Goal: Task Accomplishment & Management: Manage account settings

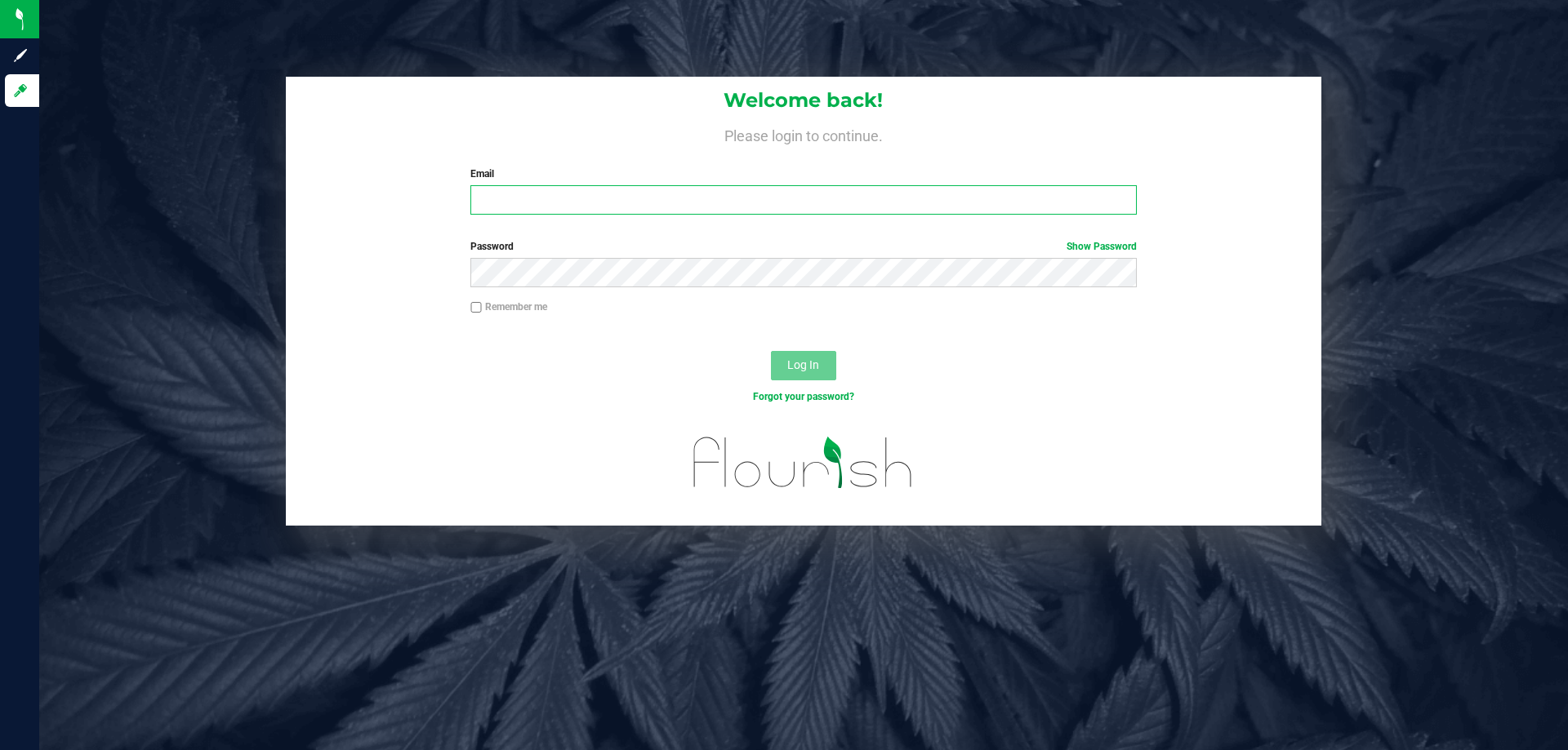
click at [635, 208] on input "Email" at bounding box center [803, 200] width 666 height 29
type input "[EMAIL_ADDRESS][DOMAIN_NAME]"
click at [771, 351] on button "Log In" at bounding box center [803, 365] width 65 height 29
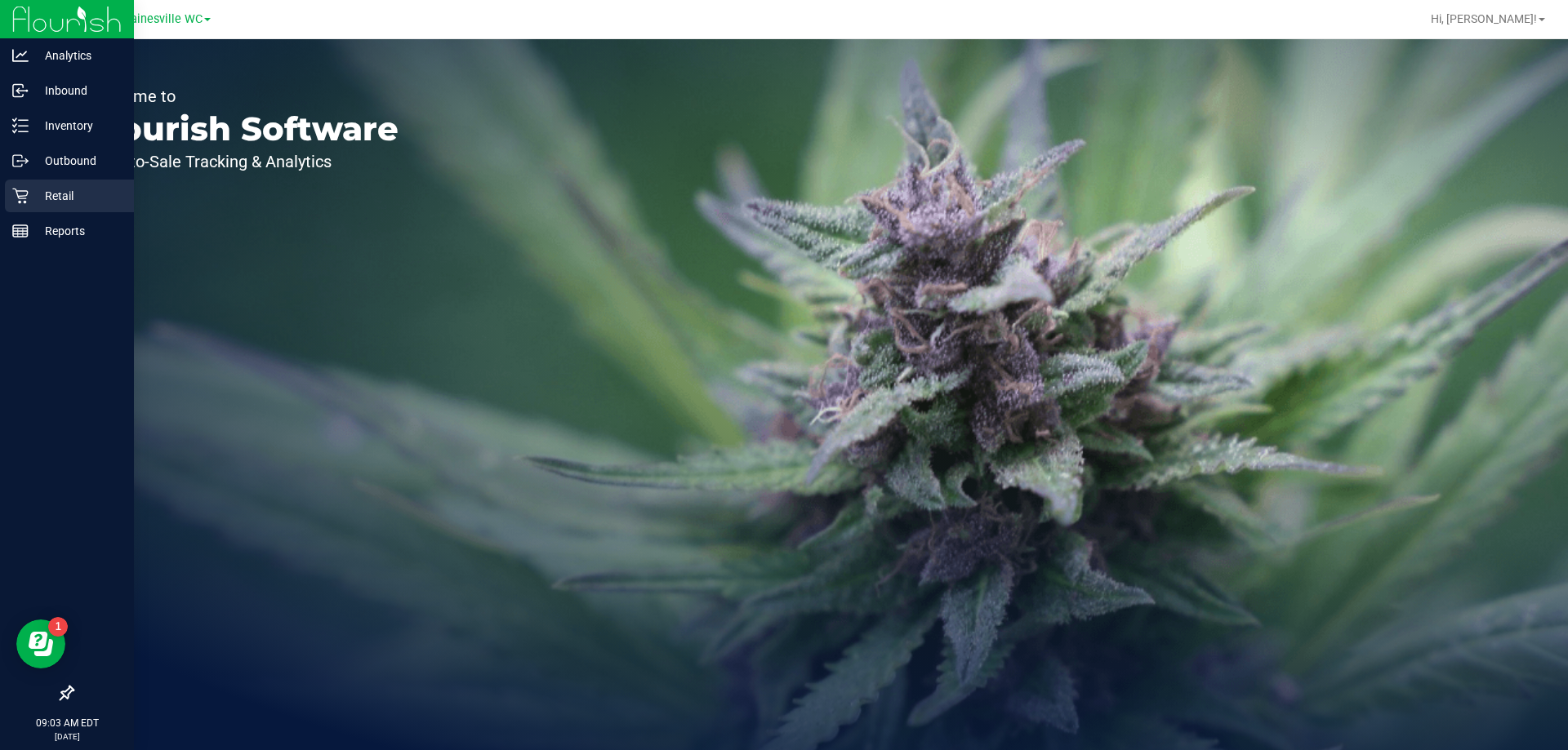
click at [47, 198] on p "Retail" at bounding box center [77, 196] width 98 height 20
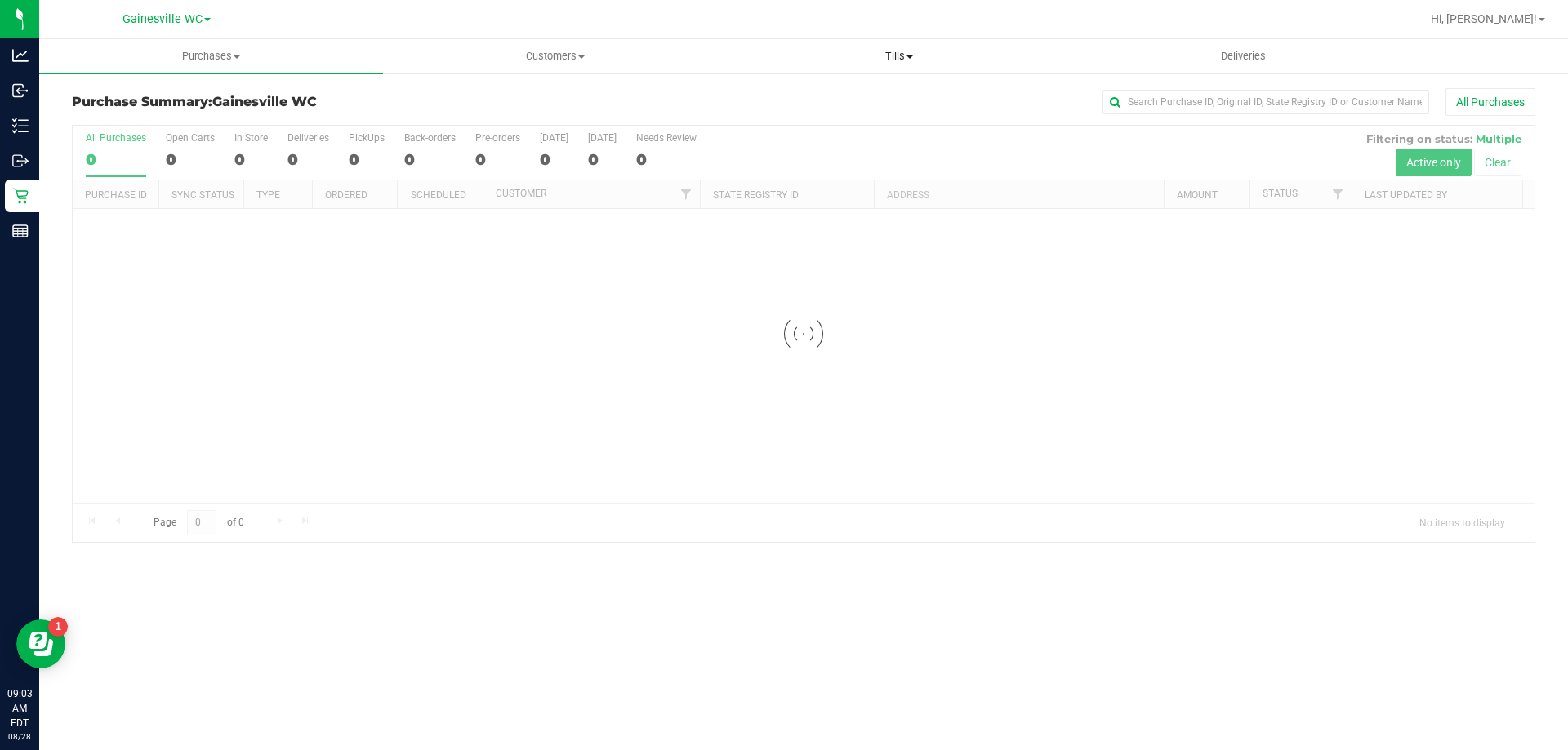
click at [905, 55] on span "Tills" at bounding box center [898, 56] width 342 height 15
click at [893, 95] on li "Manage tills" at bounding box center [898, 98] width 344 height 20
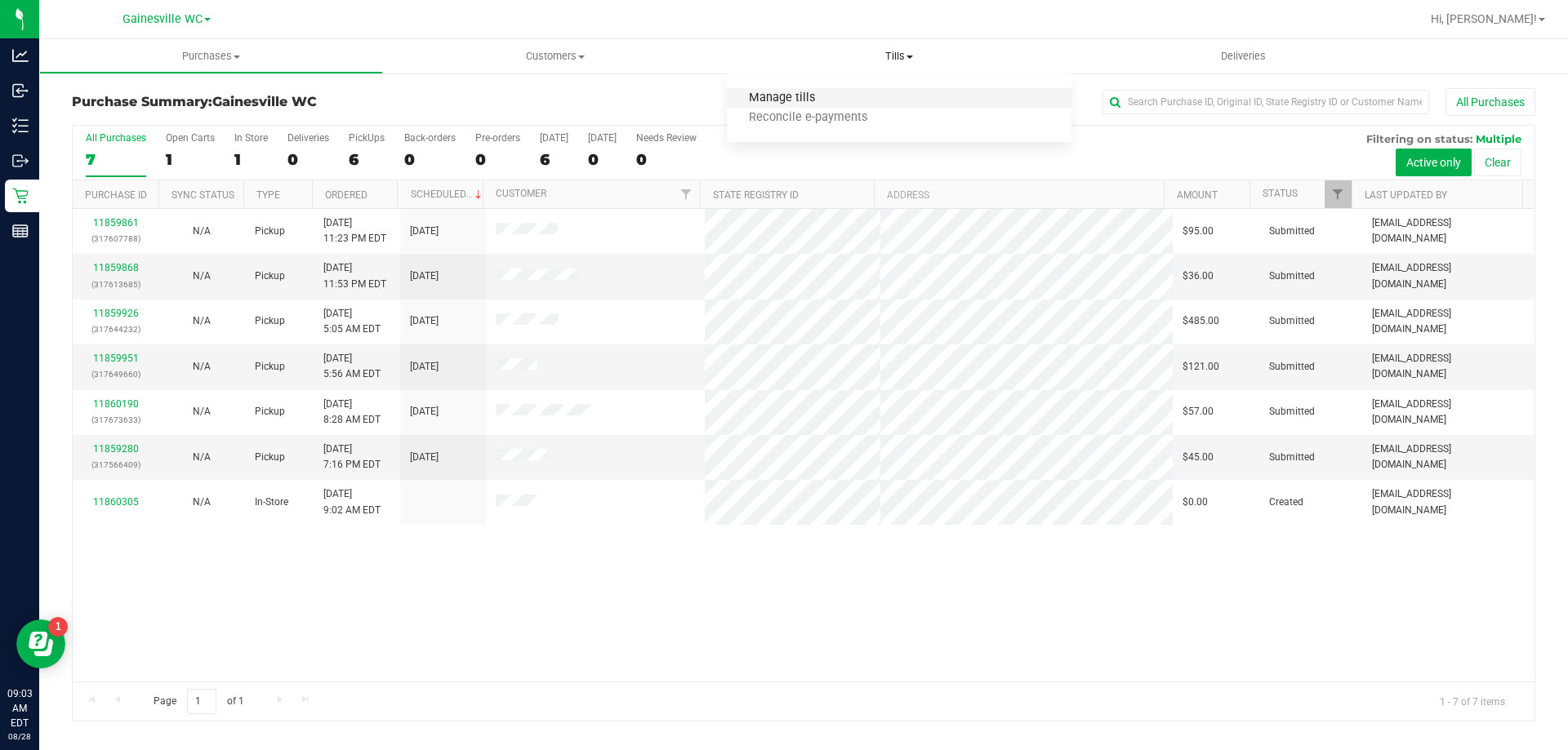
click at [803, 97] on span "Manage tills" at bounding box center [781, 98] width 110 height 14
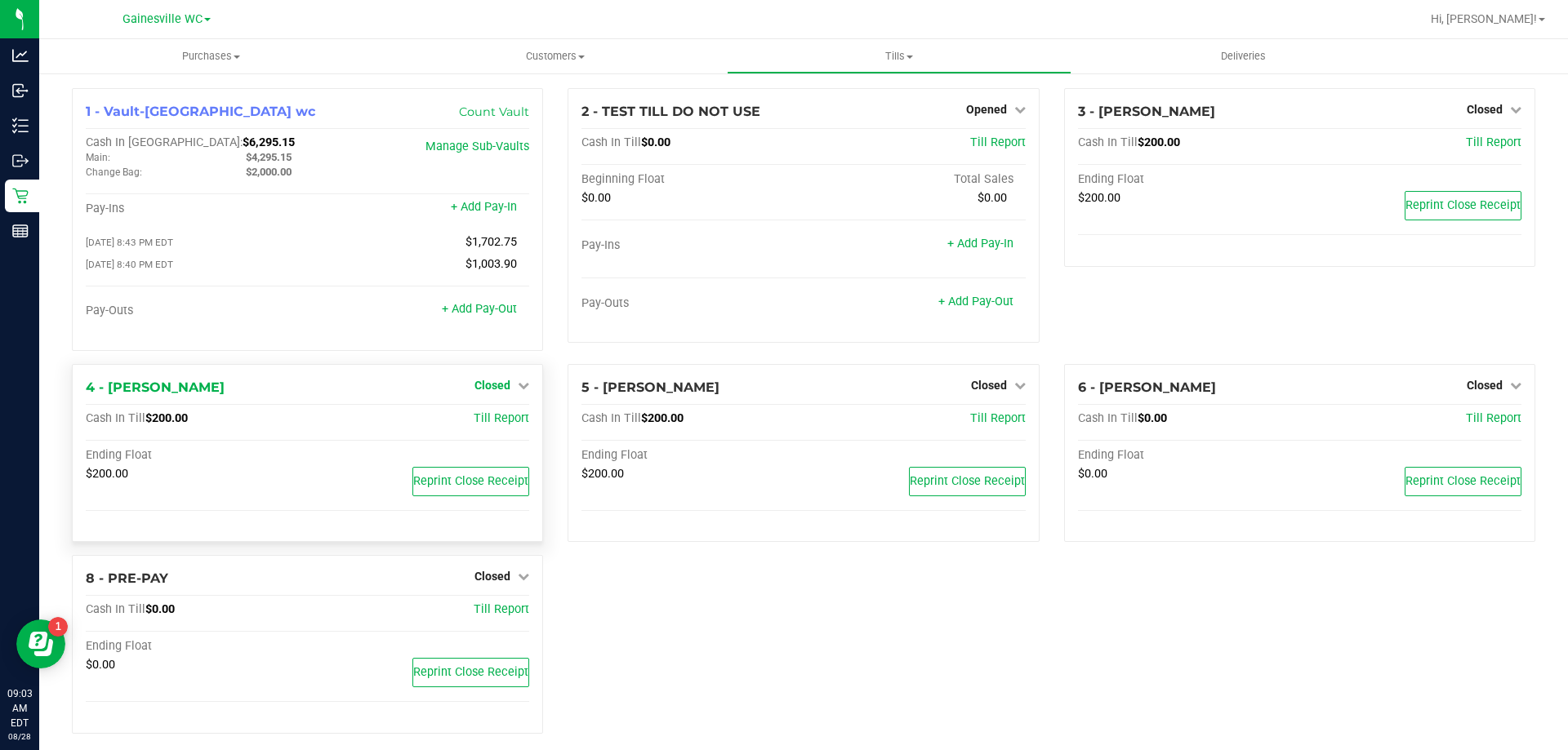
click at [511, 389] on link "Closed" at bounding box center [502, 385] width 55 height 13
click at [507, 414] on div "Open Till" at bounding box center [492, 419] width 121 height 21
click at [505, 422] on link "Open Till" at bounding box center [492, 418] width 44 height 13
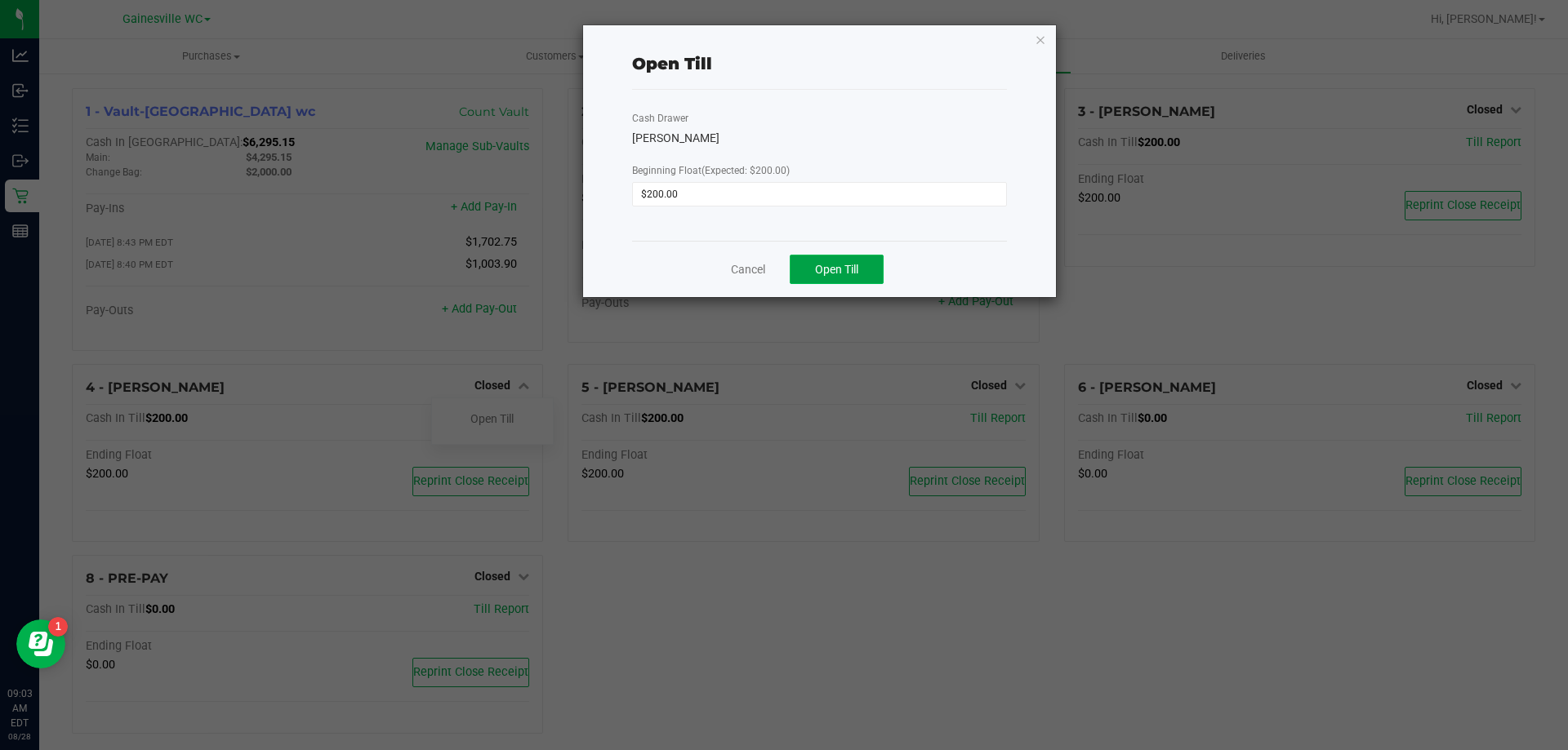
click at [846, 255] on button "Open Till" at bounding box center [837, 269] width 94 height 29
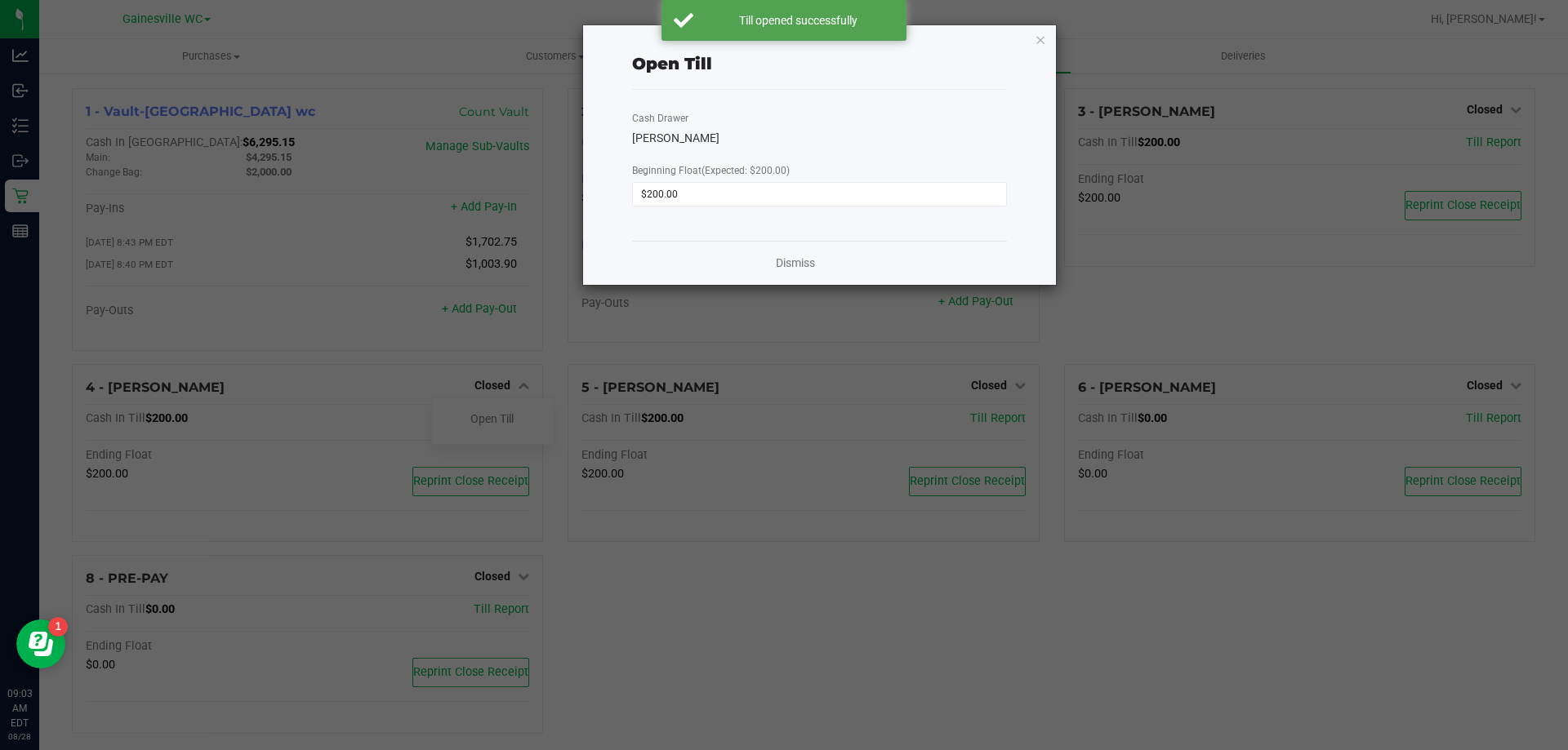
click at [1477, 109] on ngb-modal-window "Open Till Cash Drawer GARY-BARLOW Beginning Float (Expected: $200.00) $200.00 D…" at bounding box center [790, 375] width 1580 height 750
click at [802, 260] on link "Dismiss" at bounding box center [796, 263] width 39 height 17
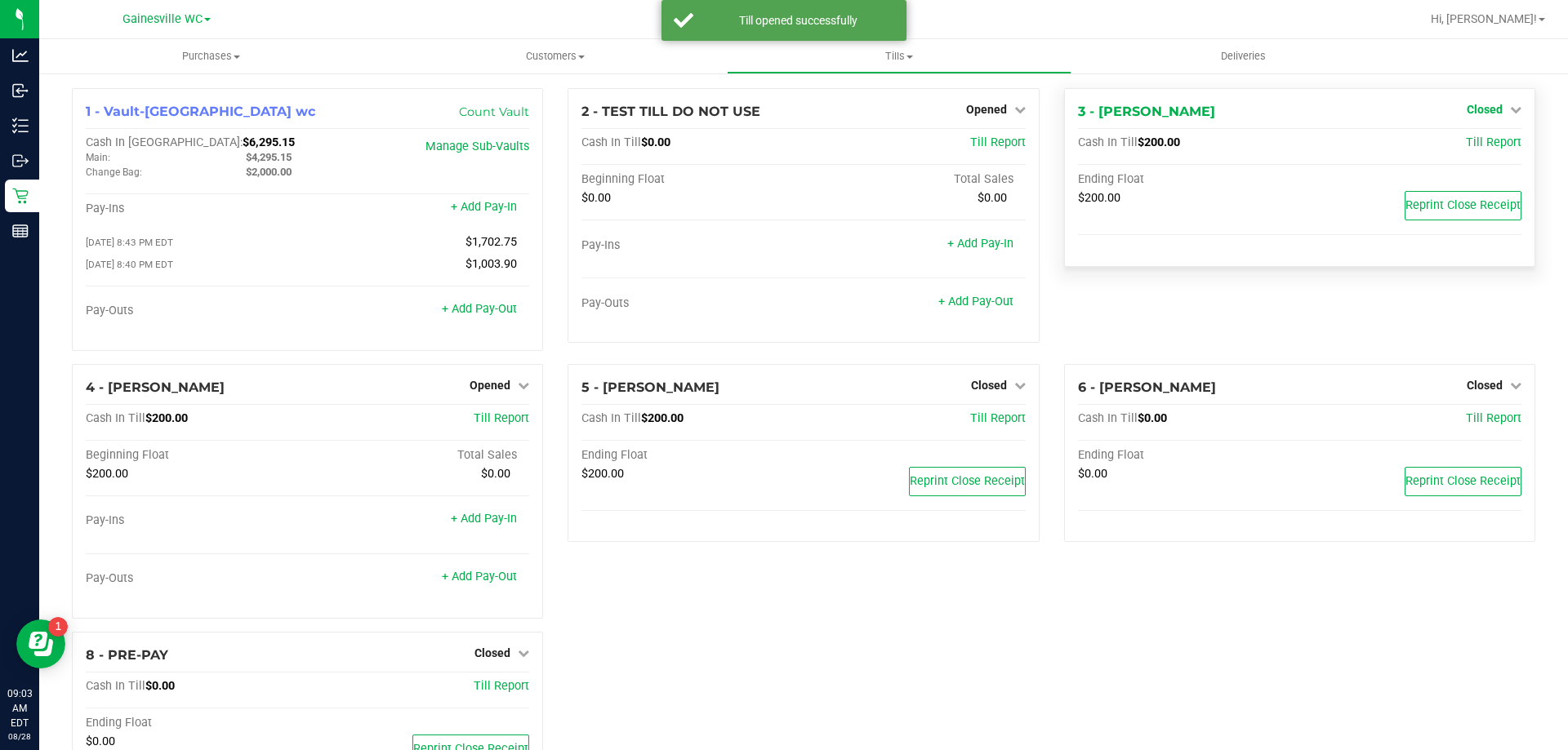
click at [1479, 110] on span "Closed" at bounding box center [1484, 109] width 36 height 13
click at [1462, 146] on link "Open Till" at bounding box center [1483, 143] width 44 height 13
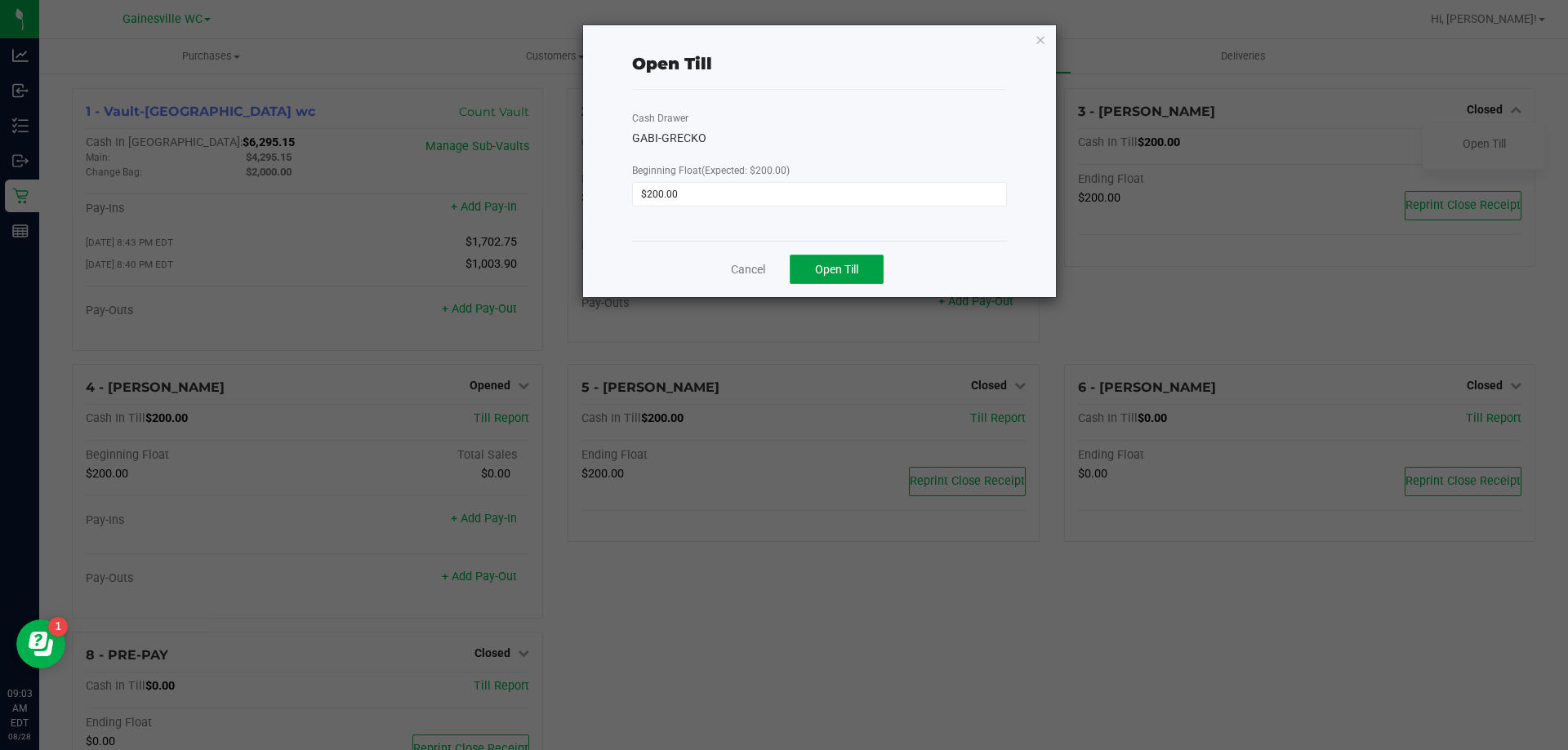
click at [835, 268] on span "Open Till" at bounding box center [837, 269] width 44 height 13
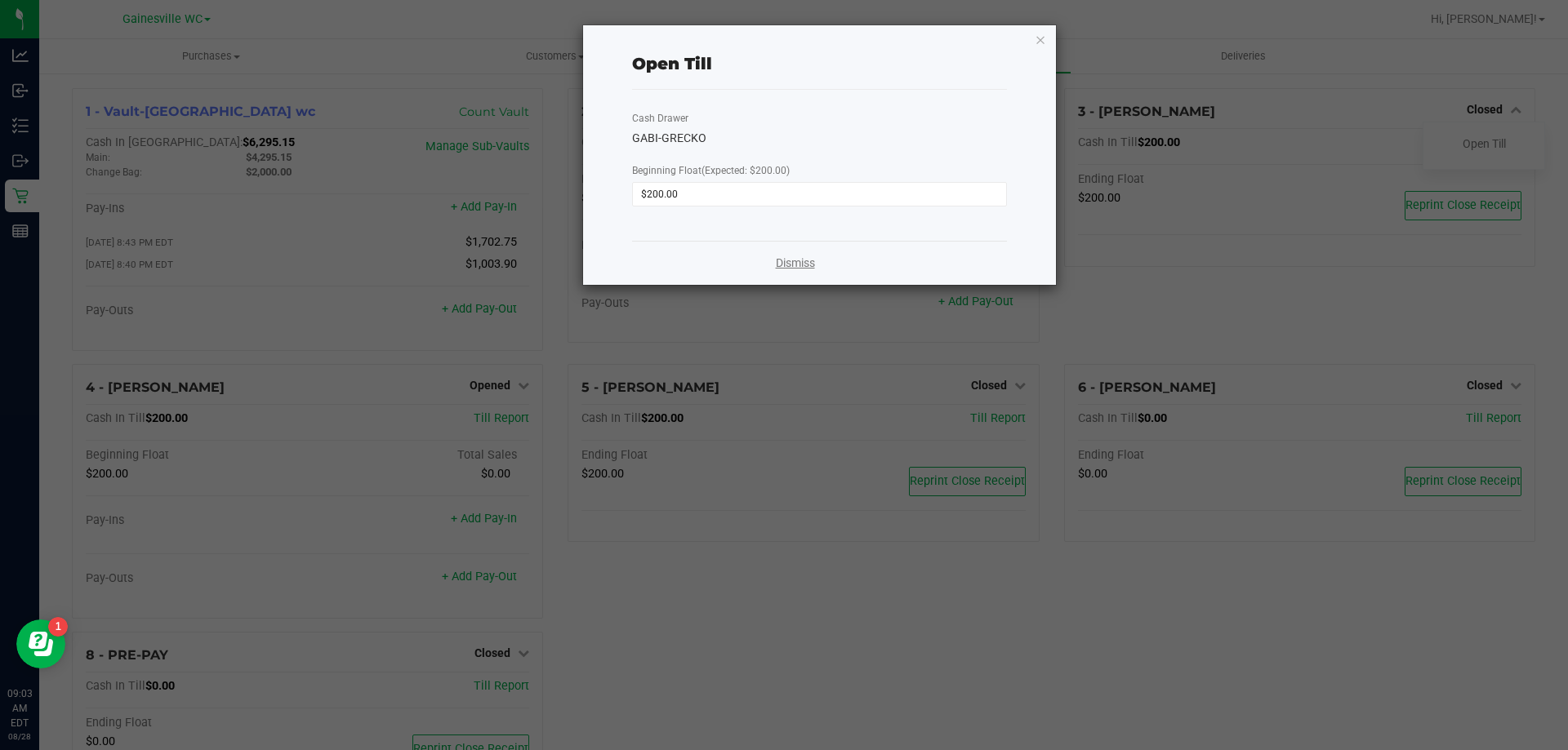
click at [798, 261] on link "Dismiss" at bounding box center [796, 263] width 39 height 17
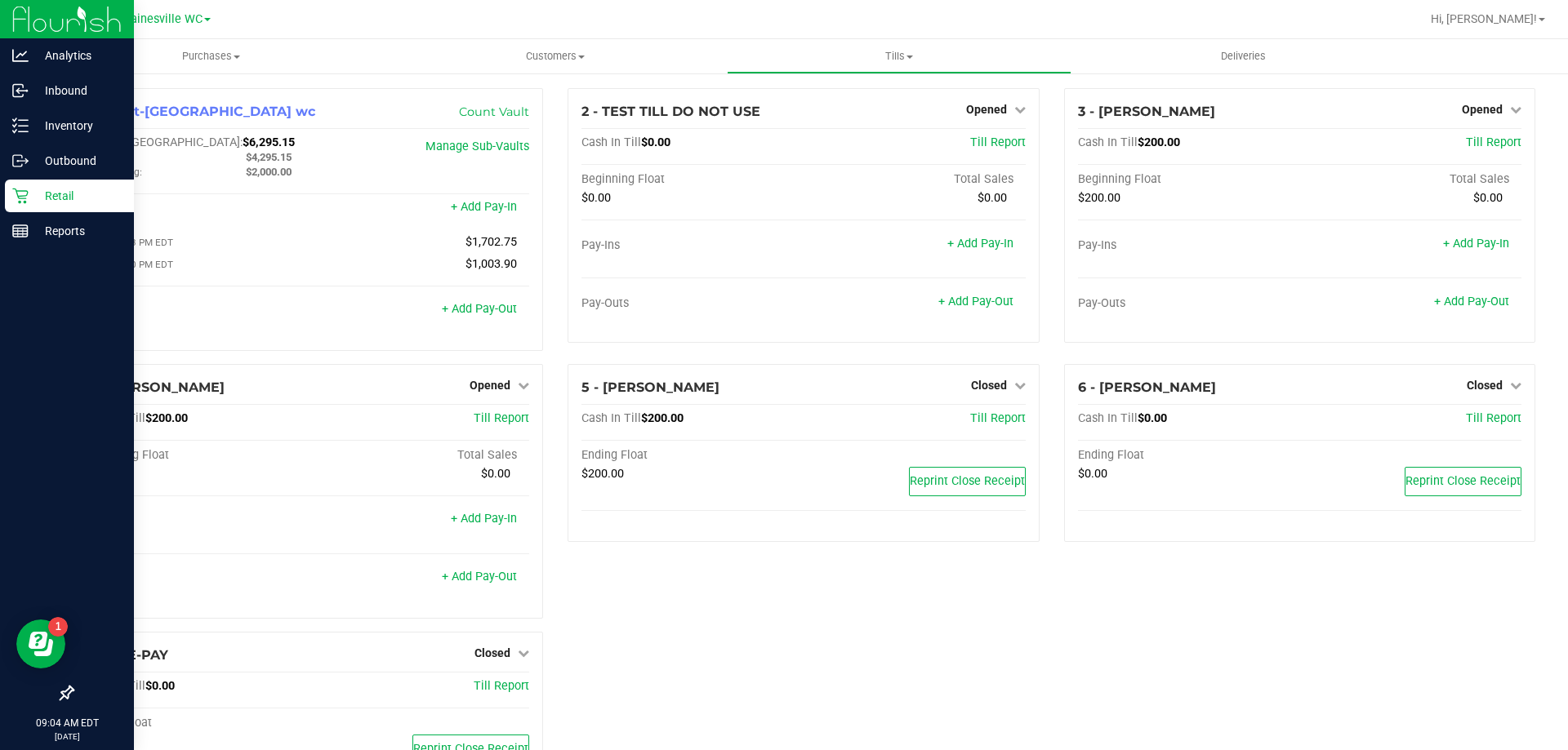
click at [33, 202] on p "Retail" at bounding box center [77, 196] width 98 height 20
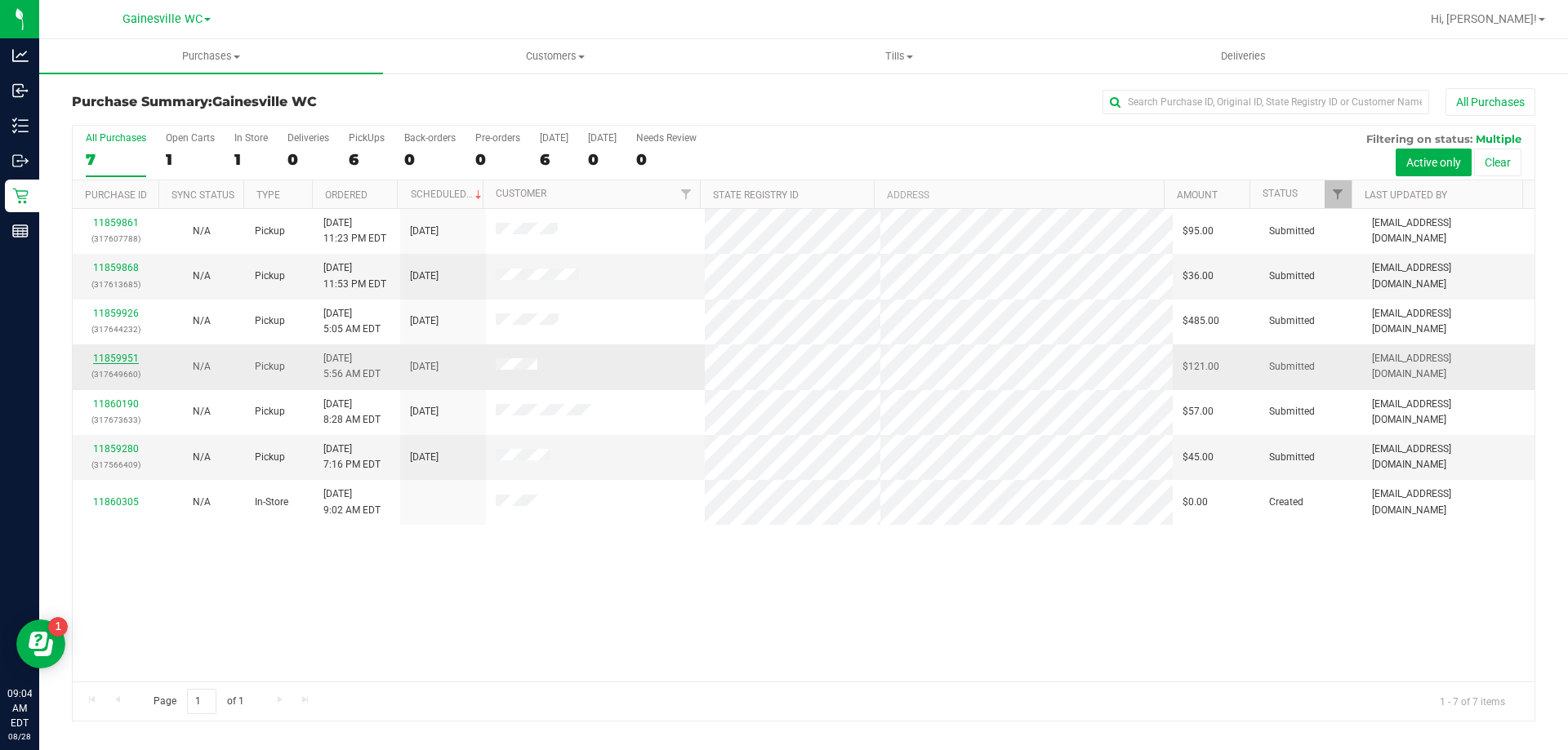
click at [116, 363] on link "11859951" at bounding box center [115, 357] width 45 height 11
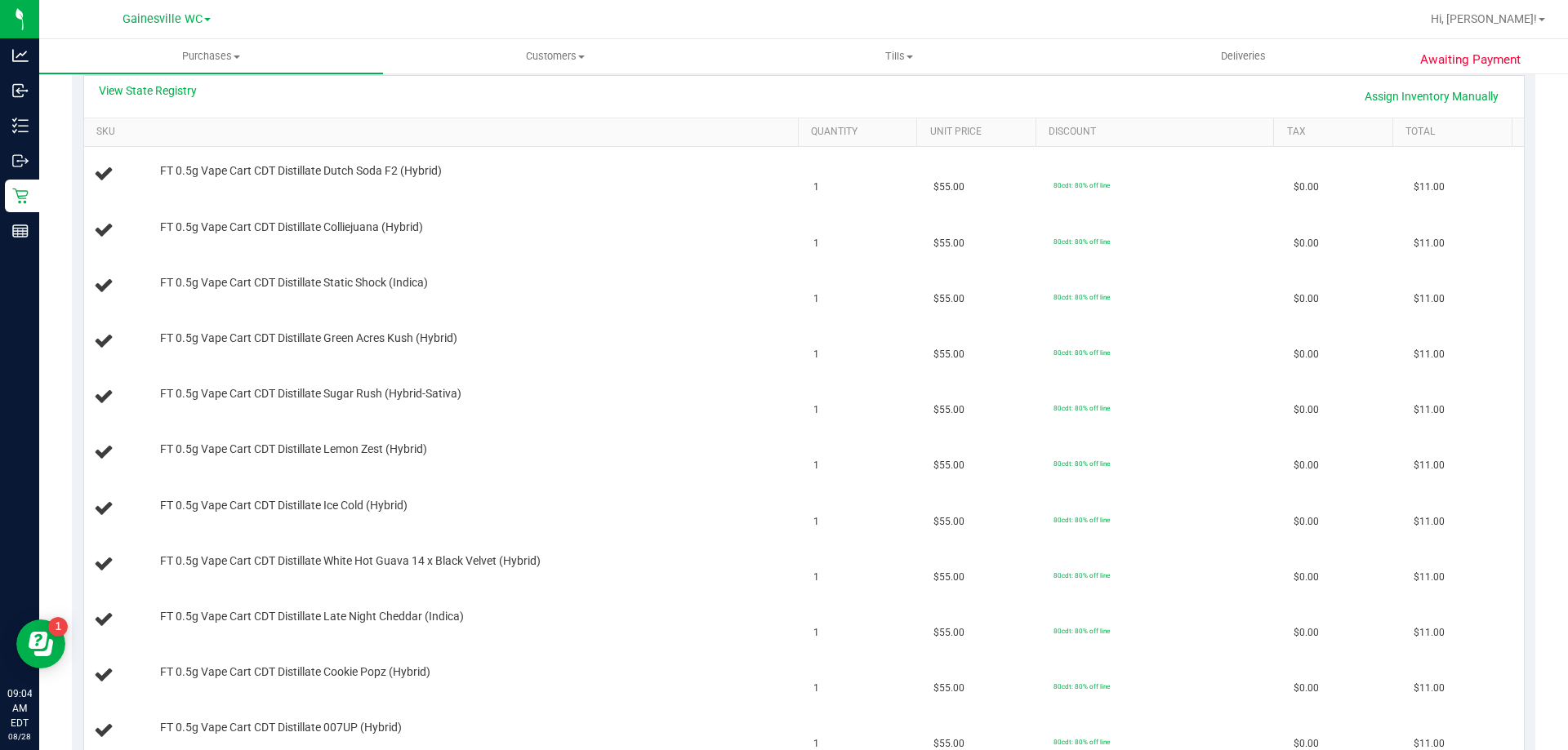
scroll to position [163, 0]
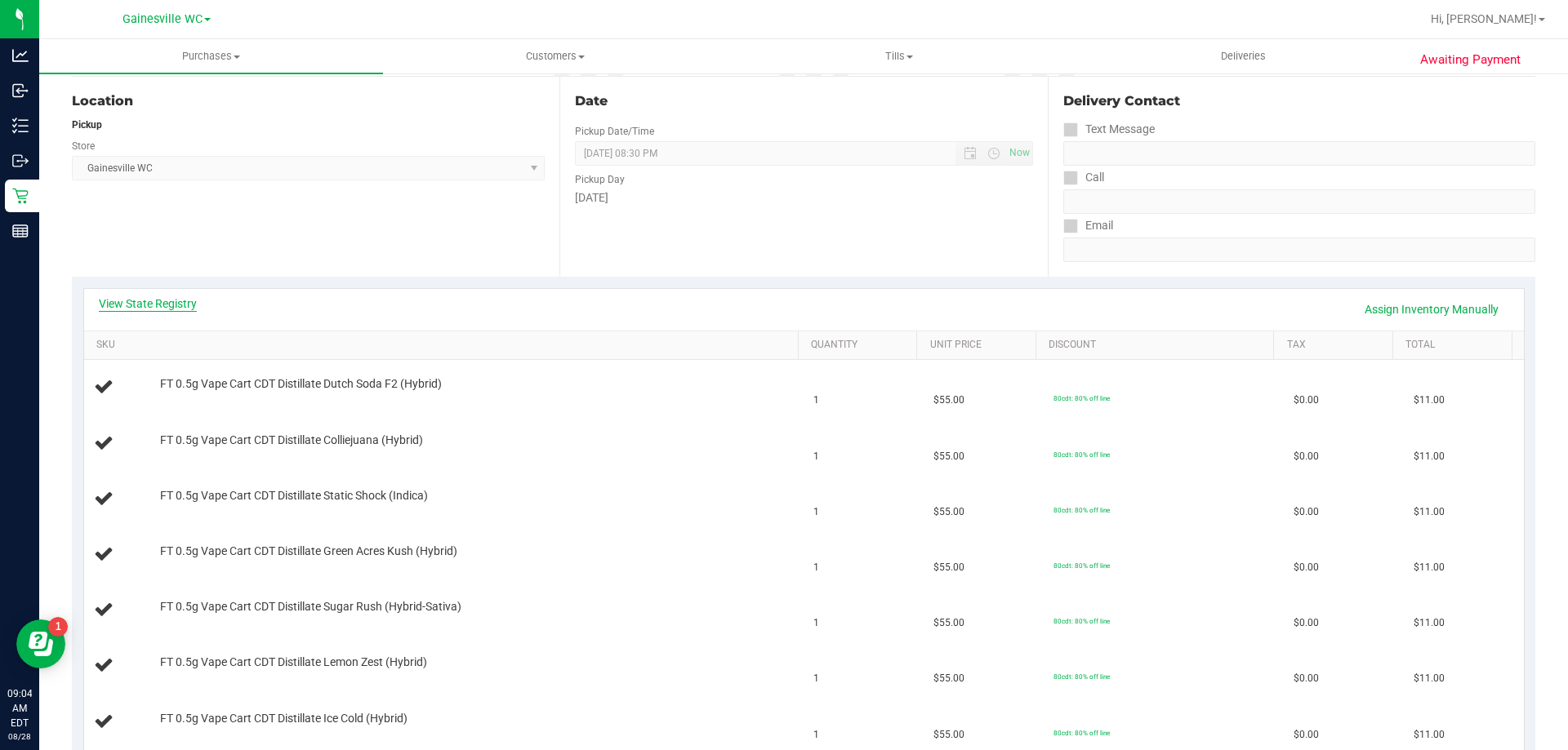
click at [147, 300] on link "View State Registry" at bounding box center [147, 304] width 98 height 16
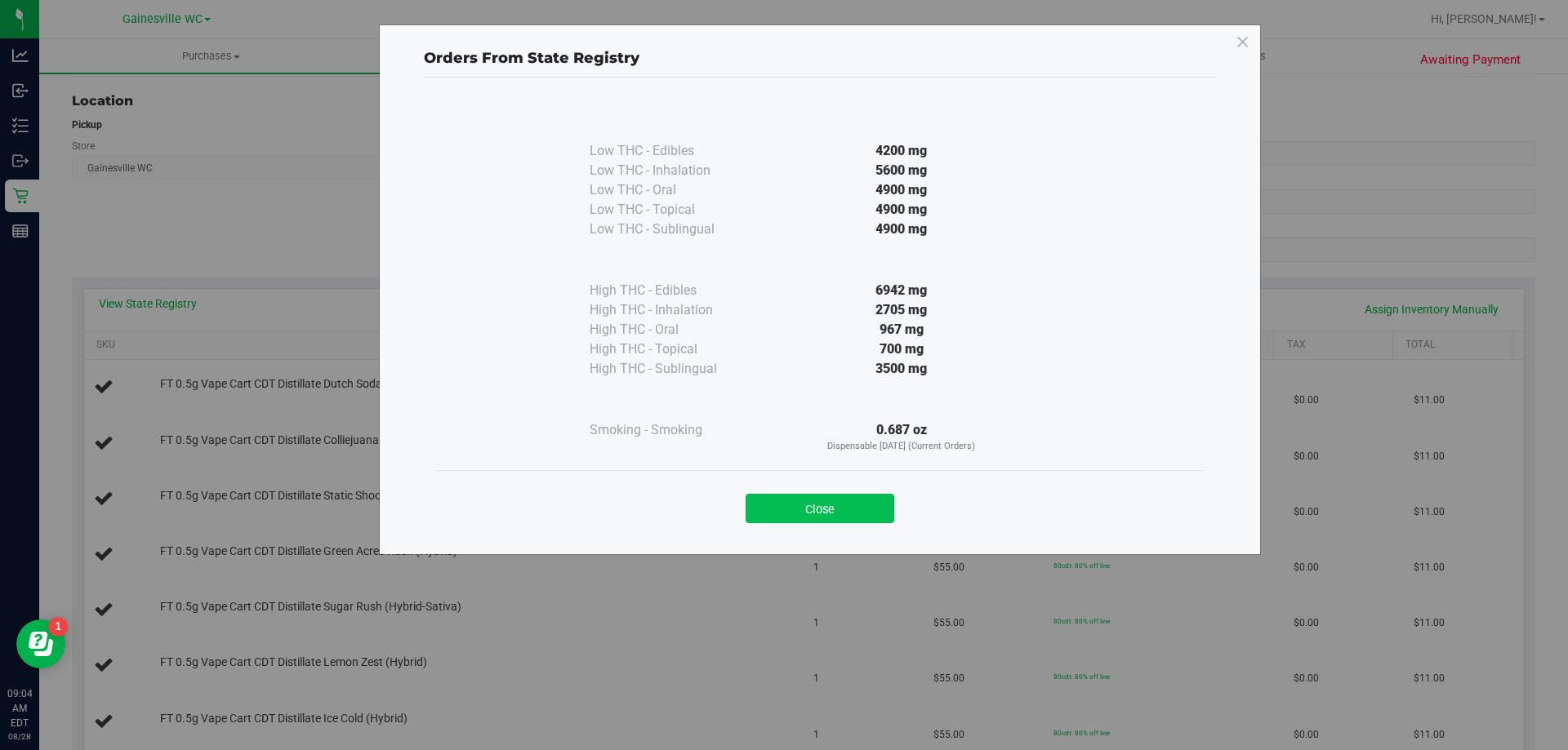
click at [799, 508] on button "Close" at bounding box center [820, 508] width 149 height 29
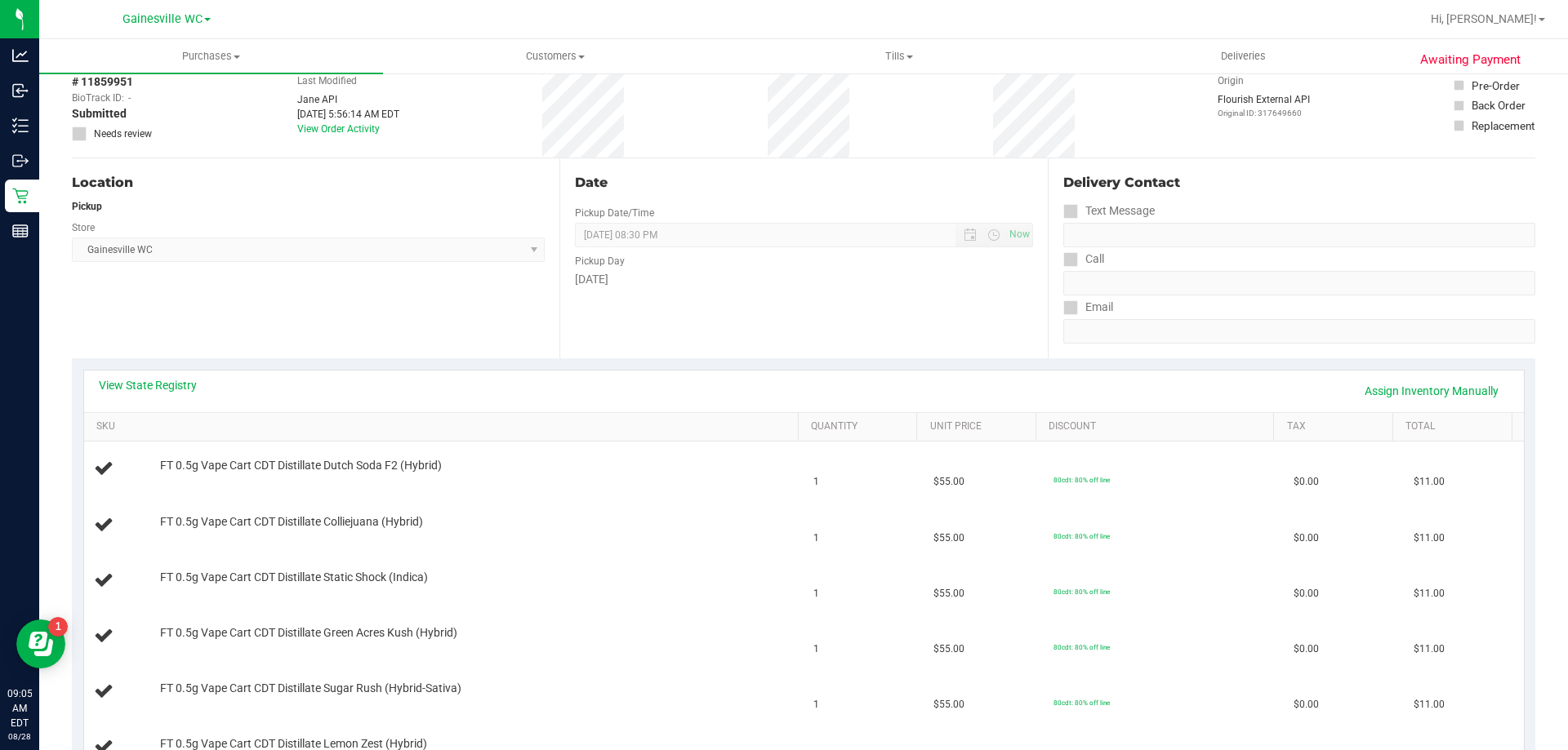
scroll to position [0, 0]
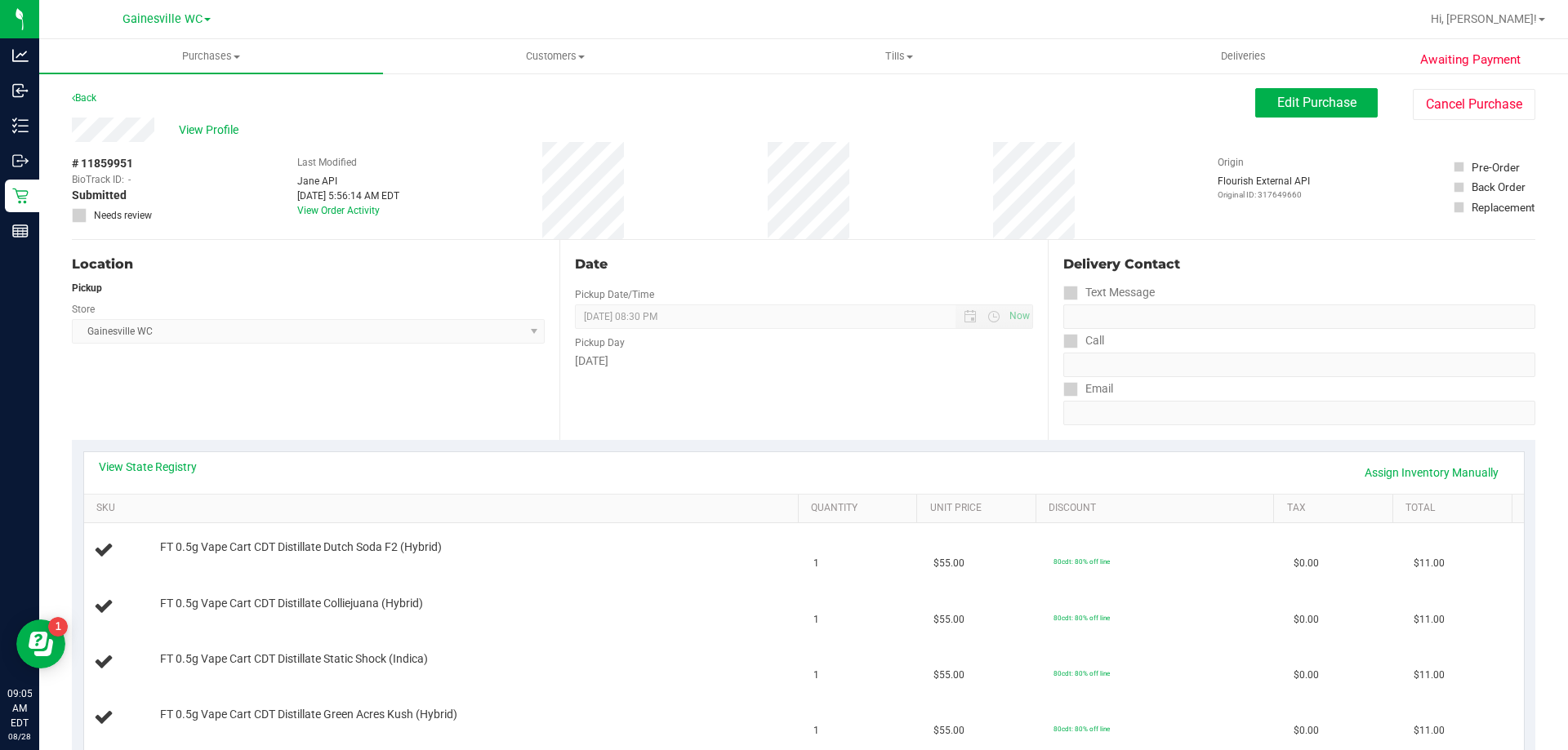
click at [823, 180] on div "# 11859951 BioTrack ID: - Submitted Needs review Last Modified Jane API Aug 28,…" at bounding box center [803, 191] width 1463 height 97
click at [161, 466] on link "View State Registry" at bounding box center [147, 466] width 98 height 16
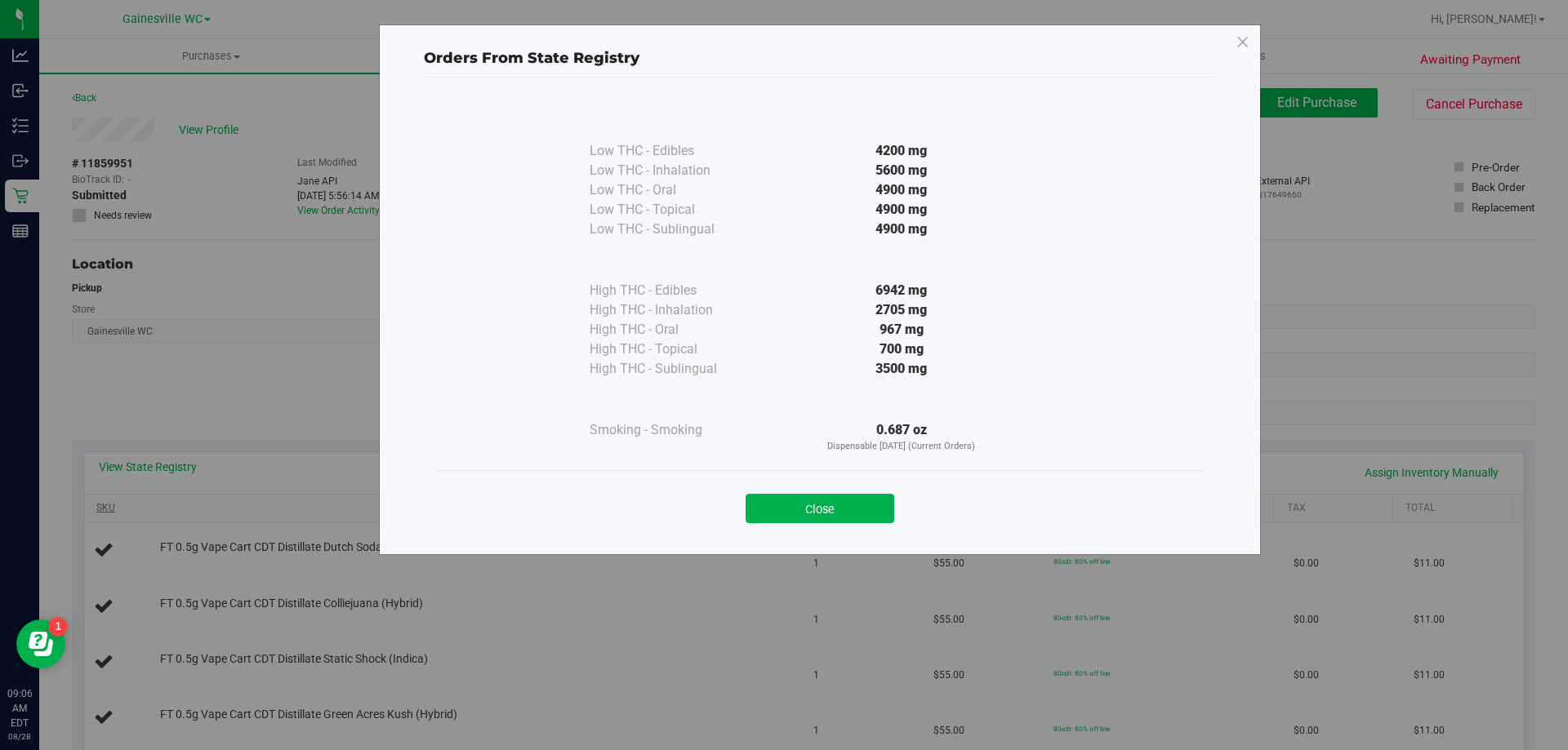
drag, startPoint x: 777, startPoint y: 496, endPoint x: 751, endPoint y: 507, distance: 28.2
click at [777, 495] on button "Close" at bounding box center [820, 508] width 149 height 29
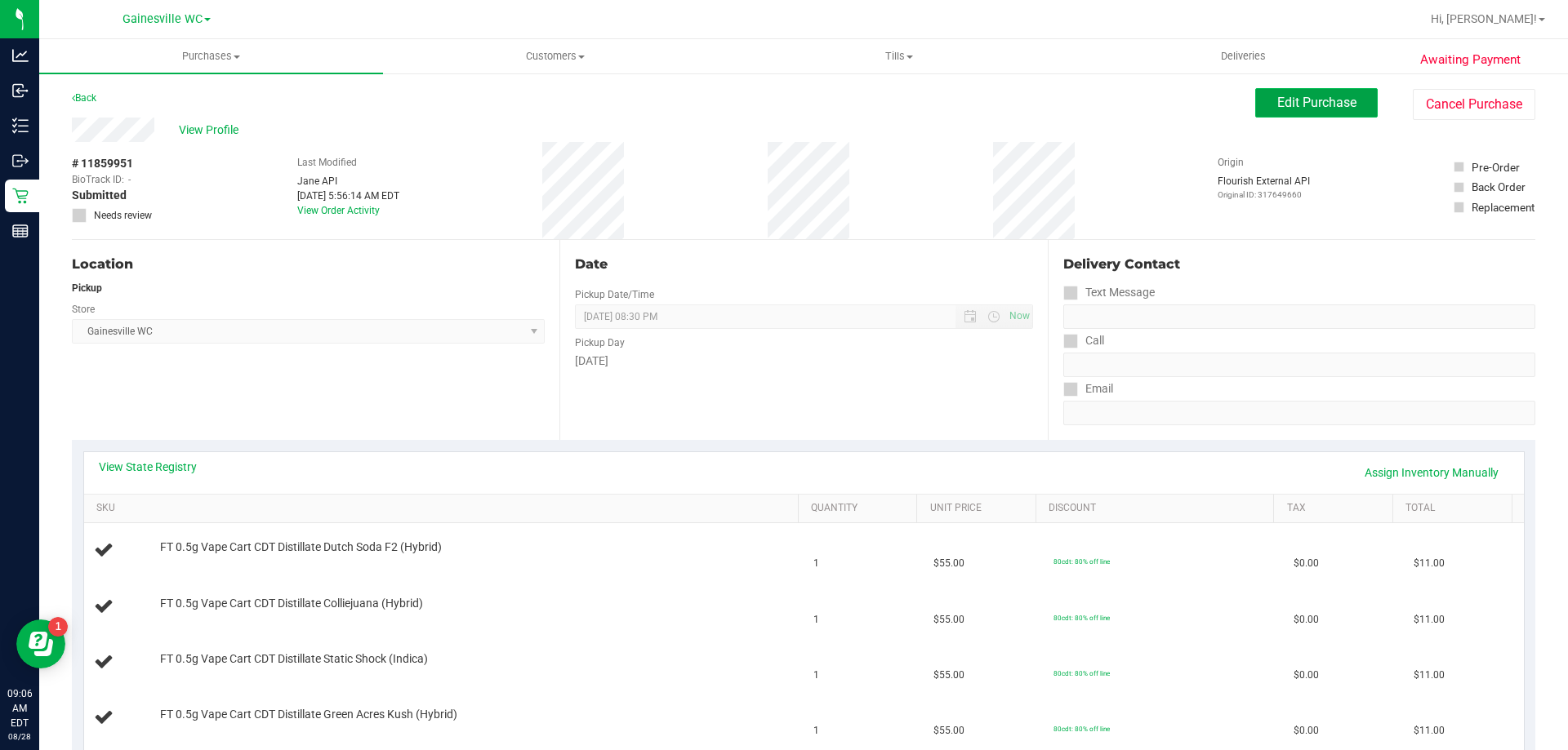
click at [1291, 105] on span "Edit Purchase" at bounding box center [1317, 103] width 80 height 15
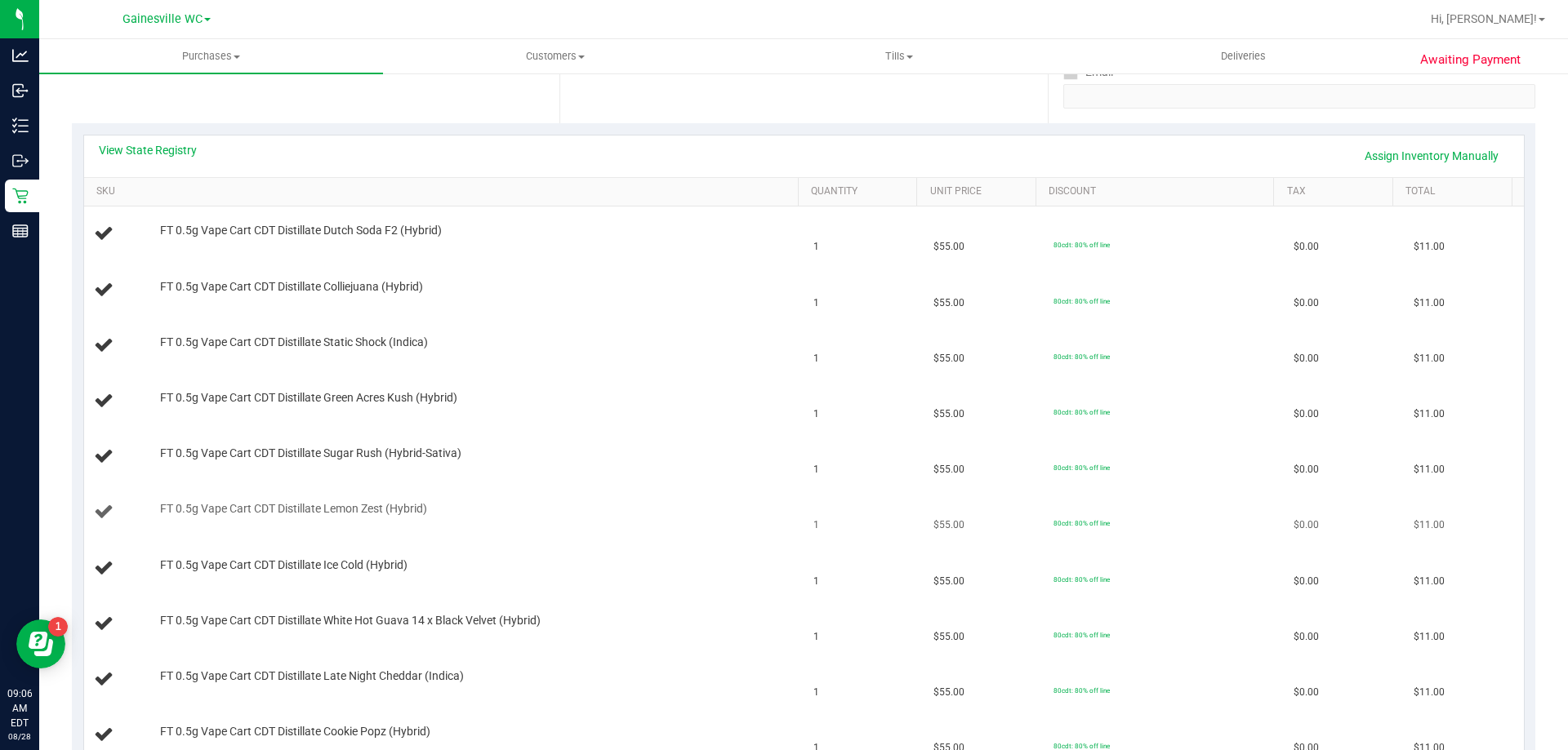
scroll to position [327, 0]
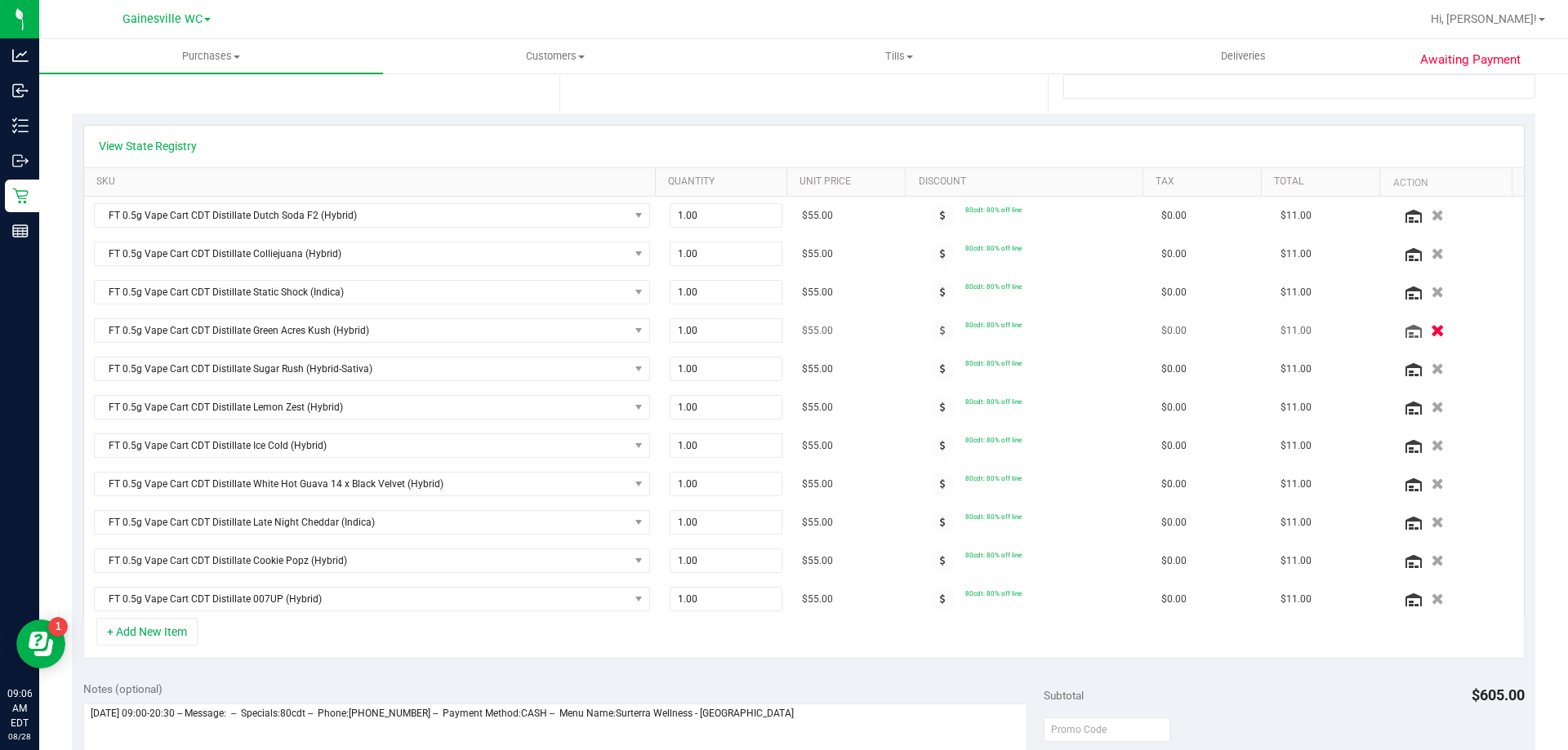
click at [1430, 325] on icon "button" at bounding box center [1437, 331] width 14 height 12
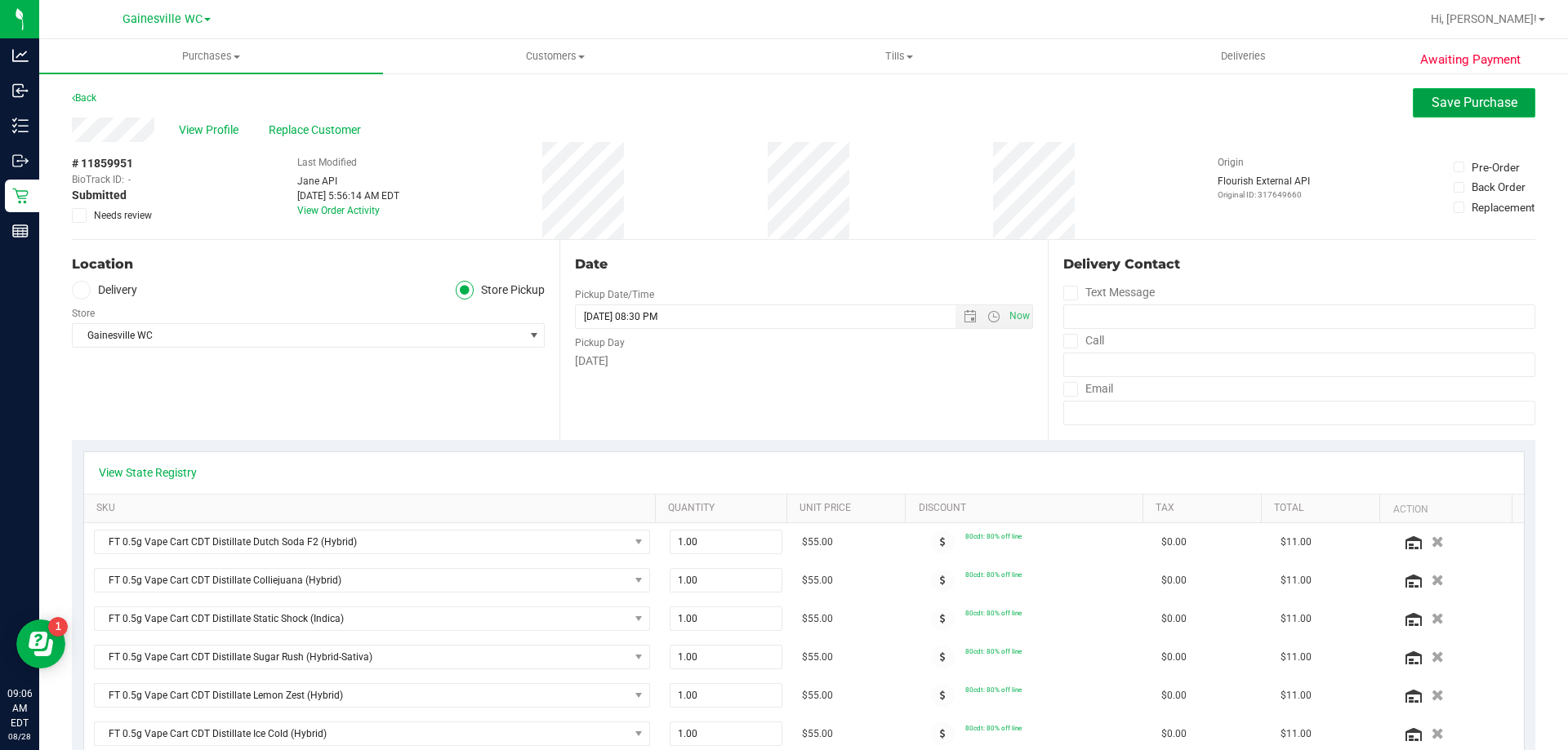
click at [1431, 109] on span "Save Purchase" at bounding box center [1474, 103] width 86 height 15
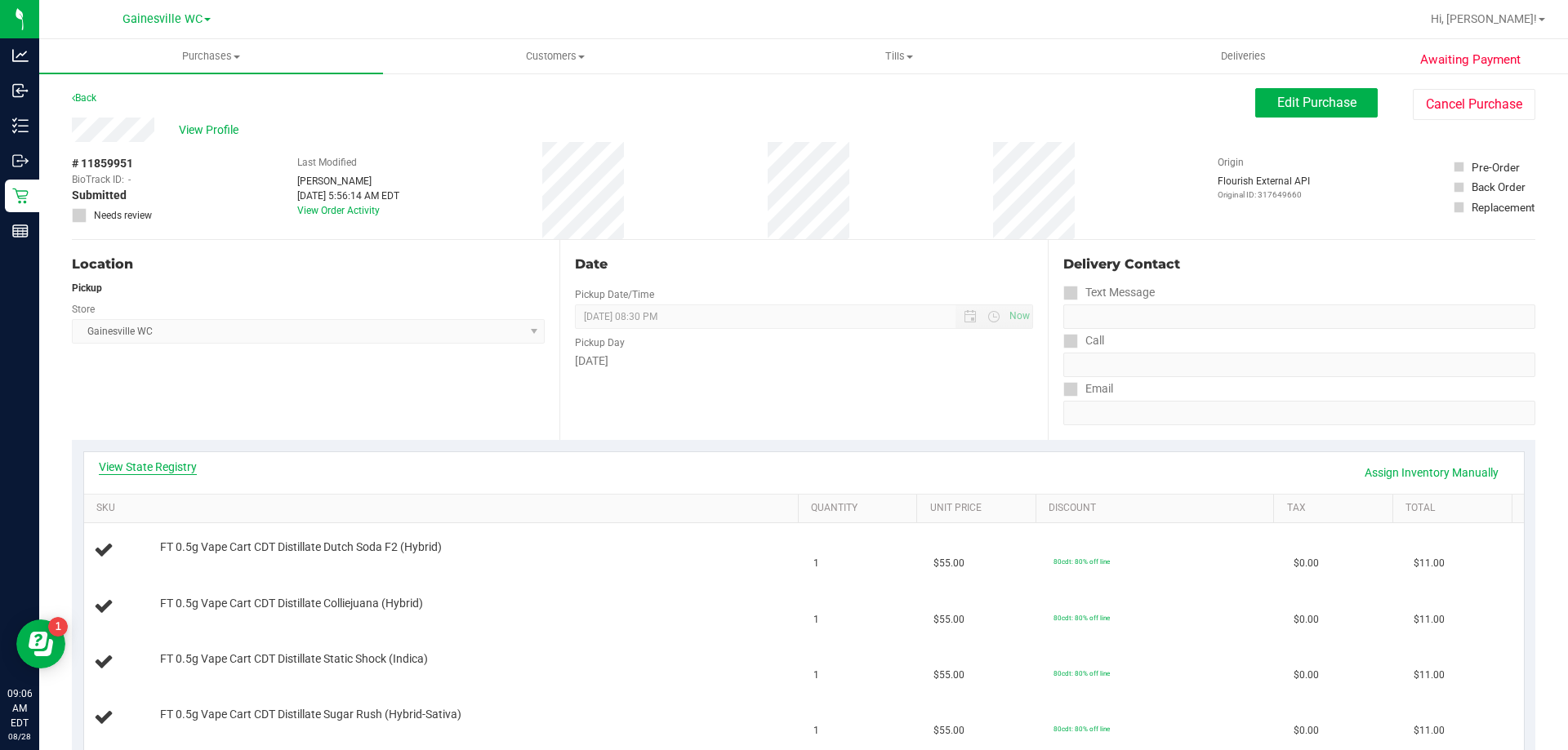
click at [175, 467] on link "View State Registry" at bounding box center [147, 466] width 98 height 16
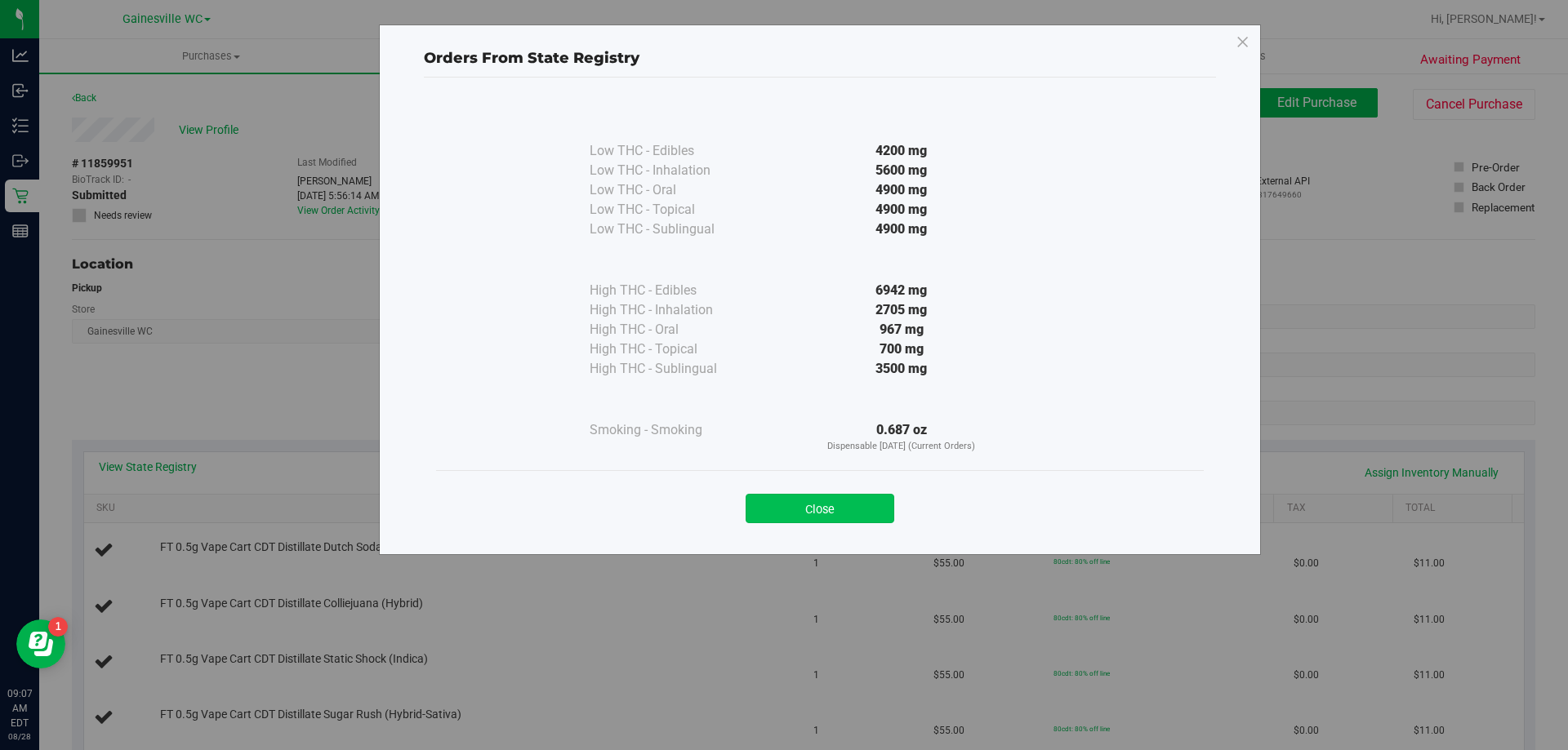
click at [852, 513] on button "Close" at bounding box center [820, 508] width 149 height 29
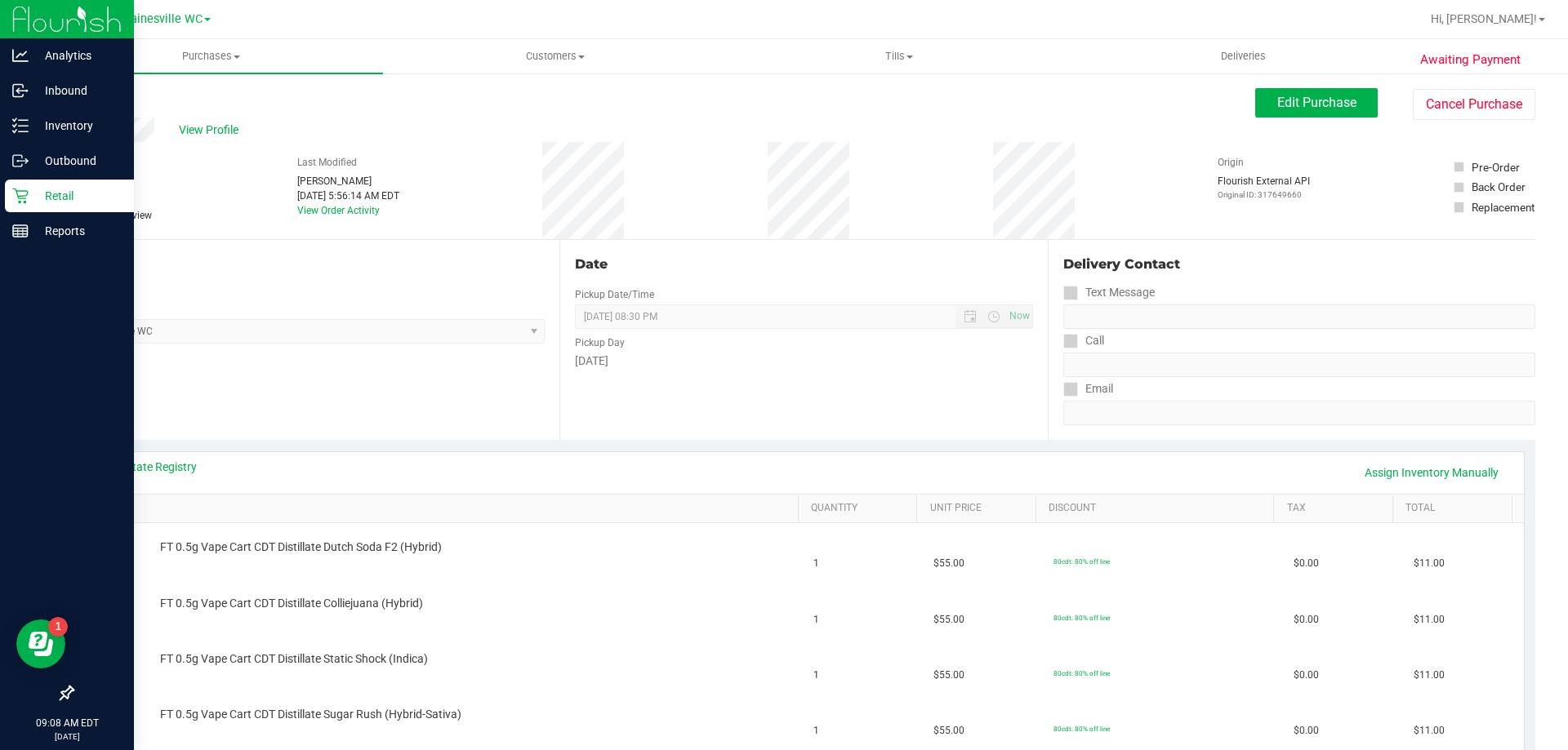
click at [50, 189] on p "Retail" at bounding box center [77, 196] width 98 height 20
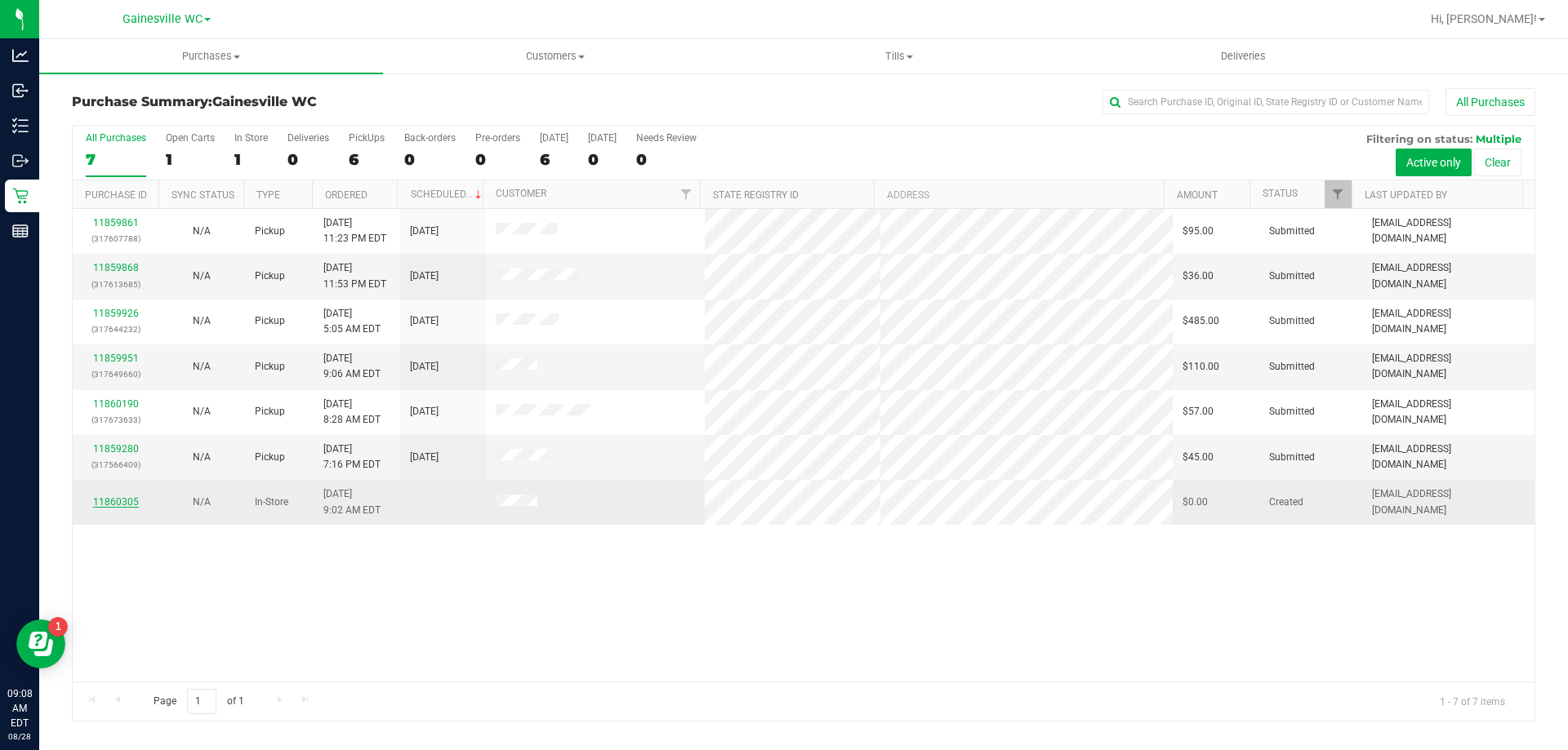
click at [105, 506] on link "11860305" at bounding box center [115, 501] width 45 height 11
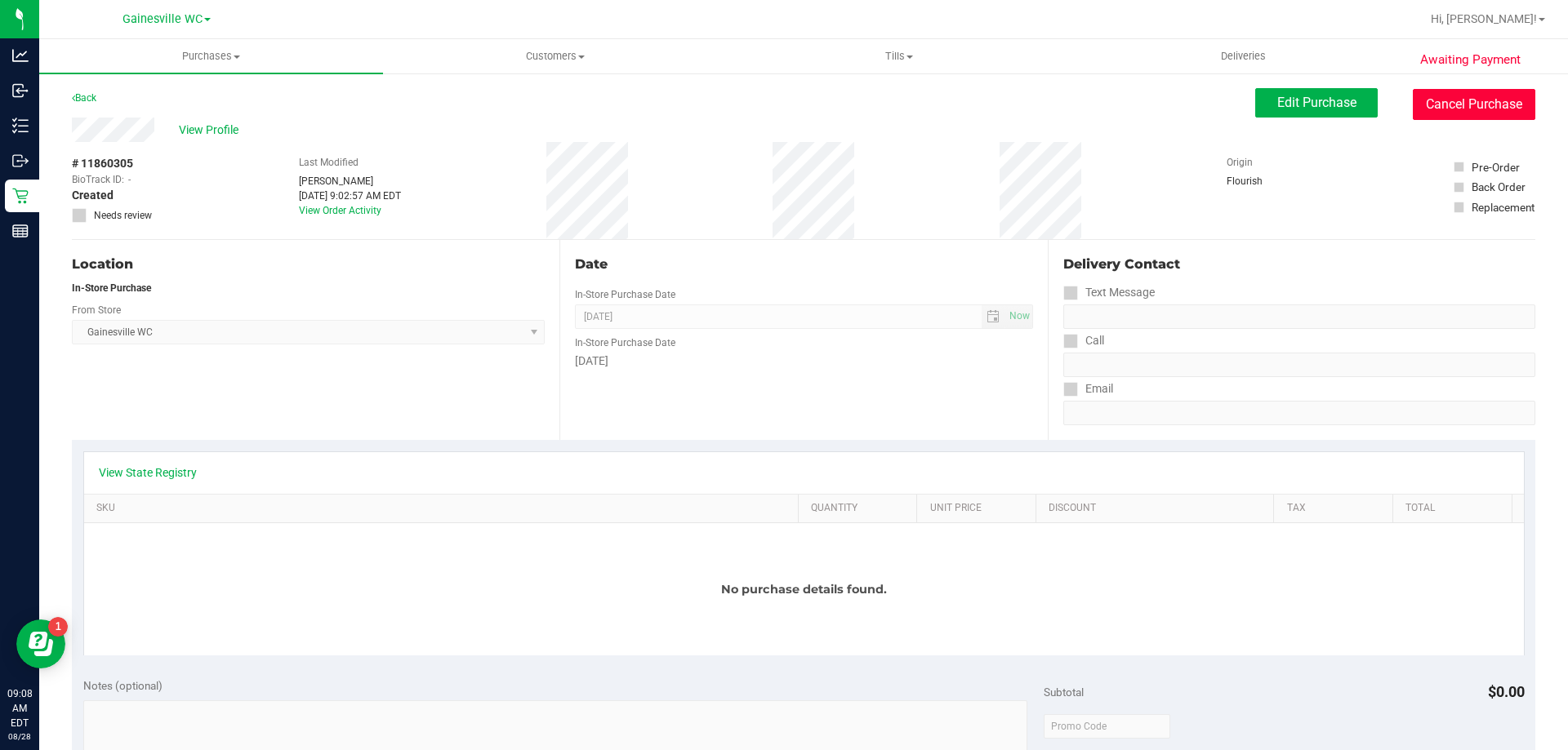
click at [1474, 119] on button "Cancel Purchase" at bounding box center [1473, 104] width 122 height 31
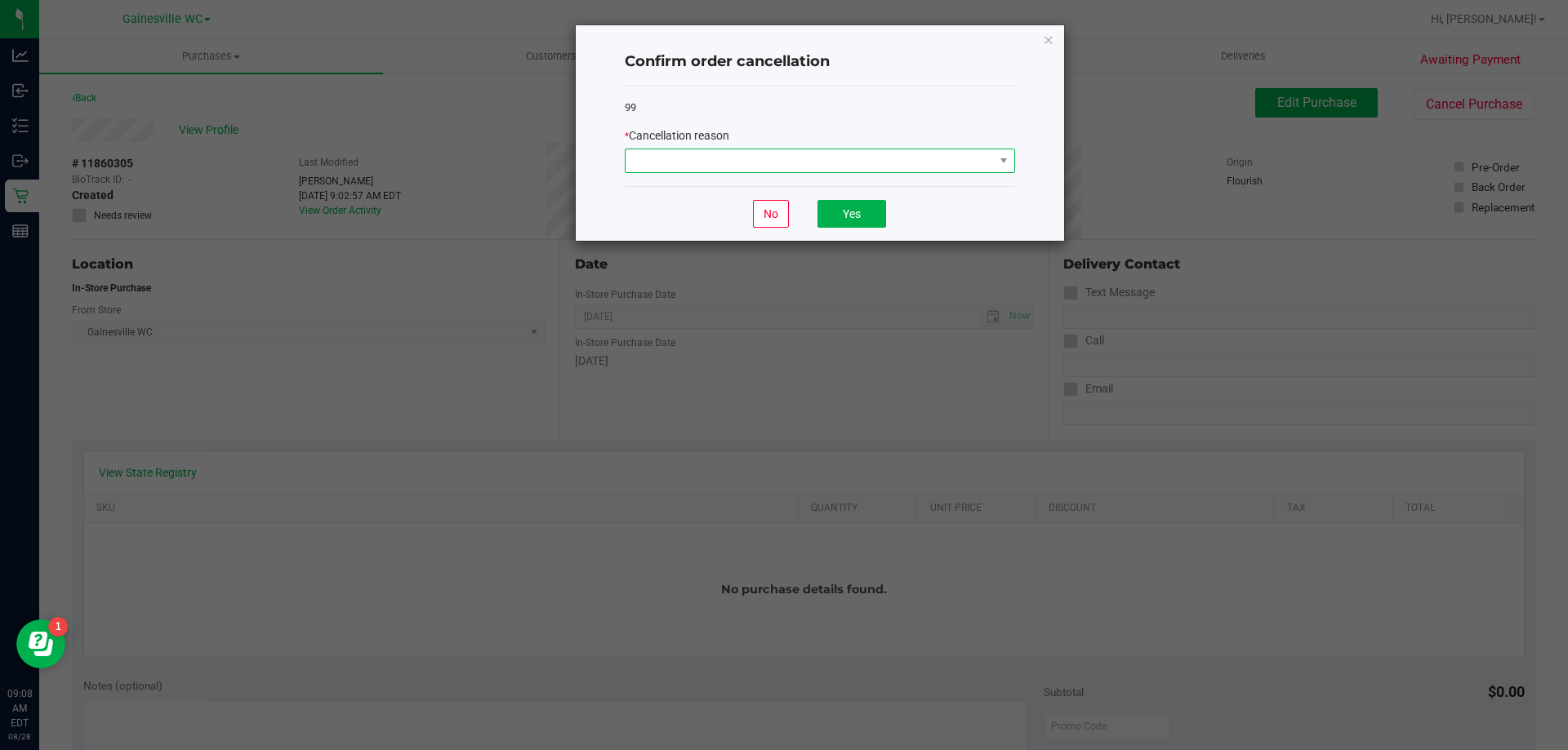
click at [839, 163] on span at bounding box center [809, 161] width 368 height 23
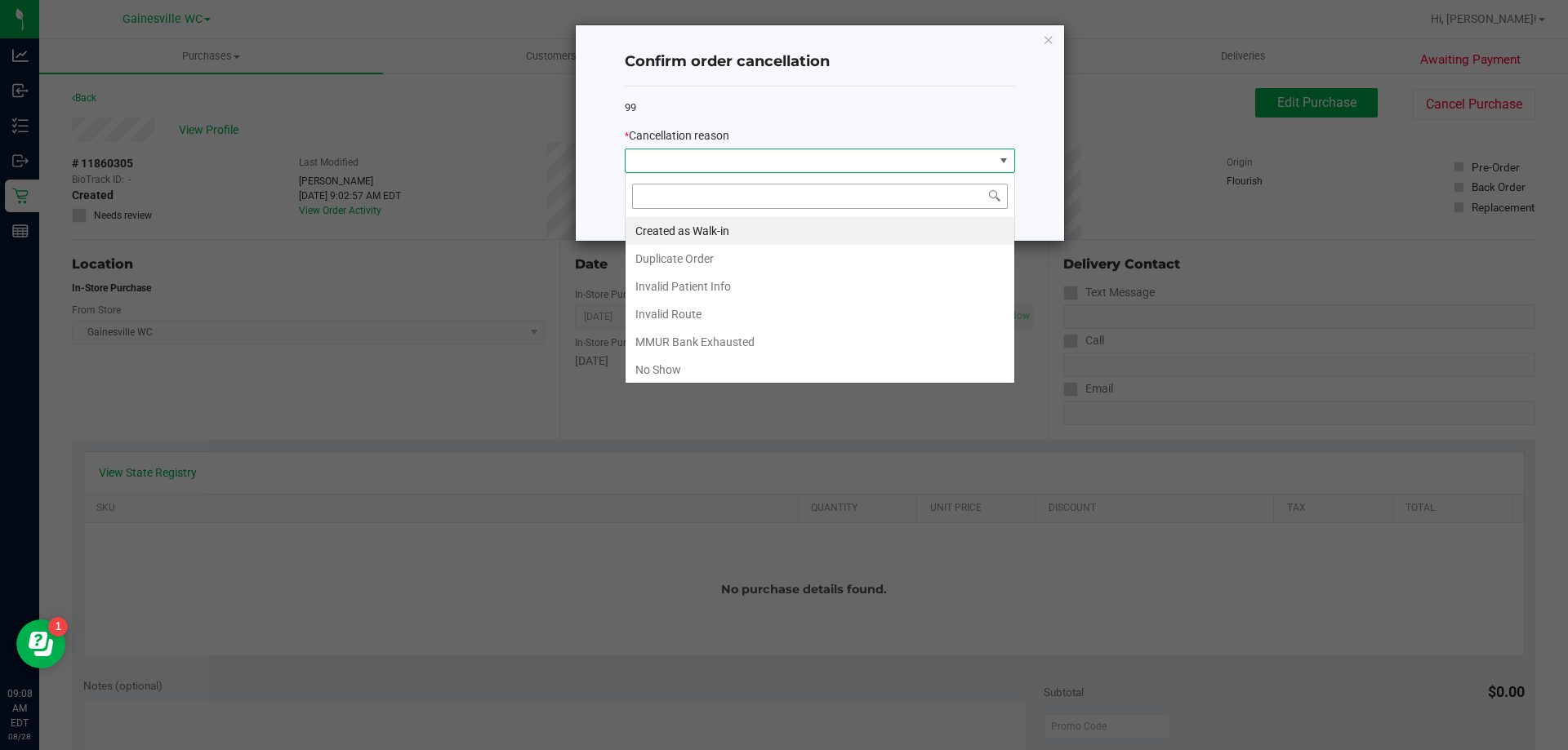
scroll to position [25, 390]
click at [715, 254] on li "Duplicate Order" at bounding box center [820, 258] width 388 height 27
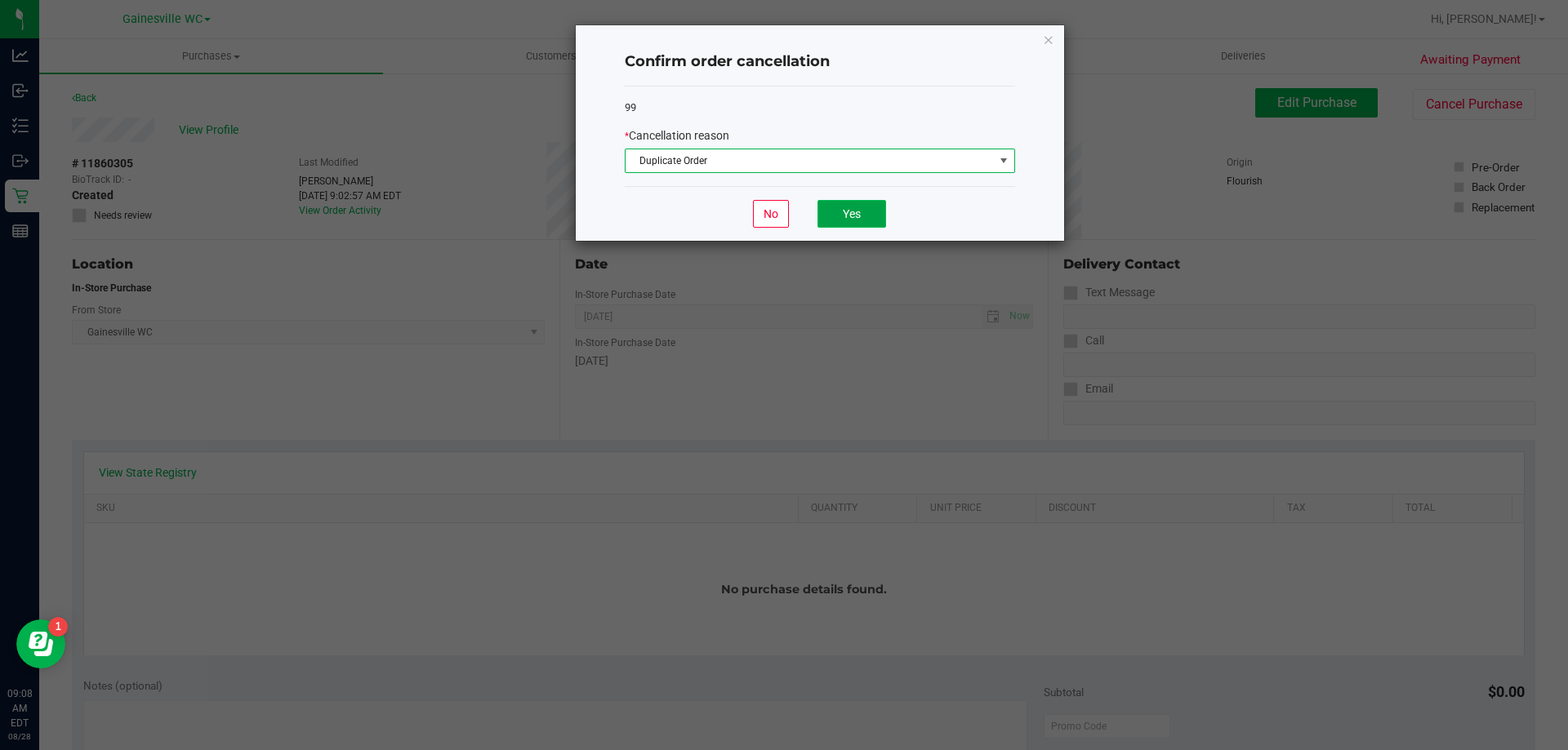
click at [854, 207] on button "Yes" at bounding box center [851, 214] width 68 height 27
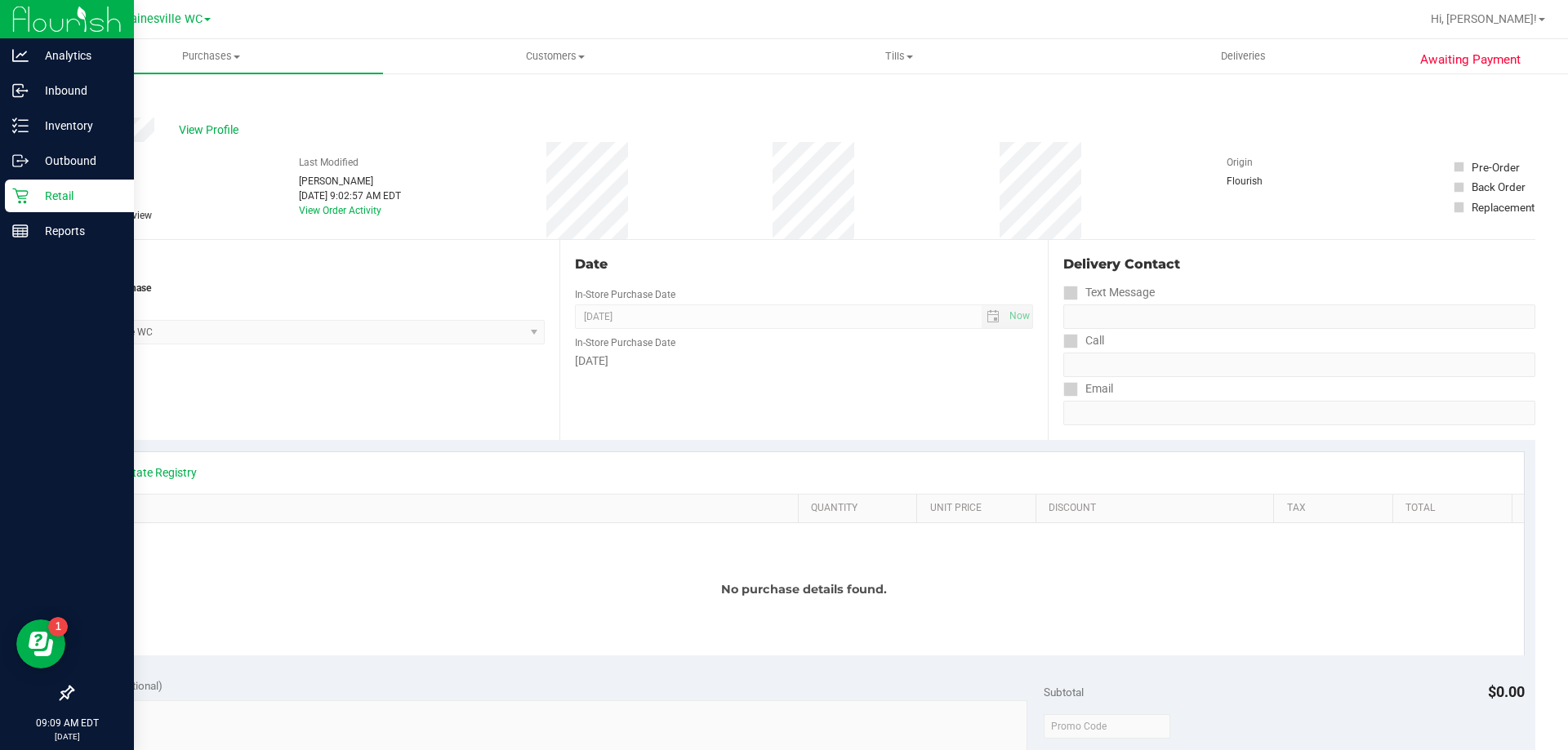
click at [98, 204] on p "Retail" at bounding box center [77, 196] width 98 height 20
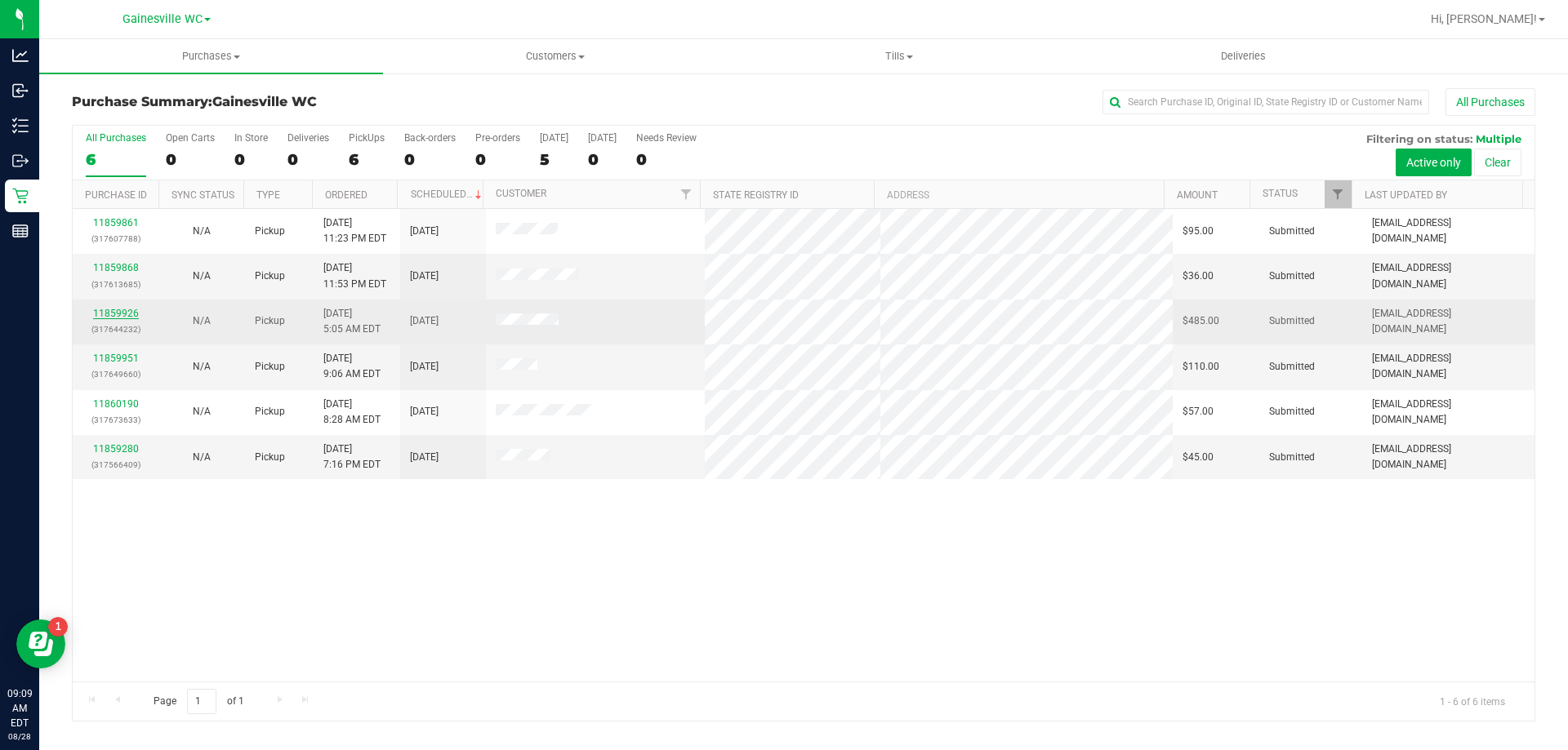
click at [122, 311] on link "11859926" at bounding box center [115, 313] width 45 height 11
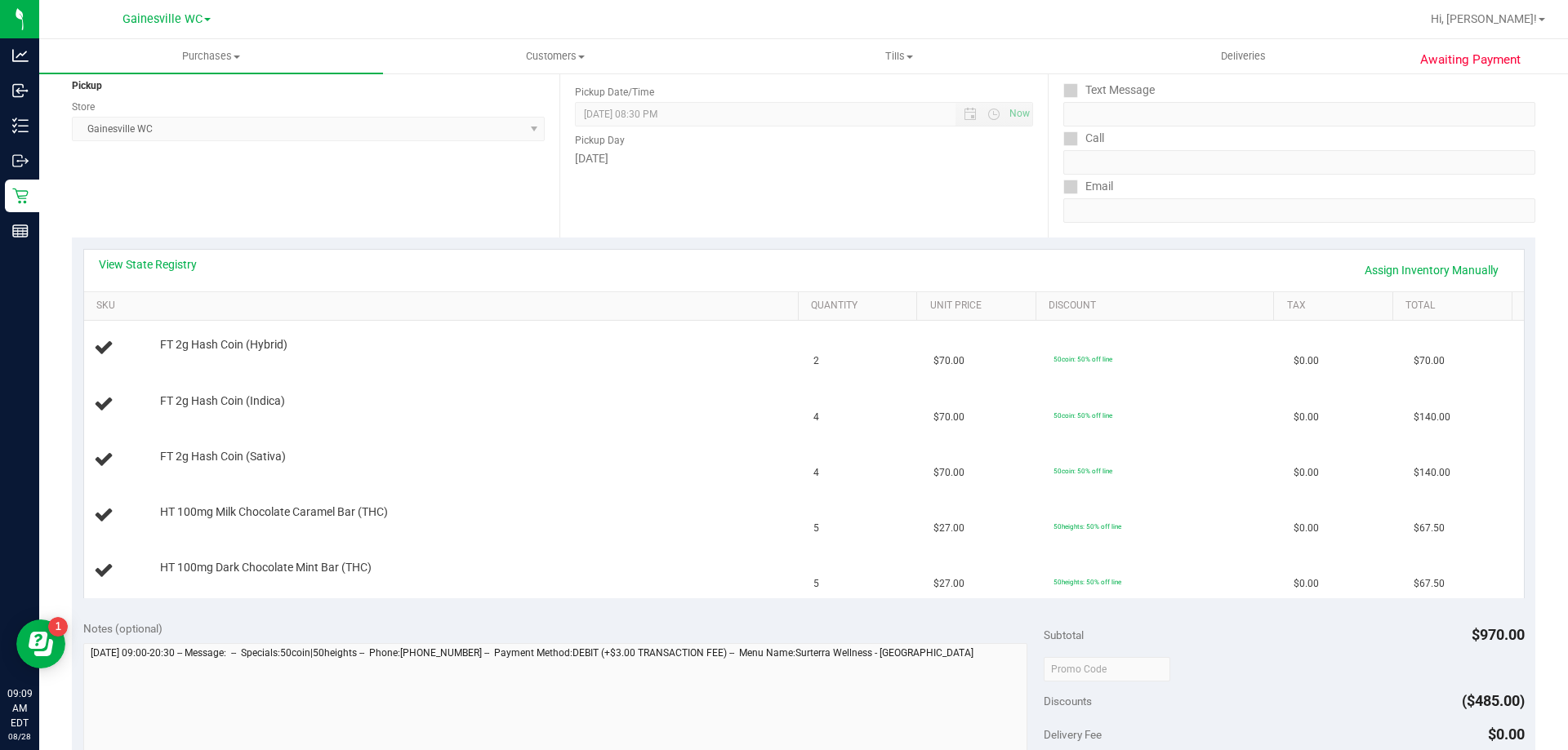
scroll to position [245, 0]
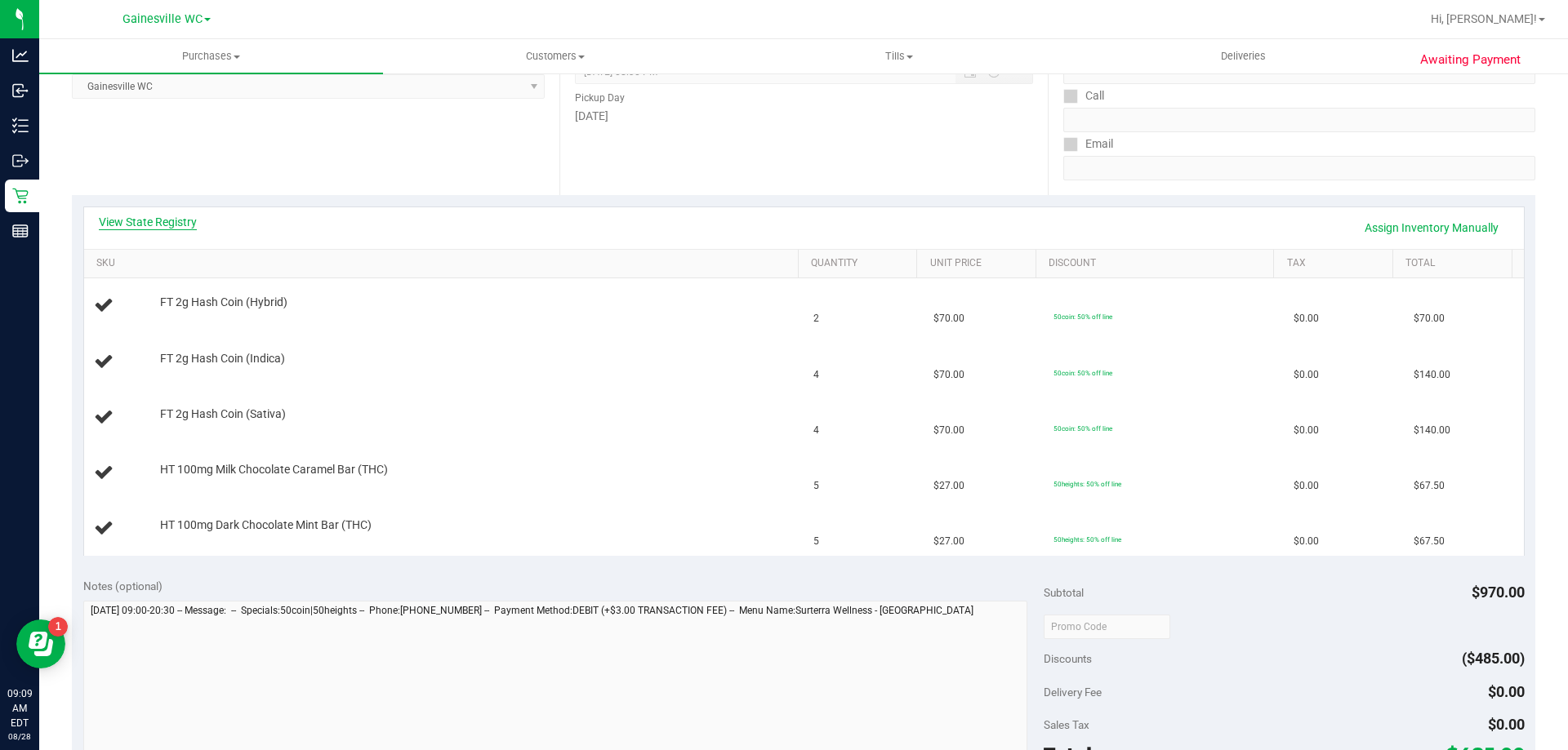
click at [145, 219] on link "View State Registry" at bounding box center [147, 221] width 98 height 16
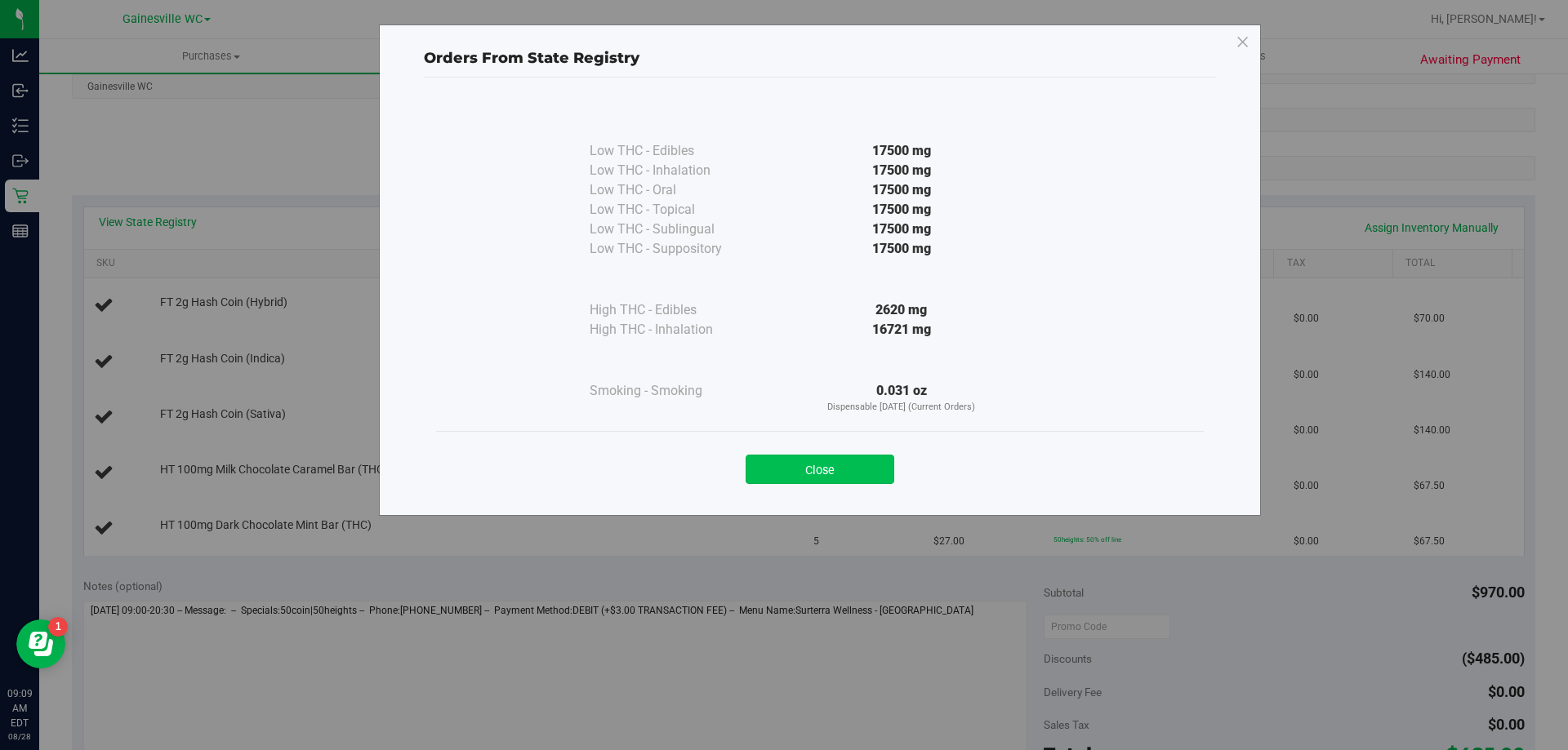
click at [830, 474] on button "Close" at bounding box center [820, 469] width 149 height 29
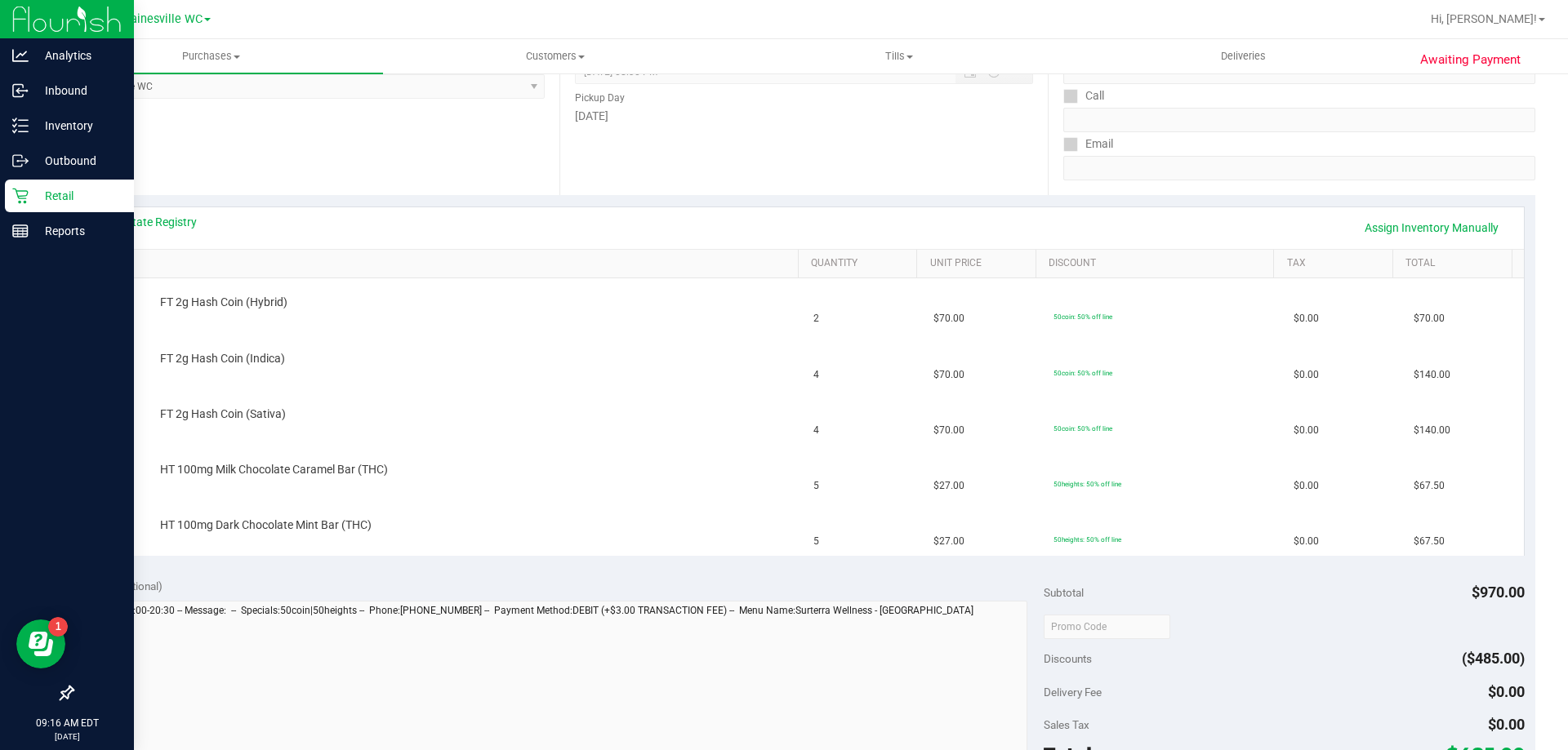
click at [43, 192] on p "Retail" at bounding box center [77, 196] width 98 height 20
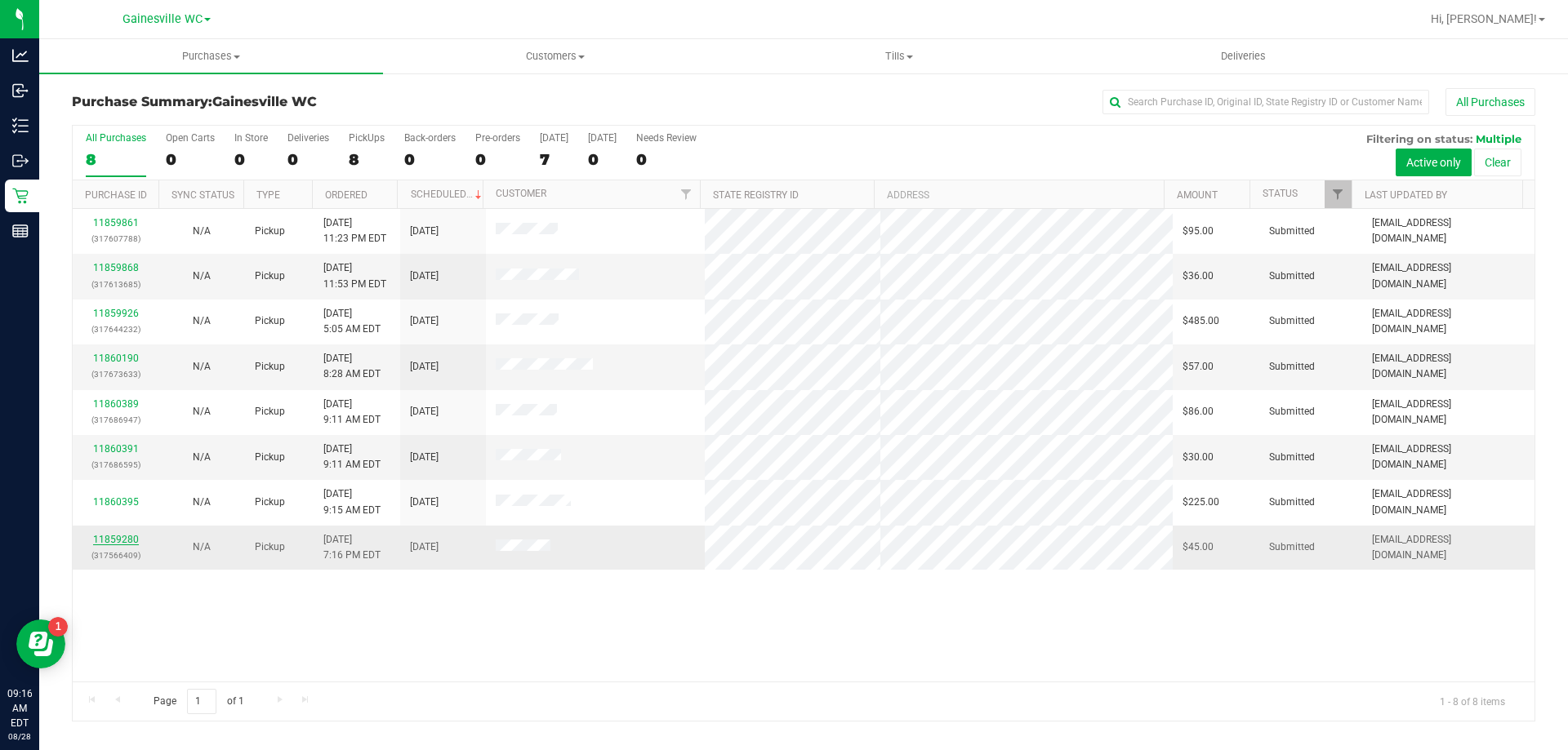
click at [105, 542] on link "11859280" at bounding box center [115, 539] width 45 height 11
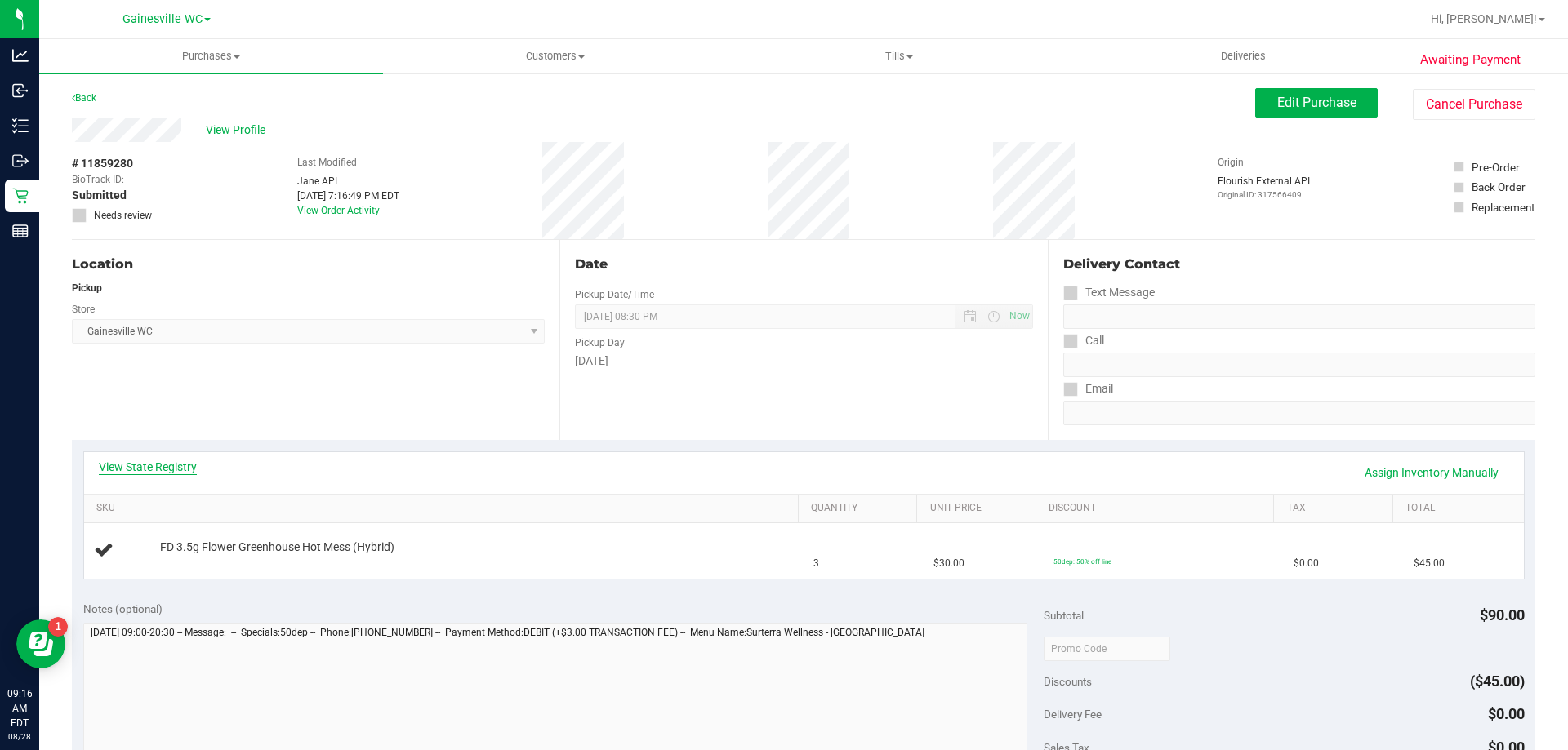
click at [139, 472] on link "View State Registry" at bounding box center [147, 466] width 98 height 16
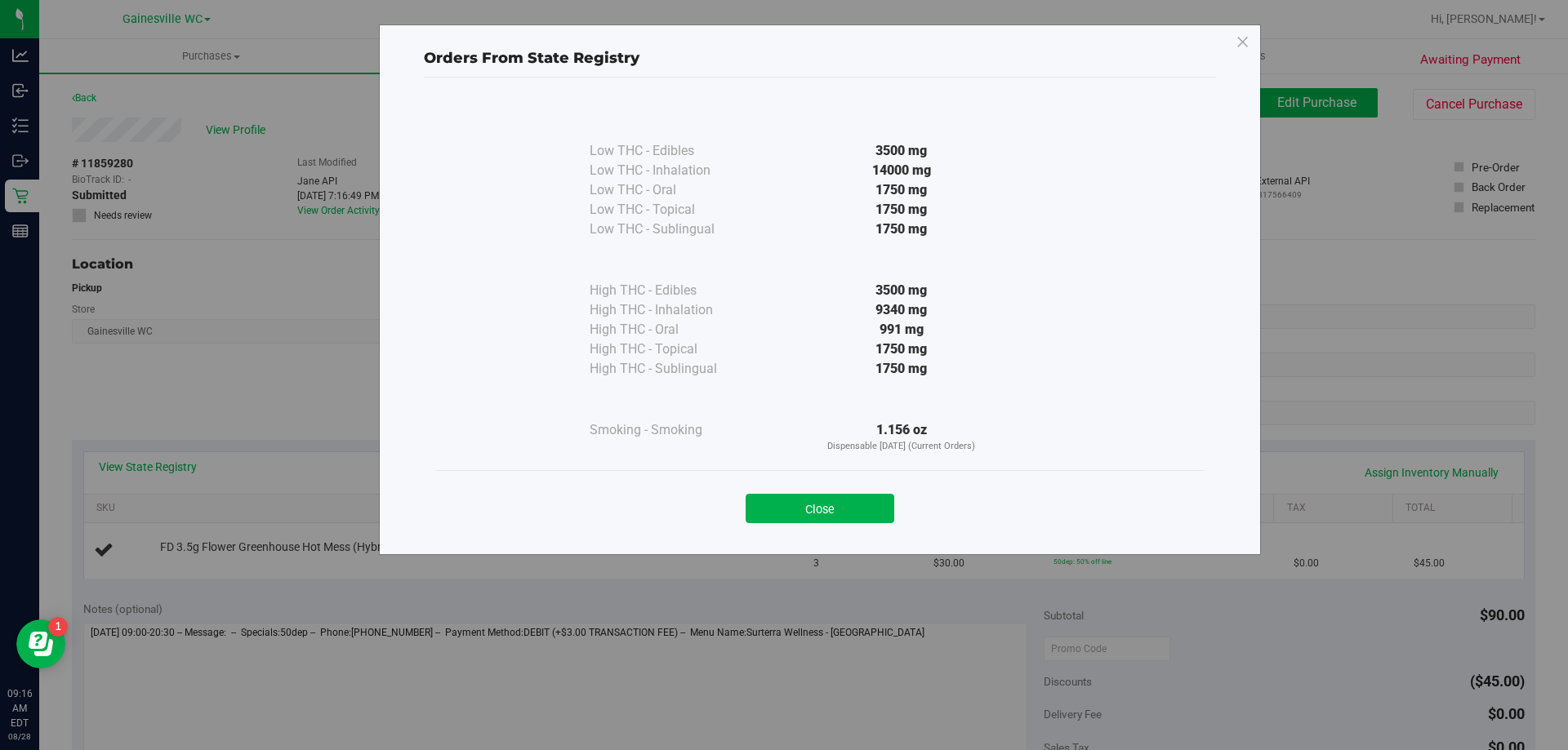
click at [842, 493] on div "Close" at bounding box center [820, 504] width 743 height 41
click at [843, 497] on button "Close" at bounding box center [820, 508] width 149 height 29
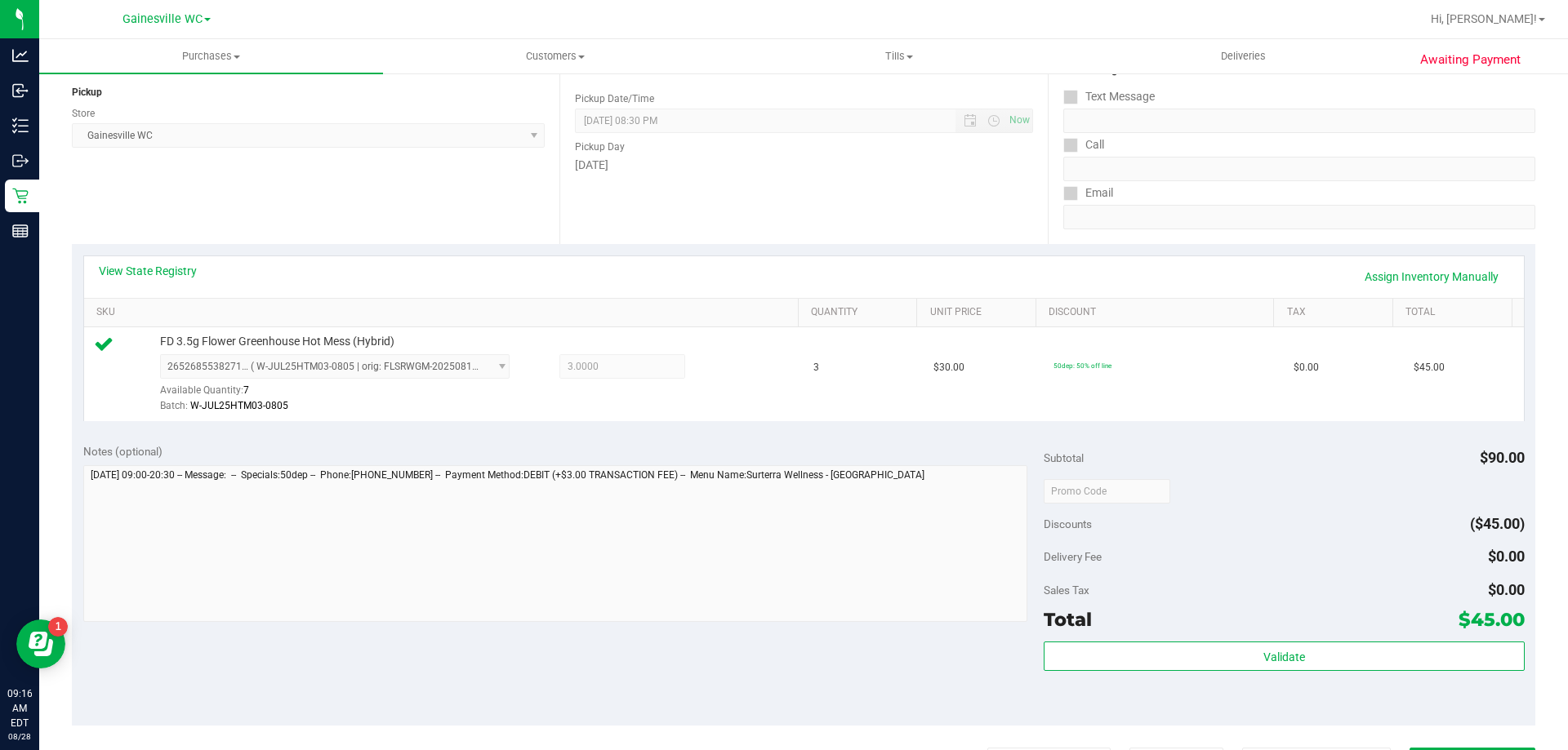
scroll to position [571, 0]
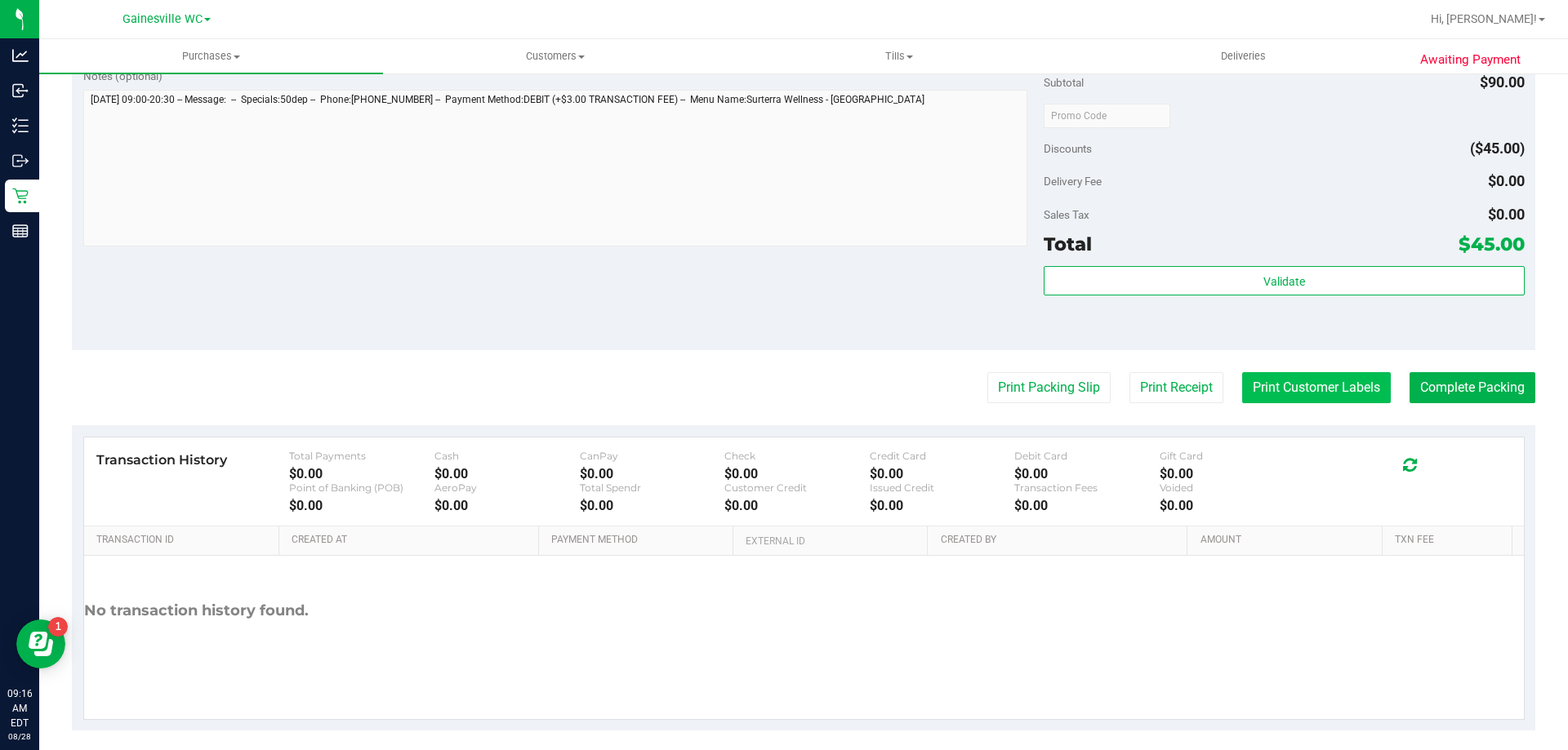
click at [1268, 393] on button "Print Customer Labels" at bounding box center [1317, 387] width 149 height 31
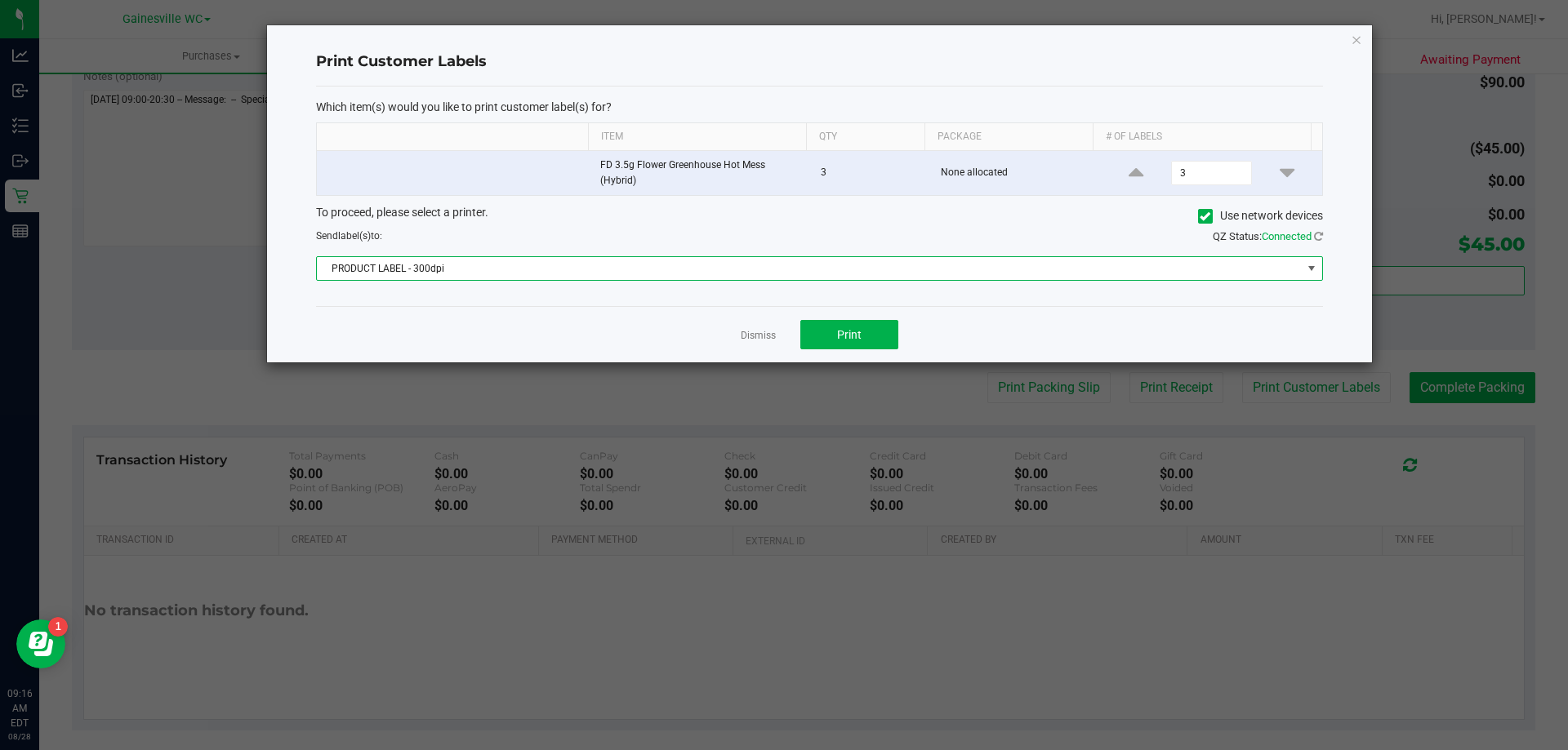
click at [569, 269] on span "PRODUCT LABEL - 300dpi" at bounding box center [808, 269] width 985 height 23
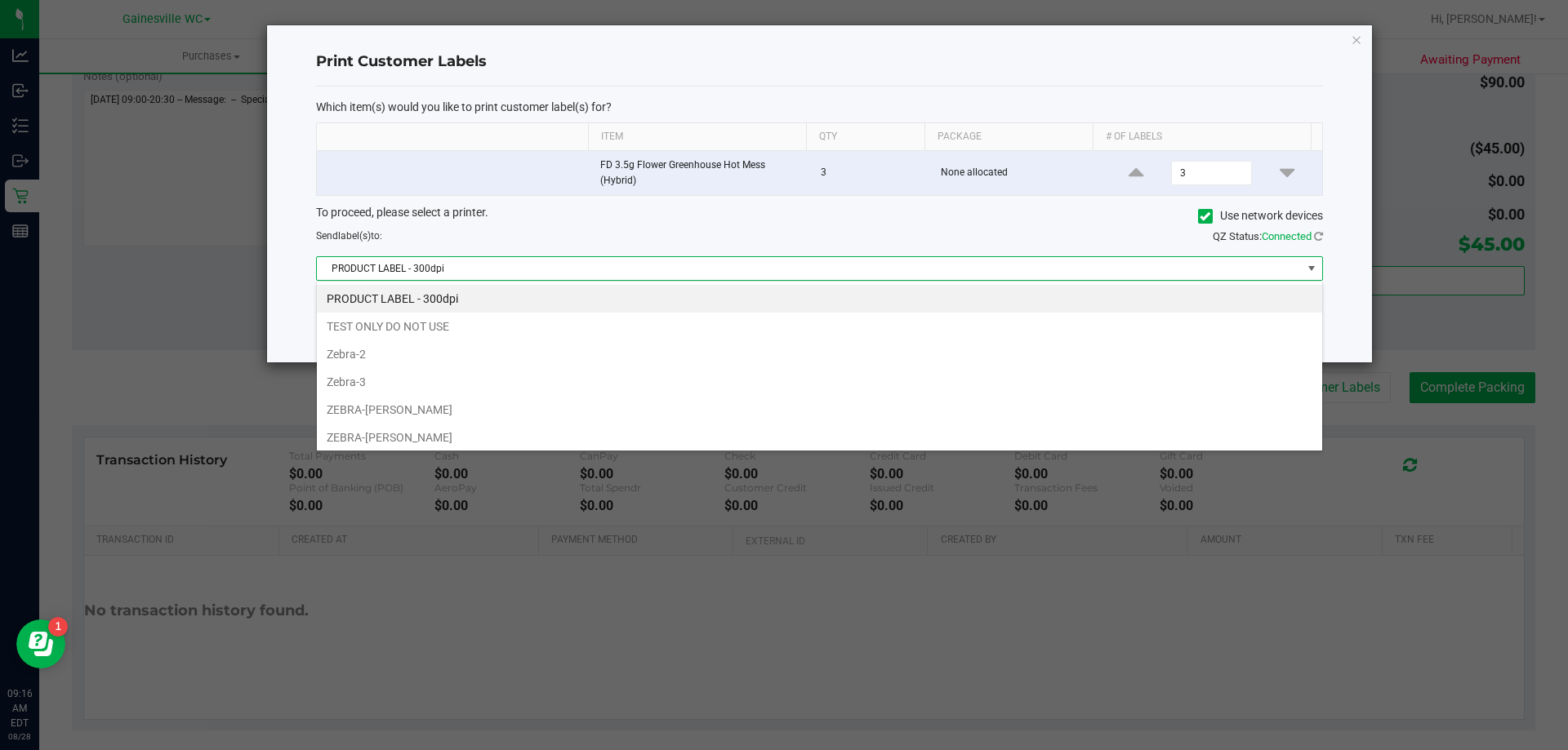
scroll to position [25, 1006]
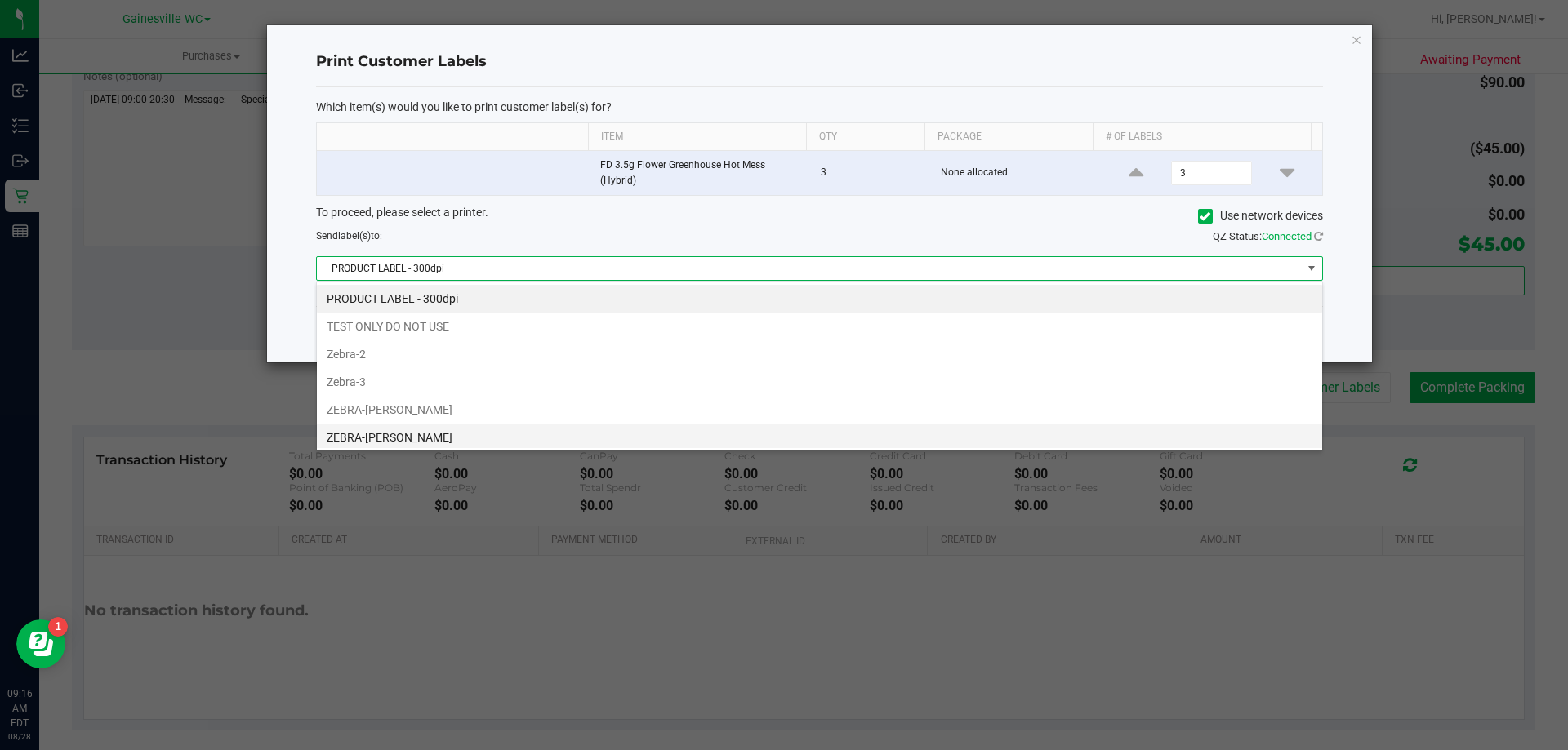
click at [457, 447] on li "ZEBRA-GARY-BARLOW" at bounding box center [819, 437] width 1005 height 27
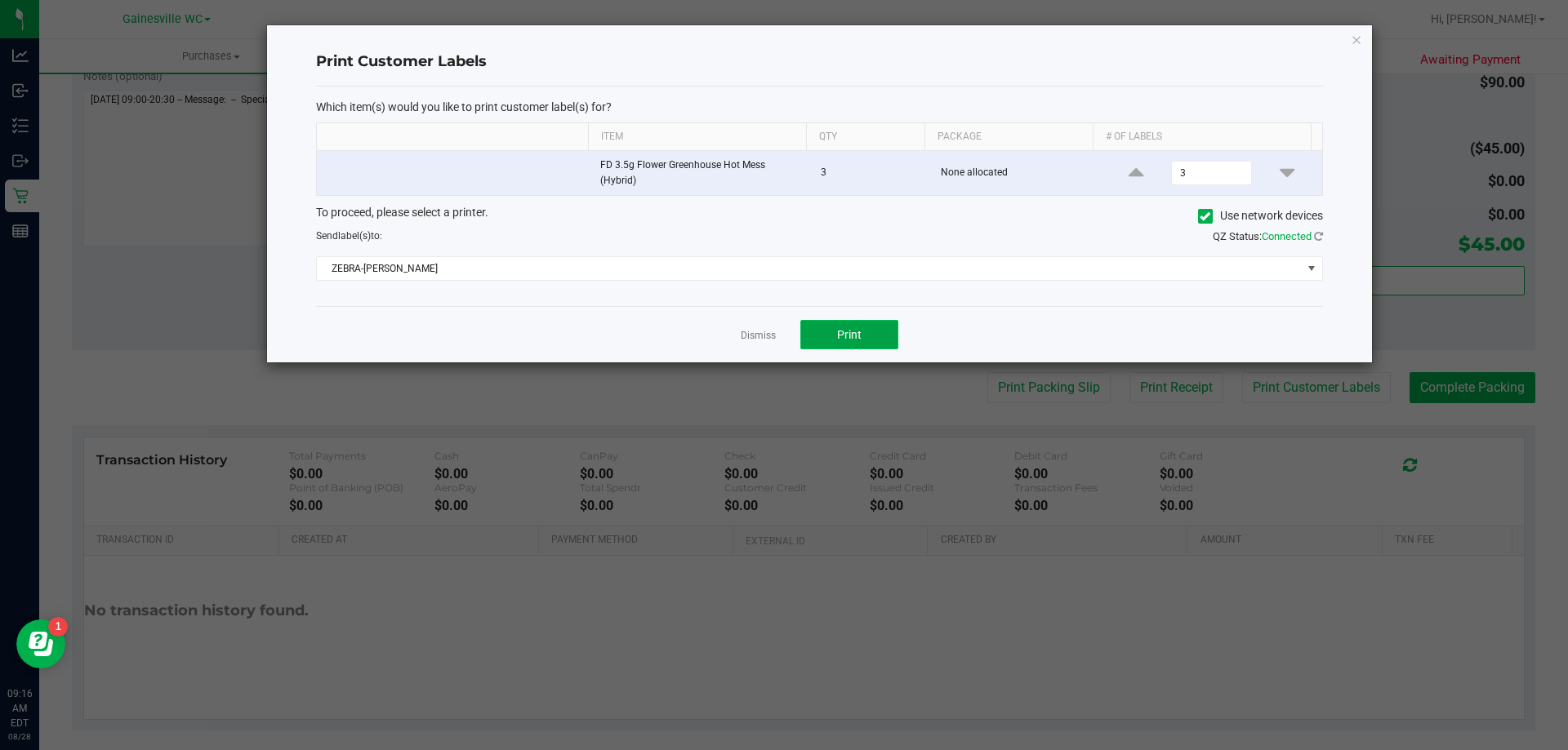
click at [856, 342] on button "Print" at bounding box center [849, 334] width 98 height 29
click at [775, 334] on link "Dismiss" at bounding box center [758, 336] width 35 height 14
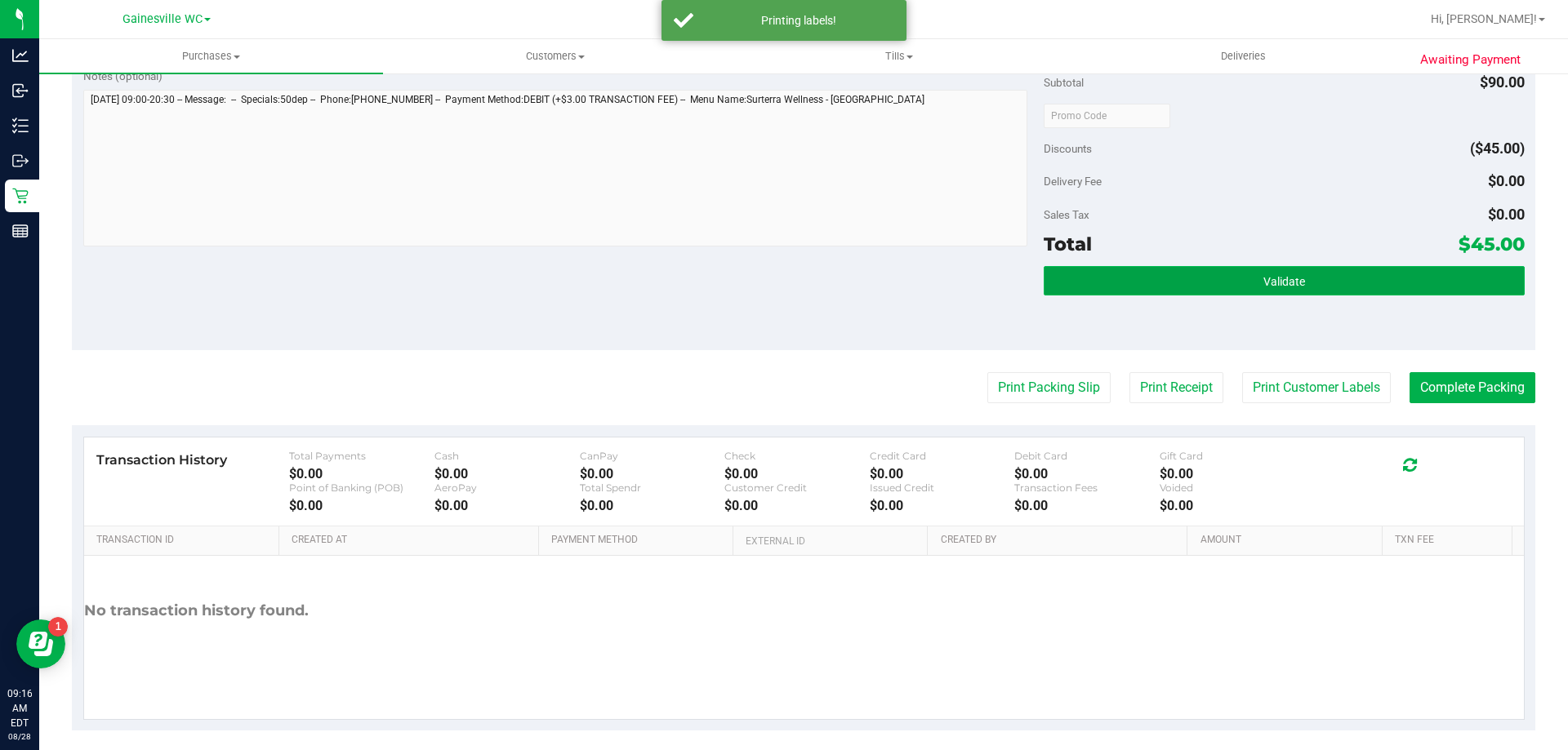
click at [1341, 283] on button "Validate" at bounding box center [1283, 281] width 480 height 29
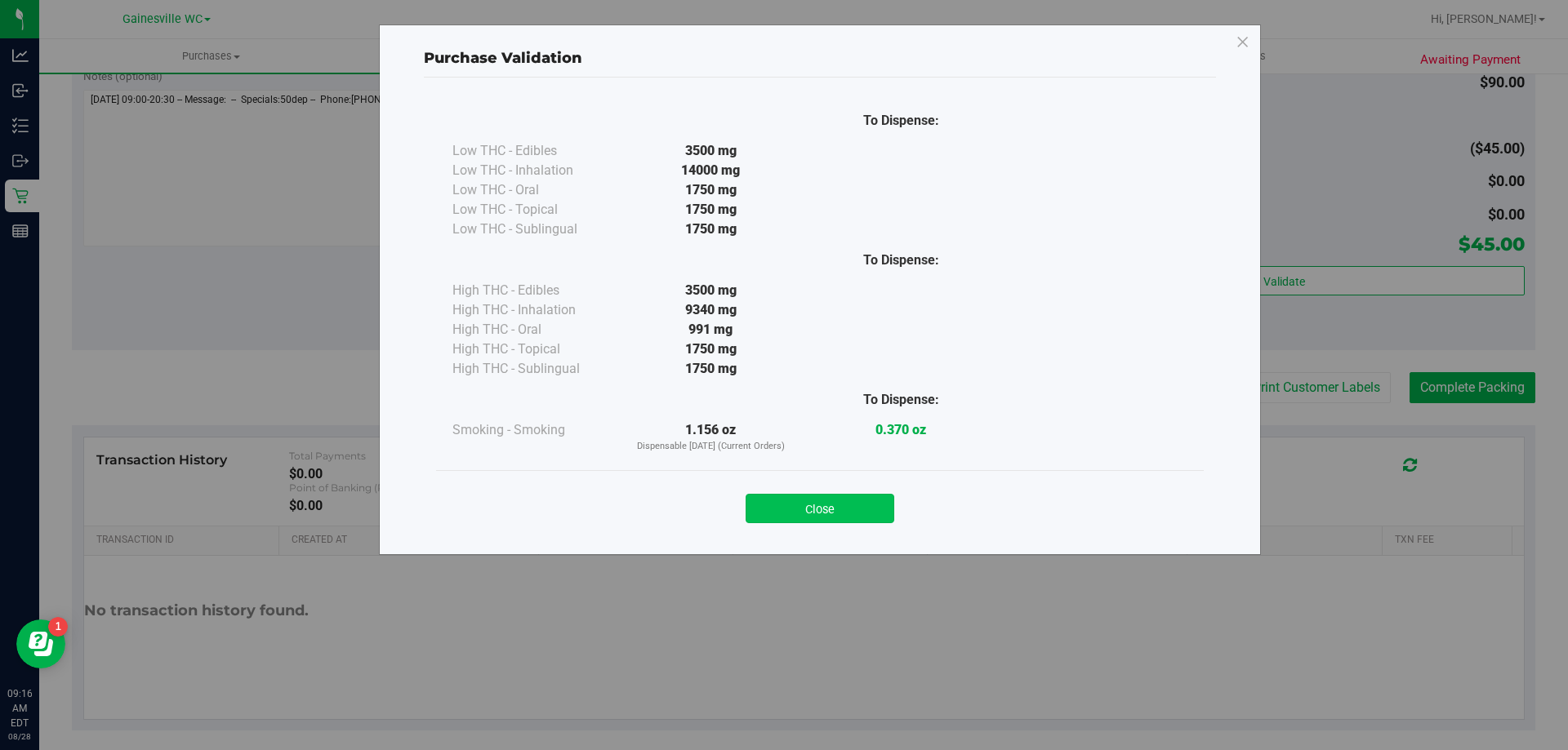
click at [784, 523] on button "Close" at bounding box center [820, 508] width 149 height 29
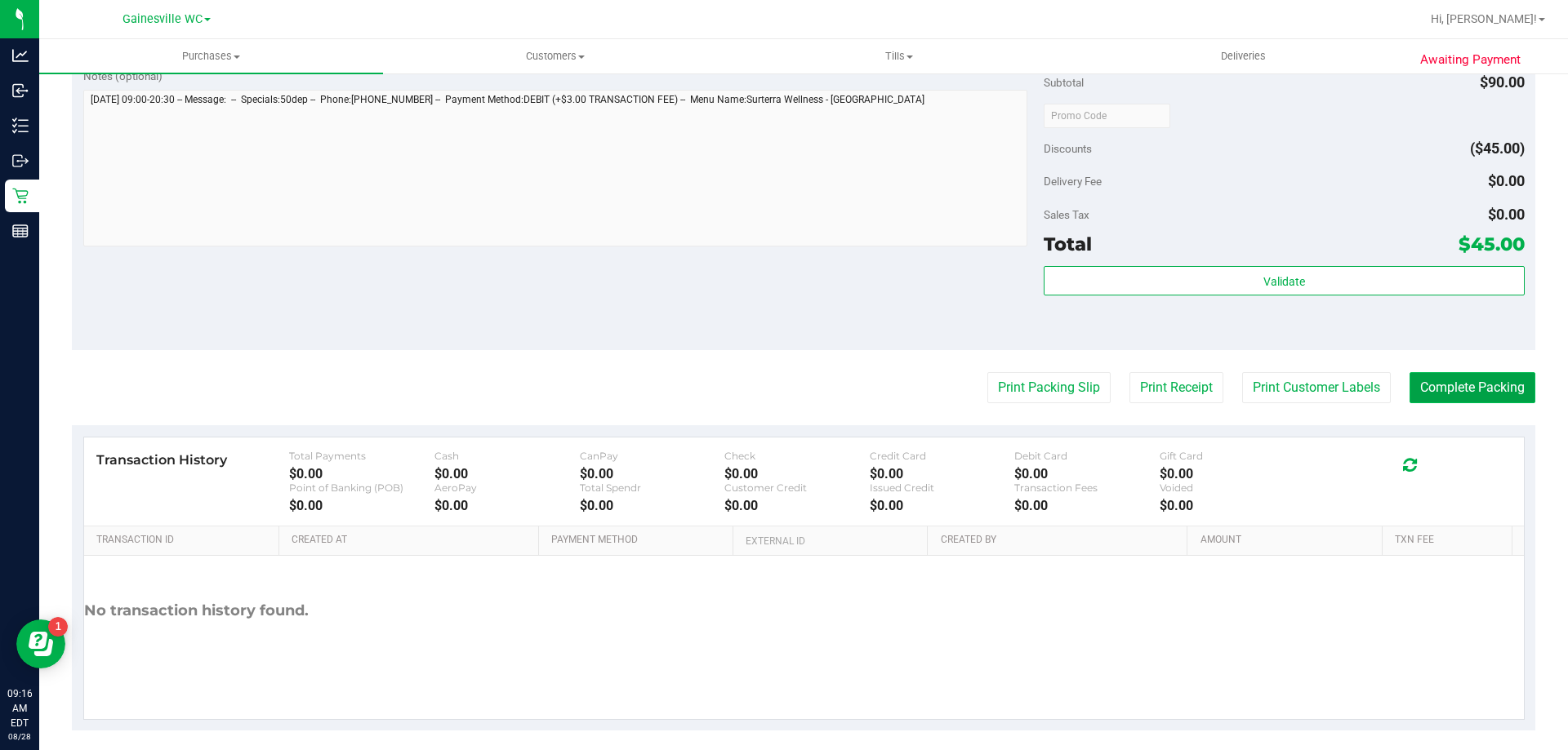
click at [1498, 396] on button "Complete Packing" at bounding box center [1471, 387] width 126 height 31
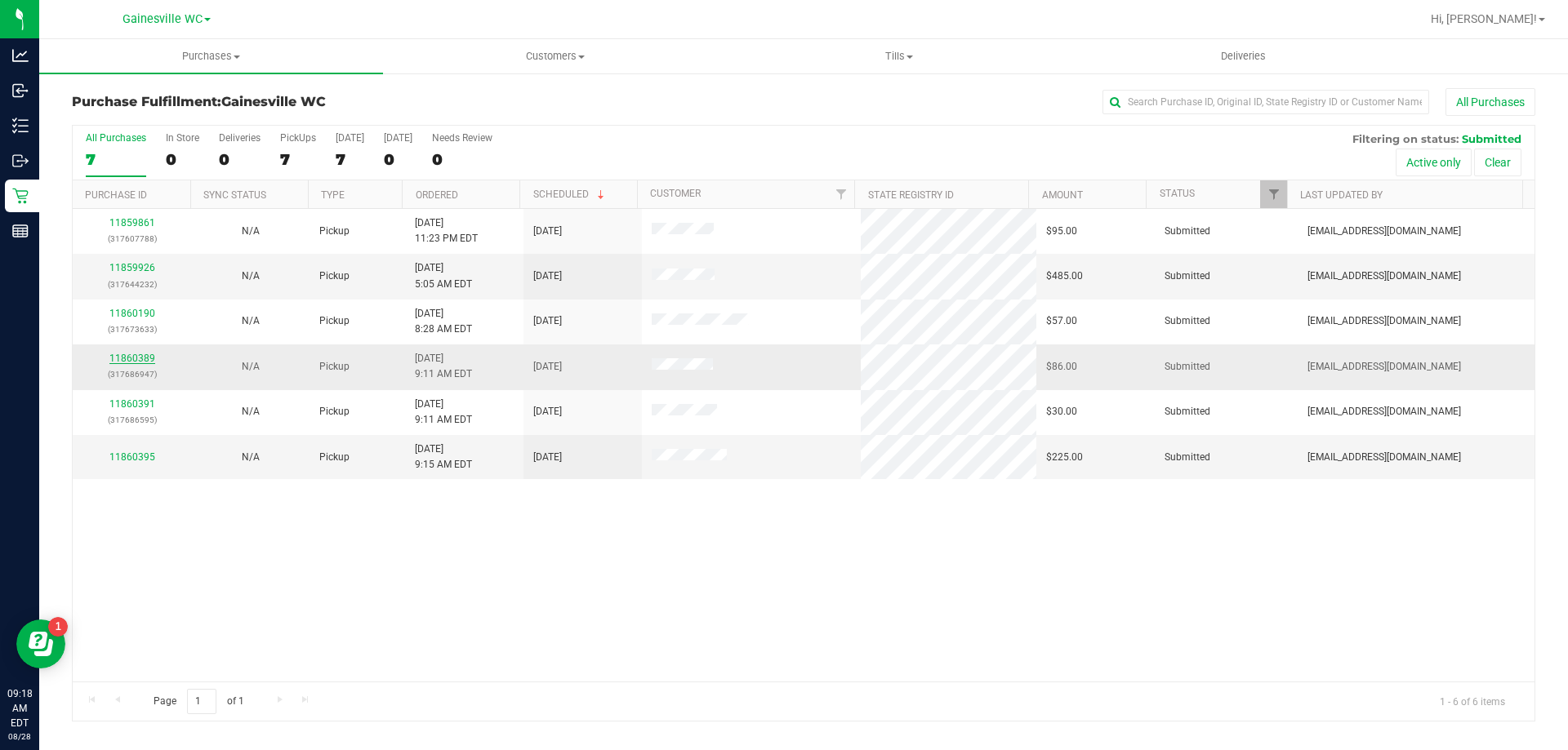
click at [133, 358] on link "11860389" at bounding box center [132, 357] width 45 height 11
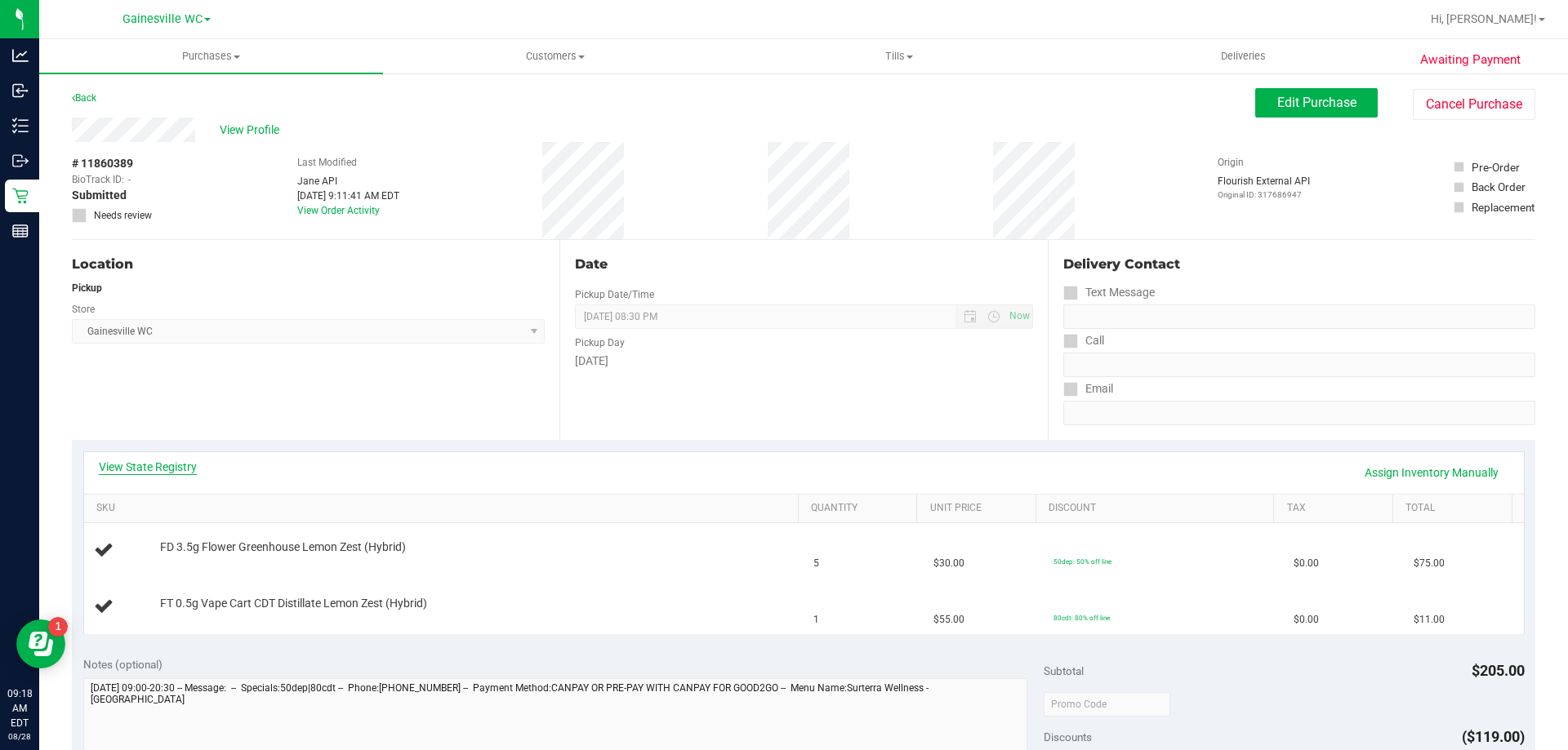
click at [116, 472] on link "View State Registry" at bounding box center [147, 466] width 98 height 16
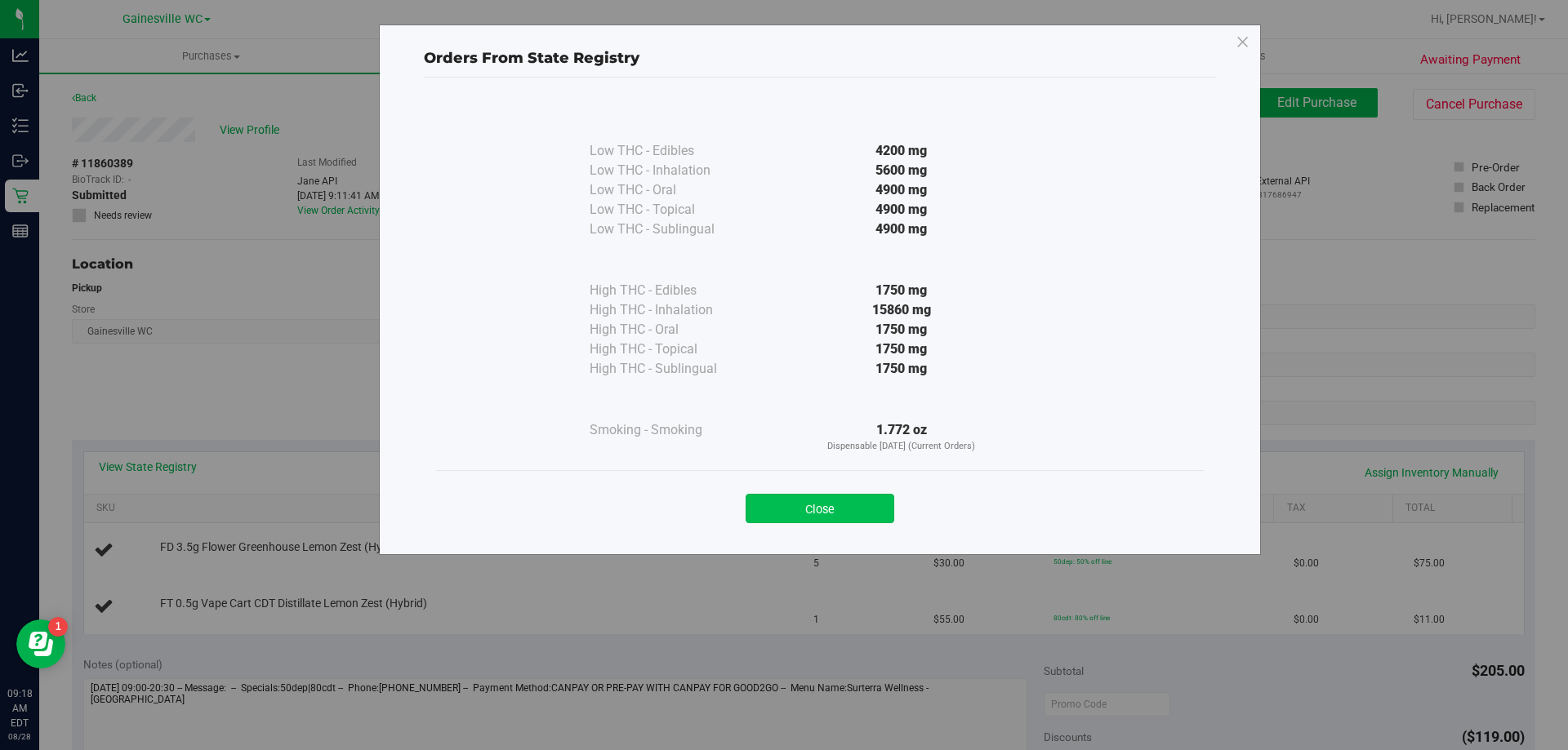
click at [786, 509] on button "Close" at bounding box center [820, 508] width 149 height 29
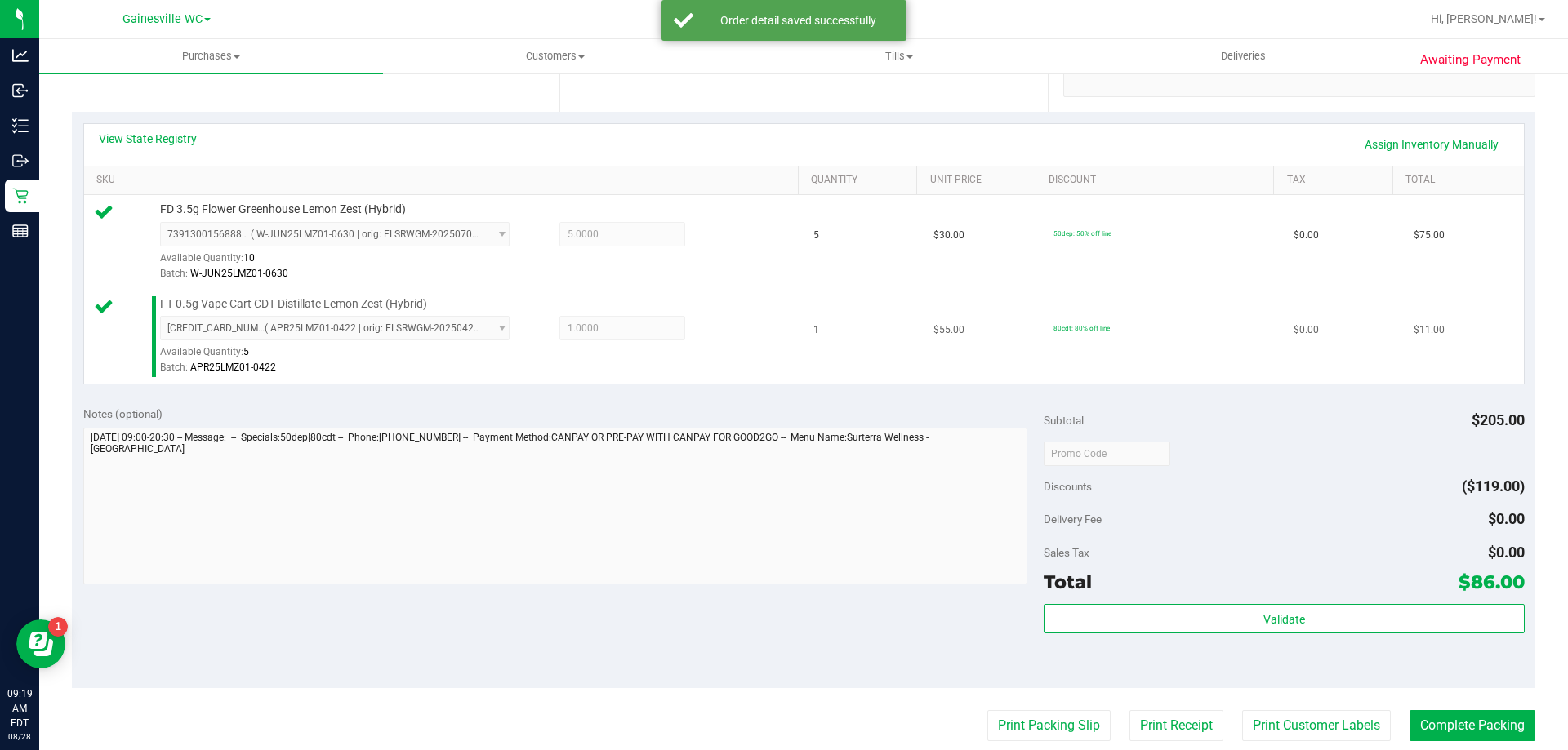
scroll to position [490, 0]
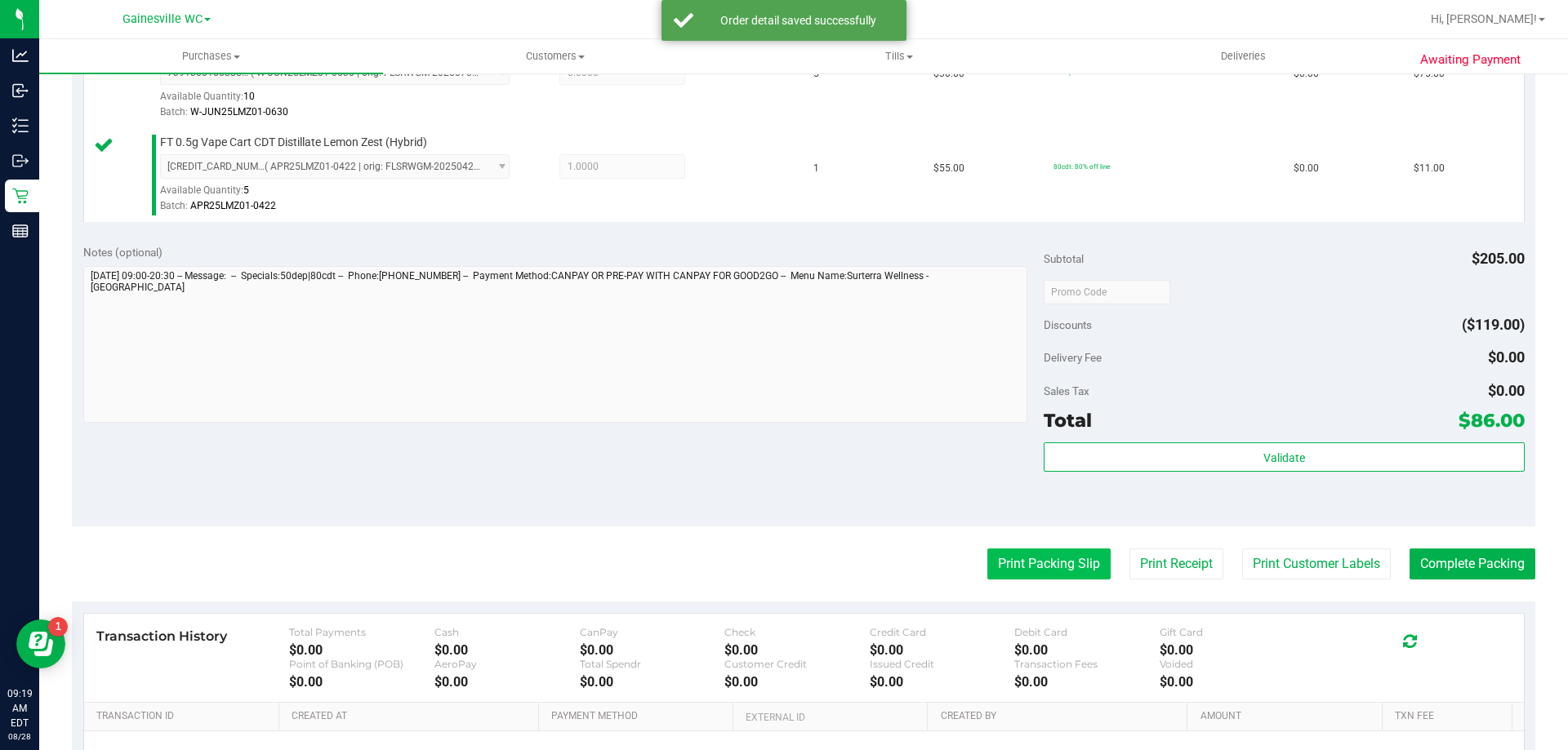
click at [1054, 564] on button "Print Packing Slip" at bounding box center [1049, 564] width 123 height 31
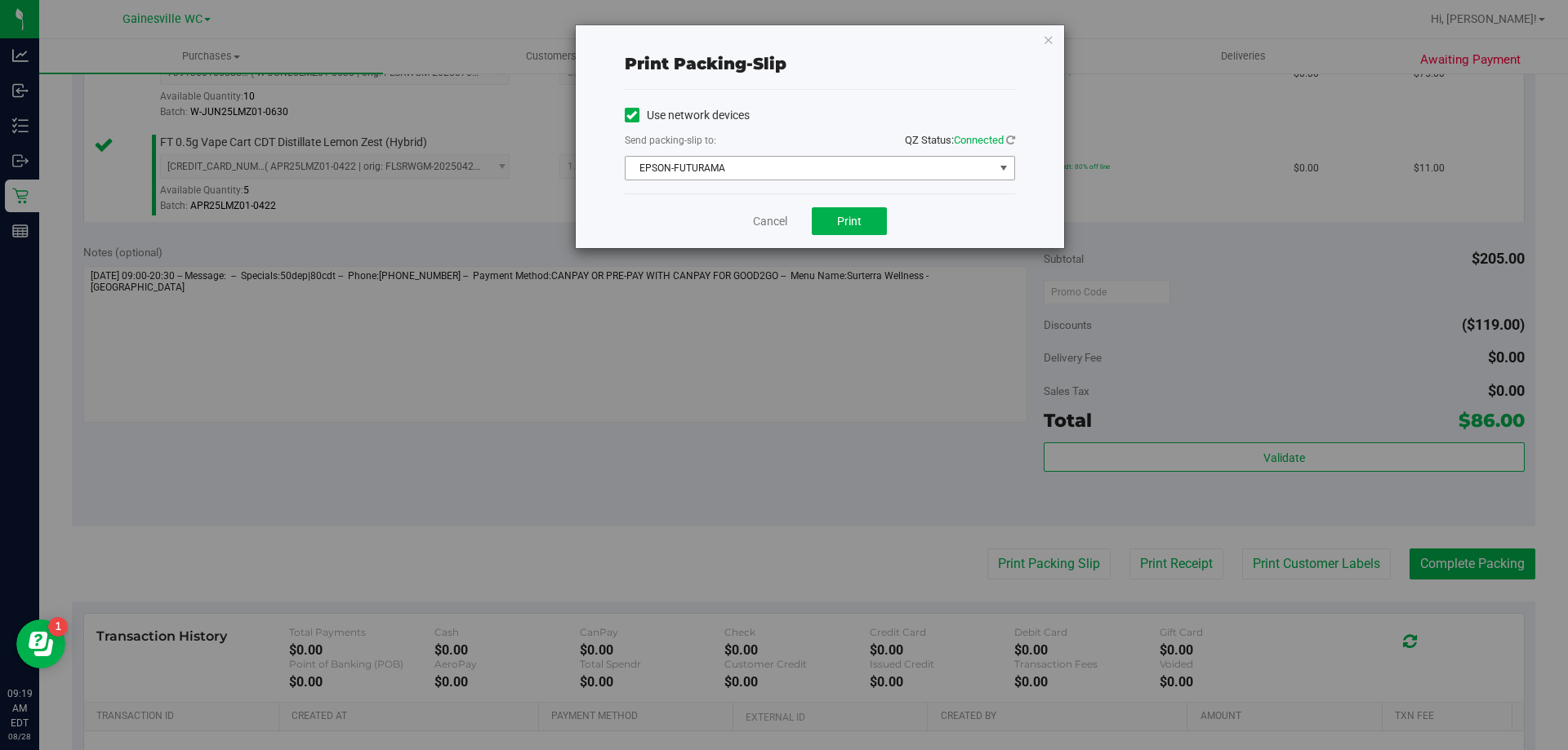
click at [864, 167] on span "EPSON-FUTURAMA" at bounding box center [809, 168] width 368 height 23
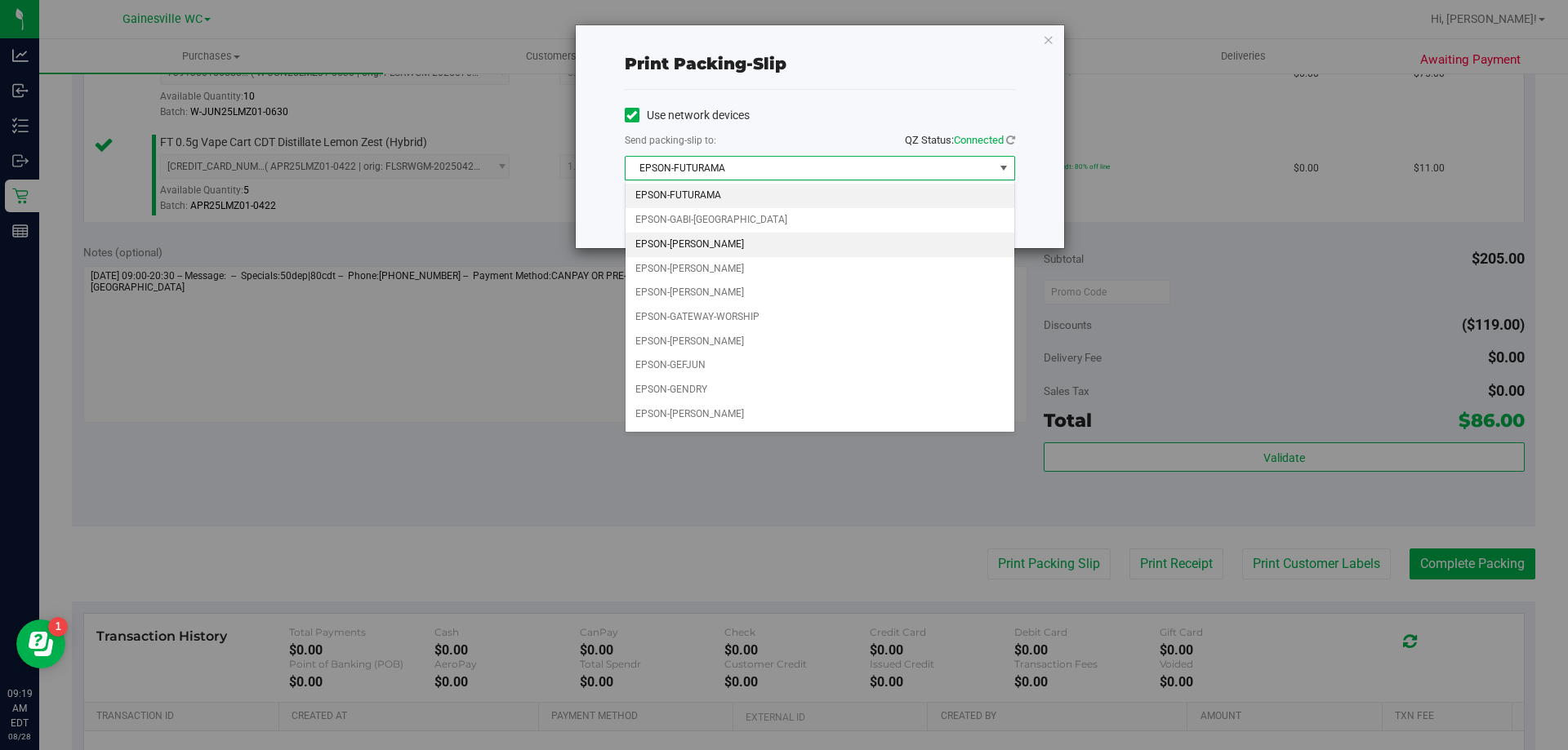
click at [785, 245] on li "EPSON-[PERSON_NAME]" at bounding box center [820, 245] width 388 height 25
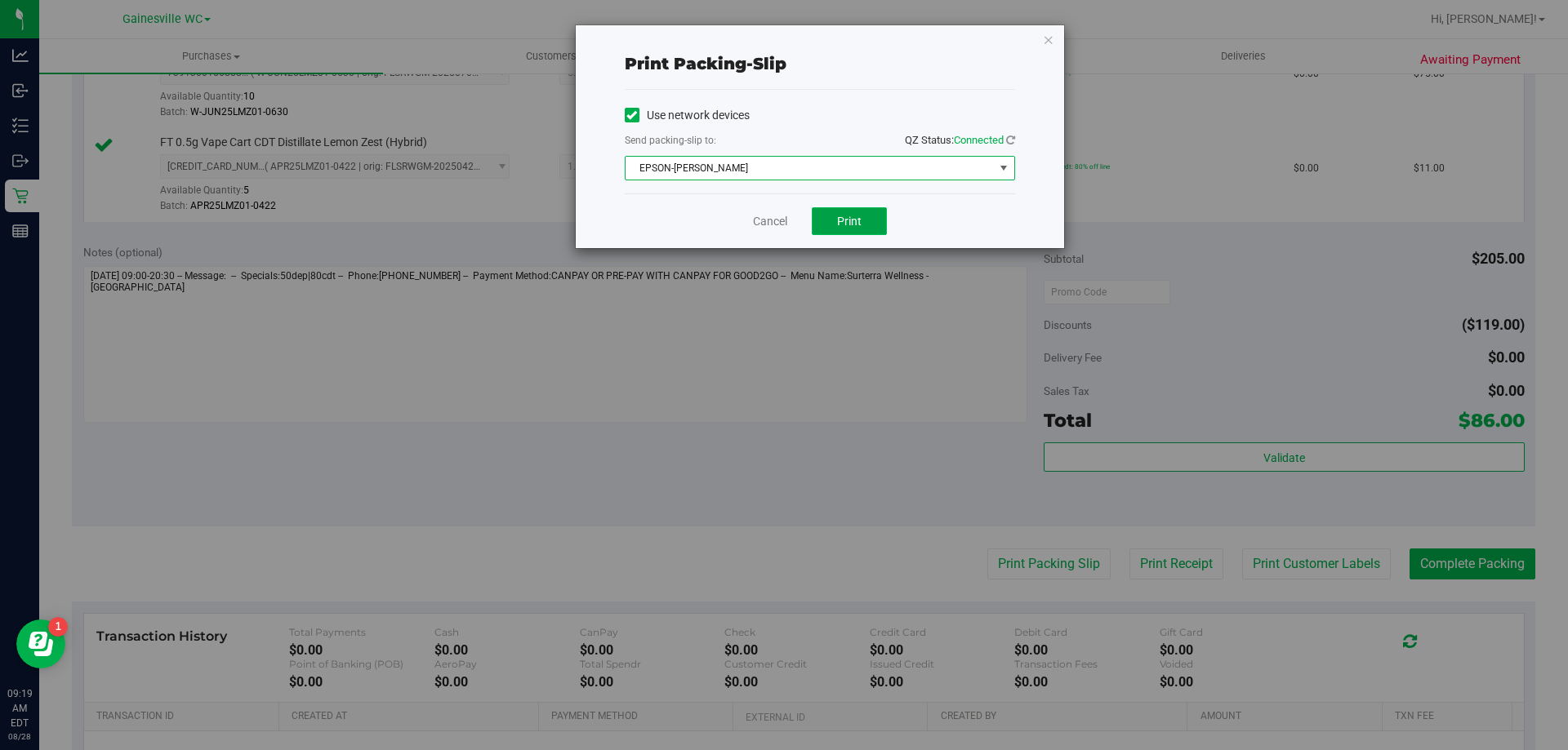
click at [873, 224] on button "Print" at bounding box center [849, 221] width 75 height 27
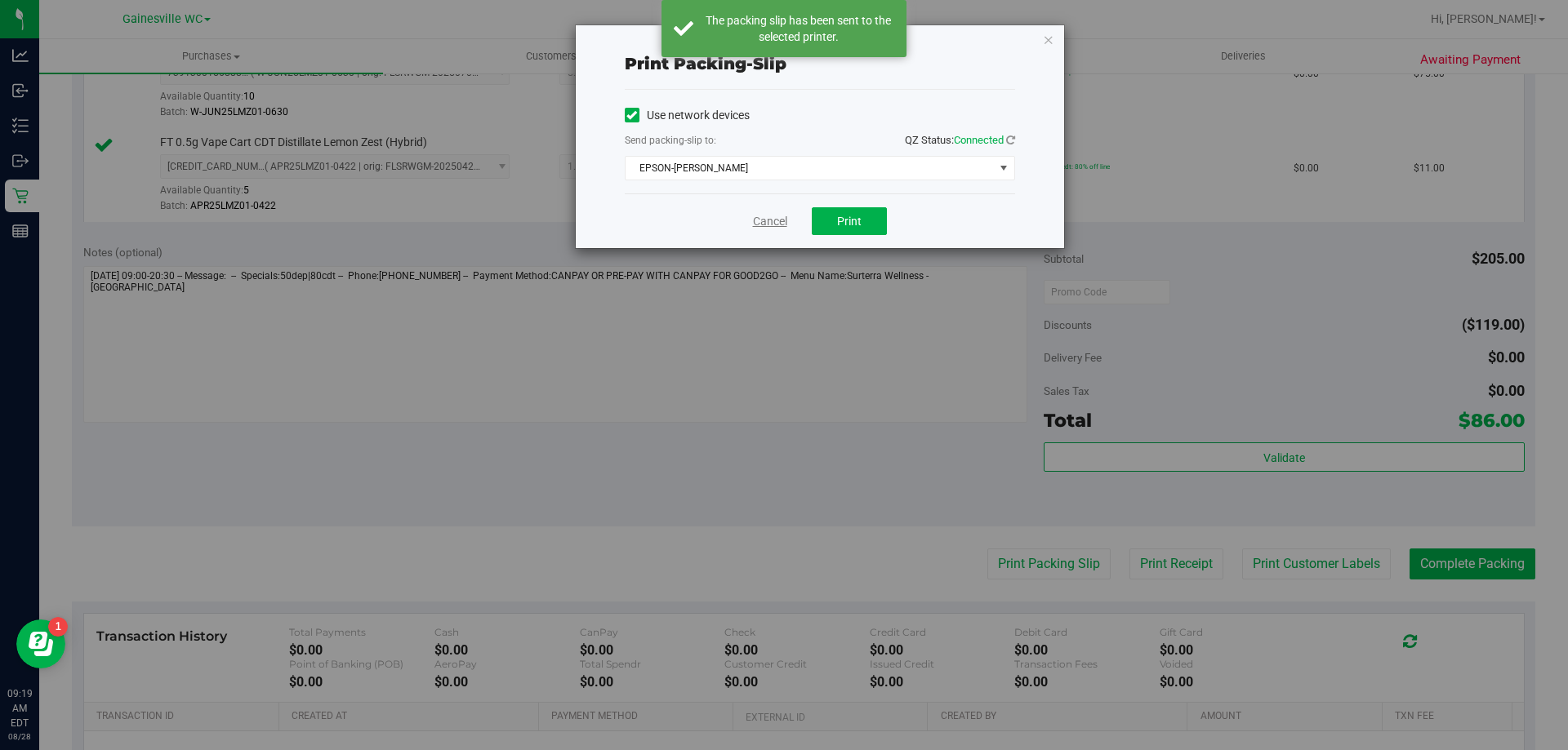
click at [778, 219] on link "Cancel" at bounding box center [770, 221] width 34 height 17
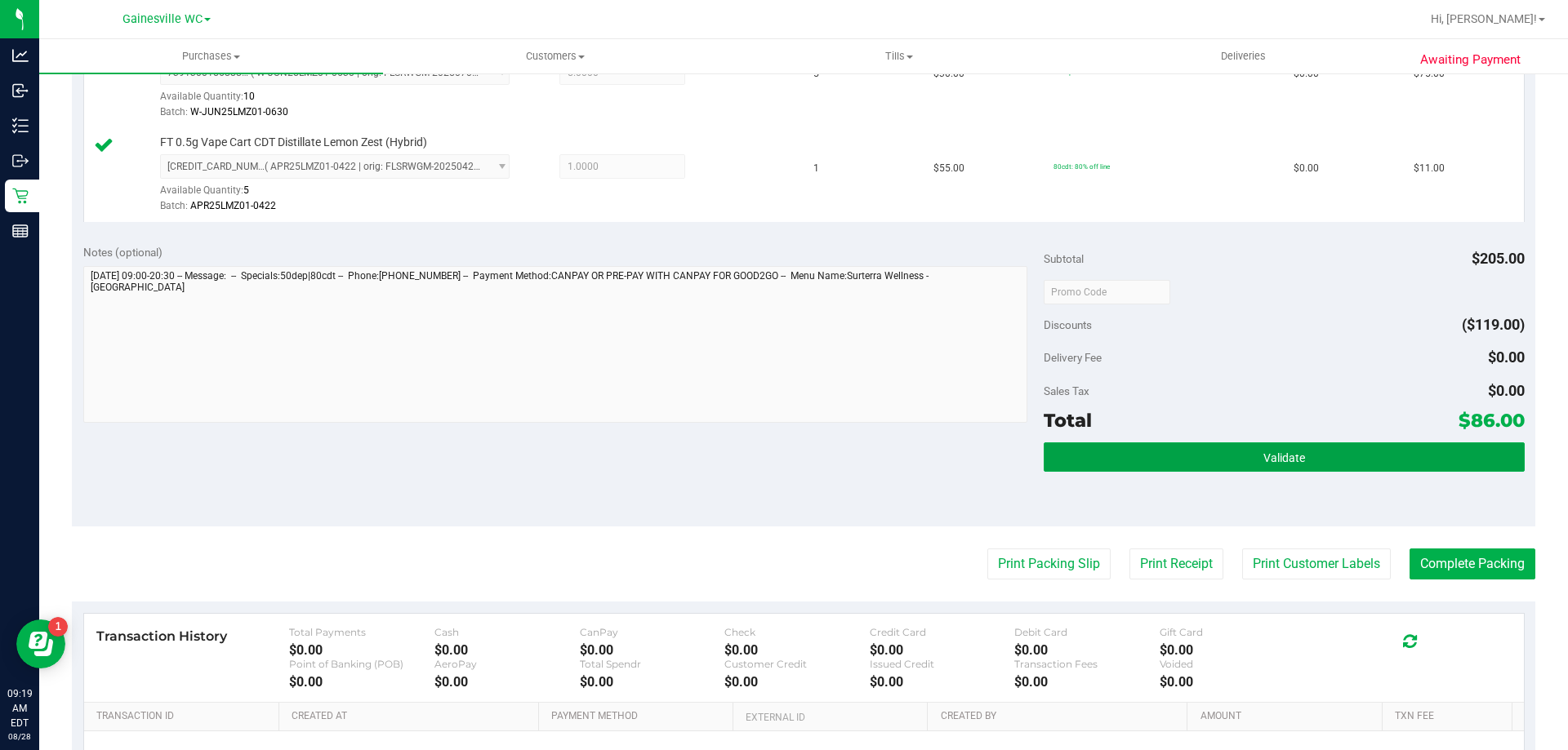
drag, startPoint x: 1121, startPoint y: 450, endPoint x: 1124, endPoint y: 438, distance: 12.4
click at [1124, 450] on button "Validate" at bounding box center [1283, 457] width 480 height 29
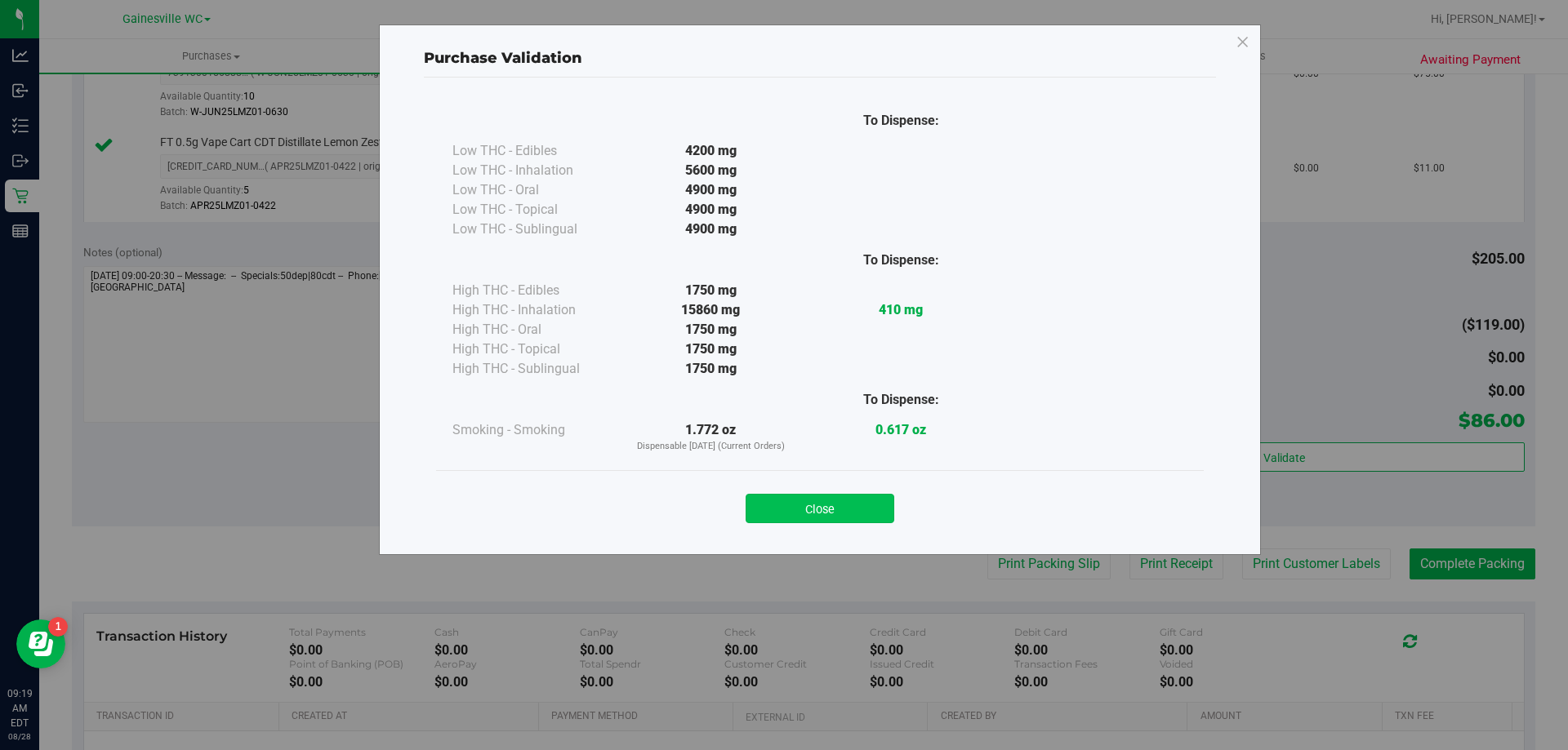
click at [834, 512] on button "Close" at bounding box center [820, 508] width 149 height 29
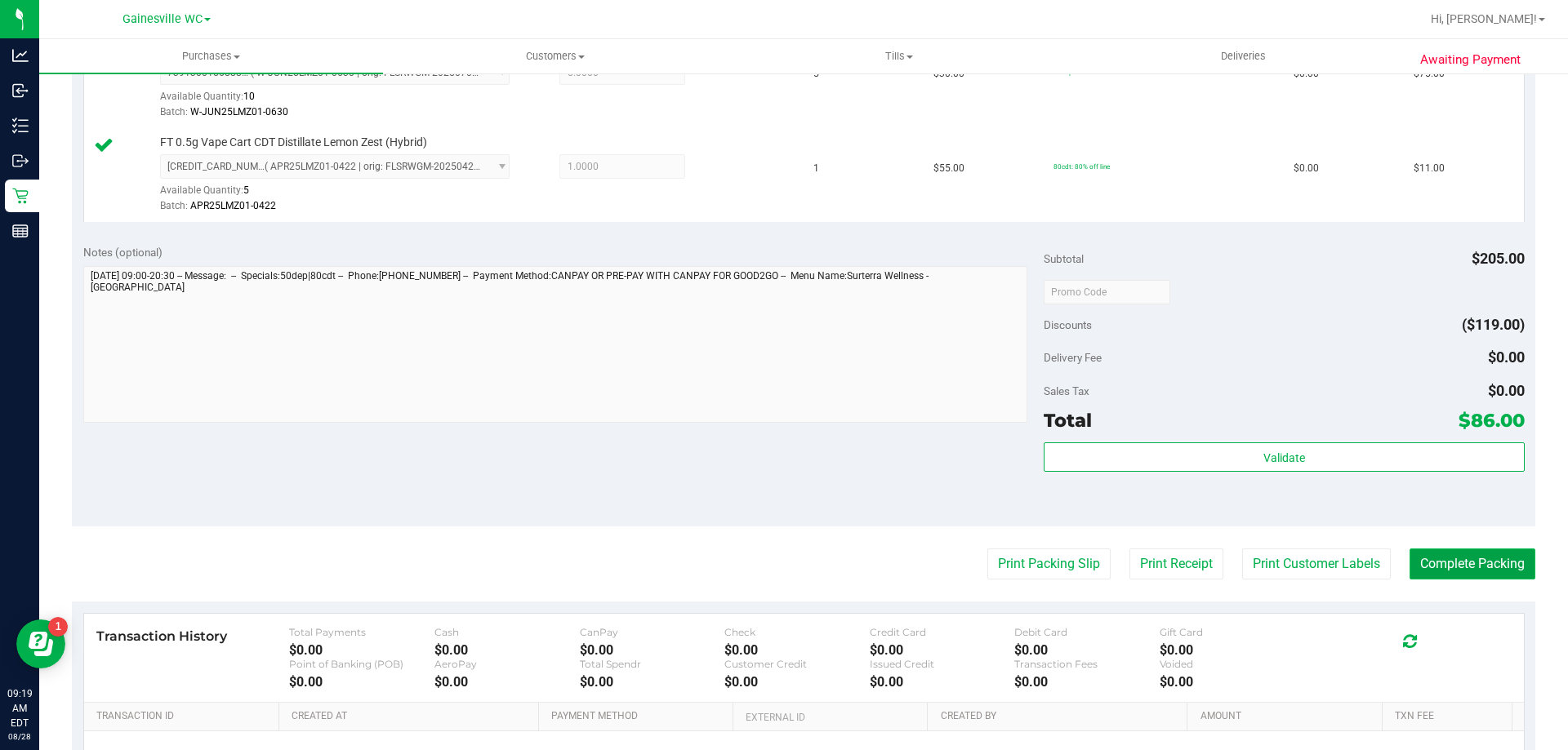
click at [1459, 565] on button "Complete Packing" at bounding box center [1471, 564] width 126 height 31
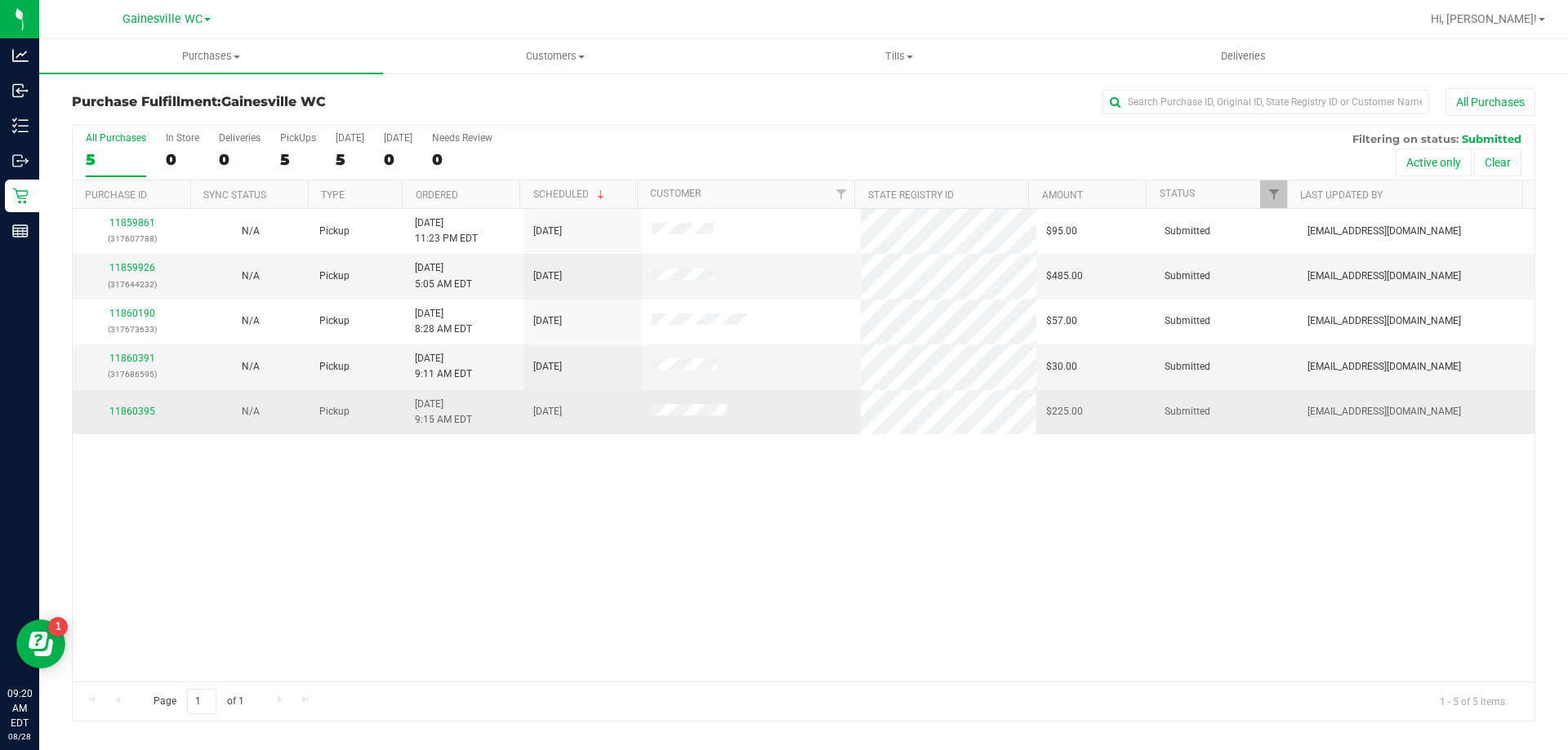
click at [127, 417] on div "11860395" at bounding box center [131, 411] width 98 height 15
click at [127, 410] on link "11860395" at bounding box center [132, 410] width 45 height 11
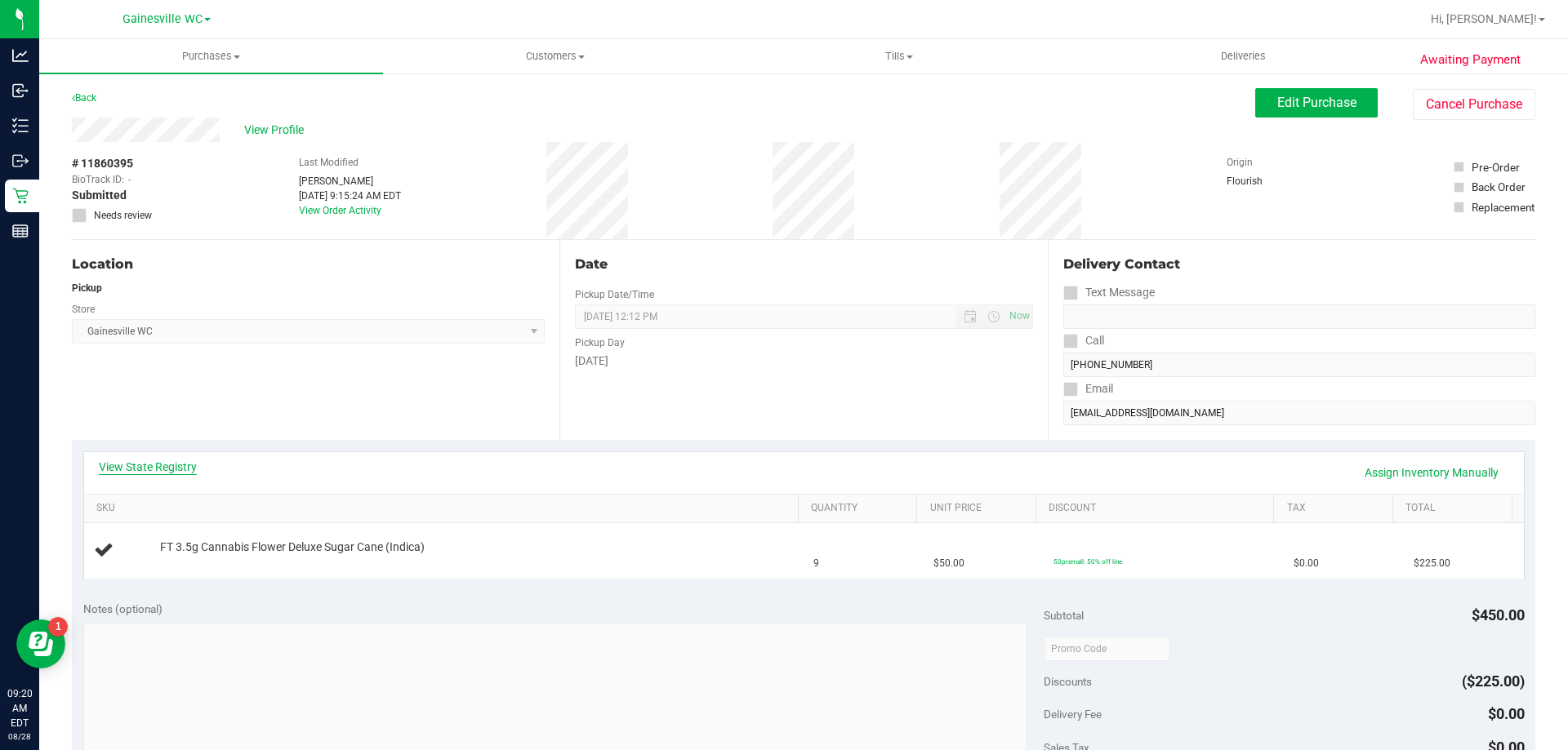
click at [142, 463] on link "View State Registry" at bounding box center [147, 466] width 98 height 16
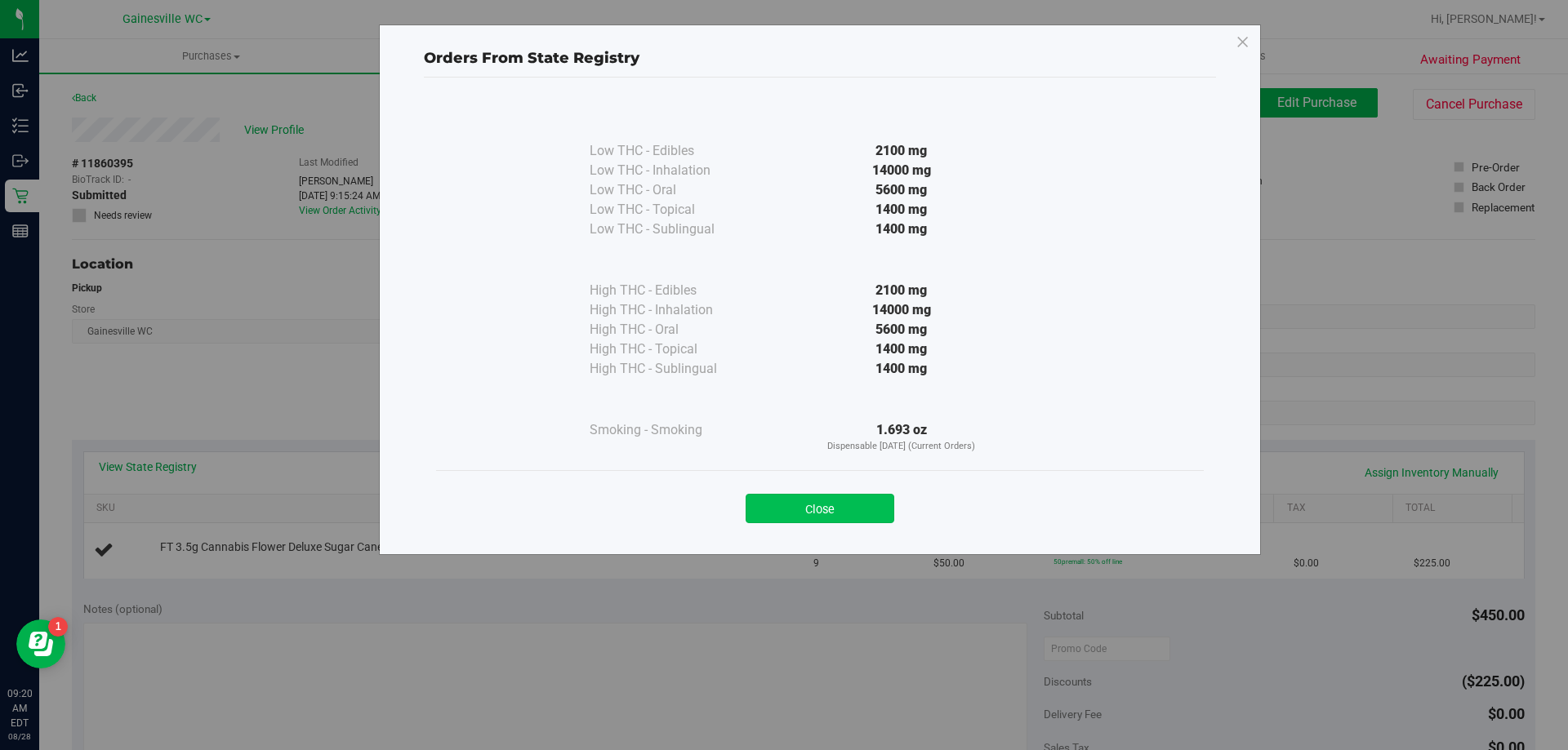
click at [805, 511] on button "Close" at bounding box center [820, 508] width 149 height 29
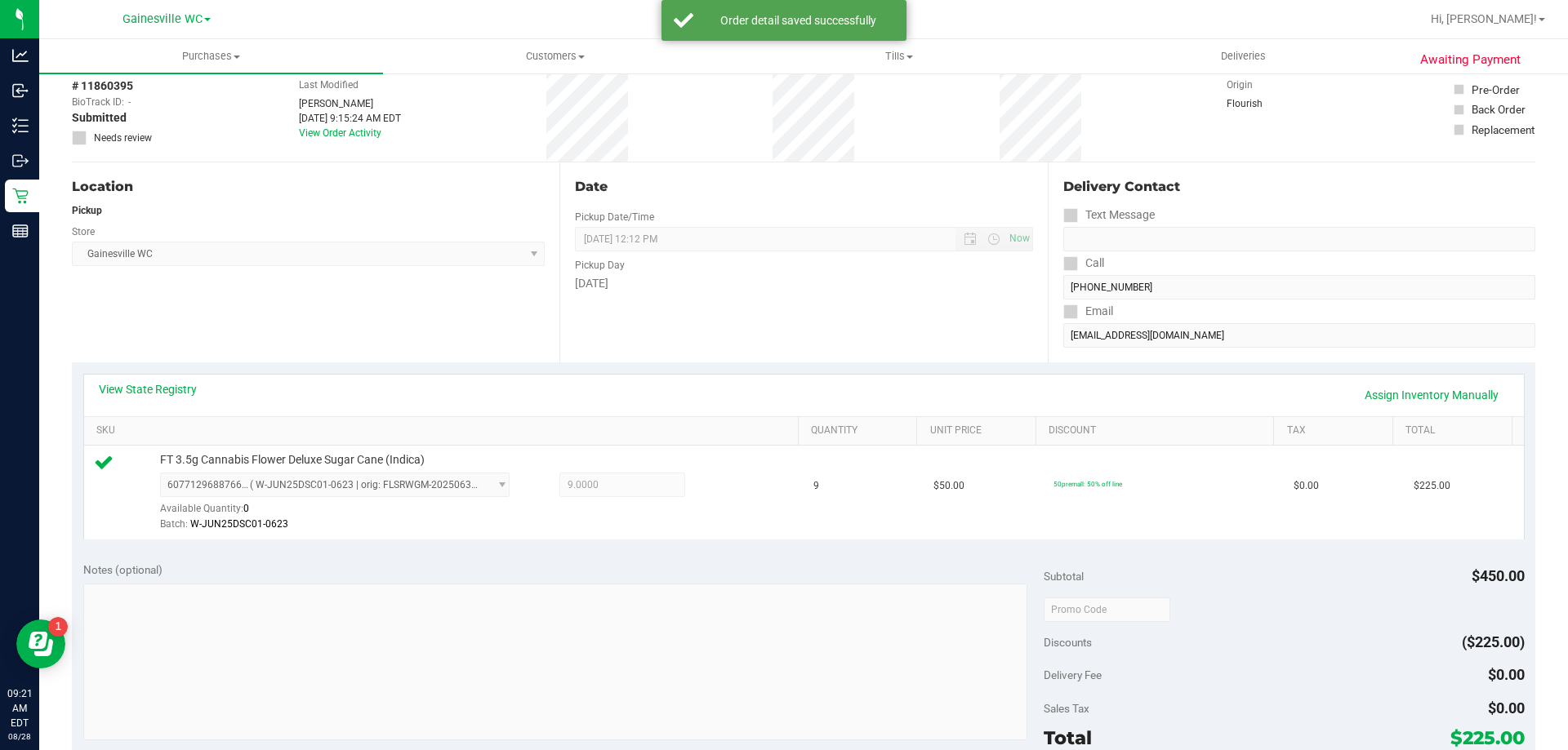
scroll to position [490, 0]
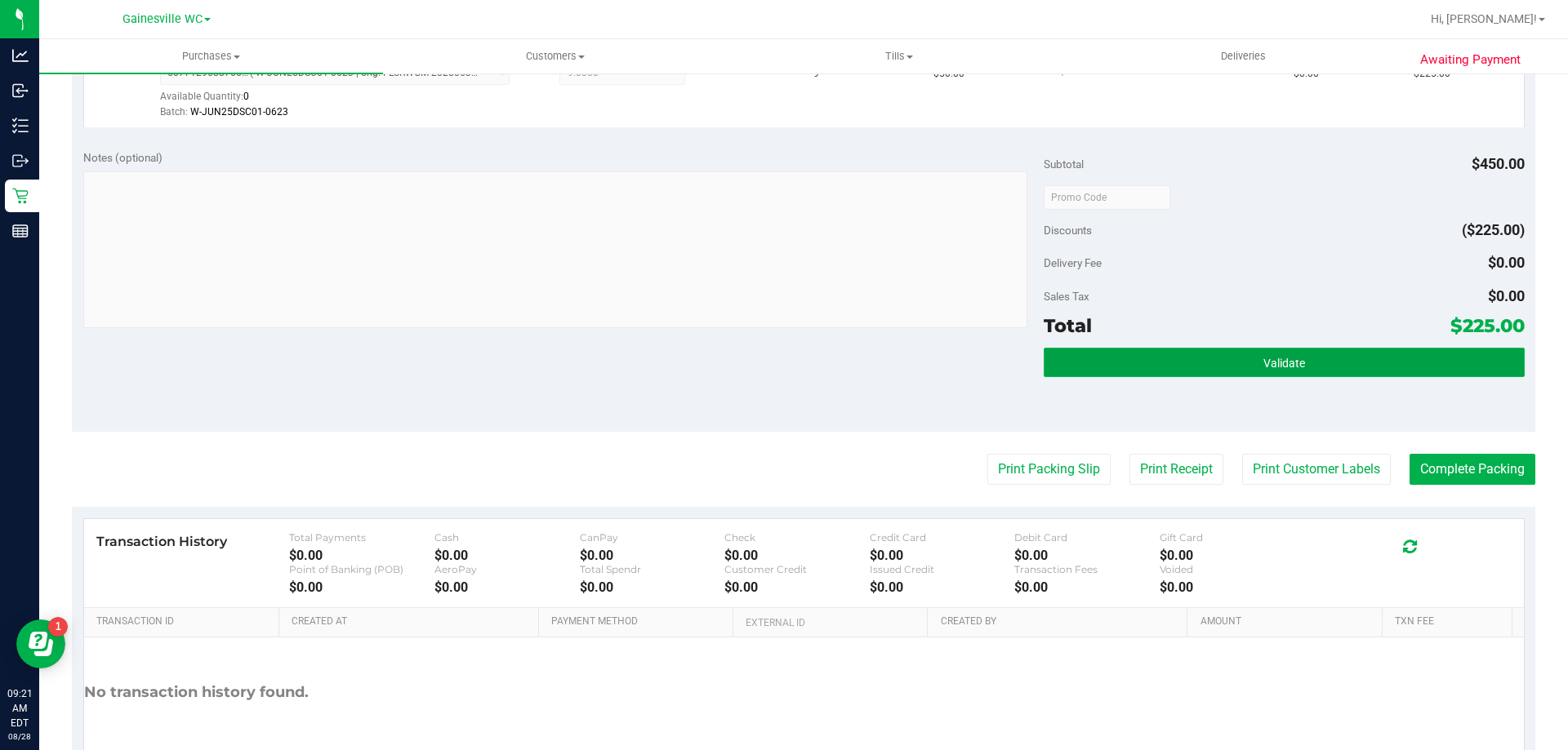
click at [1229, 369] on button "Validate" at bounding box center [1283, 363] width 480 height 29
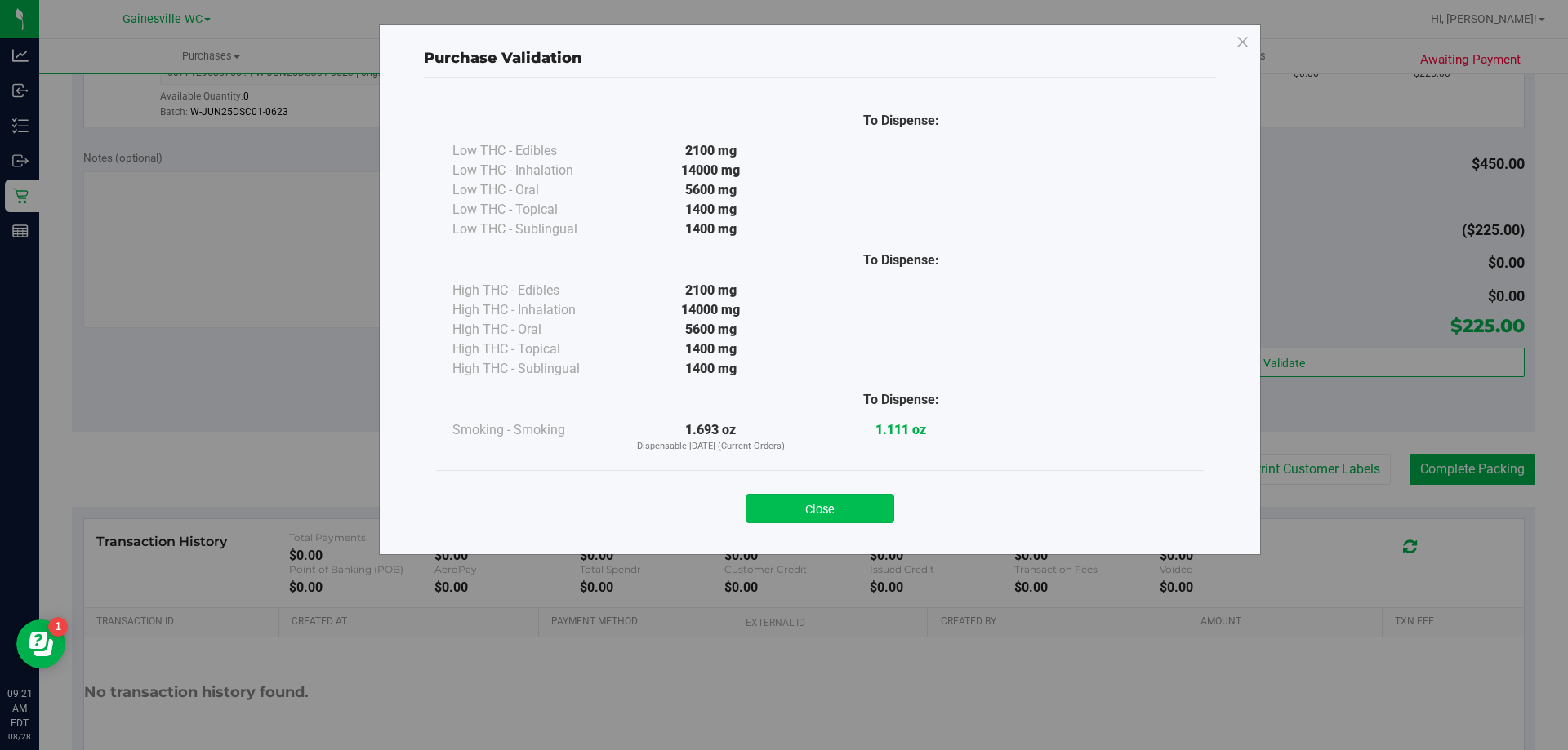
click at [837, 510] on button "Close" at bounding box center [820, 508] width 149 height 29
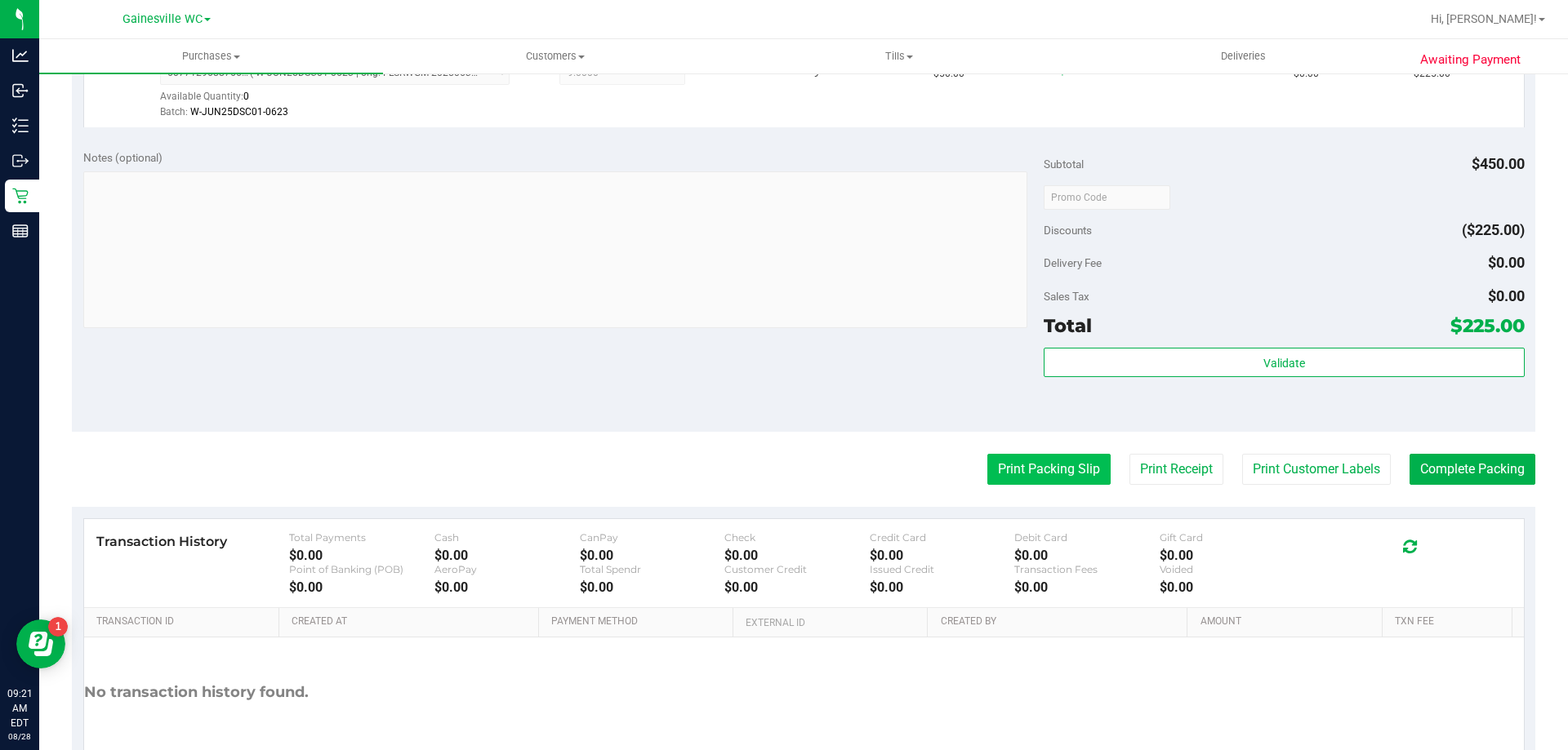
click at [1011, 470] on button "Print Packing Slip" at bounding box center [1049, 469] width 123 height 31
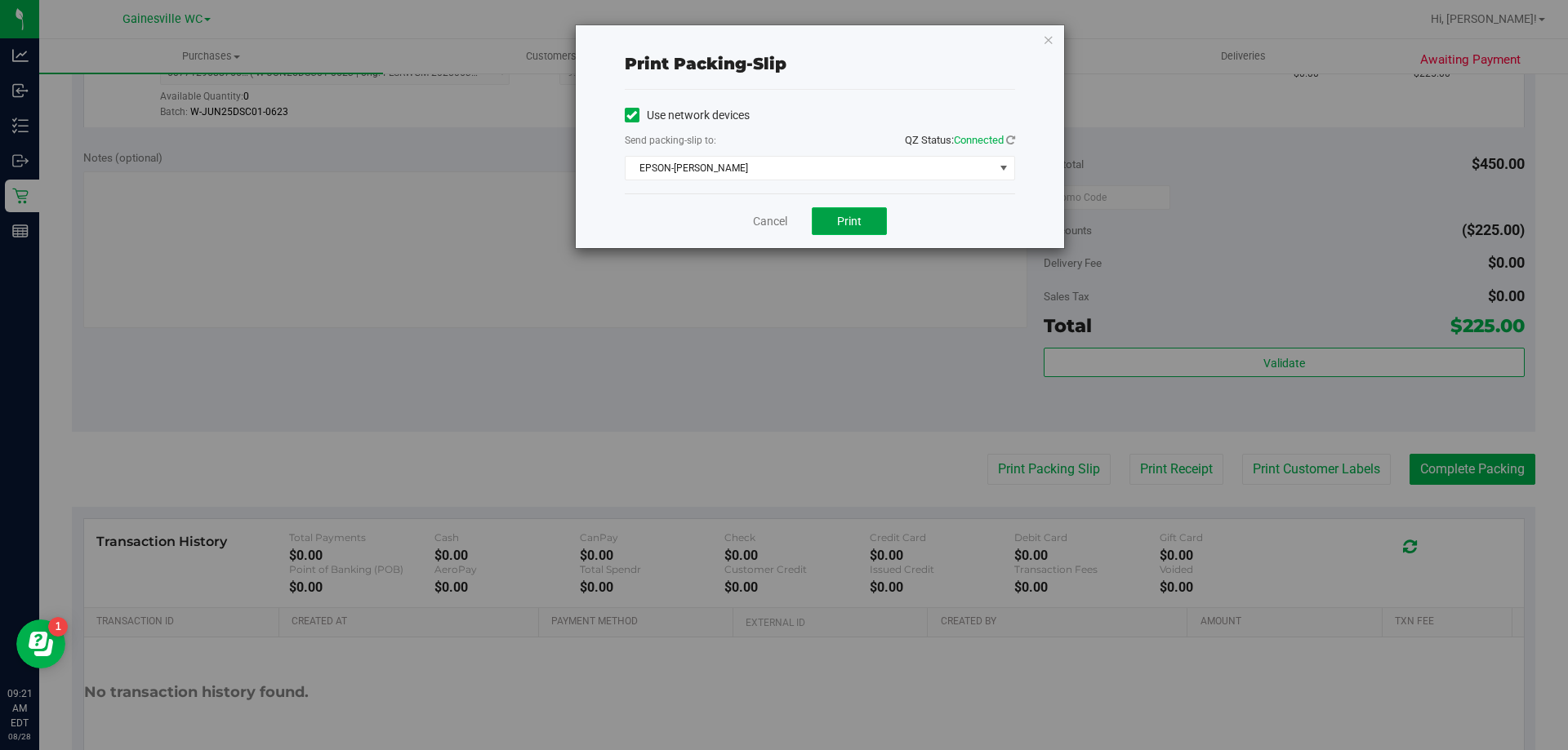
click at [842, 227] on button "Print" at bounding box center [849, 221] width 75 height 27
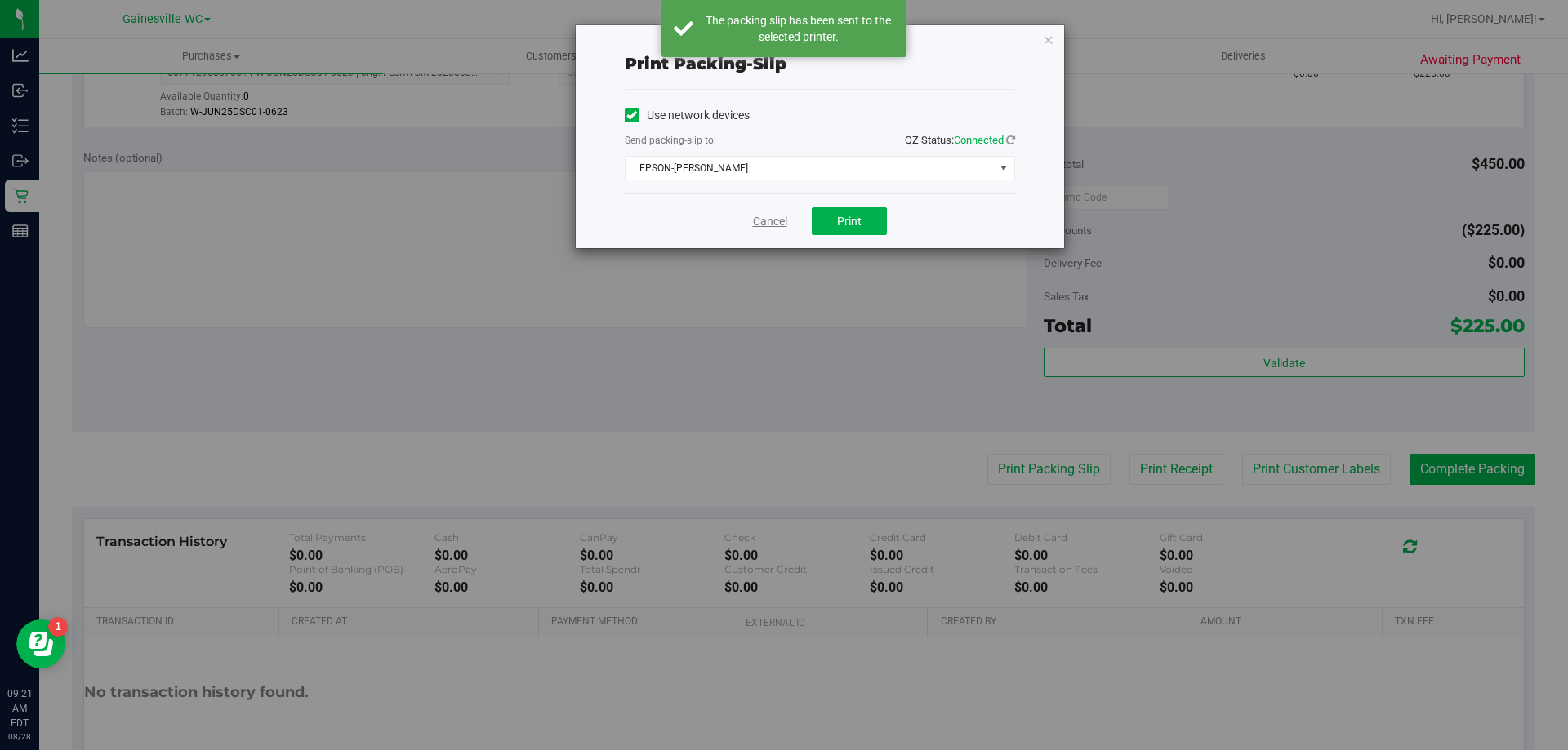
click at [772, 224] on link "Cancel" at bounding box center [770, 221] width 34 height 17
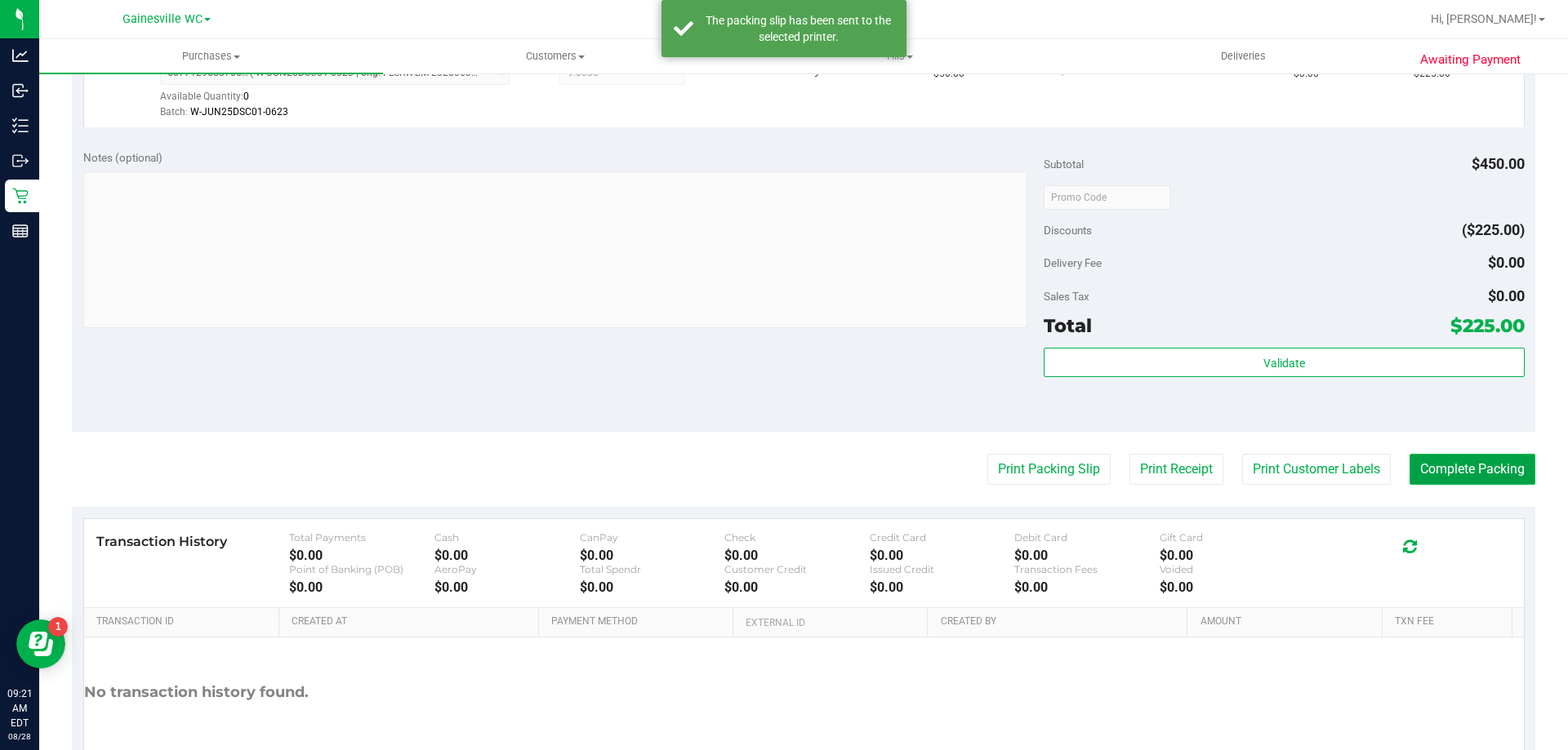
click at [1467, 478] on button "Complete Packing" at bounding box center [1471, 469] width 126 height 31
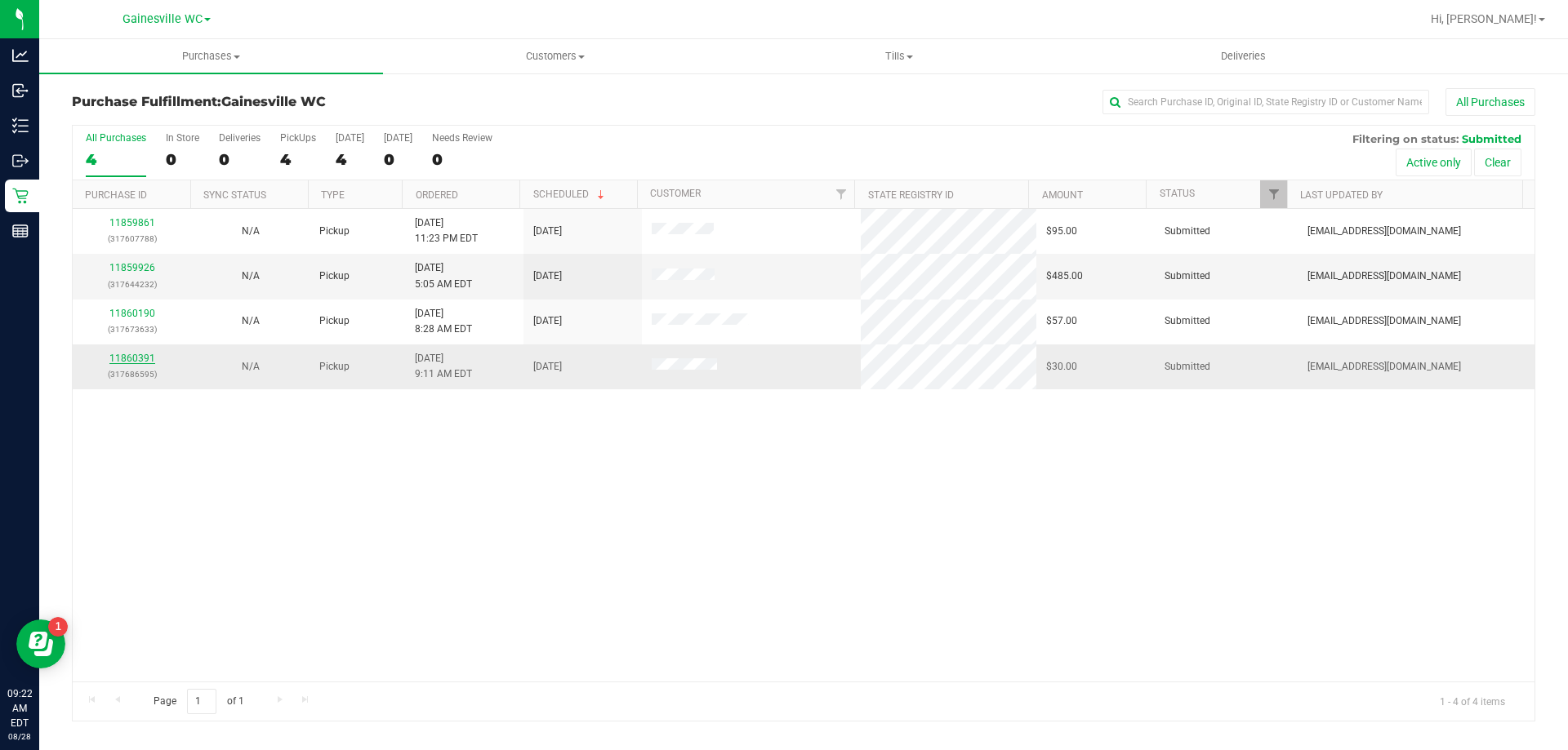
click at [134, 357] on link "11860391" at bounding box center [132, 357] width 45 height 11
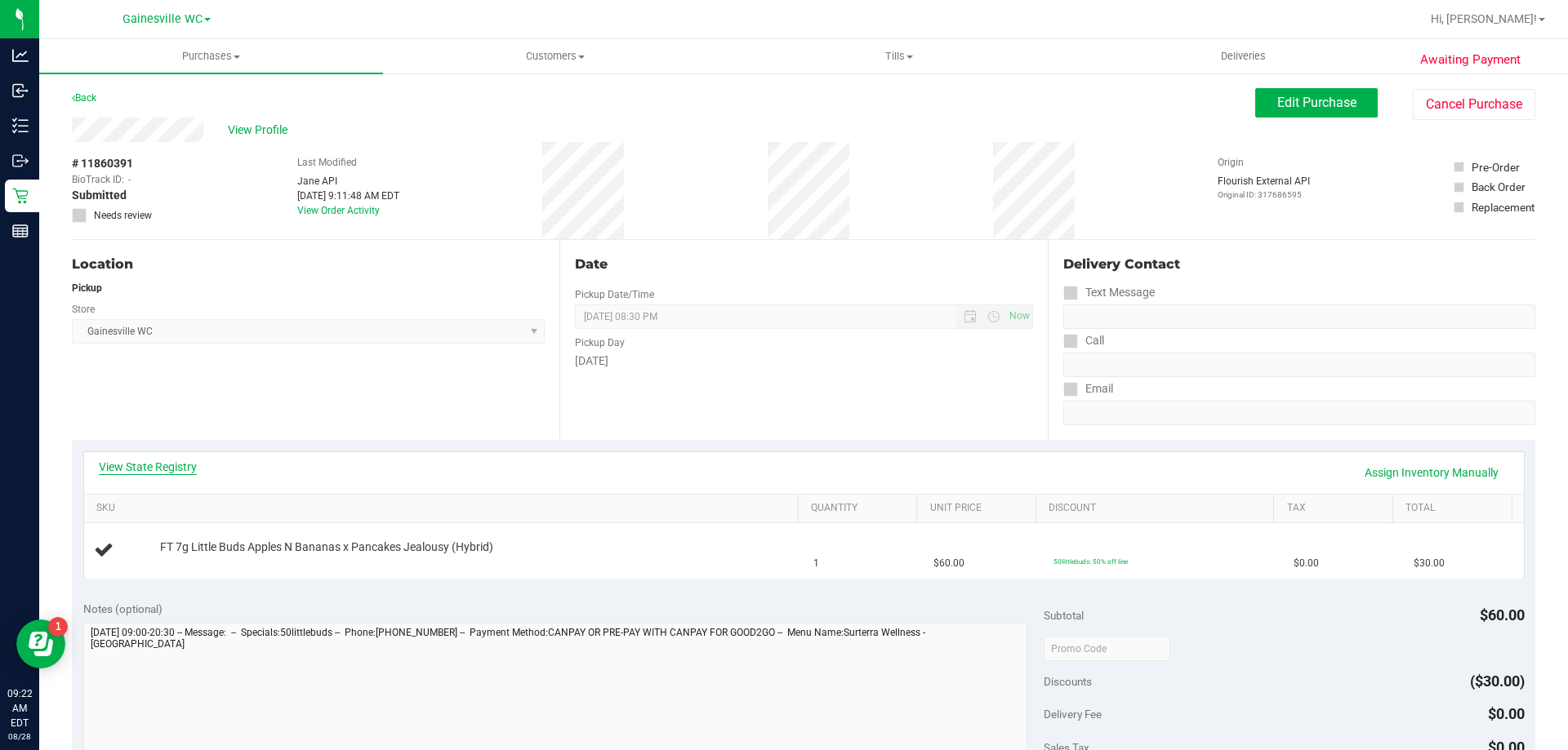
click at [138, 472] on link "View State Registry" at bounding box center [147, 466] width 98 height 16
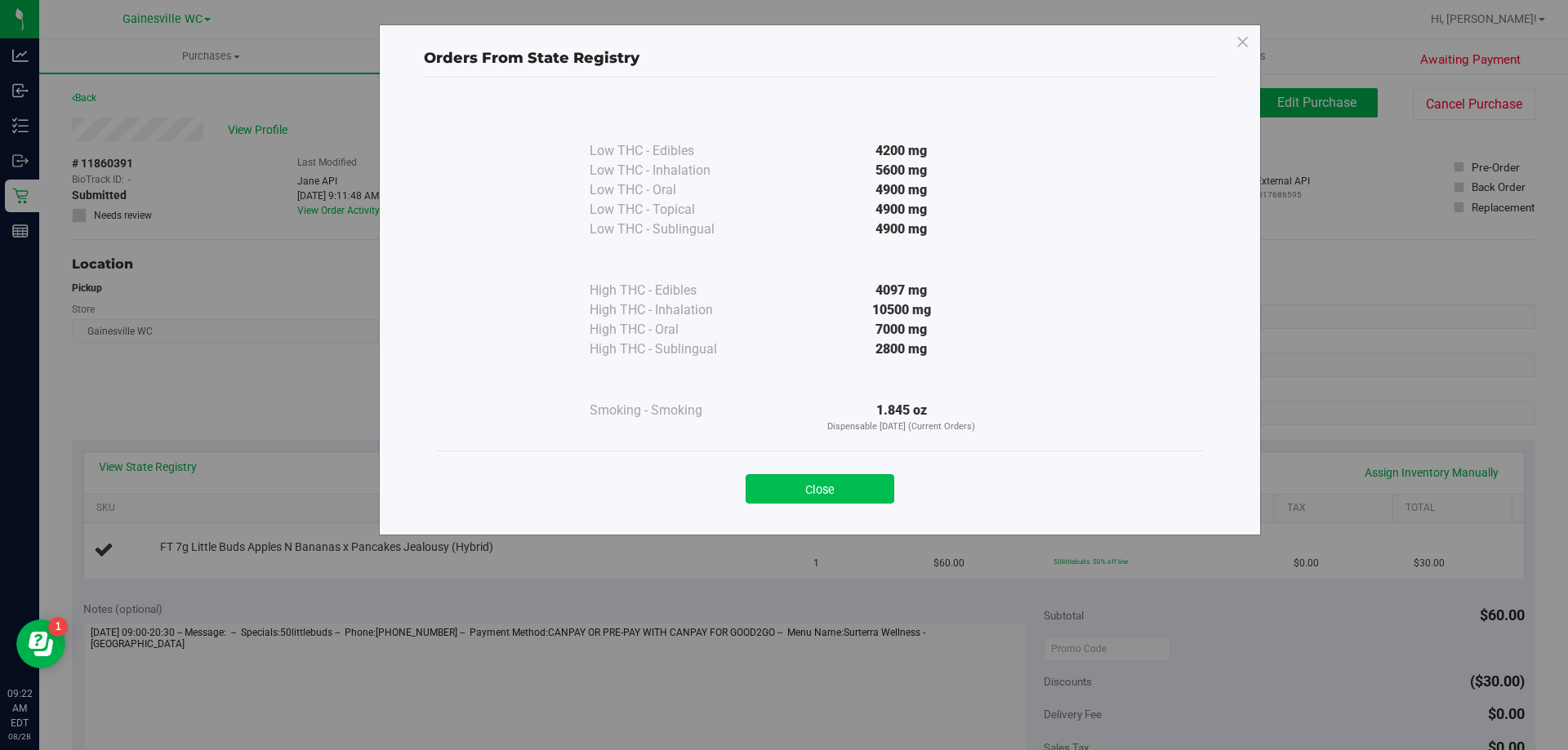
click at [809, 483] on button "Close" at bounding box center [820, 489] width 149 height 29
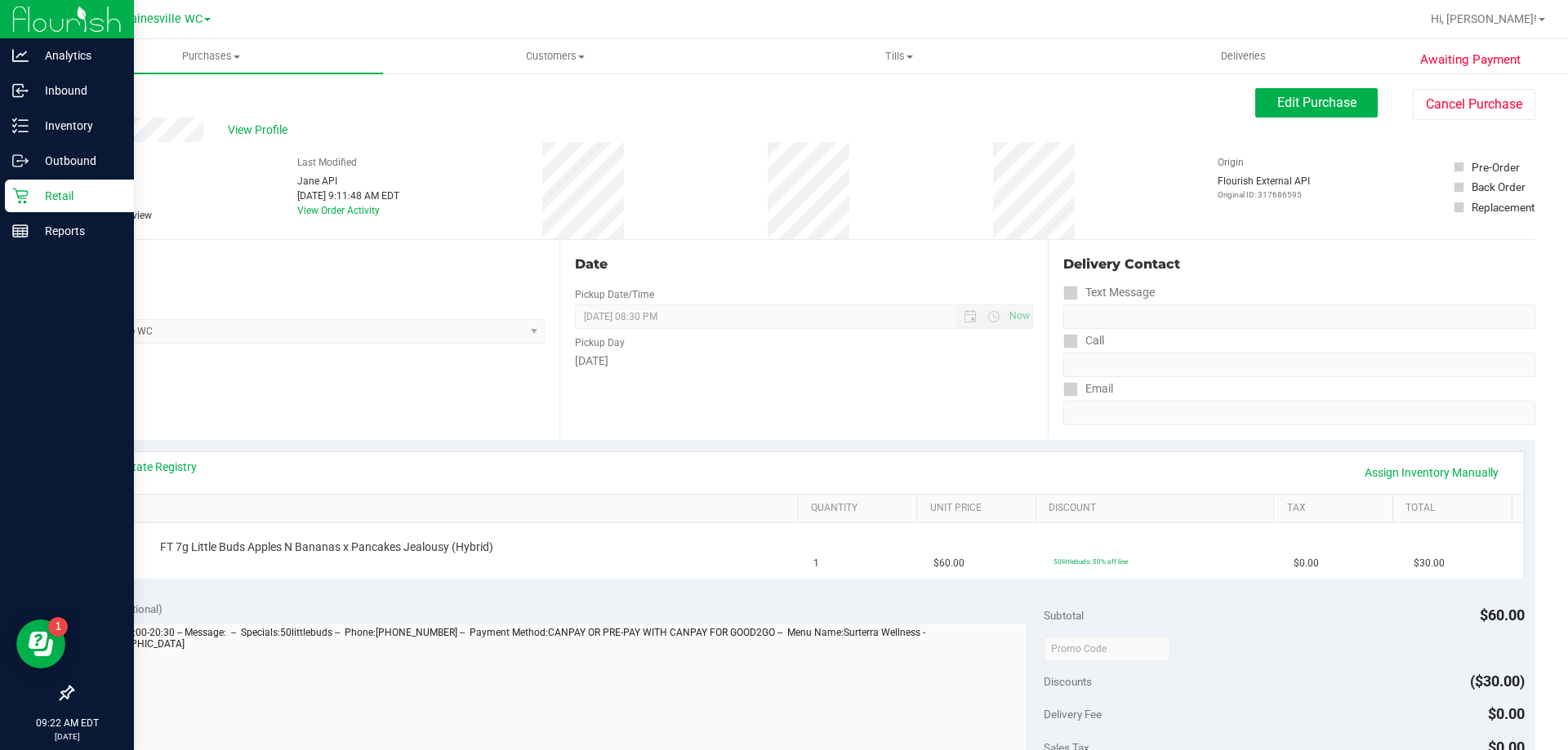
click at [37, 206] on div "Retail" at bounding box center [69, 196] width 129 height 32
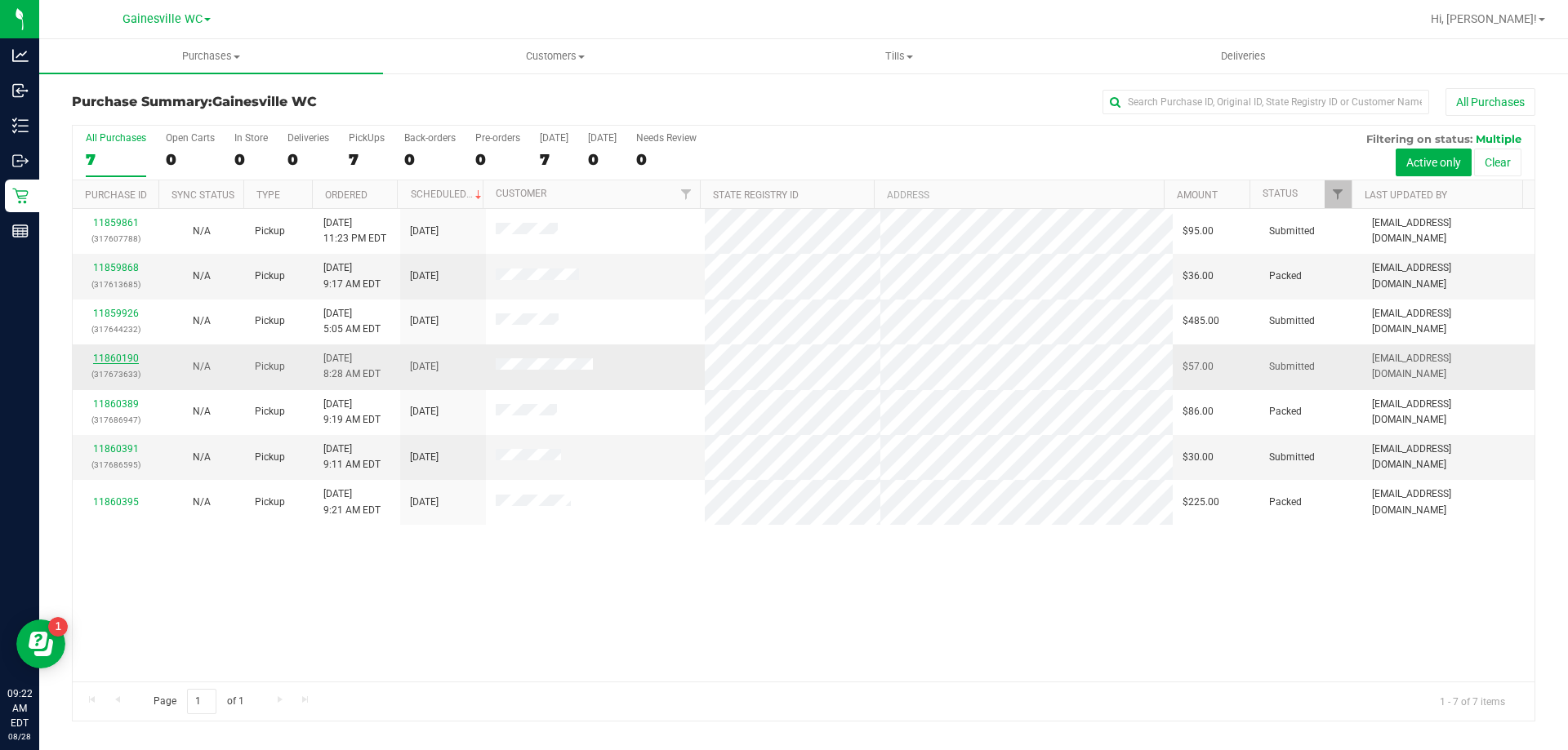
click at [112, 360] on link "11860190" at bounding box center [115, 357] width 45 height 11
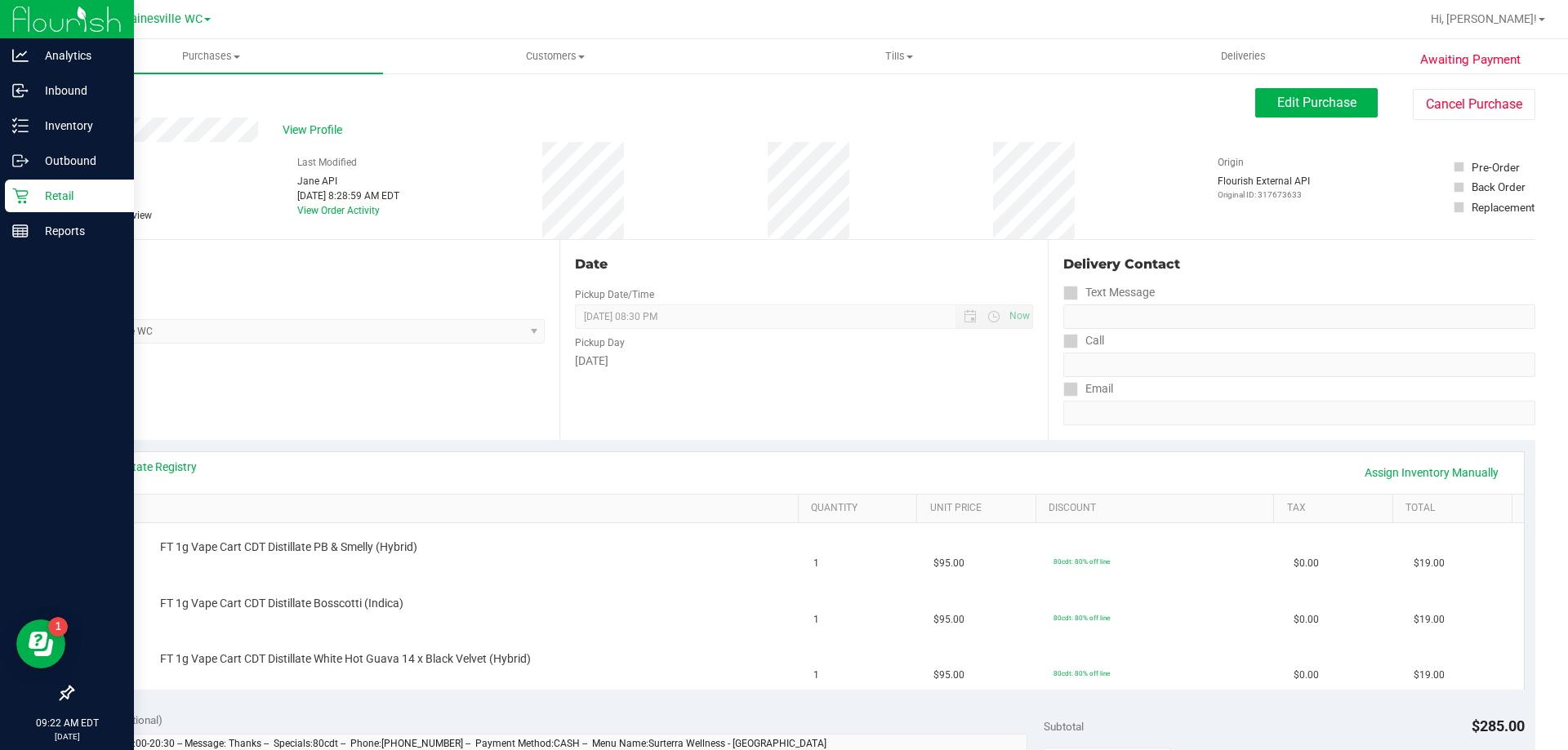
click at [28, 198] on p "Retail" at bounding box center [77, 196] width 98 height 20
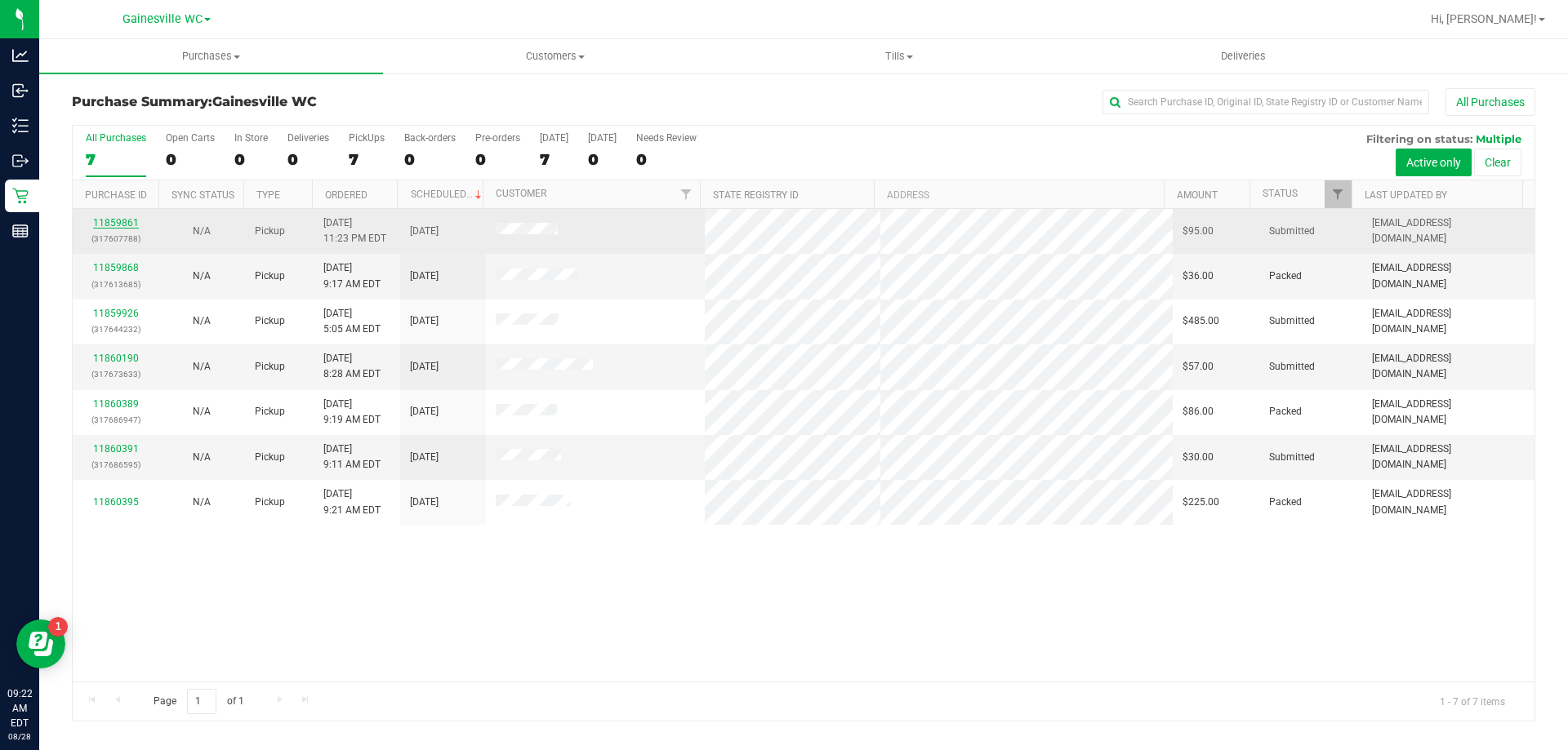
click at [111, 223] on link "11859861" at bounding box center [115, 222] width 45 height 11
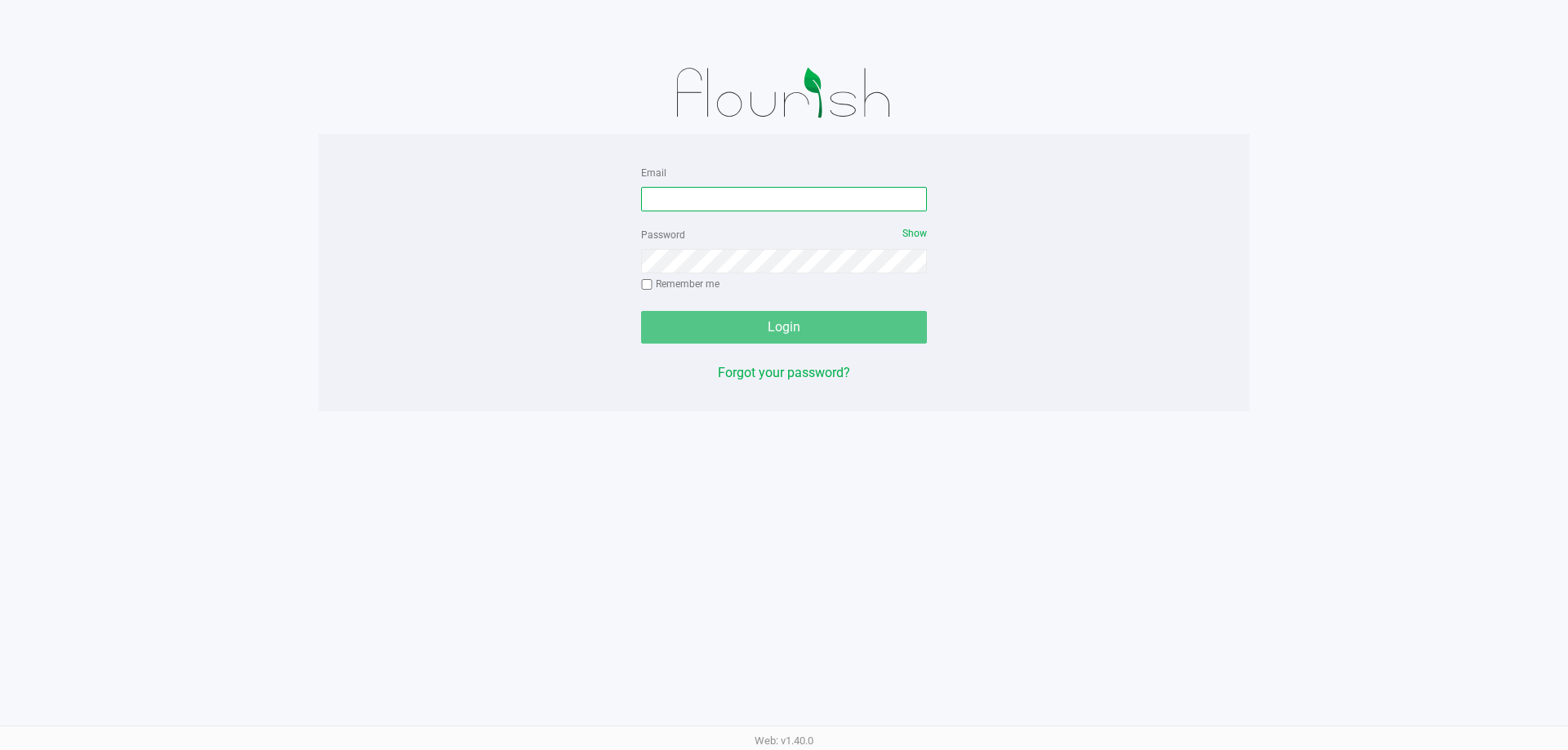
click at [709, 198] on input "Email" at bounding box center [784, 199] width 286 height 25
type input "[EMAIL_ADDRESS][DOMAIN_NAME]"
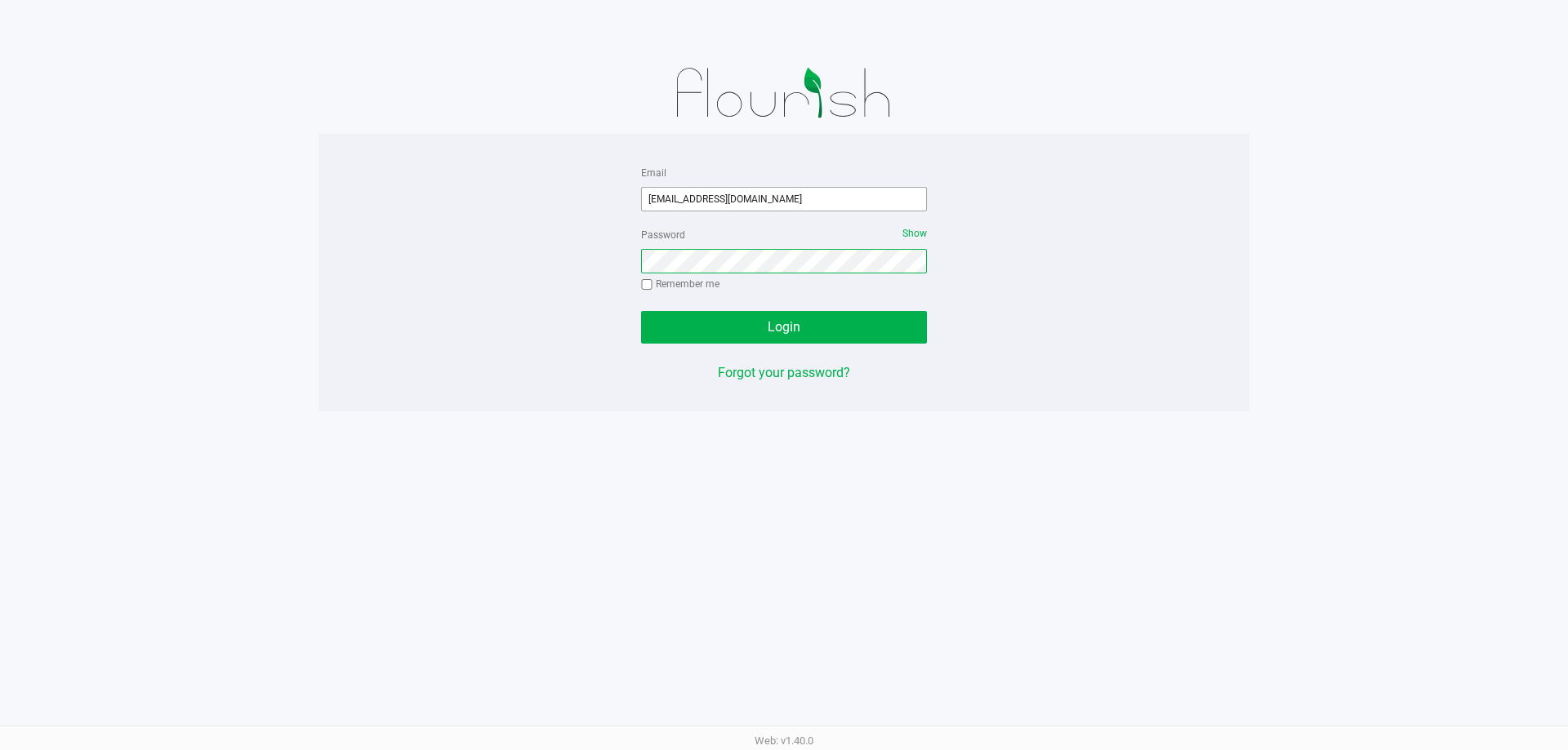
click at [641, 311] on button "Login" at bounding box center [784, 328] width 286 height 32
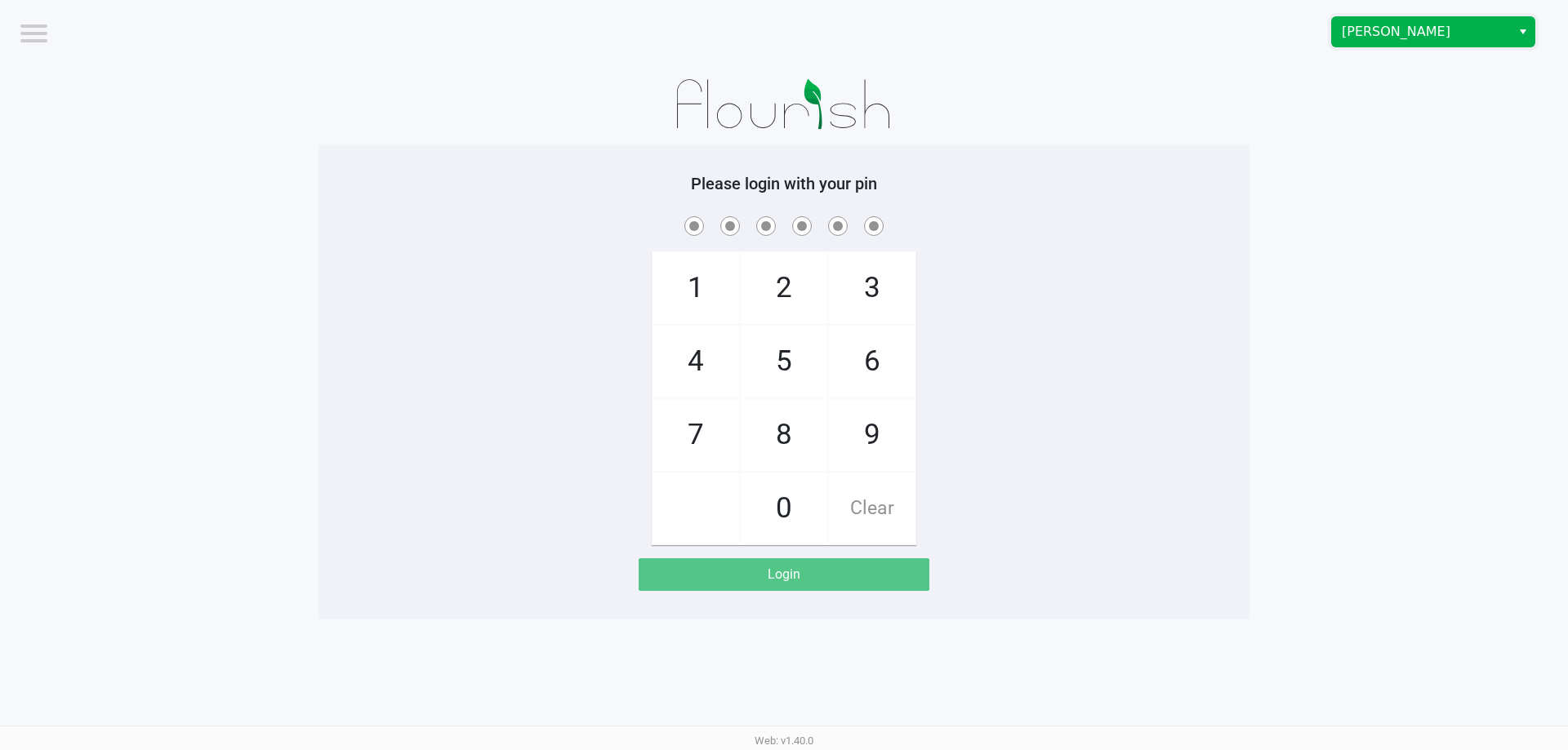
click at [1387, 35] on span "[PERSON_NAME]" at bounding box center [1421, 32] width 159 height 20
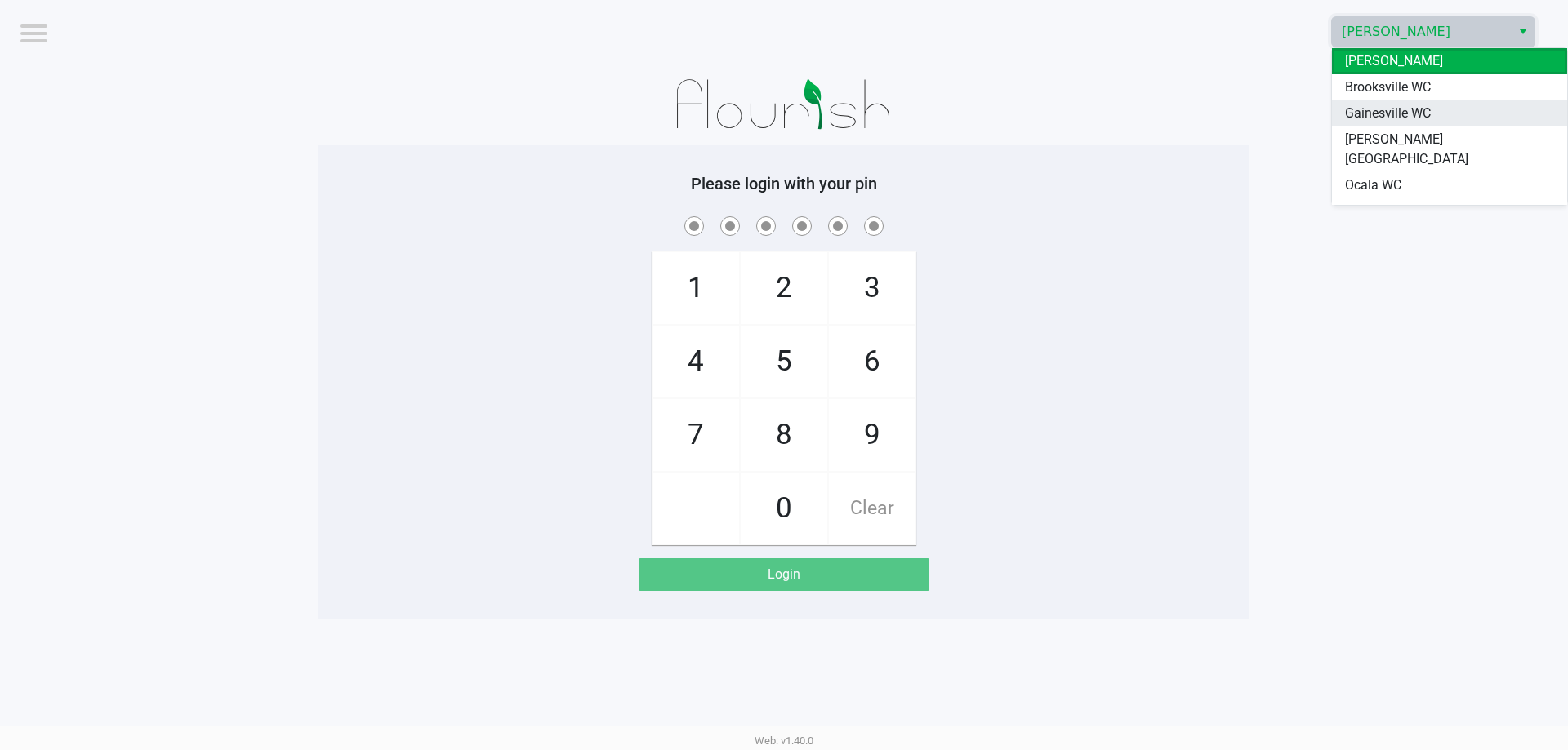
click at [1402, 119] on span "Gainesville WC" at bounding box center [1388, 113] width 86 height 20
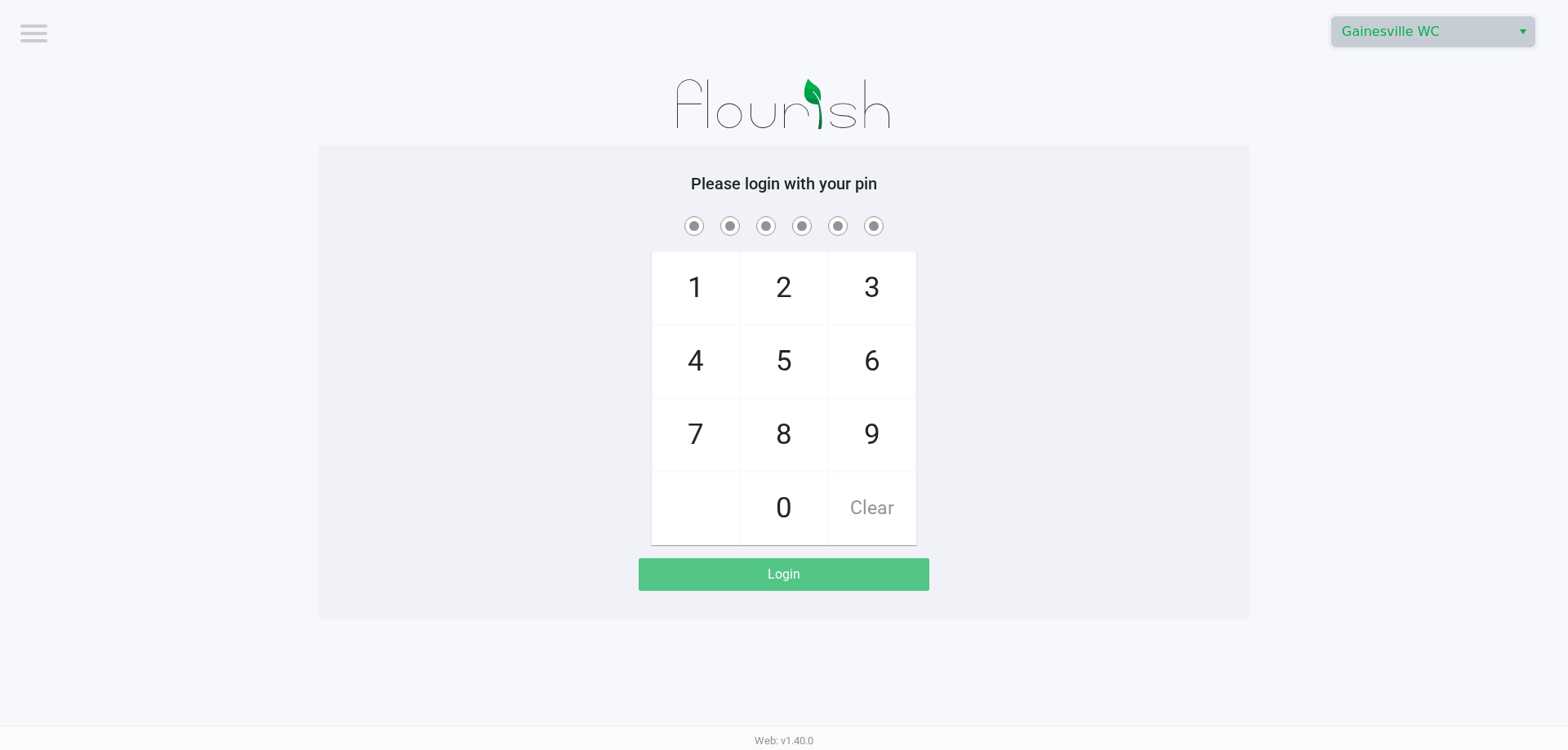
click at [778, 434] on span "8" at bounding box center [784, 435] width 86 height 72
checkbox input "true"
click at [770, 295] on span "2" at bounding box center [784, 288] width 86 height 72
checkbox input "true"
drag, startPoint x: 690, startPoint y: 286, endPoint x: 738, endPoint y: 330, distance: 65.1
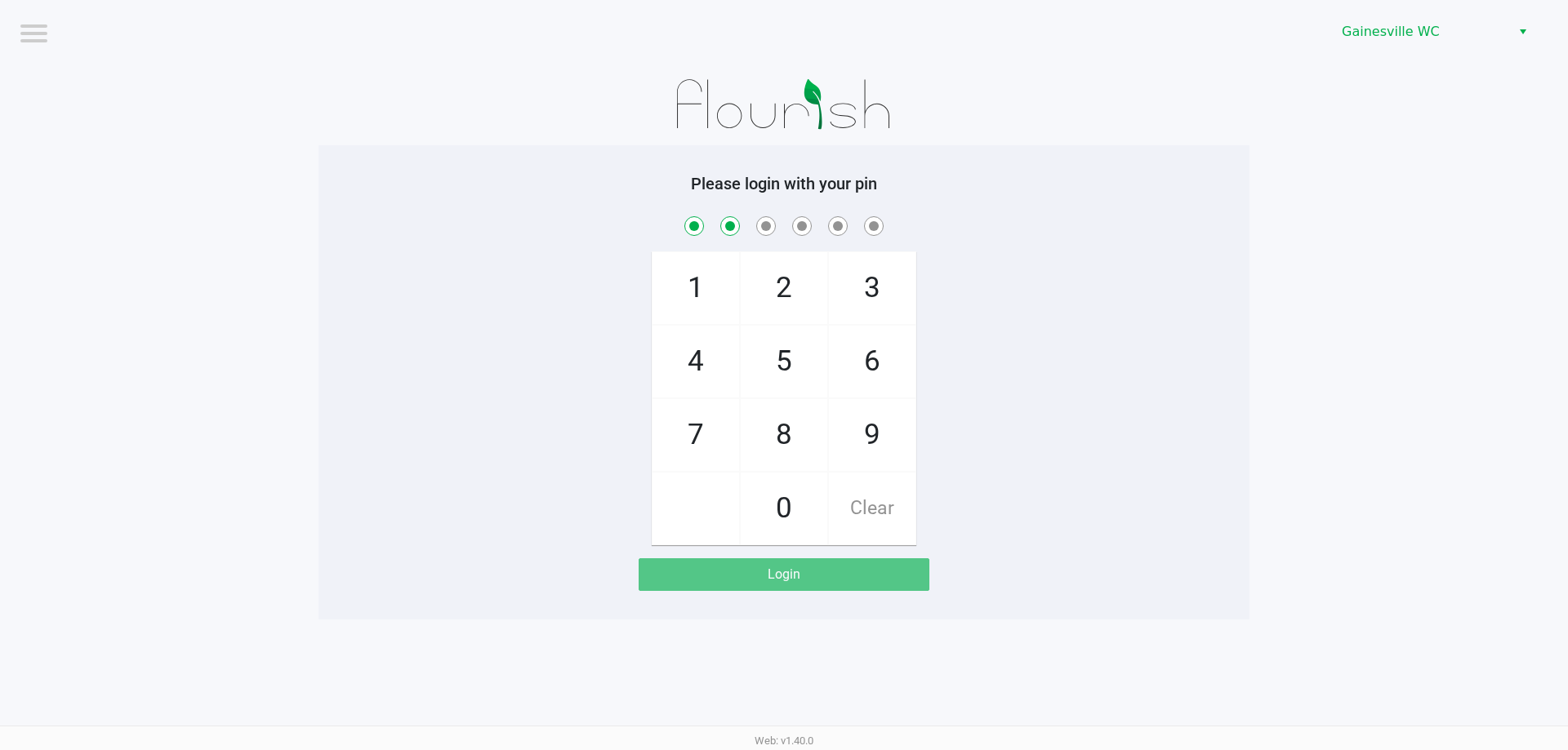
click at [691, 286] on span "1" at bounding box center [695, 288] width 86 height 72
checkbox input "true"
click at [856, 359] on span "6" at bounding box center [872, 362] width 86 height 72
checkbox input "true"
drag, startPoint x: 753, startPoint y: 439, endPoint x: 762, endPoint y: 425, distance: 16.6
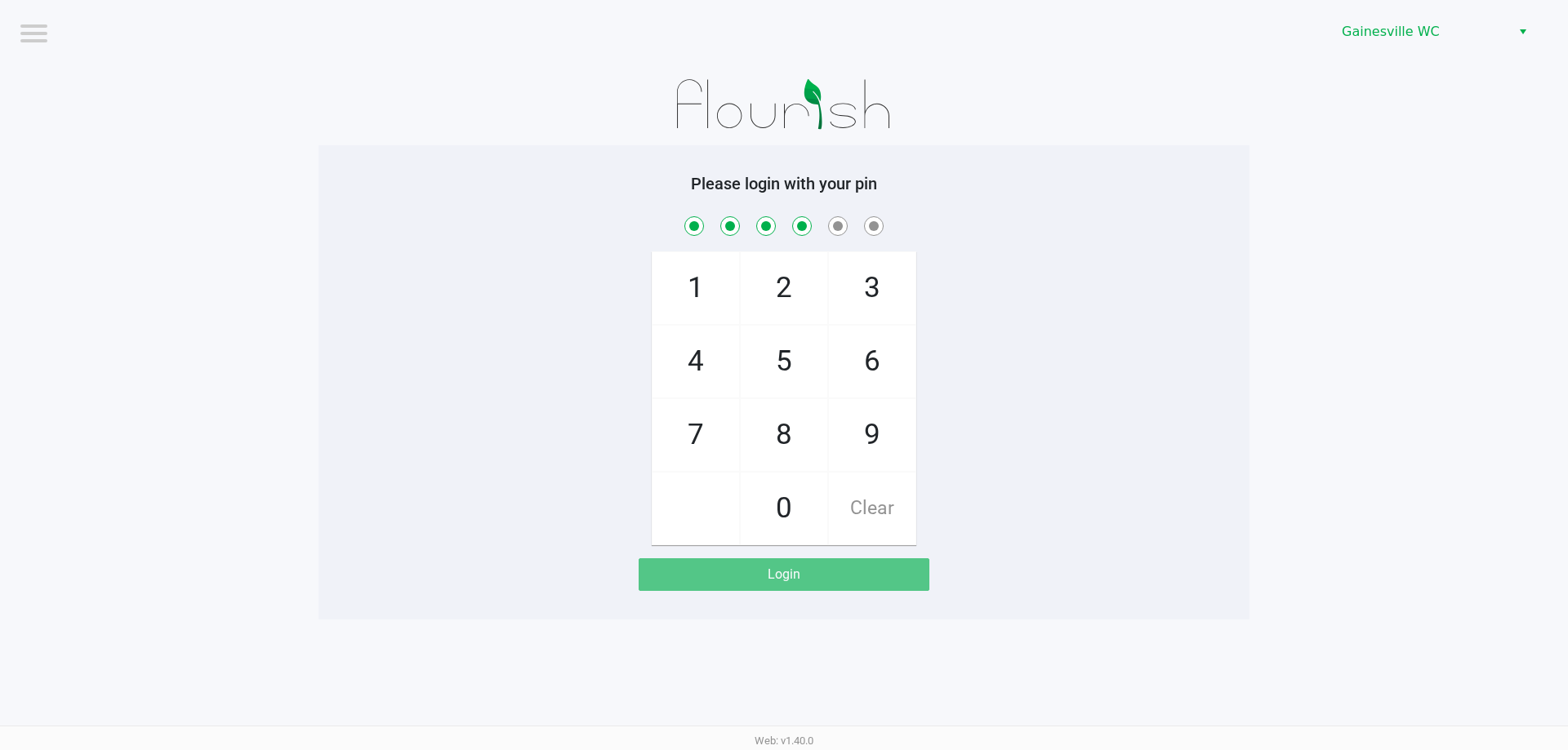
click at [754, 439] on span "8" at bounding box center [784, 435] width 86 height 72
checkbox input "true"
click at [872, 298] on span "3" at bounding box center [872, 288] width 86 height 72
checkbox input "true"
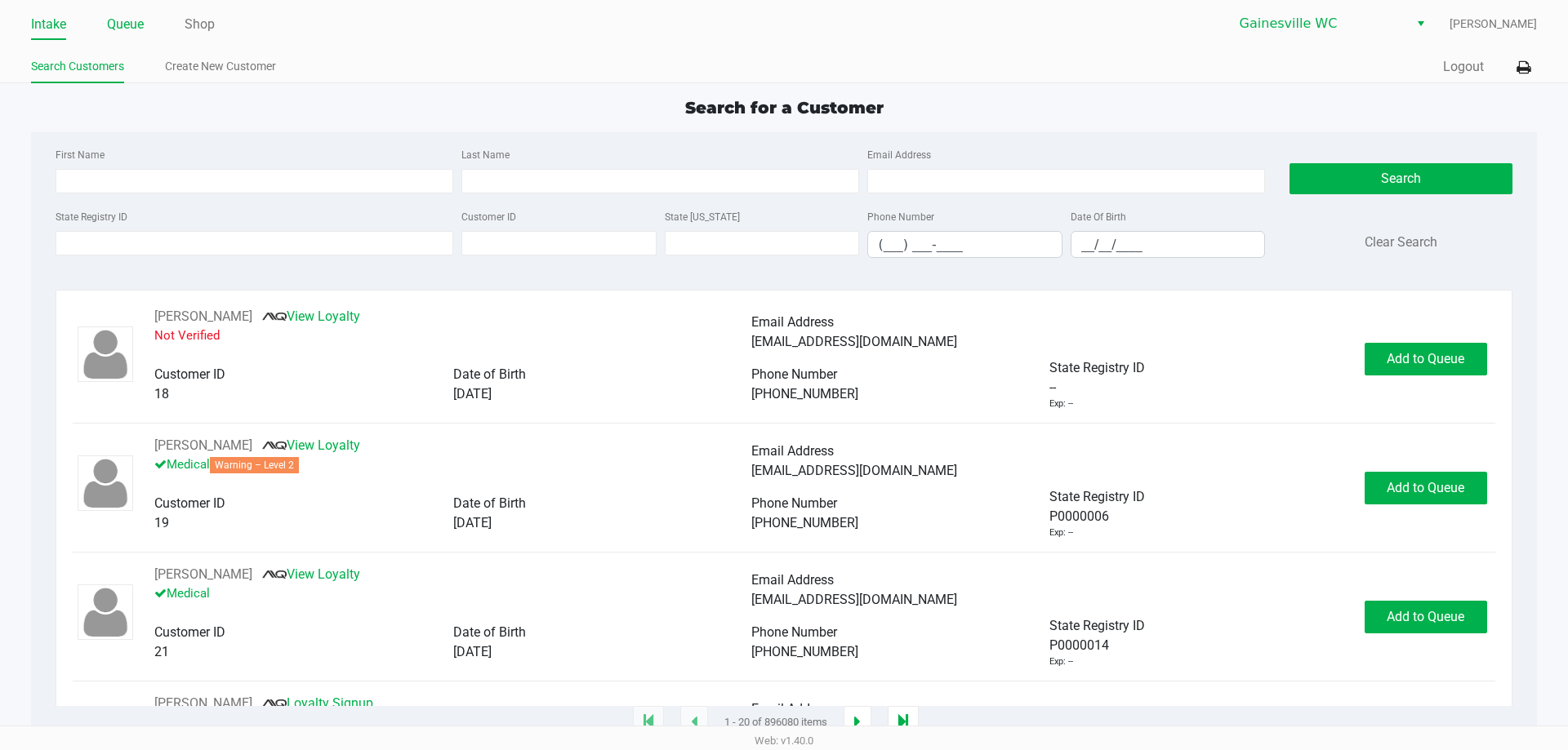
click at [126, 26] on link "Queue" at bounding box center [125, 24] width 37 height 23
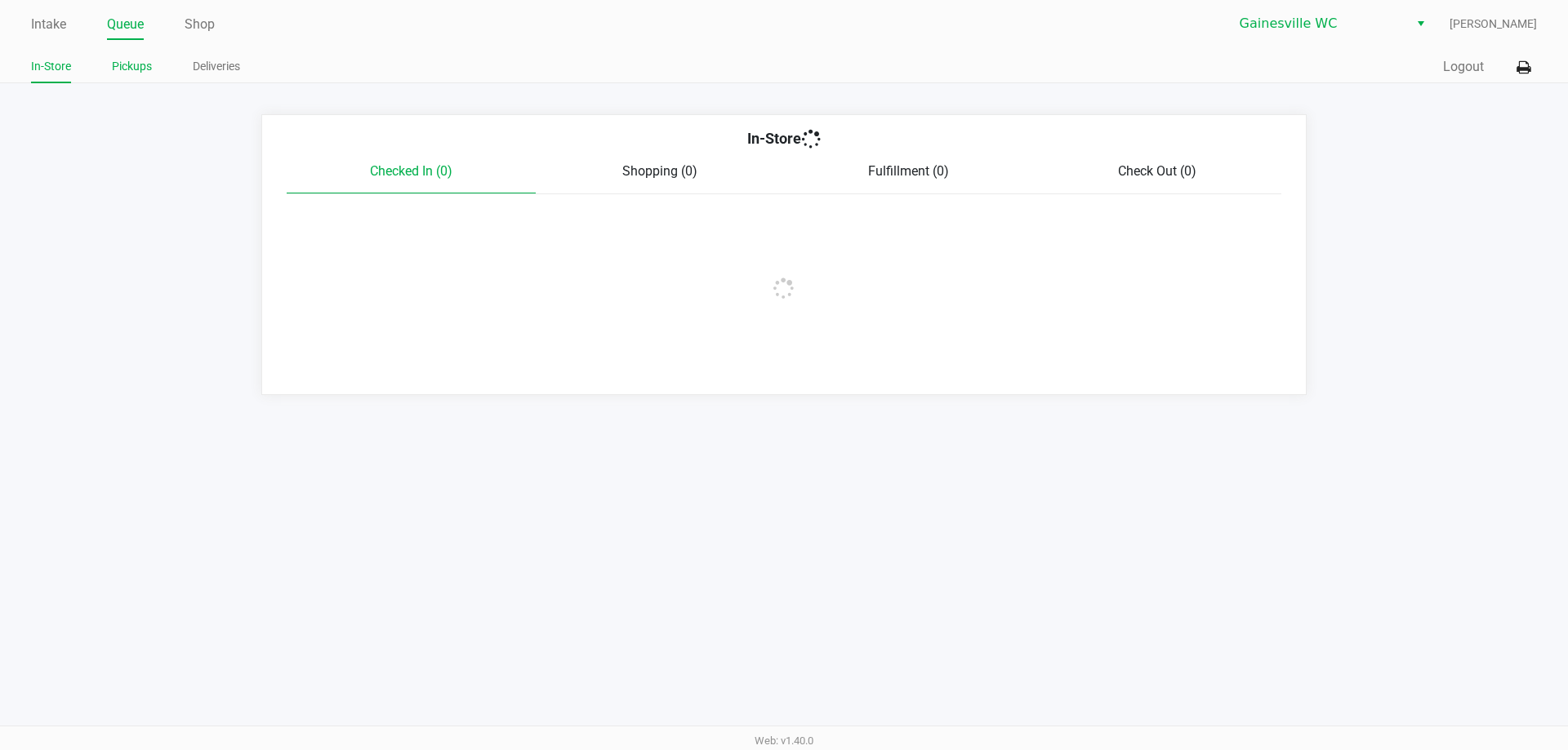
click at [137, 71] on link "Pickups" at bounding box center [132, 67] width 40 height 21
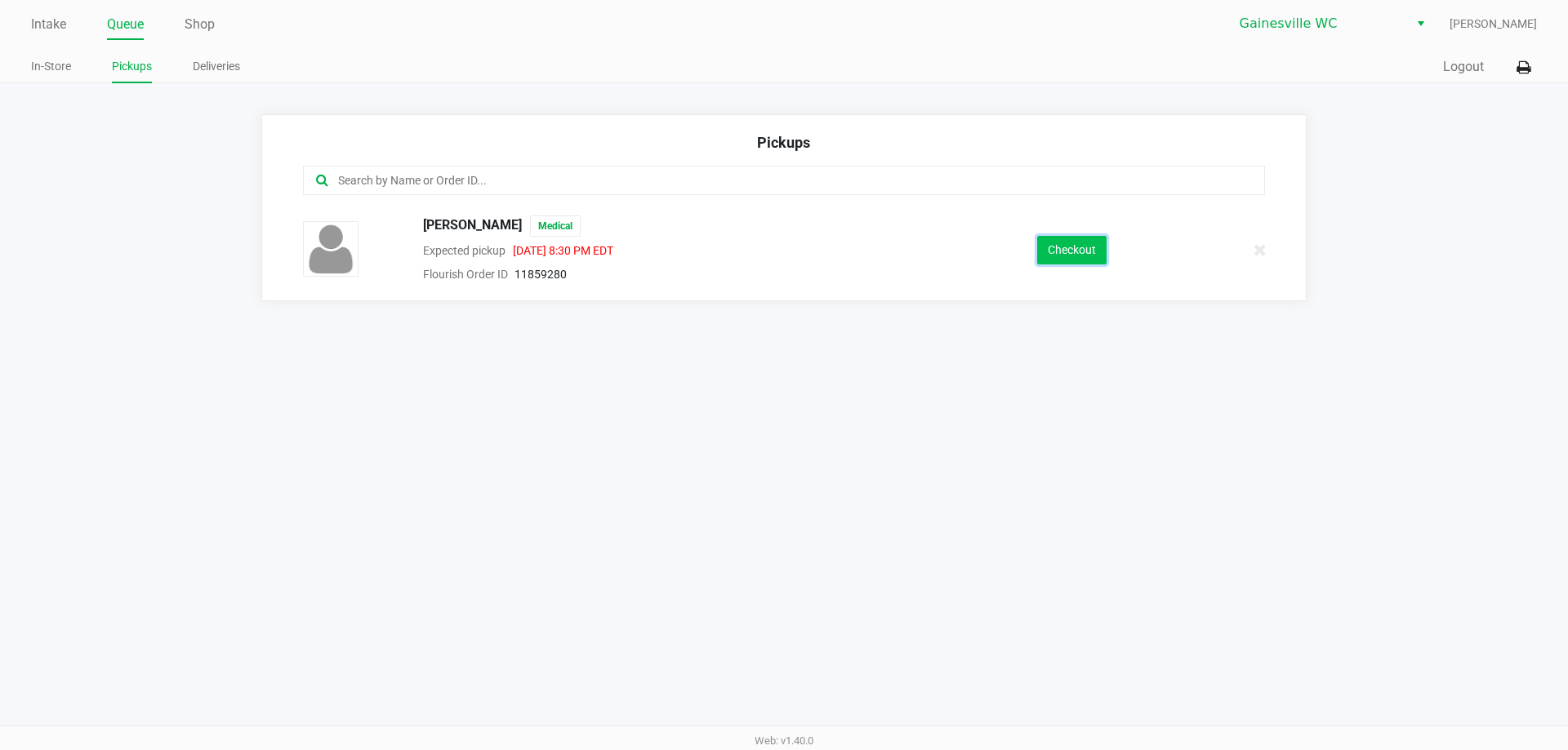
click at [1073, 256] on button "Checkout" at bounding box center [1071, 250] width 69 height 28
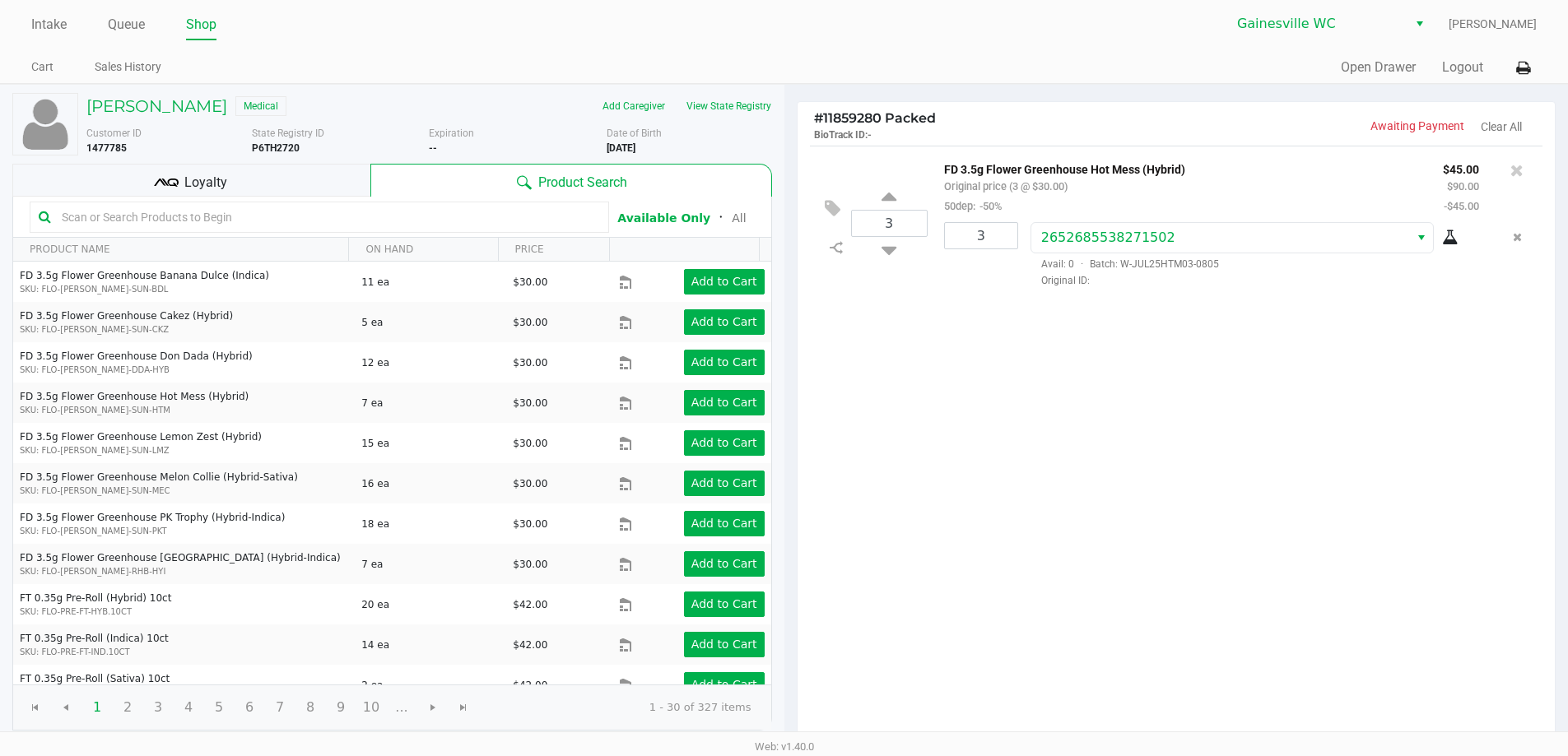
click at [337, 190] on div "Loyalty" at bounding box center [191, 180] width 358 height 33
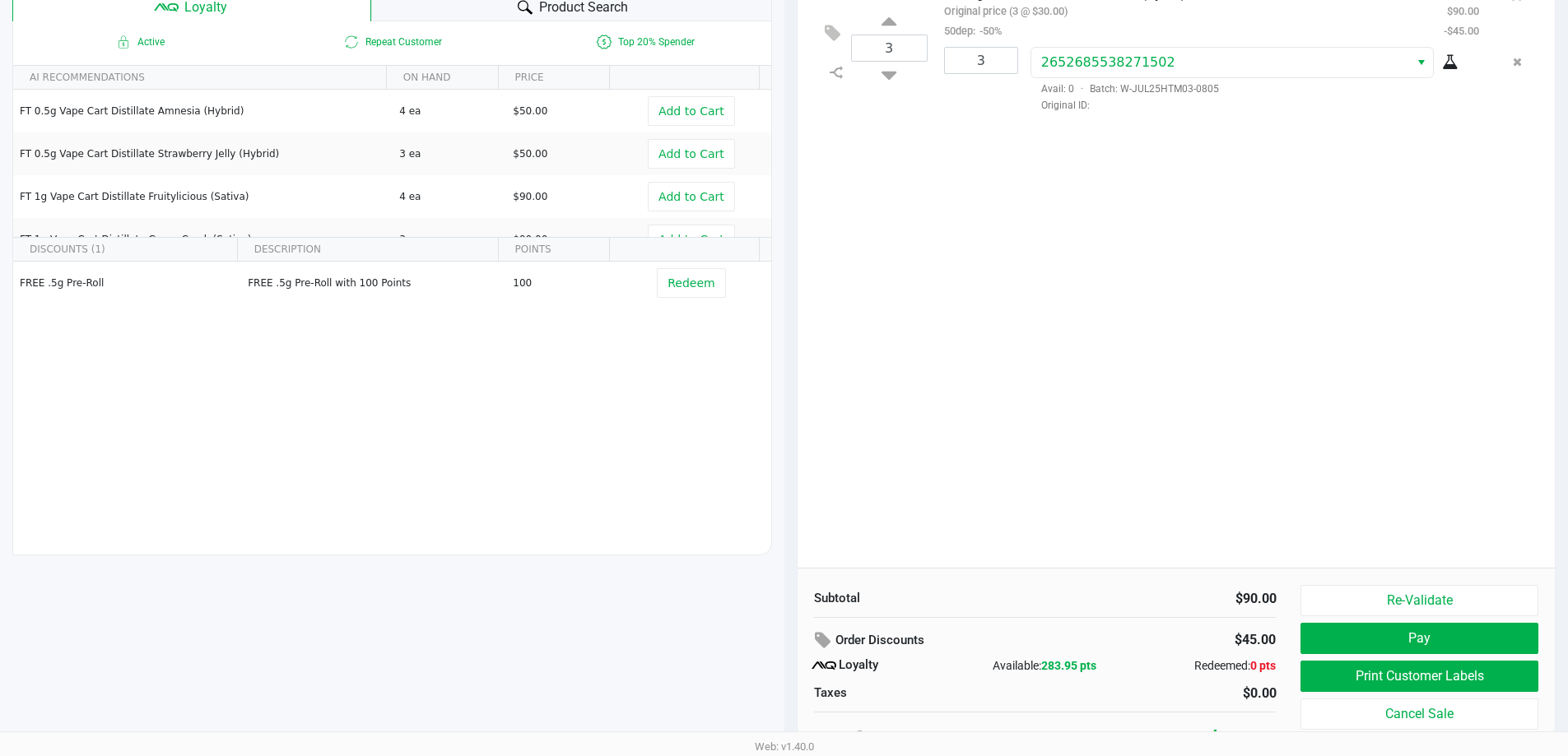
scroll to position [189, 0]
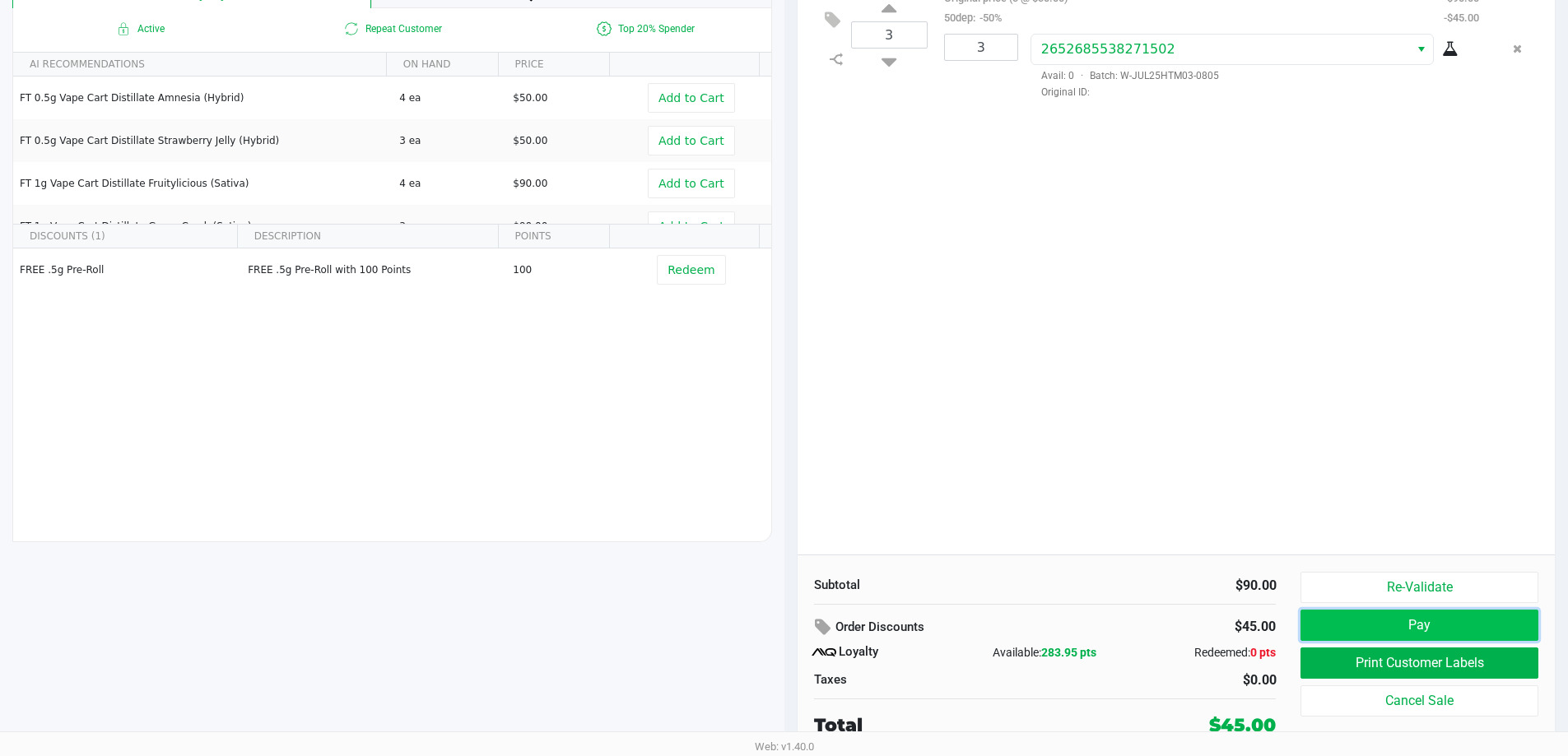
click at [1366, 621] on button "Pay" at bounding box center [1419, 625] width 237 height 31
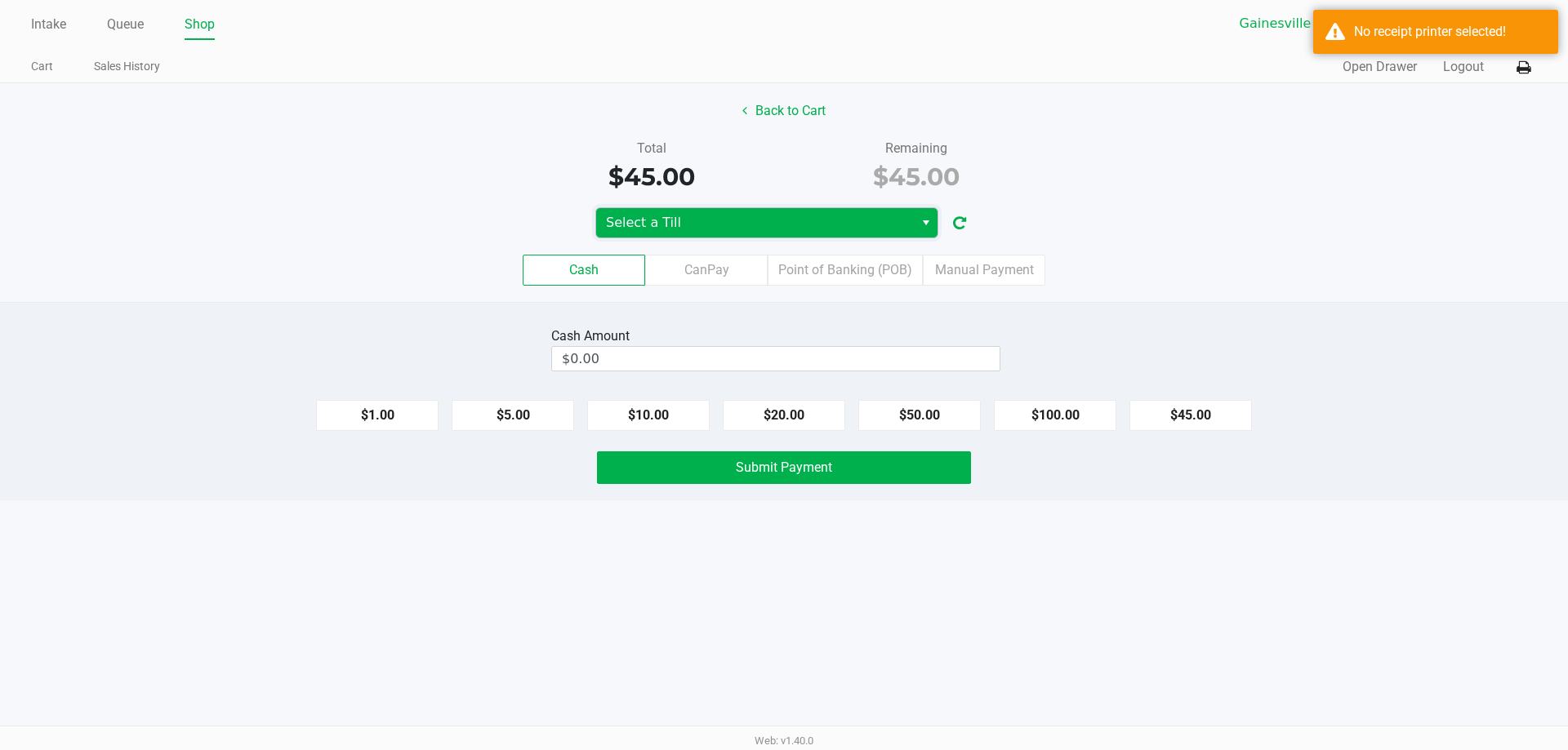
click at [887, 226] on span "Select a Till" at bounding box center [754, 222] width 298 height 20
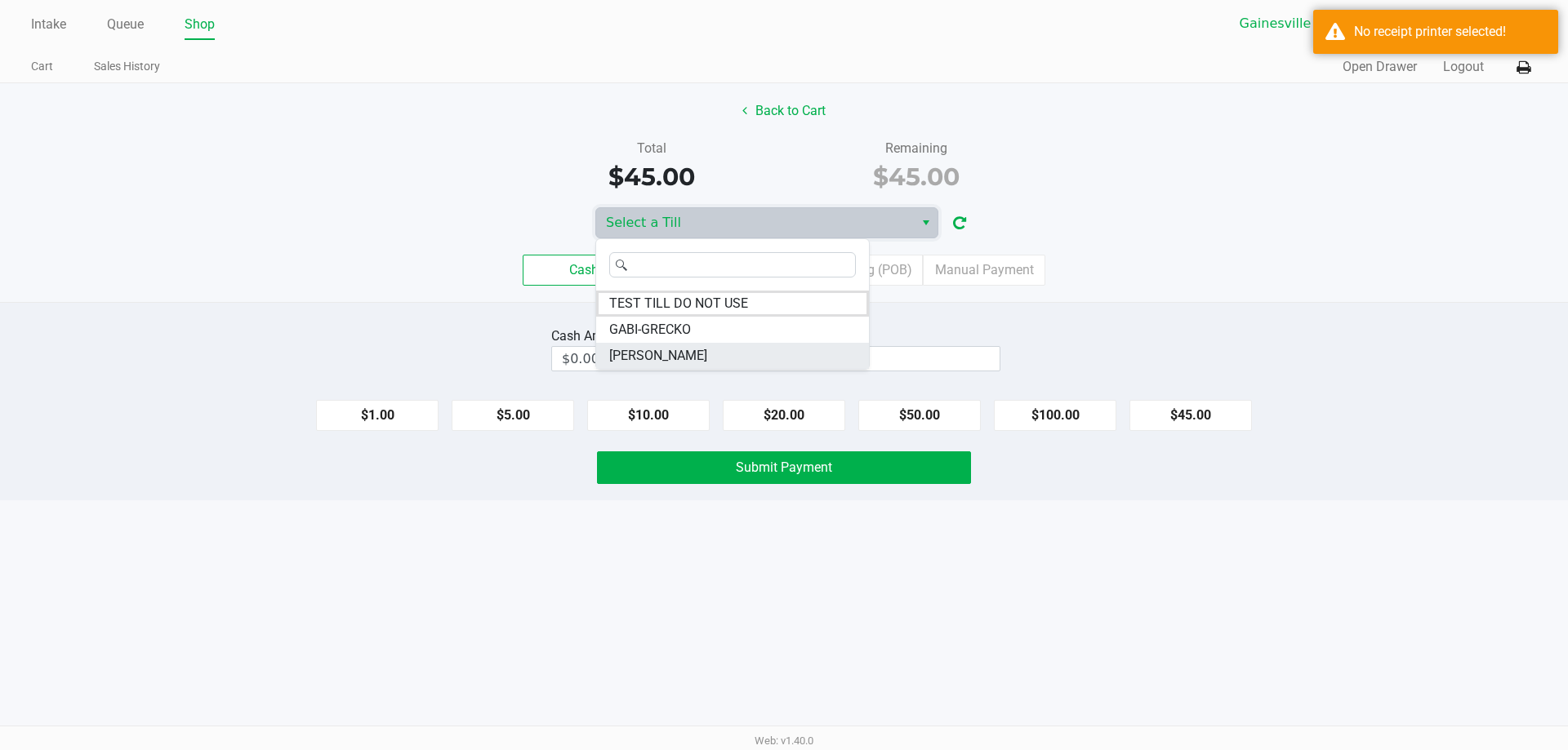
click at [780, 350] on li "GARY-BARLOW" at bounding box center [732, 356] width 273 height 27
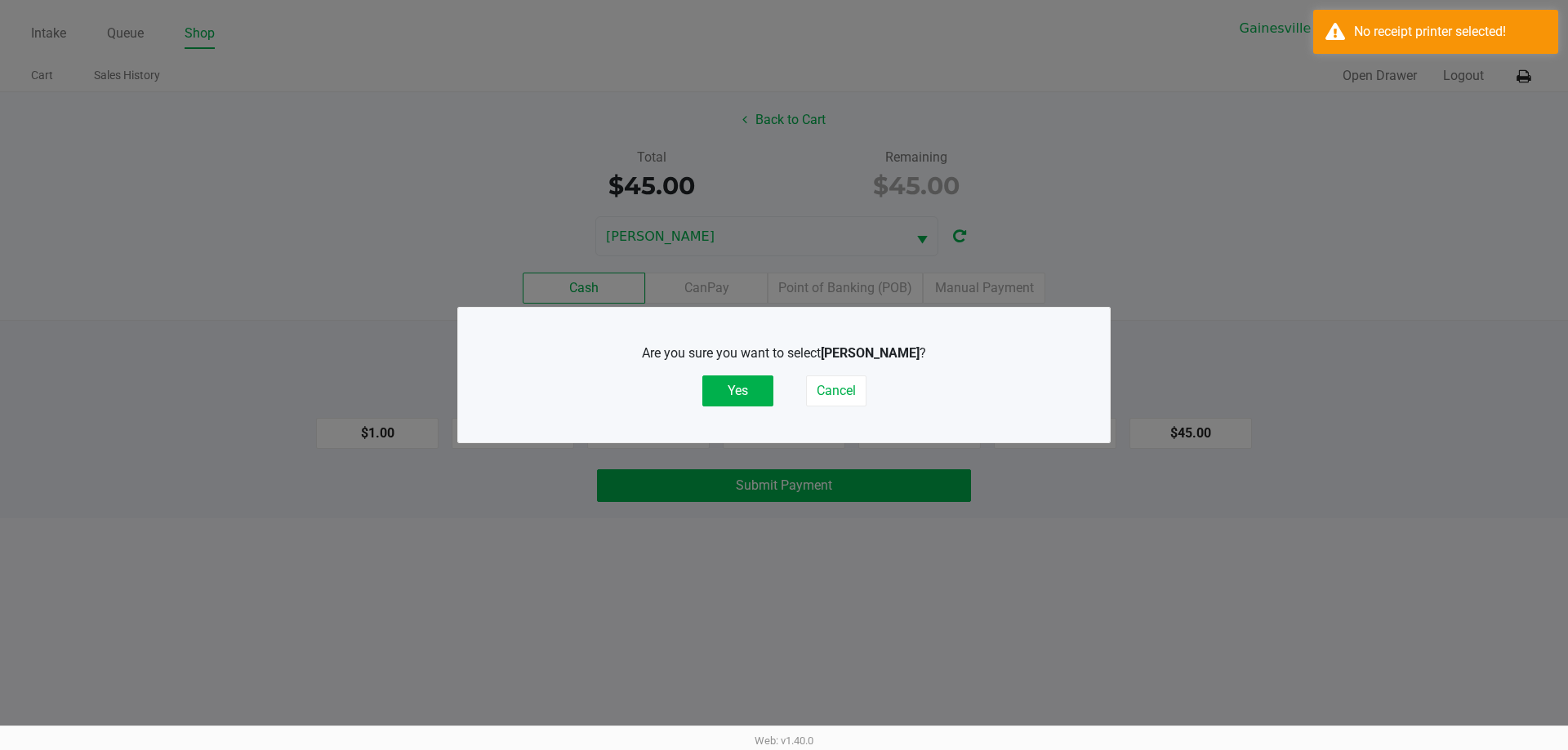
drag, startPoint x: 749, startPoint y: 385, endPoint x: 828, endPoint y: 368, distance: 80.8
click at [796, 376] on div "Are you sure you want to select GARY-BARLOW ? Yes Cancel" at bounding box center [784, 375] width 586 height 62
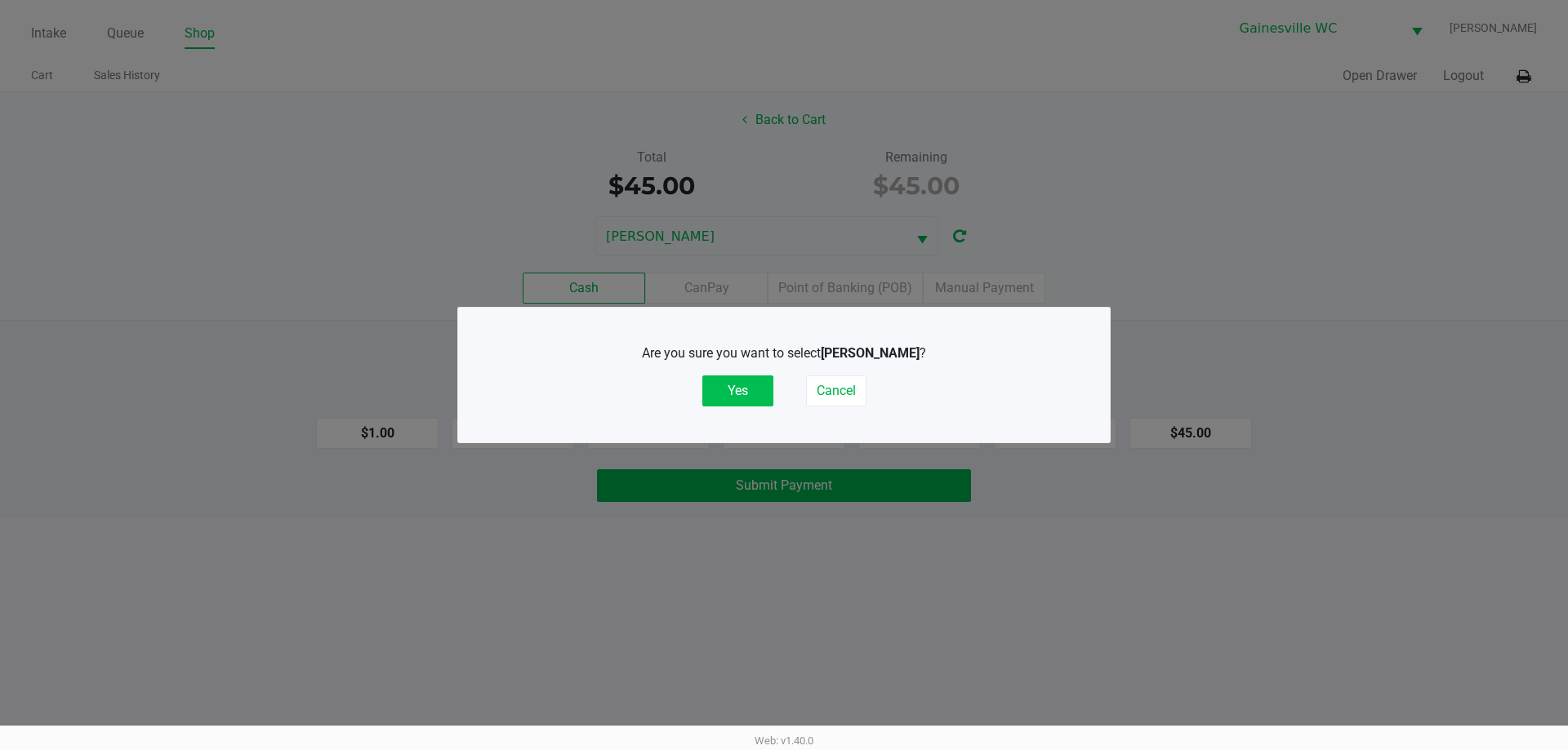
click at [747, 387] on button "Yes" at bounding box center [737, 391] width 71 height 31
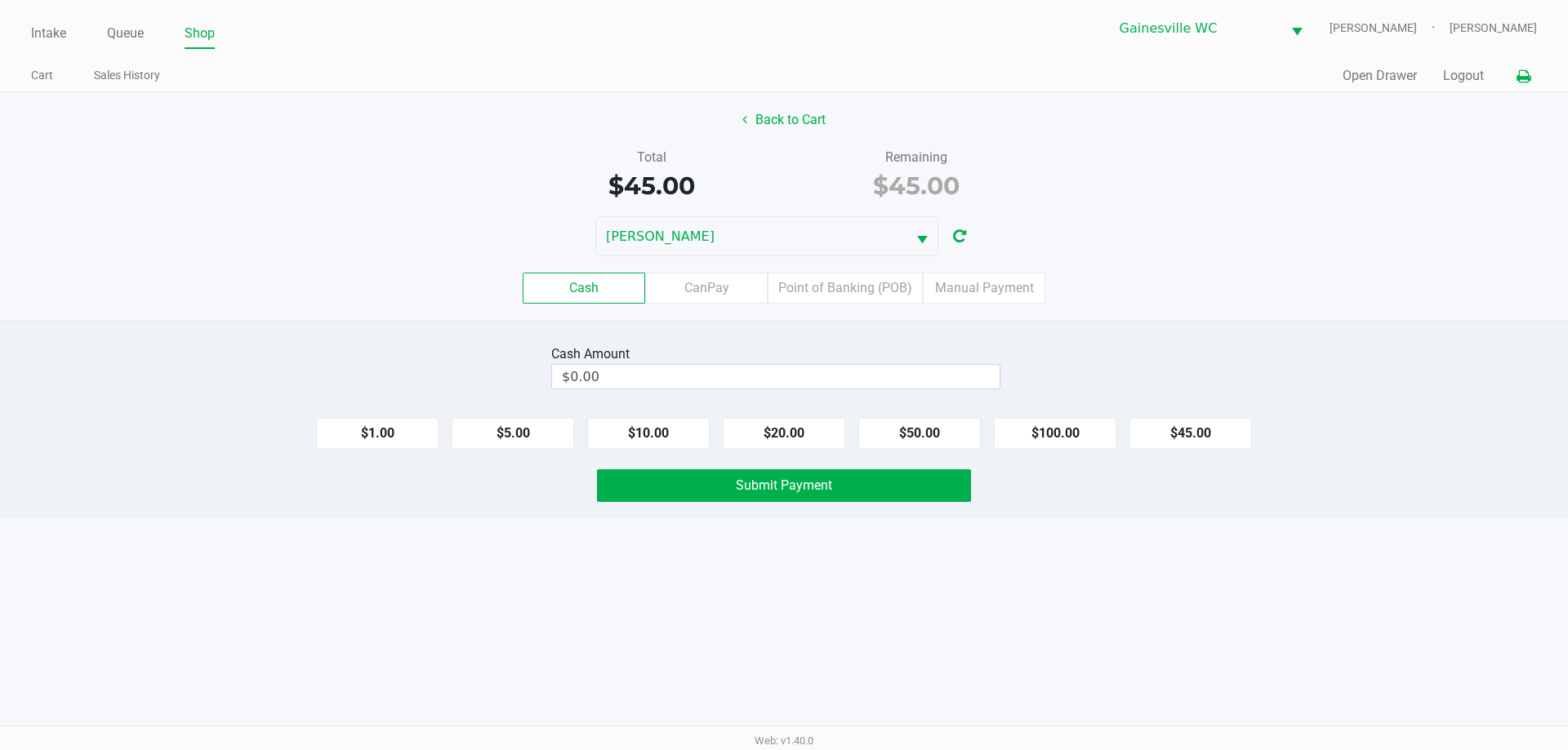
click at [1524, 73] on icon at bounding box center [1523, 76] width 14 height 11
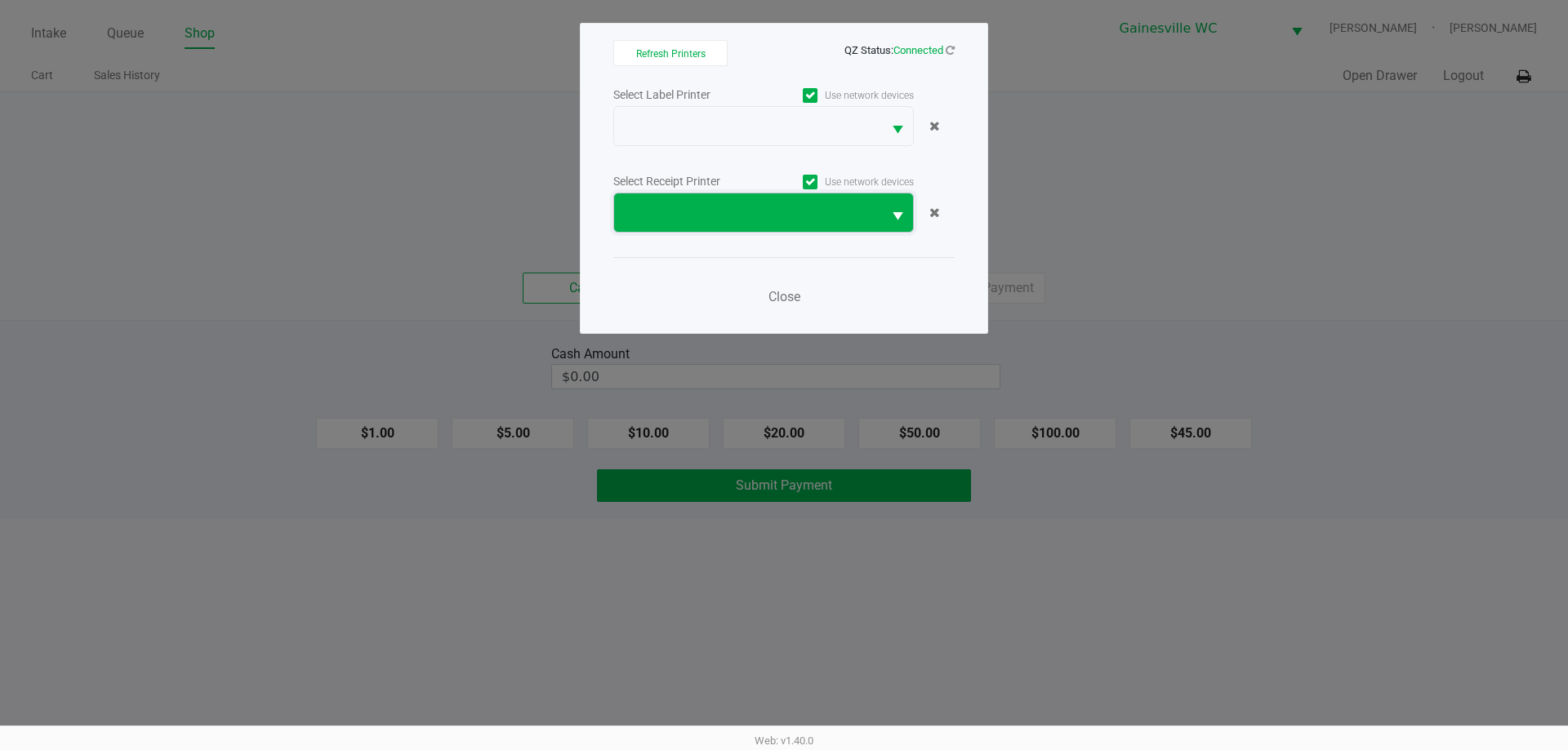
click at [777, 214] on span at bounding box center [748, 213] width 248 height 20
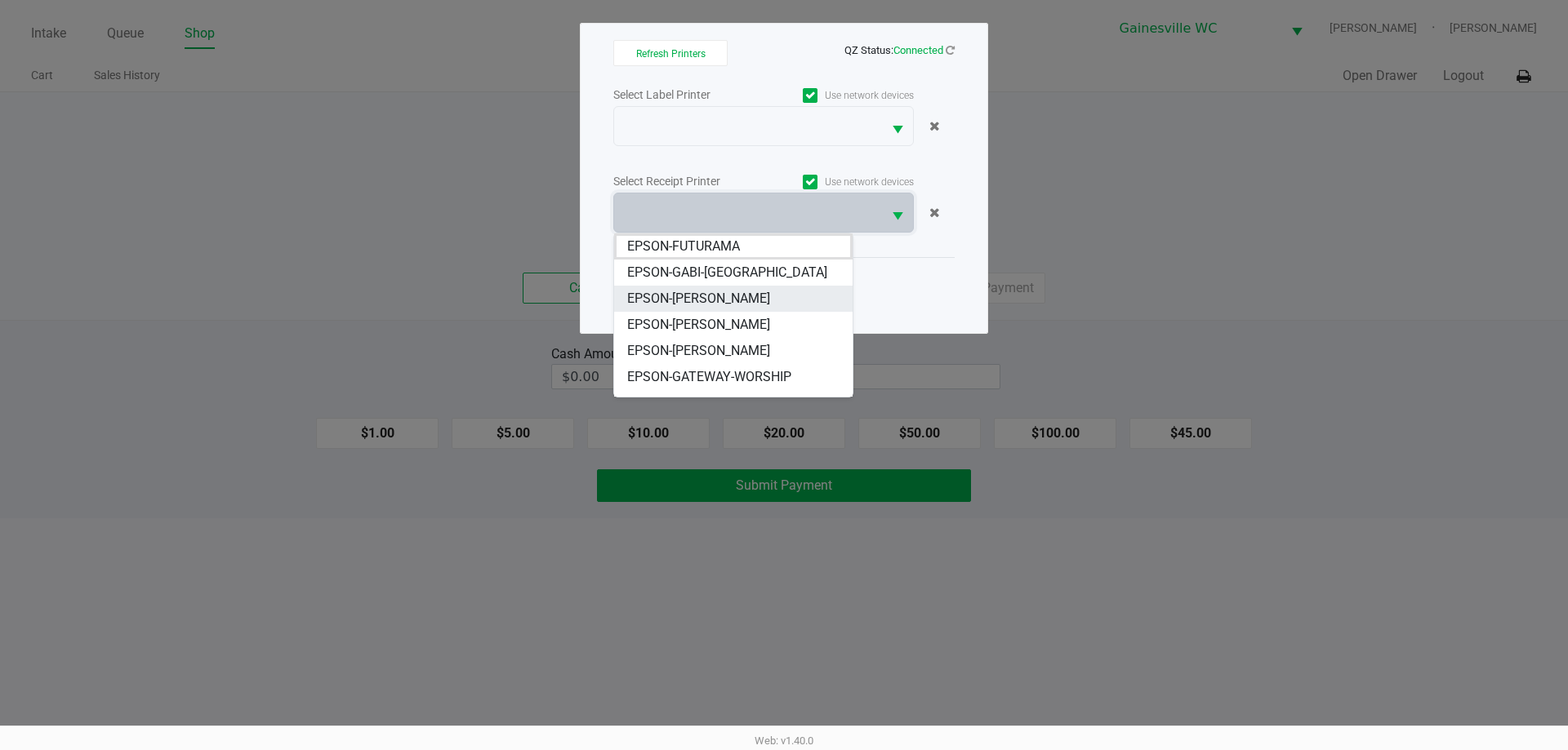
click at [754, 294] on span "EPSON-[PERSON_NAME]" at bounding box center [698, 298] width 143 height 20
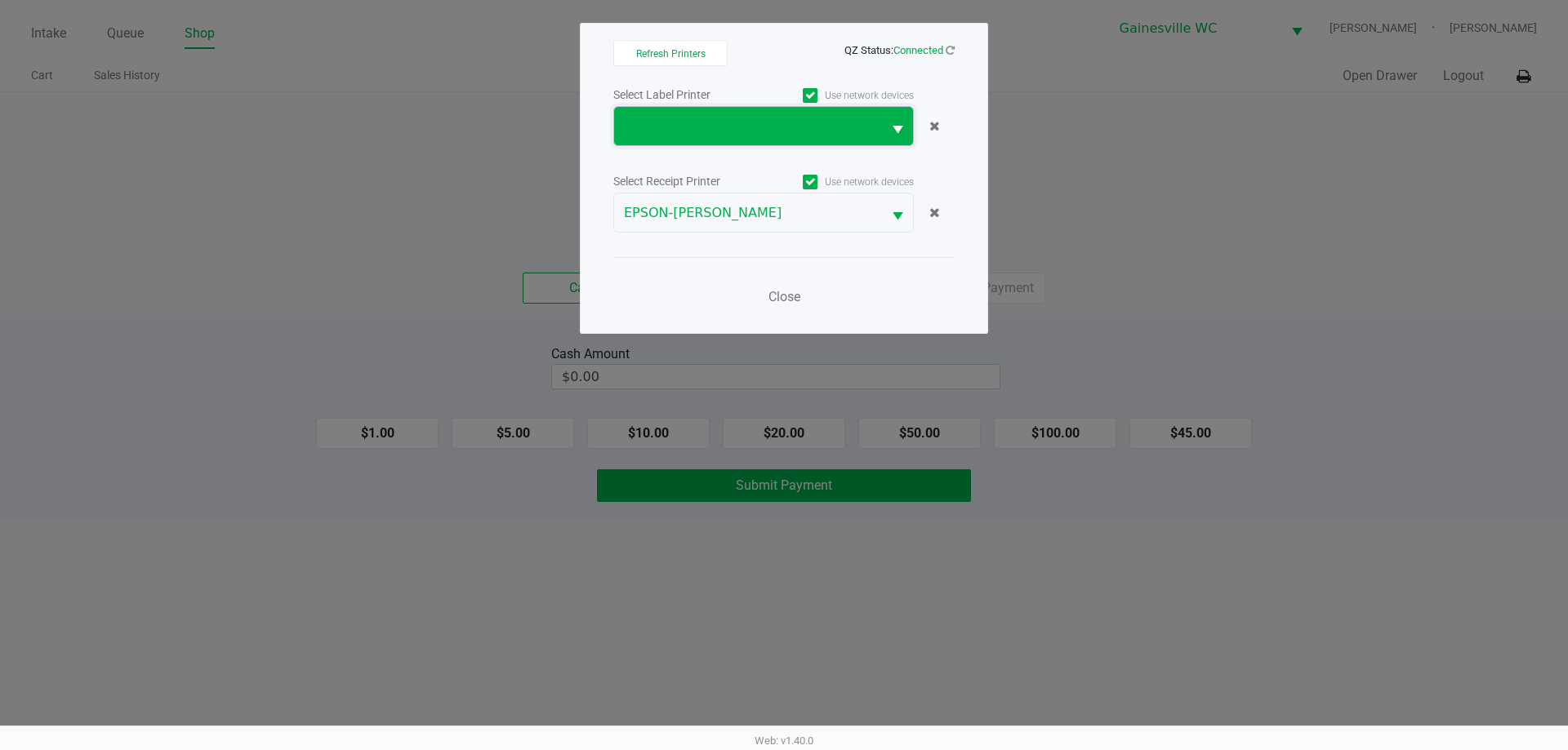
click at [721, 127] on span at bounding box center [748, 126] width 248 height 20
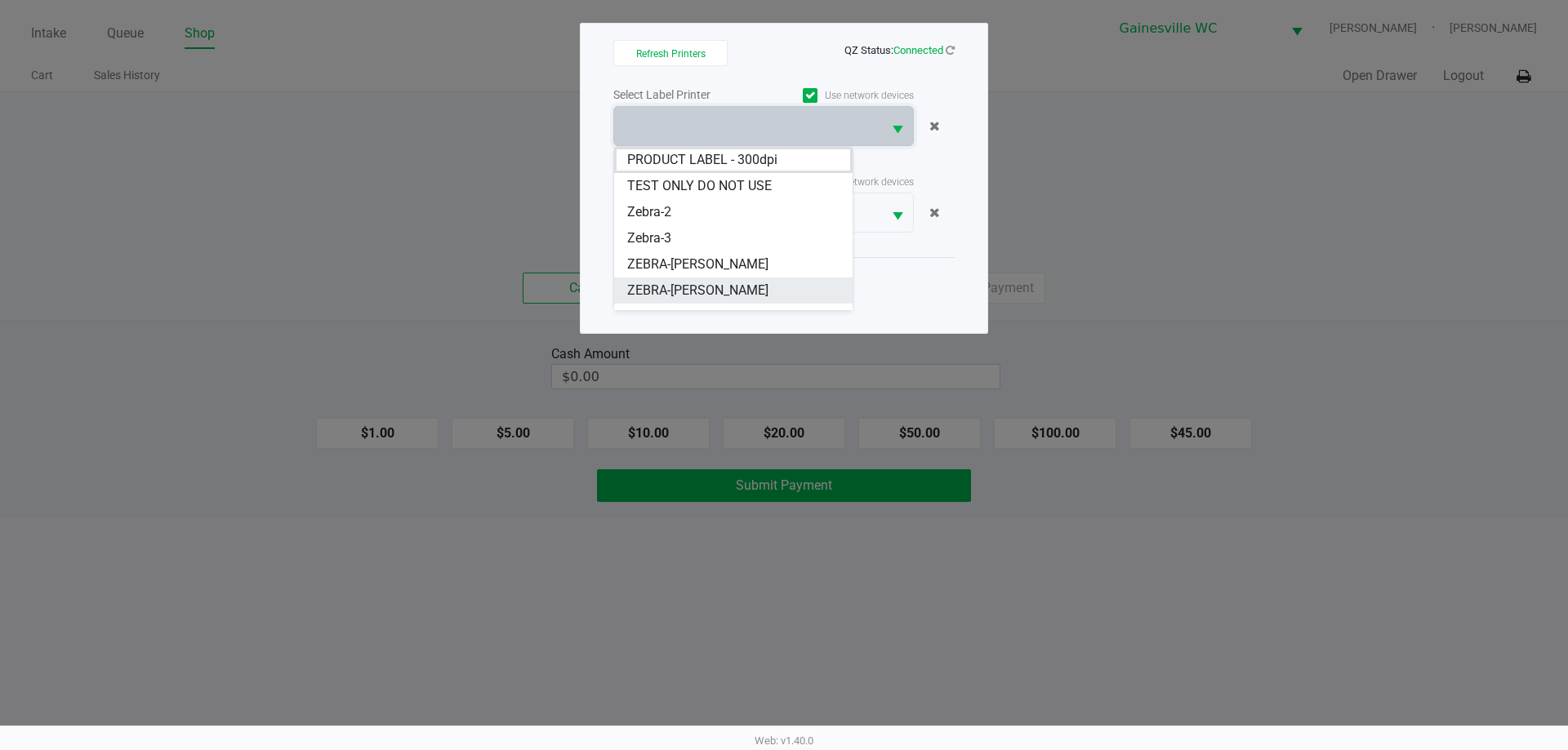
click at [717, 292] on span "ZEBRA-GARY-BARLOW" at bounding box center [697, 290] width 141 height 20
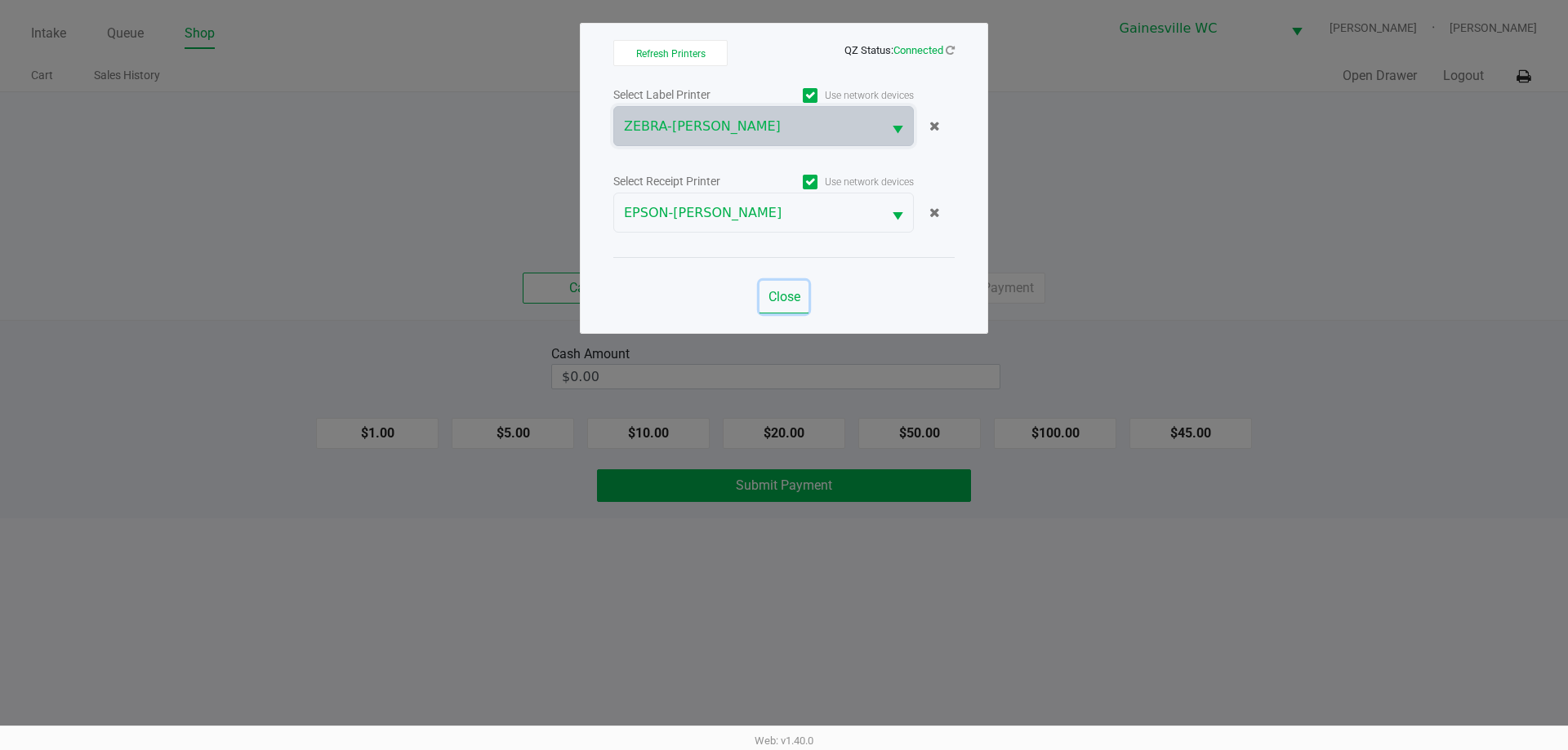
click at [788, 299] on span "Close" at bounding box center [784, 297] width 32 height 15
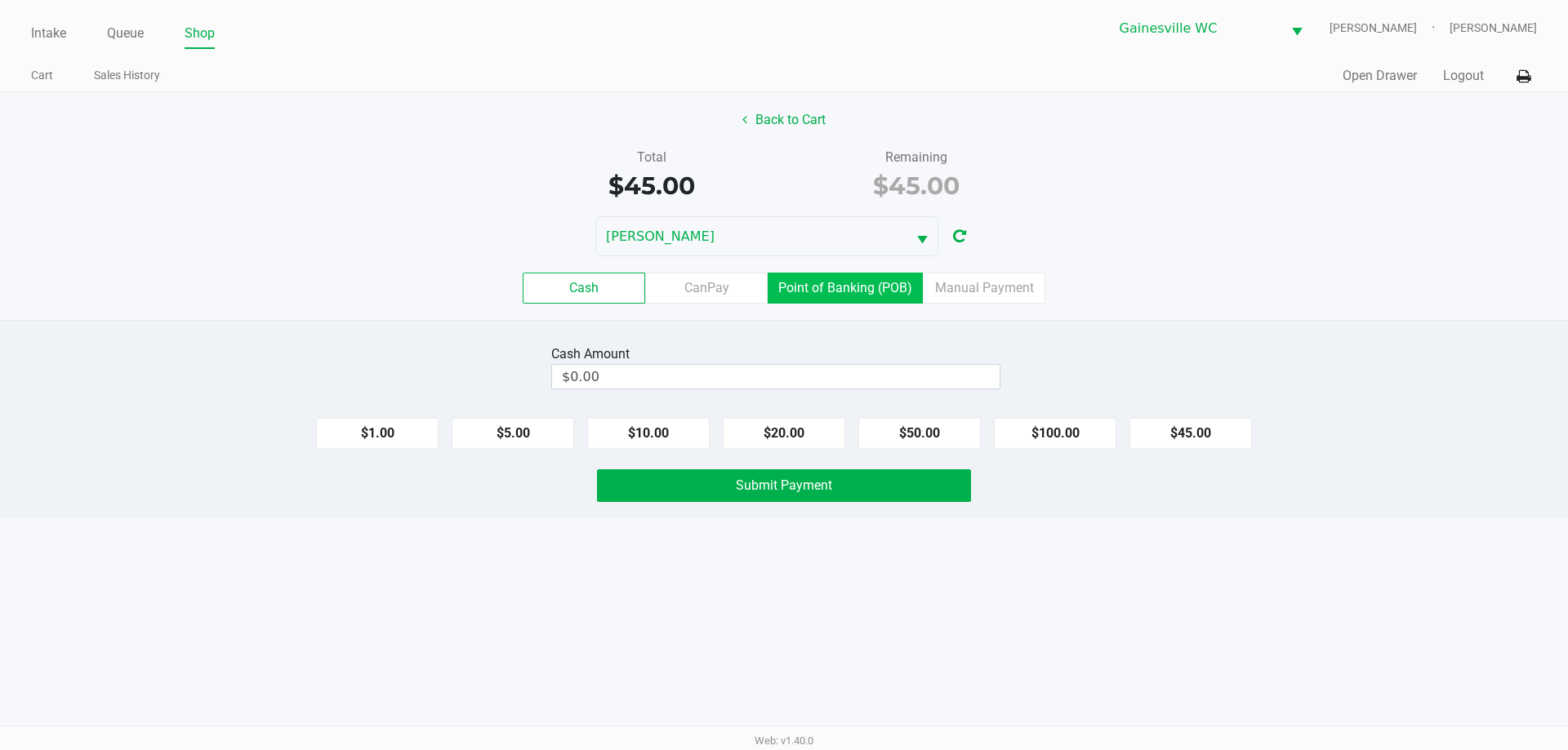
click at [863, 292] on label "Point of Banking (POB)" at bounding box center [844, 288] width 155 height 31
click at [0, 0] on 7 "Point of Banking (POB)" at bounding box center [0, 0] width 0 height 0
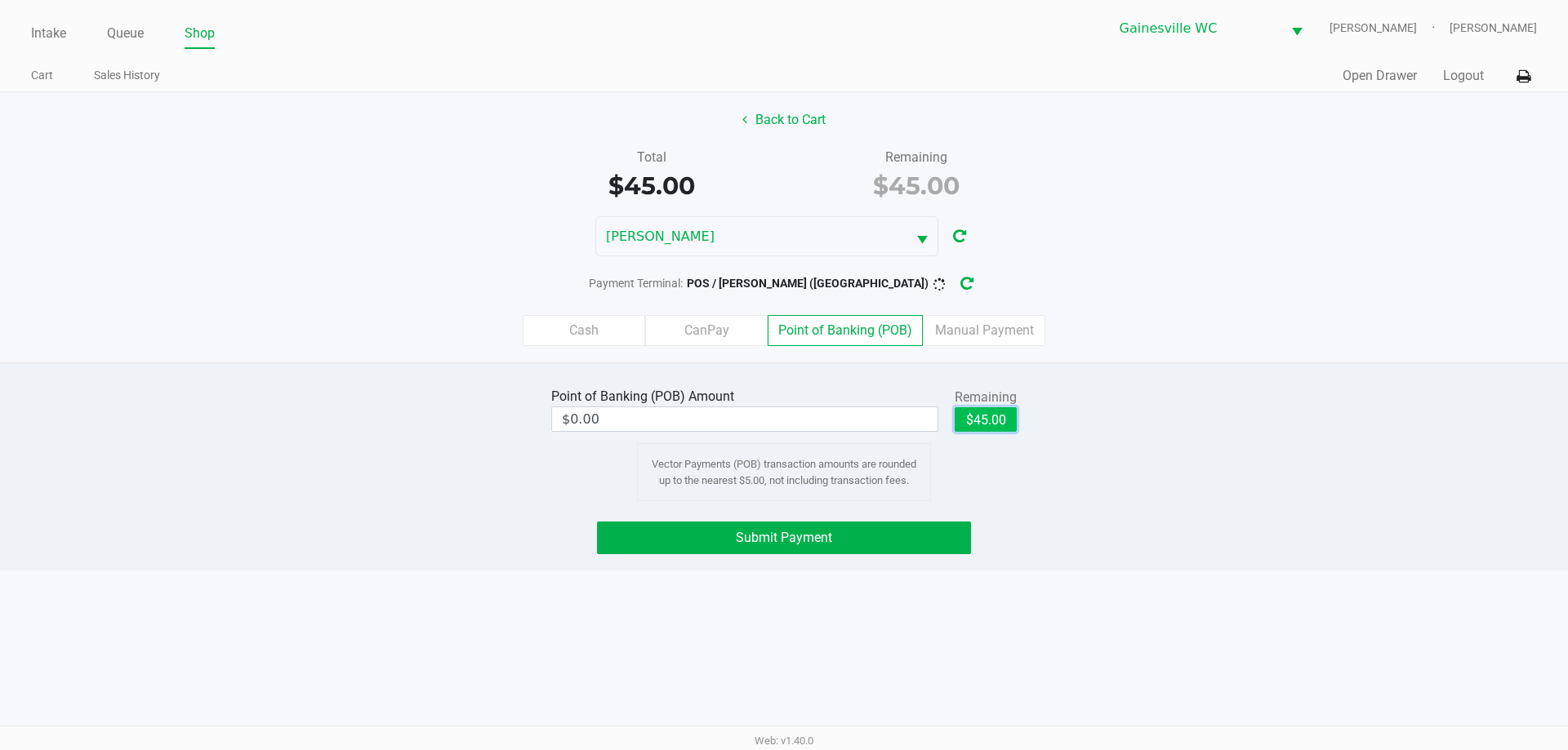
click at [984, 425] on button "$45.00" at bounding box center [985, 419] width 62 height 25
type input "$45.00"
drag, startPoint x: 834, startPoint y: 541, endPoint x: 860, endPoint y: 538, distance: 26.2
click at [838, 540] on button "Submit Payment" at bounding box center [784, 538] width 374 height 32
click at [967, 275] on button "button" at bounding box center [979, 283] width 27 height 30
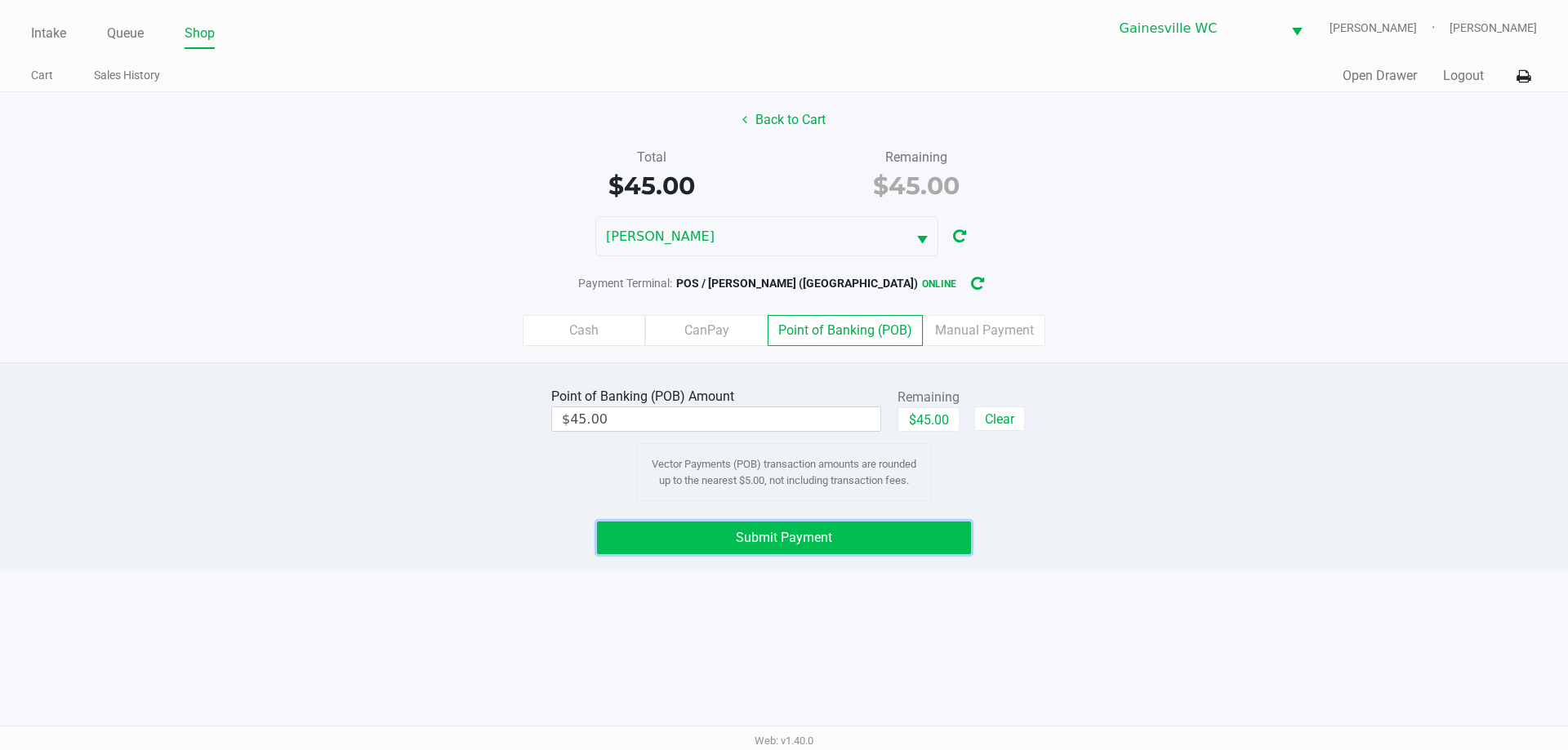
click at [878, 529] on button "Submit Payment" at bounding box center [784, 538] width 374 height 32
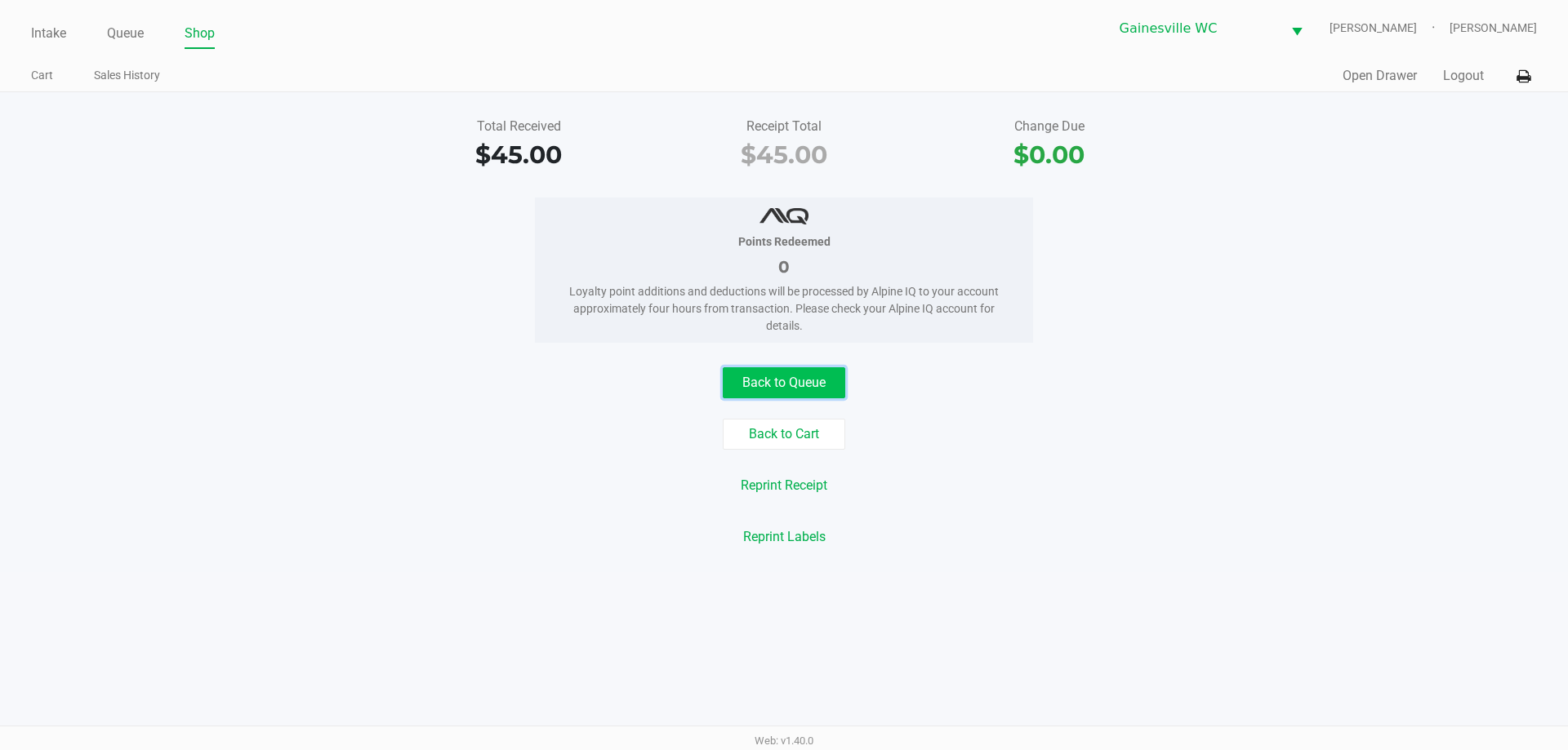
click at [812, 375] on button "Back to Queue" at bounding box center [784, 383] width 122 height 31
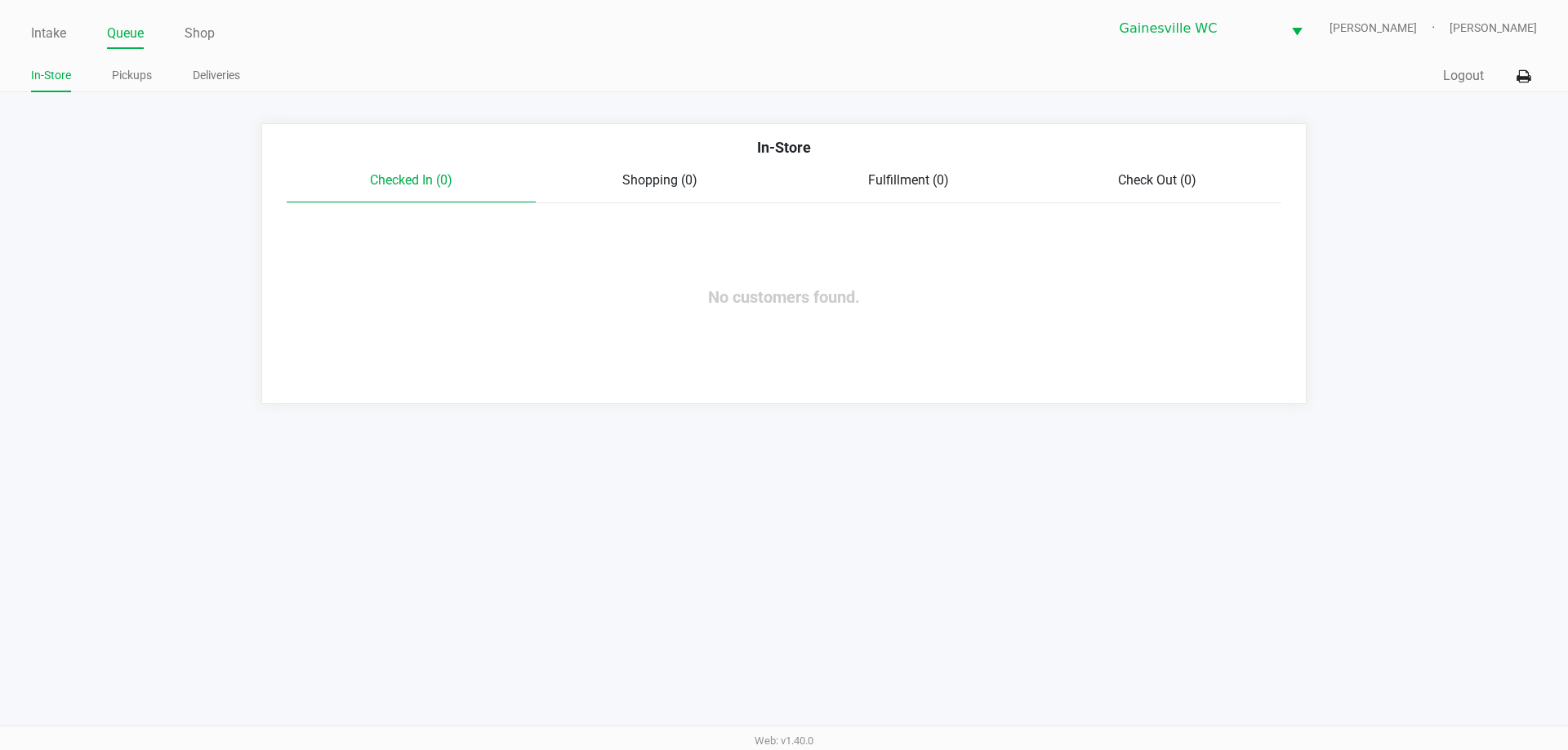
click at [67, 33] on ul "Intake Queue Shop" at bounding box center [407, 34] width 753 height 27
click at [64, 32] on link "Intake" at bounding box center [48, 33] width 35 height 23
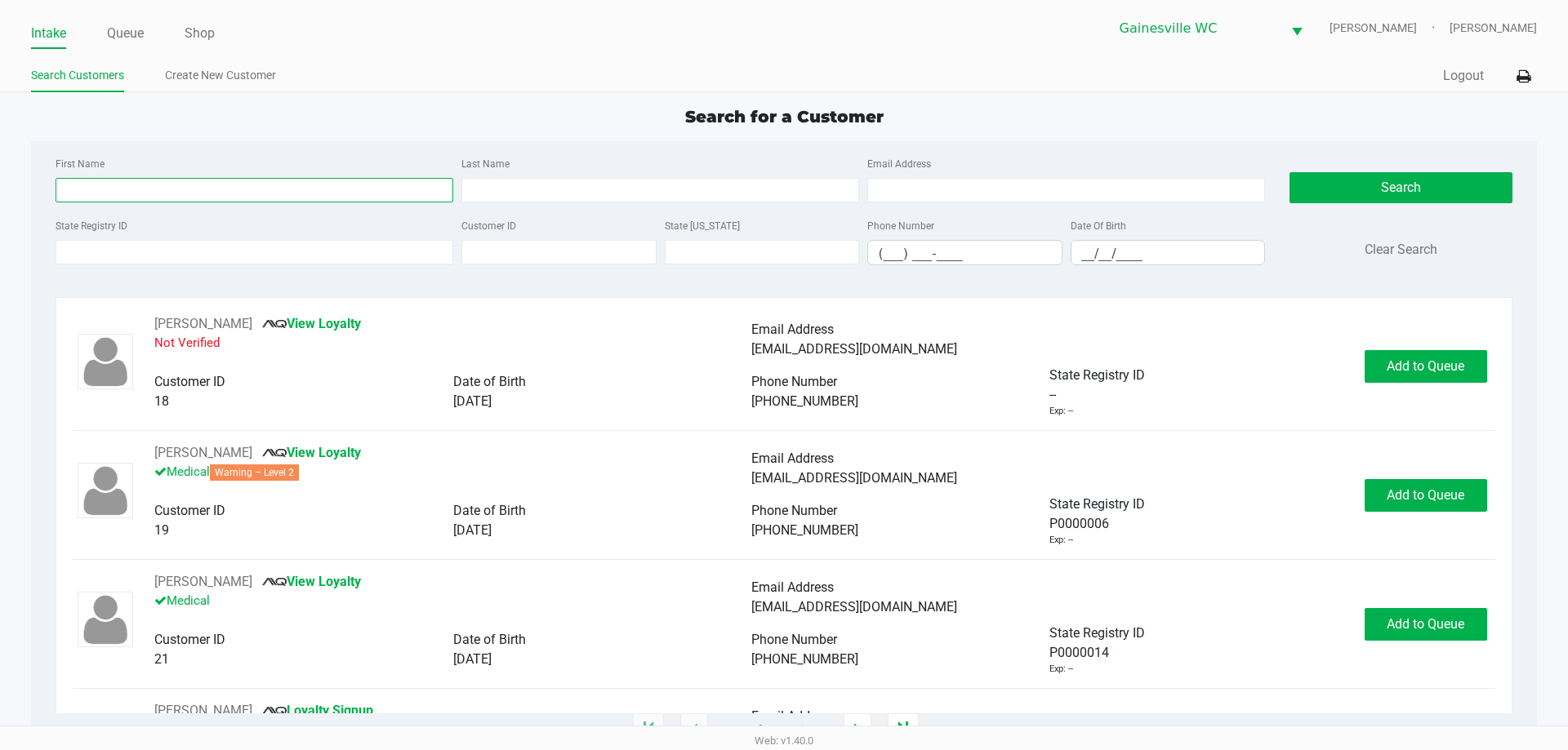
click at [116, 179] on input "First Name" at bounding box center [254, 190] width 398 height 25
type input "lisa"
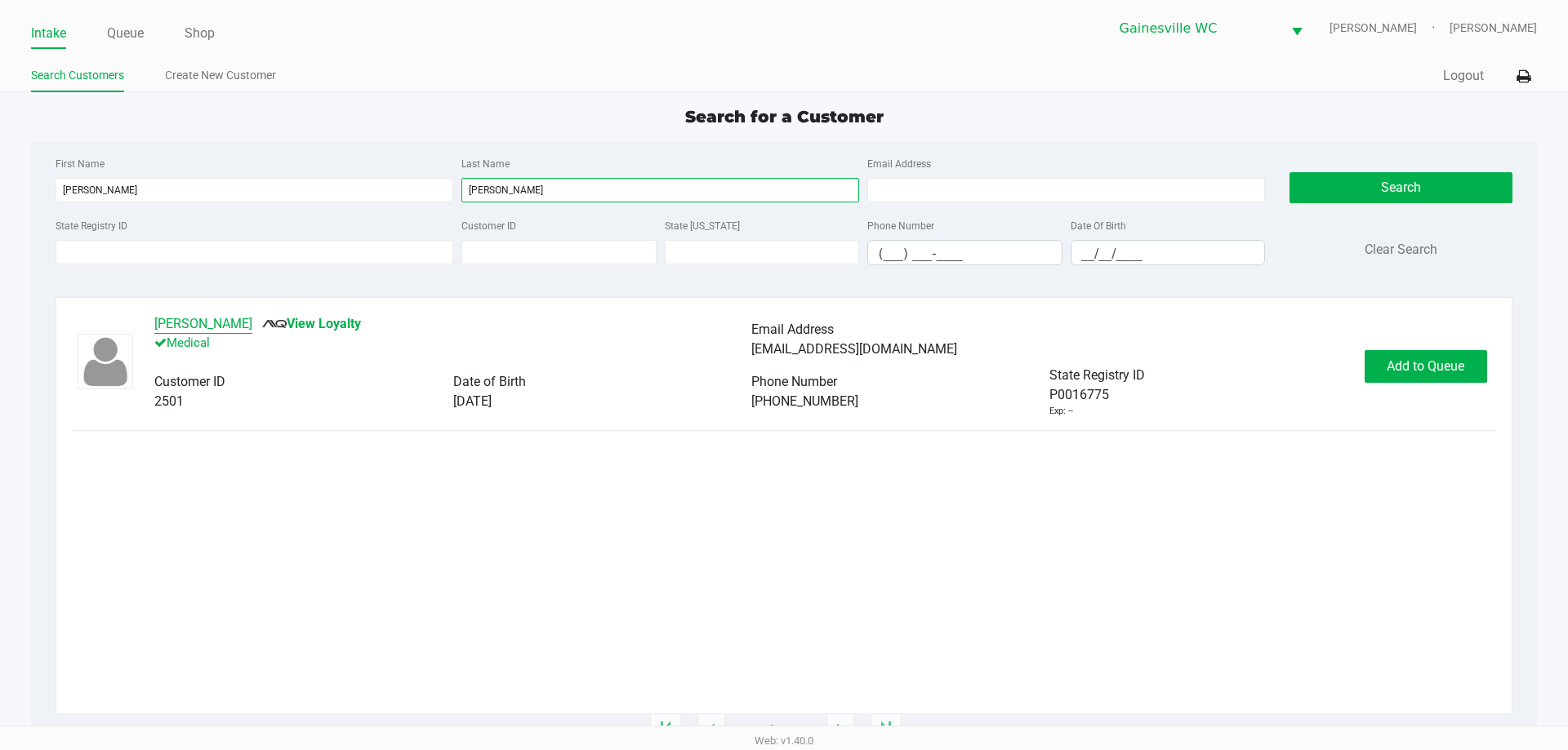
type input "mccorkle"
click at [200, 322] on button "Lisa McCorkle" at bounding box center [203, 323] width 98 height 20
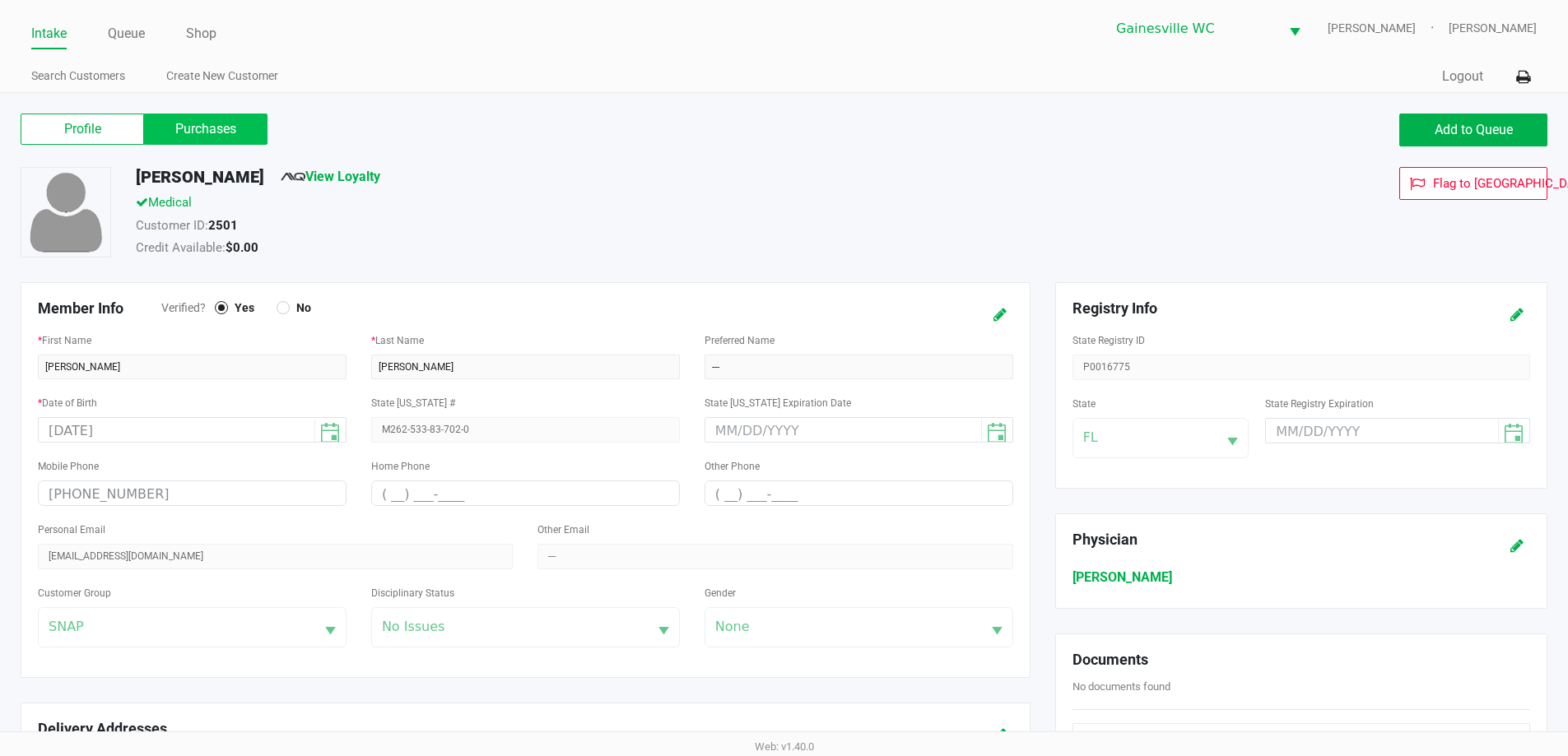
click at [235, 131] on label "Purchases" at bounding box center [205, 129] width 123 height 31
click at [0, 0] on 1 "Purchases" at bounding box center [0, 0] width 0 height 0
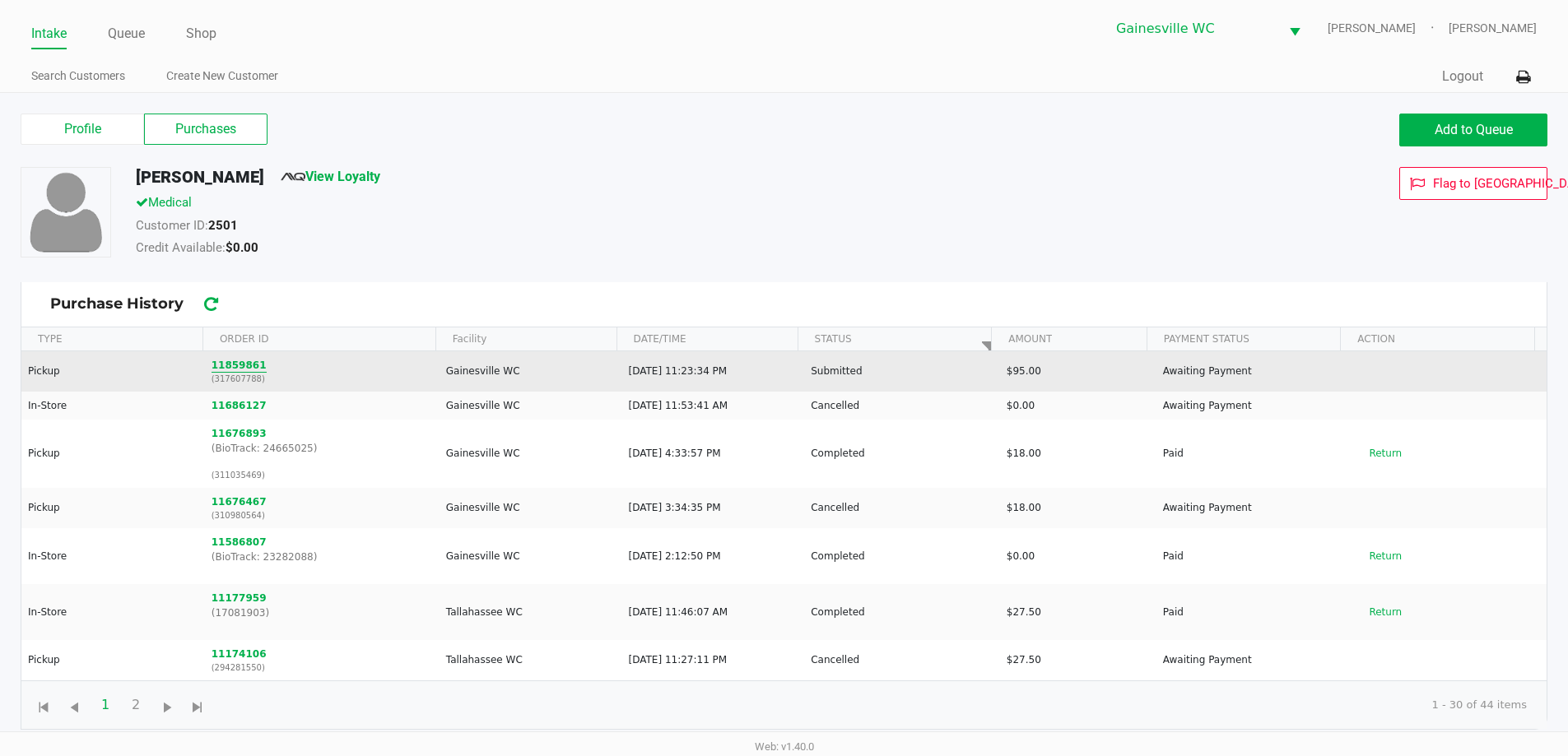
click at [244, 369] on button "11859861" at bounding box center [239, 365] width 55 height 15
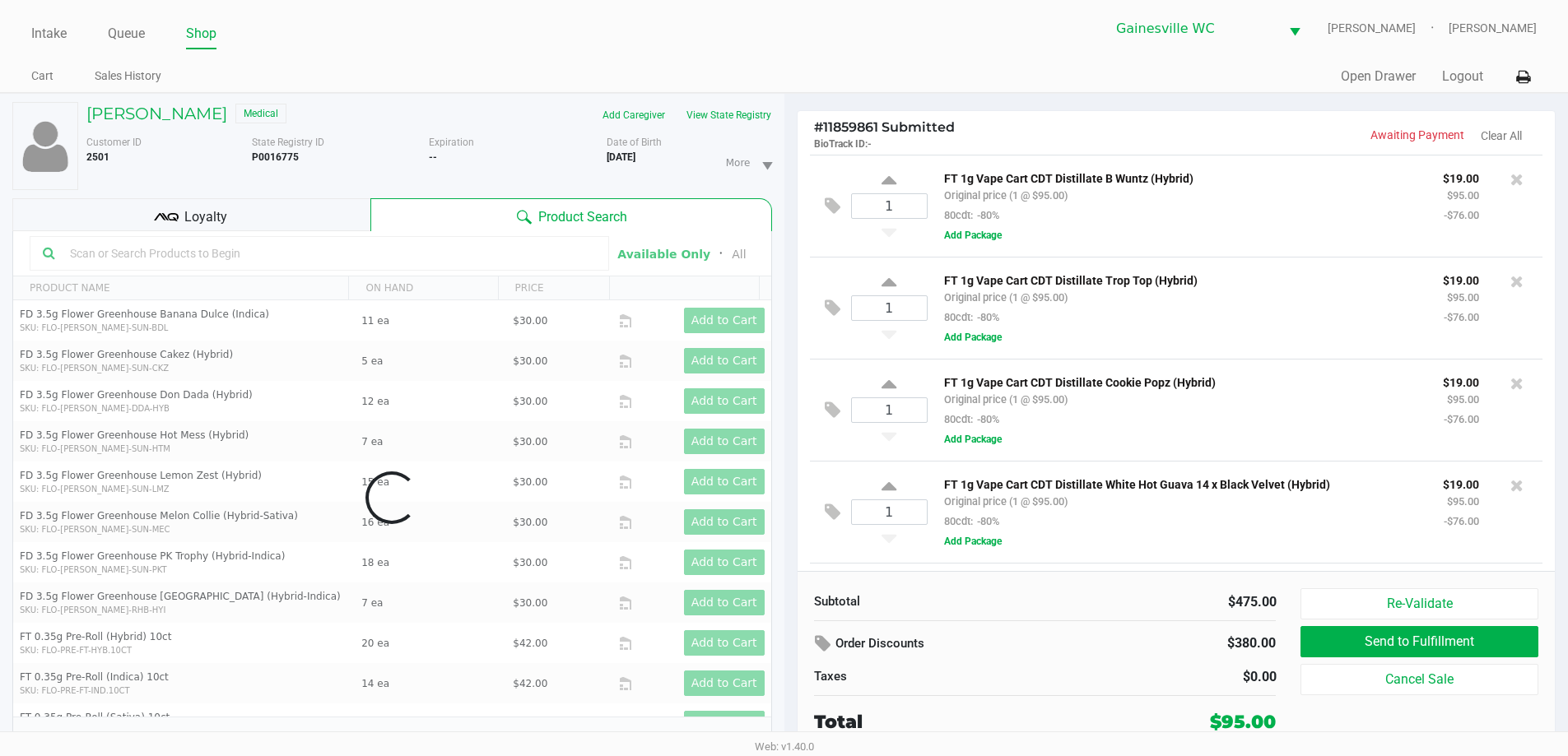
scroll to position [98, 0]
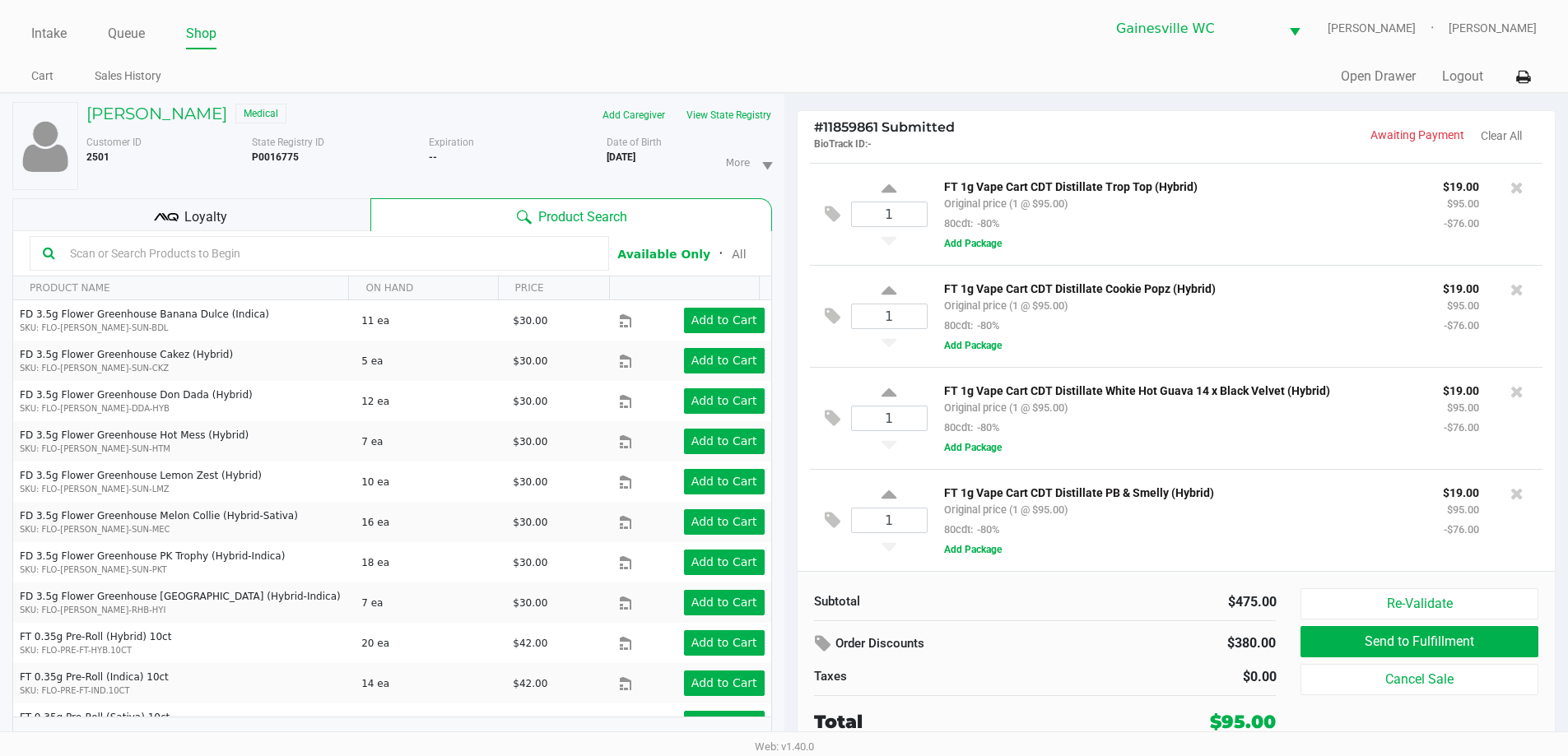
click at [276, 213] on div "Loyalty" at bounding box center [191, 215] width 358 height 33
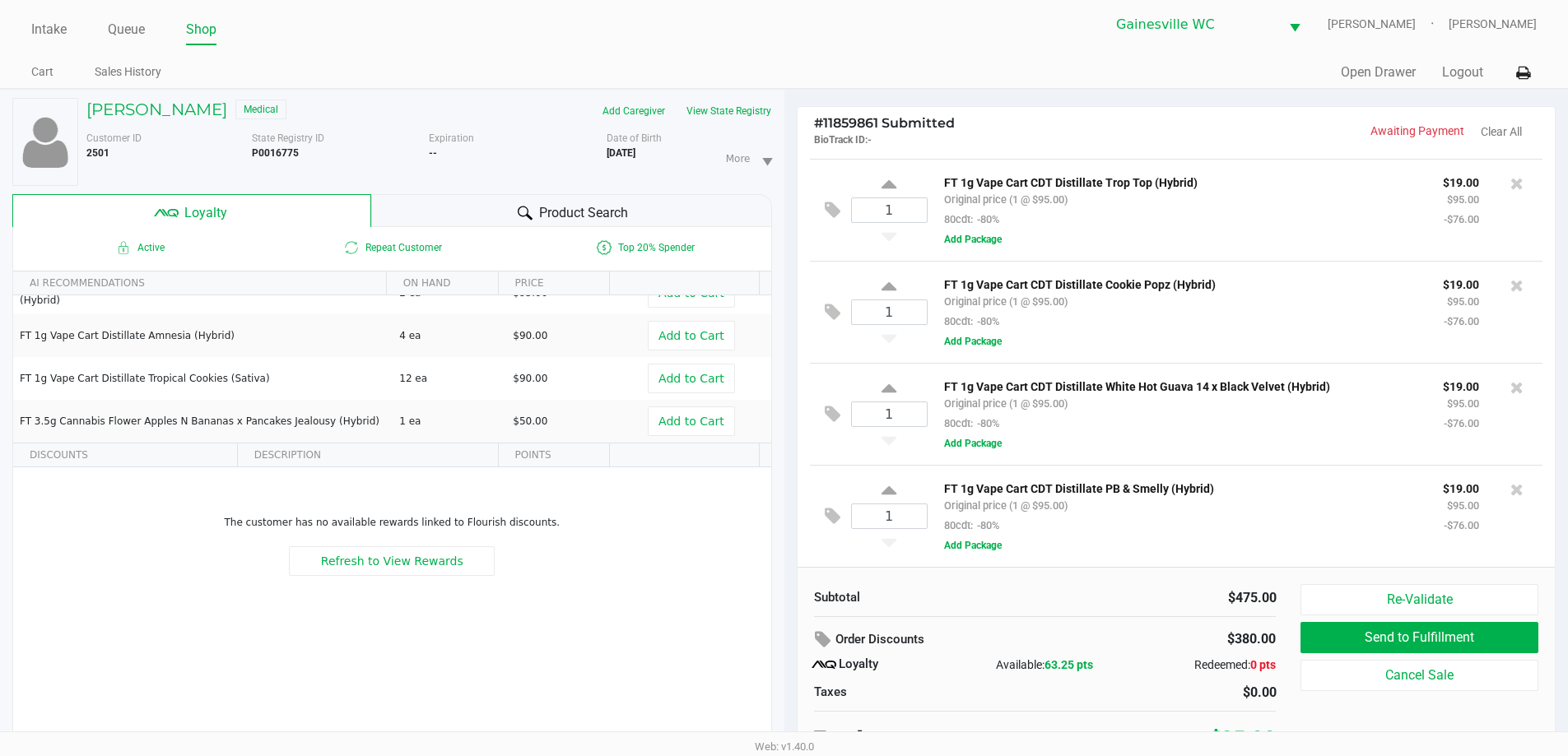
scroll to position [0, 0]
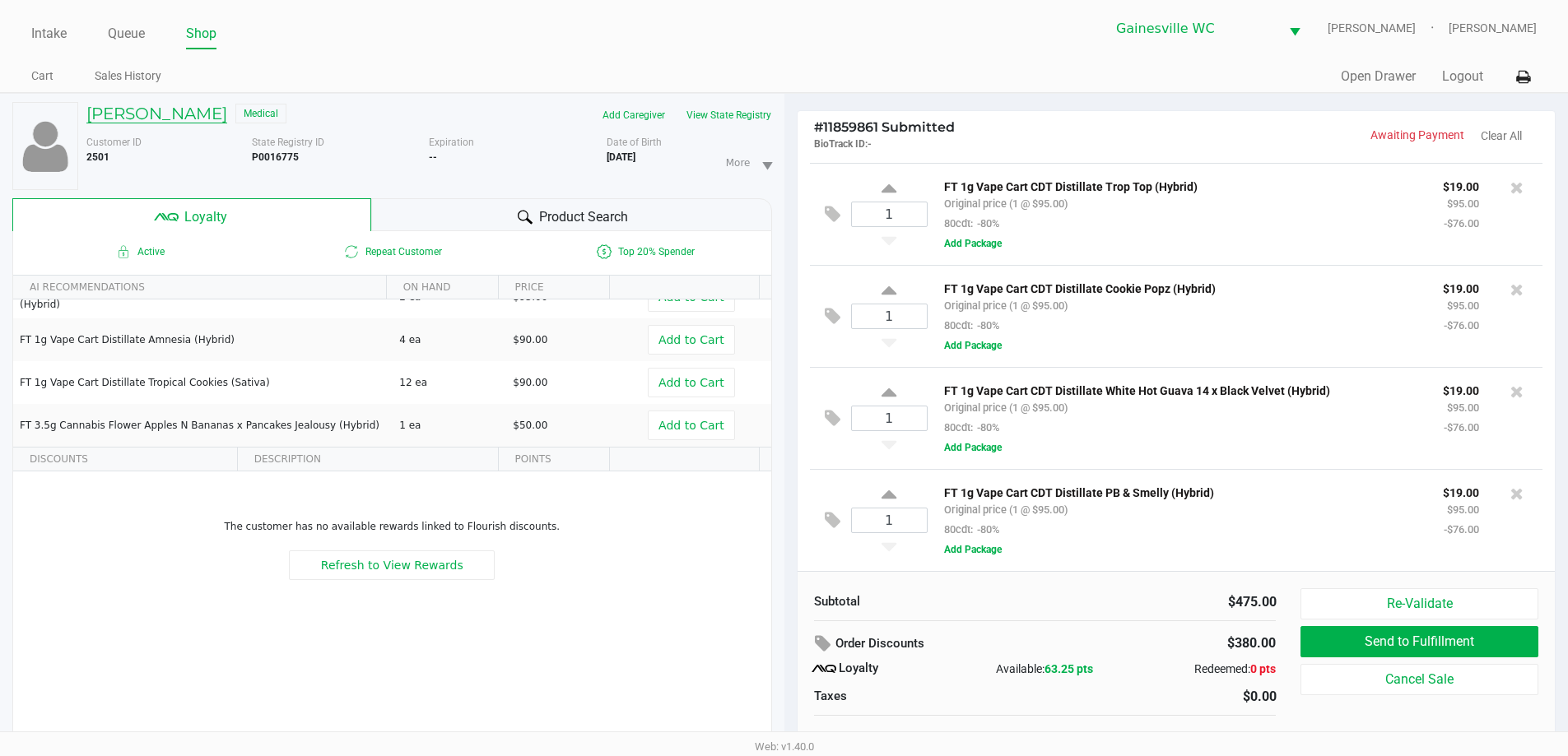
click at [170, 119] on h5 "Lisa McCorkle" at bounding box center [156, 113] width 141 height 20
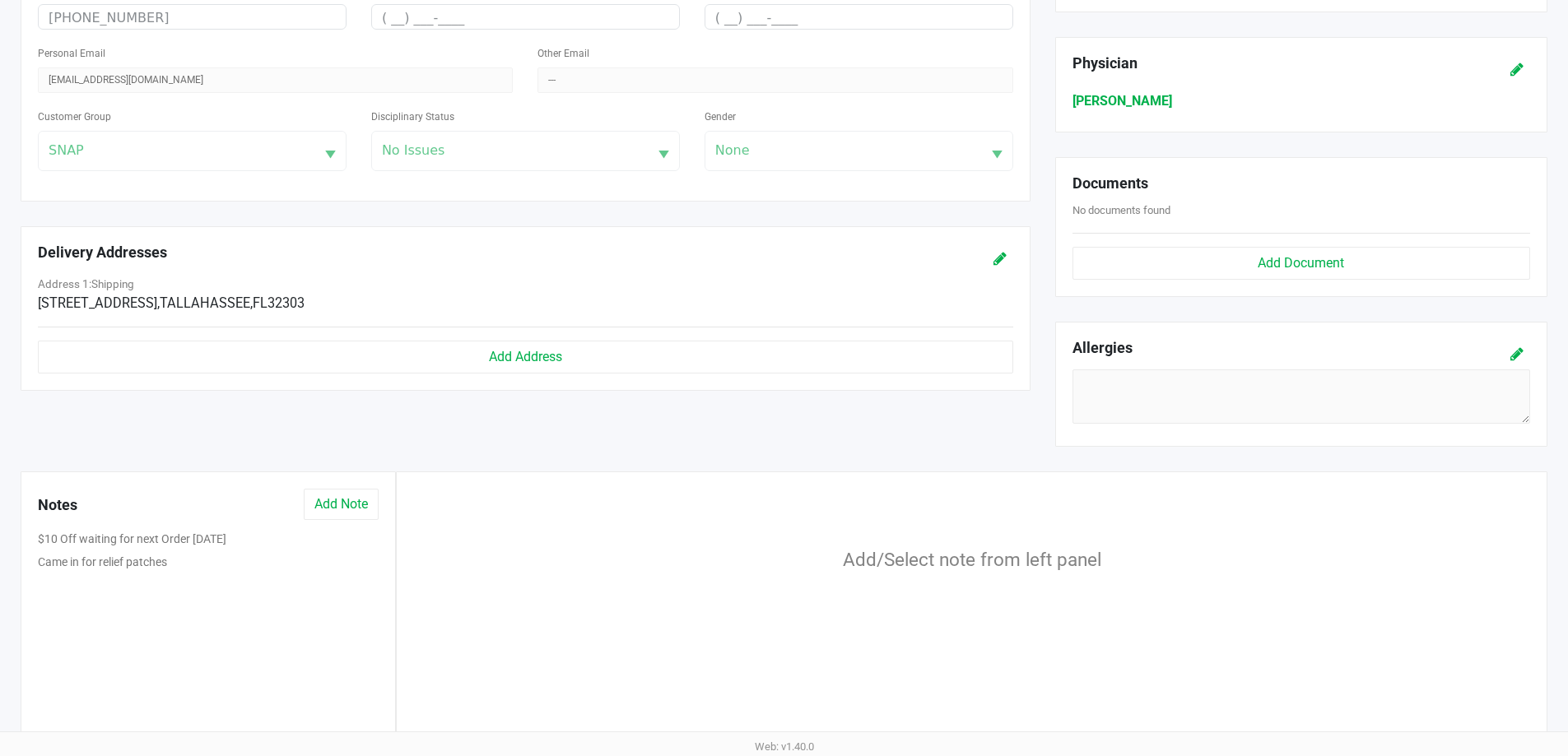
scroll to position [494, 0]
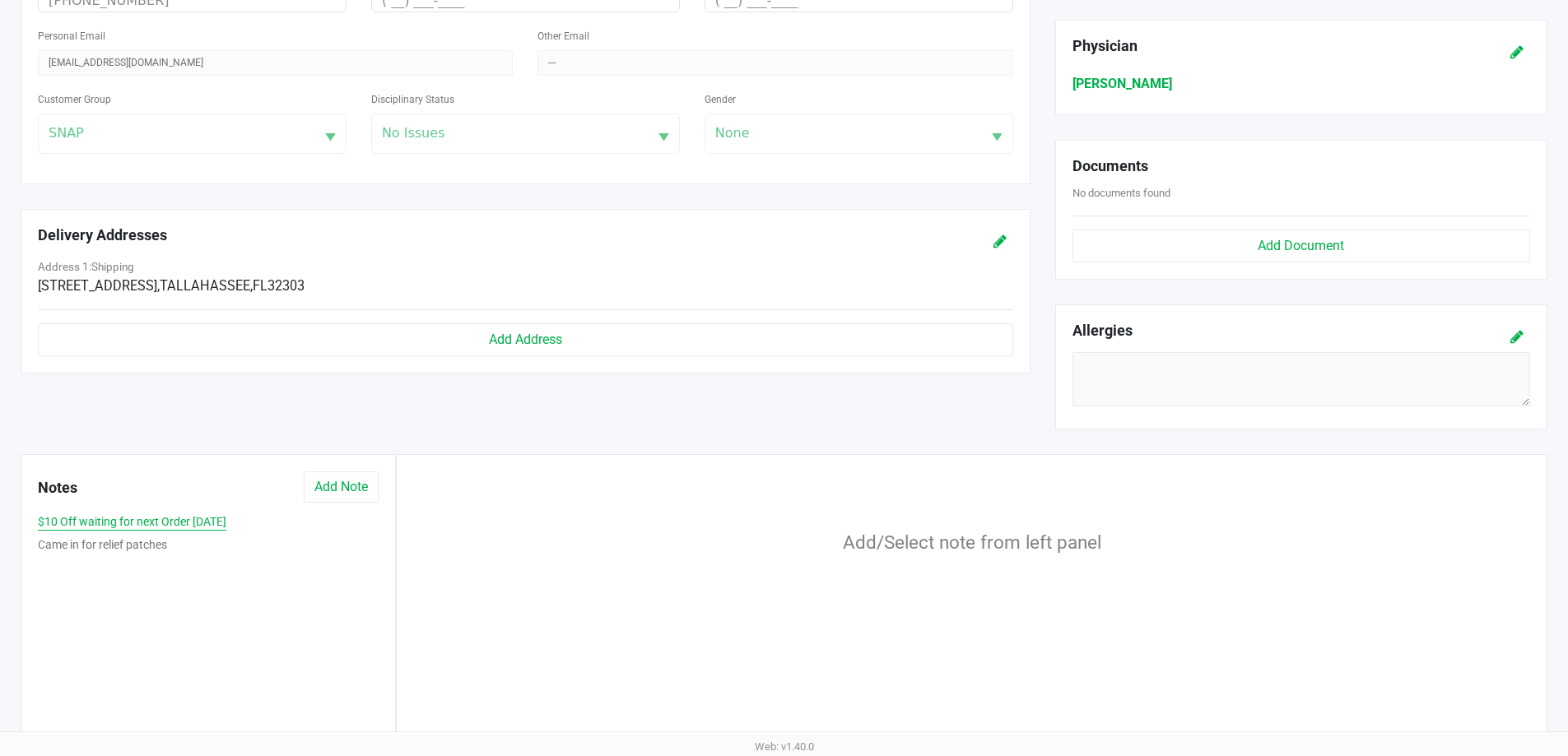
click at [129, 527] on button "$10 Off waiting for next Order 07.23.25" at bounding box center [132, 522] width 189 height 17
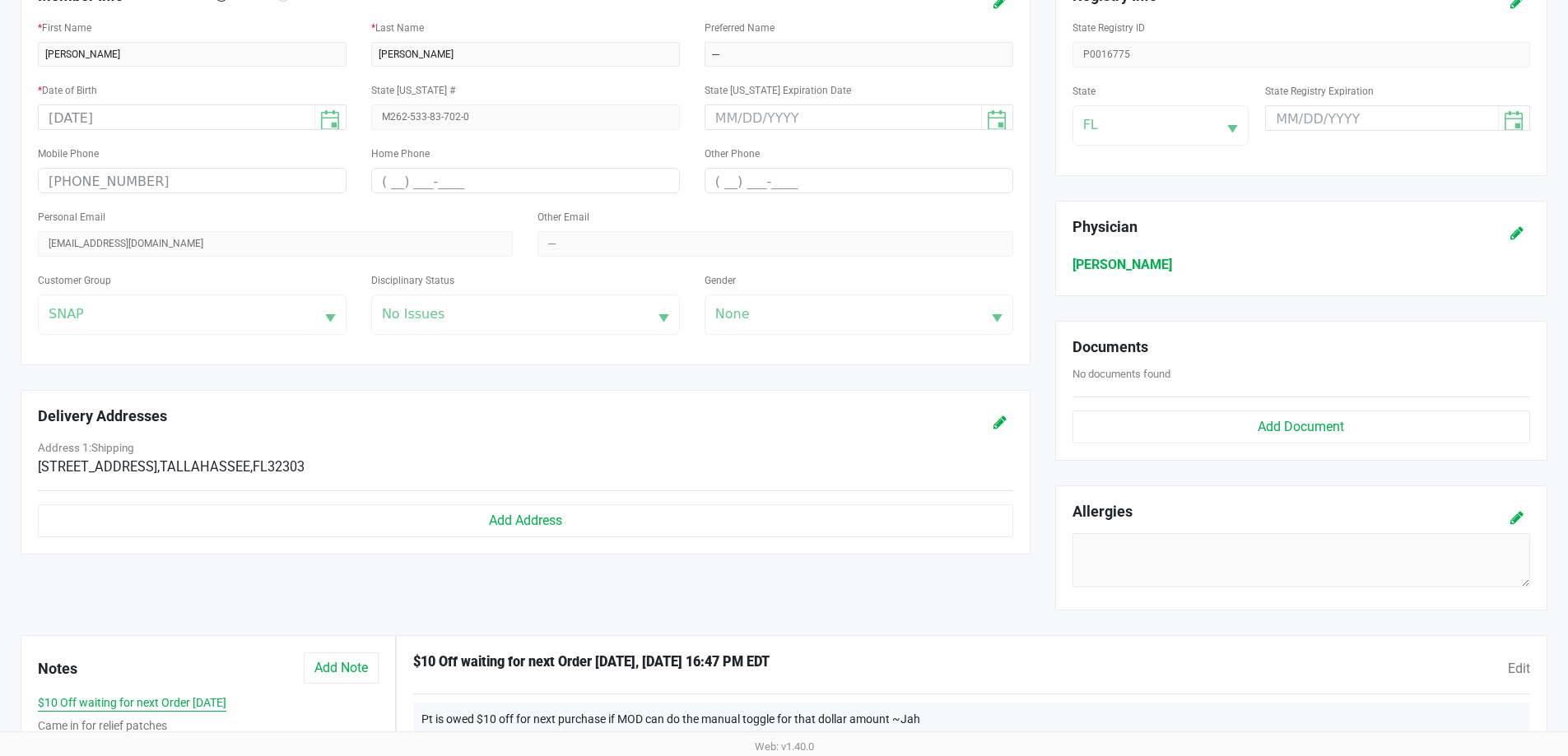
scroll to position [515, 0]
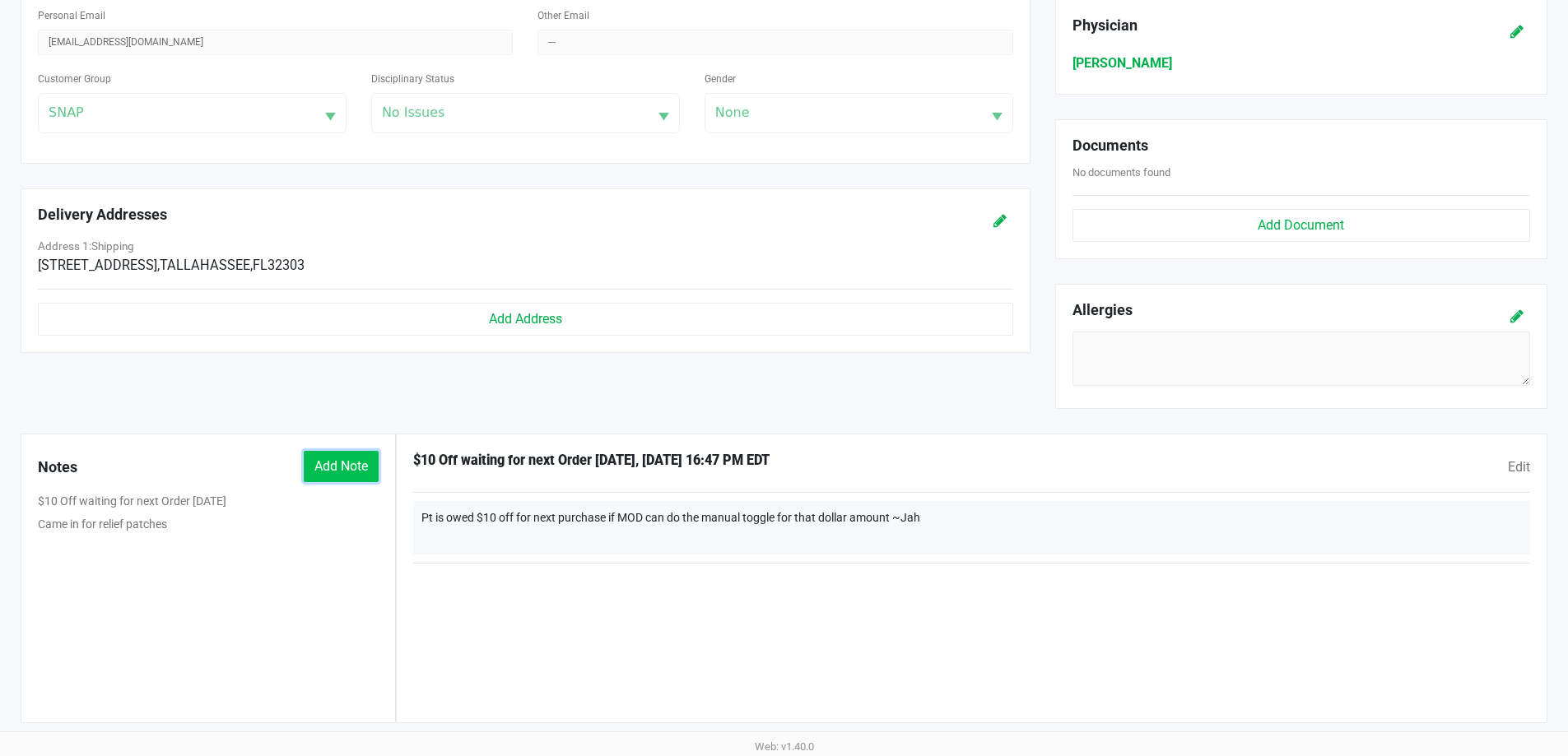
click at [354, 478] on button "Add Note" at bounding box center [341, 466] width 75 height 31
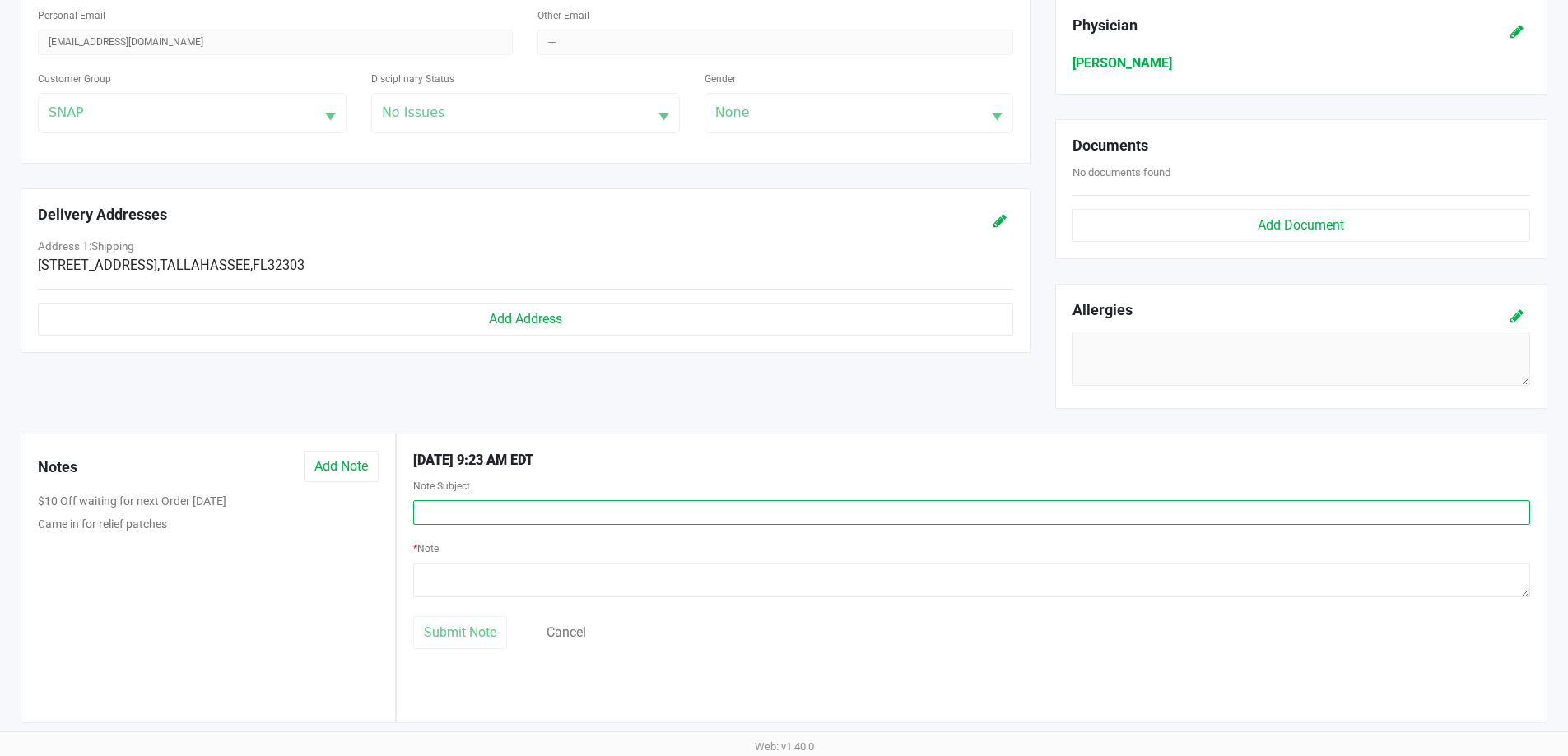
click at [468, 512] on input "text" at bounding box center [971, 512] width 1117 height 25
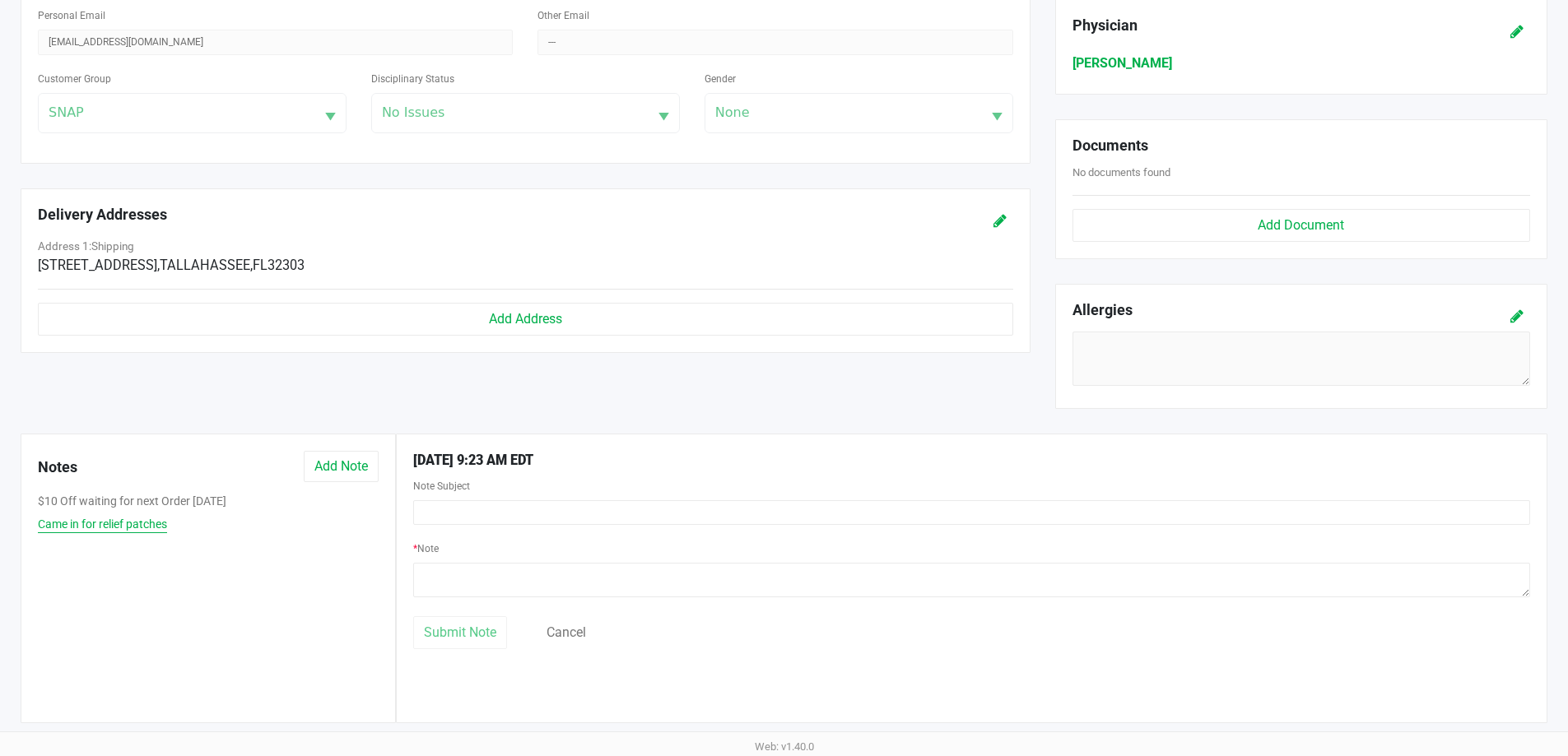
click at [80, 524] on button "Came in for relief patches" at bounding box center [103, 524] width 129 height 17
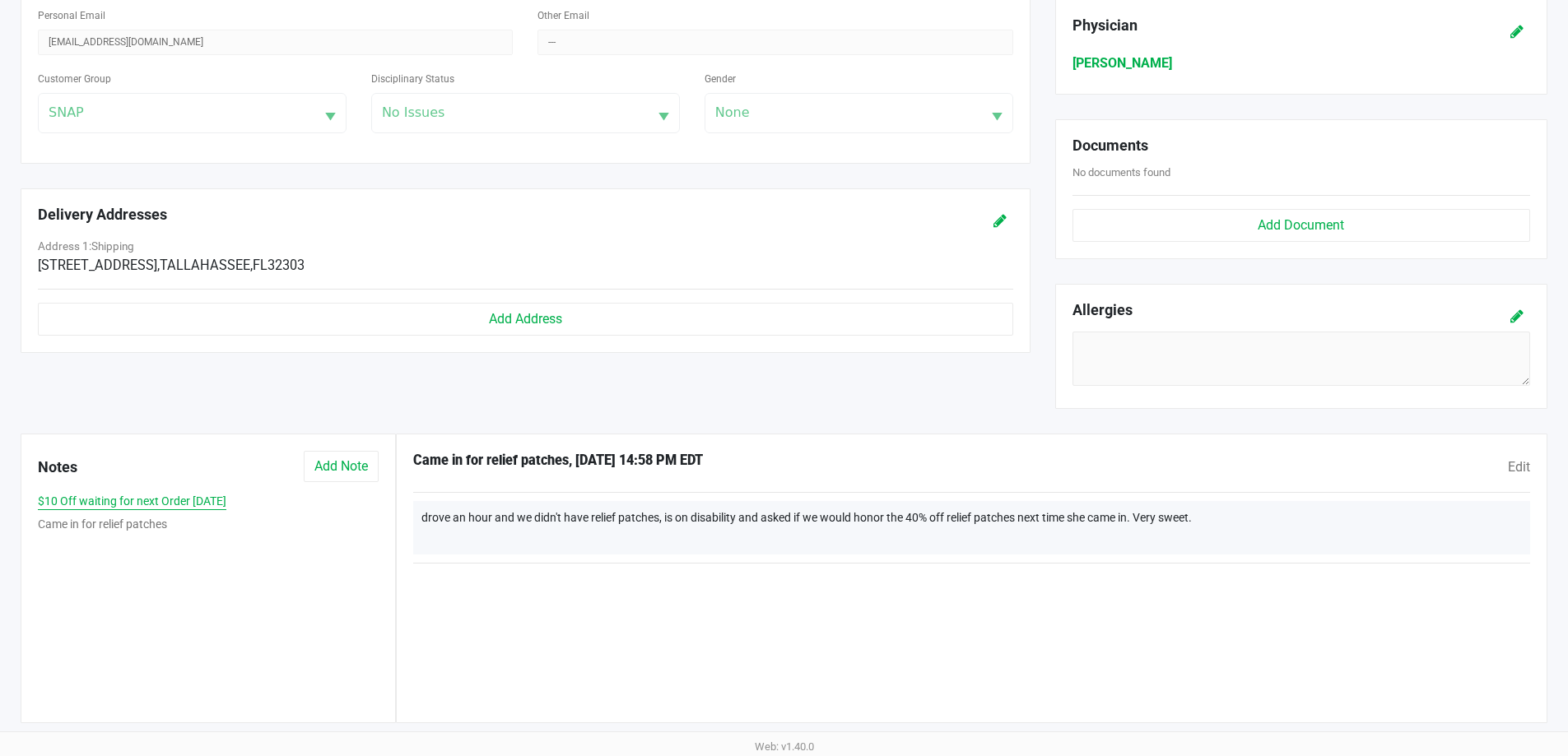
click at [95, 500] on button "$10 Off waiting for next Order 07.23.25" at bounding box center [132, 502] width 189 height 17
click at [323, 472] on button "Add Note" at bounding box center [341, 466] width 75 height 31
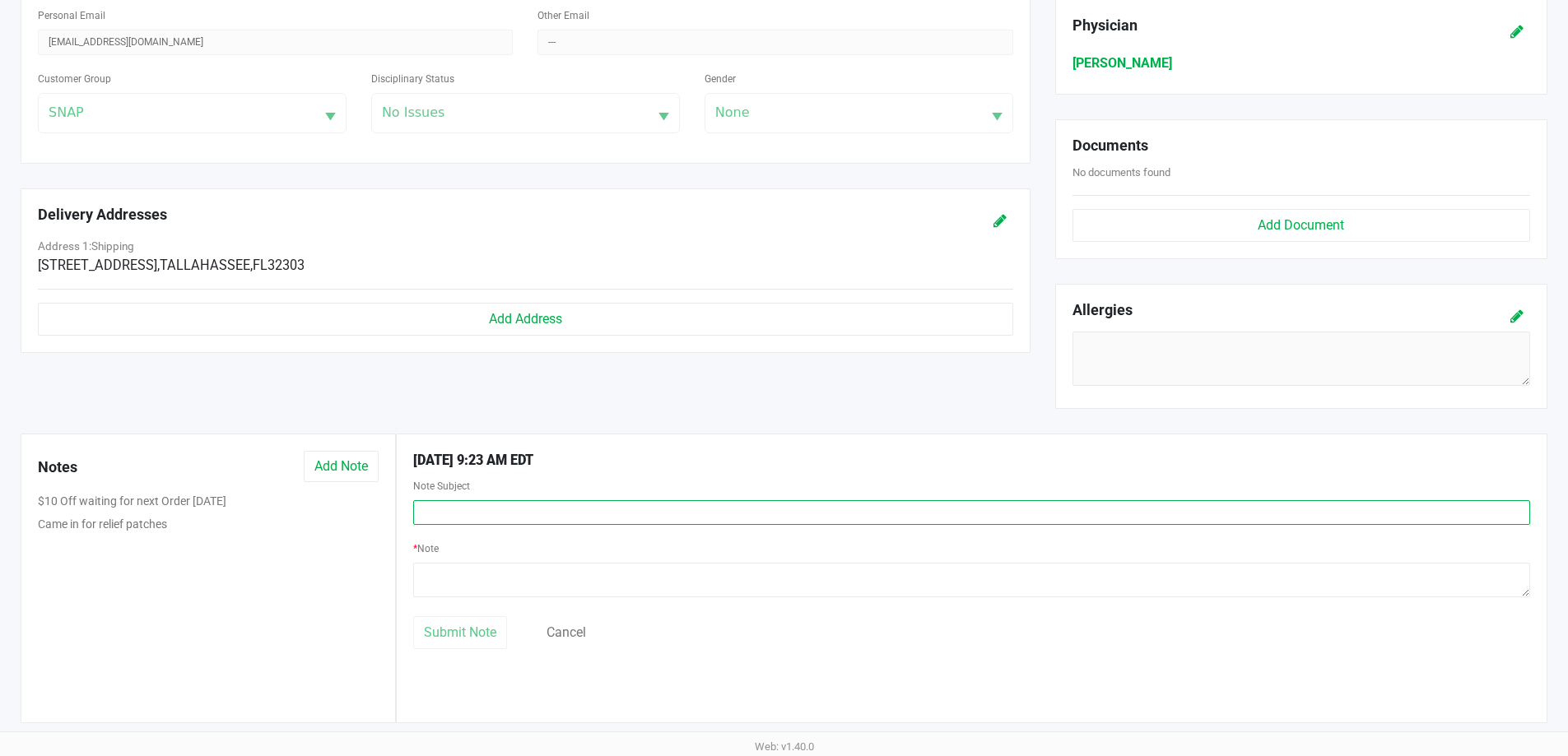
click at [442, 511] on input "text" at bounding box center [971, 512] width 1117 height 25
type input "$10 off granted"
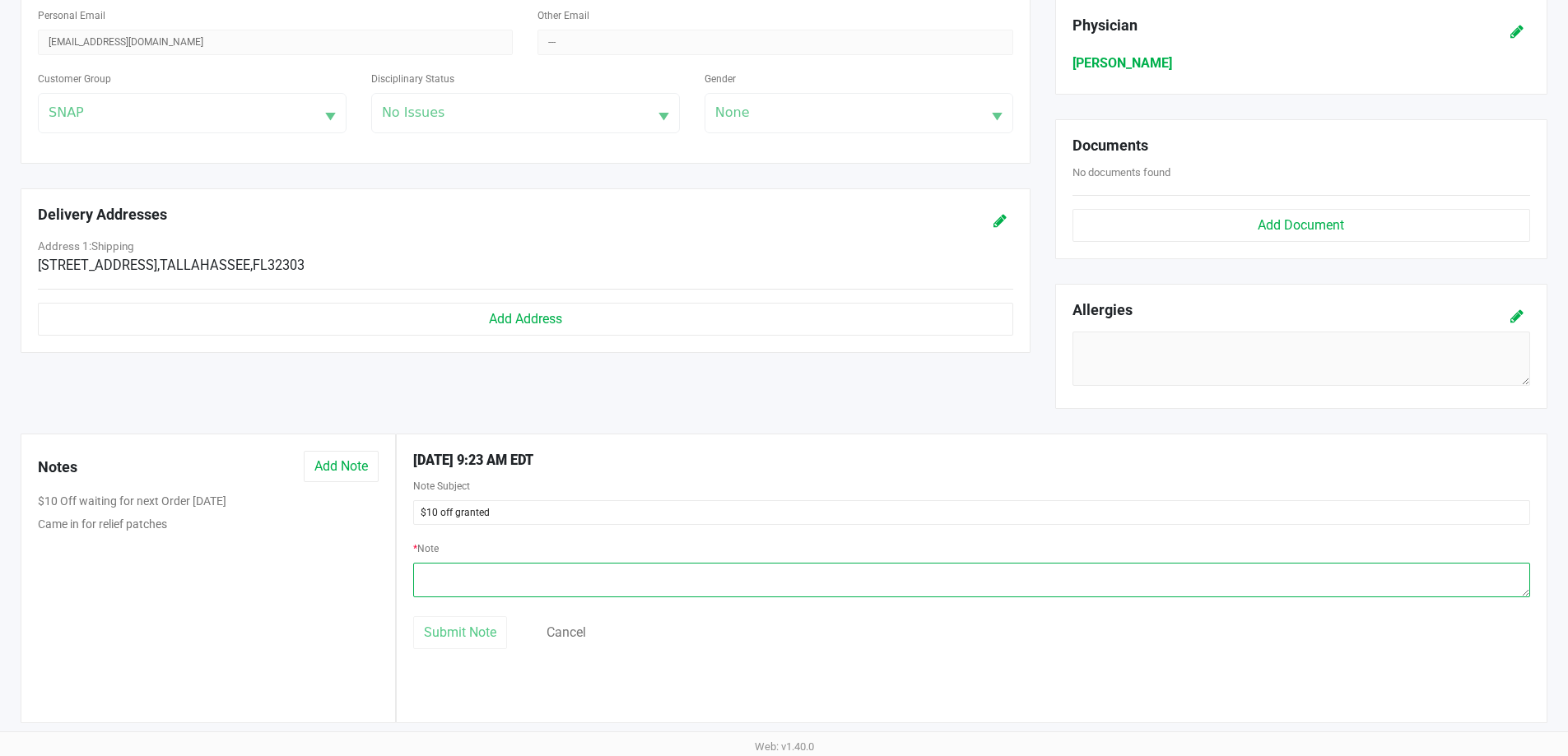
click at [706, 590] on textarea at bounding box center [971, 580] width 1117 height 34
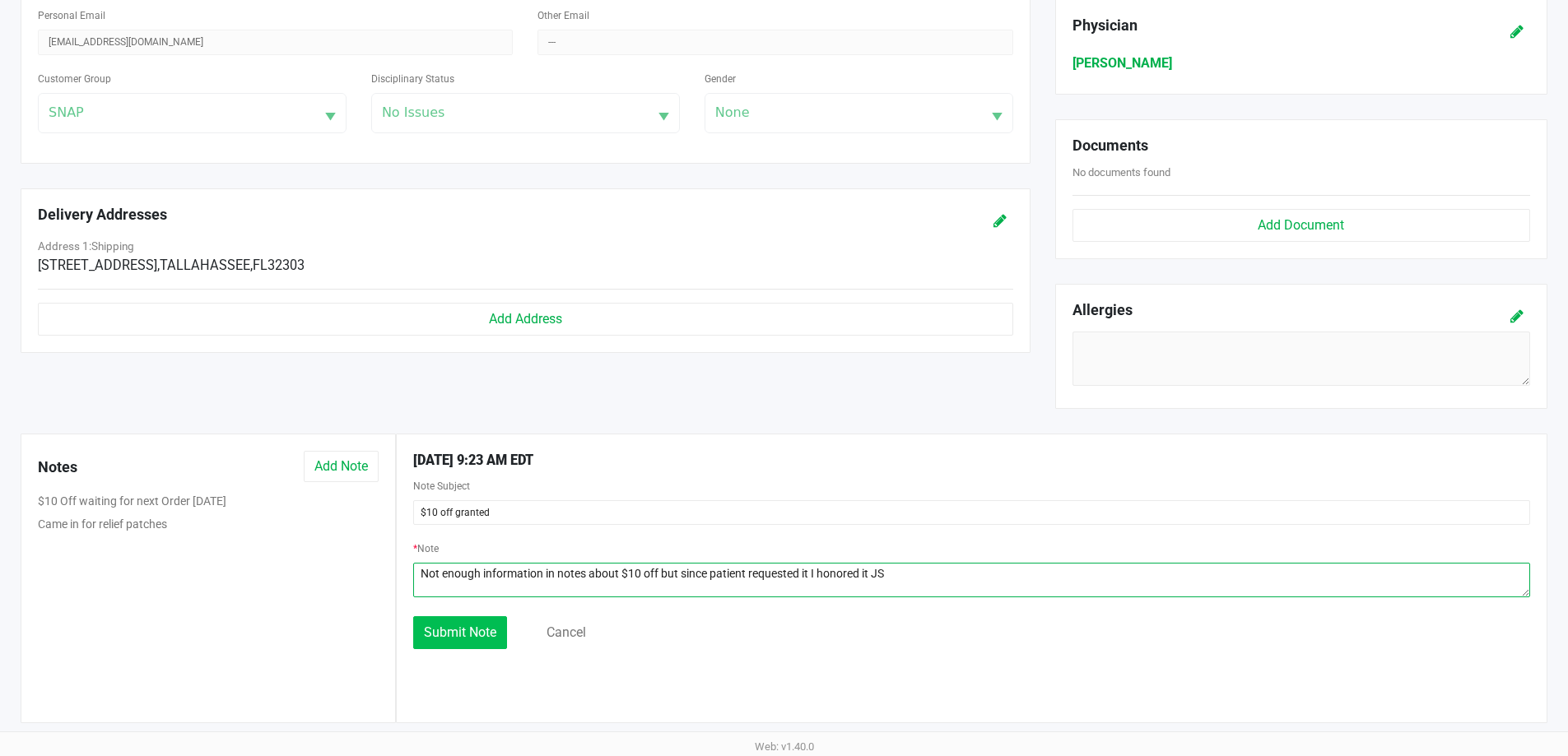
type textarea "Not enough information in notes about $10 off but since patient requested it I …"
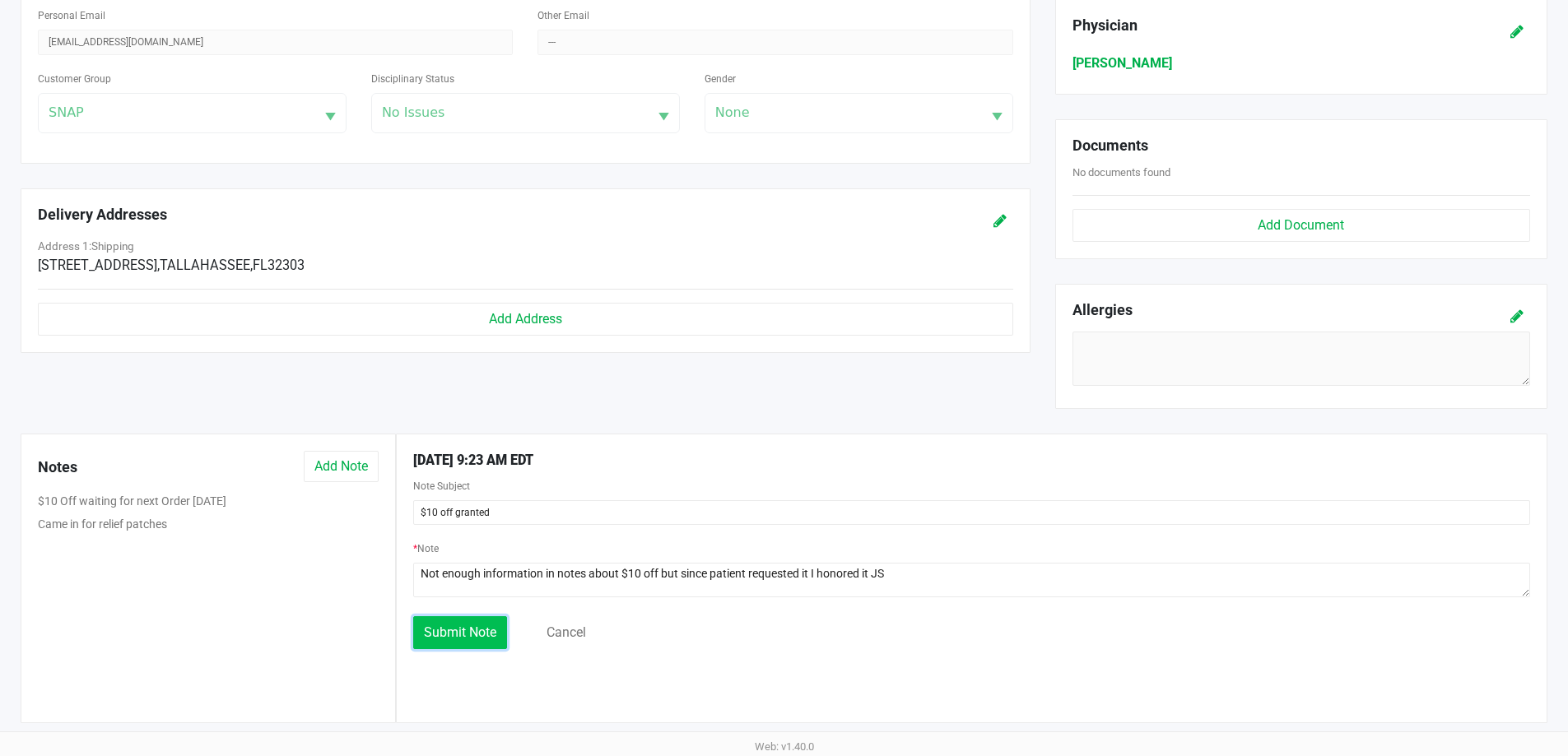
click at [499, 643] on button "Submit Note" at bounding box center [460, 633] width 94 height 33
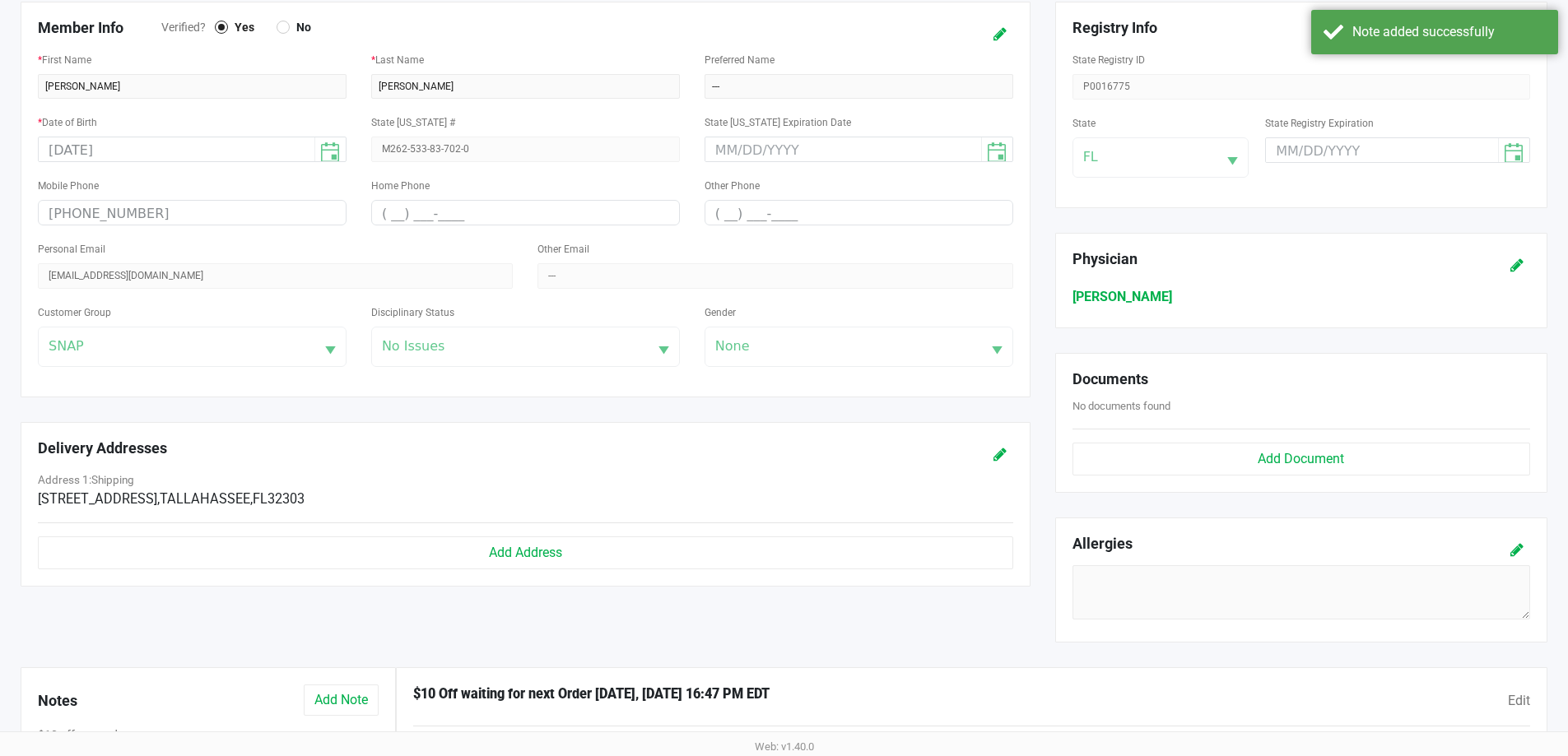
scroll to position [0, 0]
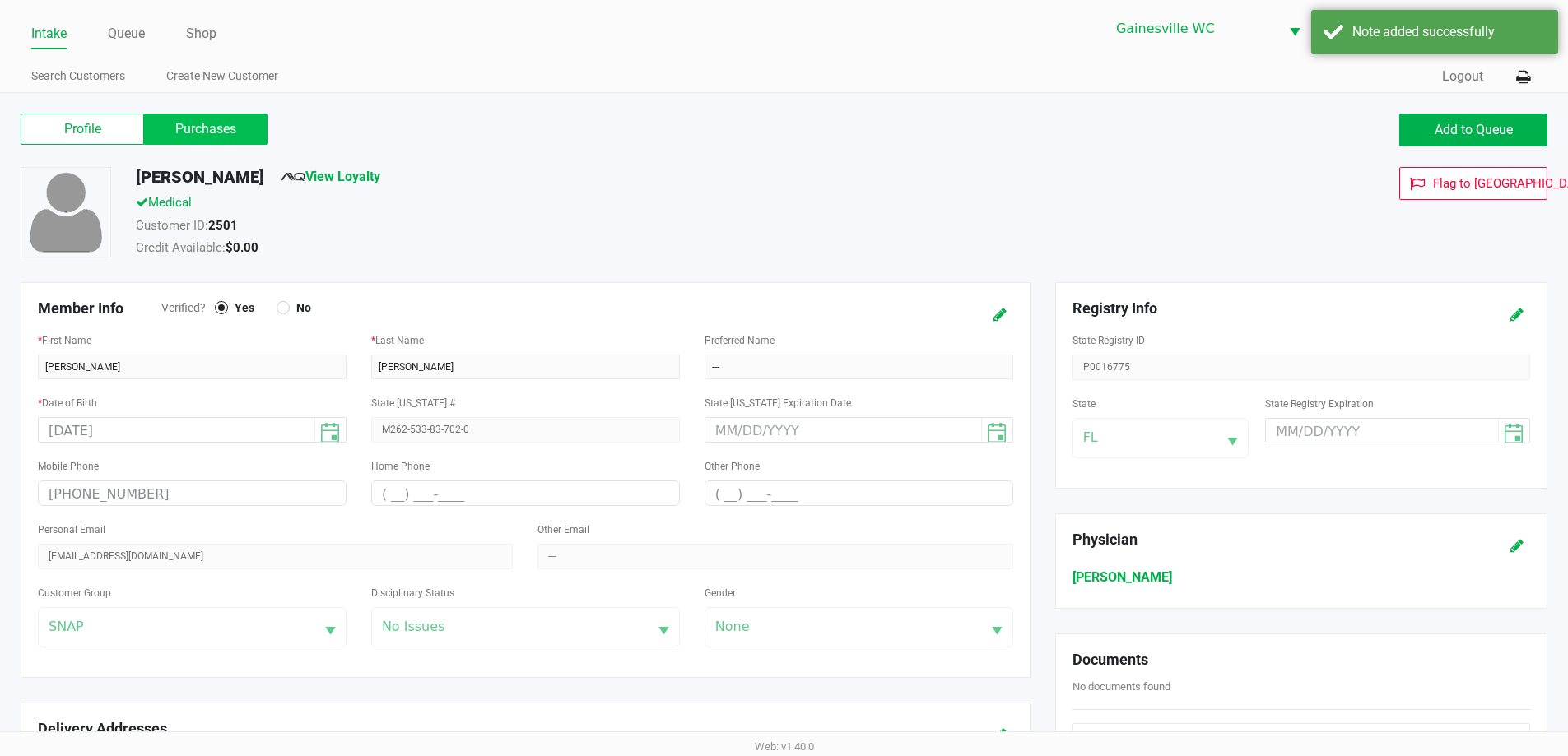
click at [243, 127] on label "Purchases" at bounding box center [205, 129] width 123 height 31
click at [0, 0] on 1 "Purchases" at bounding box center [0, 0] width 0 height 0
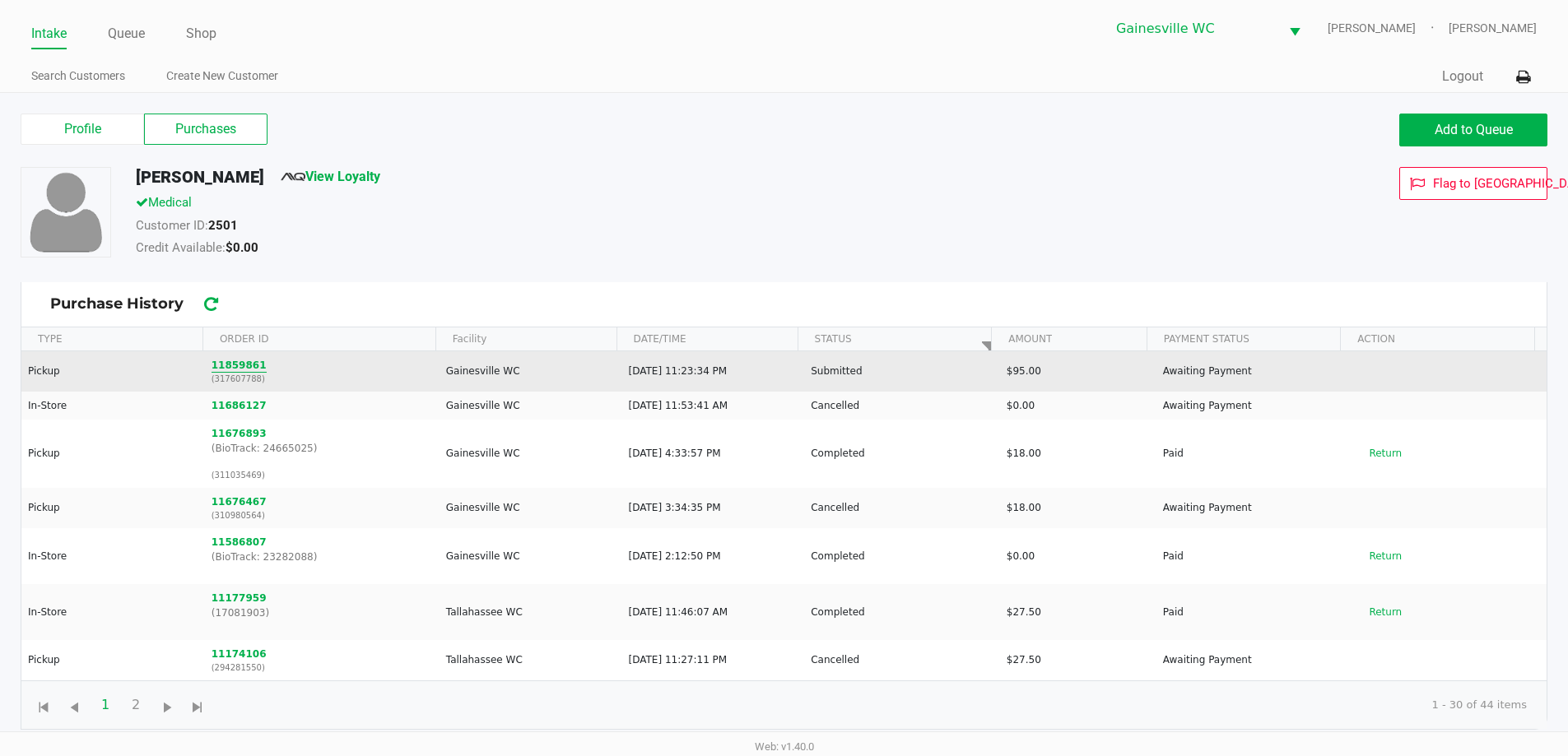
click at [236, 370] on button "11859861" at bounding box center [239, 365] width 55 height 15
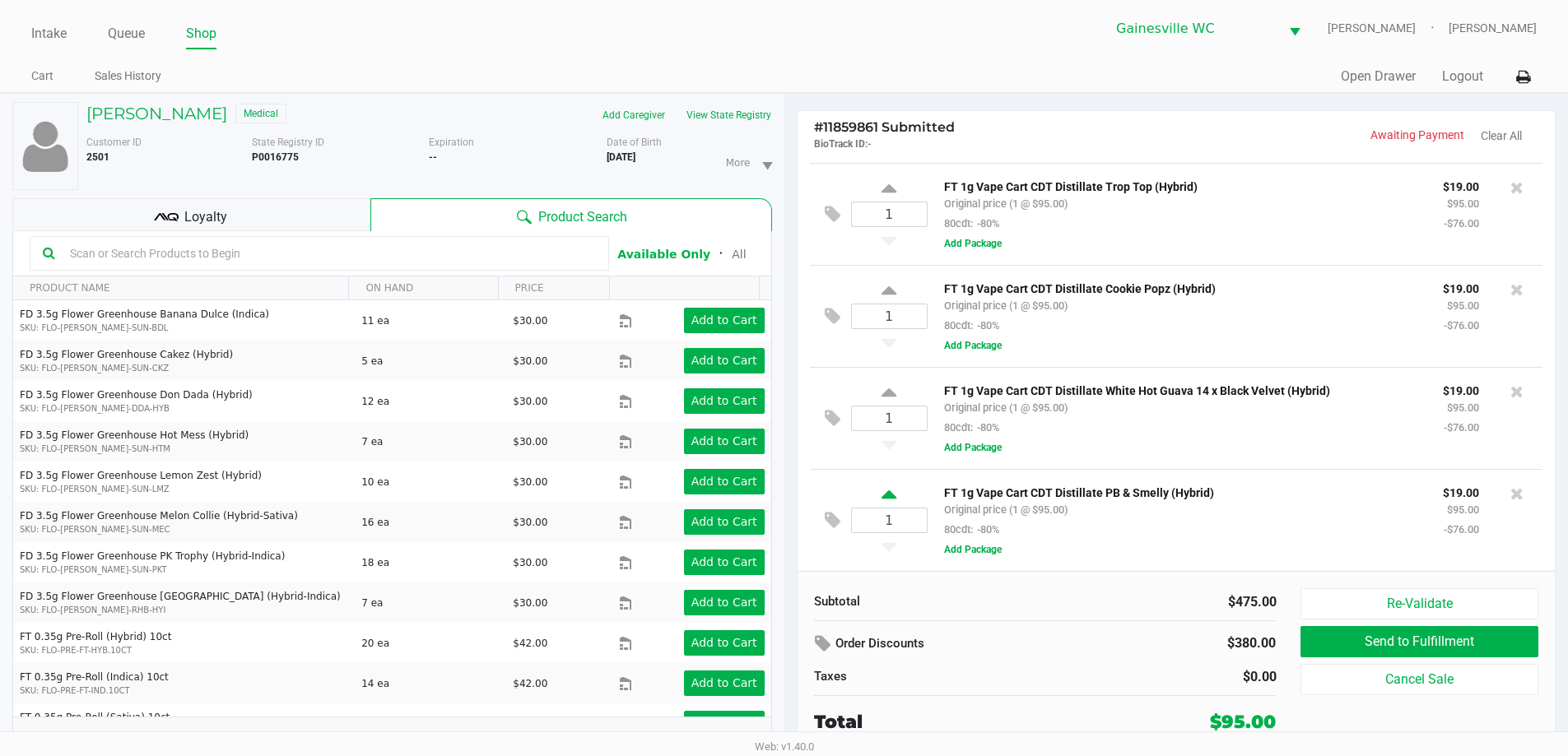
scroll to position [17, 0]
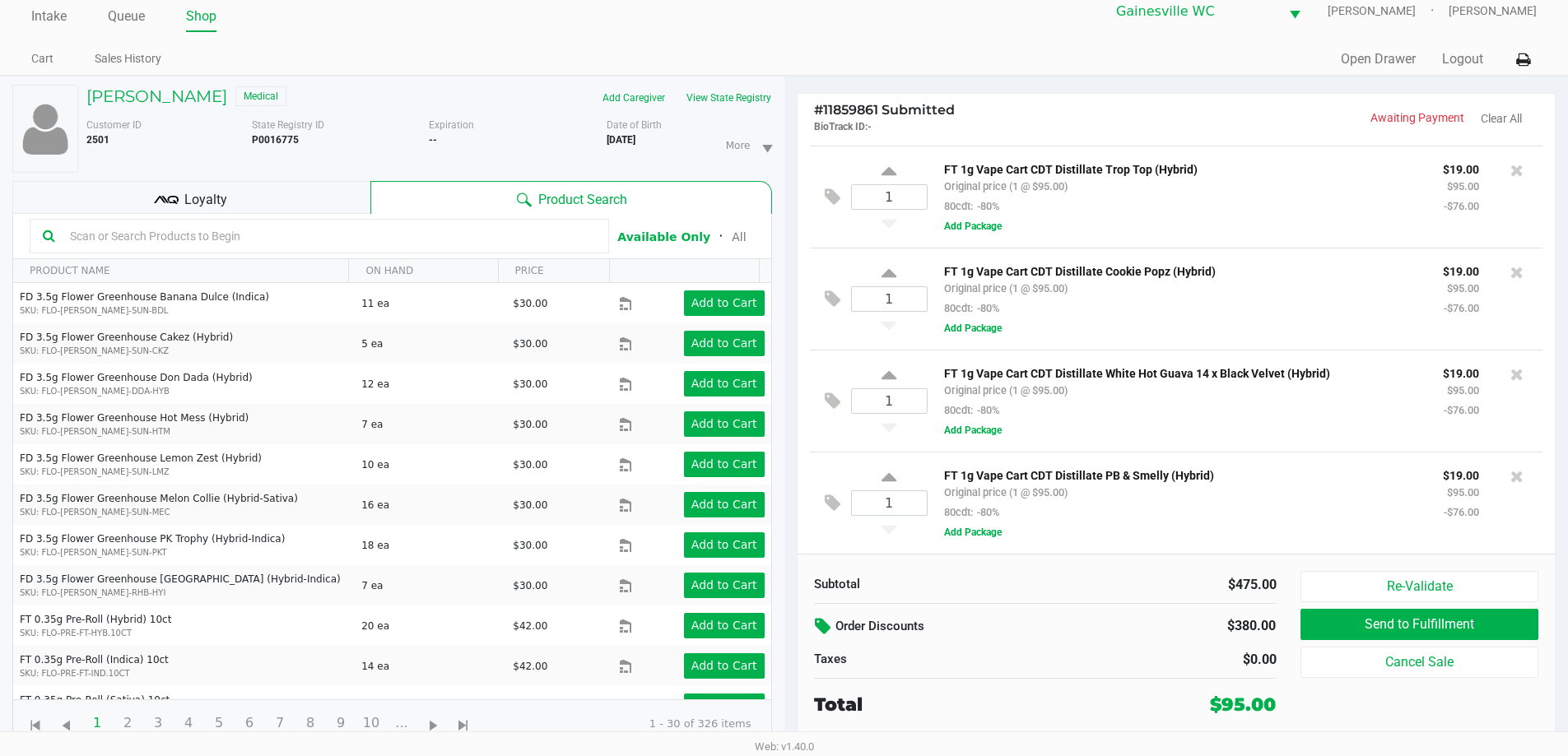
click at [825, 628] on icon at bounding box center [825, 627] width 20 height 19
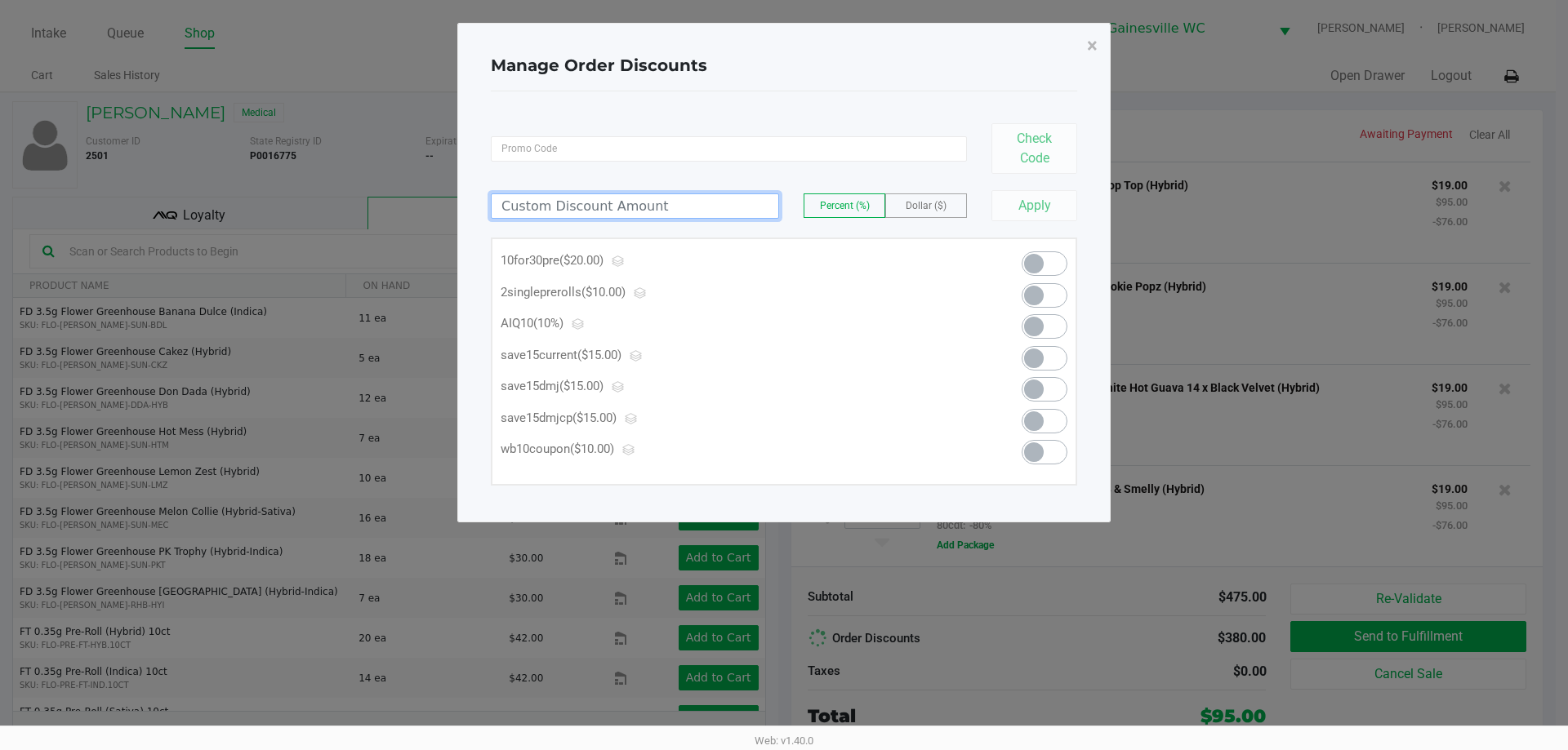
drag, startPoint x: 582, startPoint y: 210, endPoint x: 639, endPoint y: 334, distance: 136.5
click at [636, 332] on div "Check Code Percent (%) Dollar ($) Apply 10for30pre ($20.00) 2singleprerolls ($1…" at bounding box center [784, 298] width 586 height 375
click at [1049, 454] on span at bounding box center [1044, 452] width 45 height 25
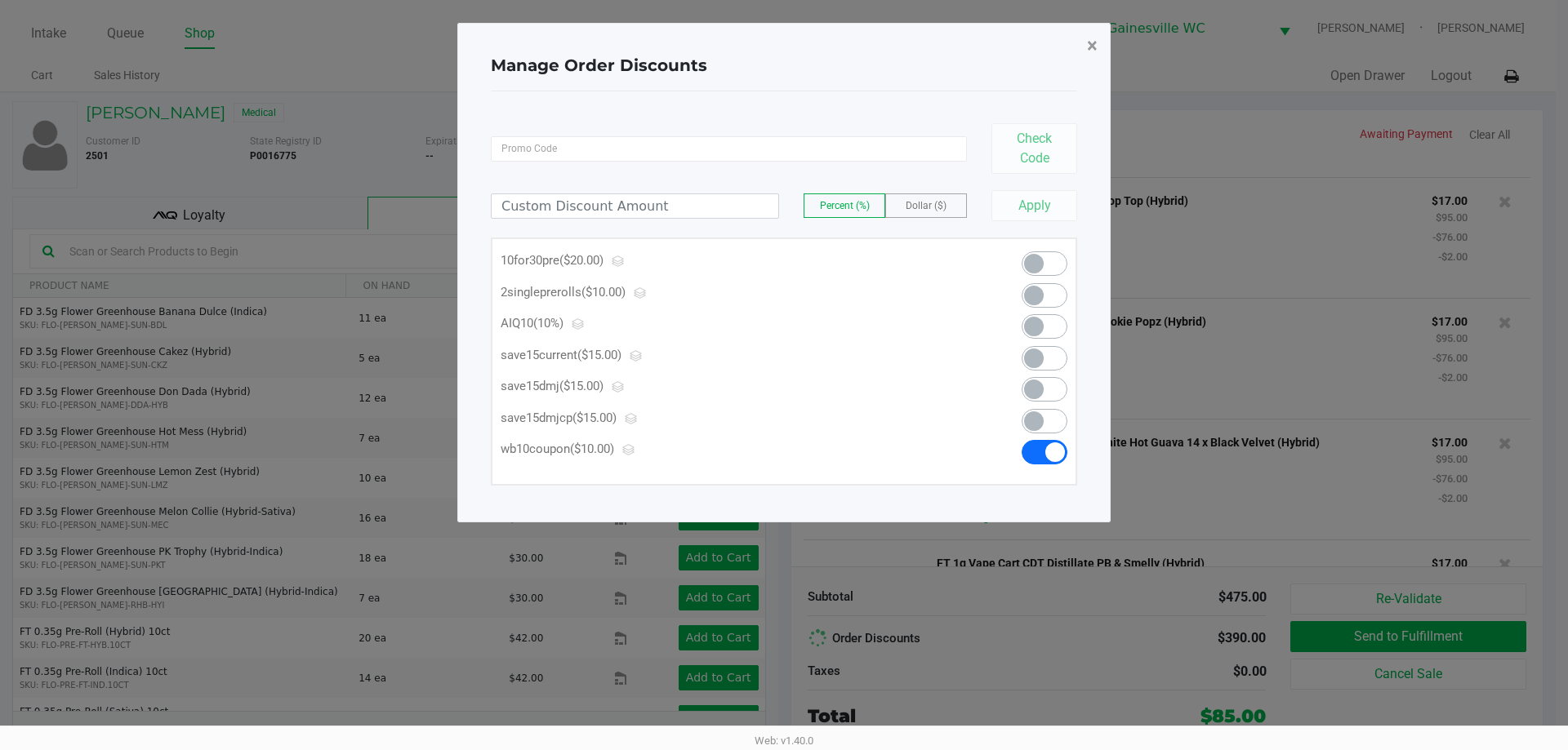
click at [1088, 46] on span "×" at bounding box center [1092, 45] width 10 height 23
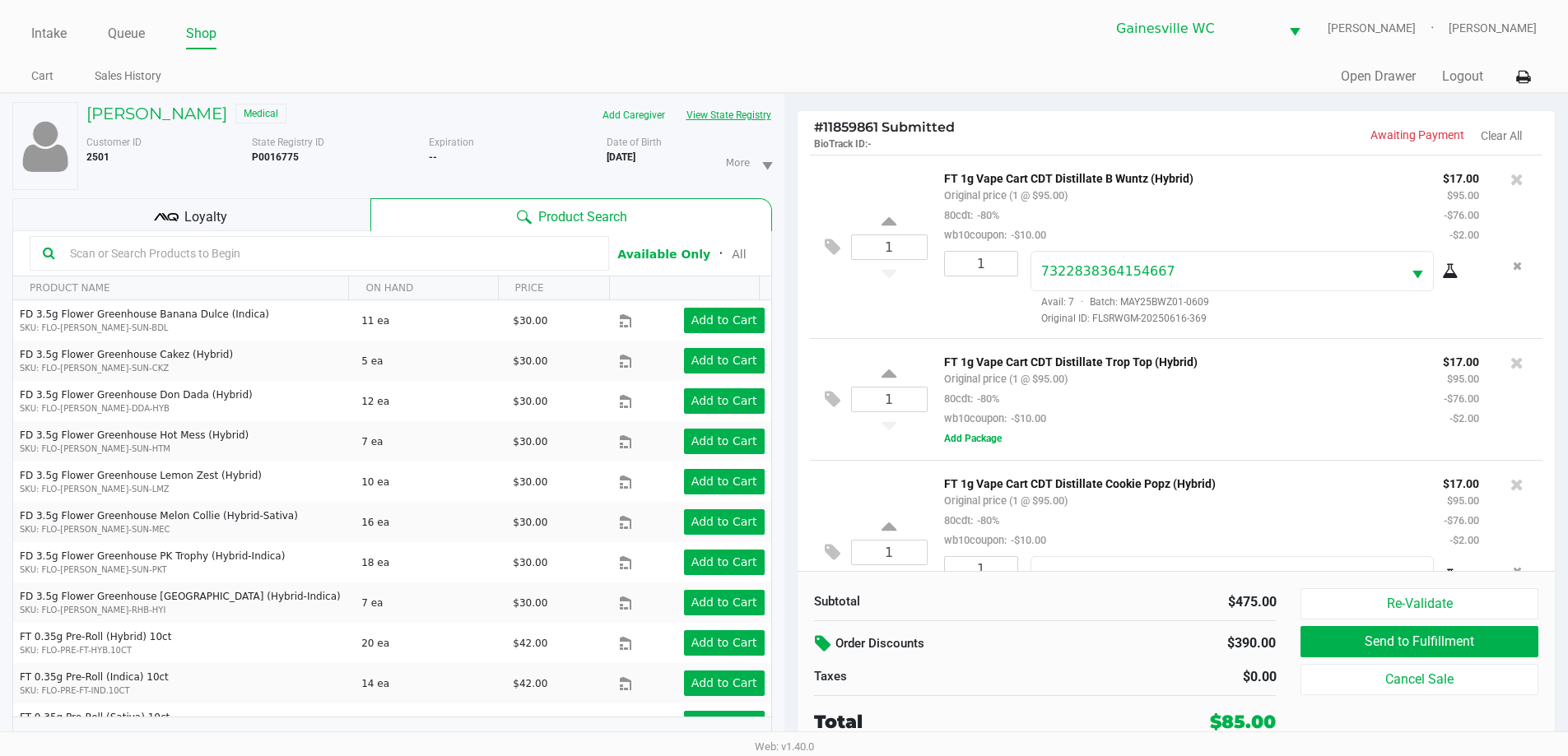
click at [741, 114] on button "View State Registry" at bounding box center [724, 115] width 97 height 27
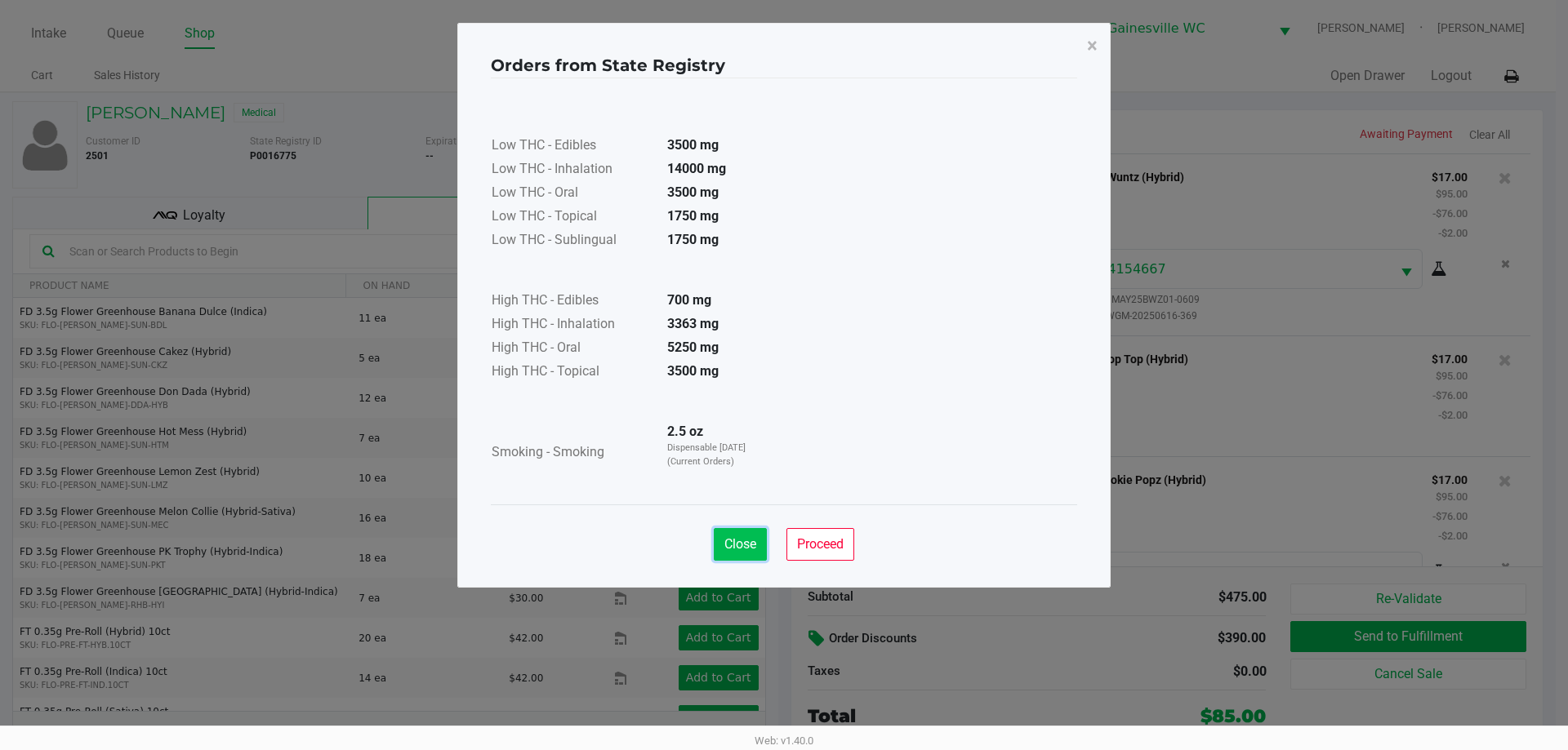
click at [754, 546] on span "Close" at bounding box center [740, 544] width 32 height 15
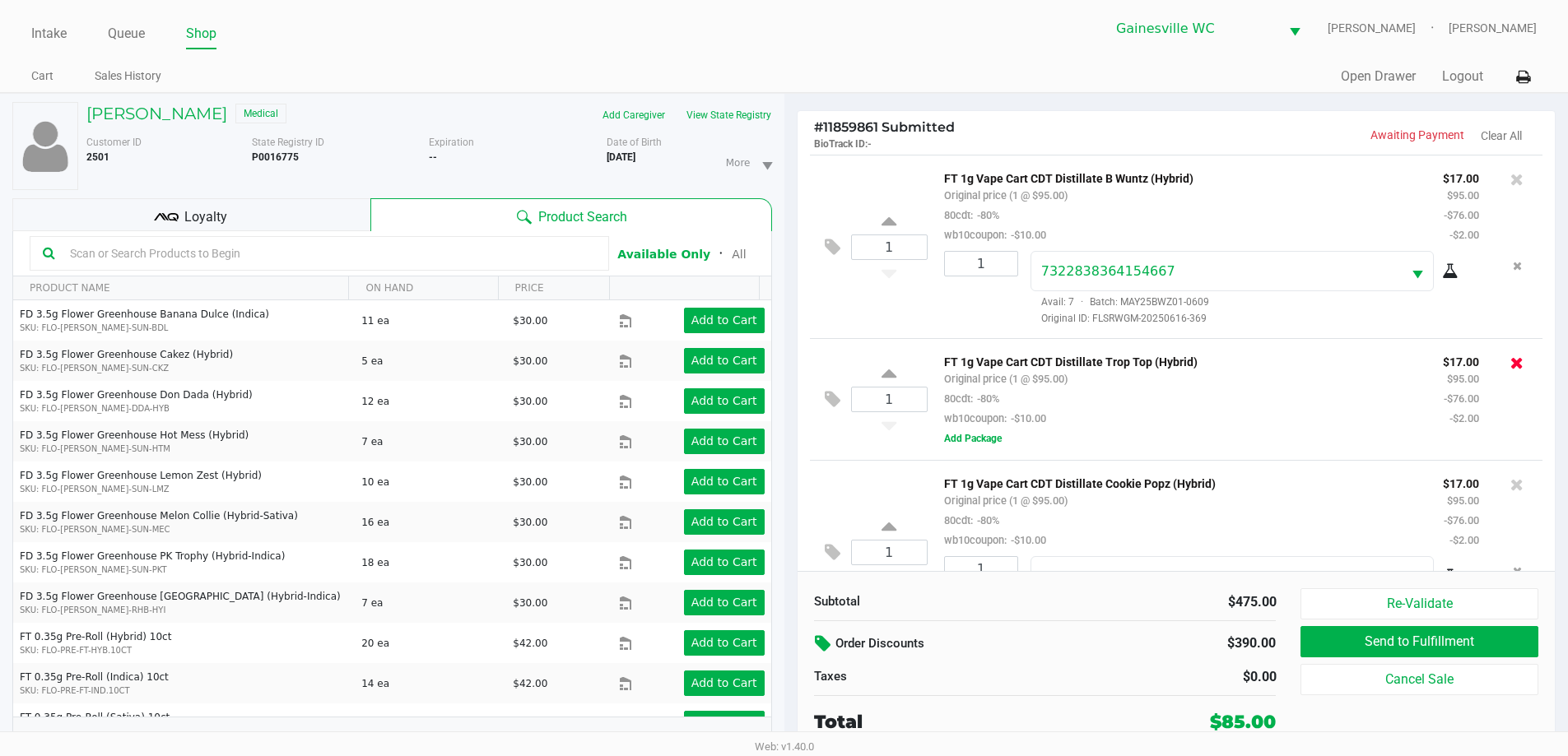
click at [1510, 369] on icon at bounding box center [1516, 362] width 13 height 16
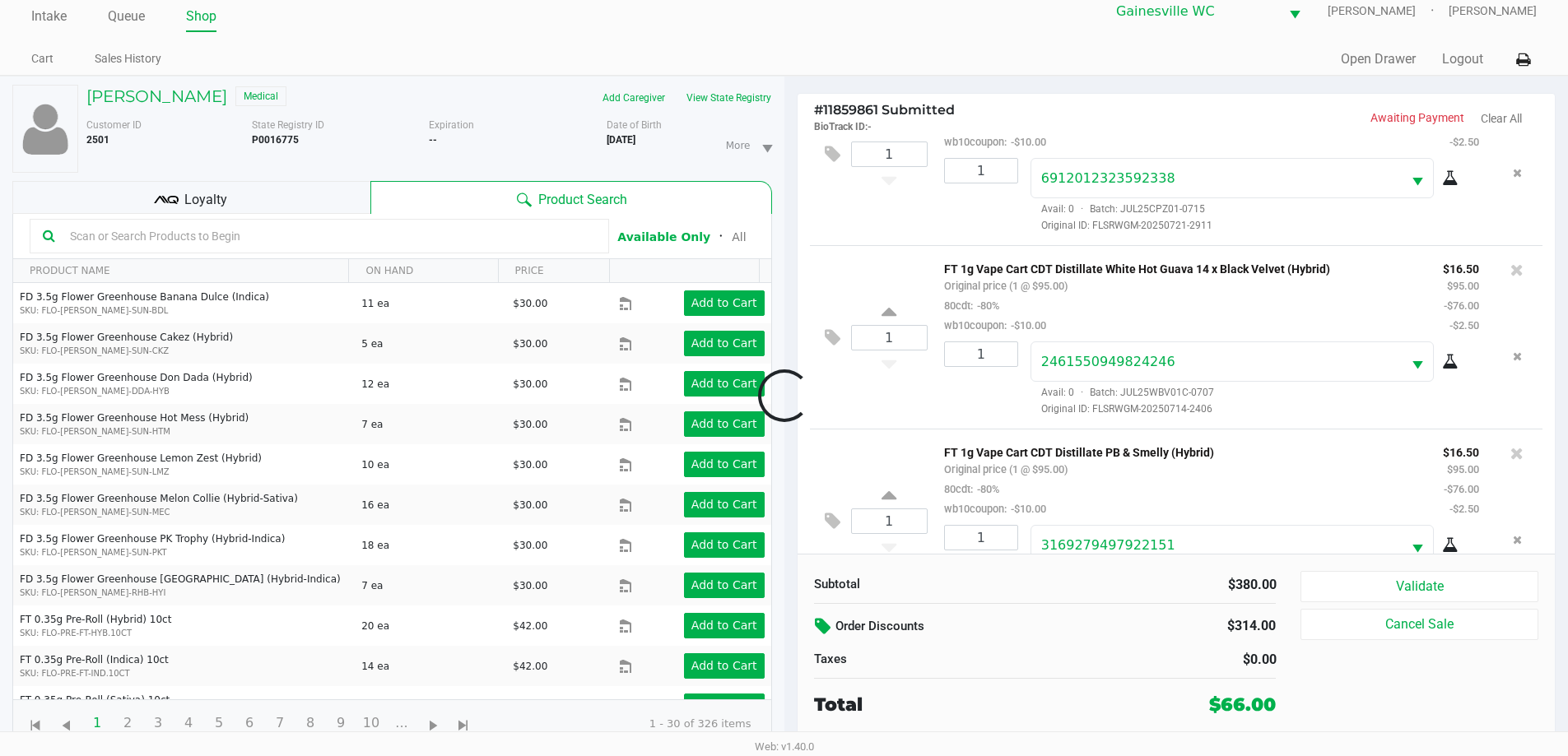
scroll to position [321, 0]
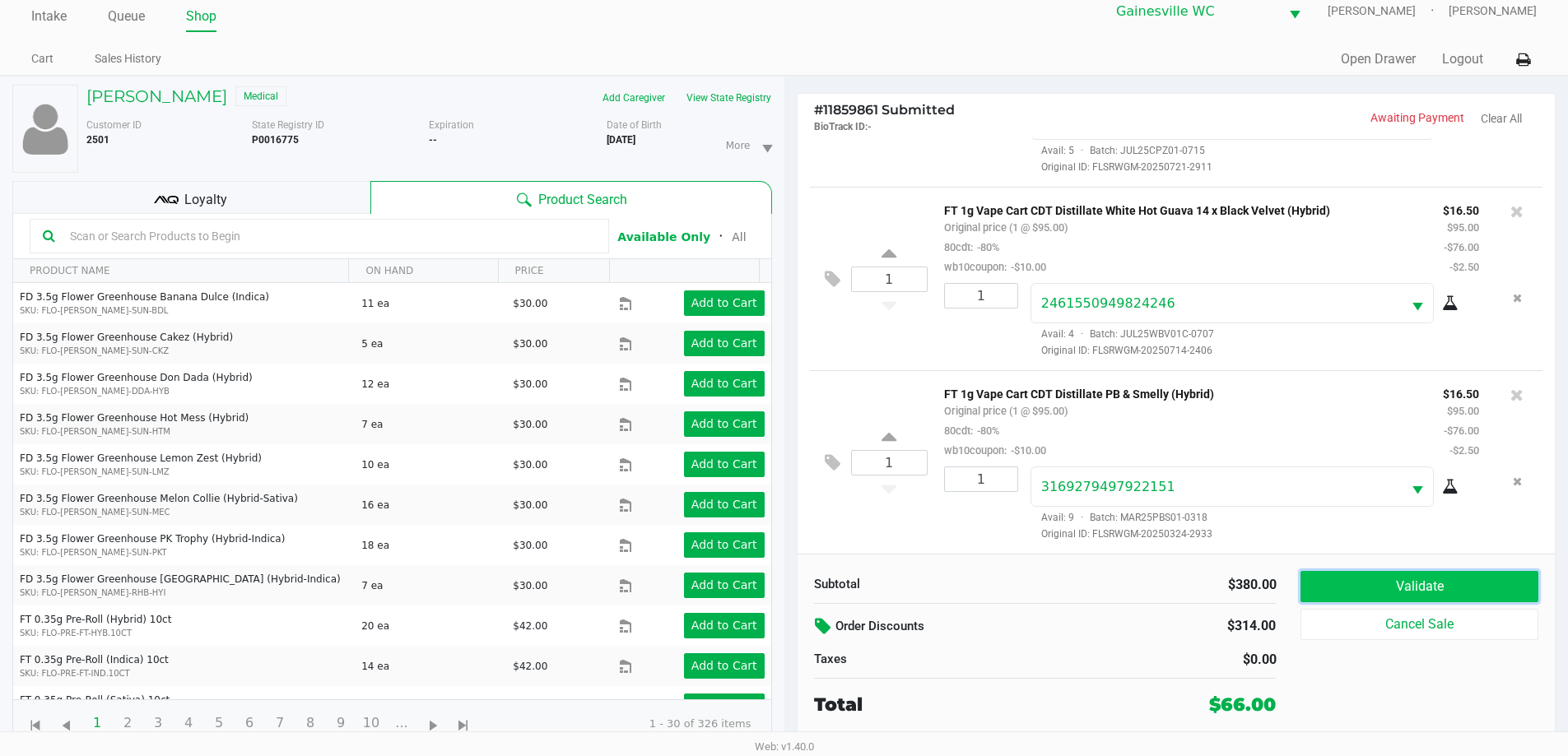
click at [1384, 572] on button "Validate" at bounding box center [1419, 586] width 237 height 31
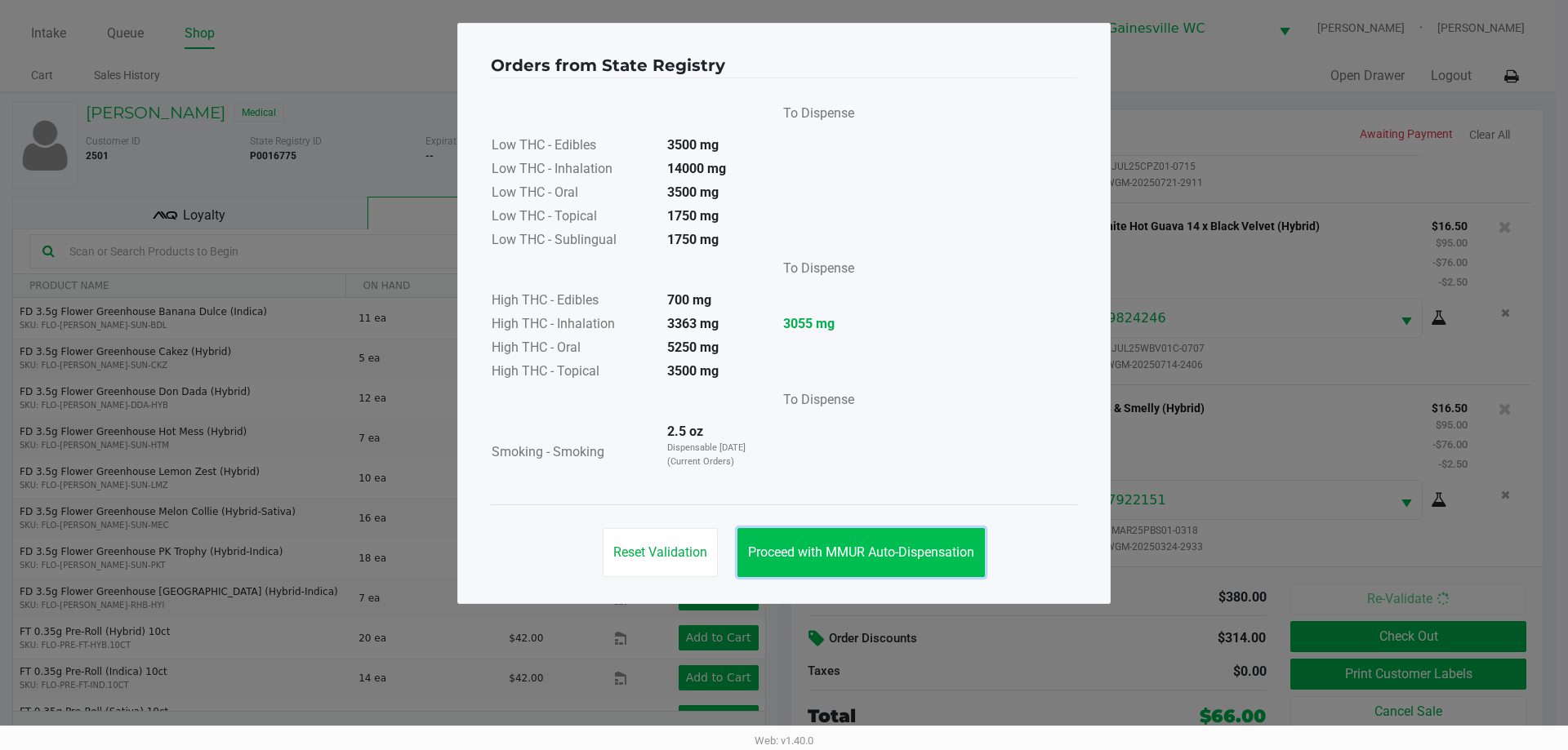
click at [814, 551] on span "Proceed with MMUR Auto-Dispensation" at bounding box center [861, 552] width 226 height 15
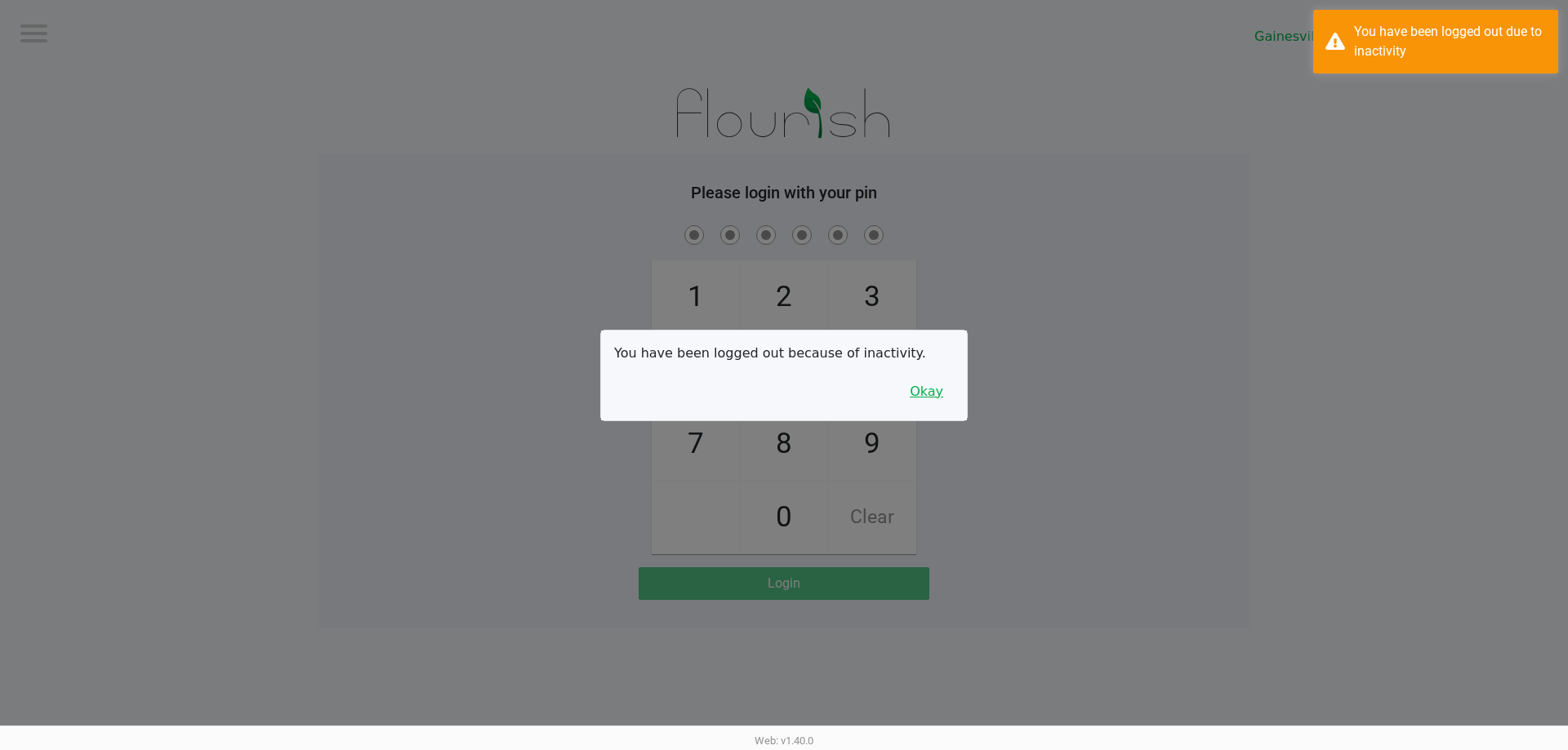
click at [929, 387] on button "Okay" at bounding box center [926, 392] width 55 height 31
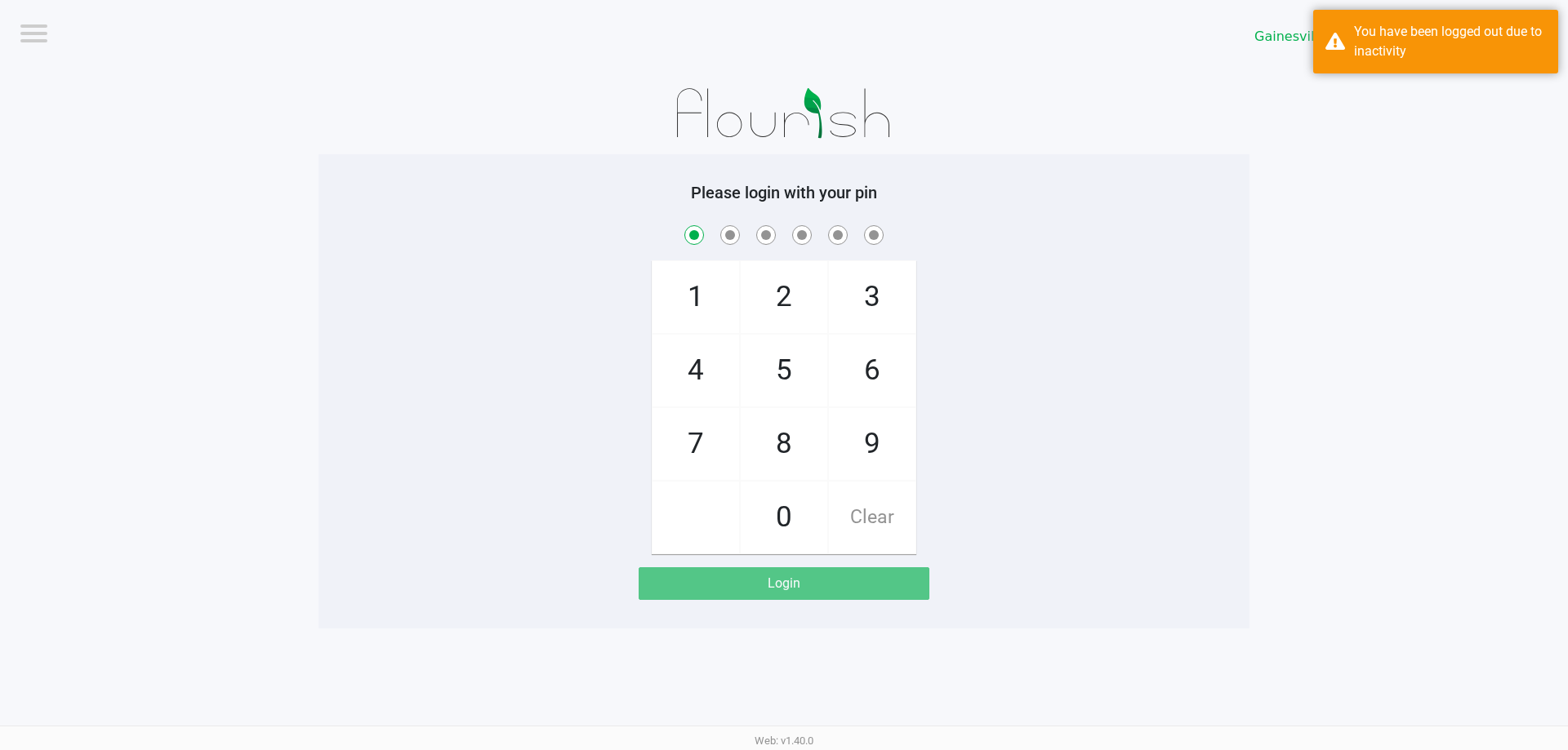
checkbox input "true"
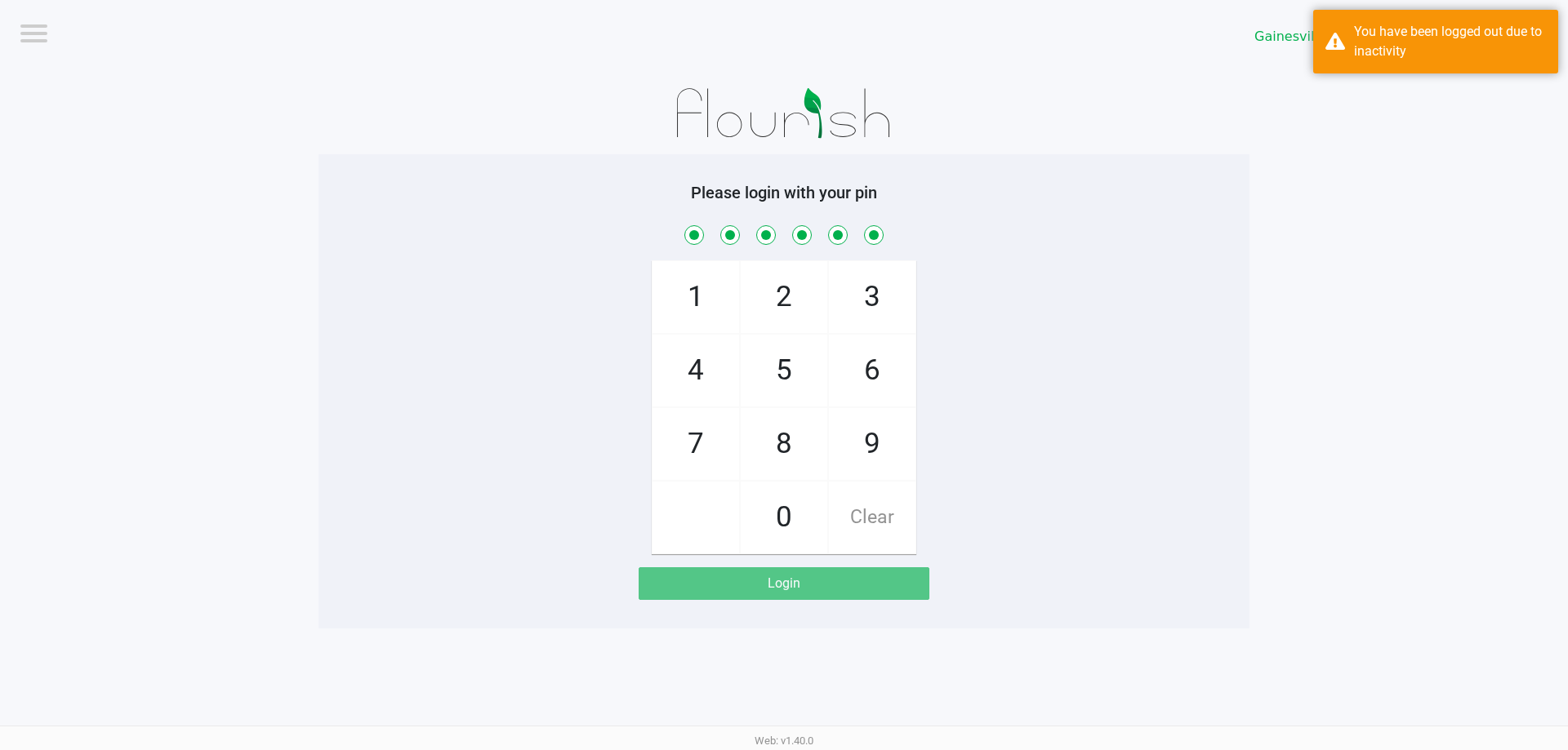
checkbox input "true"
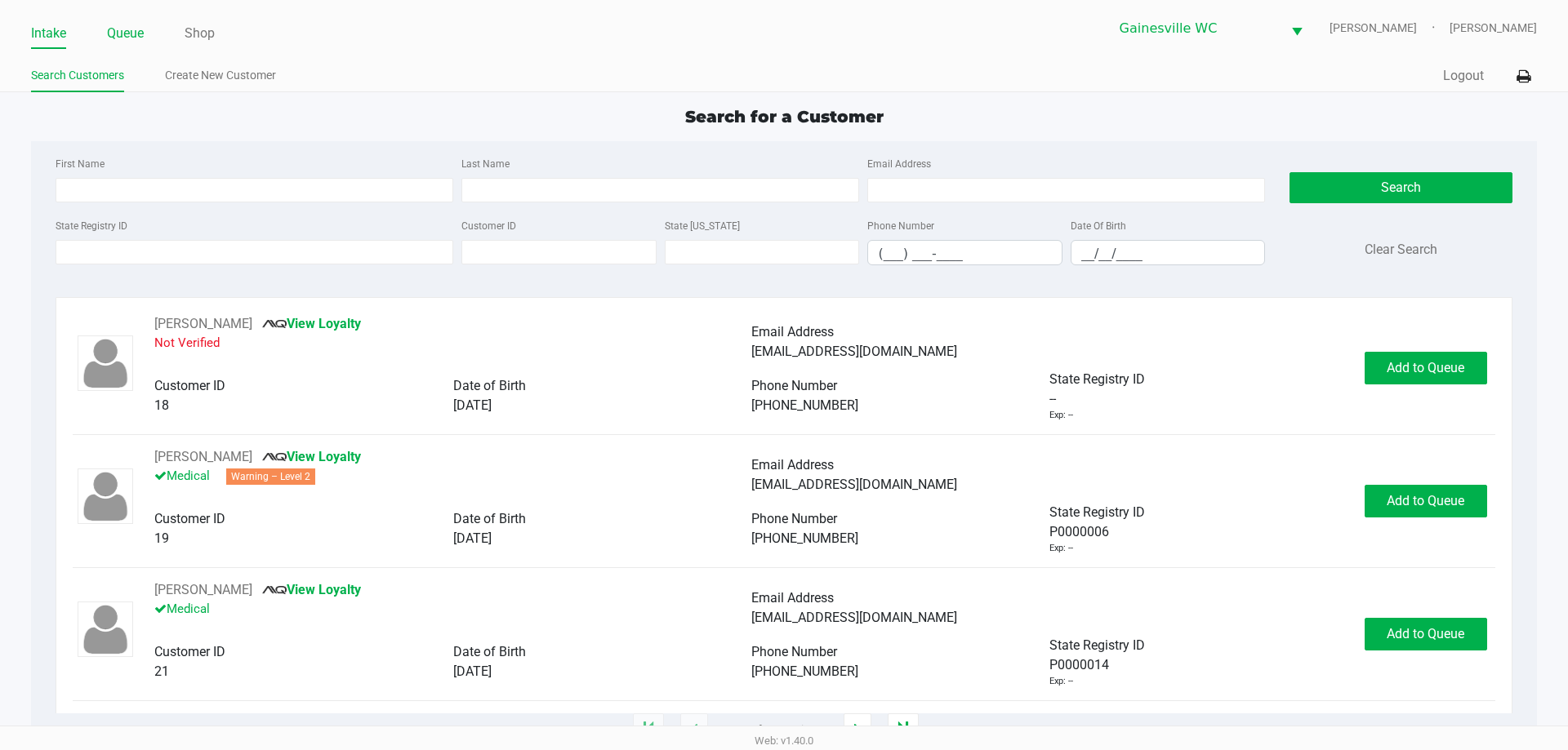
drag, startPoint x: 122, startPoint y: 56, endPoint x: 122, endPoint y: 44, distance: 12.0
click at [123, 52] on div "Intake Queue Shop Gainesville WC GARY-BARLOW Jaclyn Stano Search Customers Crea…" at bounding box center [784, 46] width 1568 height 92
click at [122, 41] on link "Queue" at bounding box center [125, 33] width 37 height 23
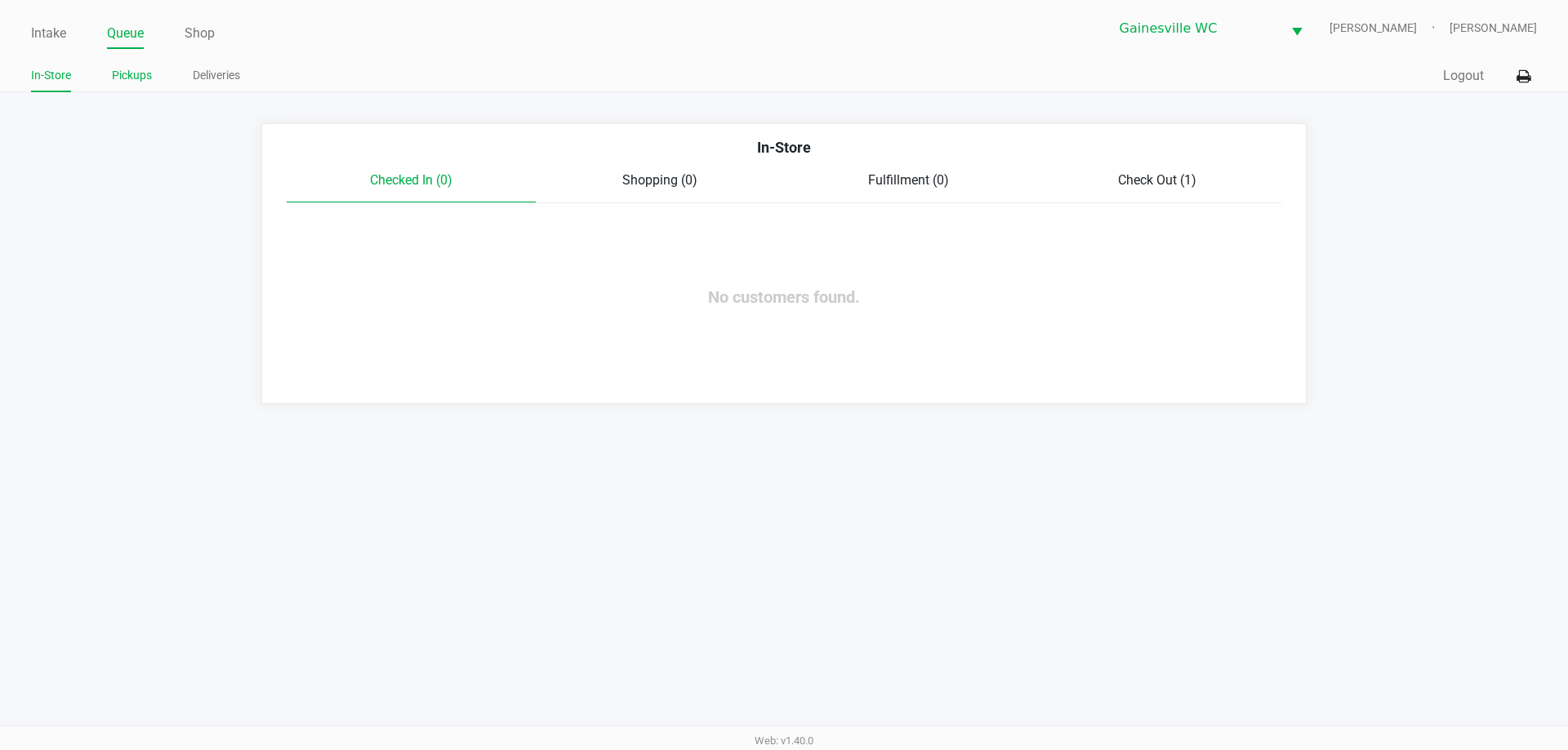
click at [128, 78] on link "Pickups" at bounding box center [132, 75] width 40 height 21
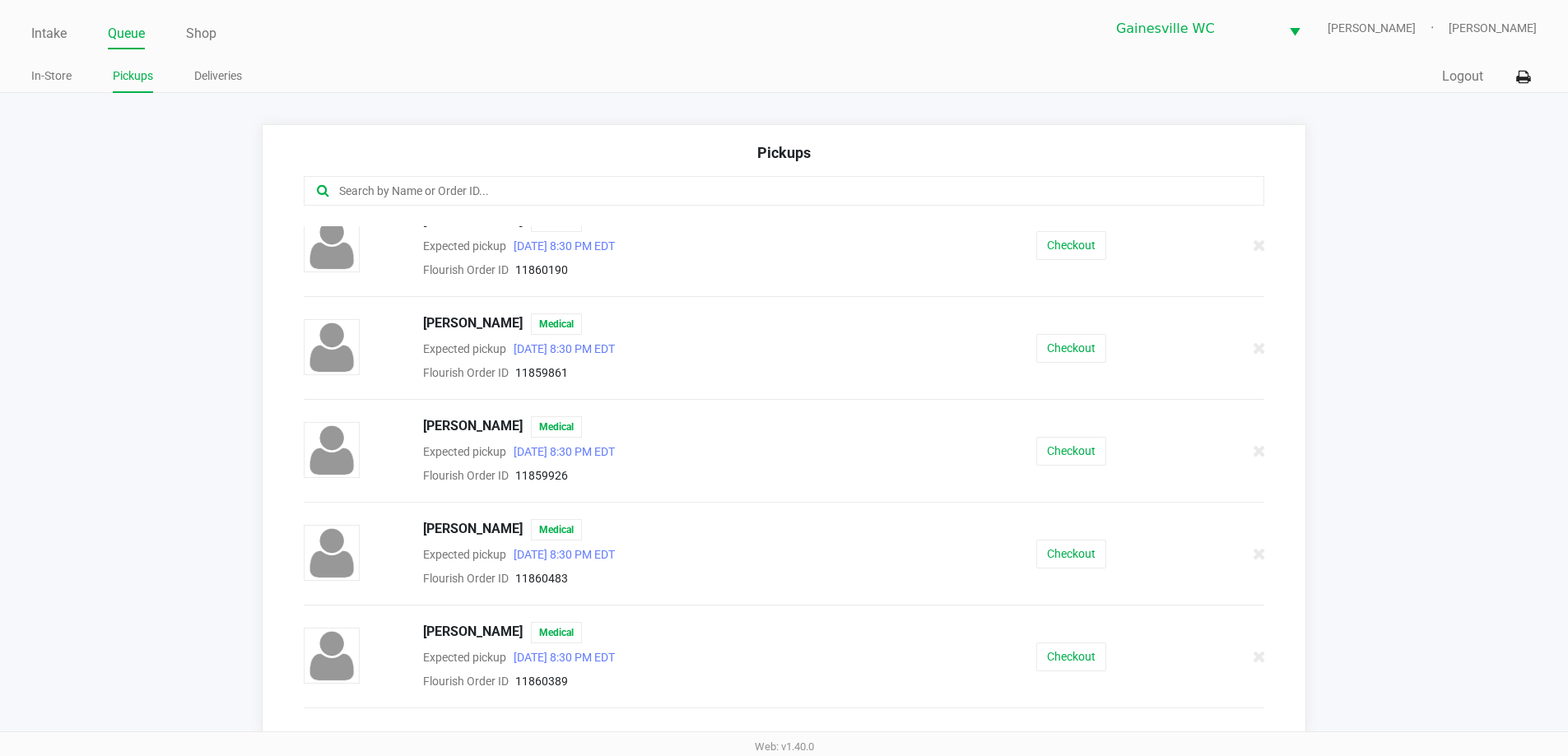
scroll to position [247, 0]
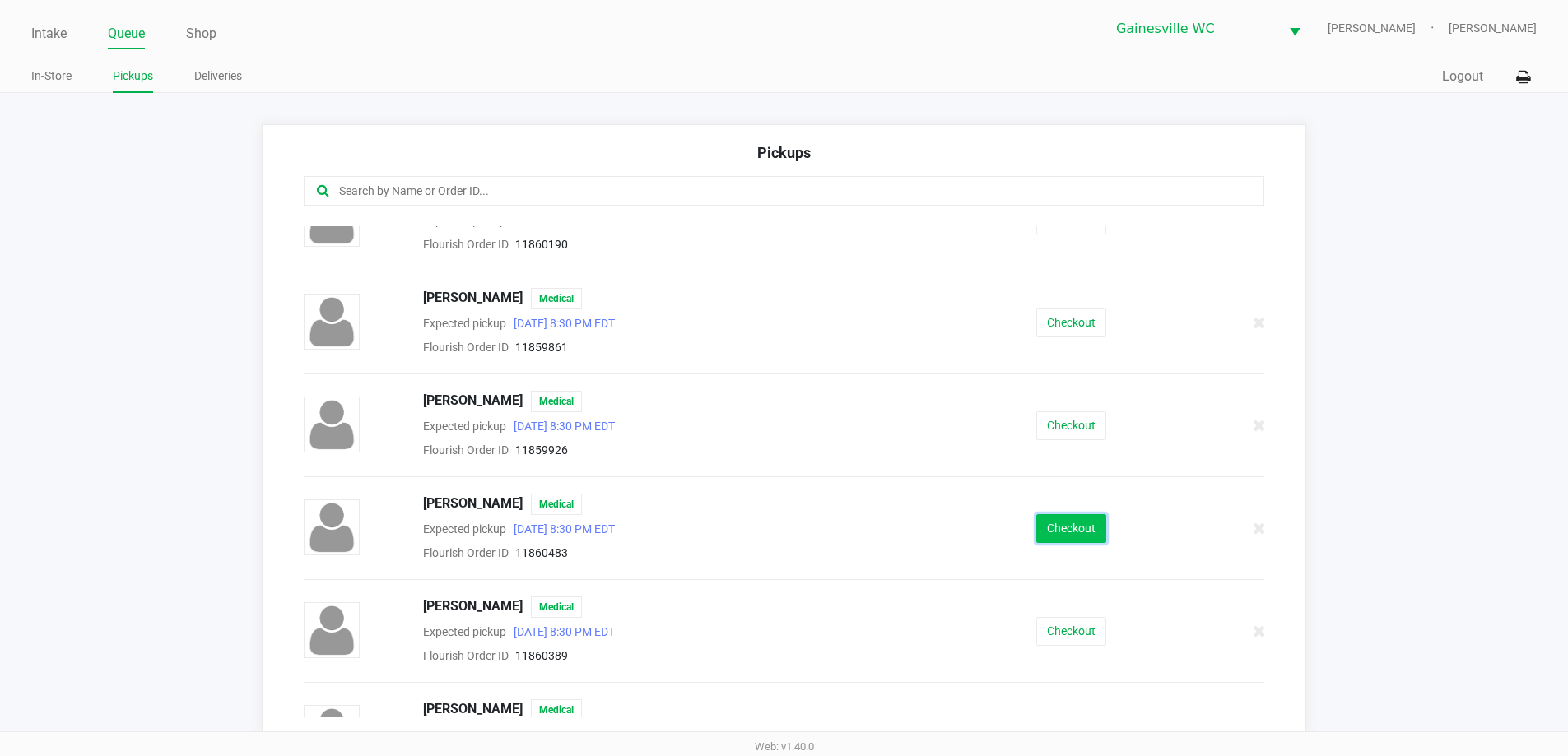
click at [1054, 533] on button "Checkout" at bounding box center [1071, 528] width 70 height 28
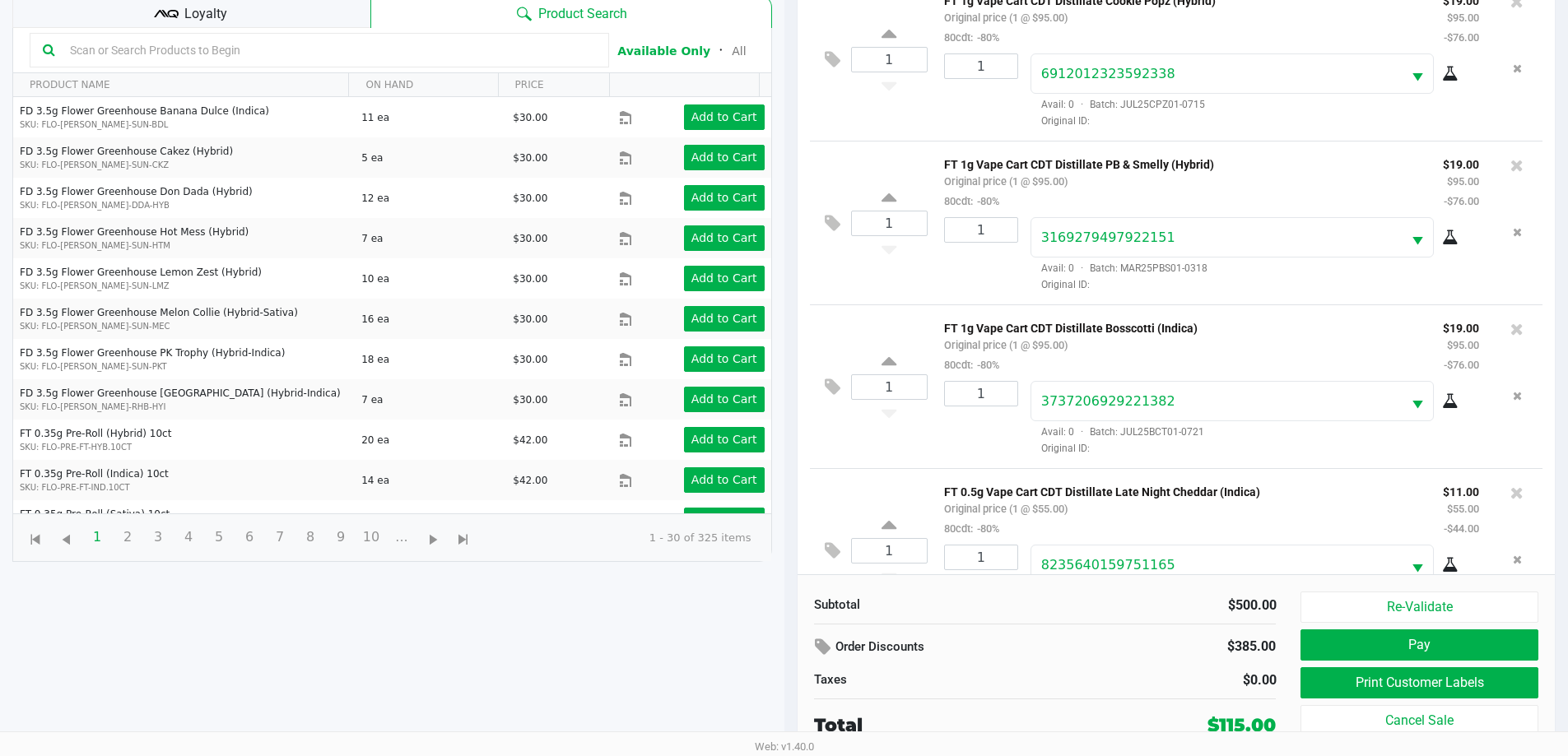
click at [236, 10] on div "Loyalty" at bounding box center [191, 11] width 358 height 33
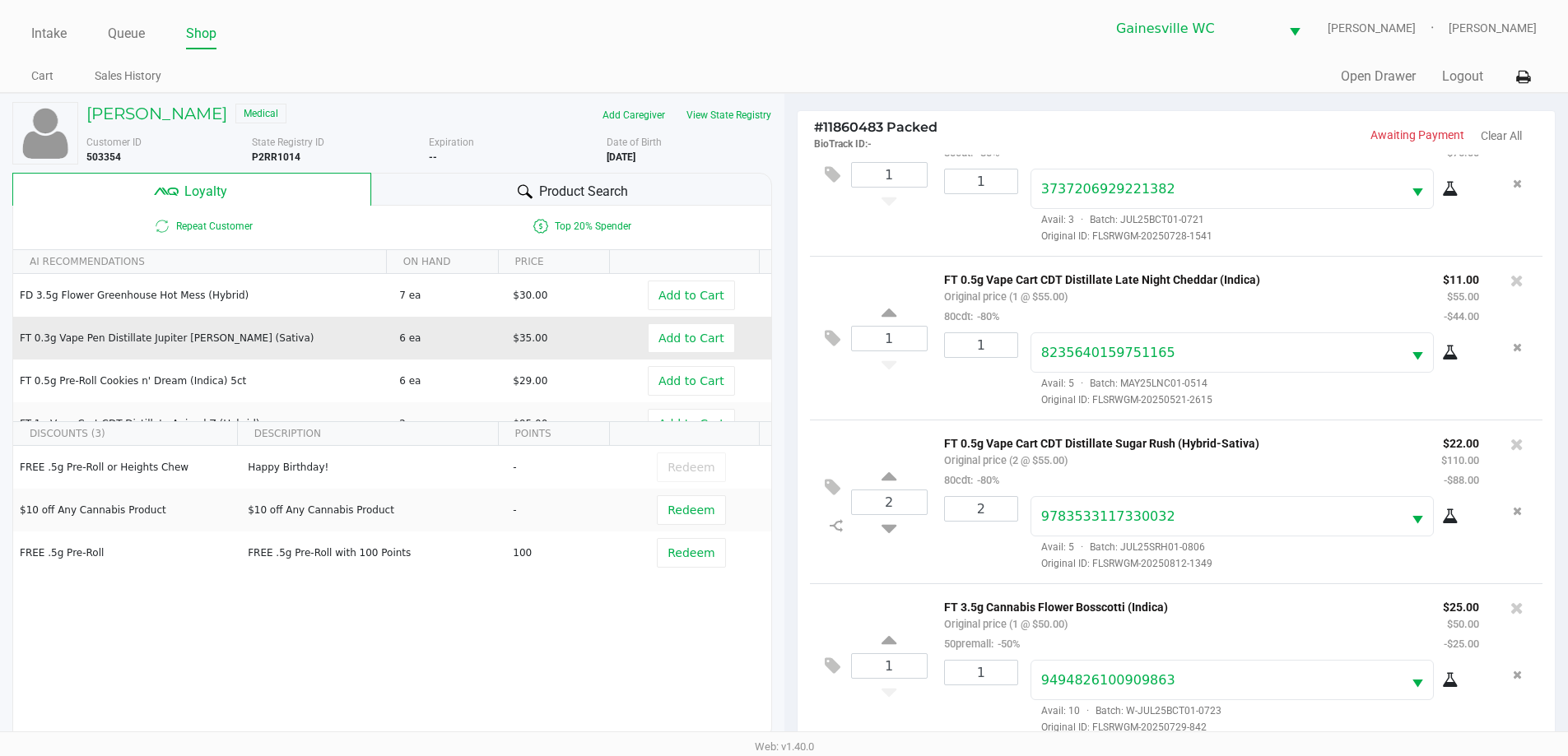
scroll to position [554, 0]
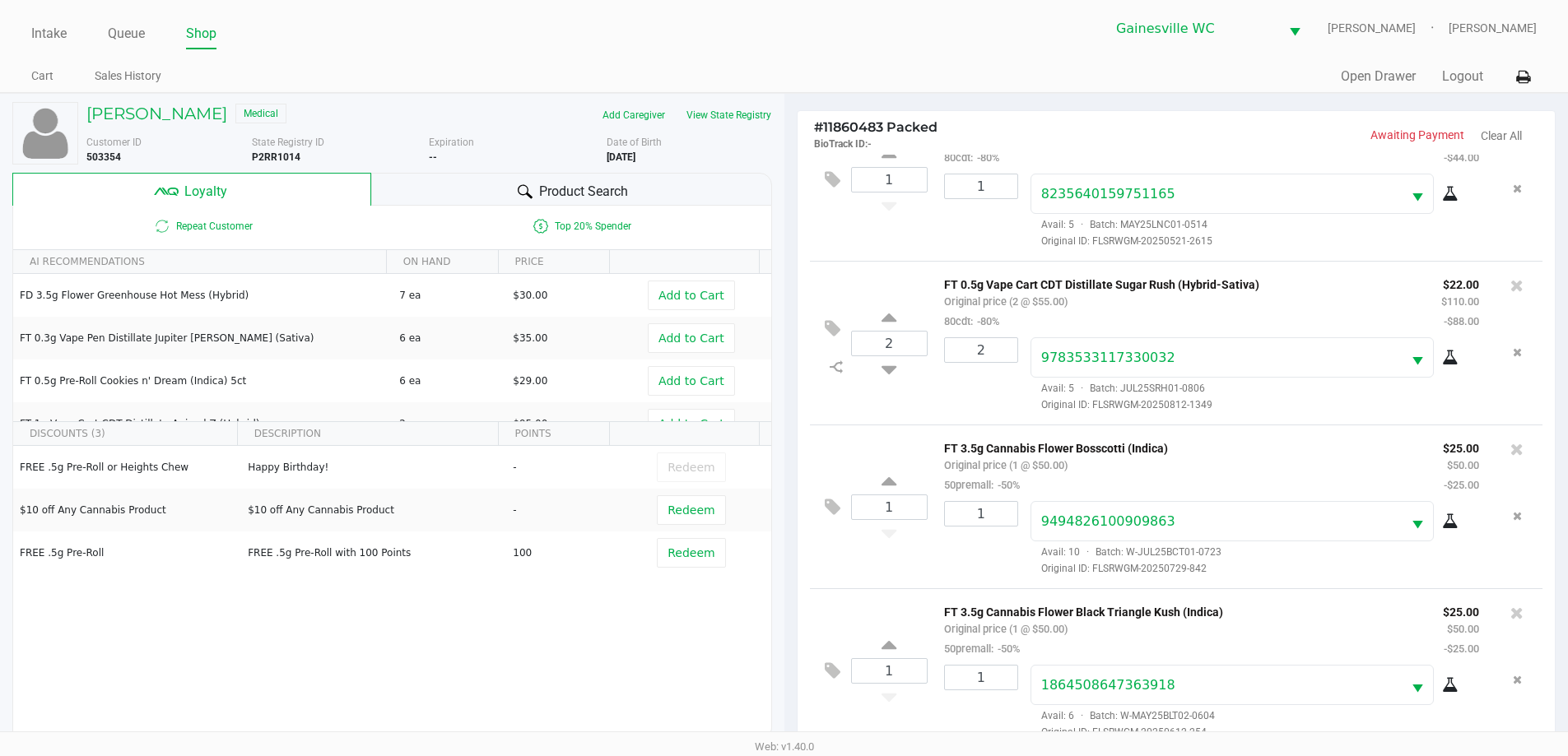
click at [534, 187] on div "Product Search" at bounding box center [571, 189] width 401 height 33
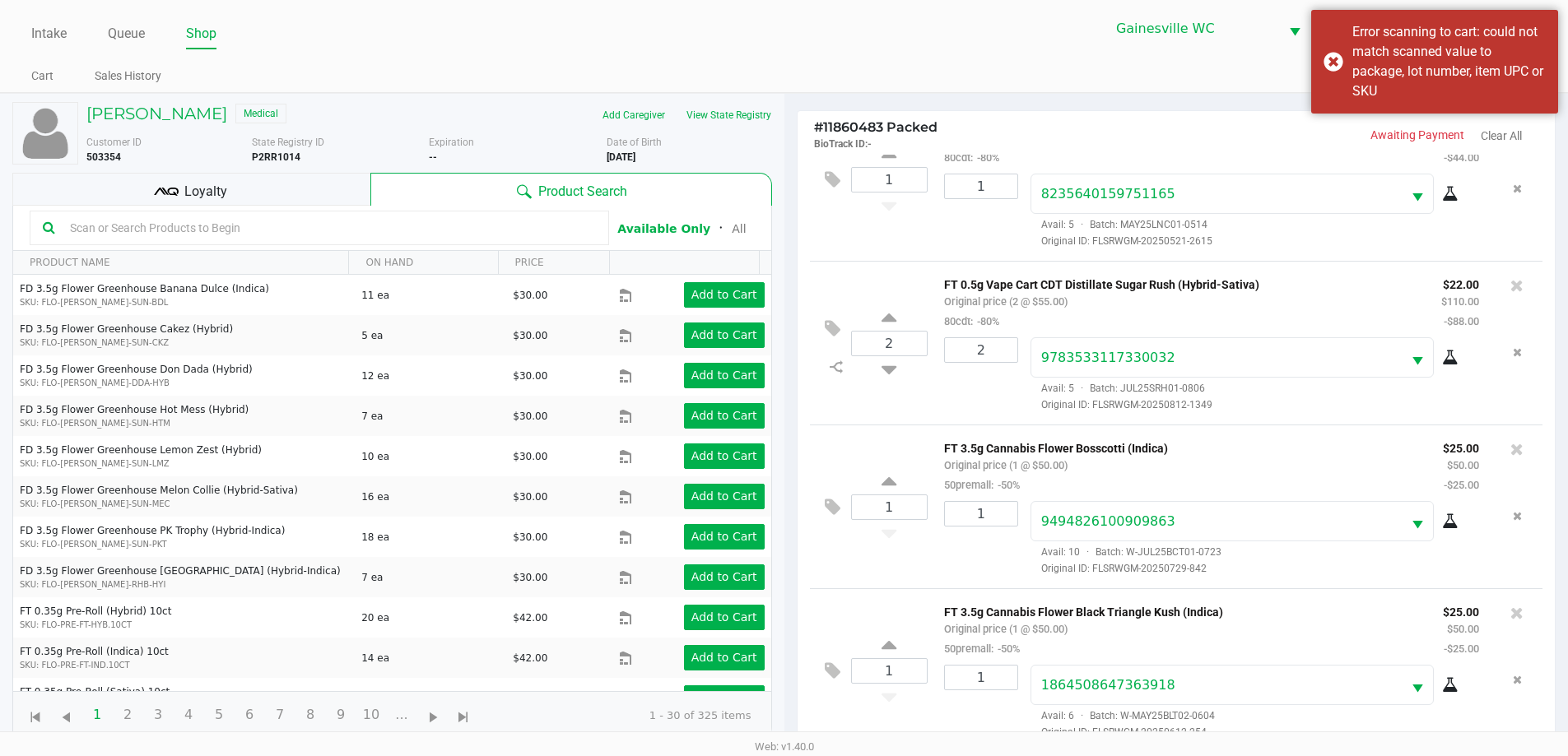
click at [255, 223] on input "text" at bounding box center [329, 228] width 533 height 25
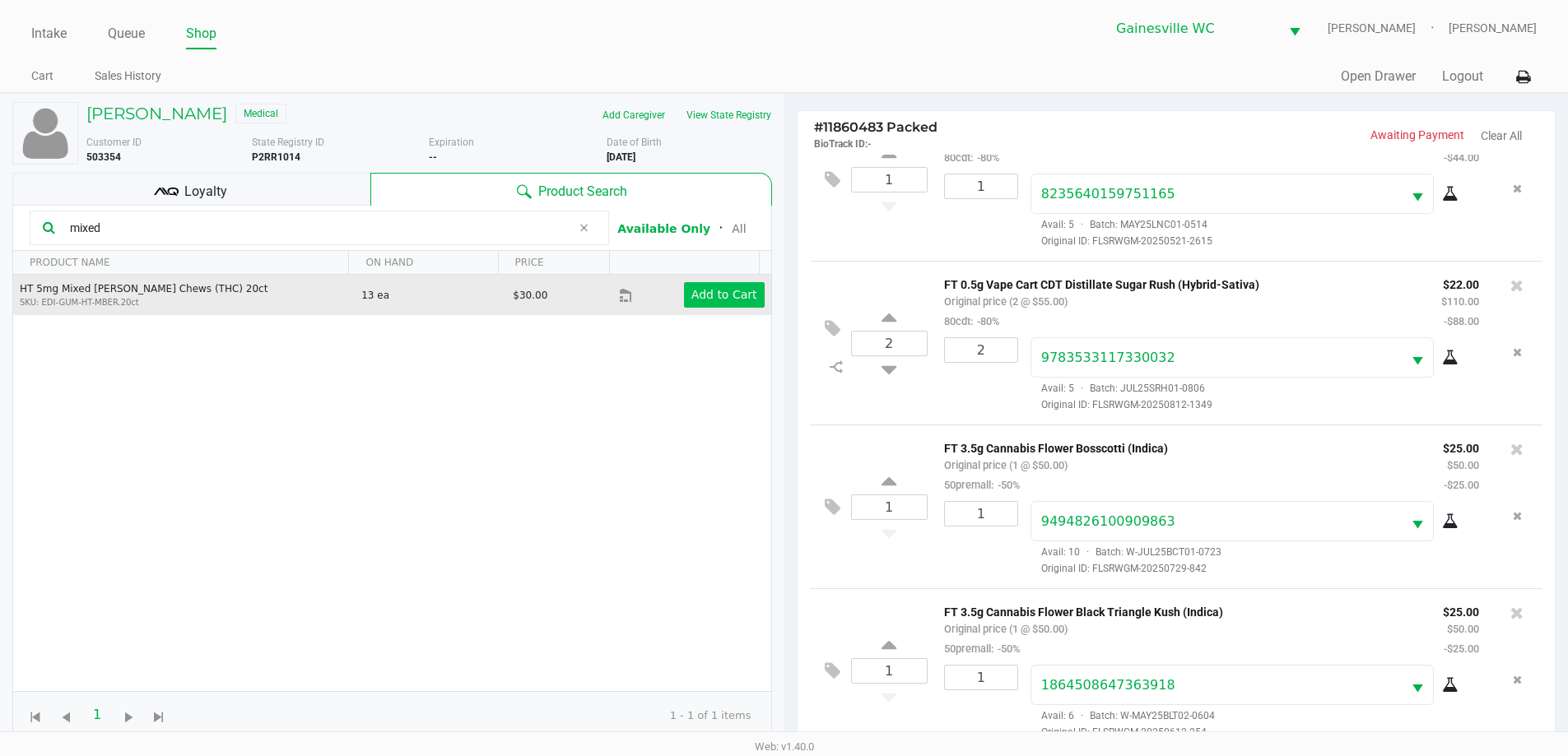
type input "mixed"
click at [692, 294] on app-button-loader "Add to Cart" at bounding box center [724, 294] width 66 height 13
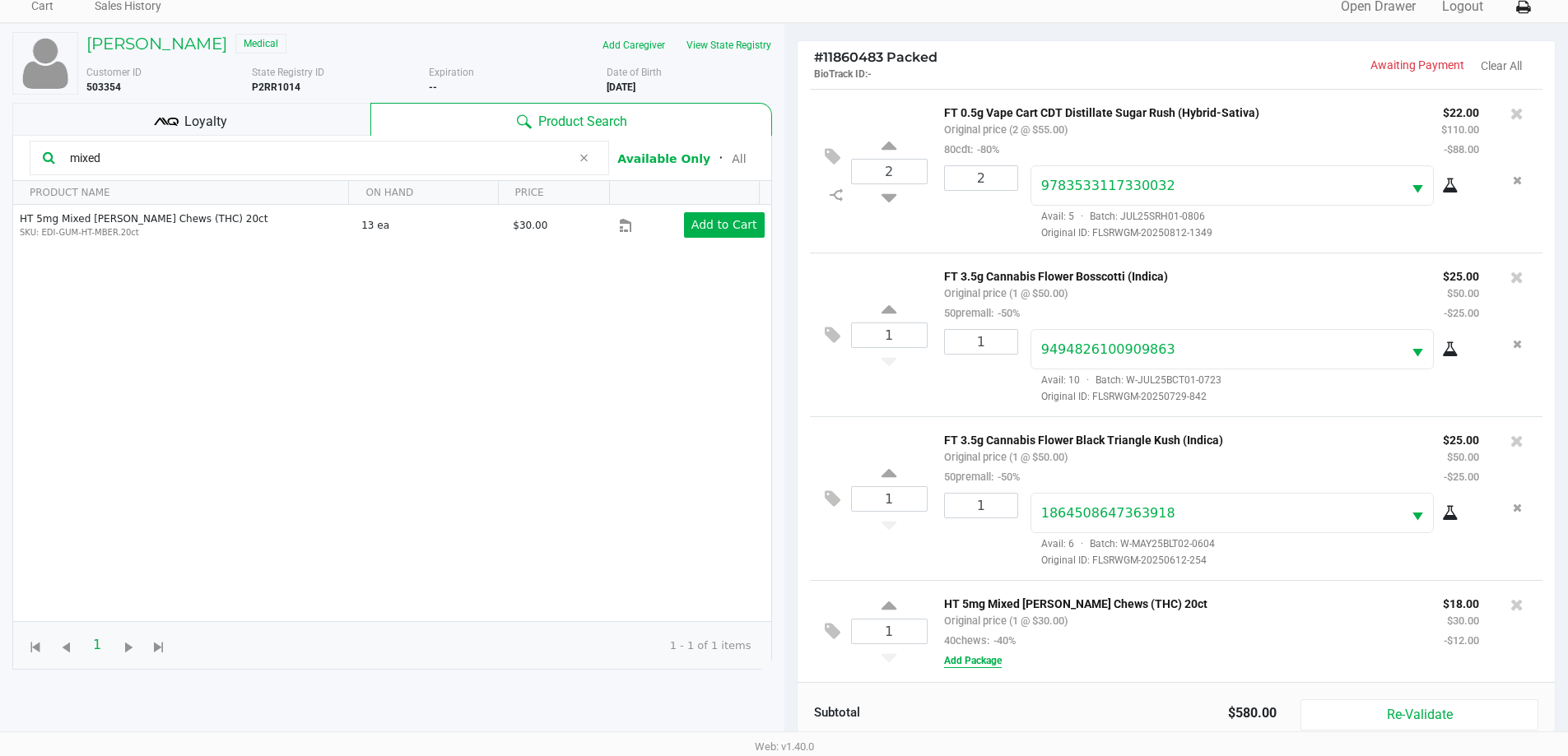
scroll to position [197, 0]
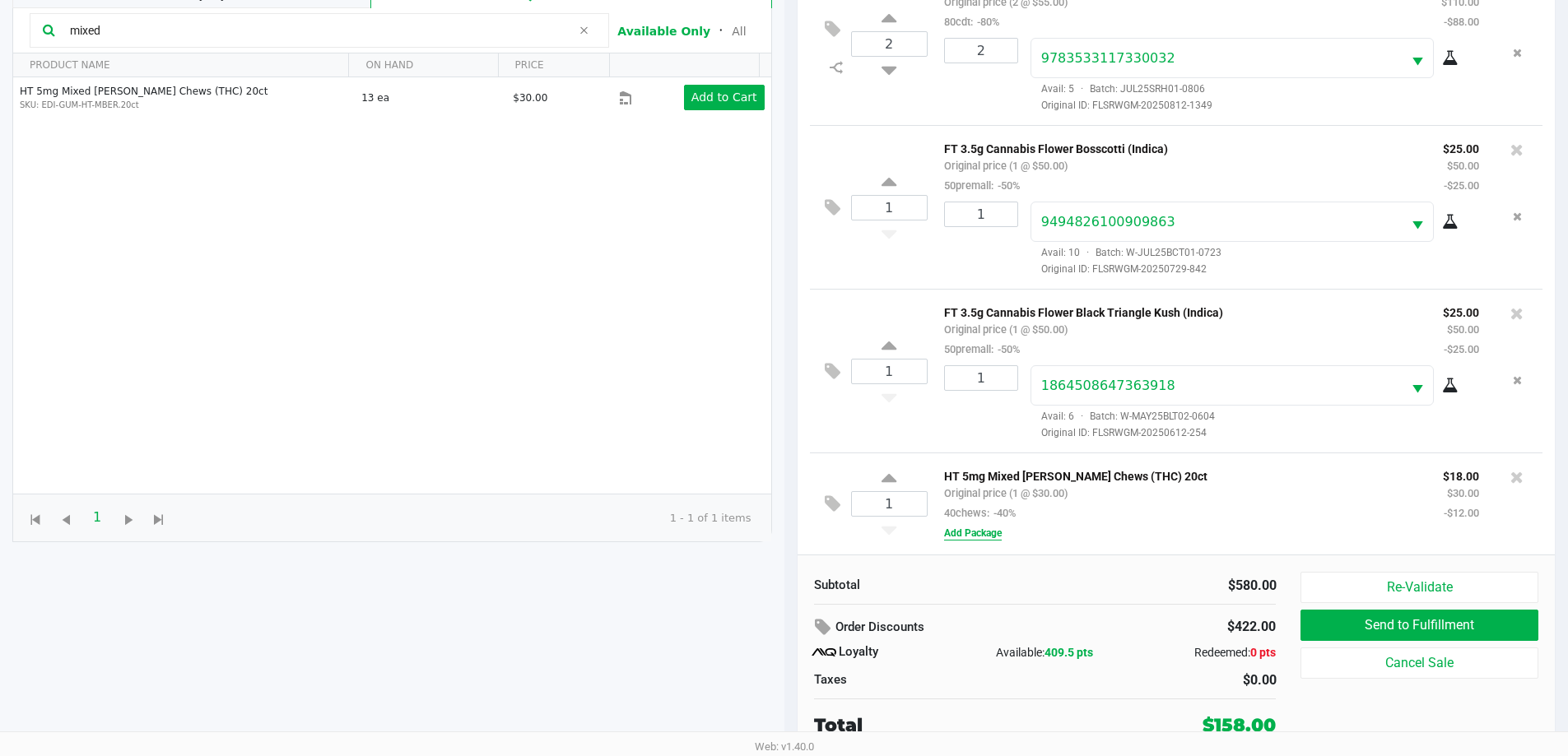
click at [978, 530] on button "Add Package" at bounding box center [973, 533] width 58 height 15
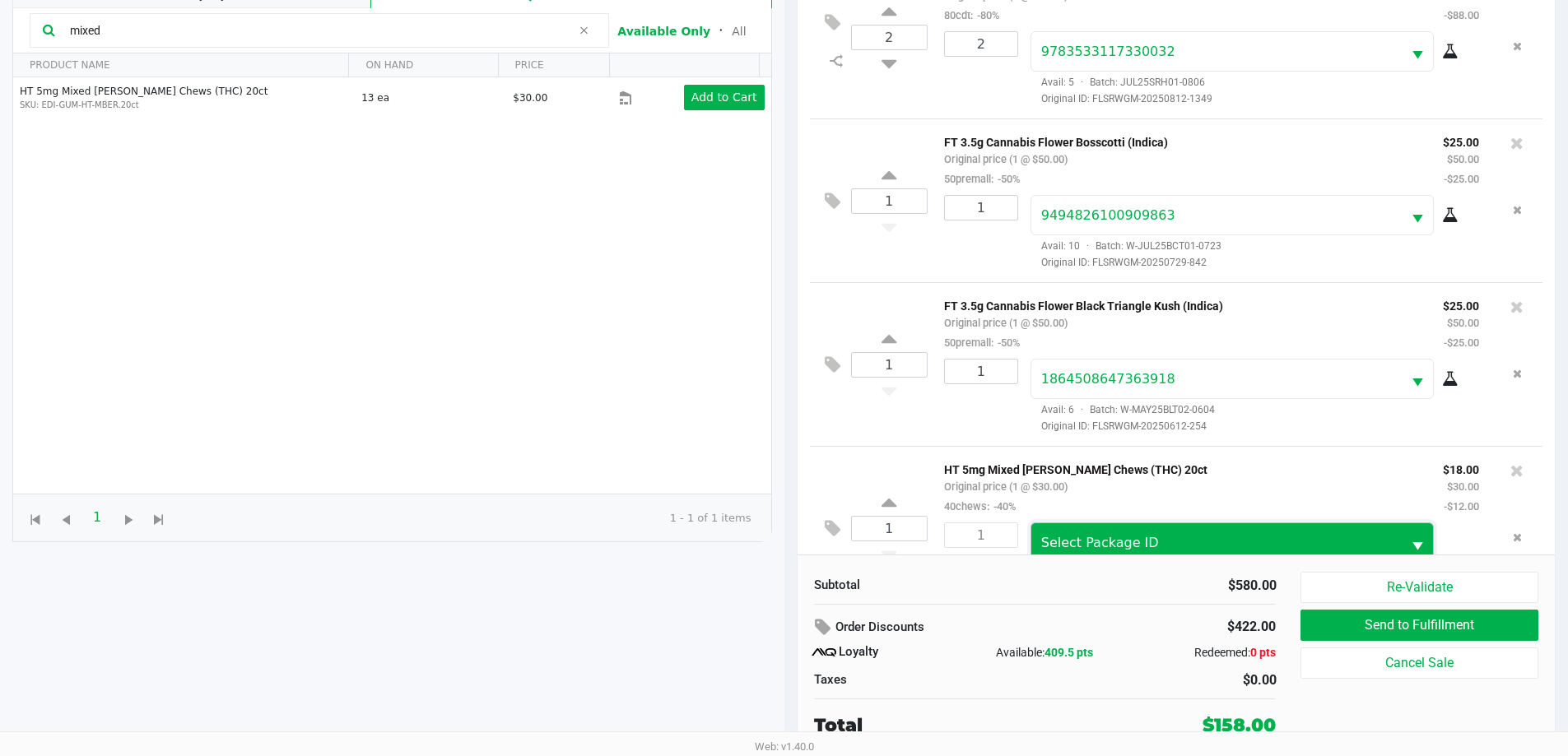
click at [1063, 534] on span "Select Package ID" at bounding box center [1217, 542] width 371 height 39
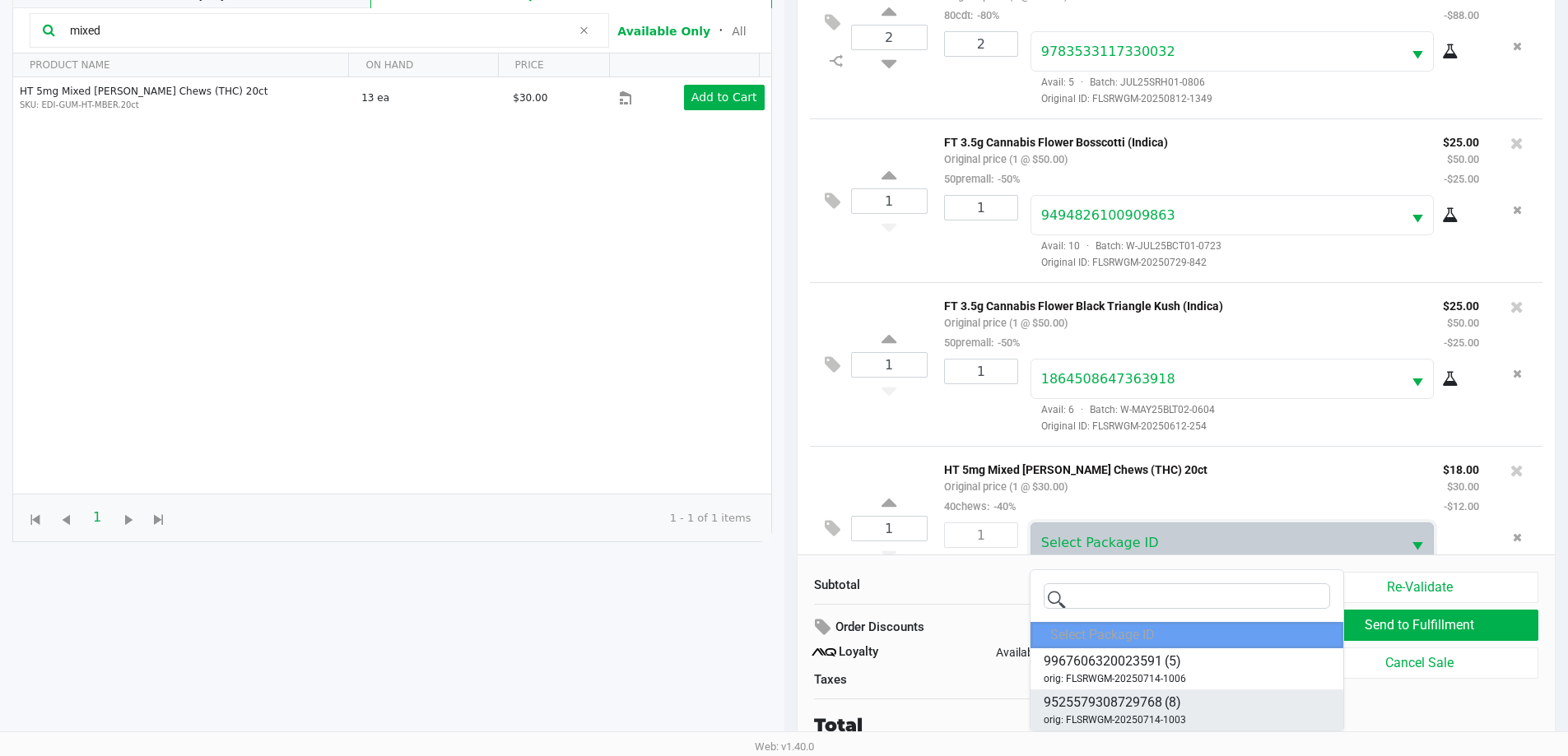
click at [1111, 699] on span "9525579308729768" at bounding box center [1102, 703] width 118 height 20
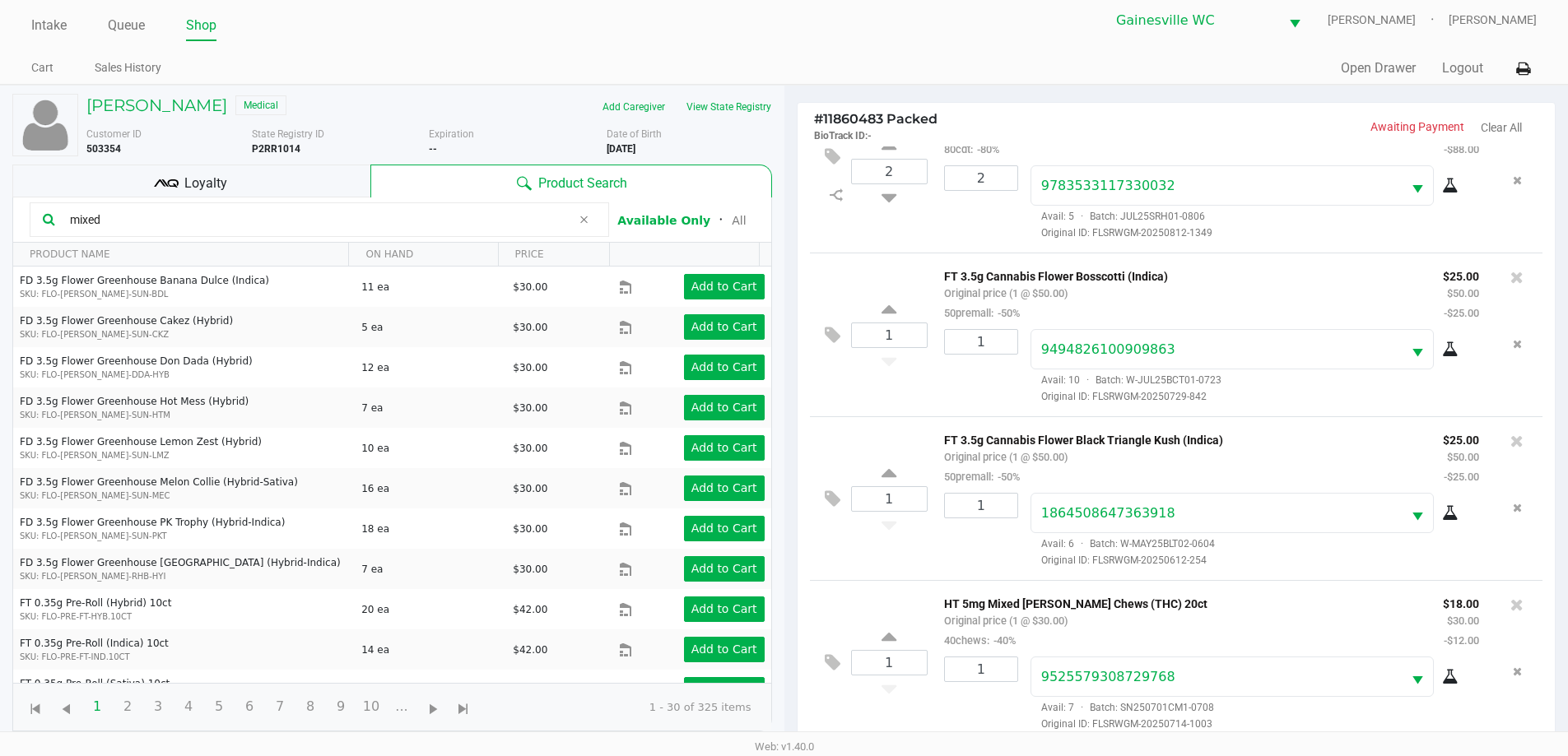
scroll to position [0, 0]
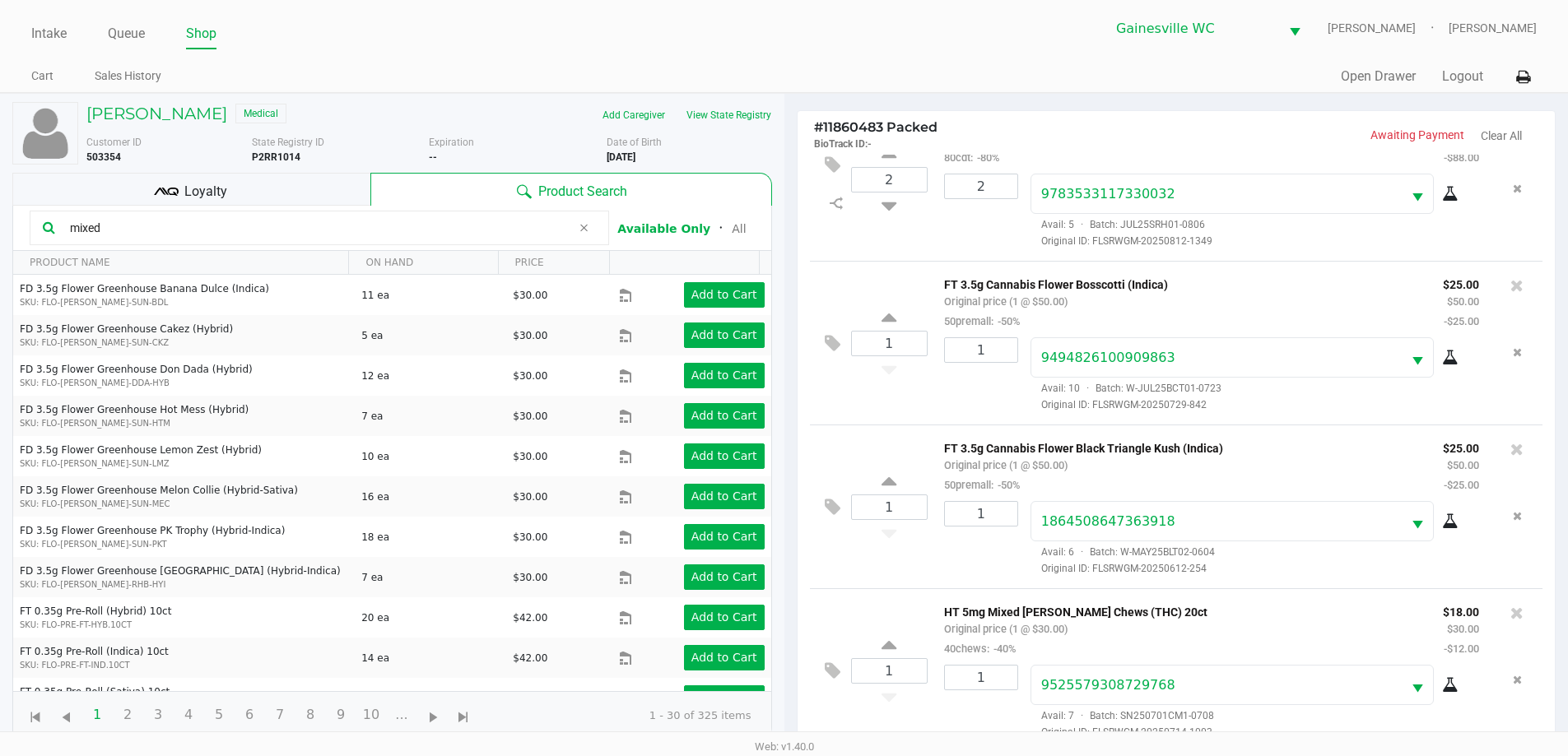
click at [310, 198] on div "Loyalty" at bounding box center [191, 189] width 358 height 33
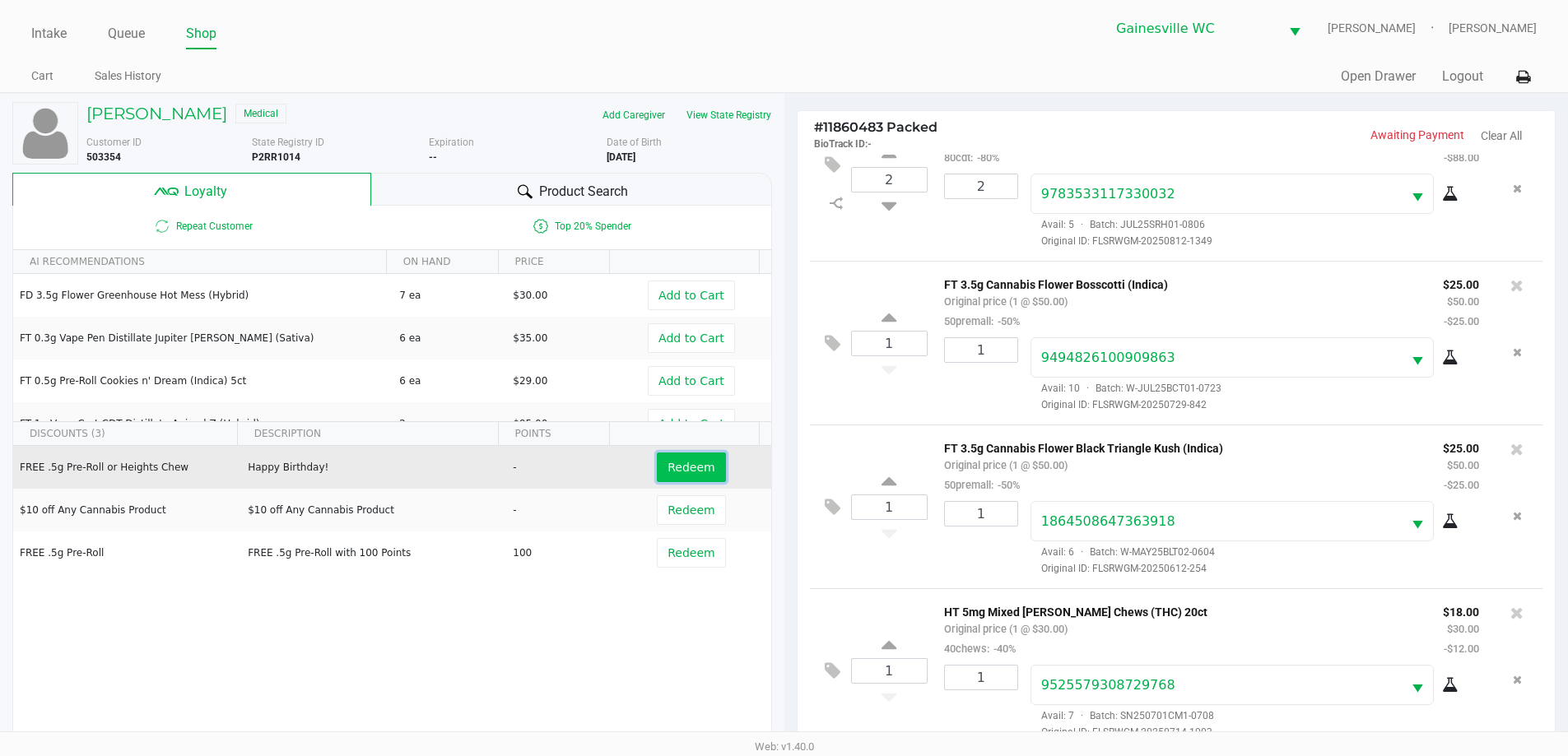
click at [697, 472] on span "Redeem" at bounding box center [691, 466] width 47 height 13
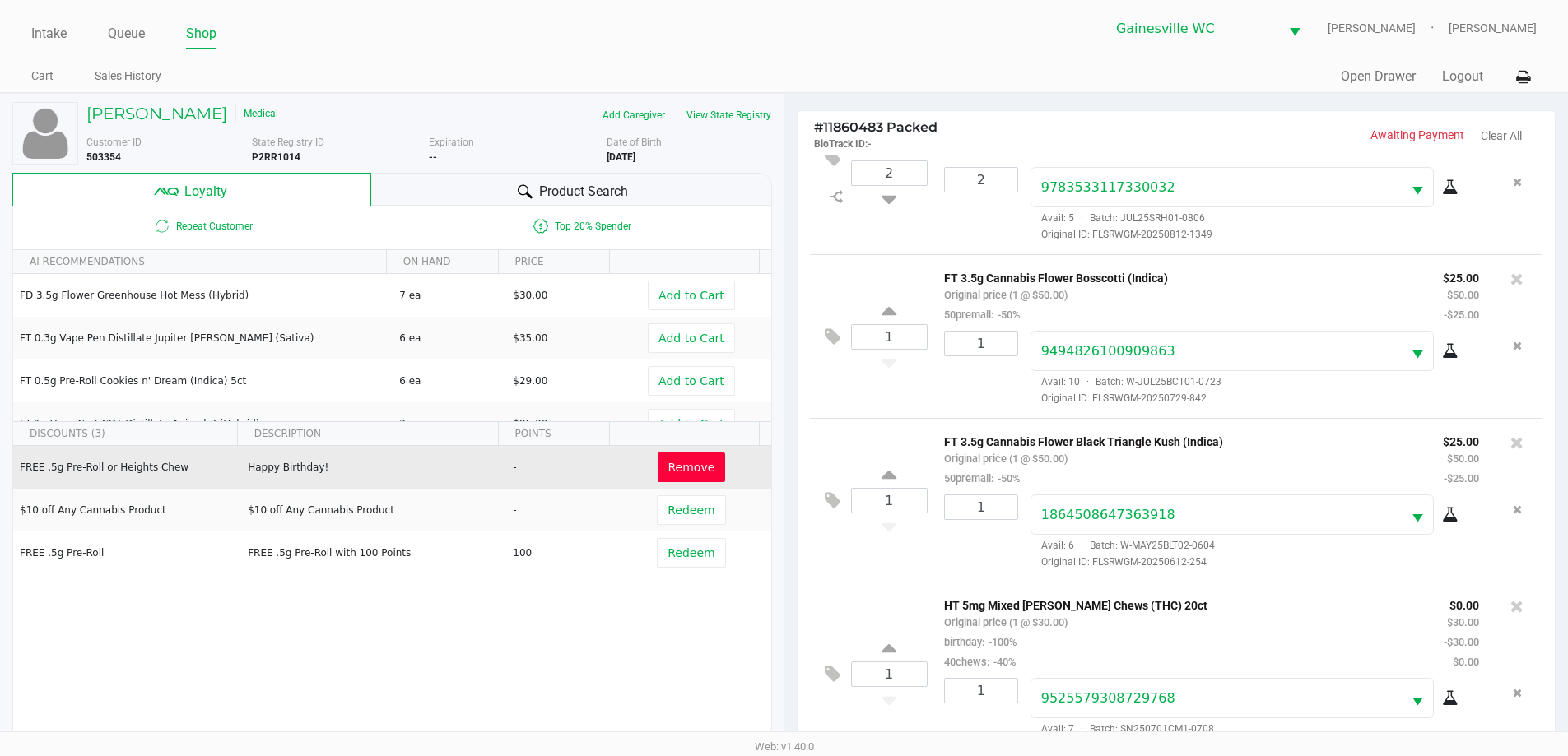
scroll to position [739, 0]
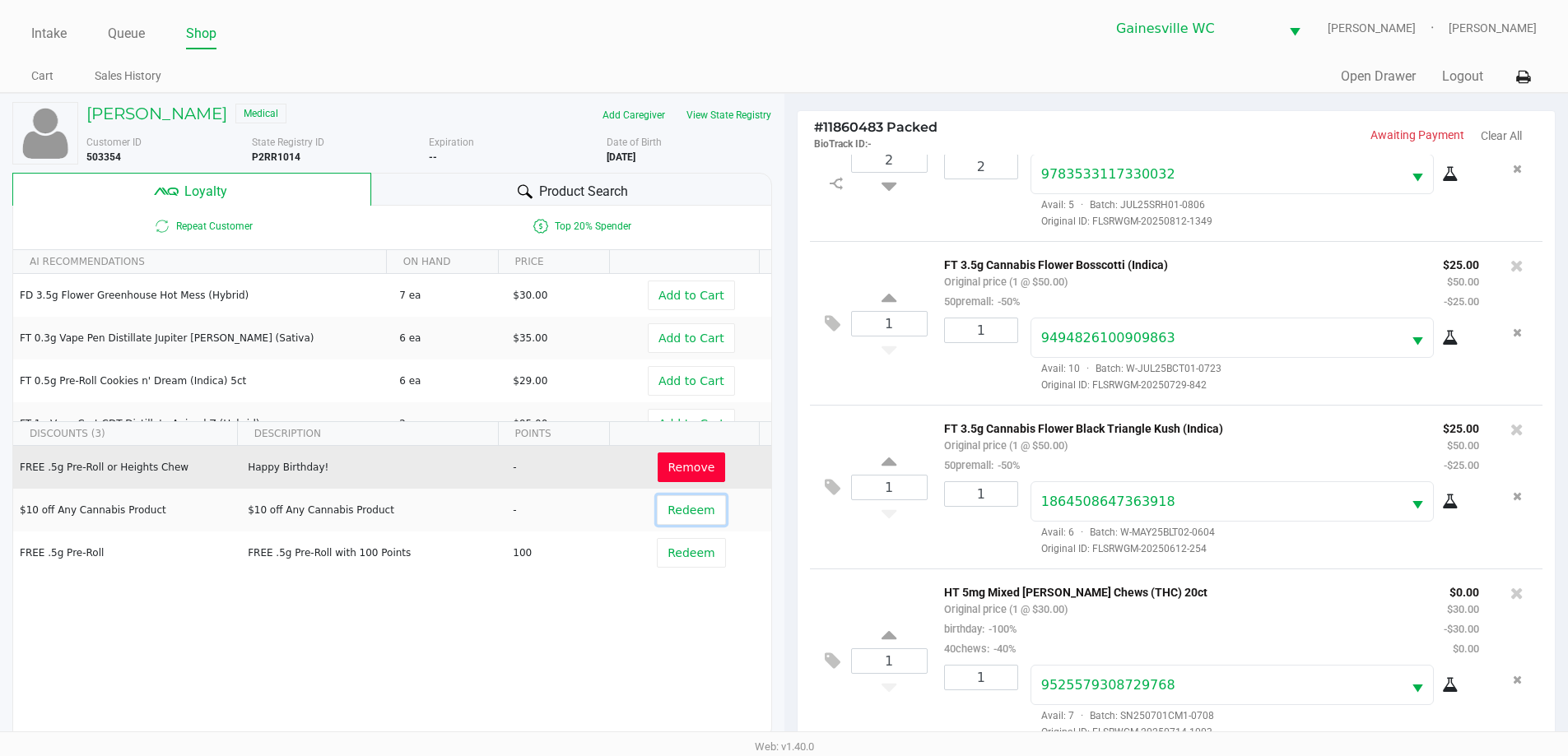
click at [681, 509] on span "Redeem" at bounding box center [691, 509] width 47 height 13
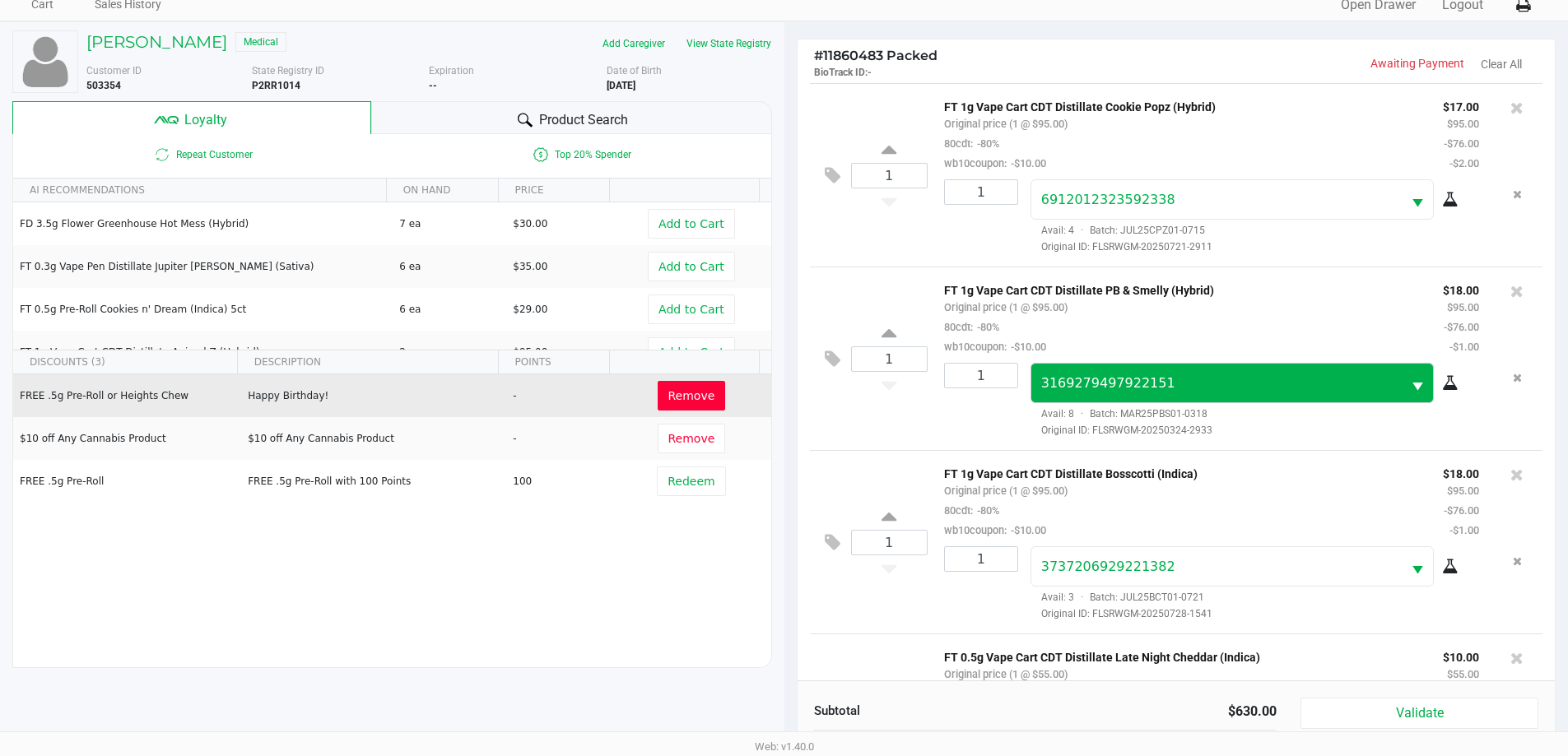
scroll to position [0, 0]
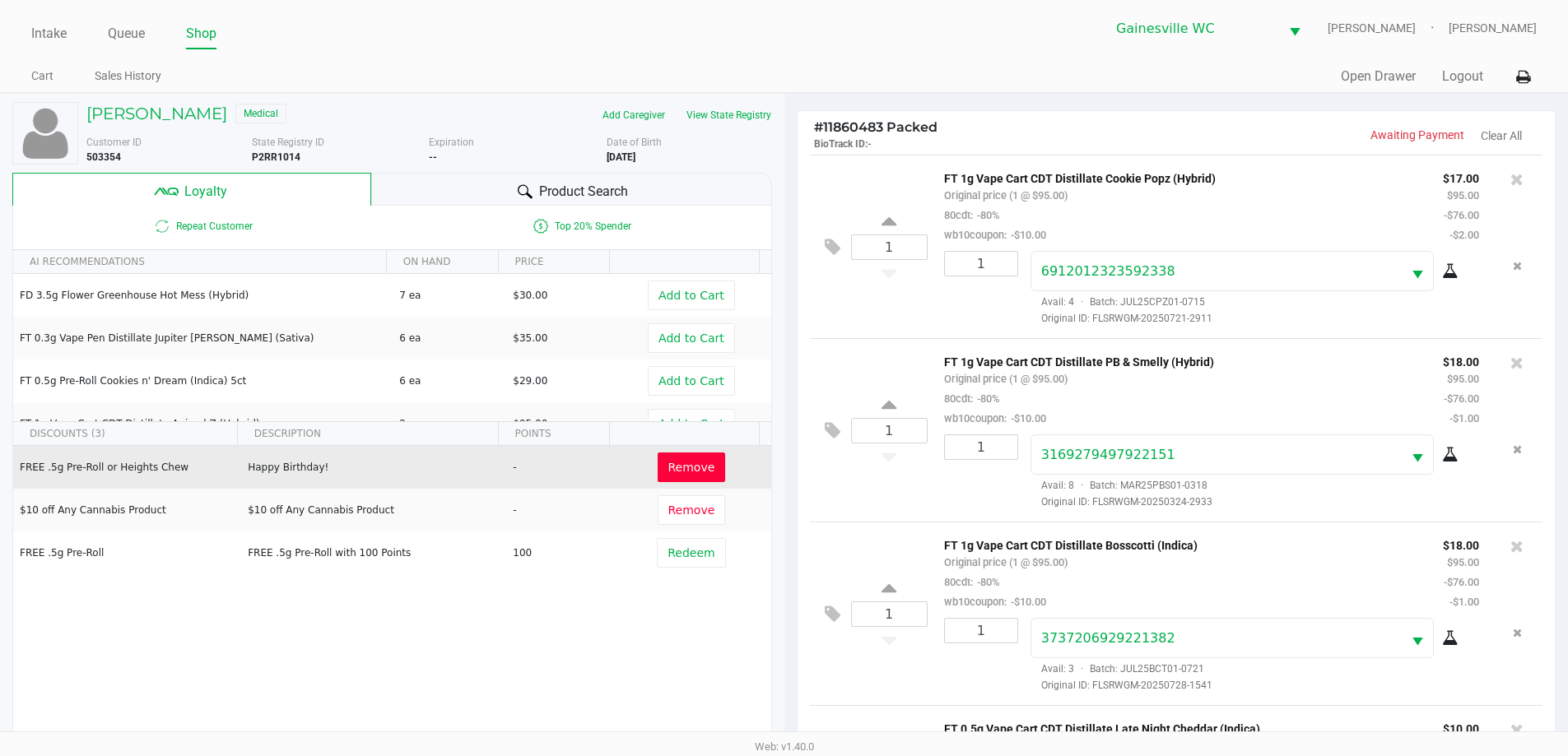
click at [468, 191] on div "Product Search" at bounding box center [571, 189] width 401 height 33
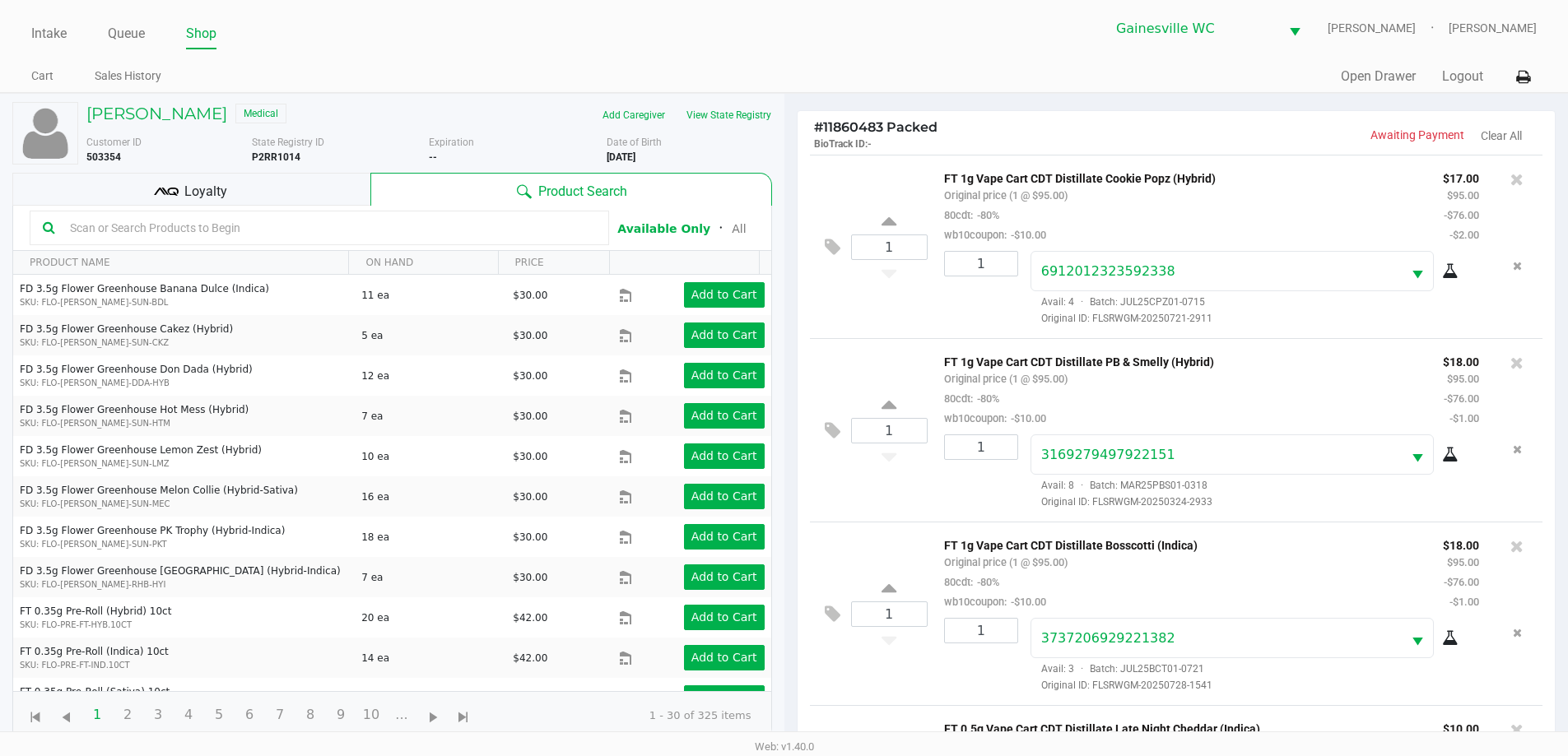
click at [216, 232] on input "text" at bounding box center [329, 228] width 533 height 25
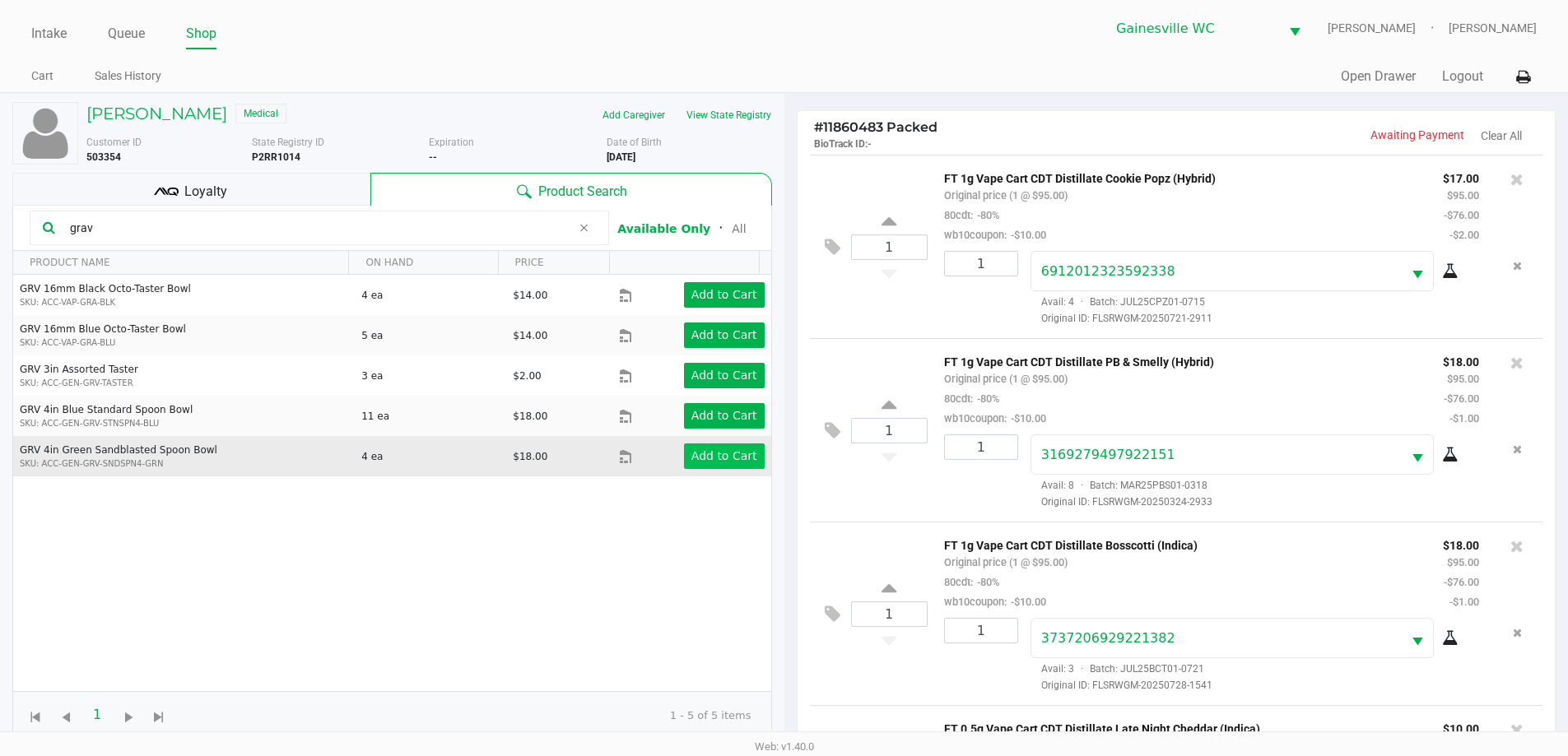
type input "grav"
click at [719, 456] on app-button-loader "Add to Cart" at bounding box center [724, 455] width 66 height 13
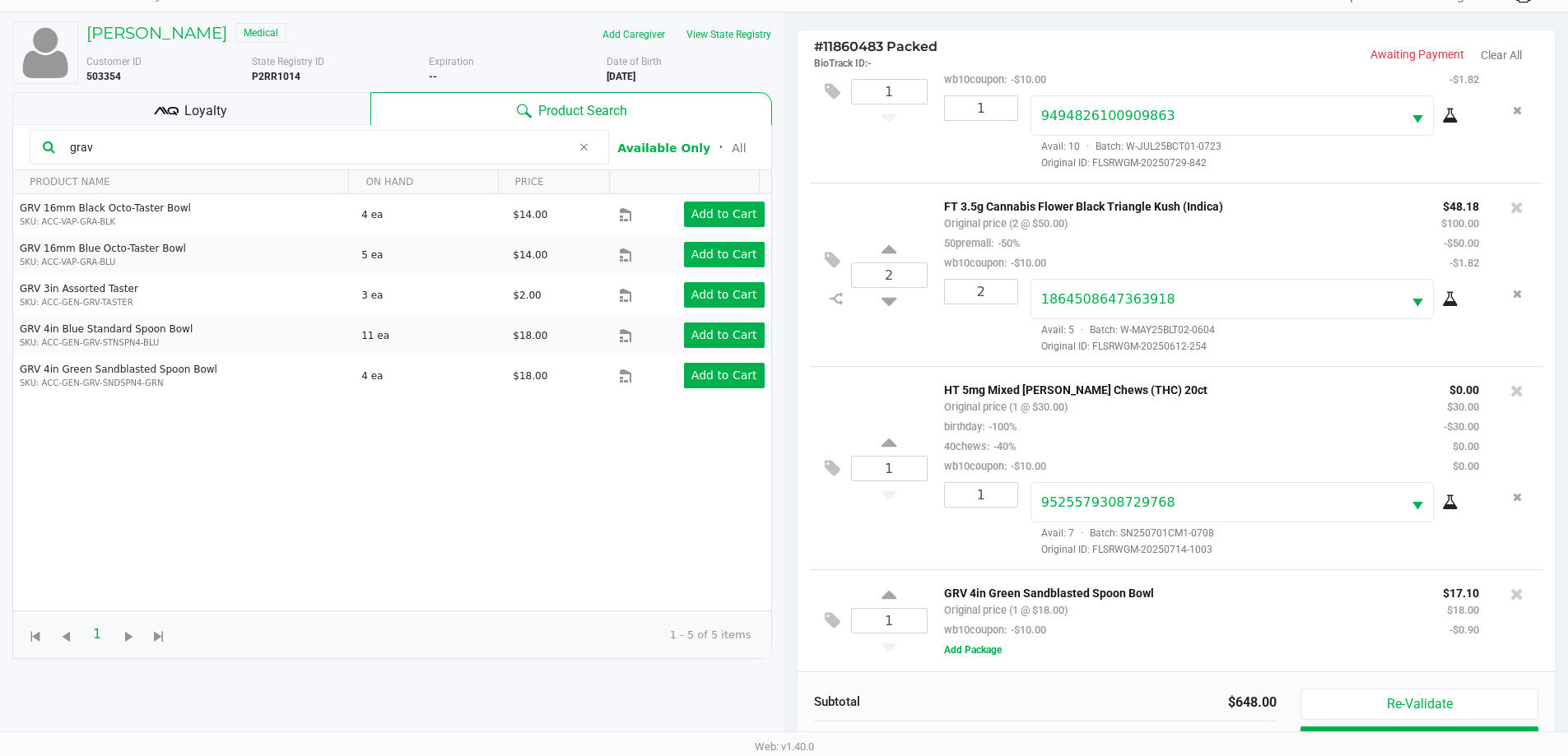
scroll to position [197, 0]
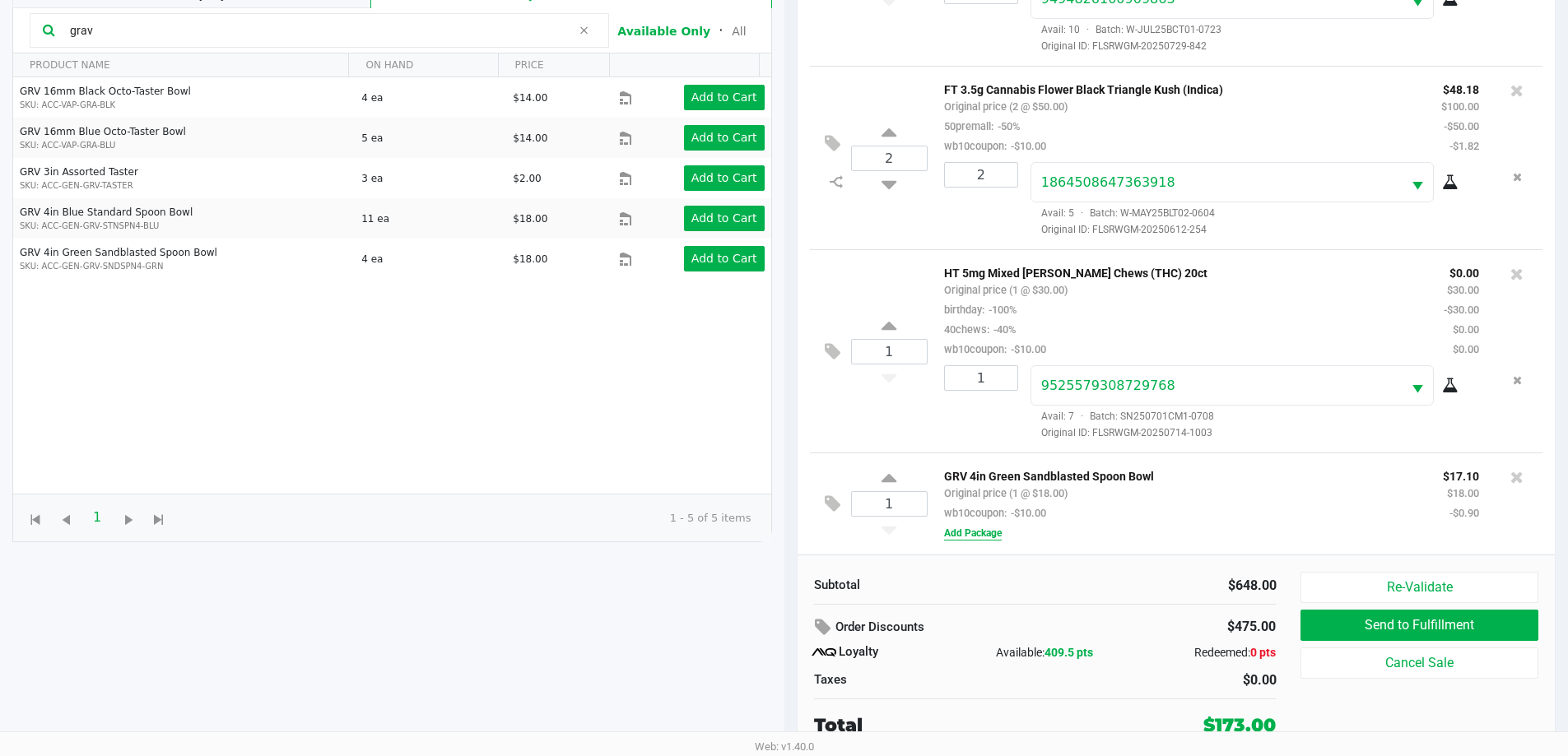
click at [988, 536] on button "Add Package" at bounding box center [973, 533] width 58 height 15
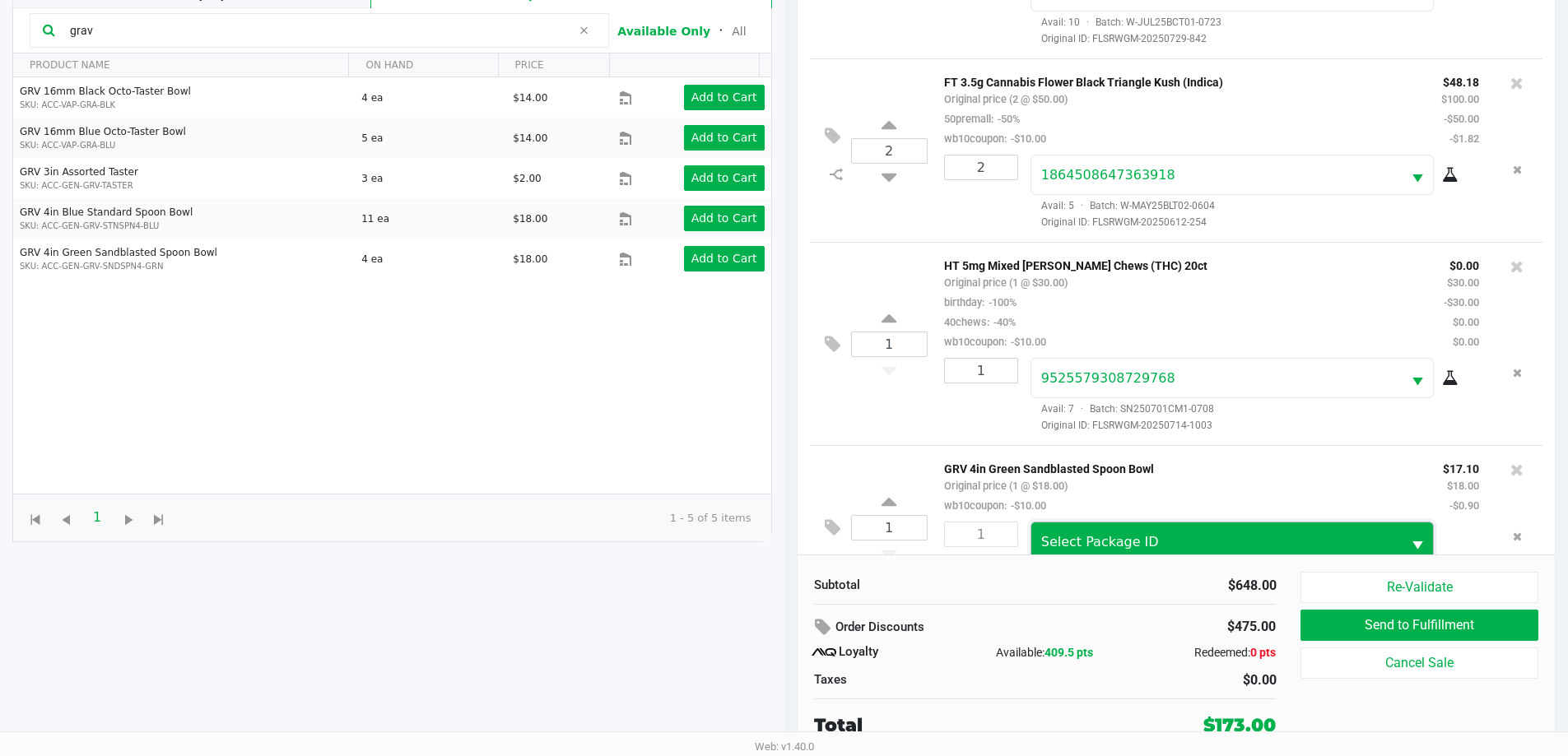
drag, startPoint x: 1092, startPoint y: 542, endPoint x: 1094, endPoint y: 551, distance: 9.2
click at [1093, 542] on span "Select Package ID" at bounding box center [1100, 541] width 117 height 16
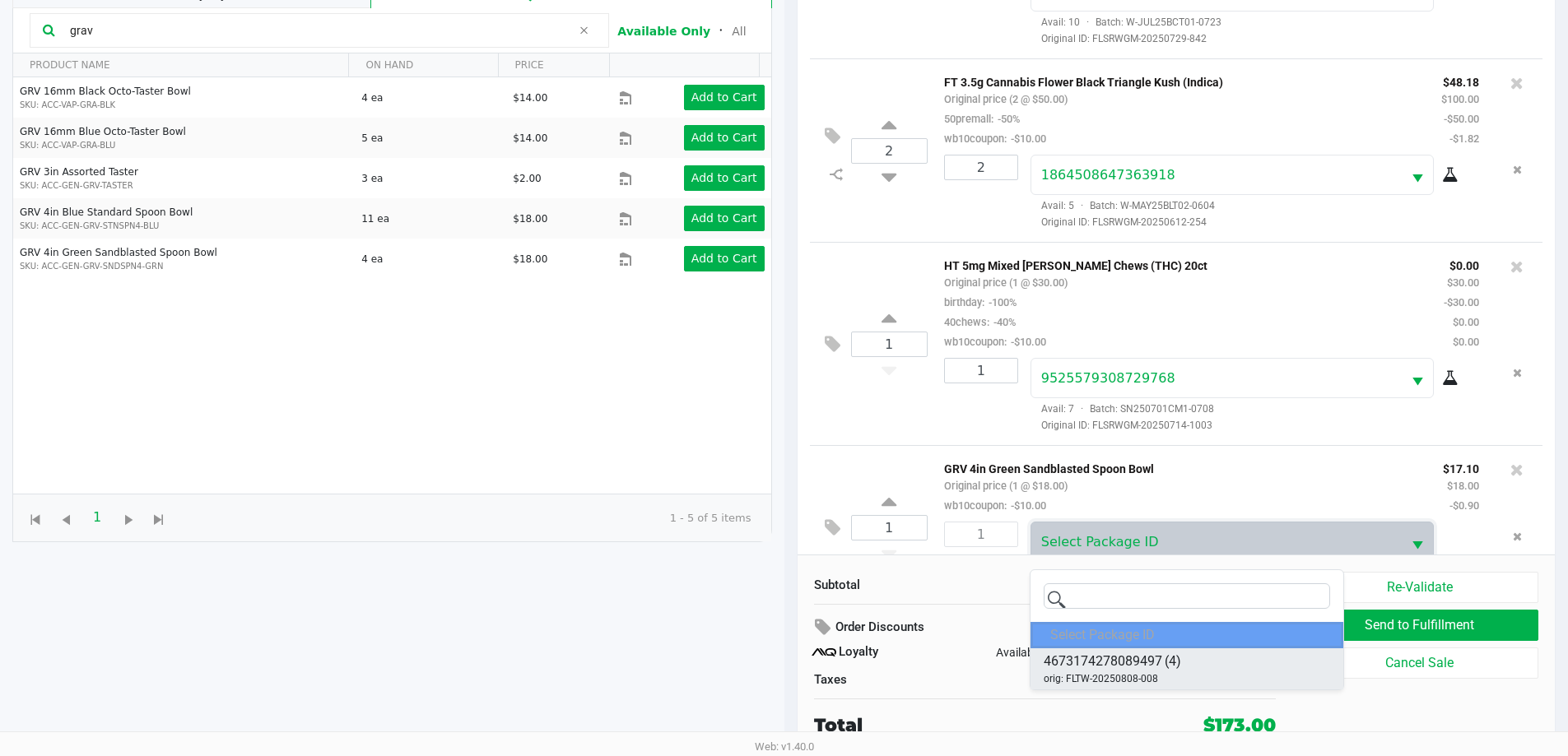
click at [1136, 673] on span "orig: FLTW-20250808-008" at bounding box center [1101, 678] width 115 height 15
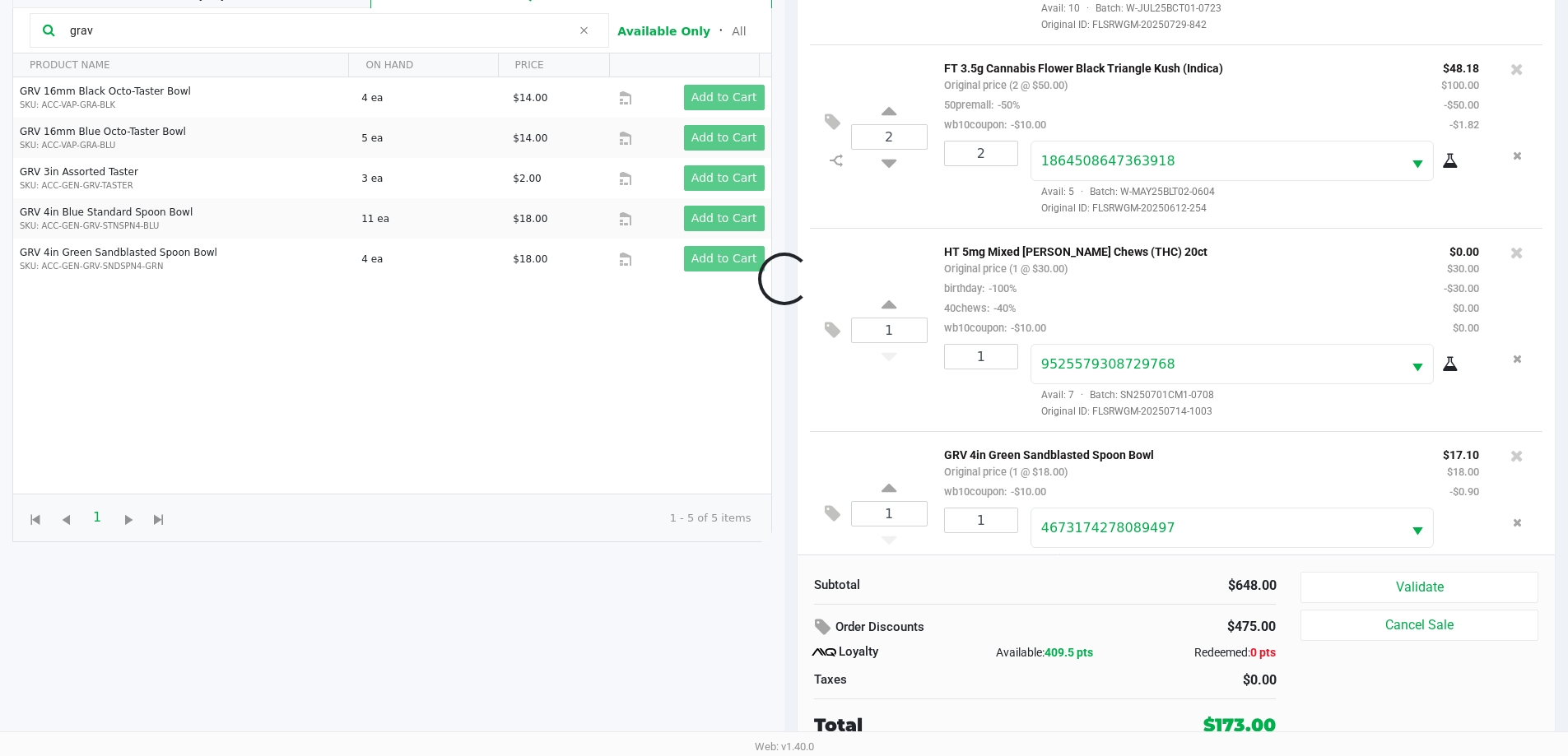
scroll to position [1061, 0]
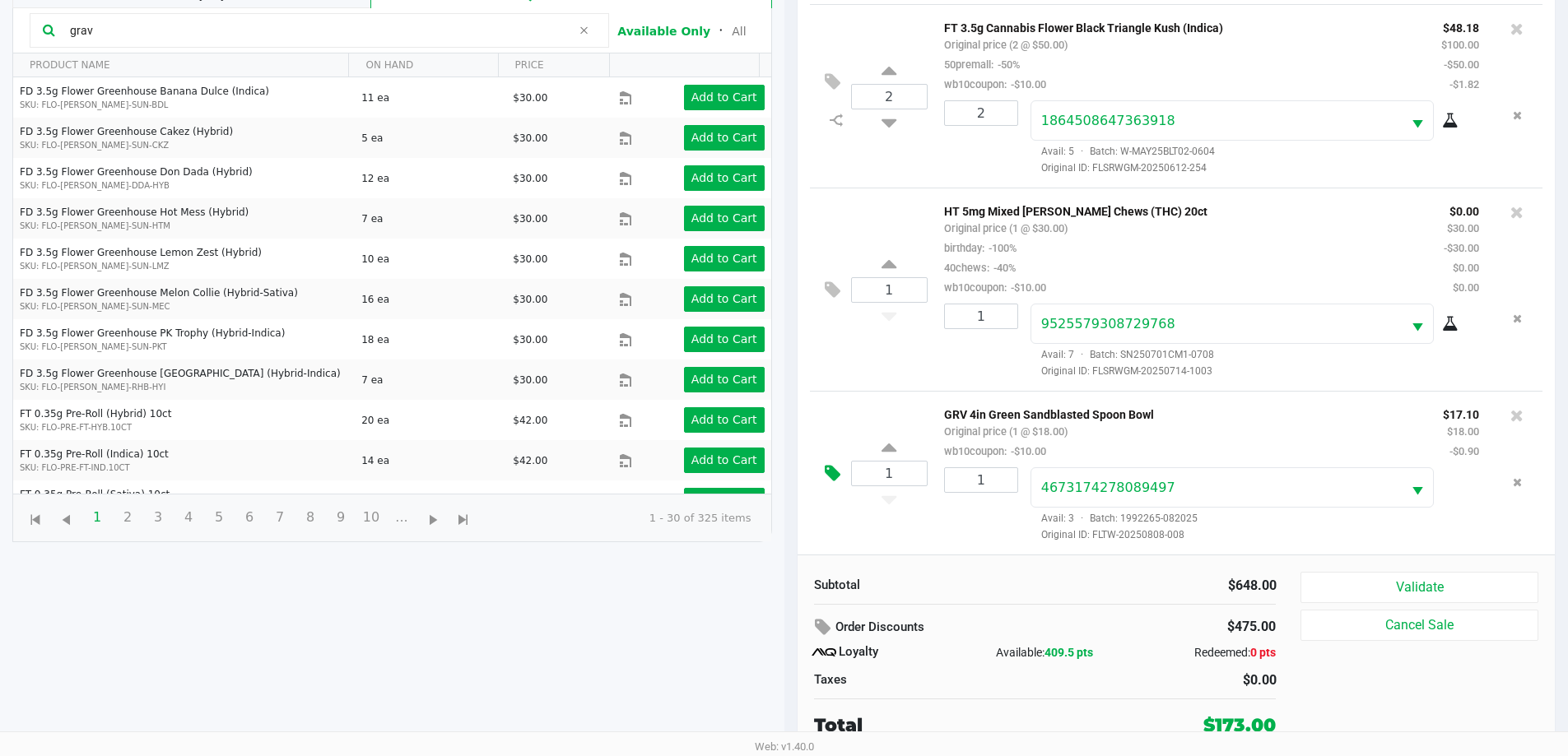
click at [832, 478] on icon at bounding box center [832, 473] width 16 height 19
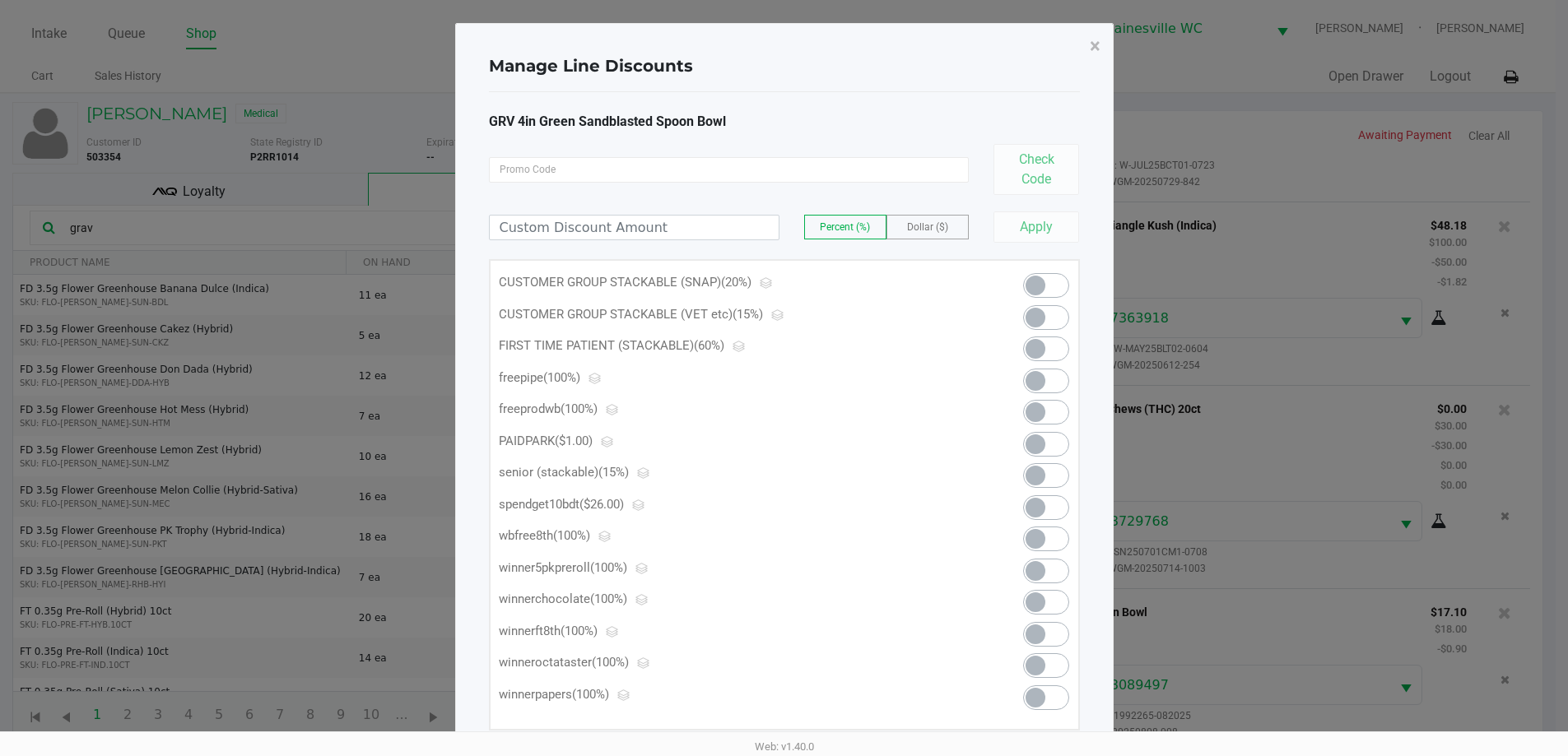
scroll to position [0, 0]
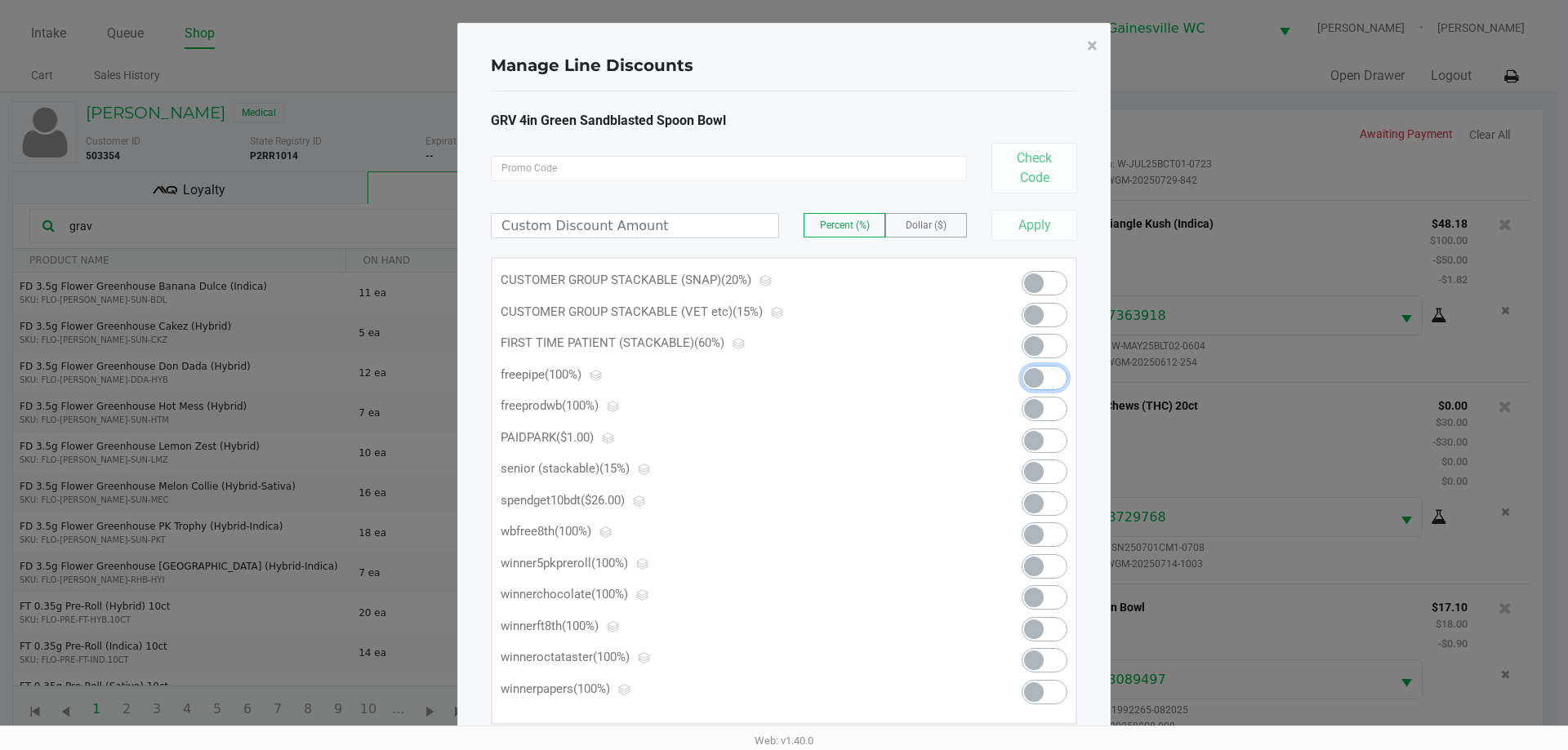
click at [1044, 375] on span at bounding box center [1044, 378] width 45 height 25
click at [1084, 56] on button "×" at bounding box center [1092, 45] width 37 height 45
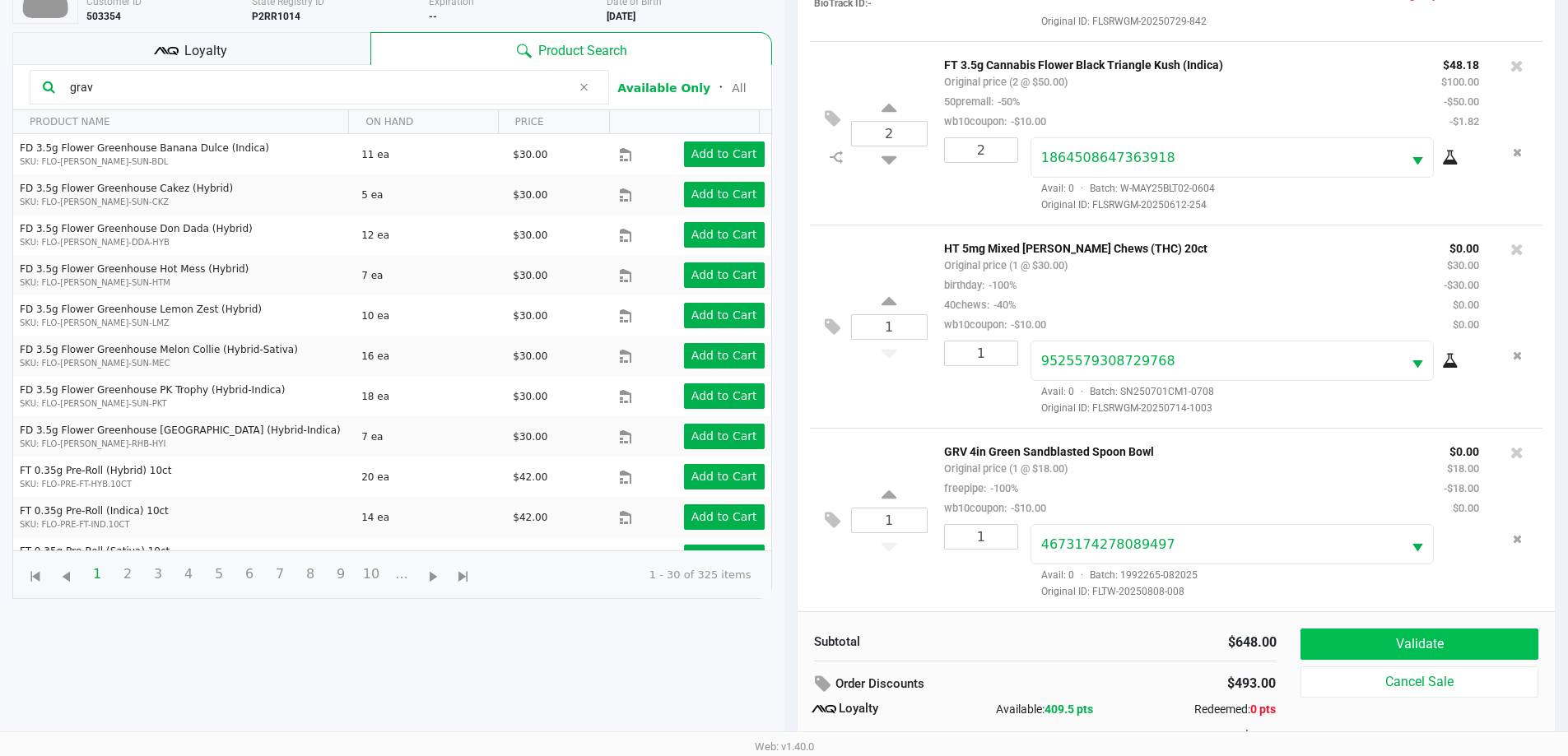
scroll to position [197, 0]
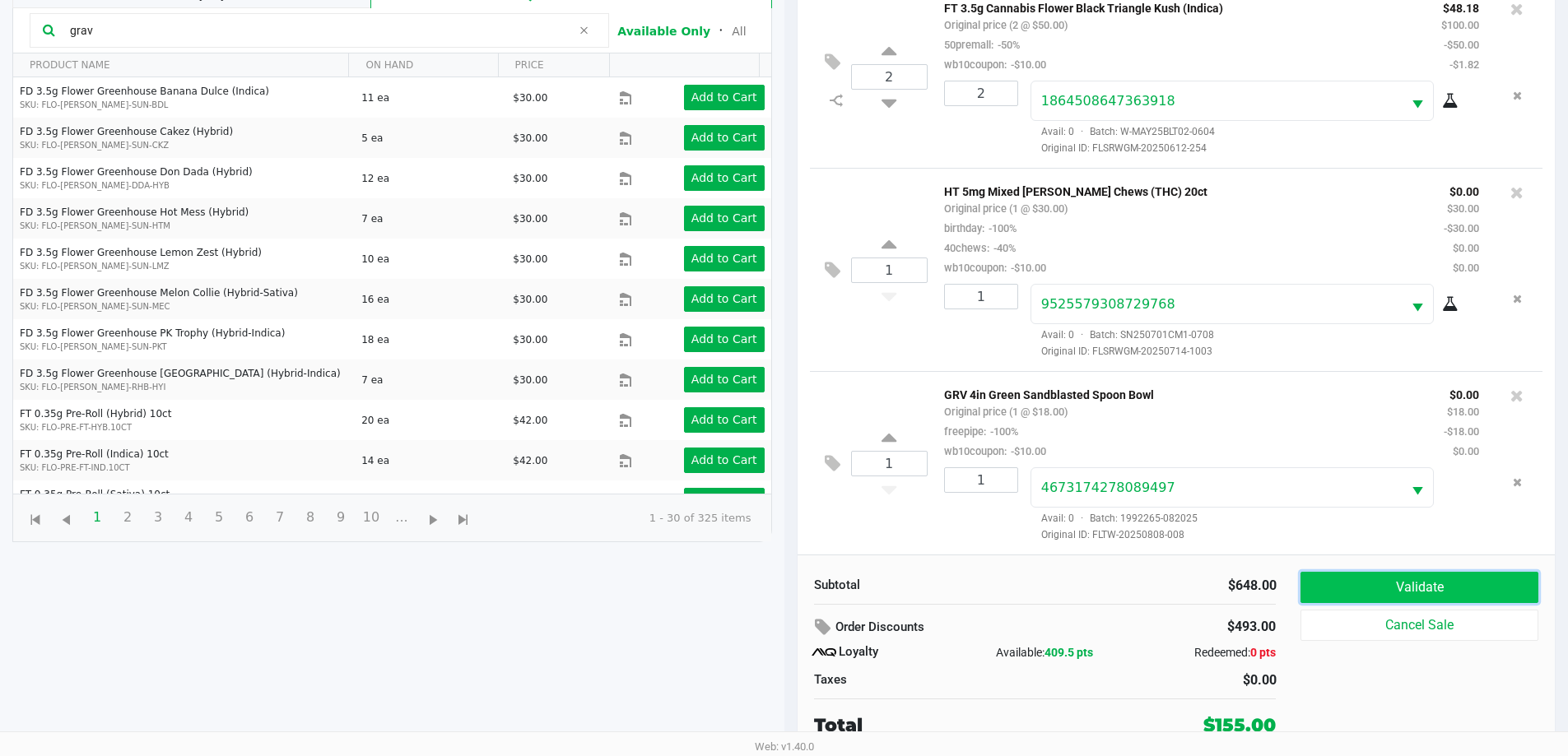
click at [1378, 592] on button "Validate" at bounding box center [1419, 587] width 237 height 31
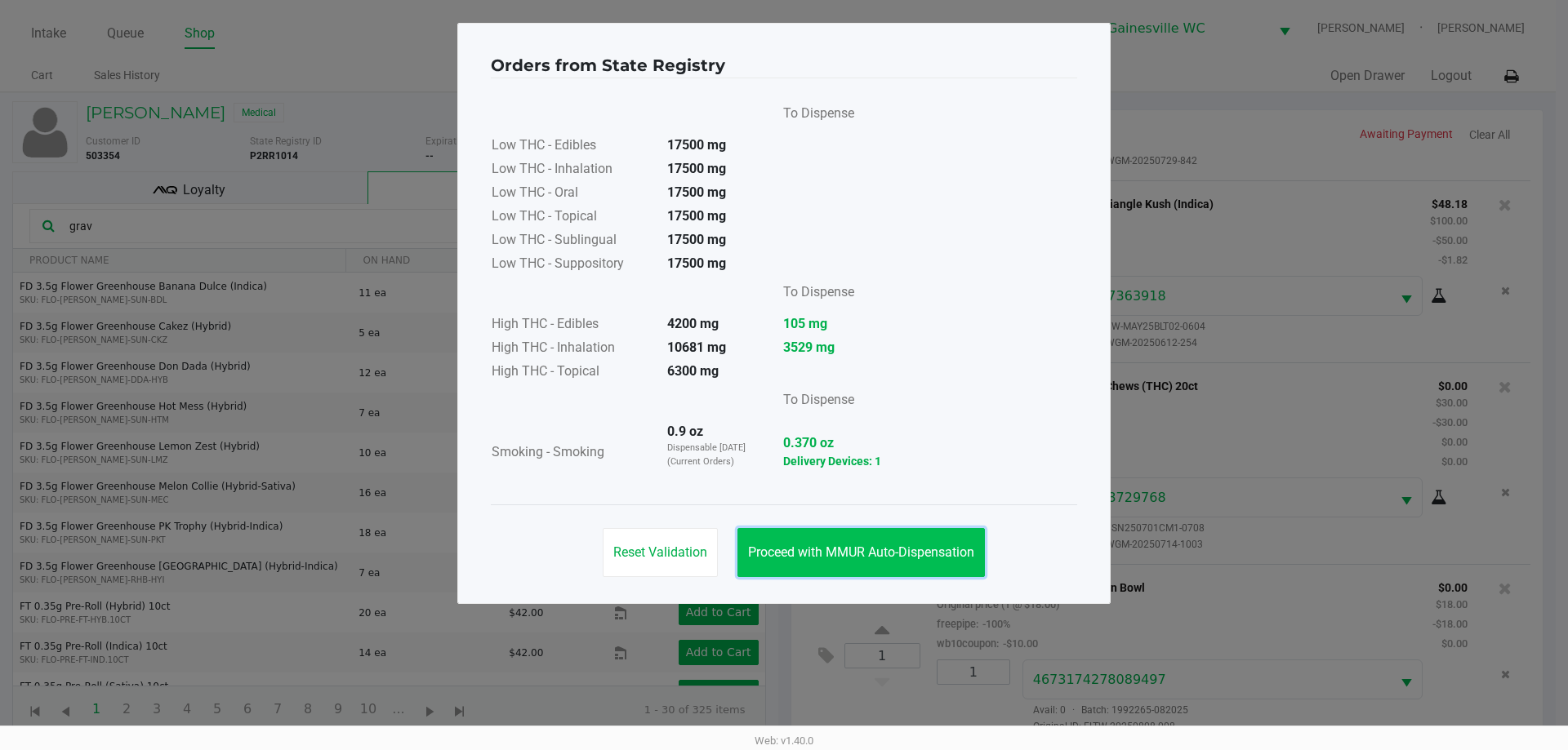
drag, startPoint x: 968, startPoint y: 552, endPoint x: 1012, endPoint y: 558, distance: 44.4
click at [967, 555] on span "Proceed with MMUR Auto-Dispensation" at bounding box center [861, 552] width 226 height 15
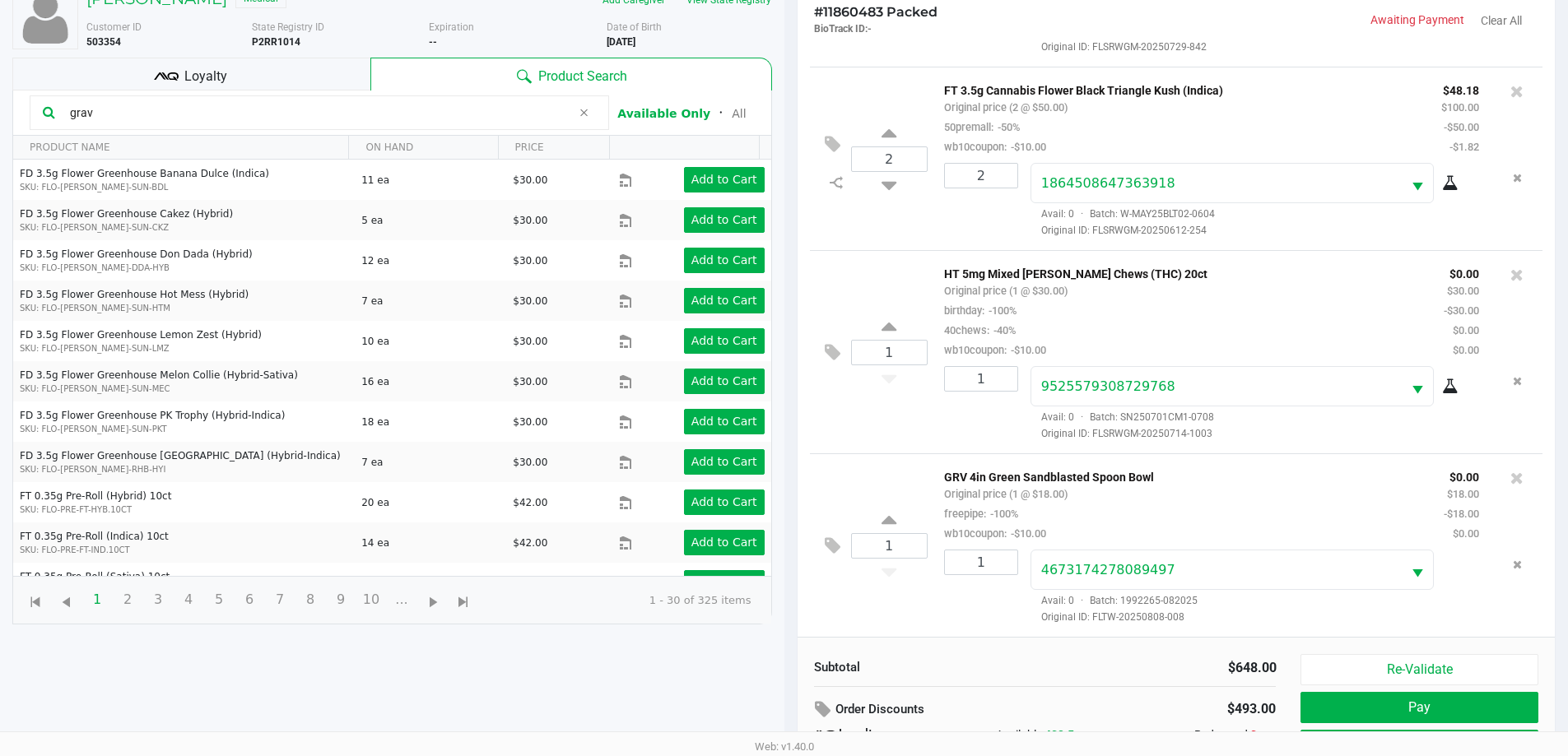
scroll to position [197, 0]
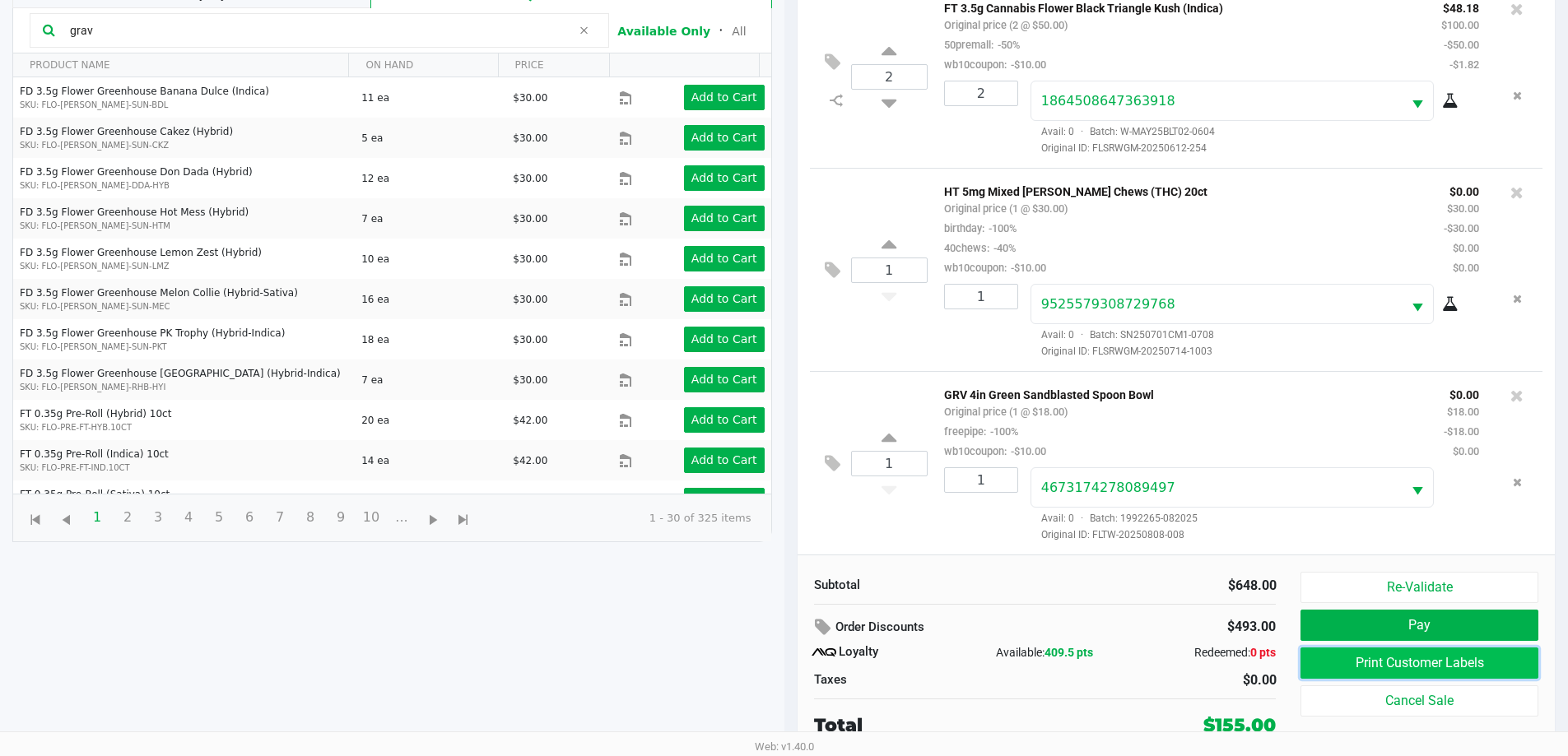
click at [1386, 661] on button "Print Customer Labels" at bounding box center [1419, 663] width 237 height 31
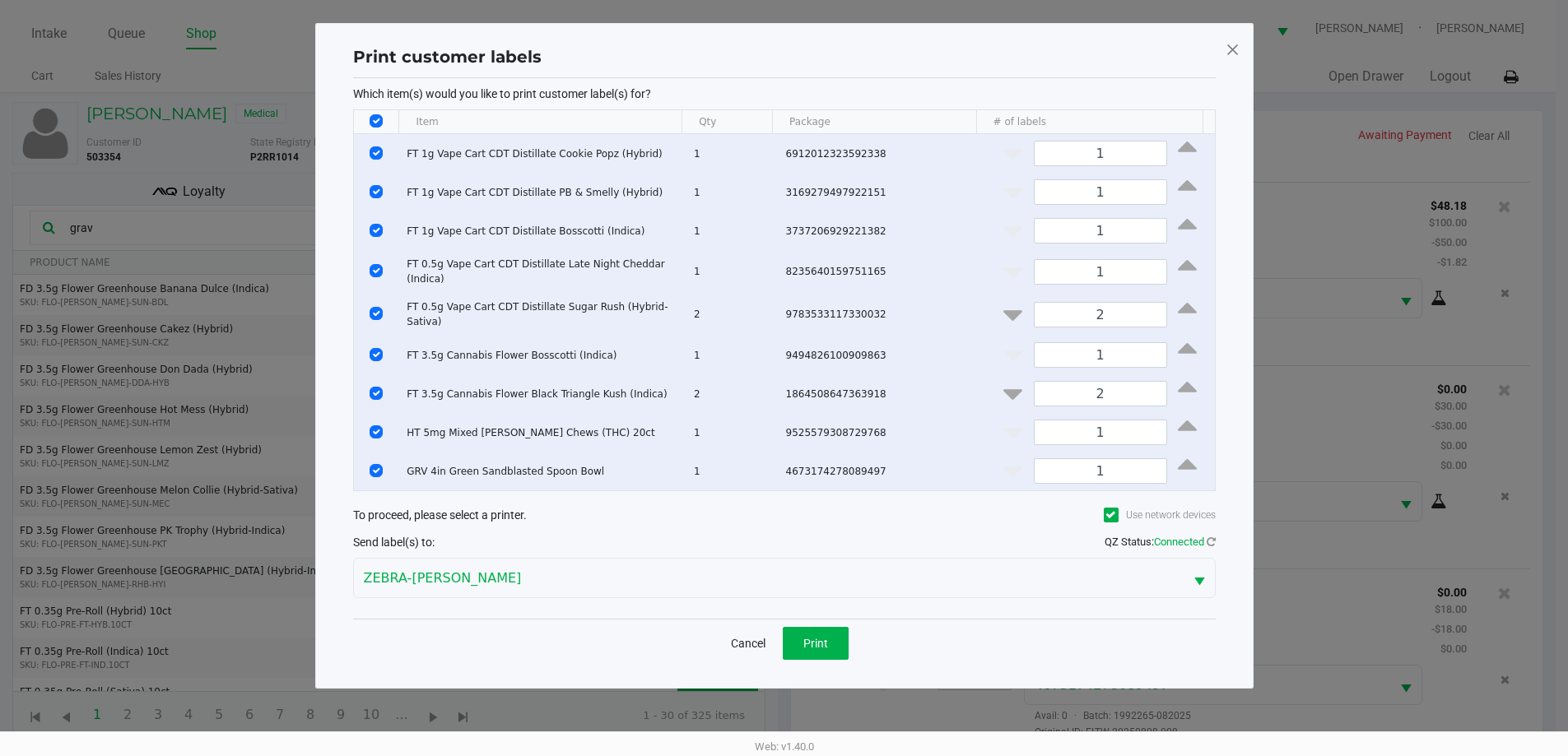
scroll to position [0, 0]
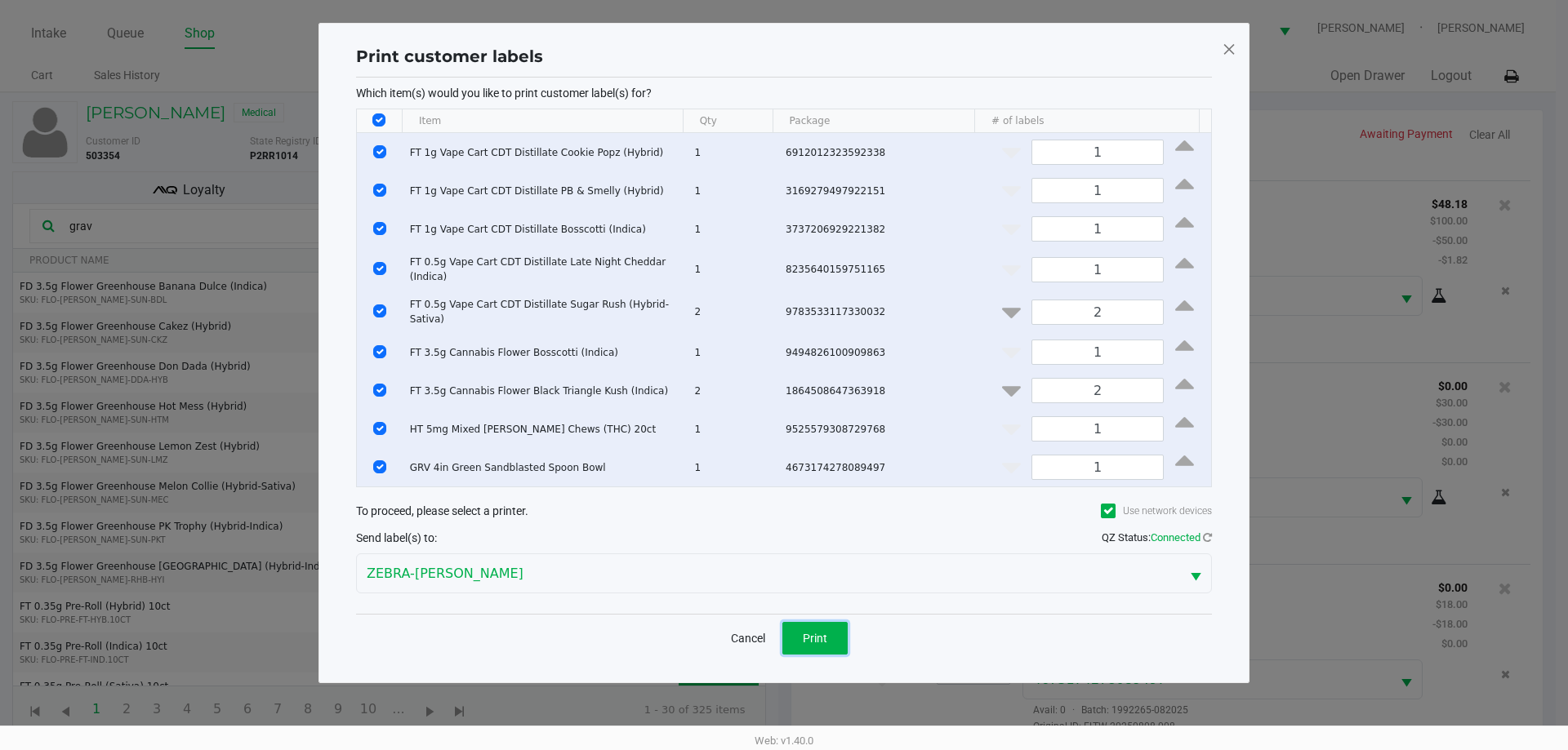
click at [809, 632] on span "Print" at bounding box center [814, 638] width 25 height 13
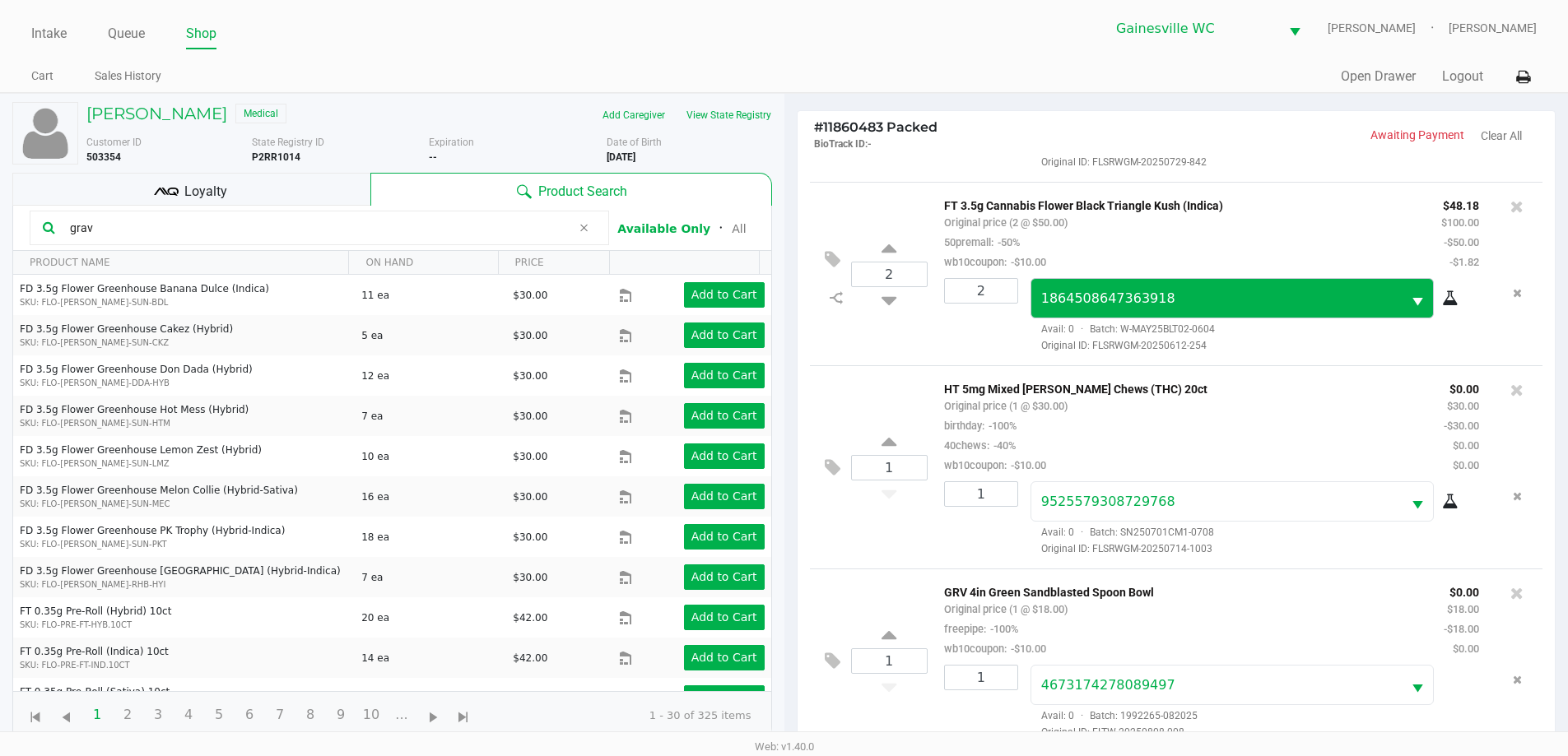
scroll to position [197, 0]
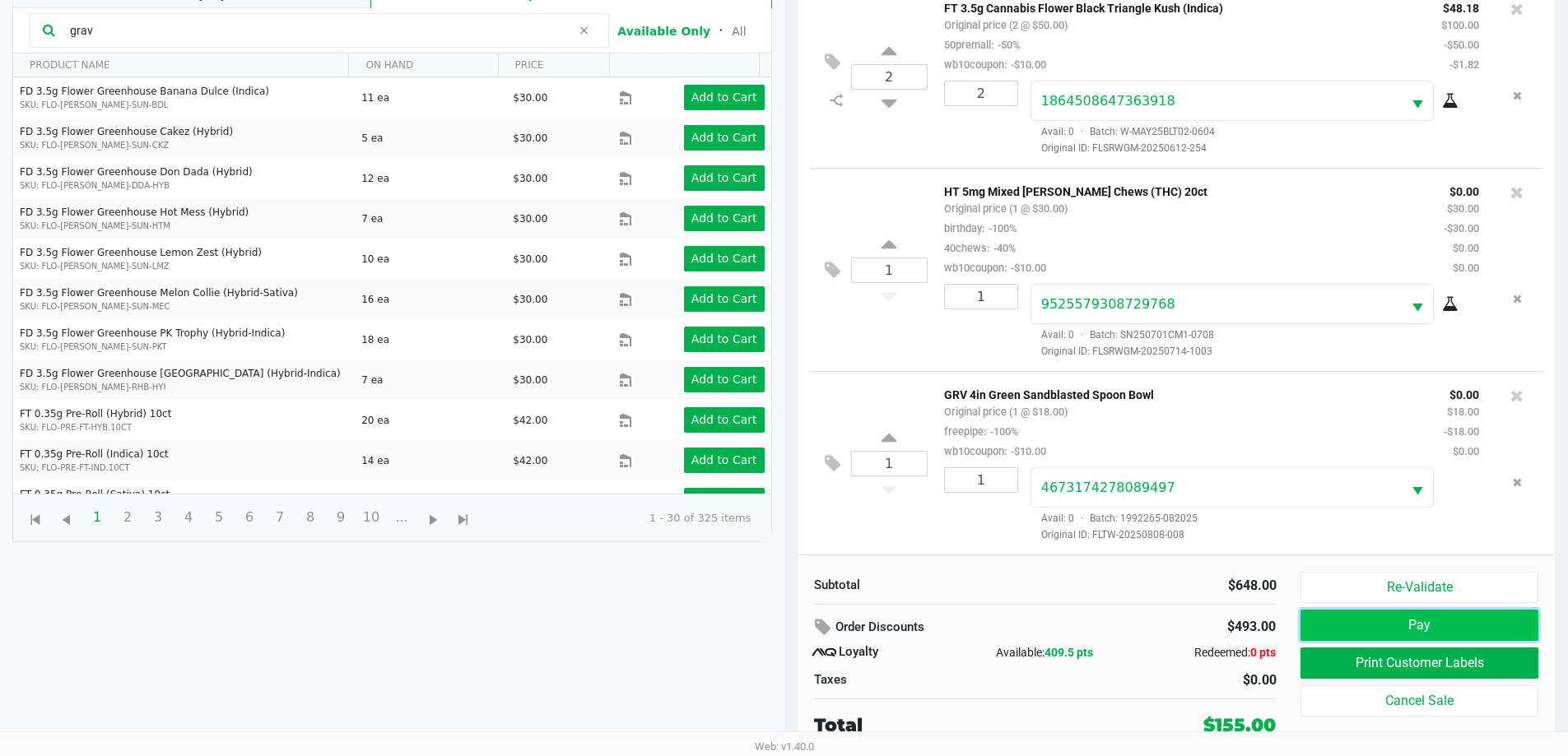
click at [1460, 623] on button "Pay" at bounding box center [1419, 625] width 237 height 31
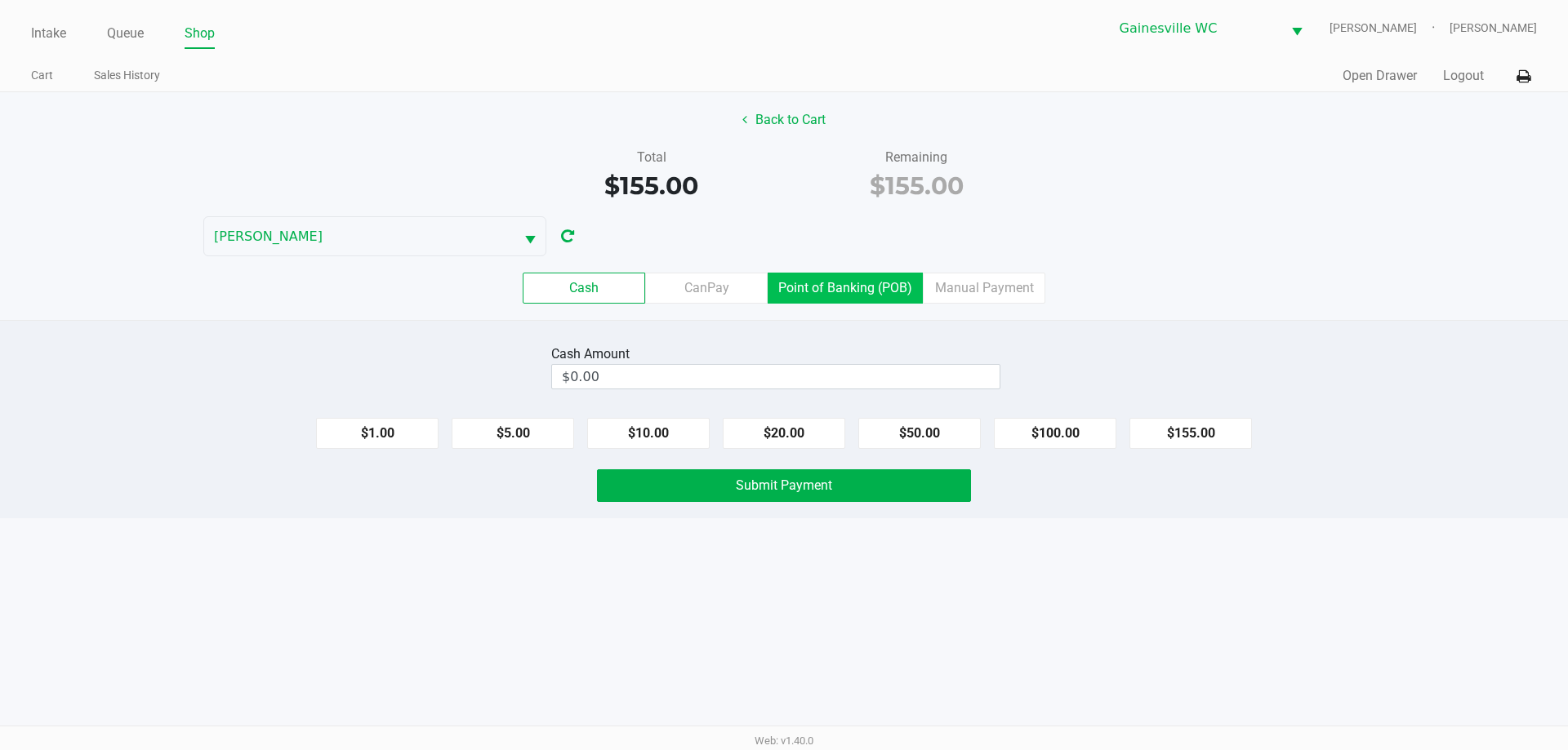
click at [853, 282] on label "Point of Banking (POB)" at bounding box center [844, 288] width 155 height 31
click at [0, 0] on 7 "Point of Banking (POB)" at bounding box center [0, 0] width 0 height 0
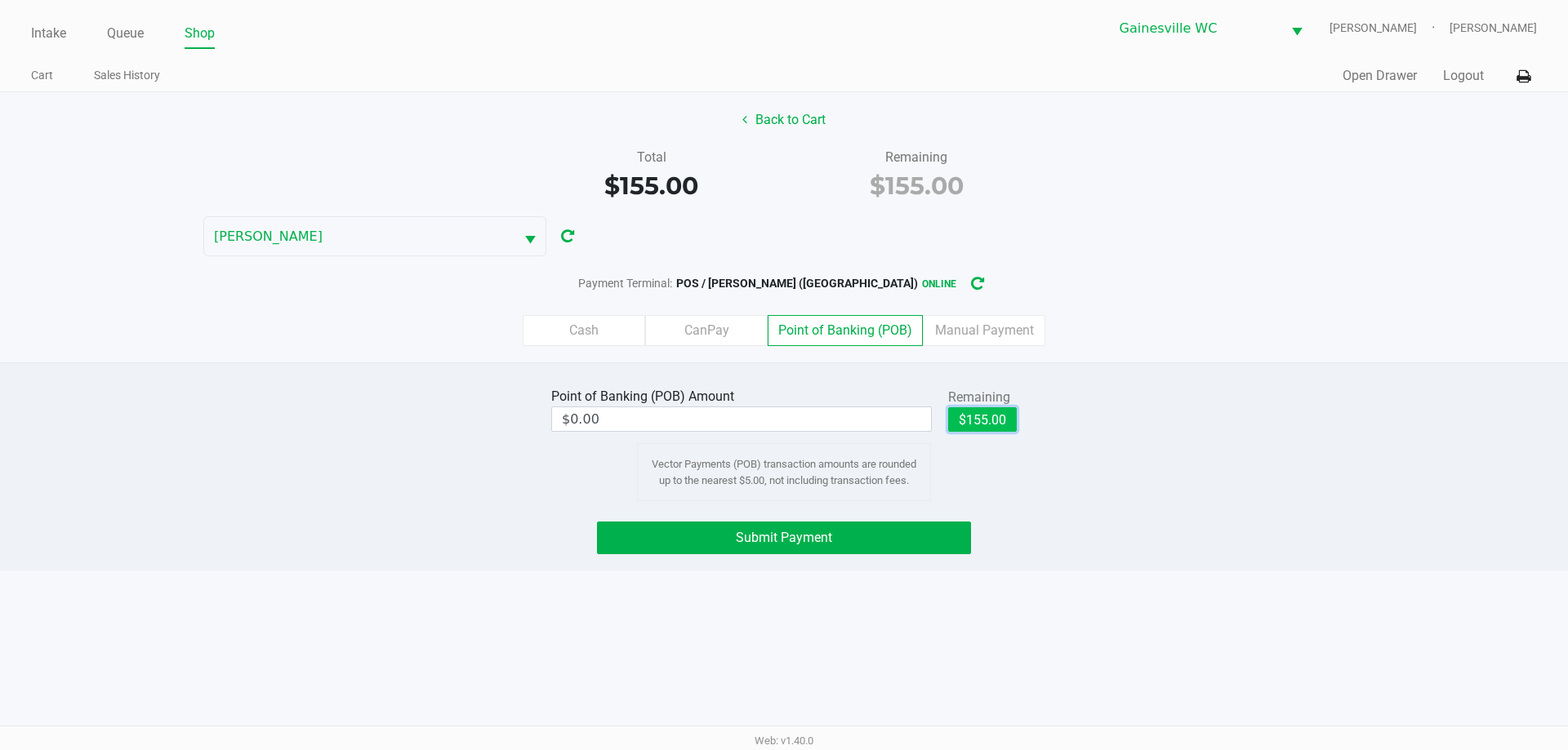
click at [993, 416] on button "$155.00" at bounding box center [982, 419] width 68 height 25
type input "$155.00"
click at [840, 529] on button "Submit Payment" at bounding box center [784, 538] width 374 height 32
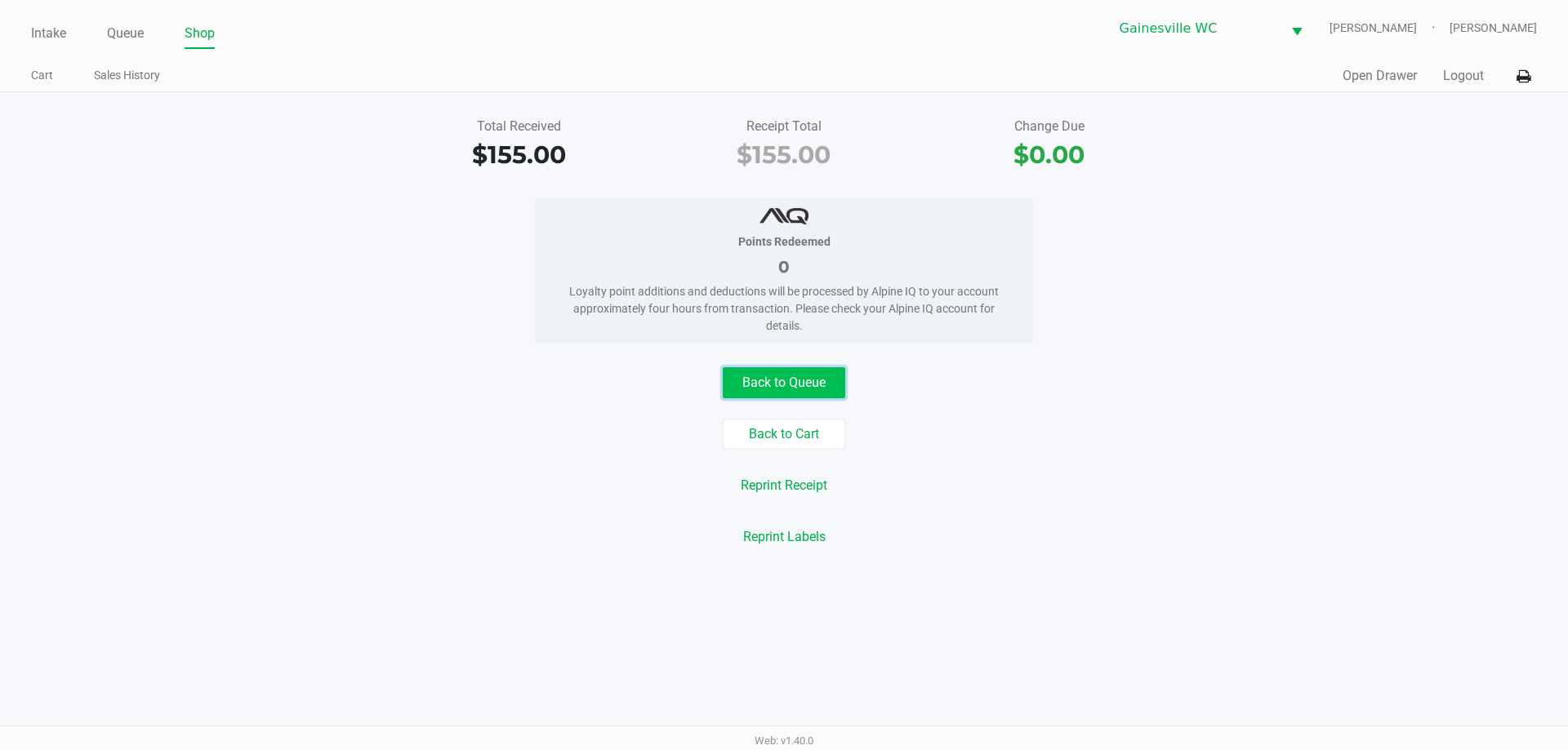
click at [767, 373] on button "Back to Queue" at bounding box center [784, 383] width 122 height 31
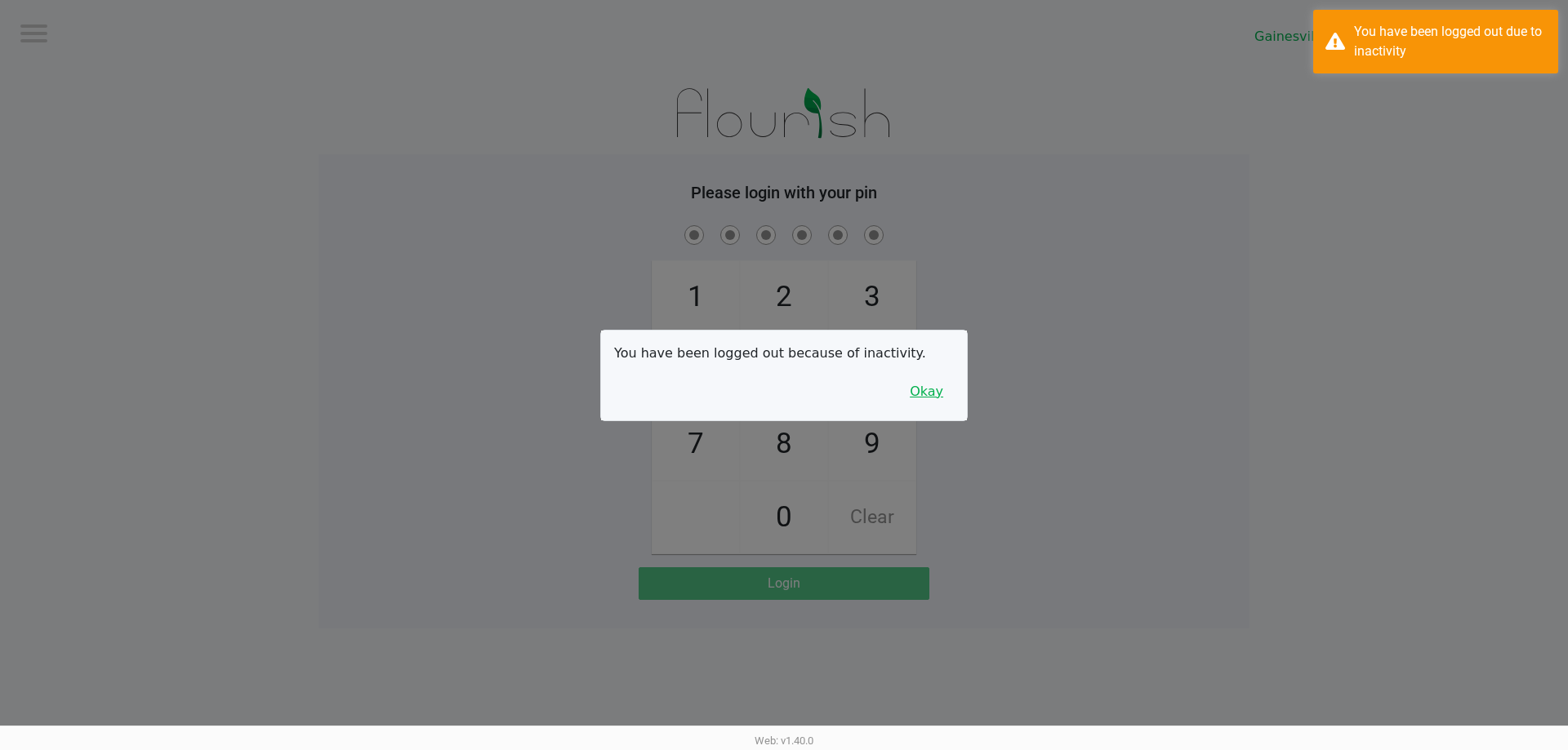
click at [945, 392] on button "Okay" at bounding box center [926, 392] width 55 height 31
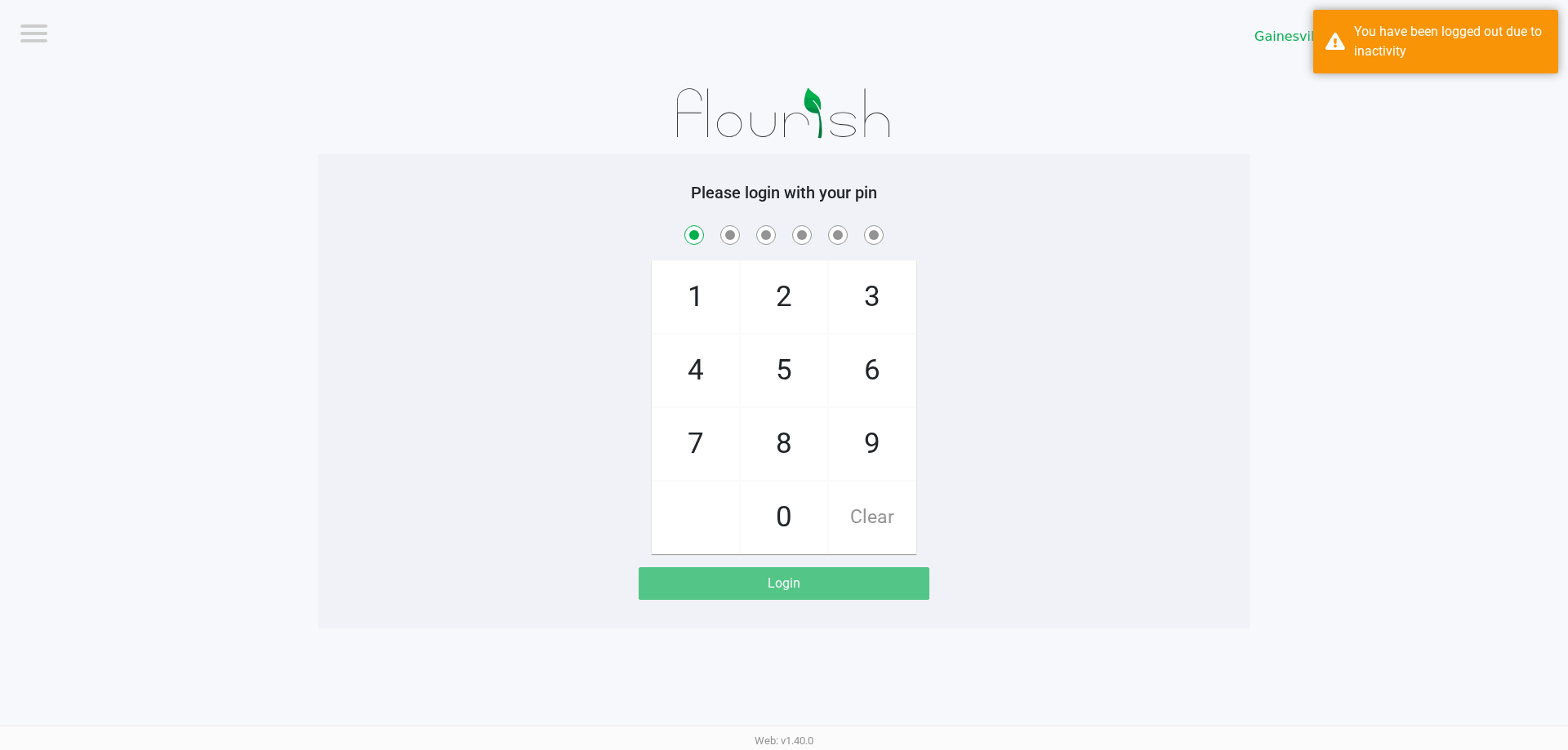
checkbox input "true"
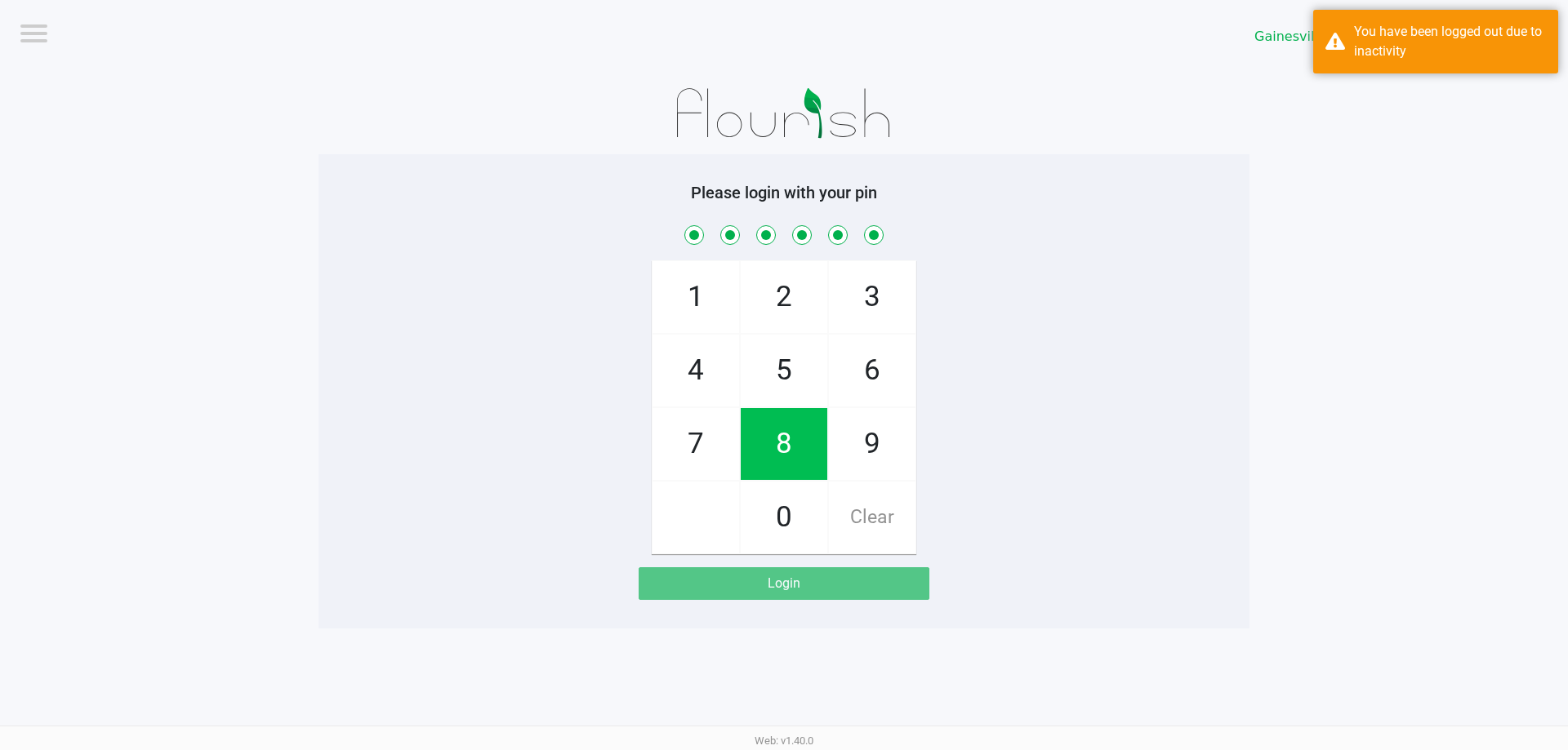
checkbox input "true"
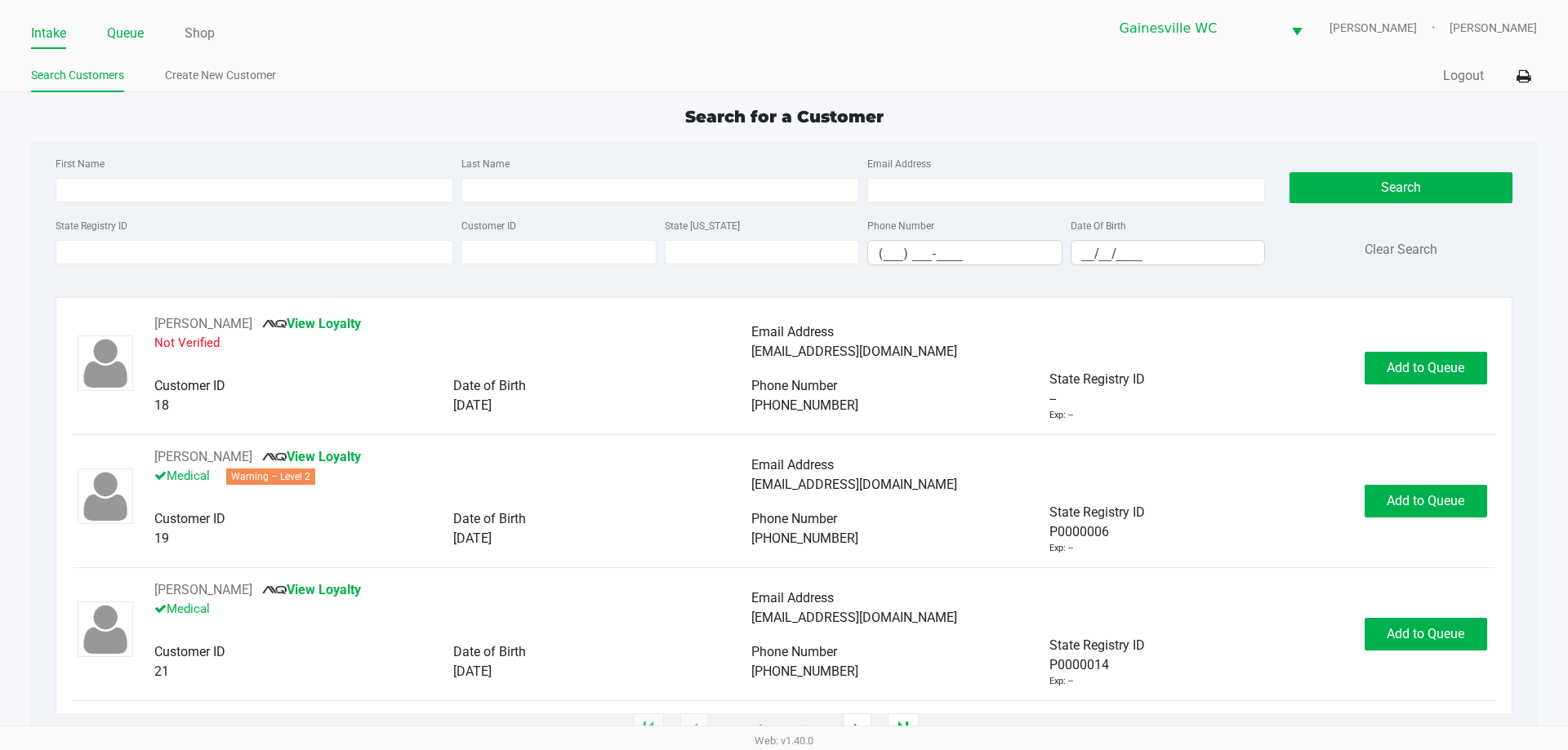
click at [131, 34] on link "Queue" at bounding box center [125, 33] width 37 height 23
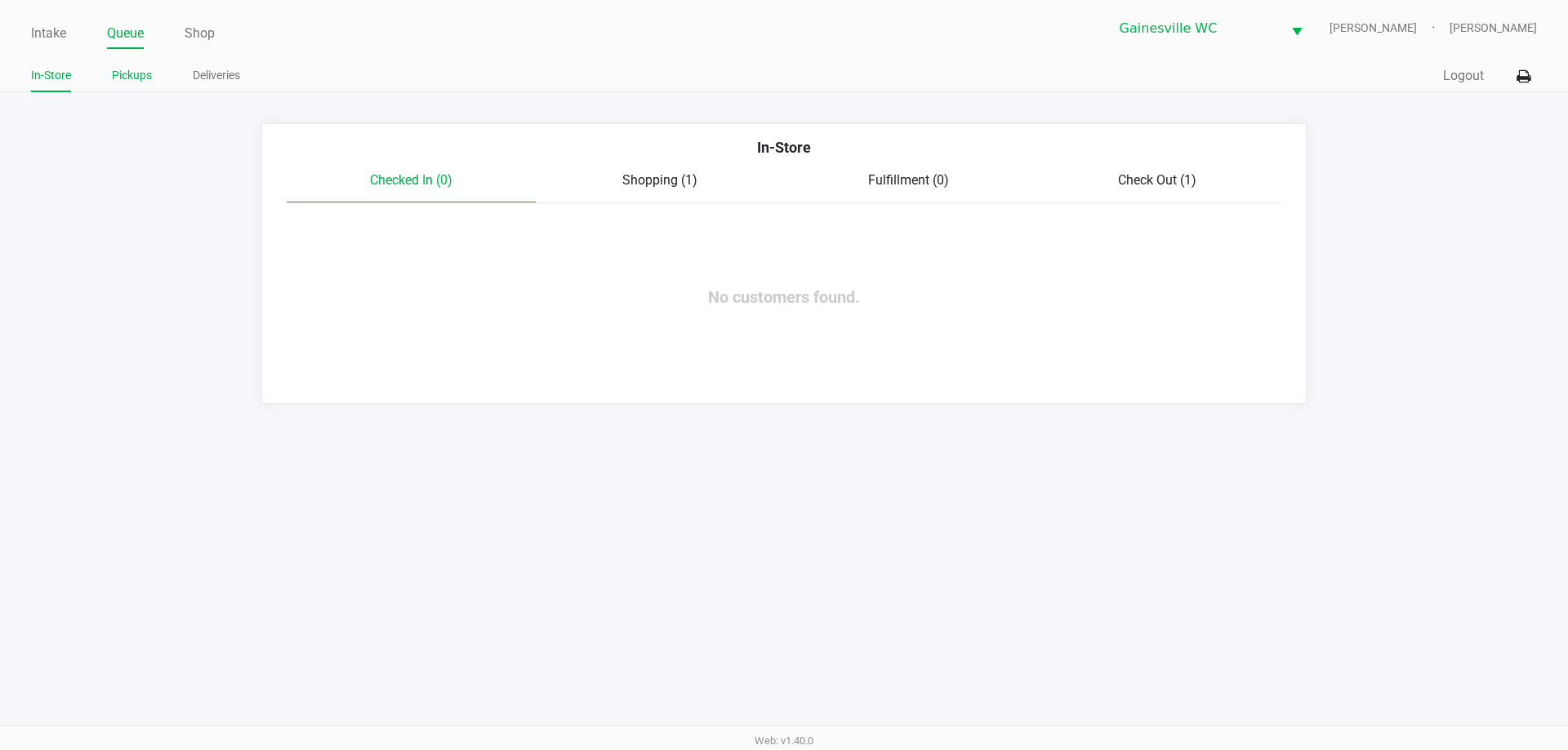
click at [143, 81] on link "Pickups" at bounding box center [132, 75] width 40 height 21
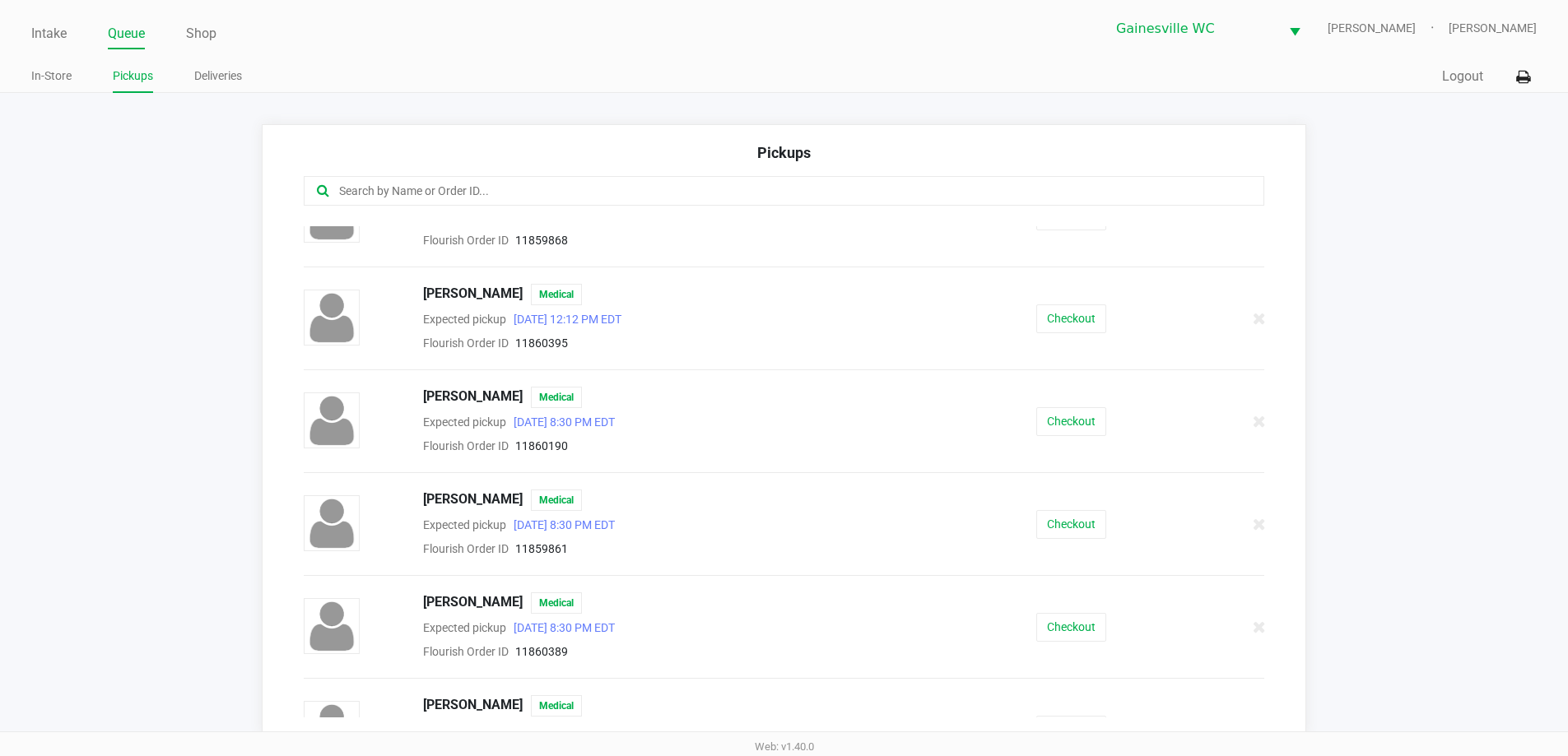
scroll to position [92, 0]
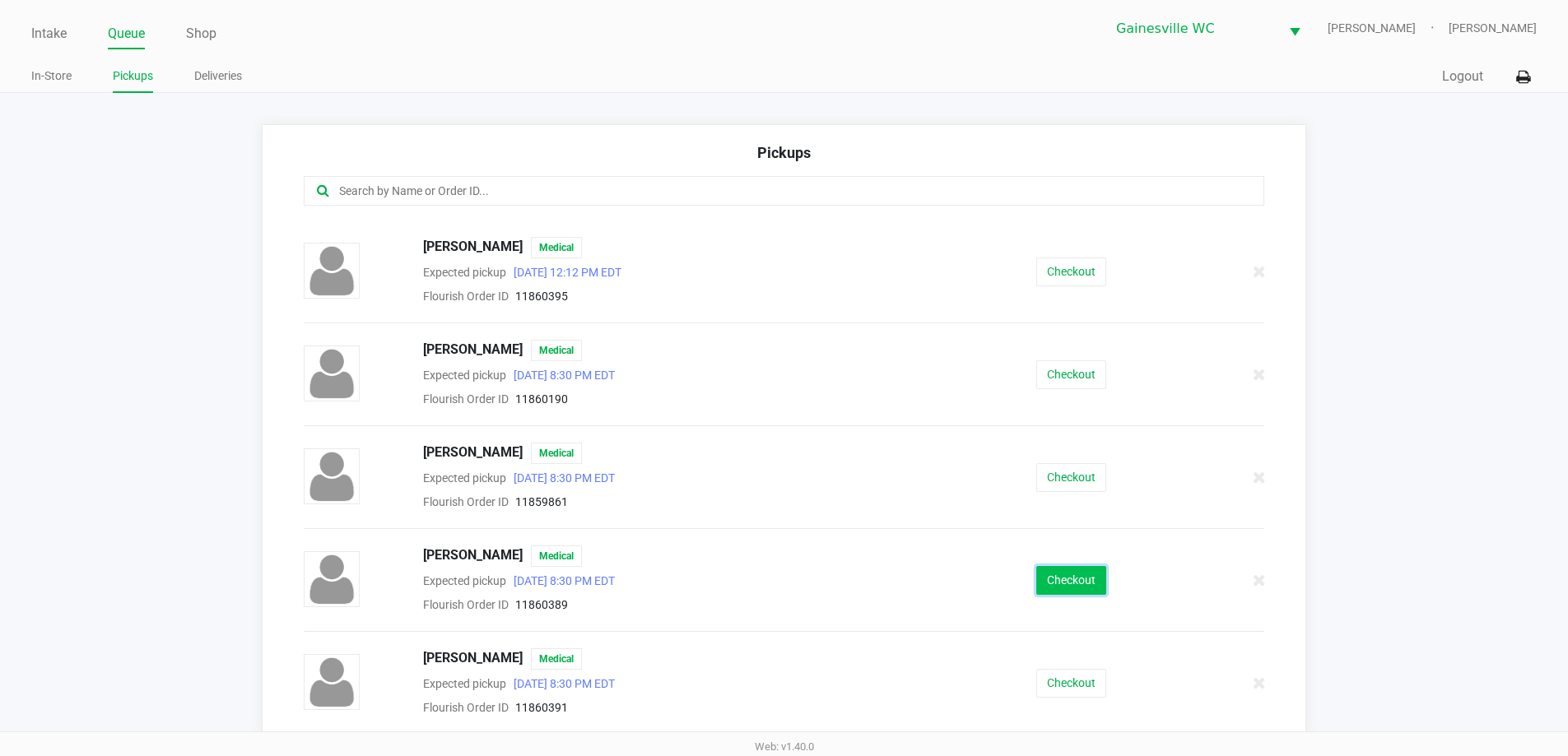
click at [1095, 585] on button "Checkout" at bounding box center [1071, 580] width 70 height 28
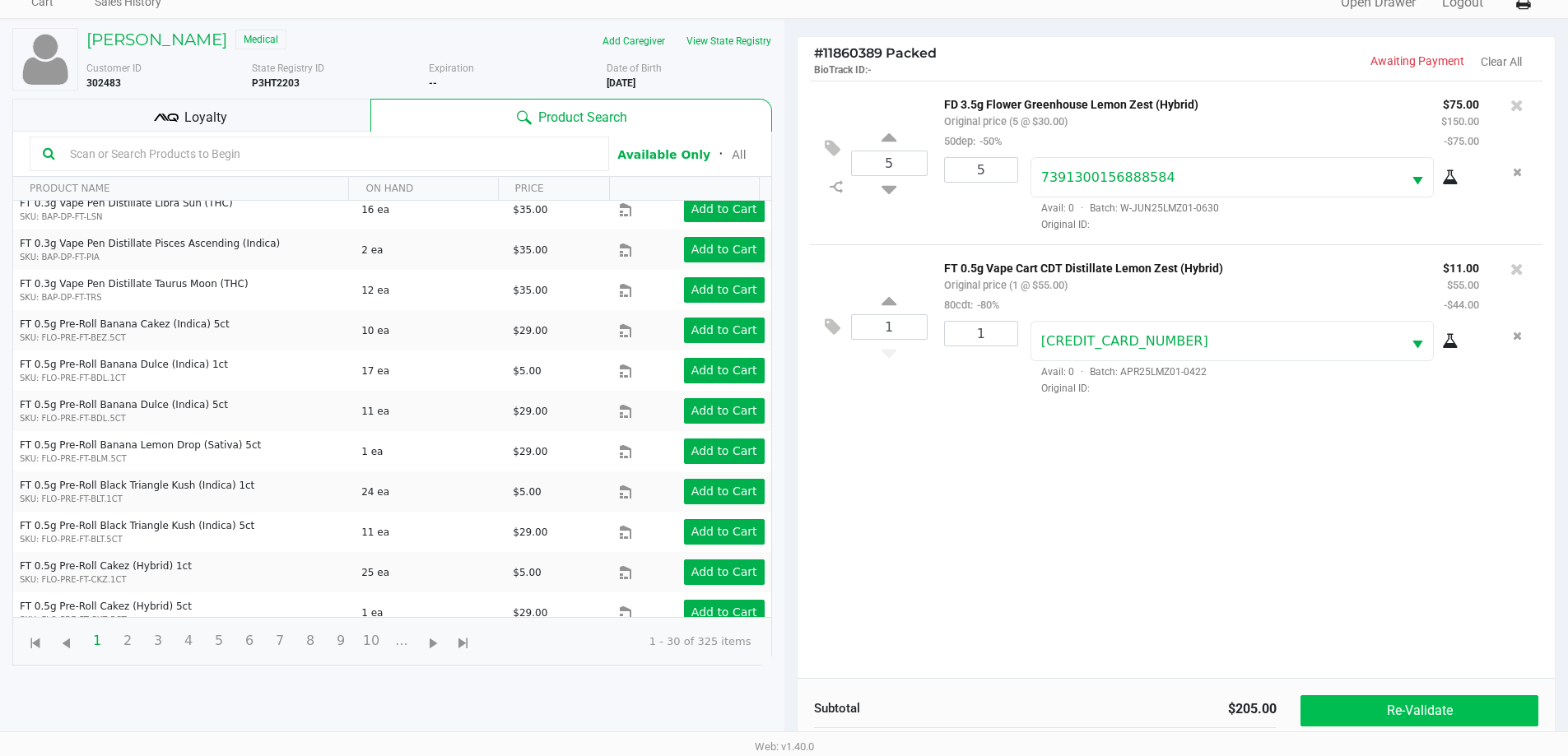
scroll to position [178, 0]
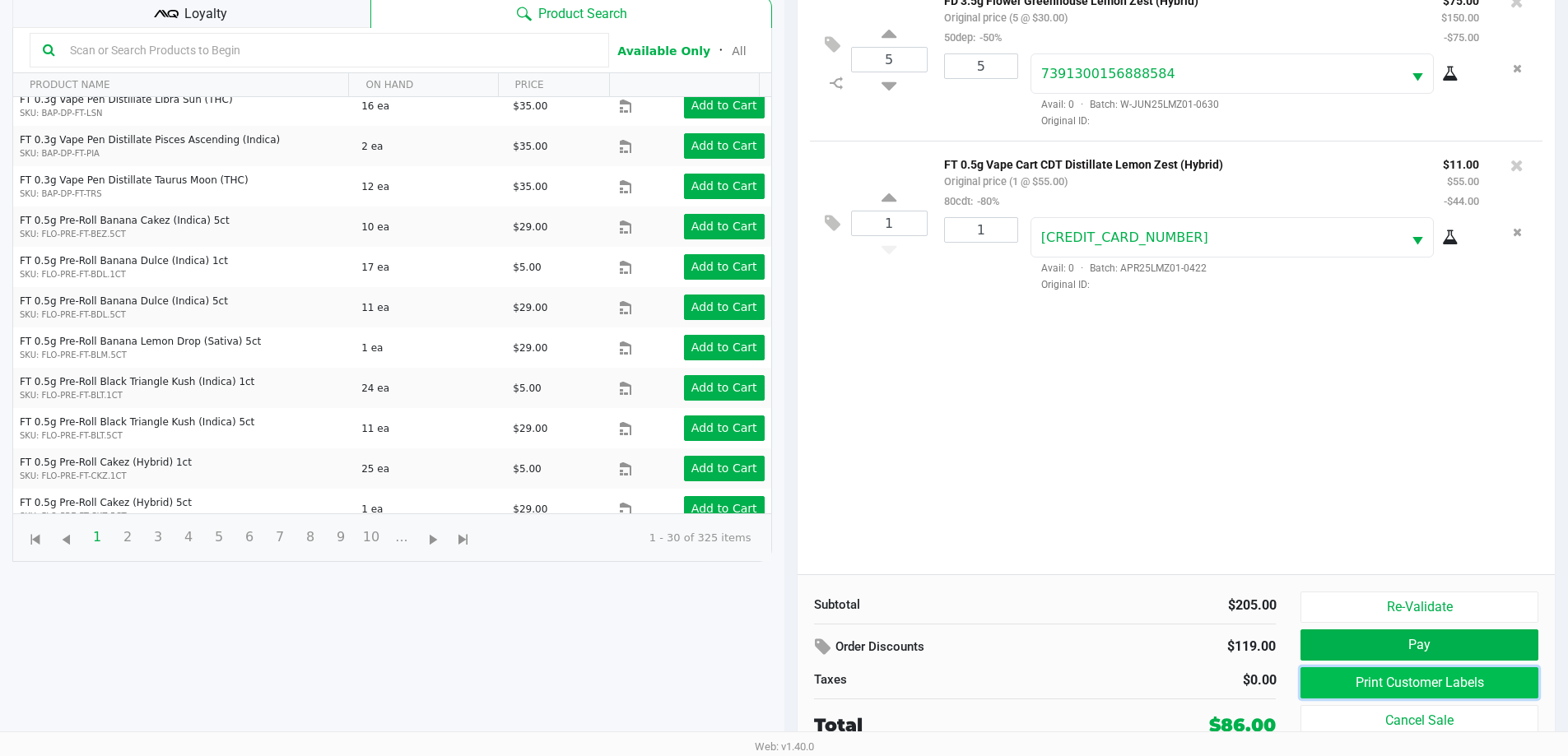
click at [1390, 686] on button "Print Customer Labels" at bounding box center [1419, 683] width 237 height 31
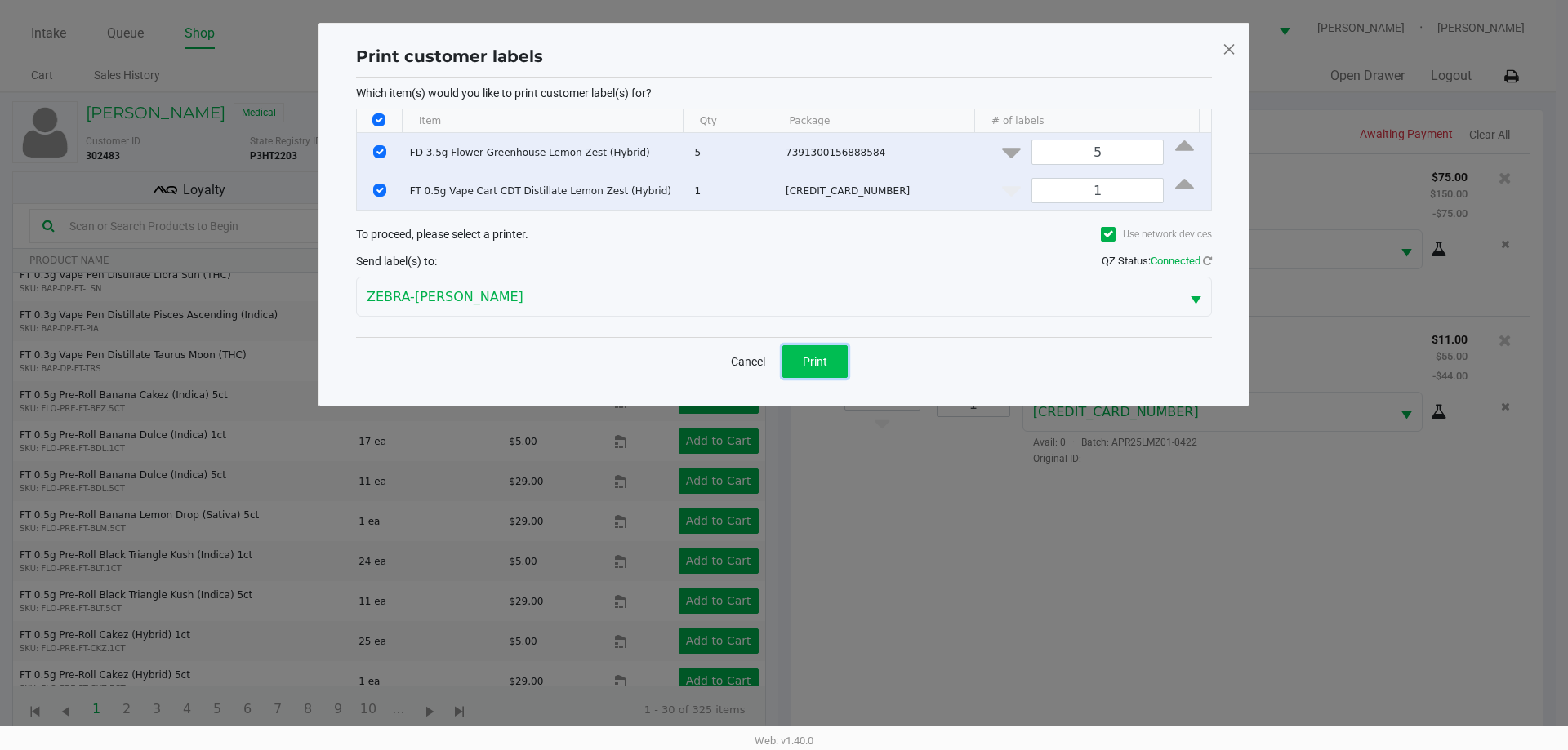
click at [829, 363] on button "Print" at bounding box center [814, 362] width 65 height 32
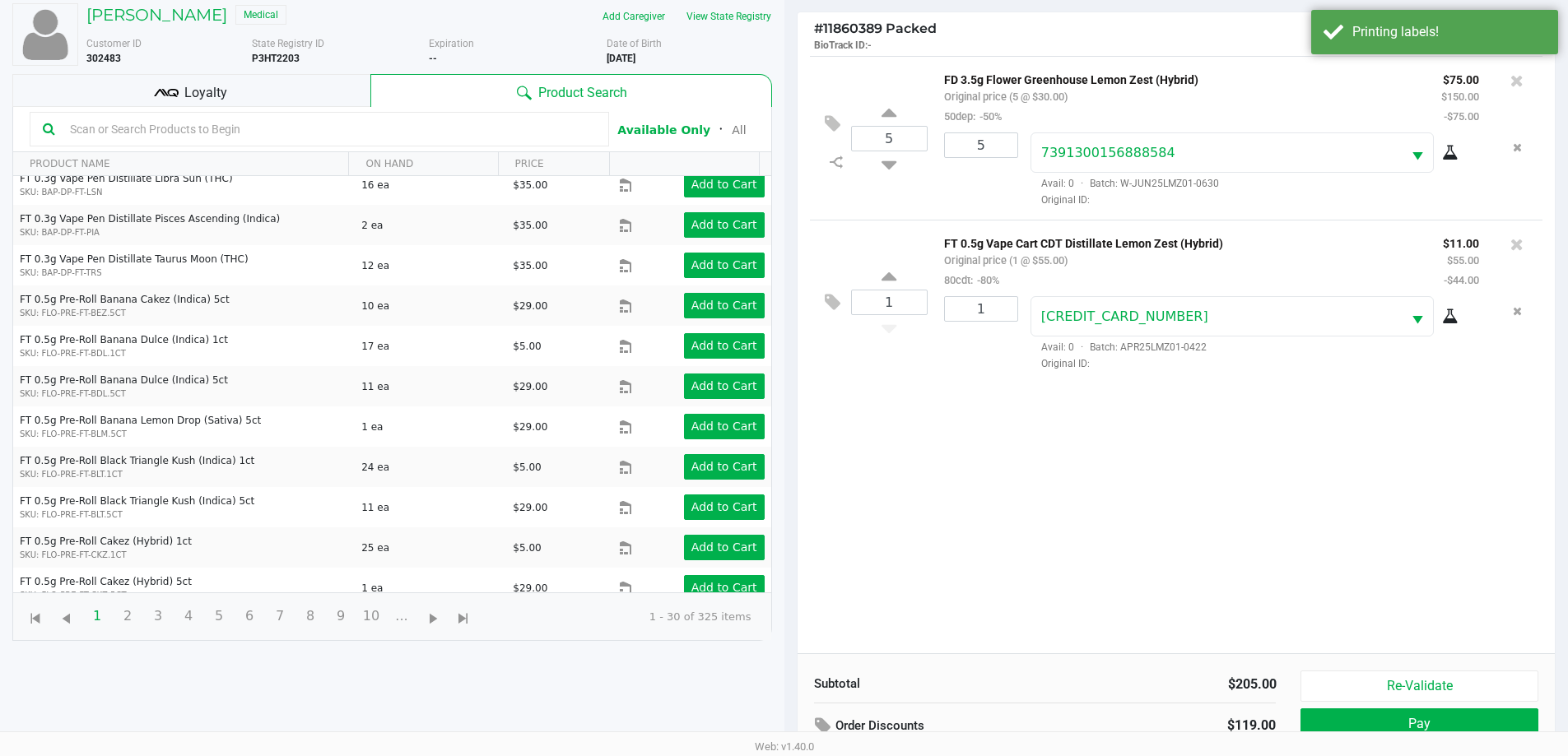
scroll to position [178, 0]
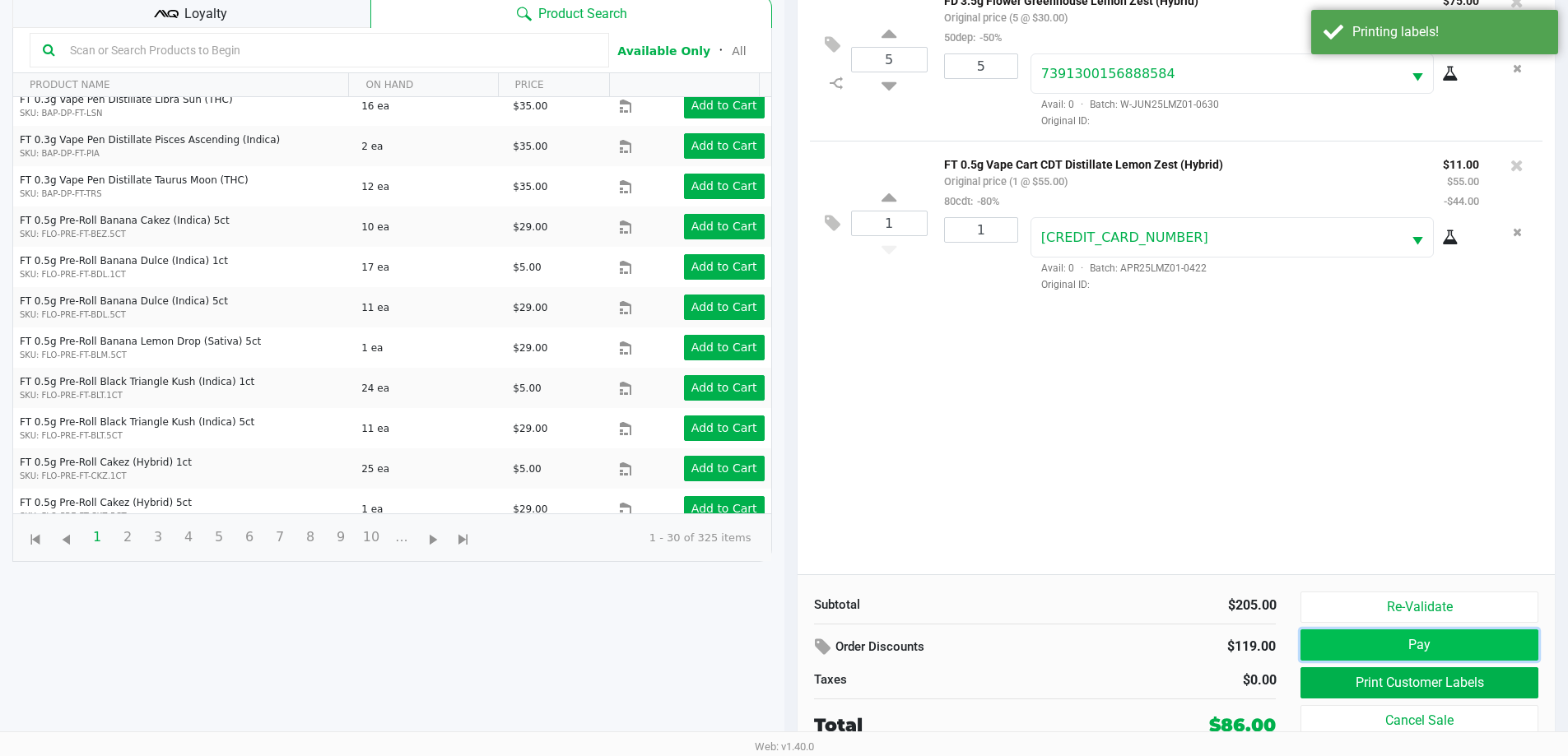
click at [1331, 637] on button "Pay" at bounding box center [1419, 645] width 237 height 31
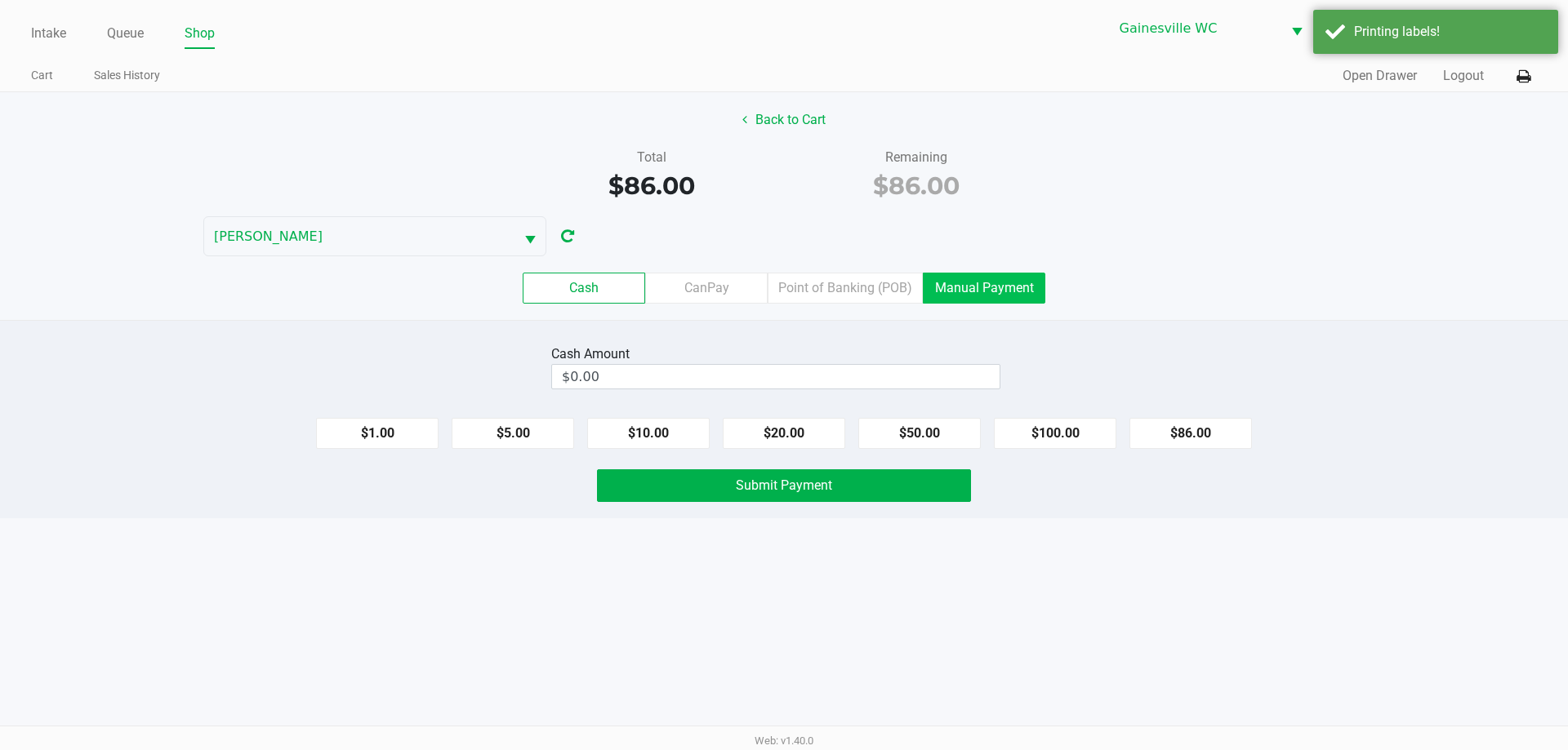
click at [982, 289] on label "Manual Payment" at bounding box center [984, 288] width 122 height 31
click at [0, 0] on 8 "Manual Payment" at bounding box center [0, 0] width 0 height 0
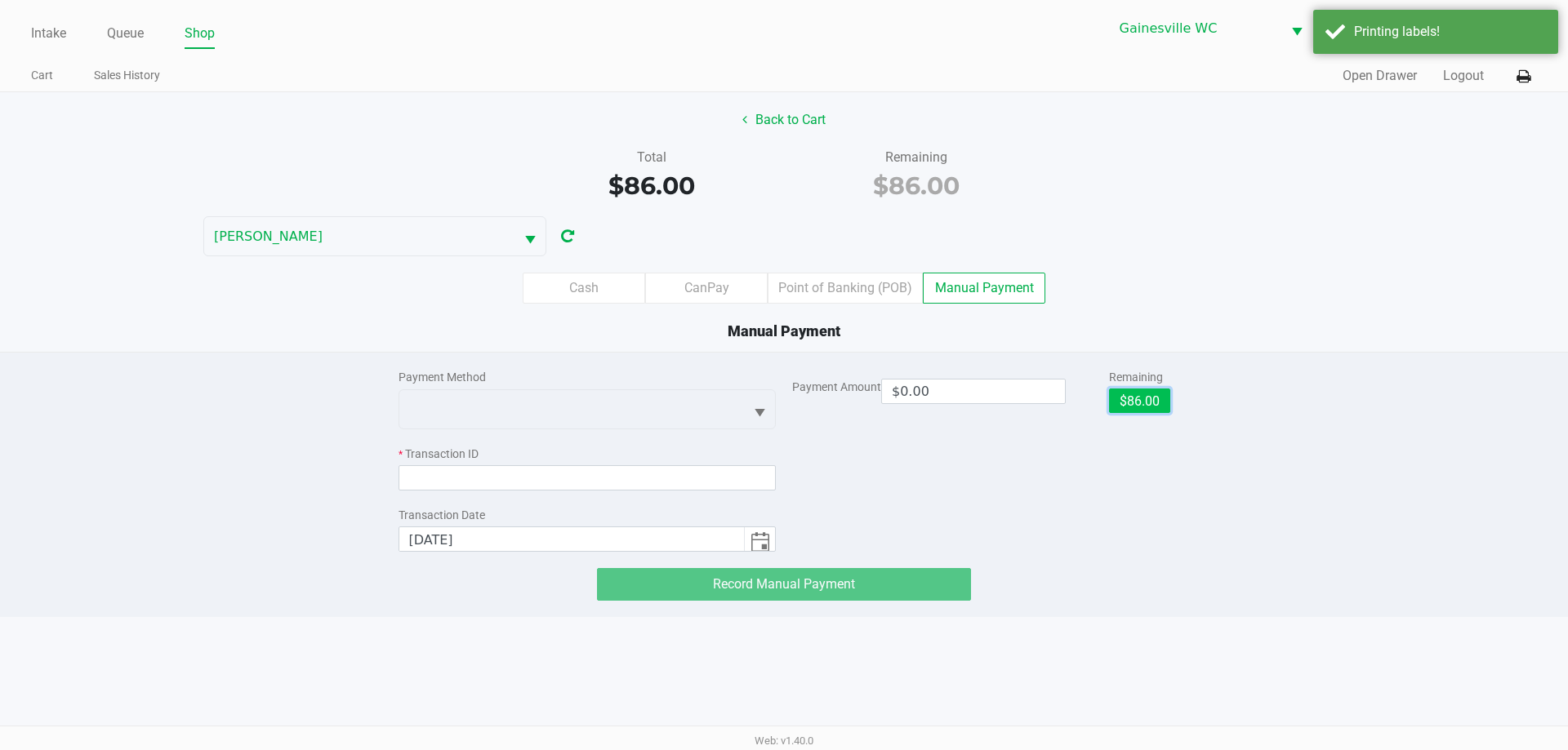
click at [1133, 395] on button "$86.00" at bounding box center [1139, 400] width 62 height 25
type input "$86.00"
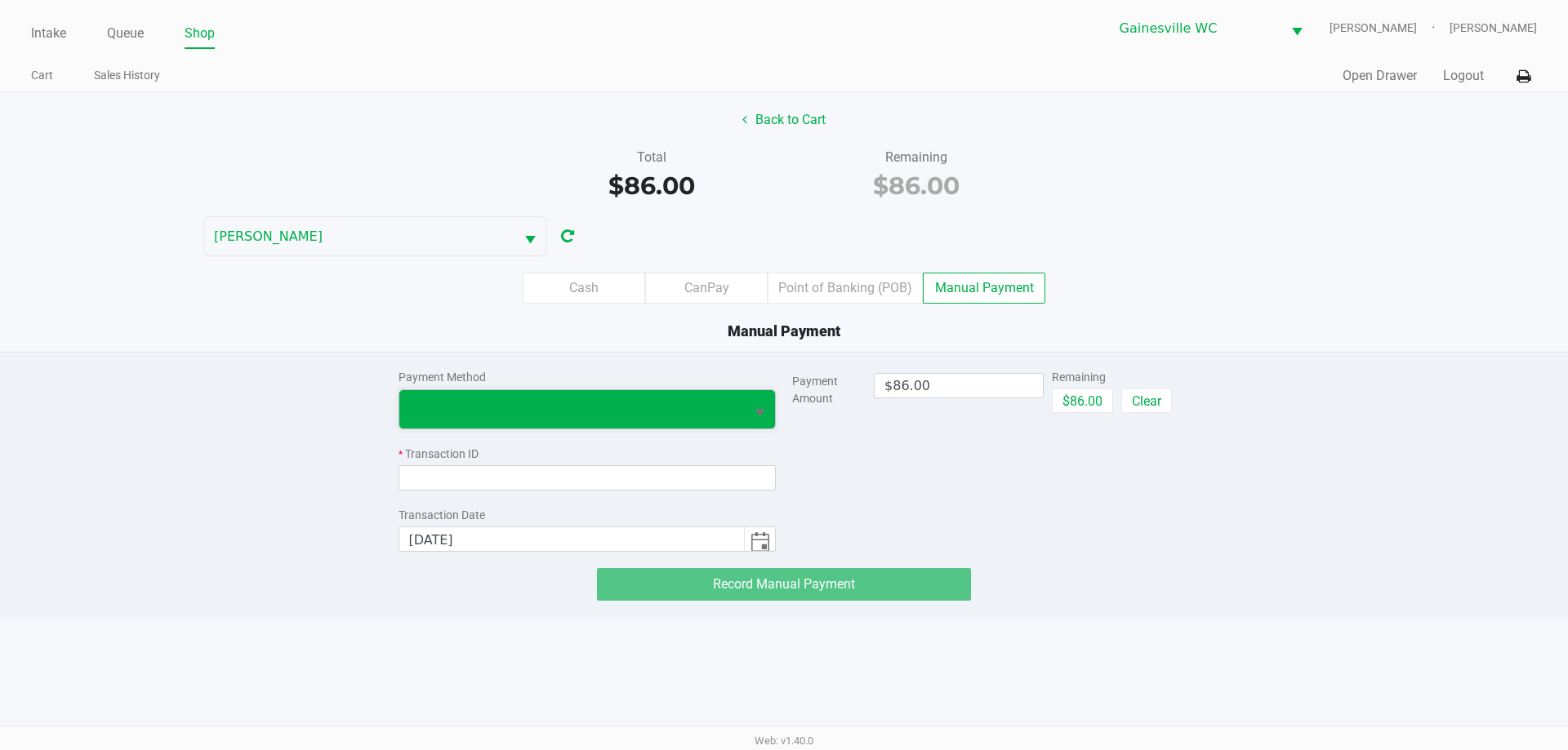
click at [515, 406] on span at bounding box center [571, 409] width 326 height 20
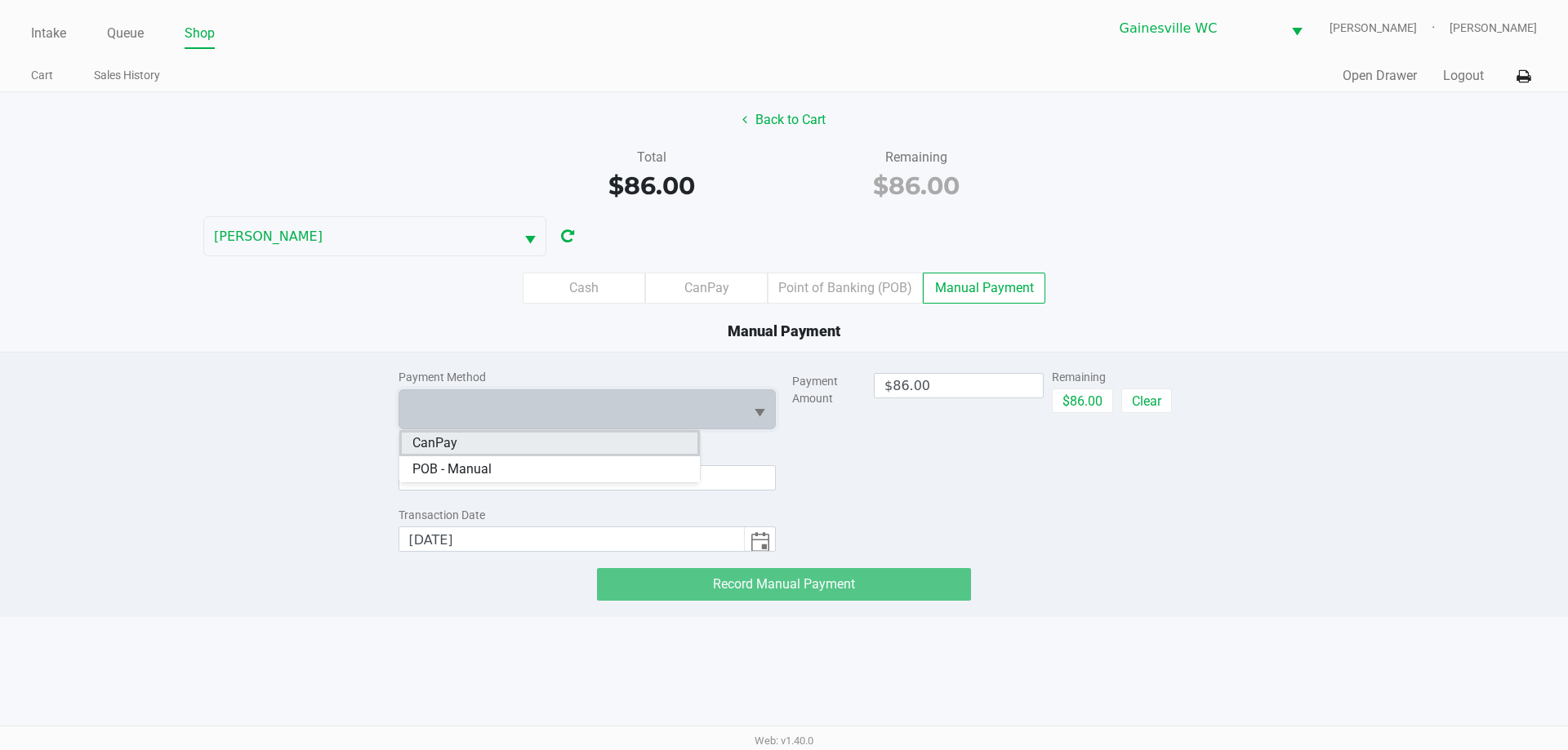
click at [499, 452] on li "CanPay" at bounding box center [549, 443] width 300 height 27
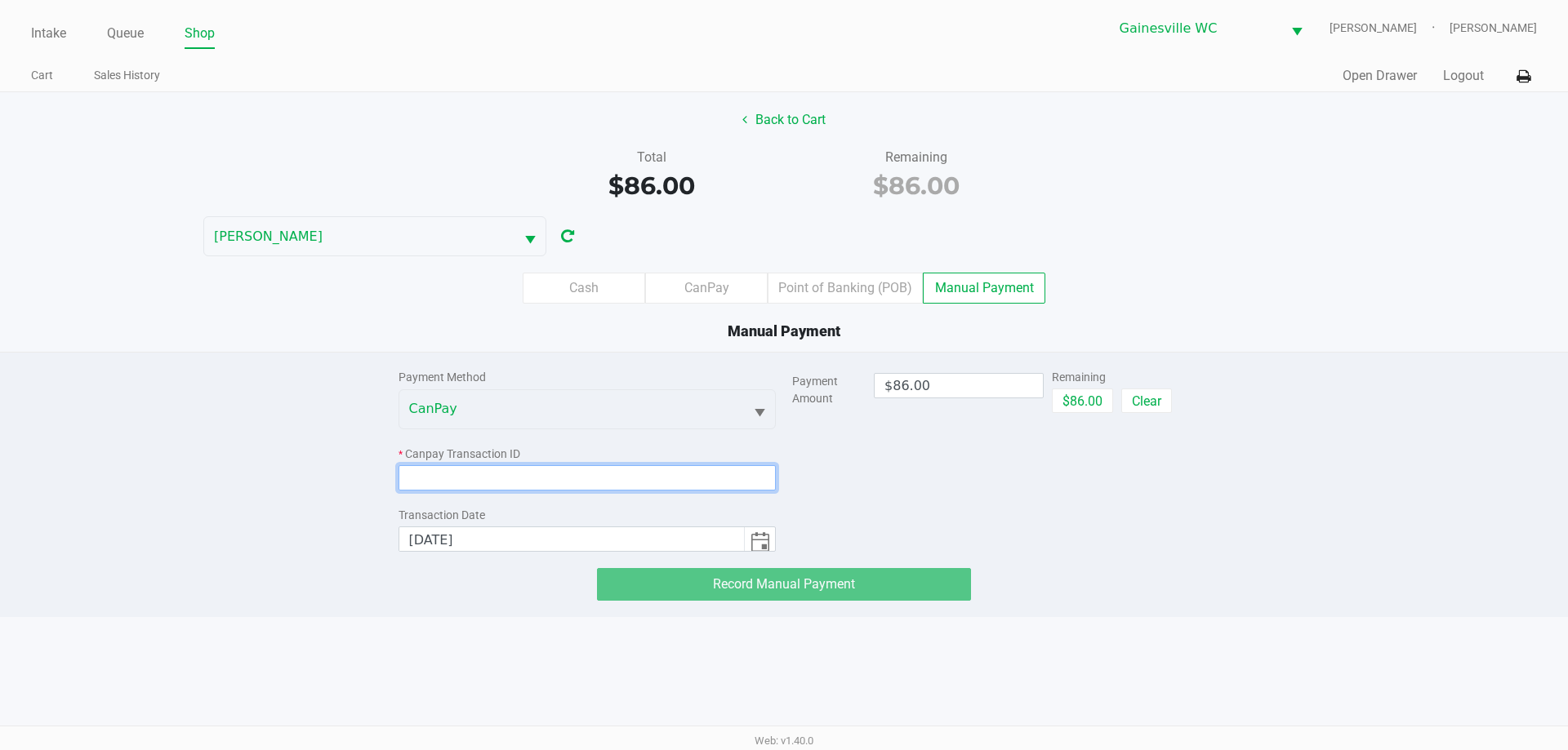
click at [497, 472] on input at bounding box center [588, 478] width 378 height 26
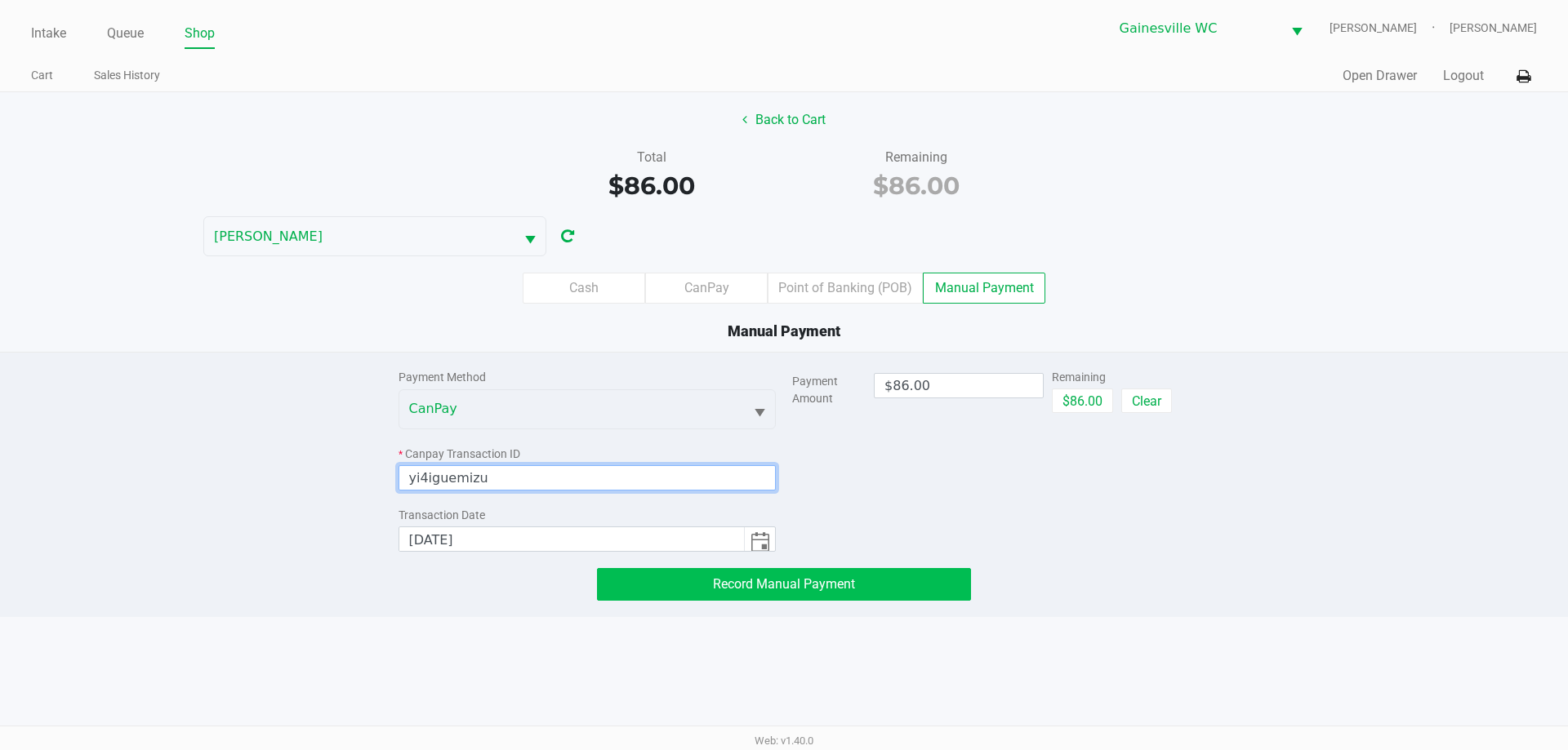
type input "yi4iguemizu"
click at [741, 582] on span "Record Manual Payment" at bounding box center [784, 584] width 142 height 15
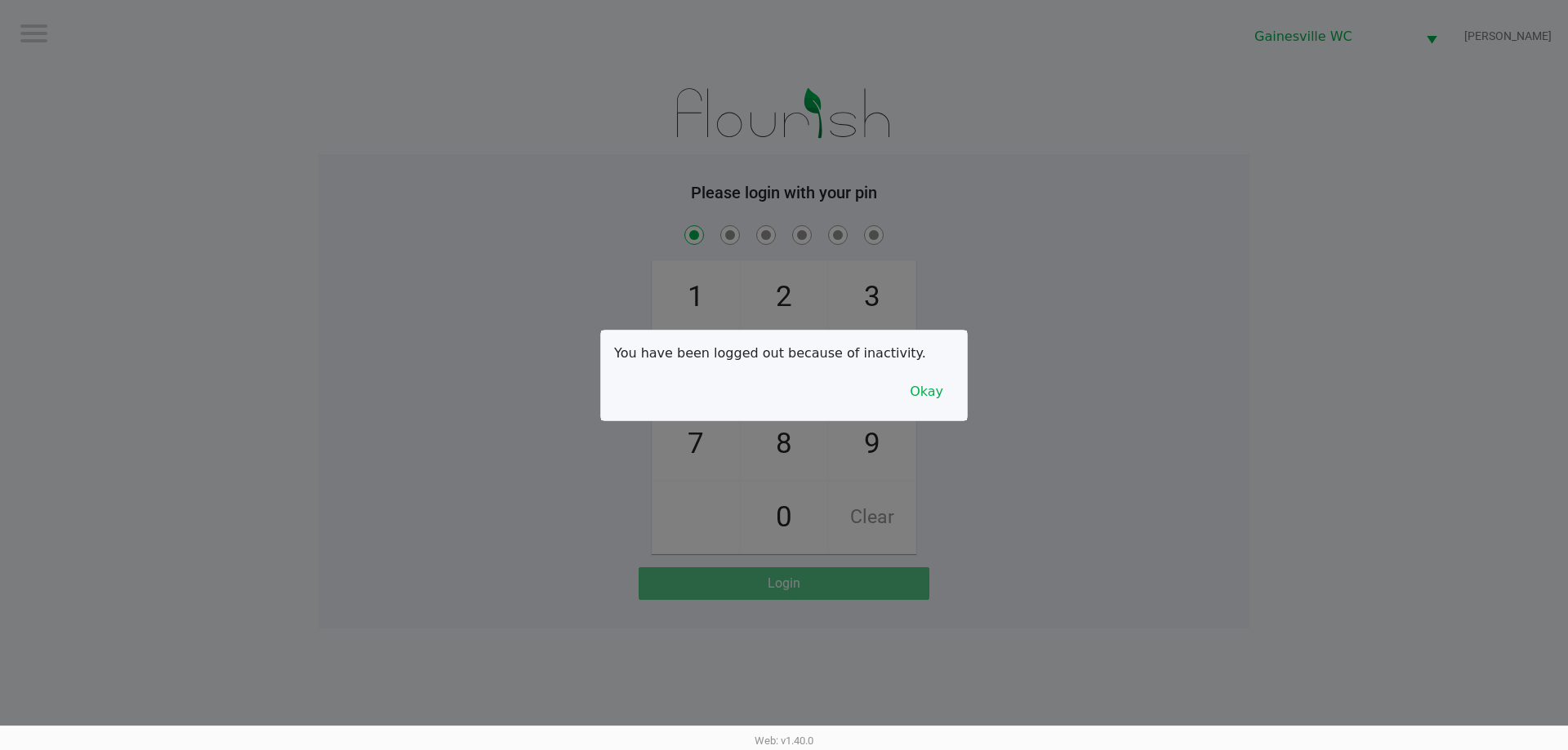
checkbox input "true"
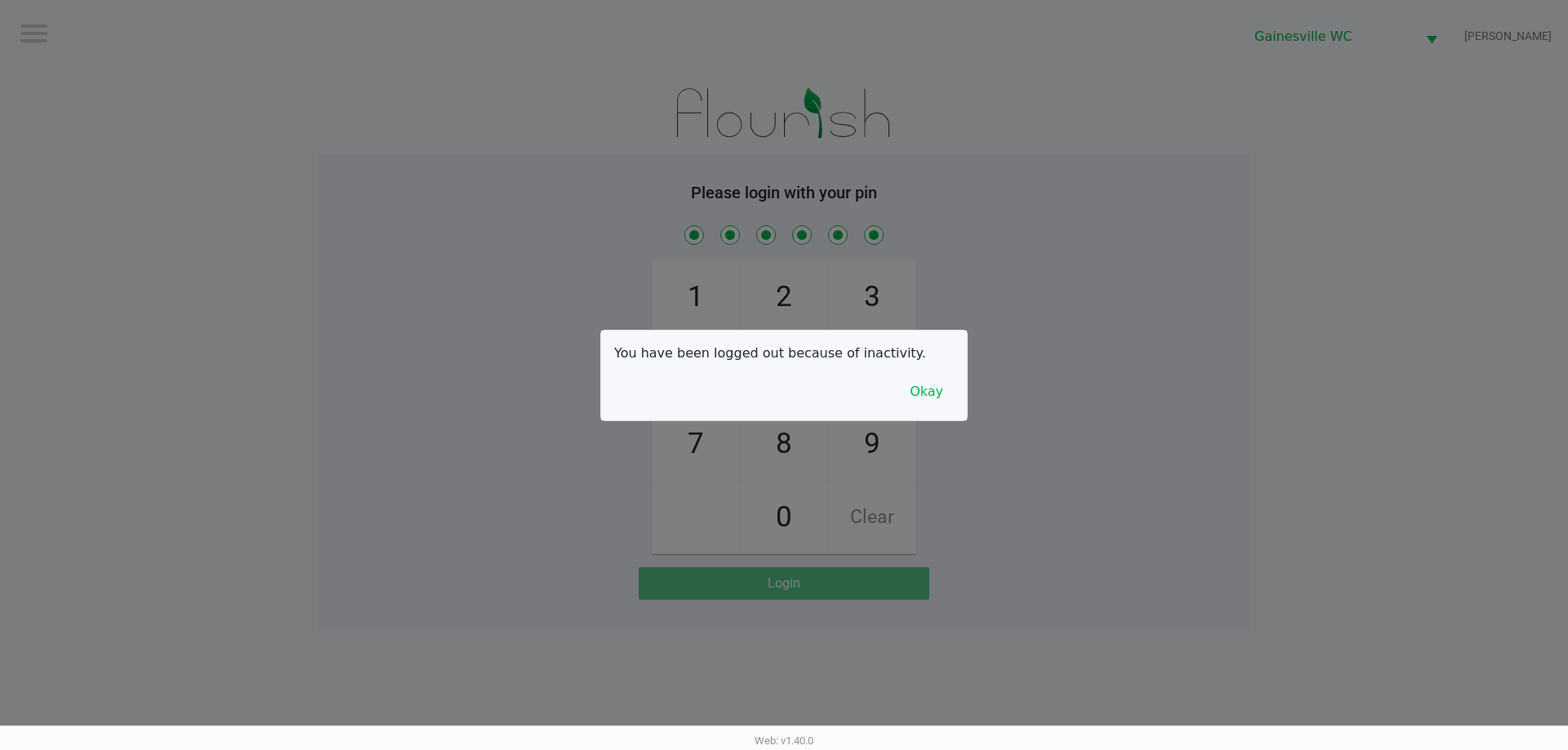
checkbox input "true"
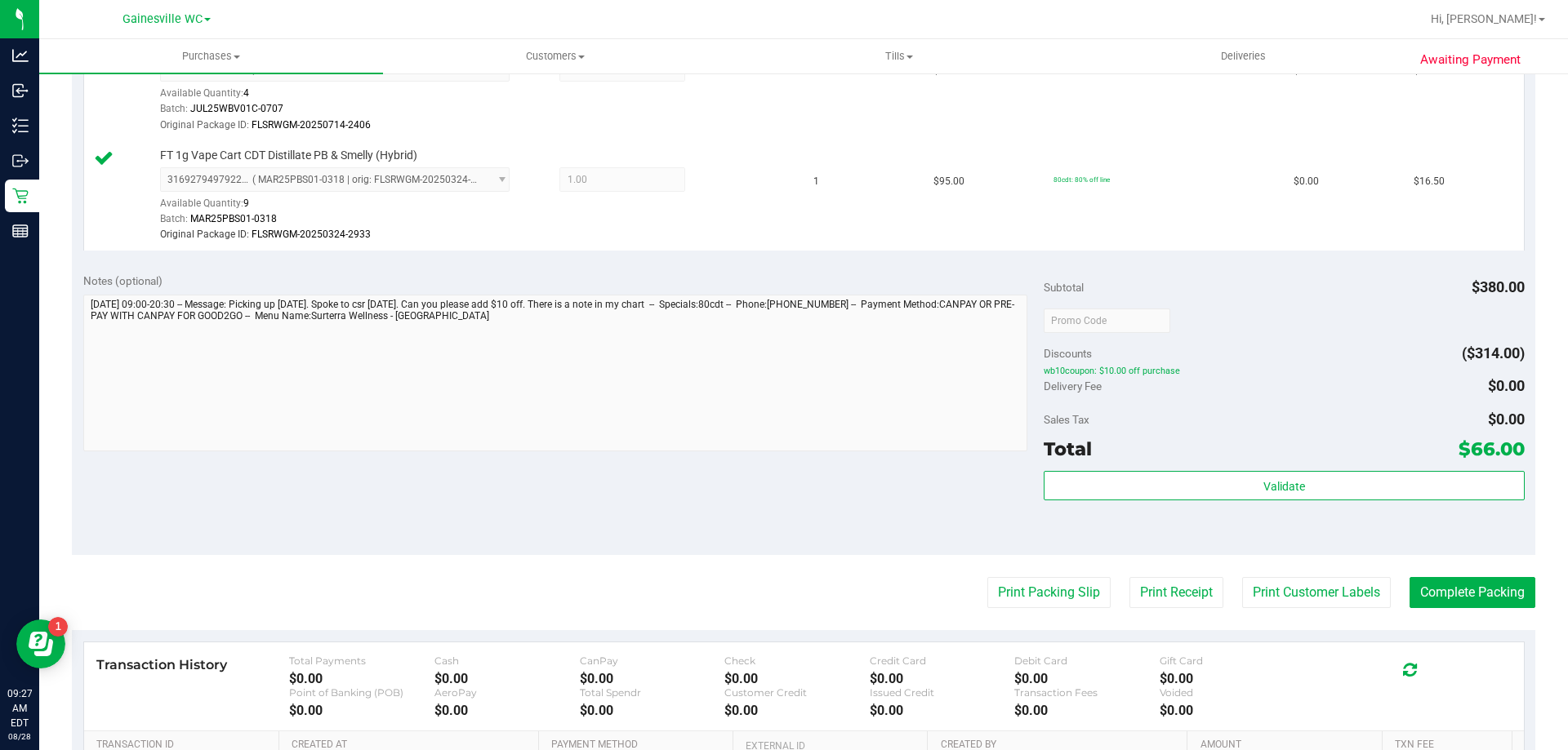
scroll to position [816, 0]
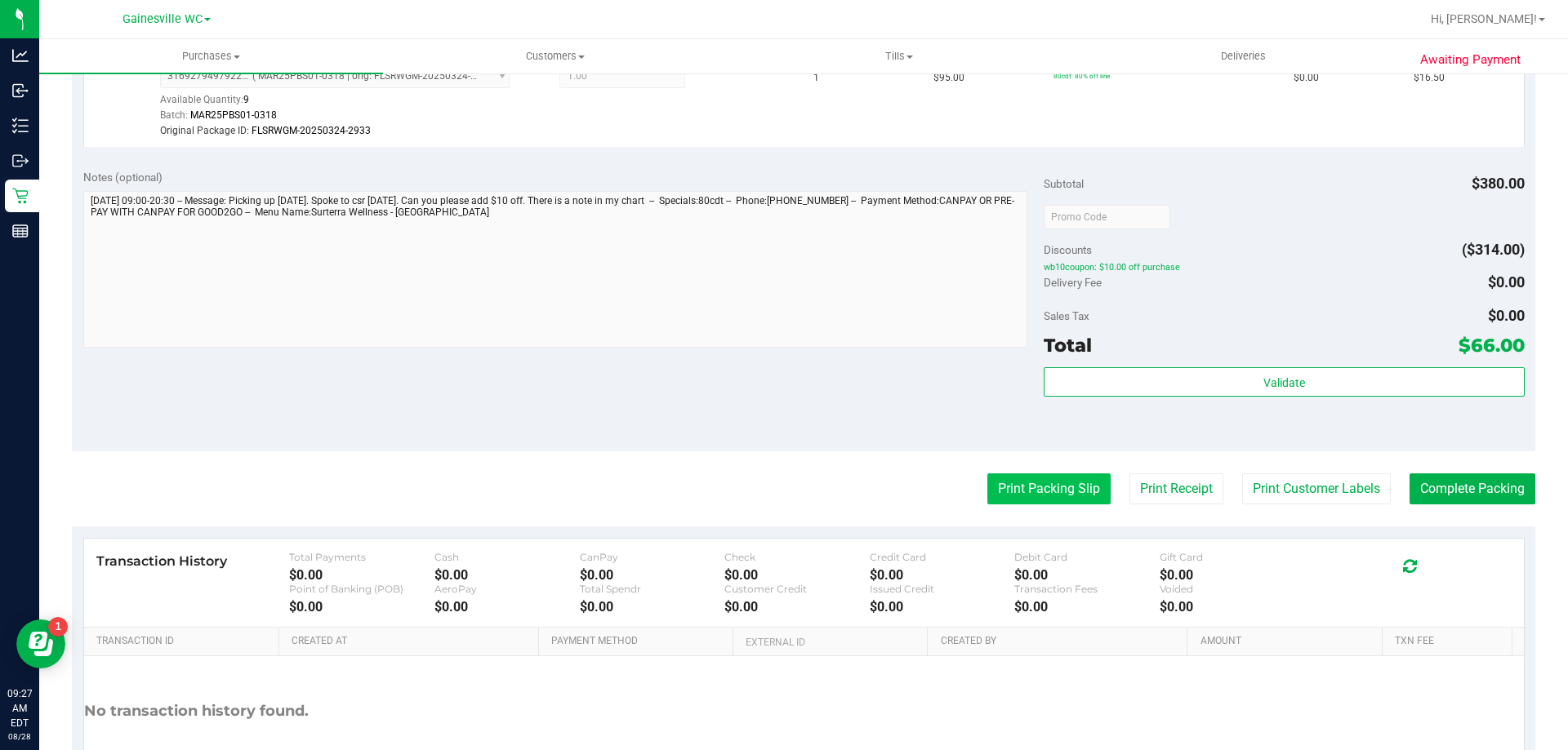
click at [1057, 478] on button "Print Packing Slip" at bounding box center [1049, 489] width 123 height 31
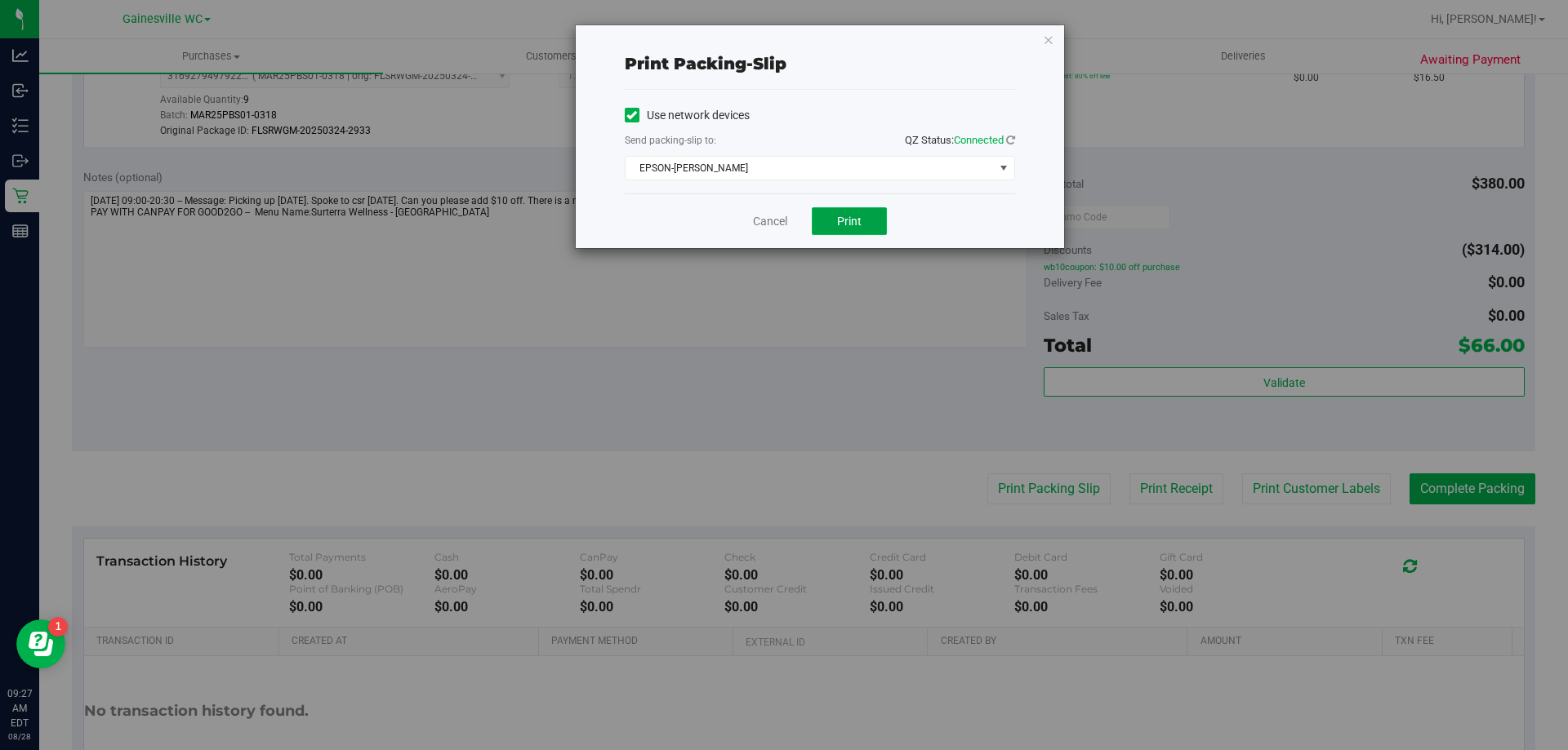
click at [821, 213] on button "Print" at bounding box center [849, 221] width 75 height 27
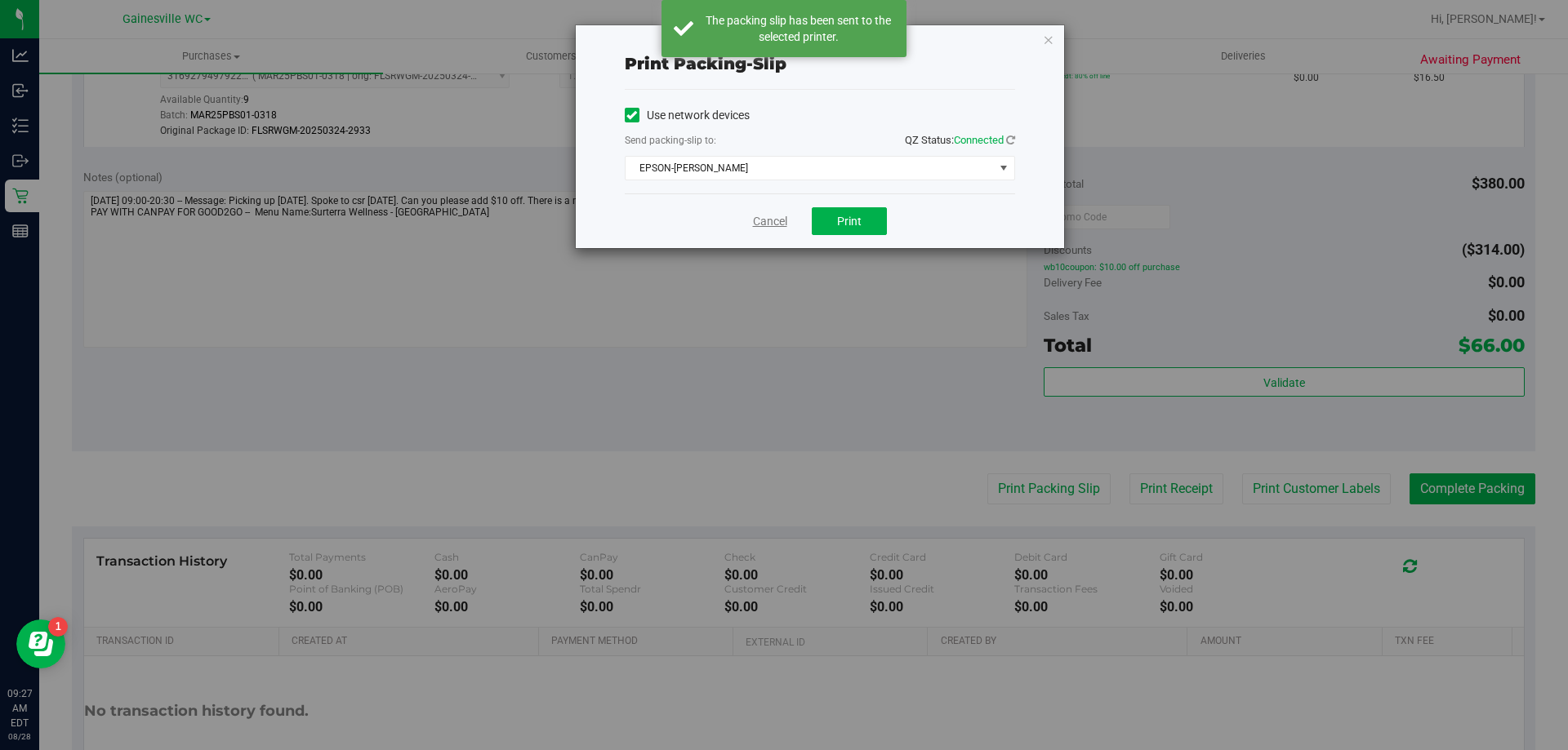
click at [763, 218] on link "Cancel" at bounding box center [770, 221] width 34 height 17
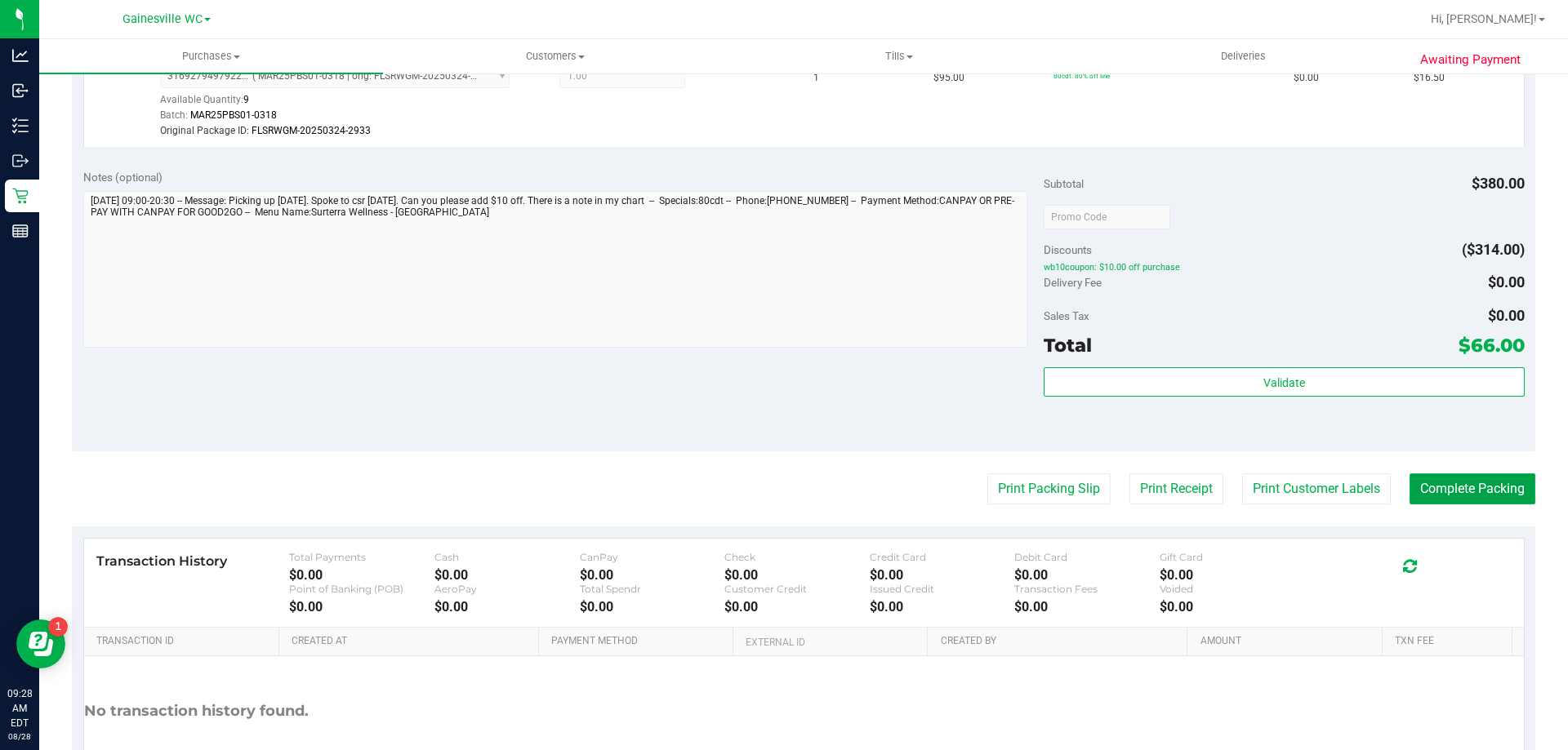
click at [1443, 494] on button "Complete Packing" at bounding box center [1471, 489] width 126 height 31
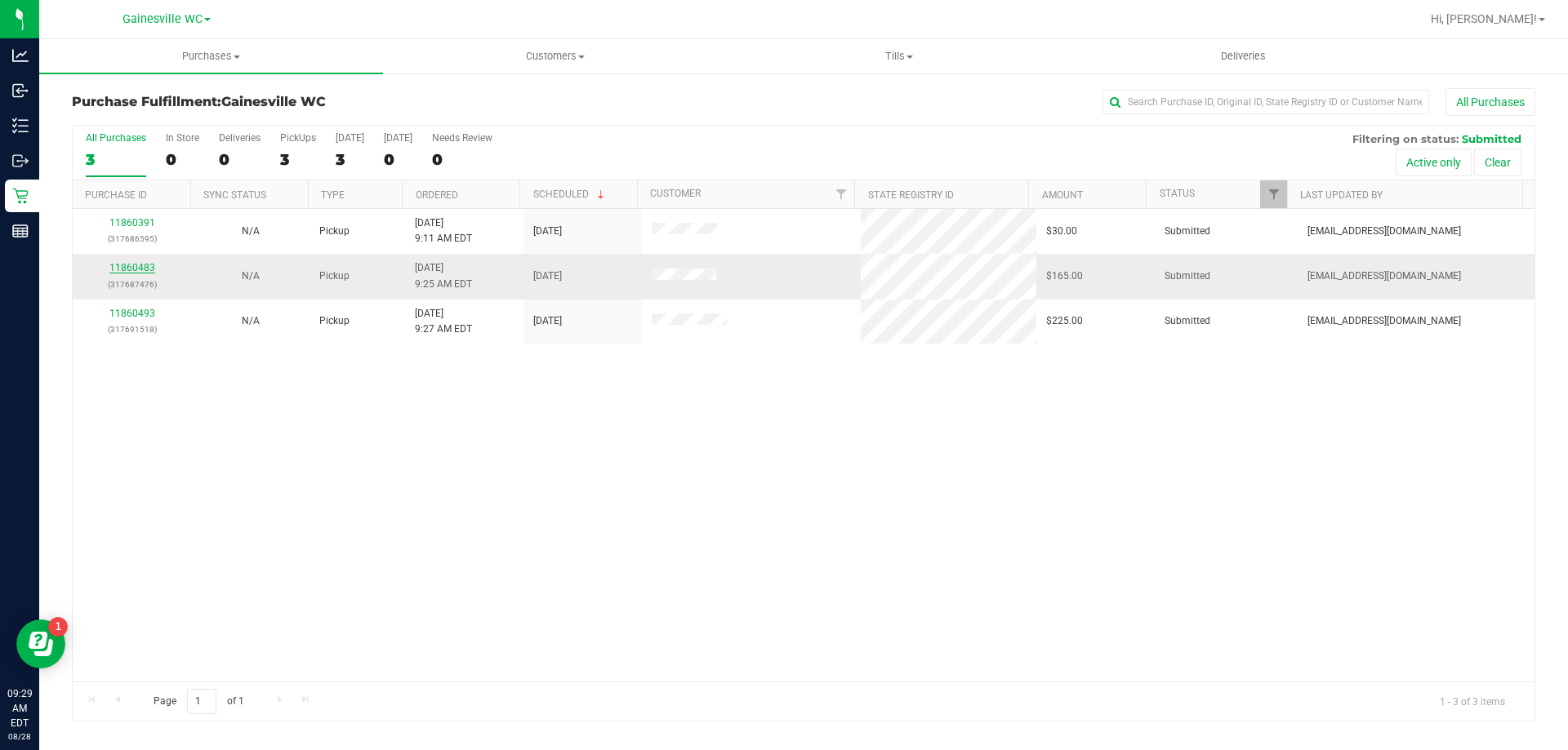
click at [141, 266] on link "11860483" at bounding box center [132, 267] width 45 height 11
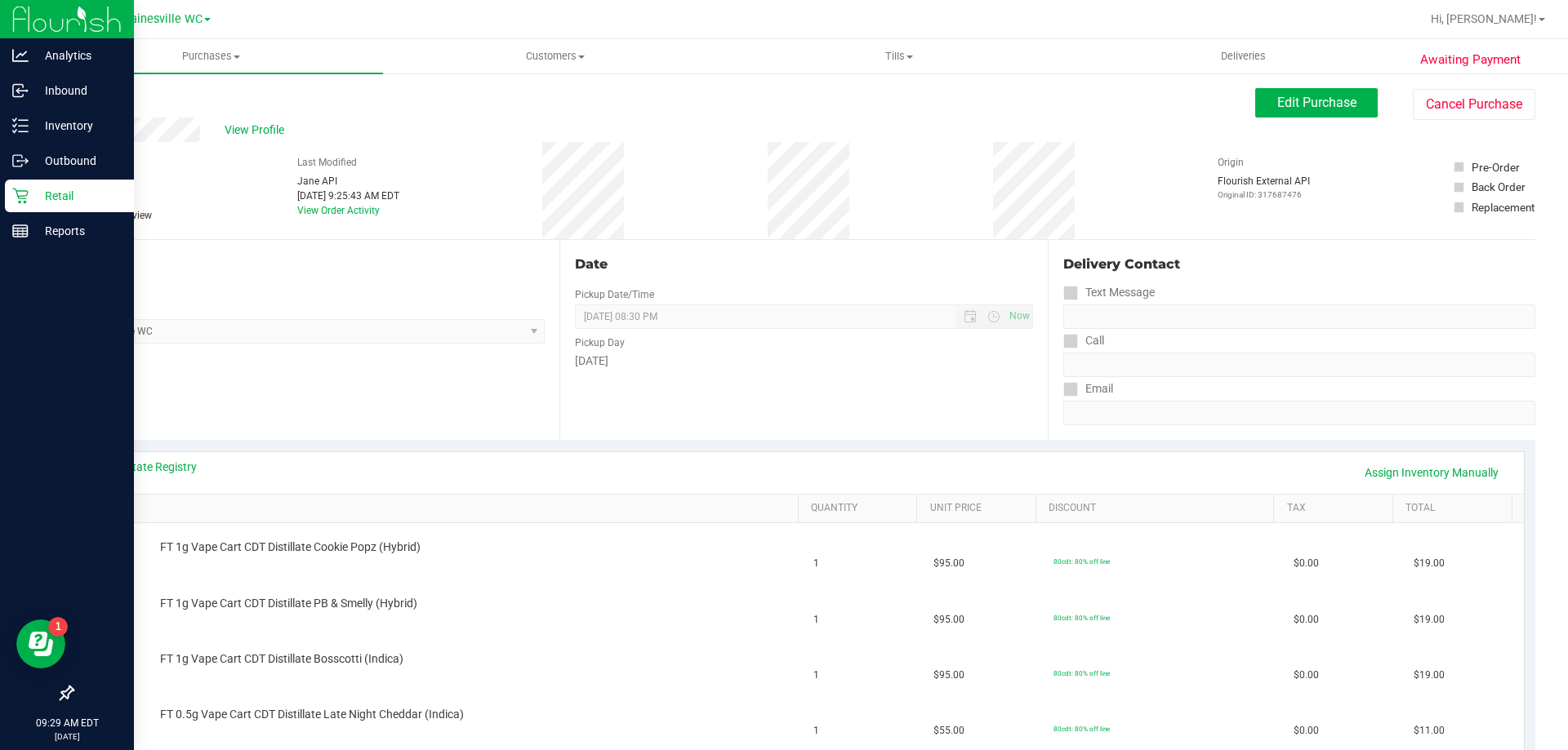
click at [44, 202] on p "Retail" at bounding box center [77, 196] width 98 height 20
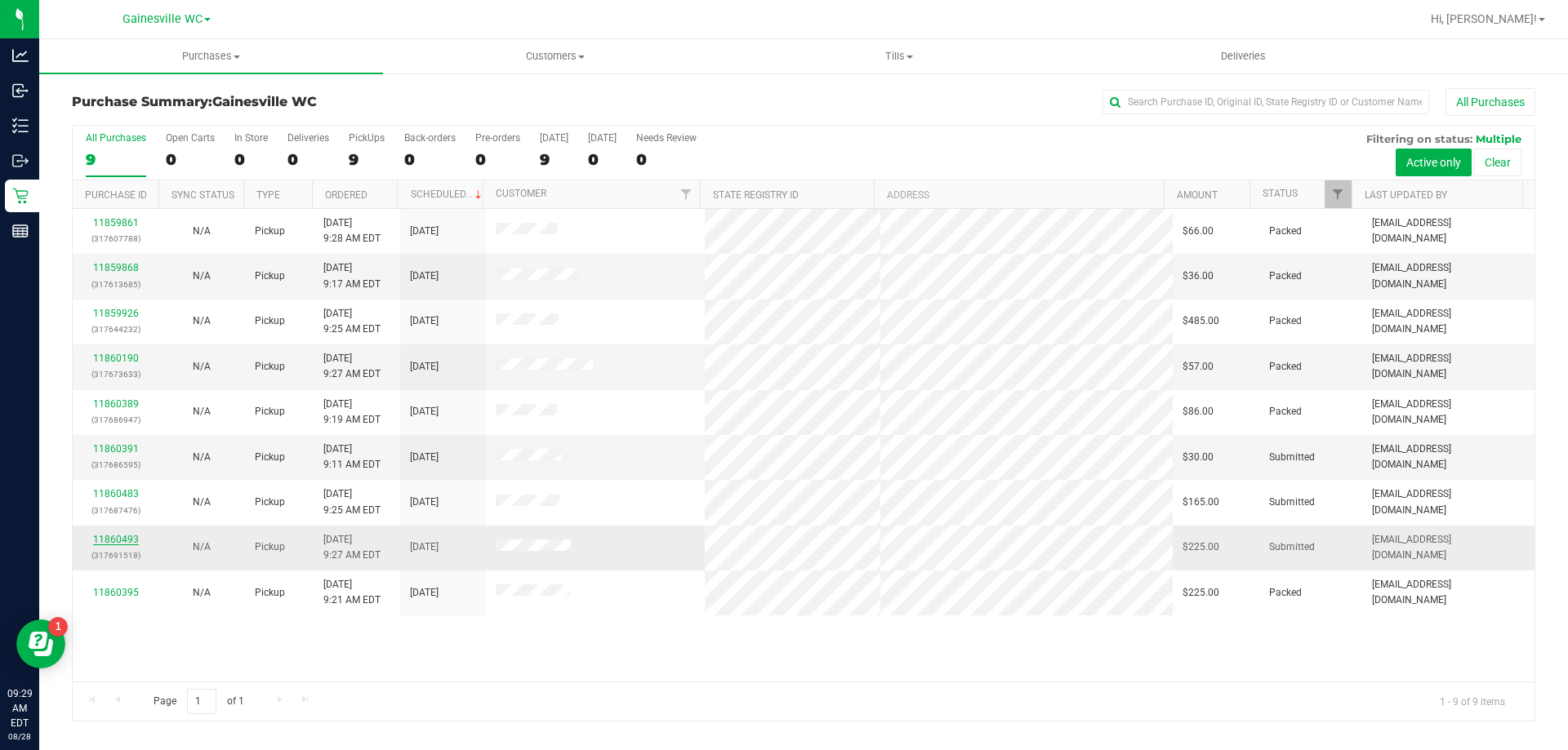
click at [121, 537] on link "11860493" at bounding box center [115, 539] width 45 height 11
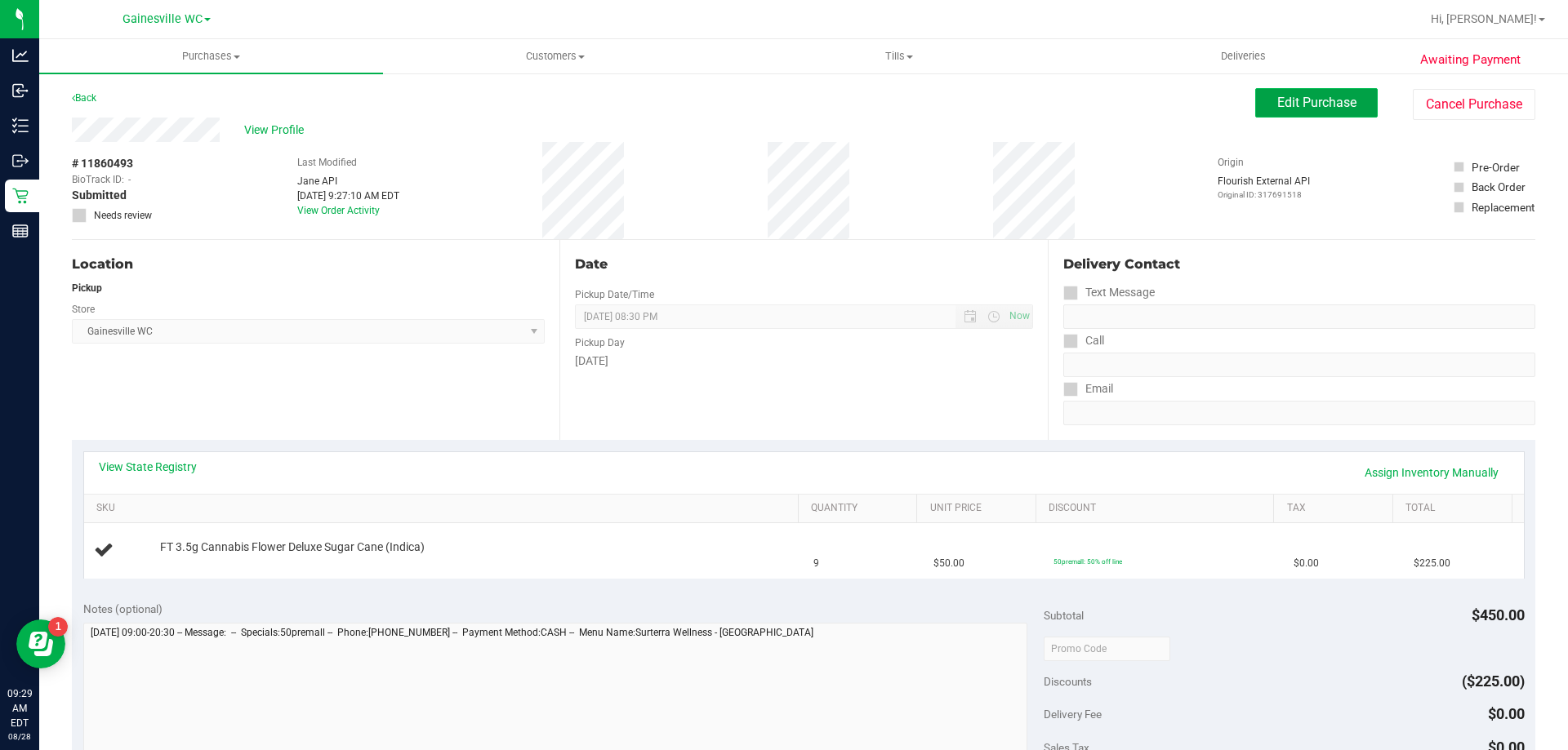
click at [1293, 107] on span "Edit Purchase" at bounding box center [1317, 103] width 80 height 15
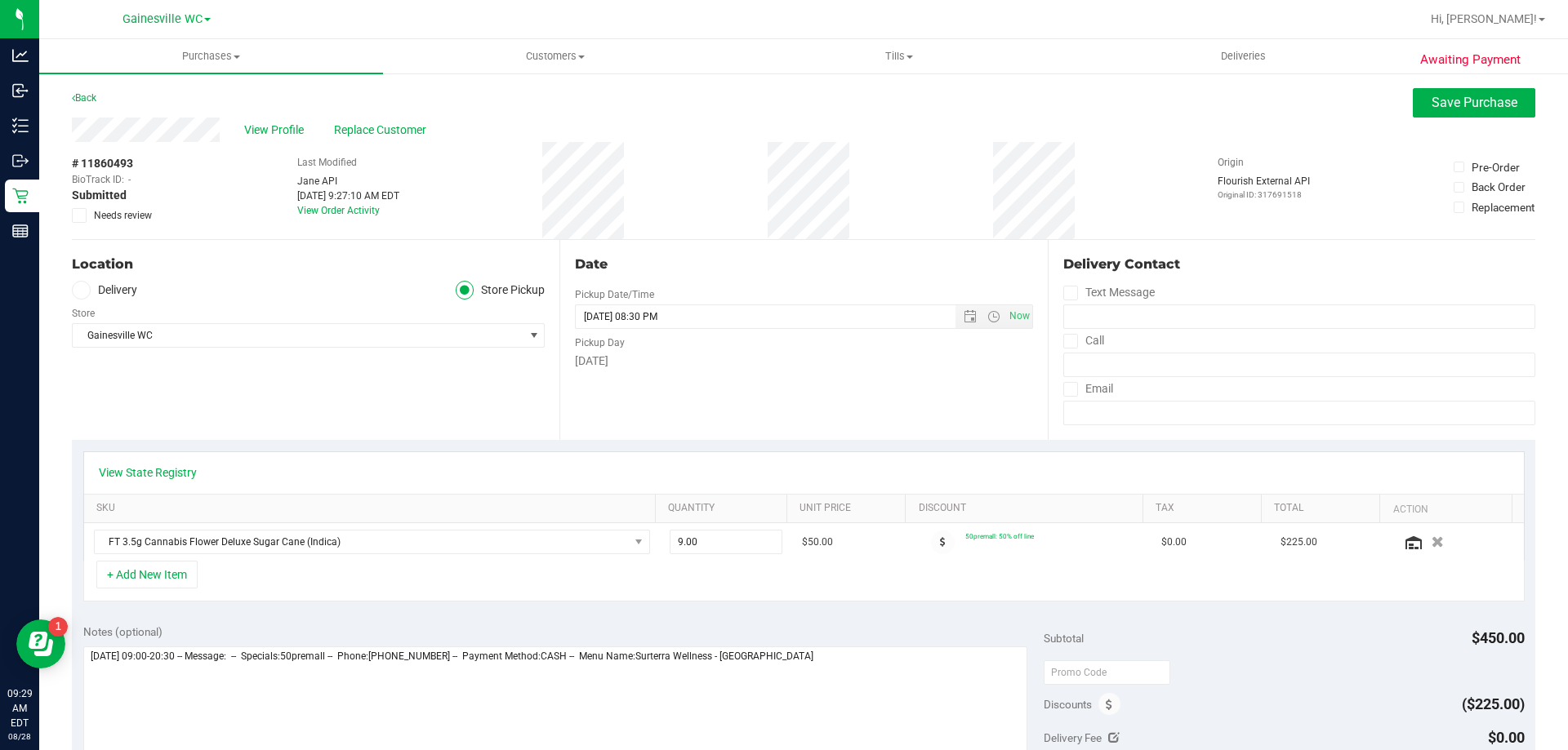
click at [85, 216] on span at bounding box center [79, 215] width 15 height 15
click at [0, 0] on input "Needs review" at bounding box center [0, 0] width 0 height 0
click at [849, 667] on textarea at bounding box center [555, 724] width 944 height 156
type textarea "[DATE] 09:00-20:30 -- Message: -- Specials:50premall -- Phone:[PHONE_NUMBER] --…"
click at [1480, 101] on span "Save Purchase" at bounding box center [1474, 103] width 86 height 15
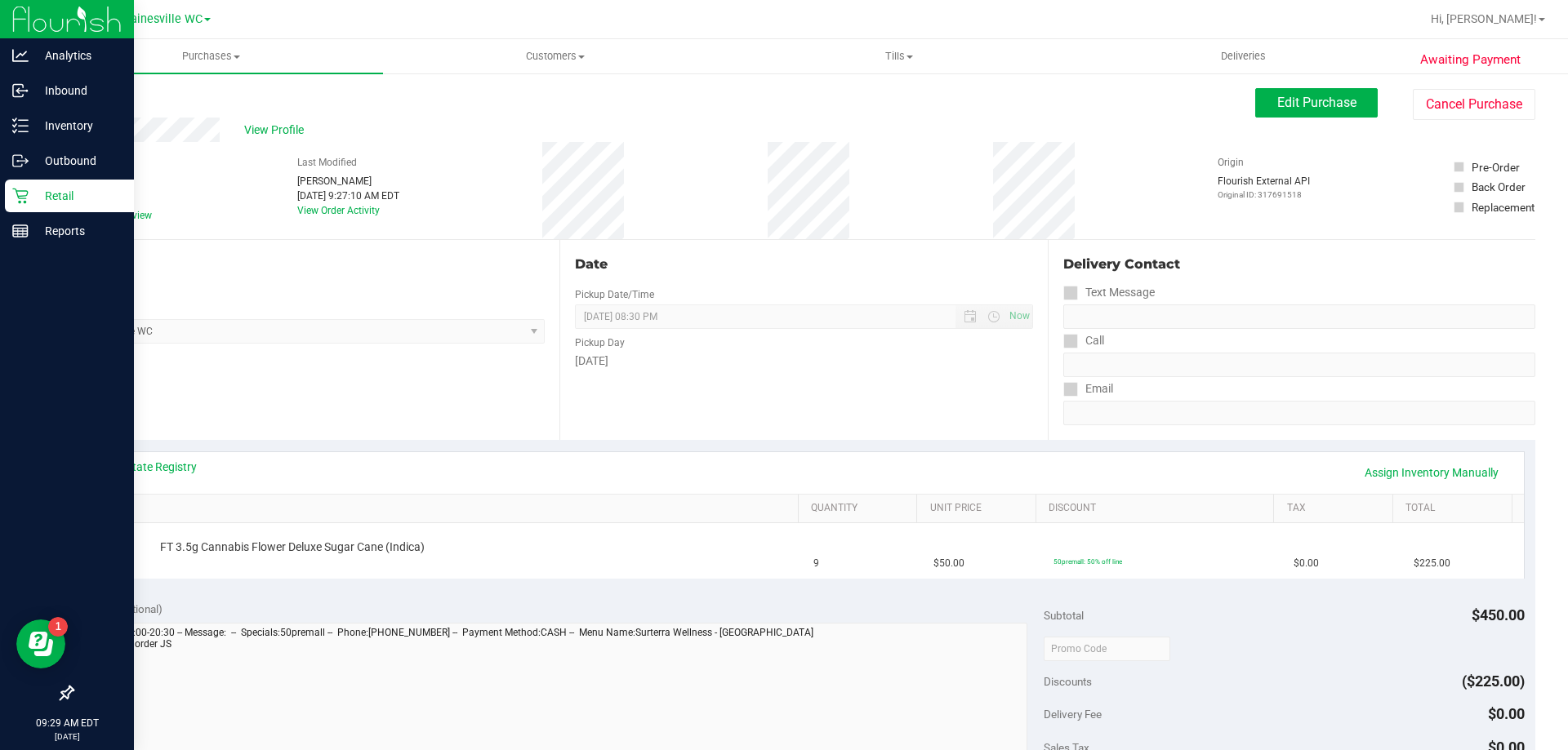
click at [34, 188] on p "Retail" at bounding box center [77, 196] width 98 height 20
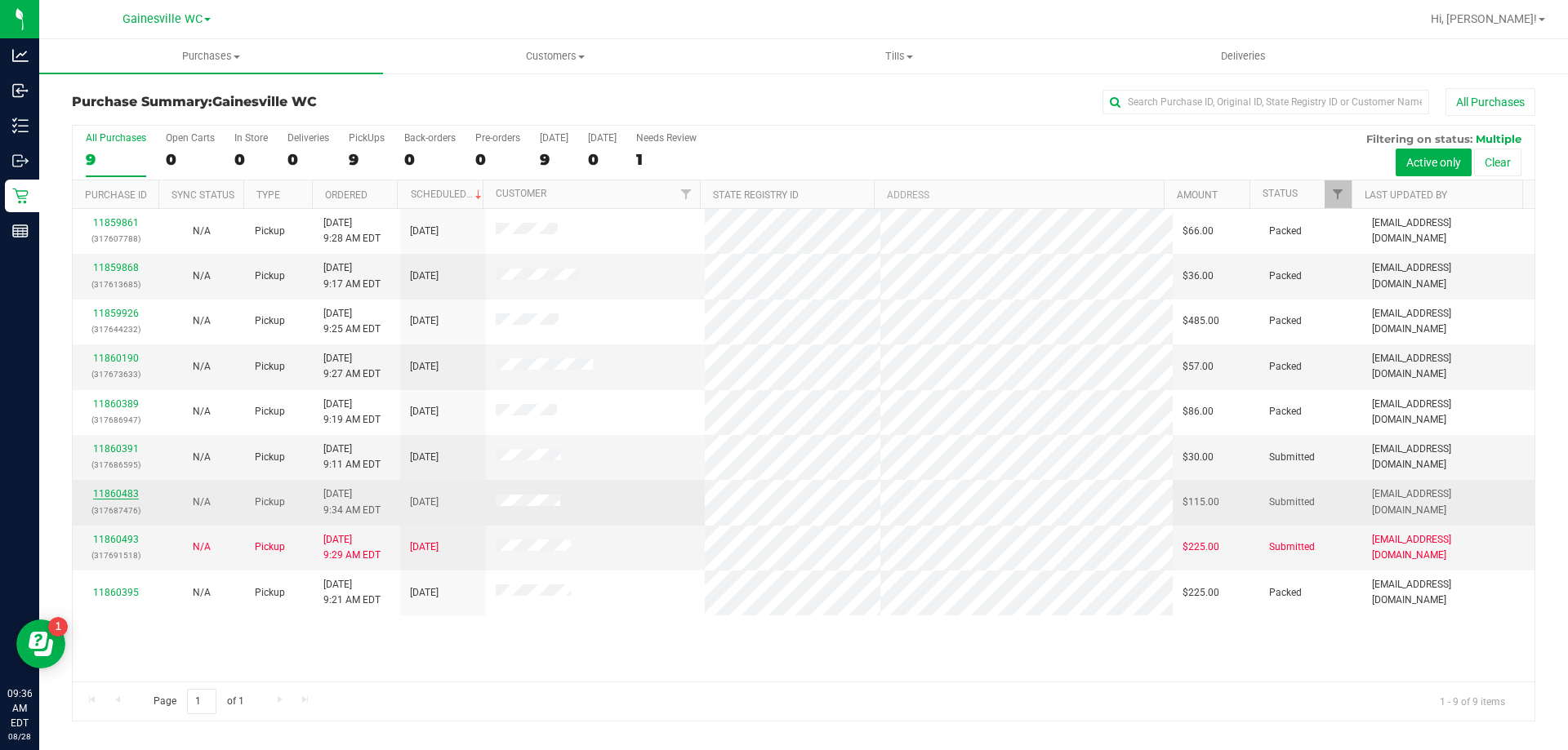
click at [124, 495] on link "11860483" at bounding box center [115, 493] width 45 height 11
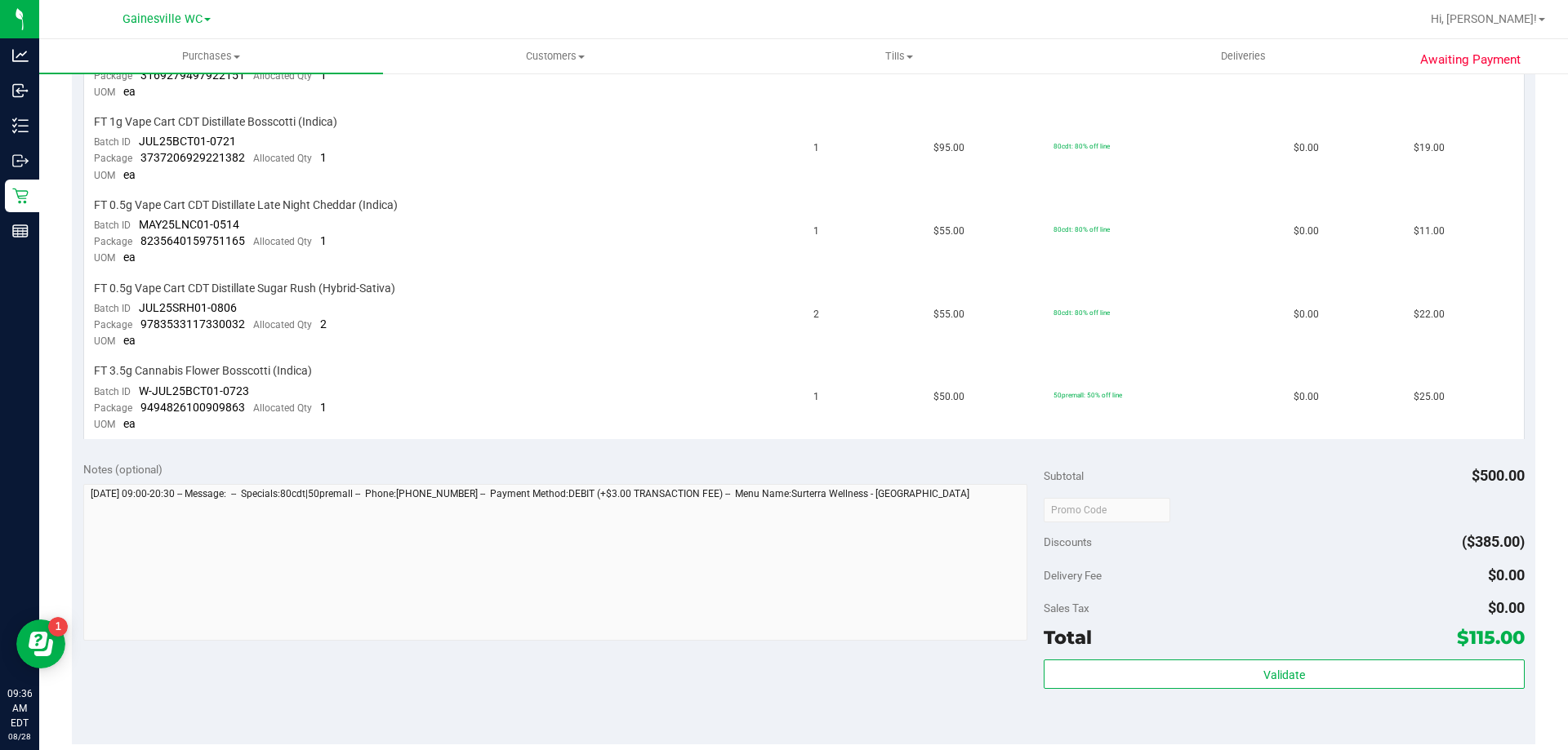
scroll to position [898, 0]
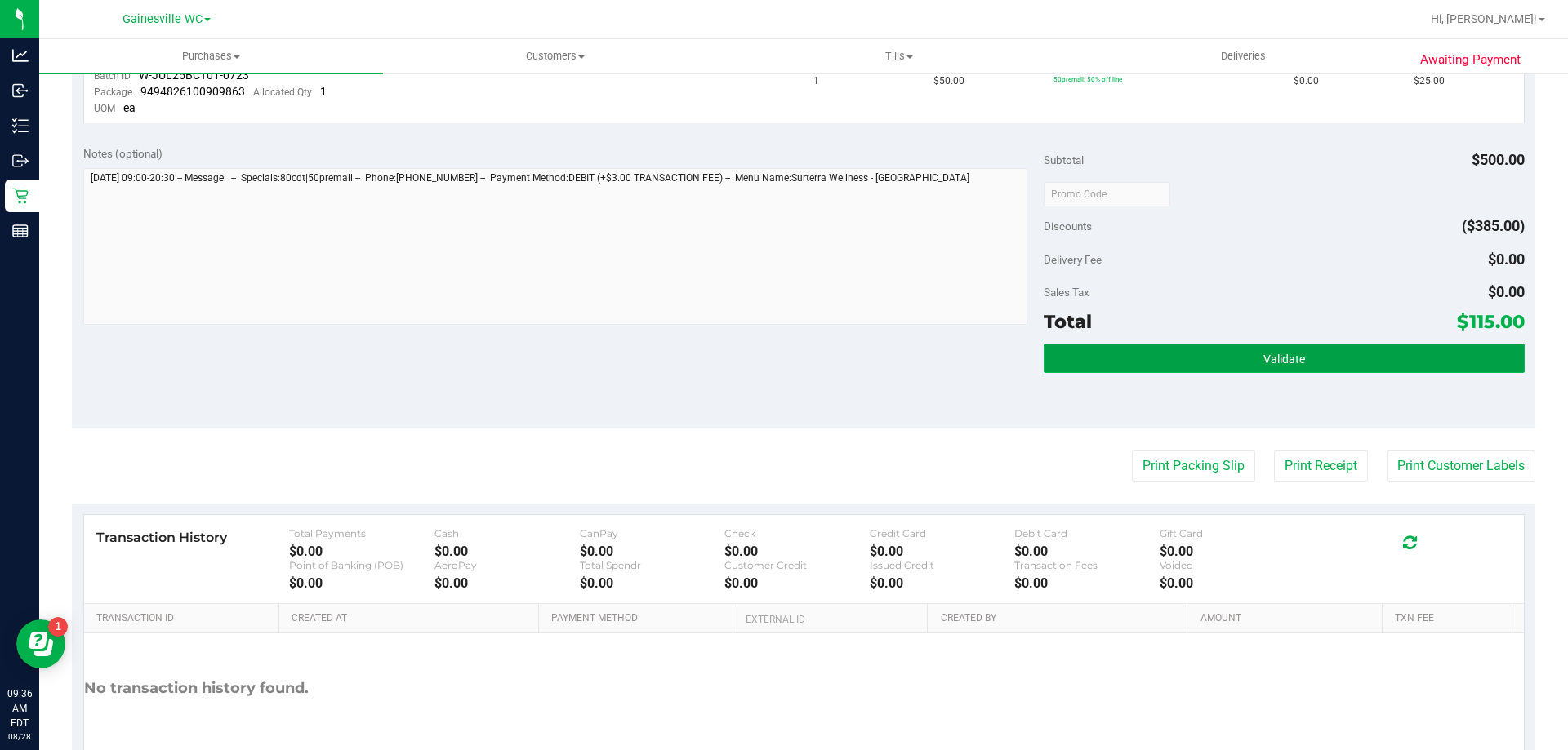
click at [1326, 357] on button "Validate" at bounding box center [1283, 358] width 480 height 29
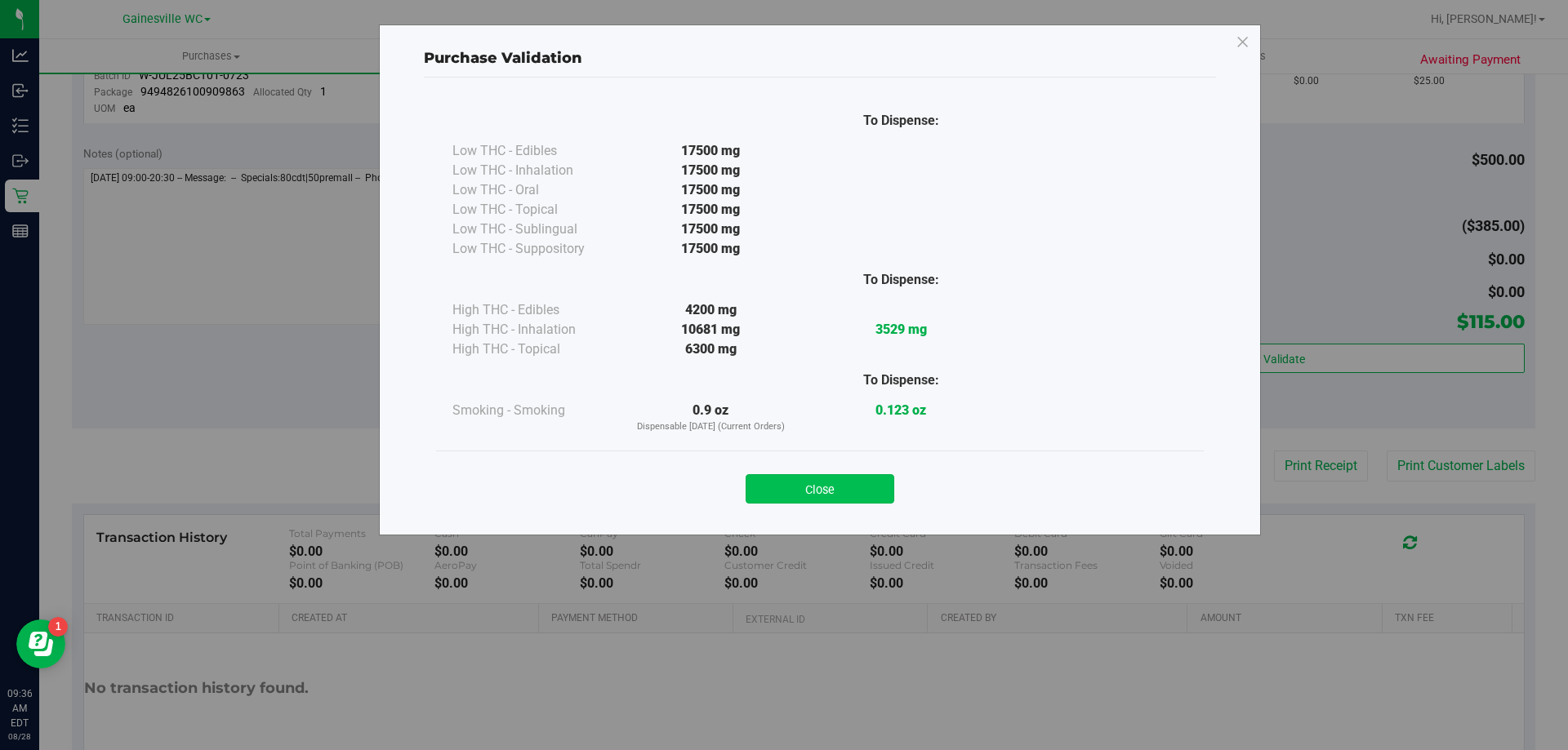
click at [808, 500] on button "Close" at bounding box center [820, 489] width 149 height 29
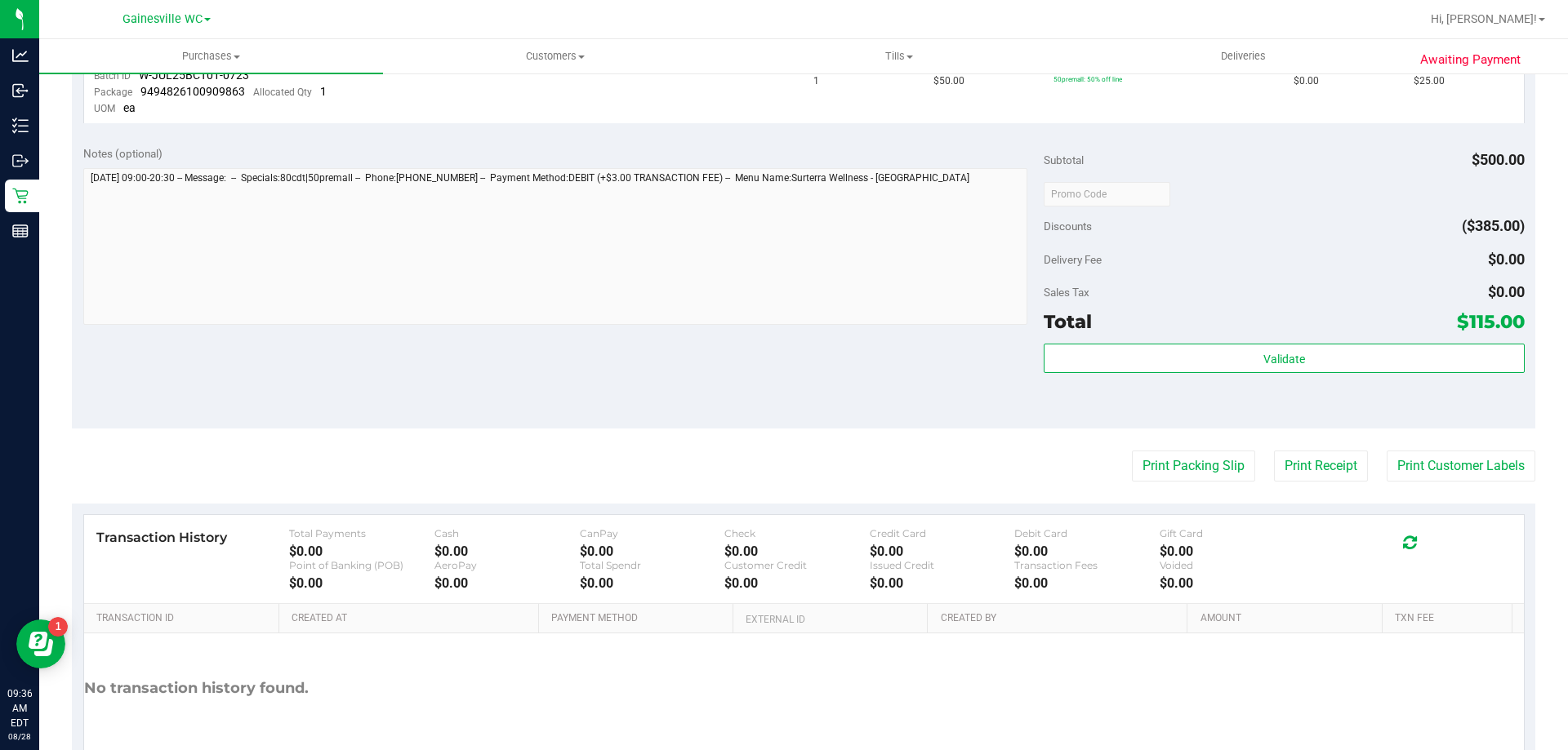
scroll to position [408, 0]
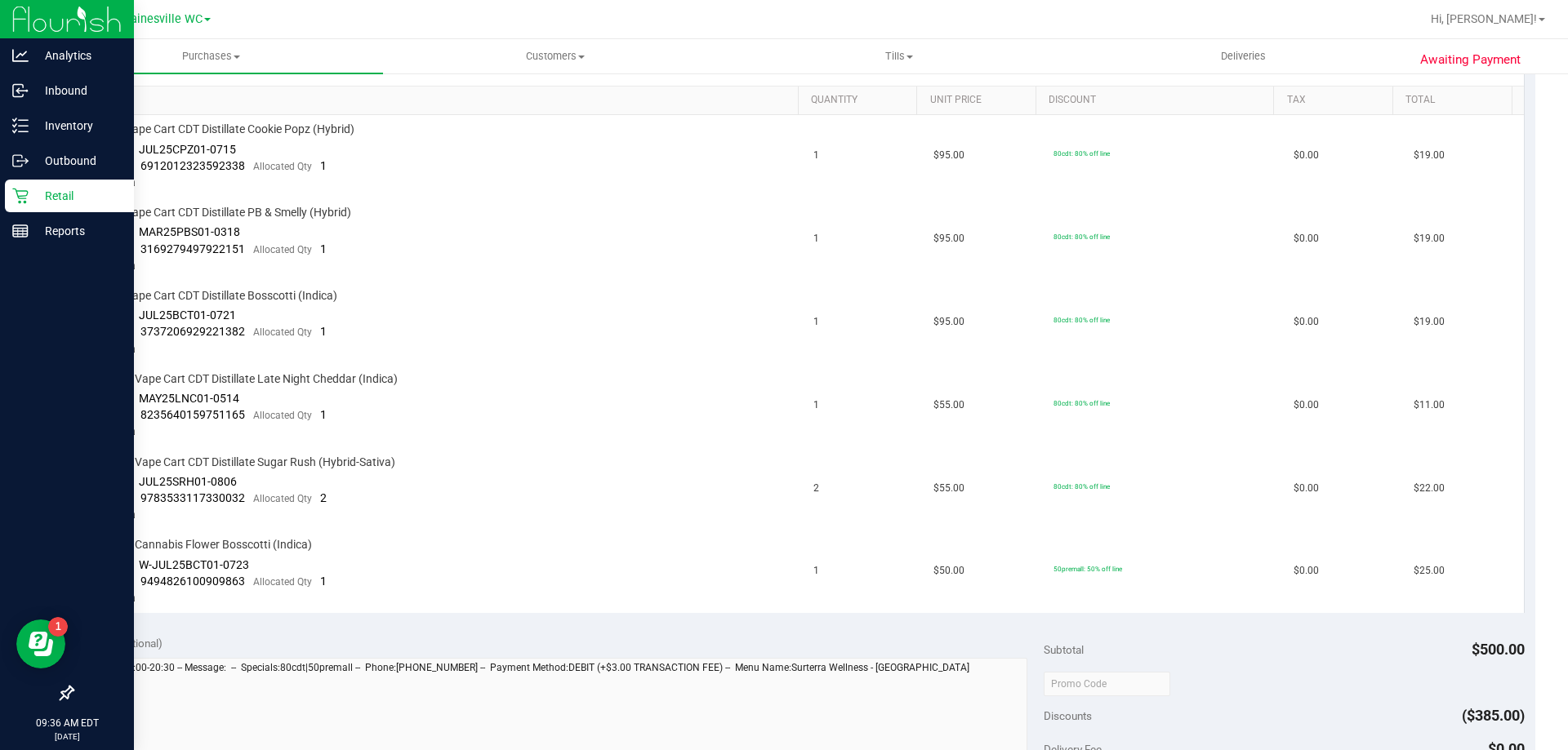
click at [55, 192] on p "Retail" at bounding box center [77, 196] width 98 height 20
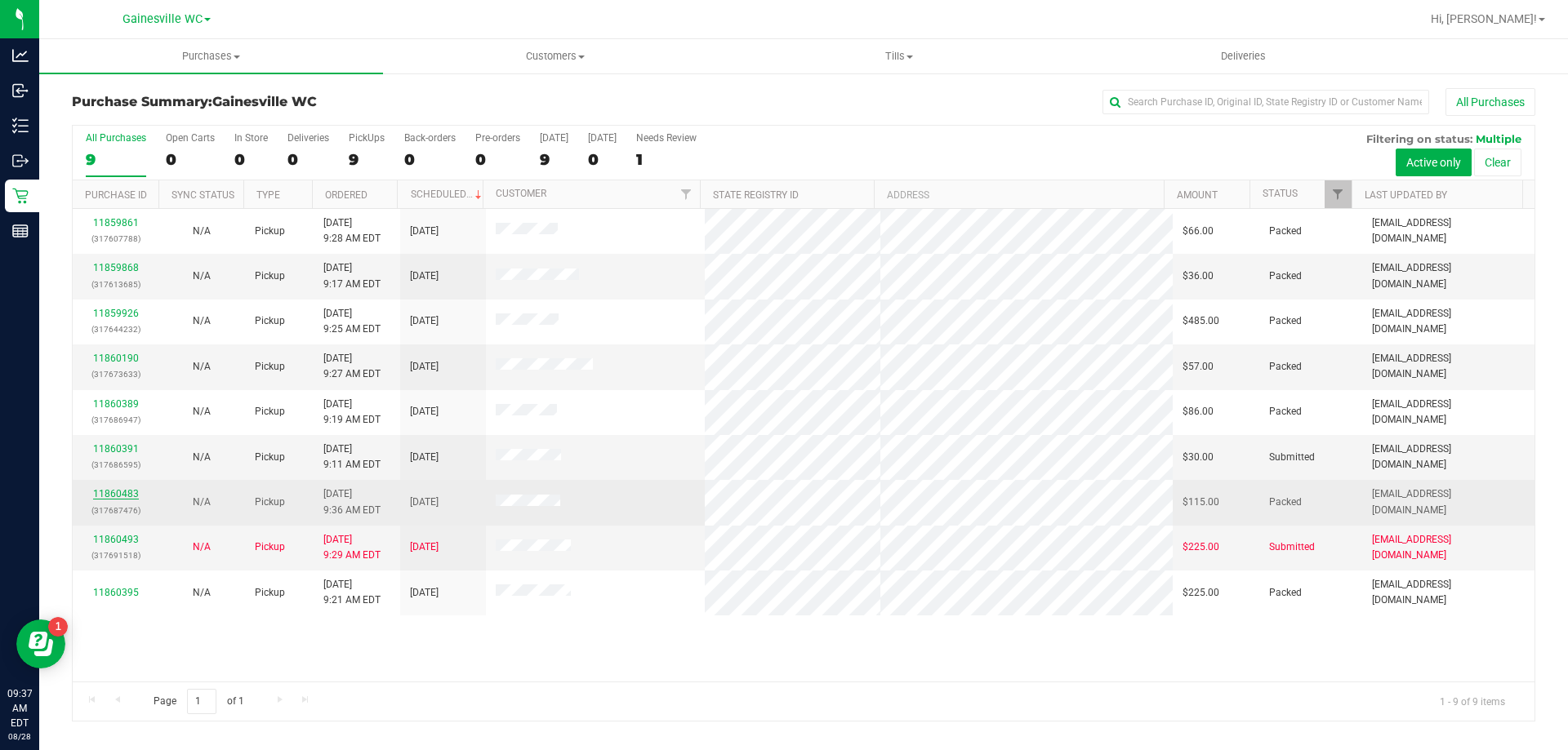
click at [126, 495] on link "11860483" at bounding box center [115, 493] width 45 height 11
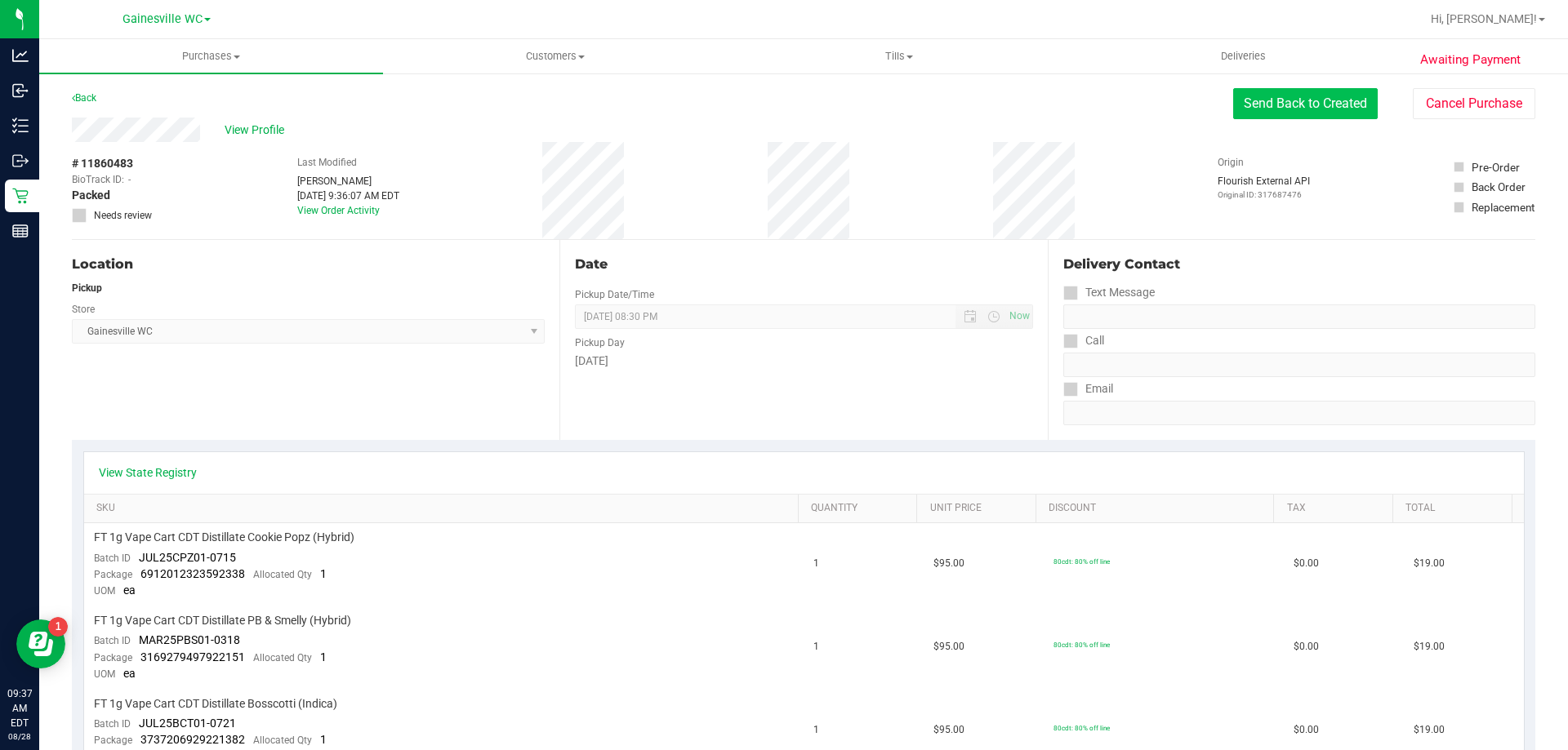
click at [1271, 98] on button "Send Back to Created" at bounding box center [1305, 103] width 145 height 31
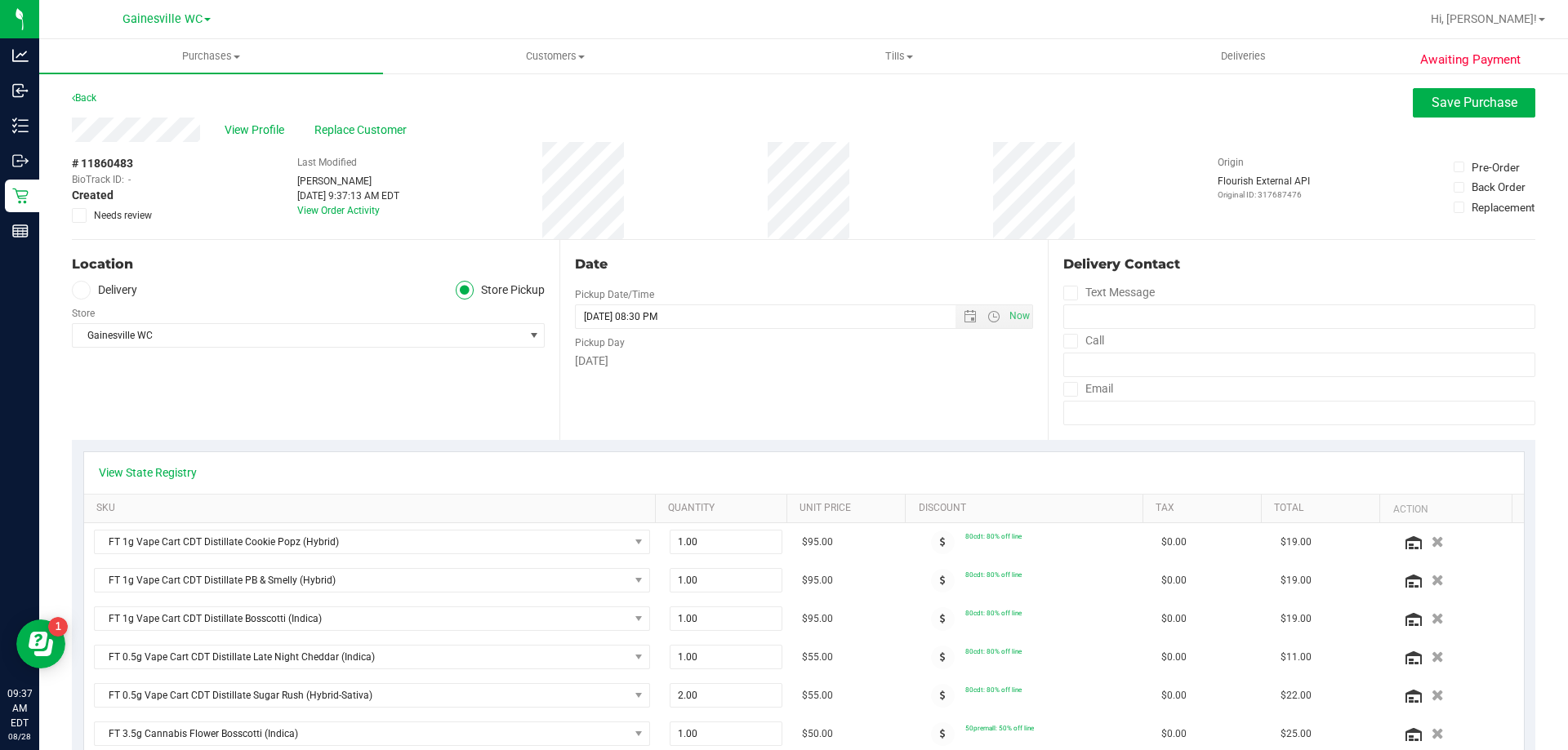
click at [82, 216] on icon at bounding box center [80, 216] width 10 height 0
click at [0, 0] on input "Needs review" at bounding box center [0, 0] width 0 height 0
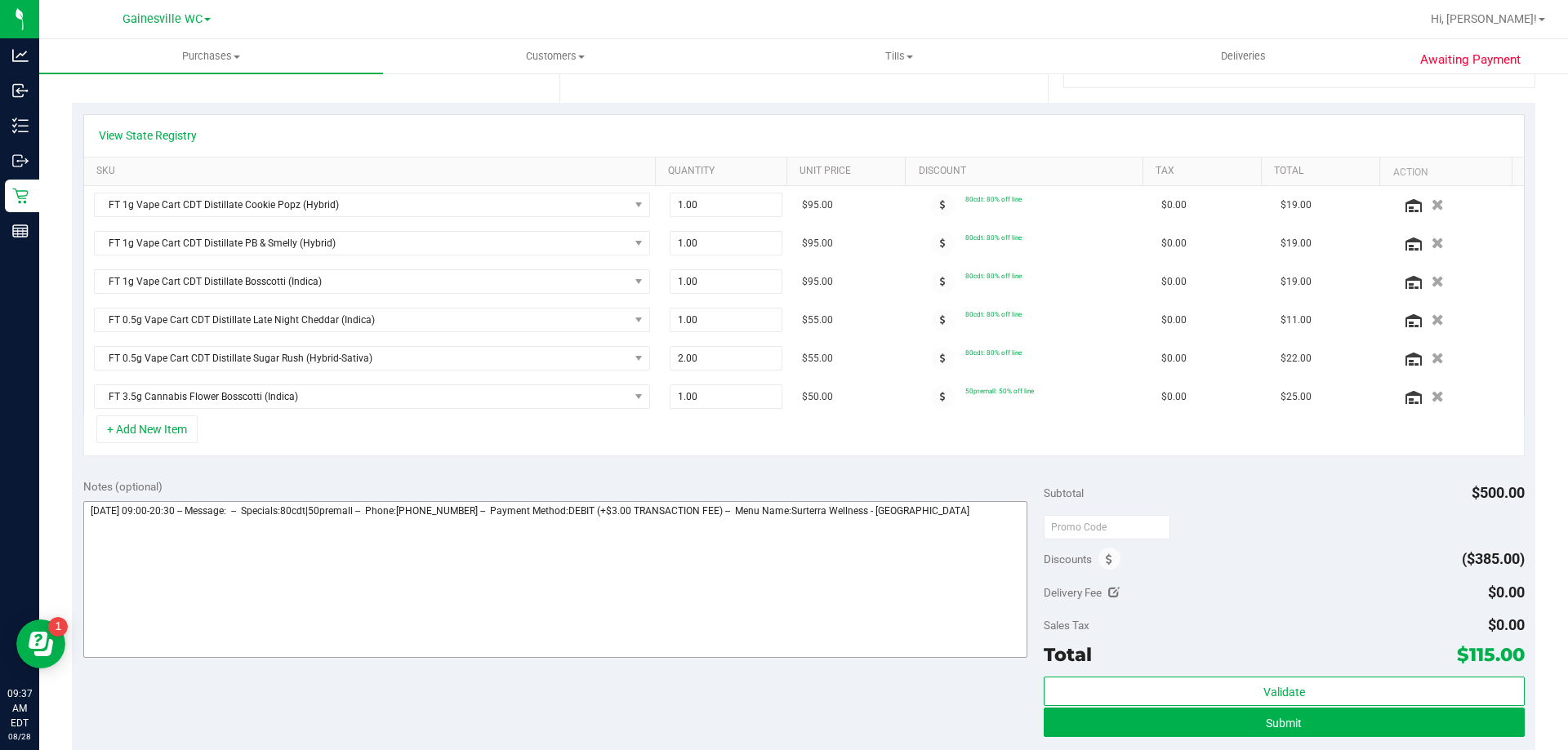
scroll to position [490, 0]
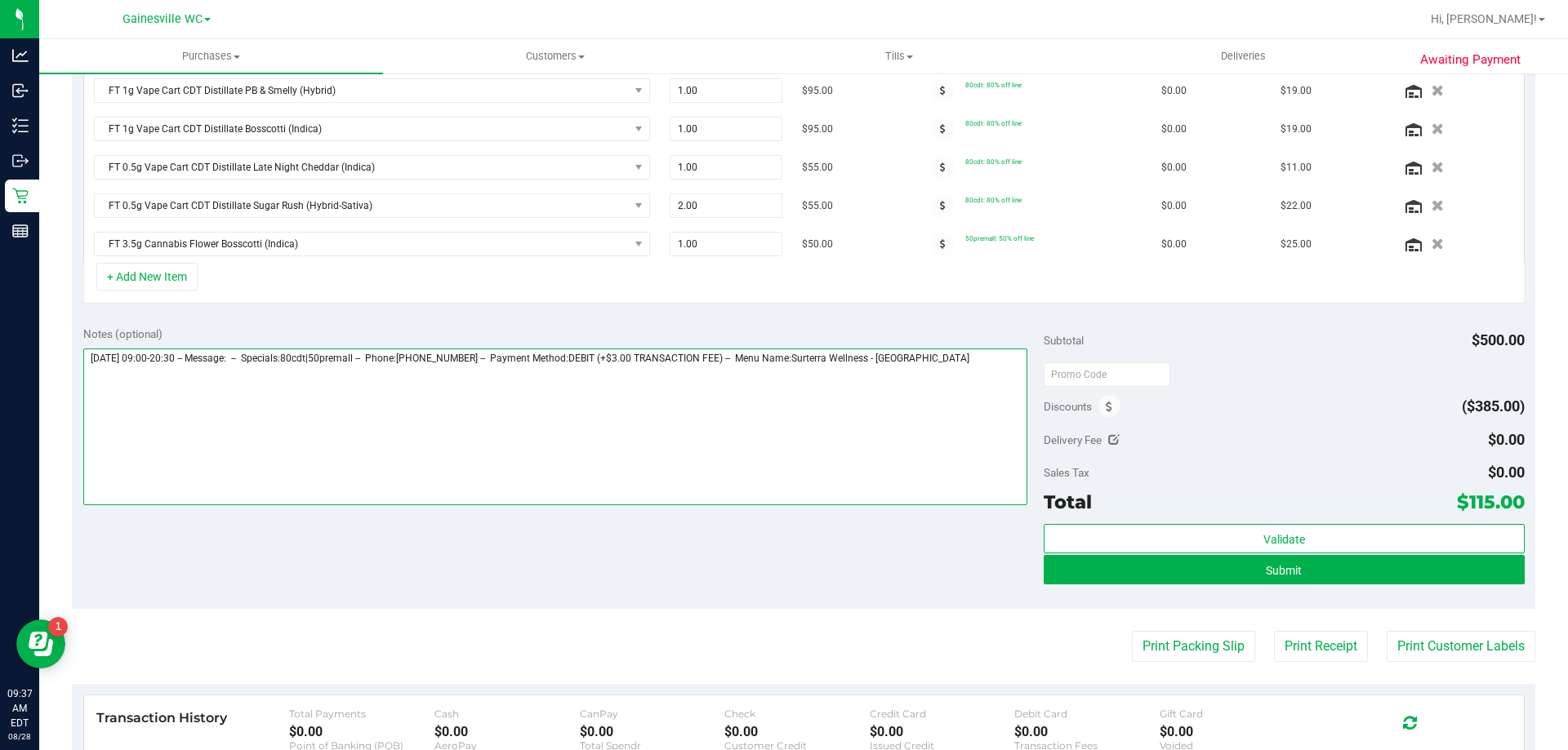
click at [970, 363] on textarea at bounding box center [555, 427] width 944 height 156
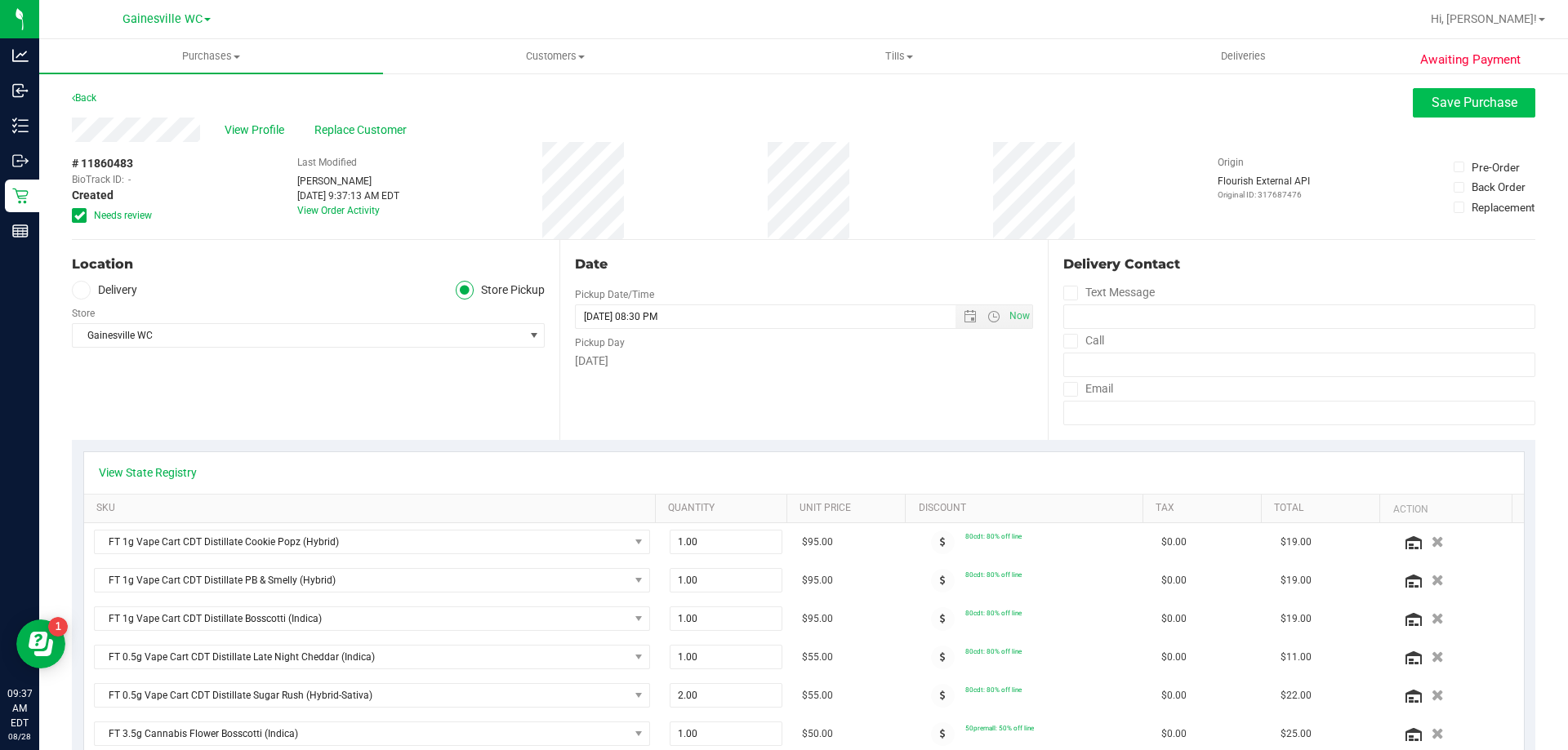
type textarea "[DATE] 09:00-20:30 -- Message: -- Specials:80cdt|50premall -- Phone:[PHONE_NUMB…"
click at [1481, 100] on span "Save Purchase" at bounding box center [1474, 103] width 86 height 15
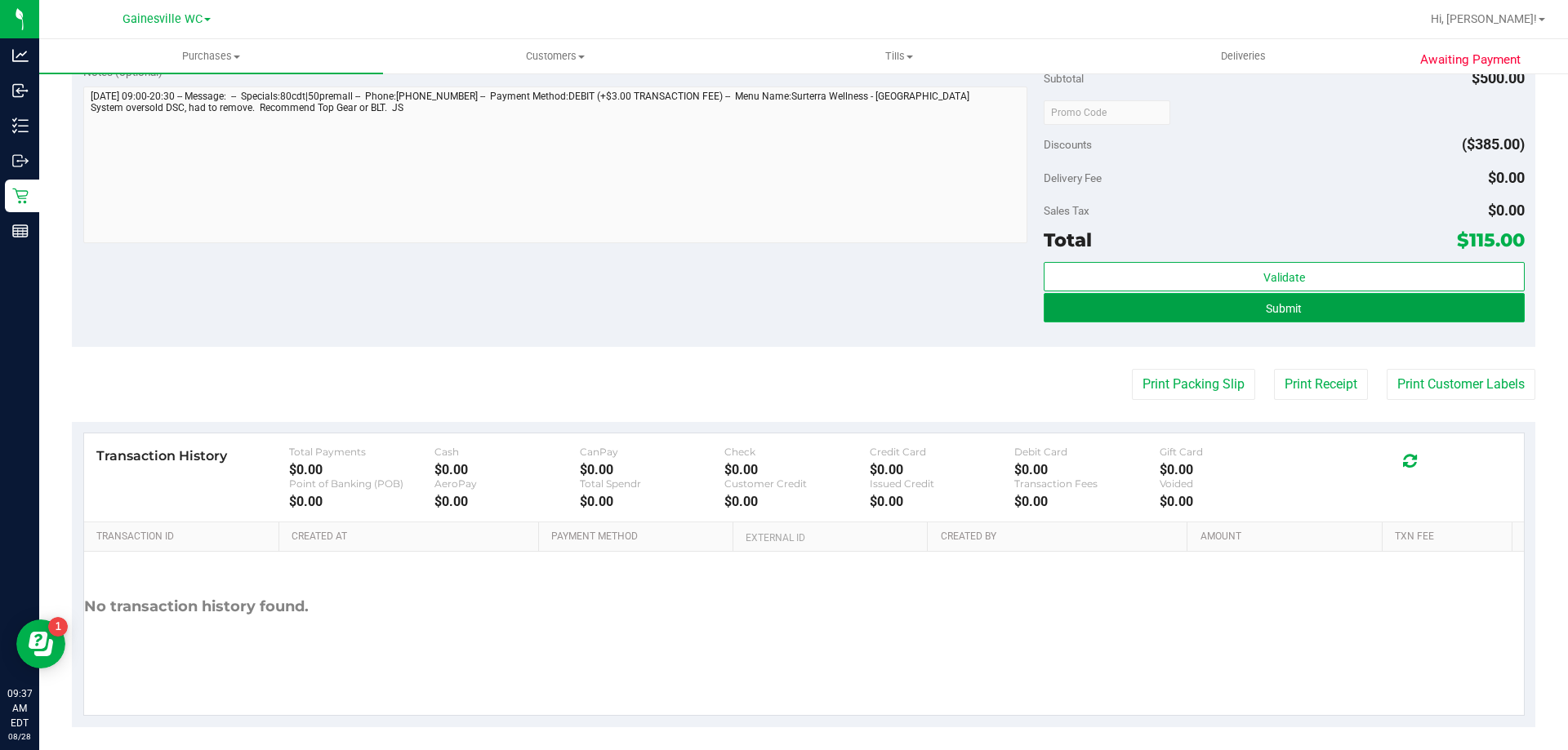
click at [1269, 304] on span "Submit" at bounding box center [1283, 308] width 36 height 13
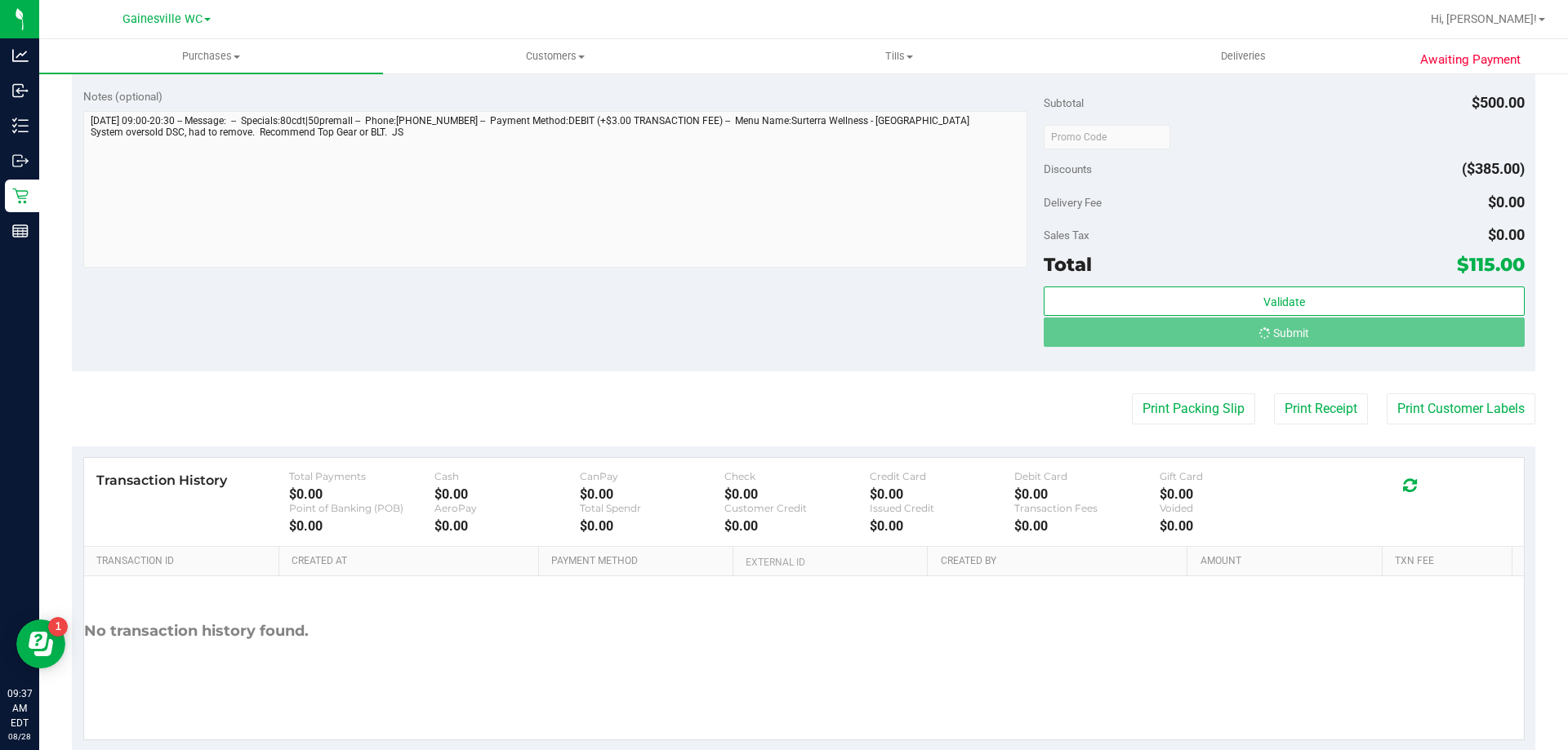
scroll to position [930, 0]
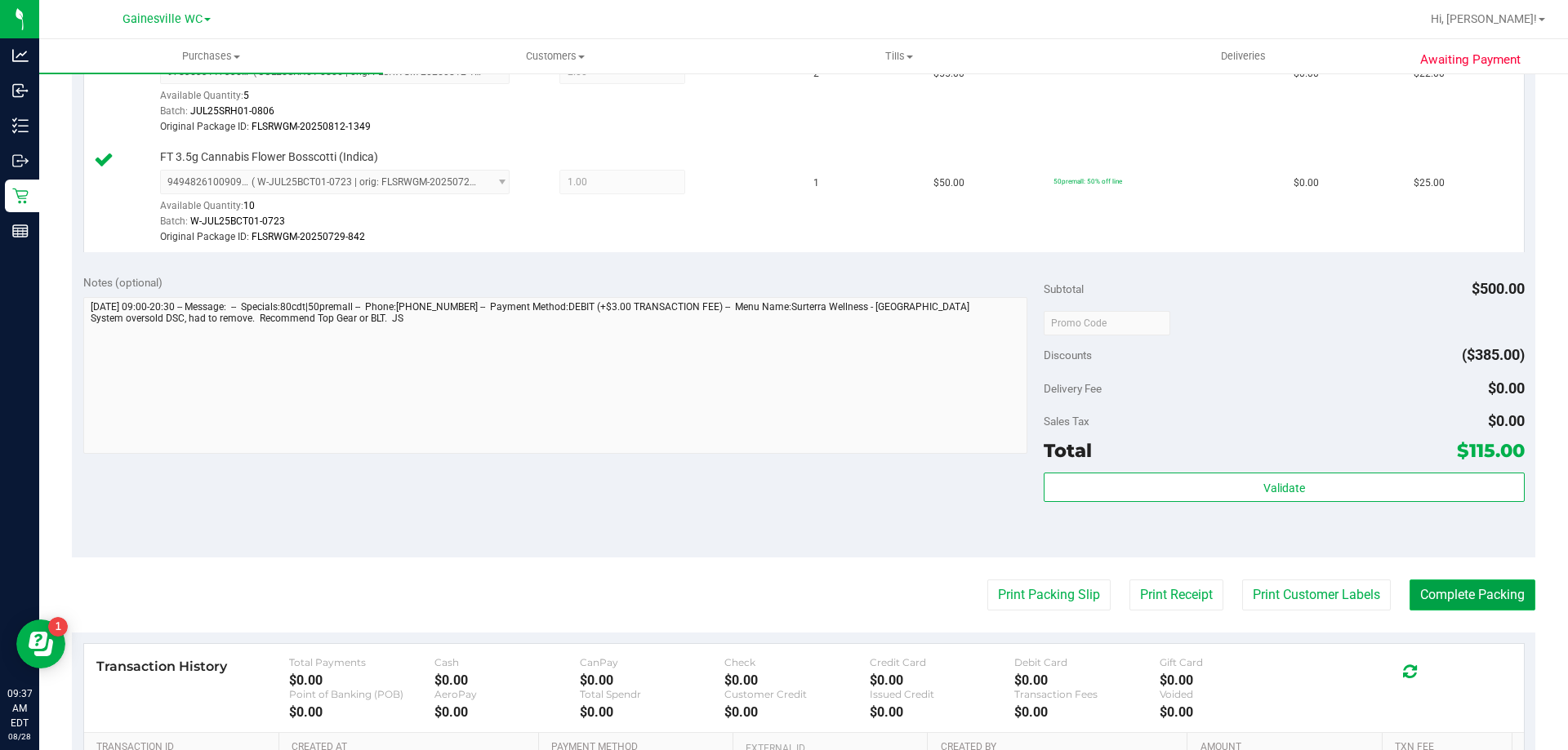
click at [1479, 592] on button "Complete Packing" at bounding box center [1471, 595] width 126 height 31
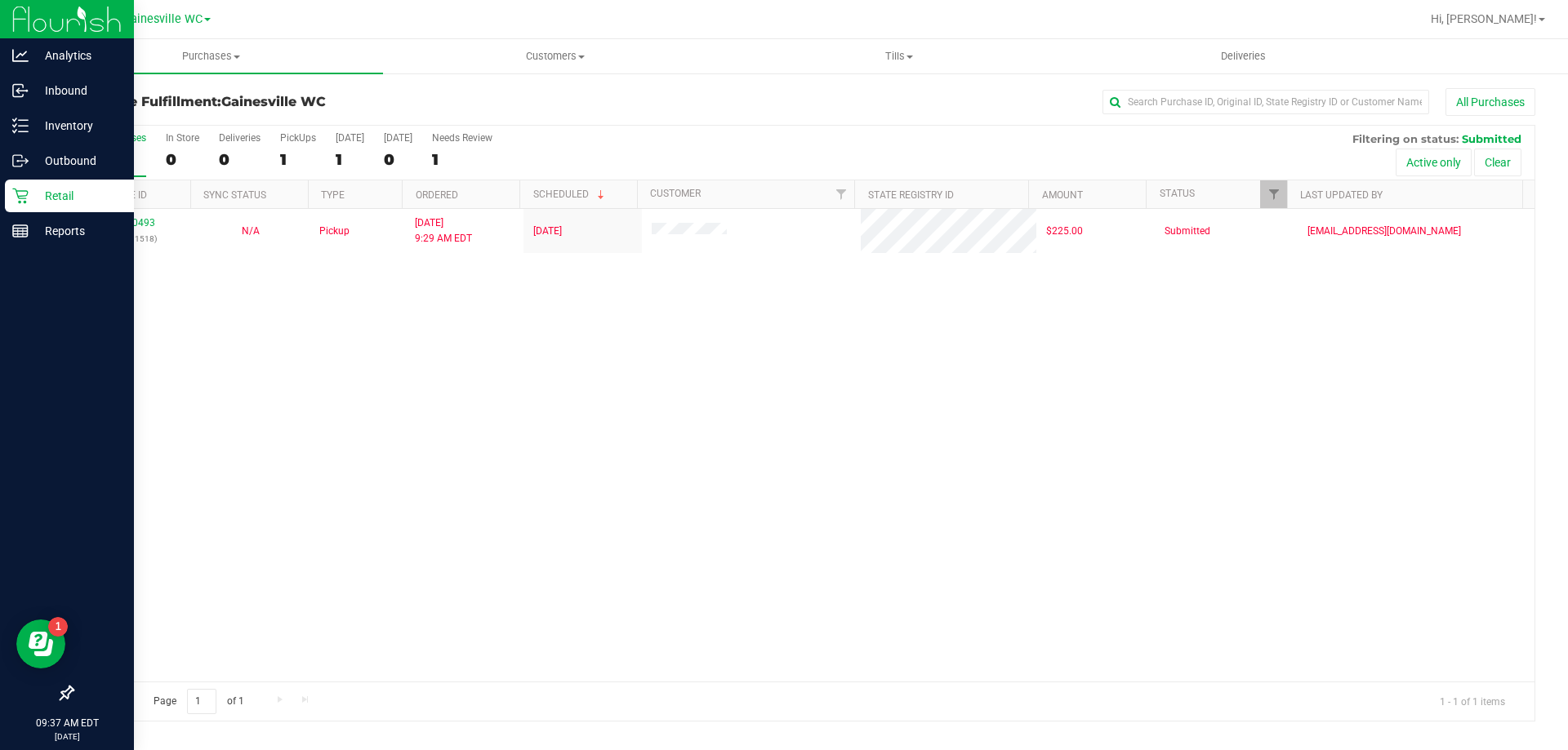
click at [56, 192] on p "Retail" at bounding box center [77, 196] width 98 height 20
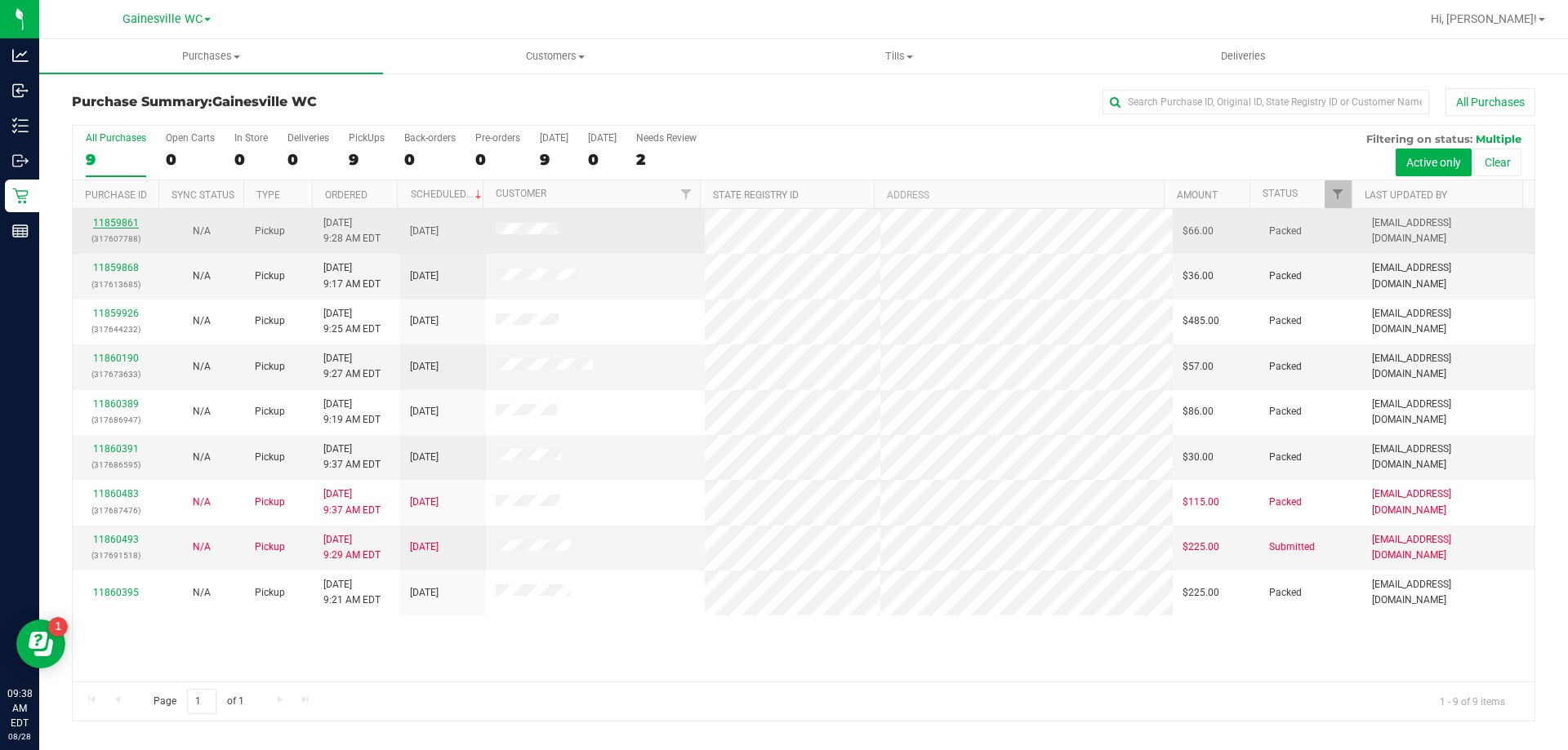
click at [116, 221] on link "11859861" at bounding box center [115, 222] width 45 height 11
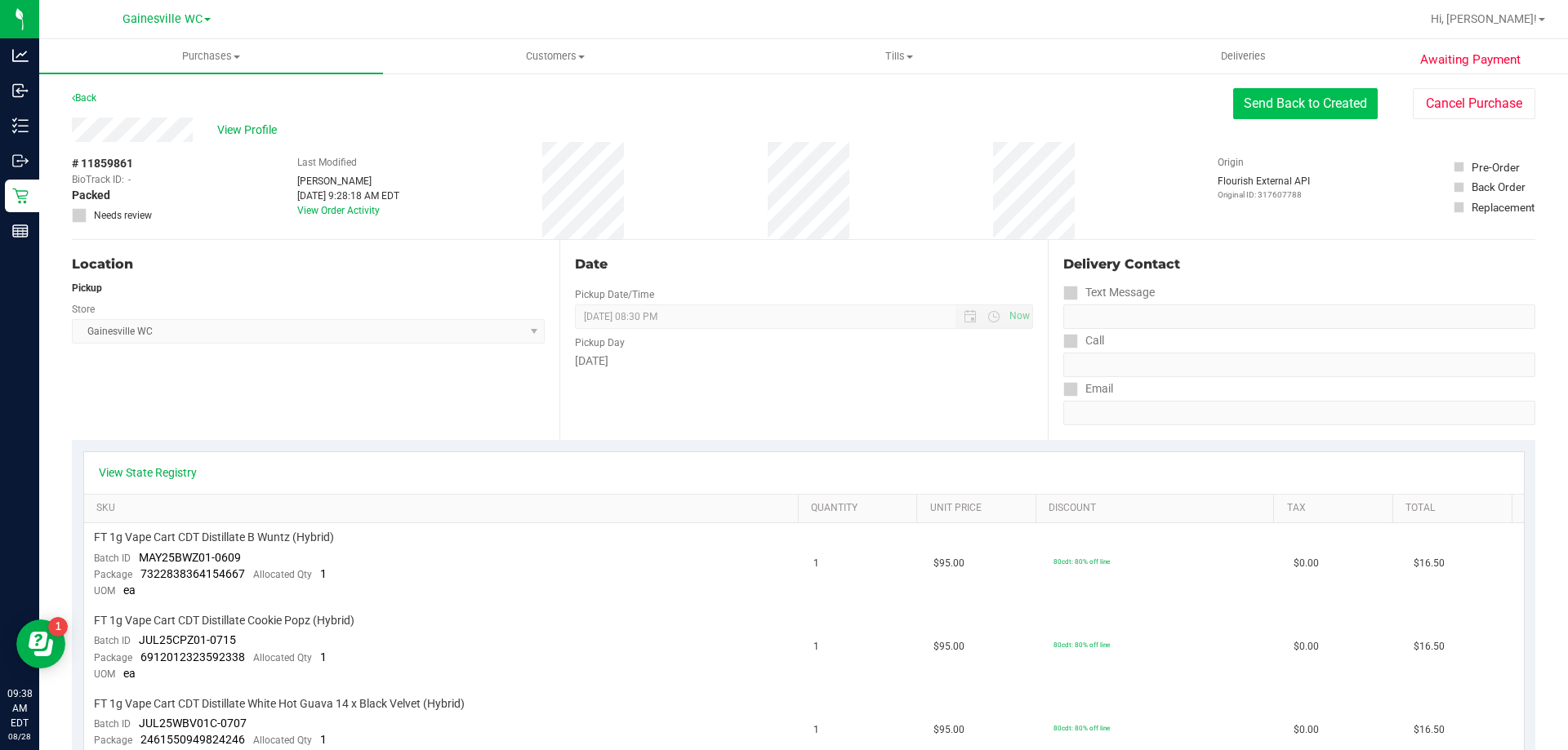
click at [1327, 110] on button "Send Back to Created" at bounding box center [1305, 103] width 145 height 31
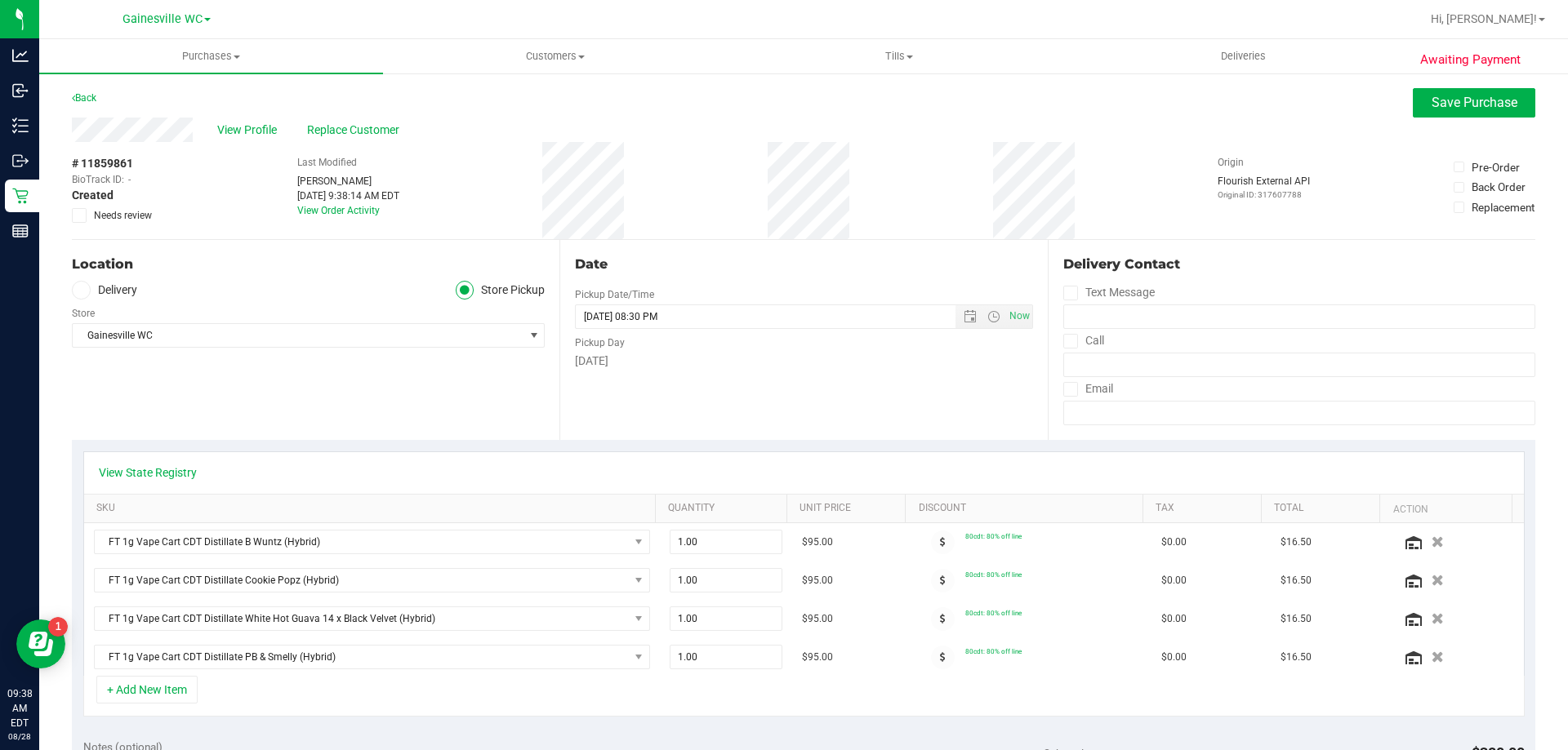
click at [85, 217] on span at bounding box center [79, 215] width 15 height 15
click at [0, 0] on input "Needs review" at bounding box center [0, 0] width 0 height 0
click at [1431, 98] on span "Save Purchase" at bounding box center [1474, 103] width 86 height 15
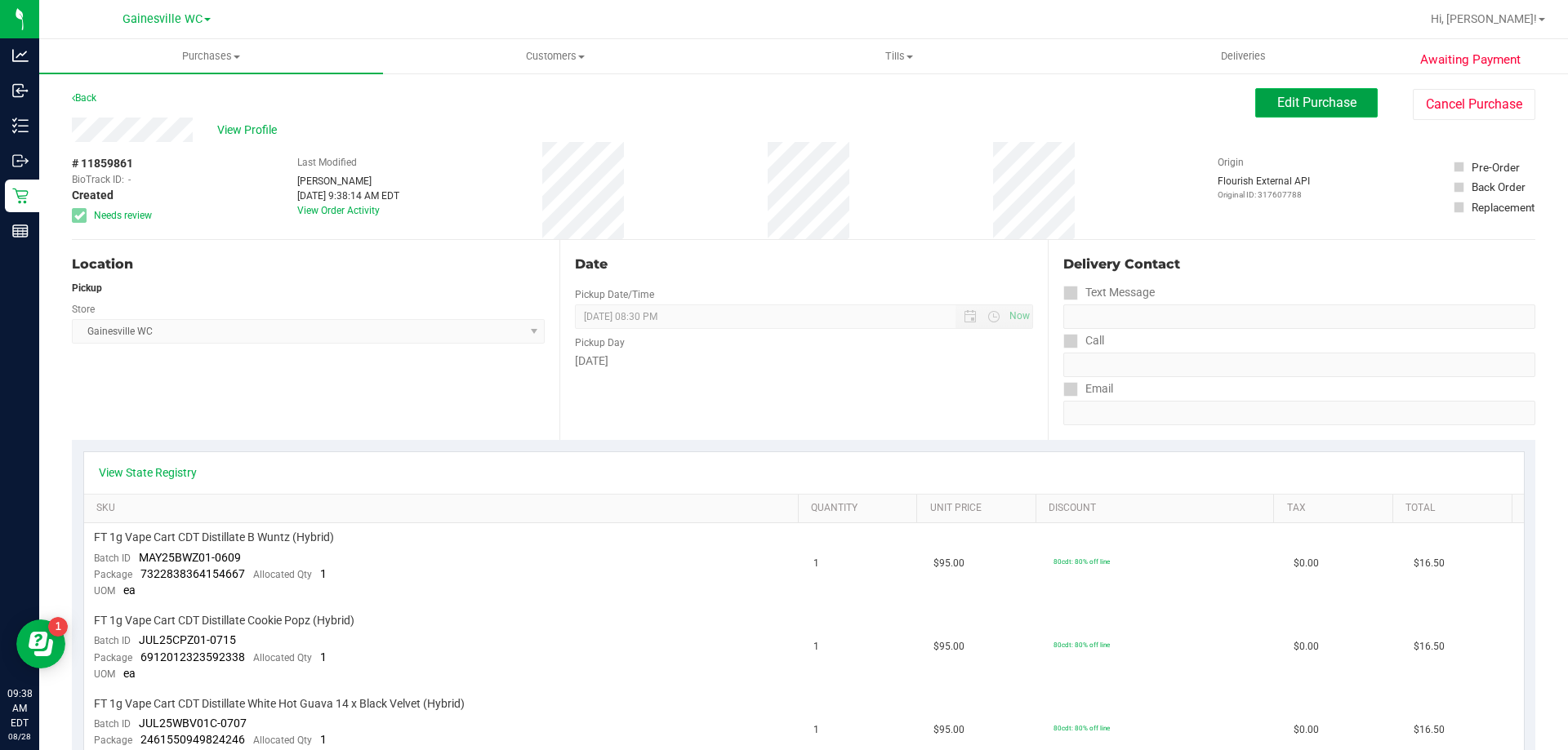
click at [1284, 102] on span "Edit Purchase" at bounding box center [1317, 103] width 80 height 15
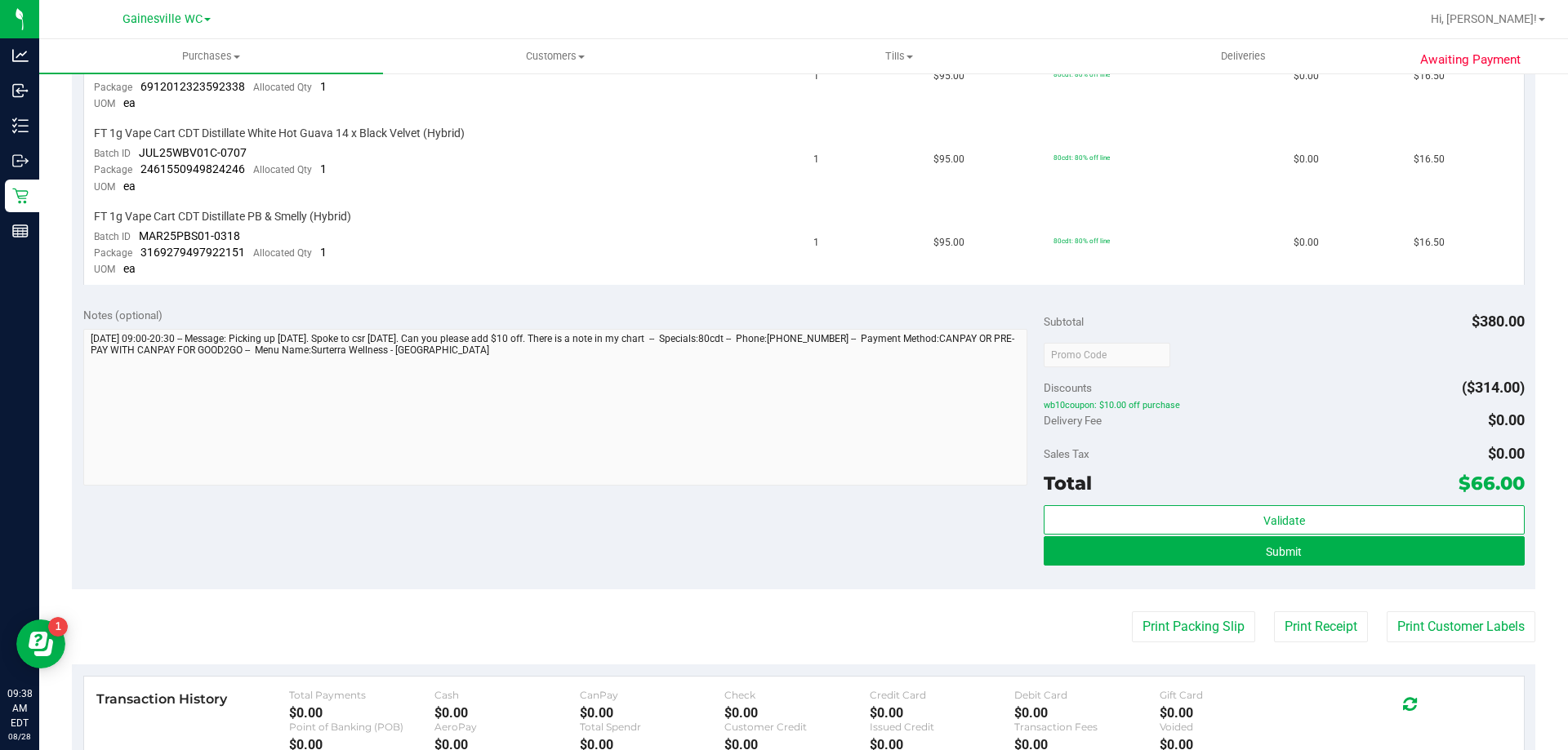
scroll to position [571, 0]
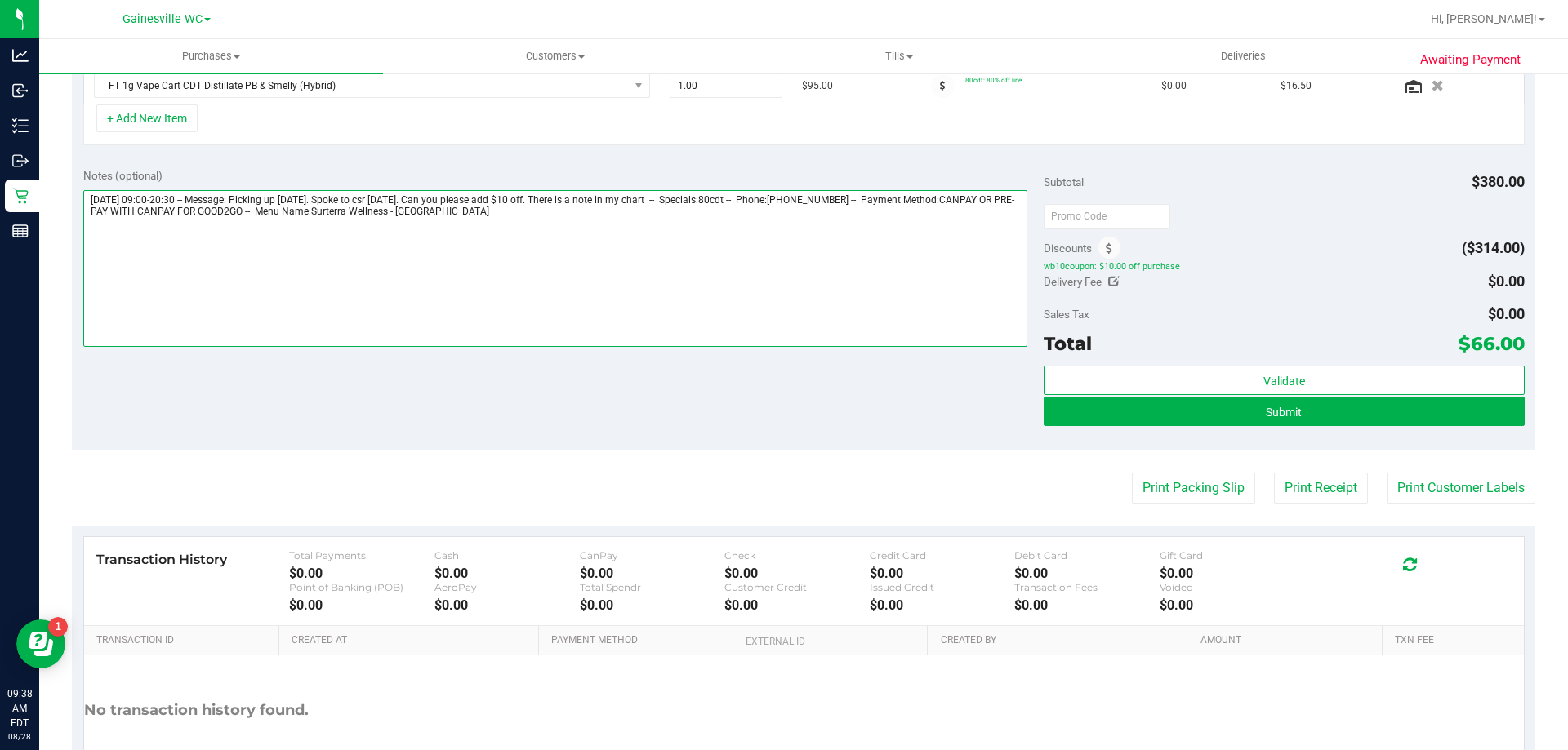
click at [506, 210] on textarea at bounding box center [555, 268] width 944 height 156
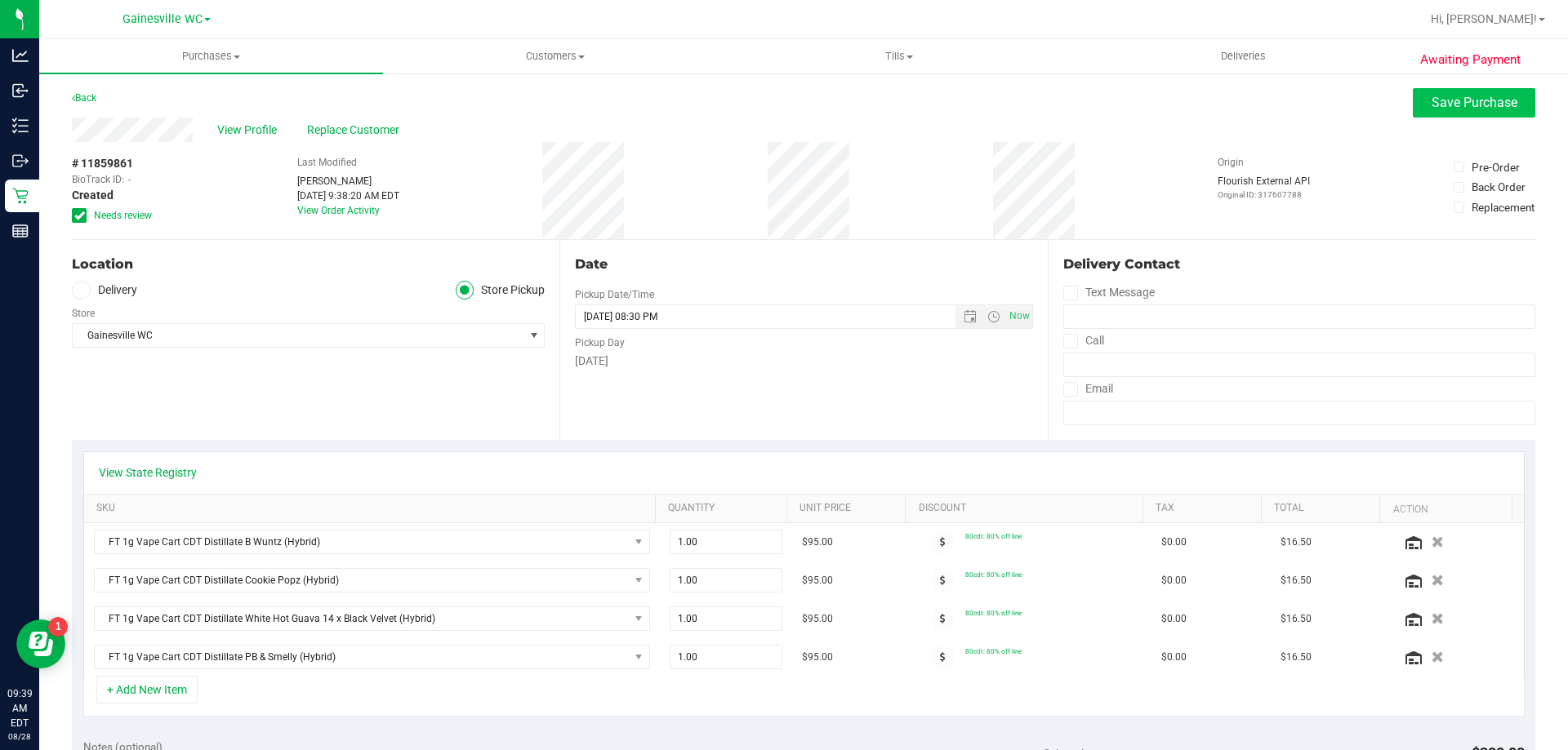
type textarea "[DATE] 09:00-20:30 -- Message: Picking up [DATE]. Spoke to csr [DATE]. Can you …"
click at [1431, 102] on span "Save Purchase" at bounding box center [1474, 103] width 86 height 15
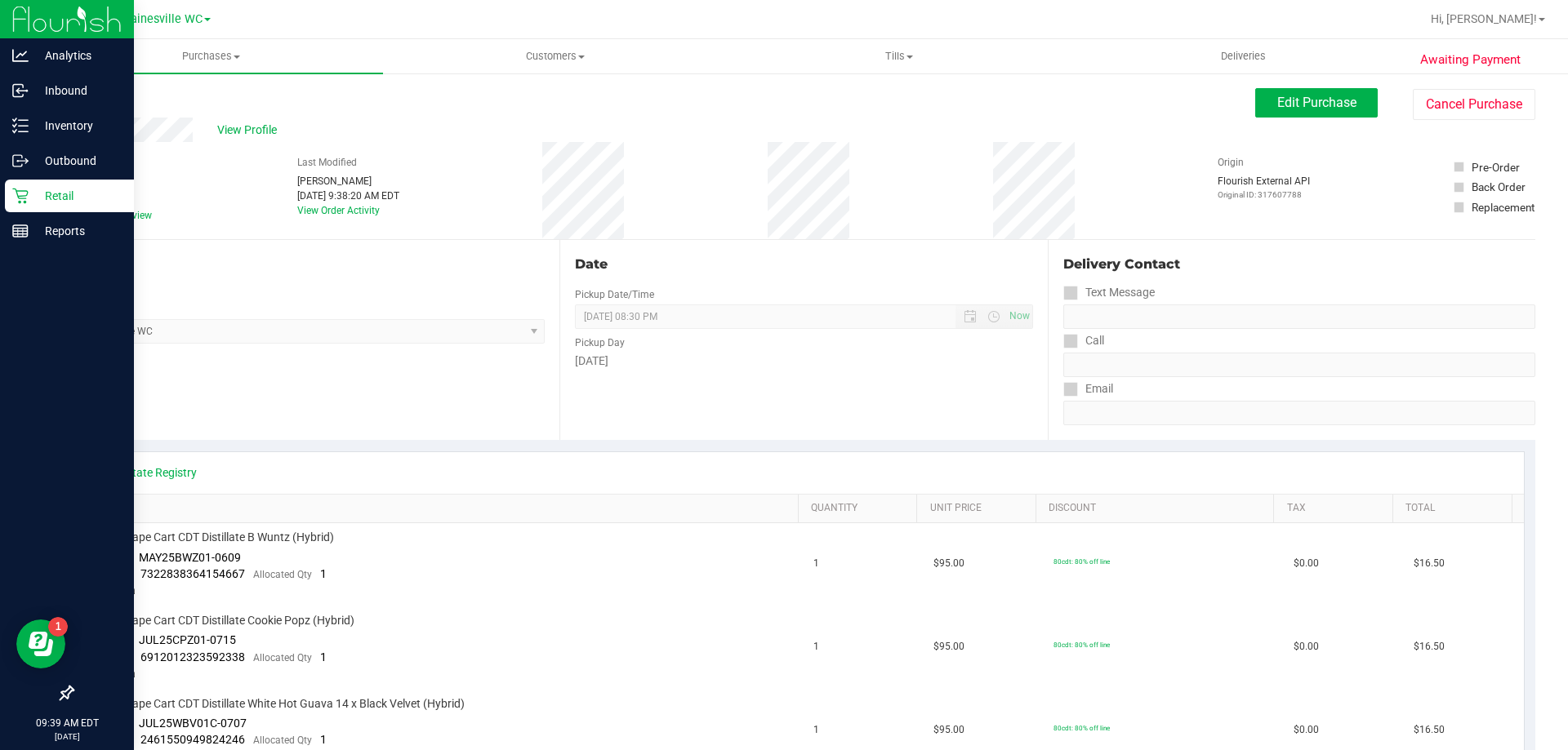
click at [50, 195] on p "Retail" at bounding box center [77, 196] width 98 height 20
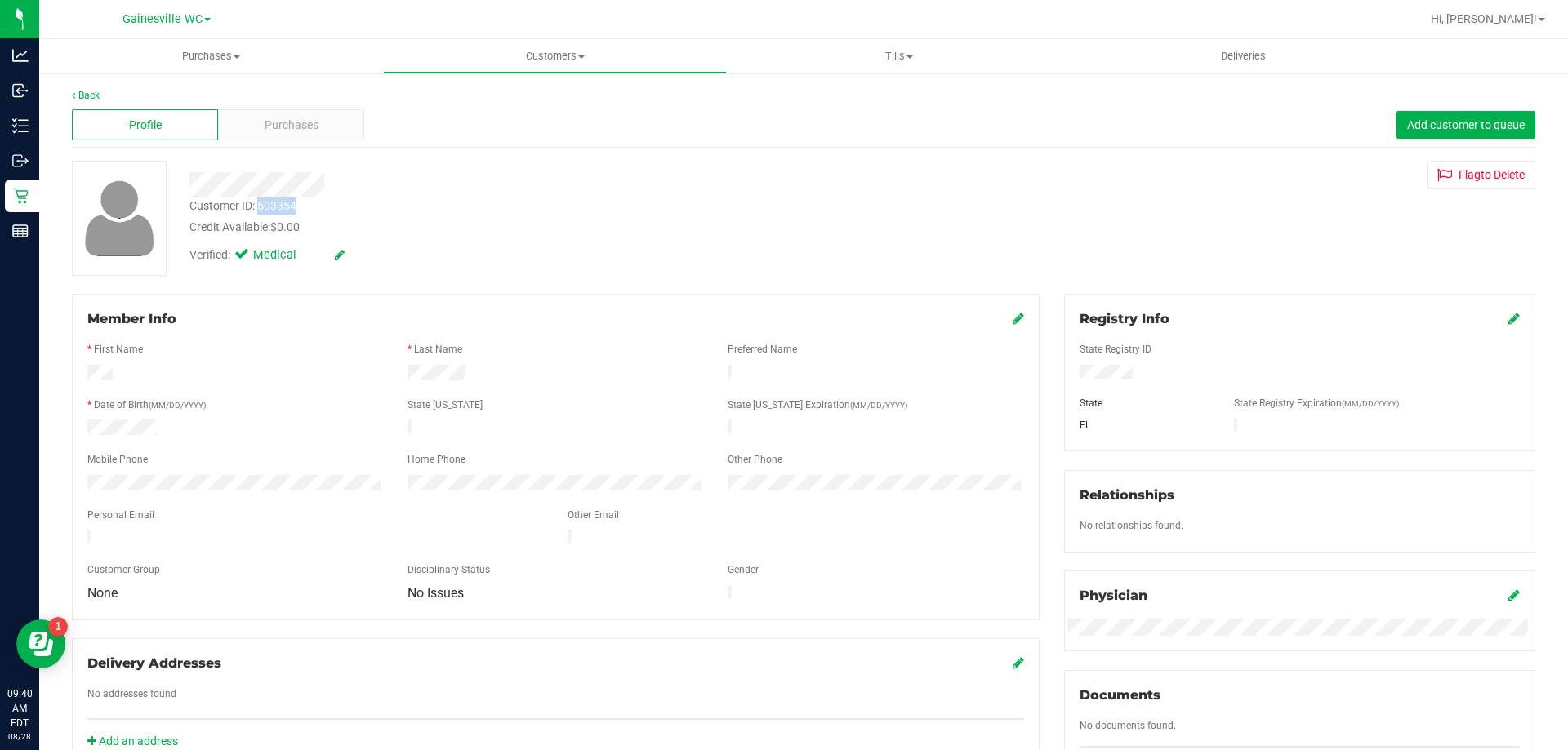
drag, startPoint x: 260, startPoint y: 206, endPoint x: 304, endPoint y: 204, distance: 44.0
click at [304, 204] on div "Customer ID: 503354 Credit Available: $0.00" at bounding box center [549, 216] width 744 height 38
copy div "503354"
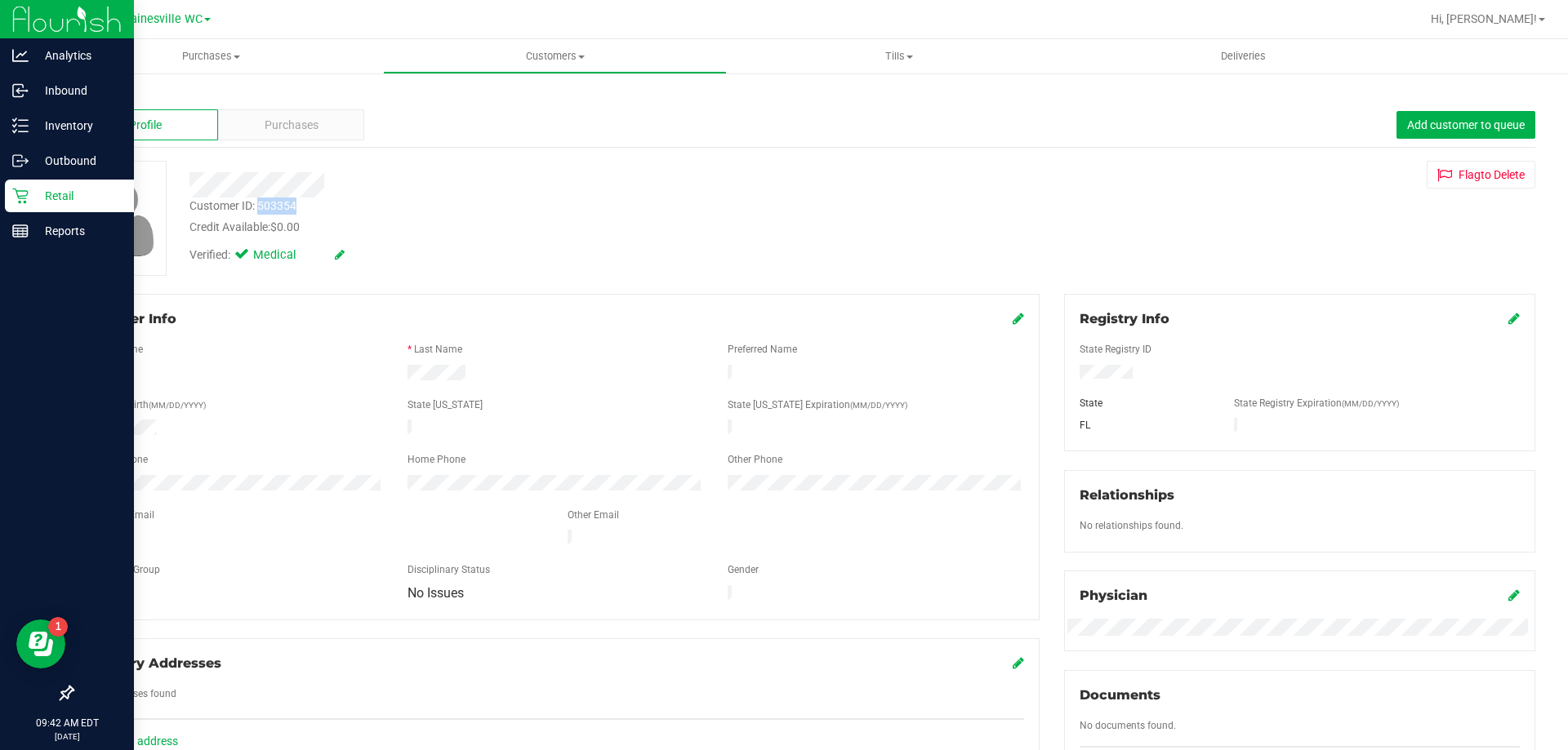
click at [58, 194] on p "Retail" at bounding box center [77, 196] width 98 height 20
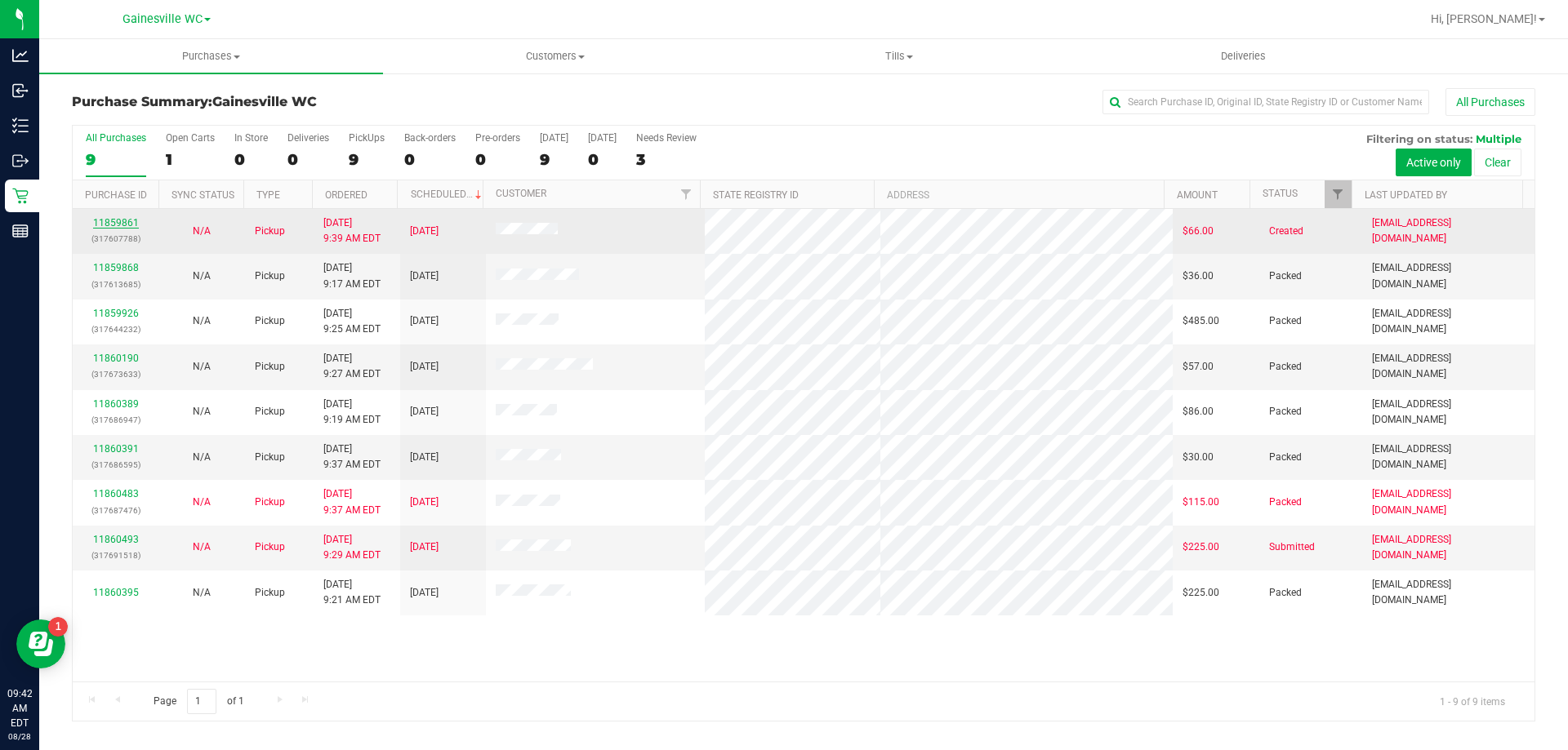
click at [112, 221] on link "11859861" at bounding box center [115, 222] width 45 height 11
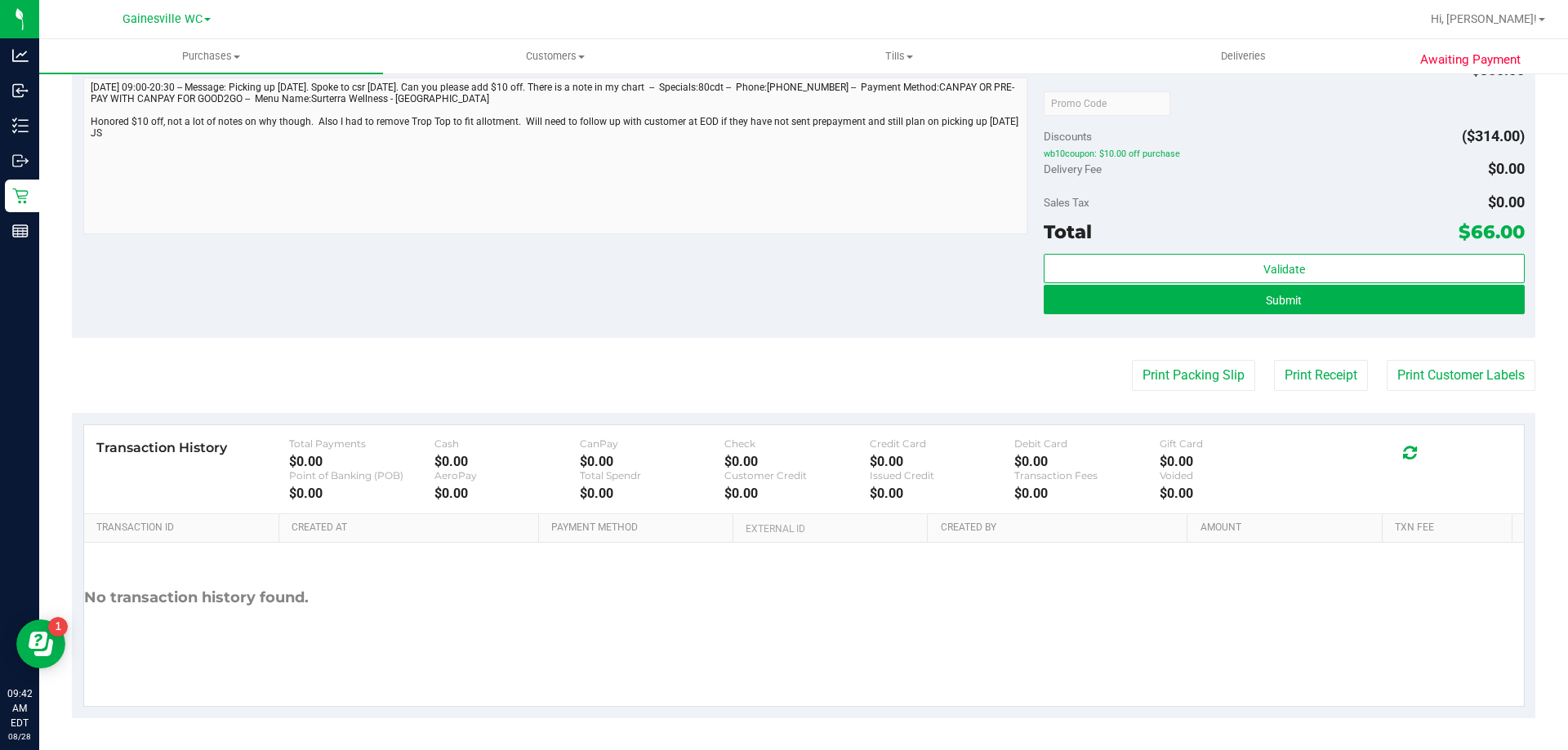
scroll to position [823, 0]
click at [1369, 301] on button "Submit" at bounding box center [1283, 298] width 480 height 29
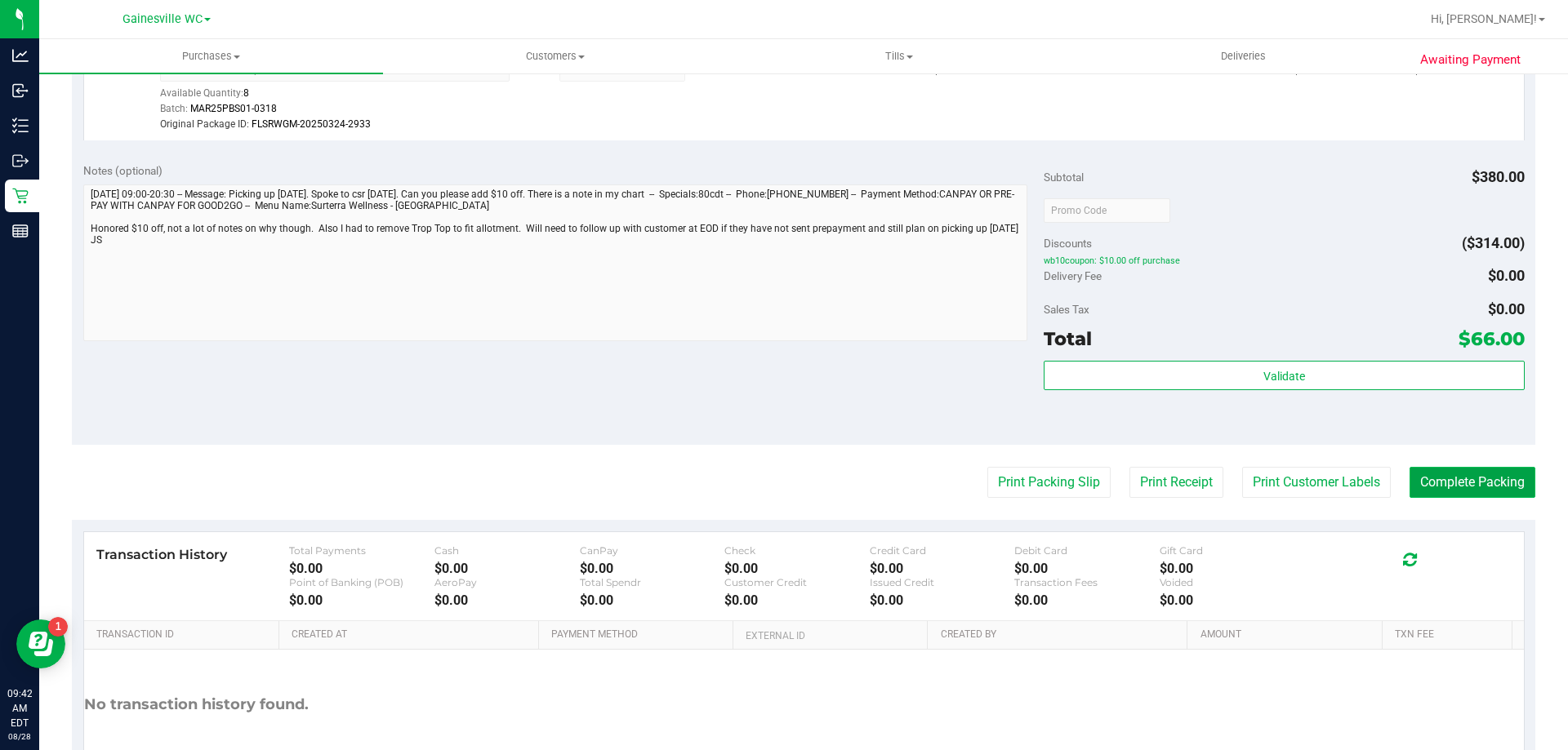
click at [1479, 486] on button "Complete Packing" at bounding box center [1471, 482] width 126 height 31
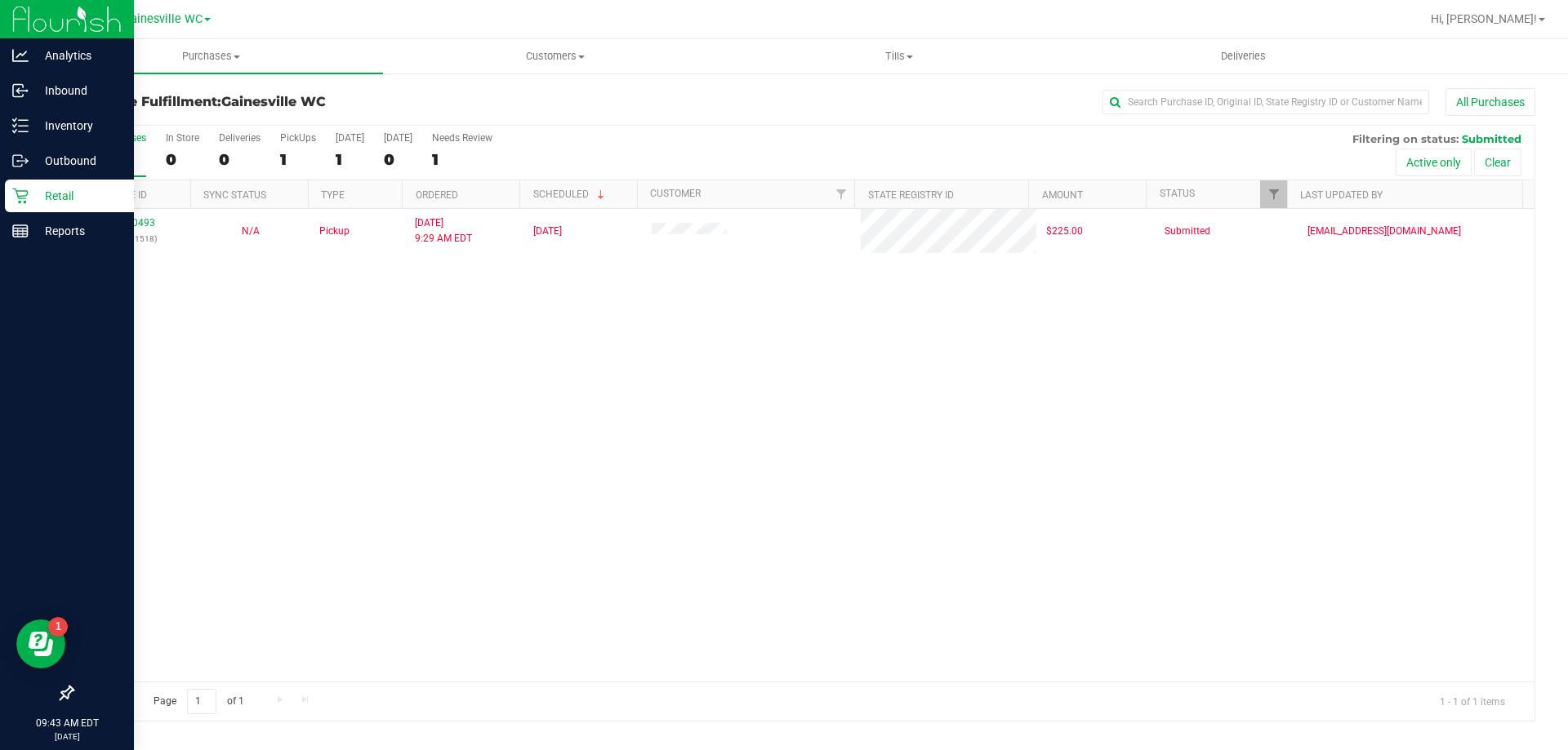
click at [68, 186] on div "Retail" at bounding box center [69, 196] width 129 height 32
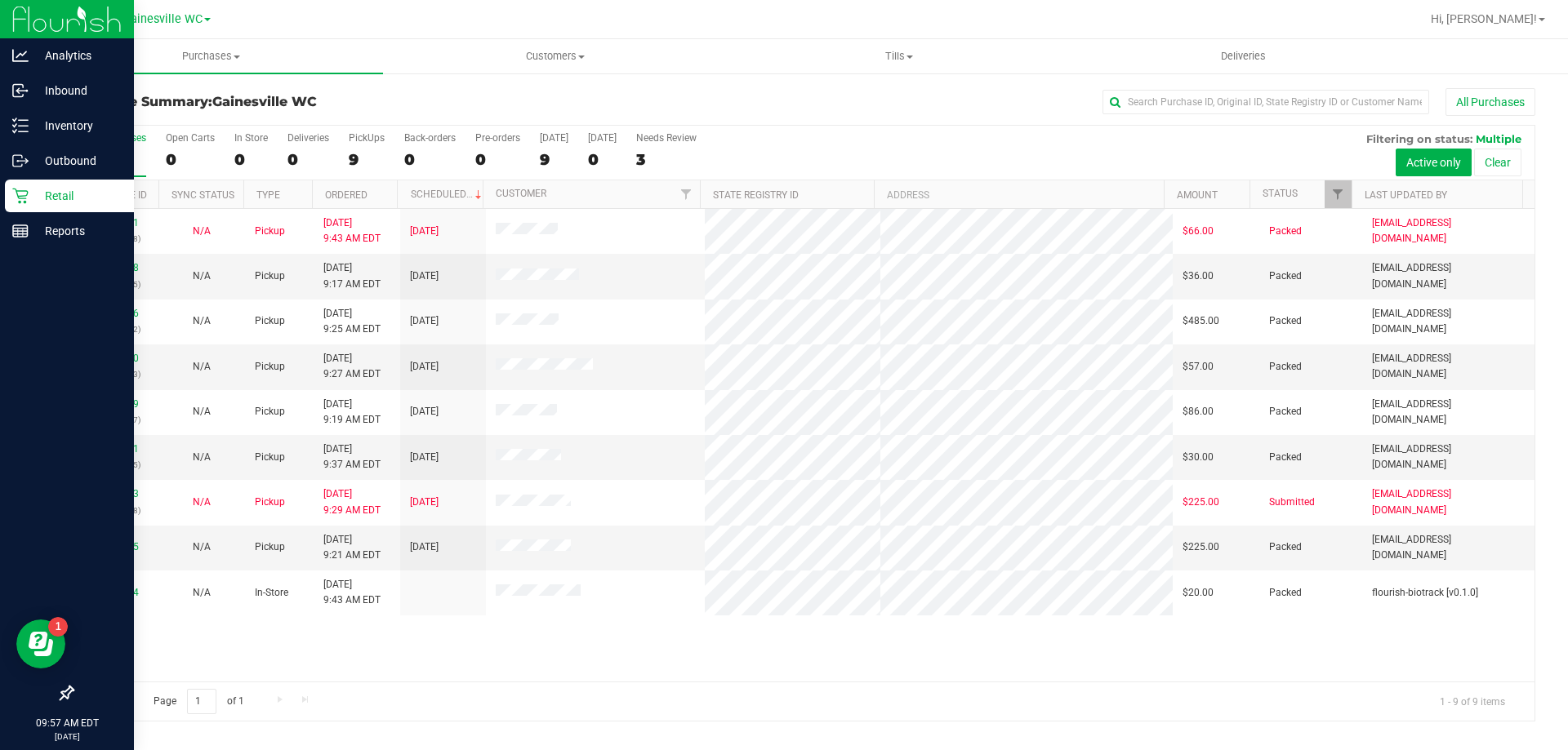
click at [36, 190] on p "Retail" at bounding box center [77, 196] width 98 height 20
click at [35, 186] on div "Retail" at bounding box center [69, 196] width 129 height 32
click at [80, 192] on p "Retail" at bounding box center [77, 196] width 98 height 20
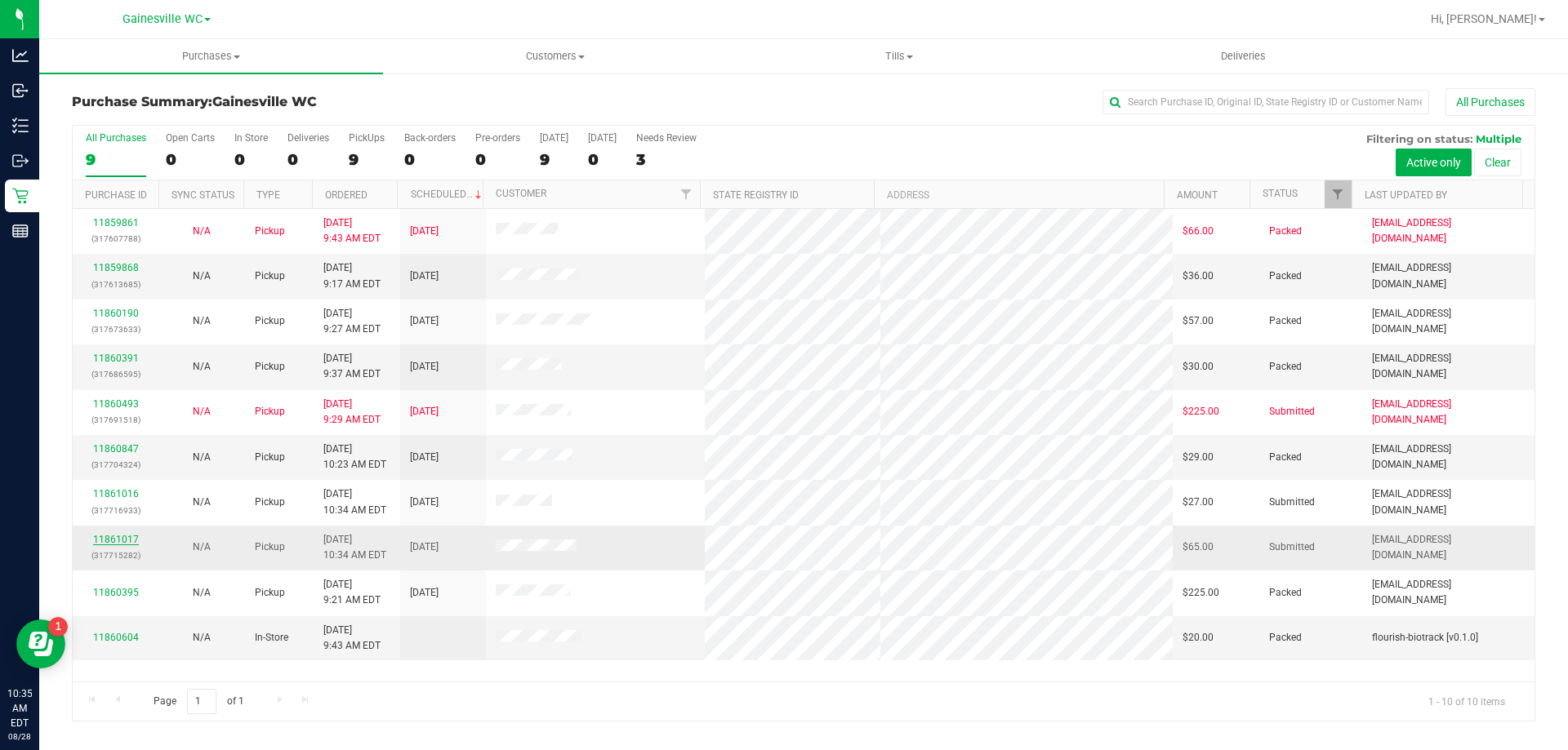
click at [117, 538] on link "11861017" at bounding box center [115, 539] width 45 height 11
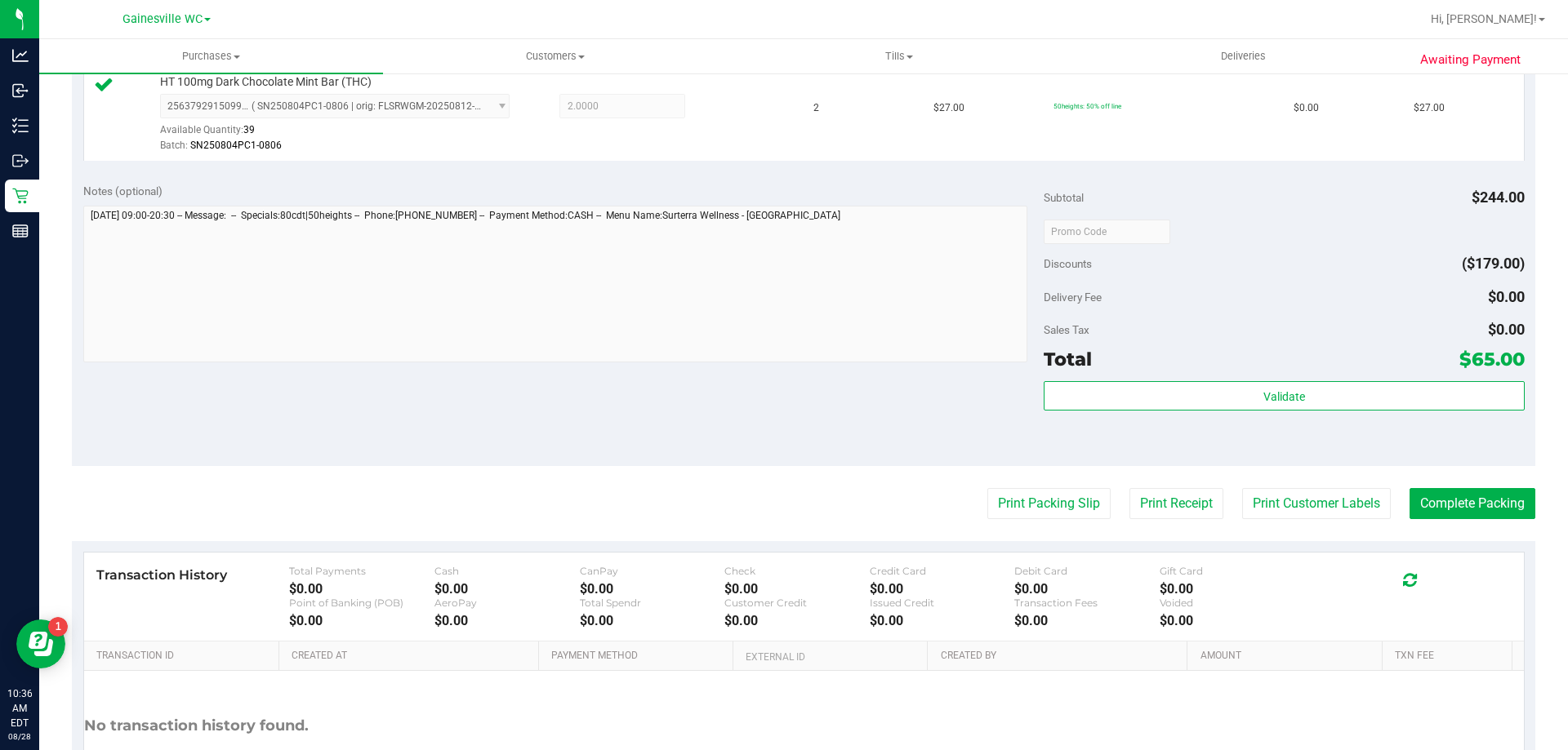
scroll to position [735, 0]
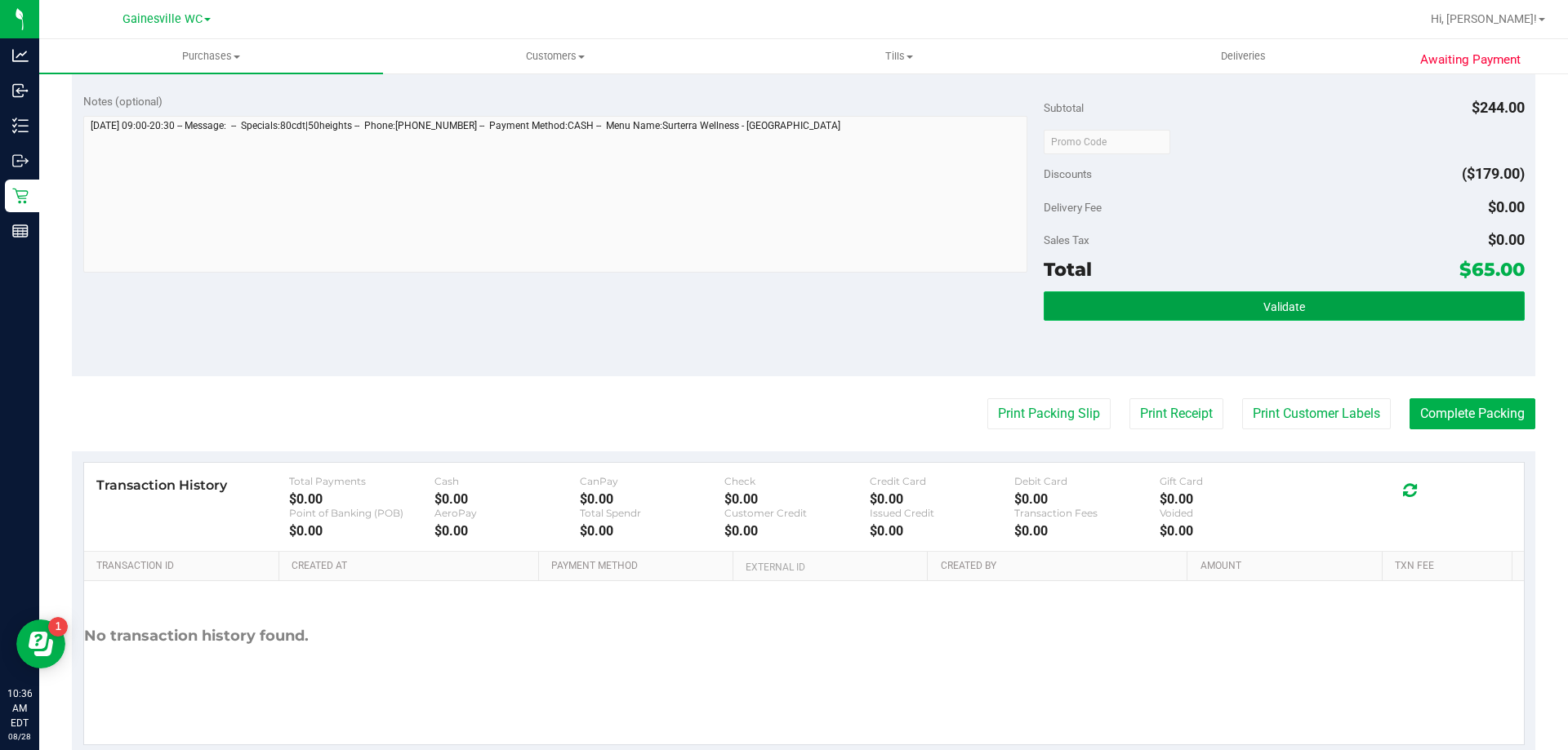
click at [1200, 314] on button "Validate" at bounding box center [1283, 306] width 480 height 29
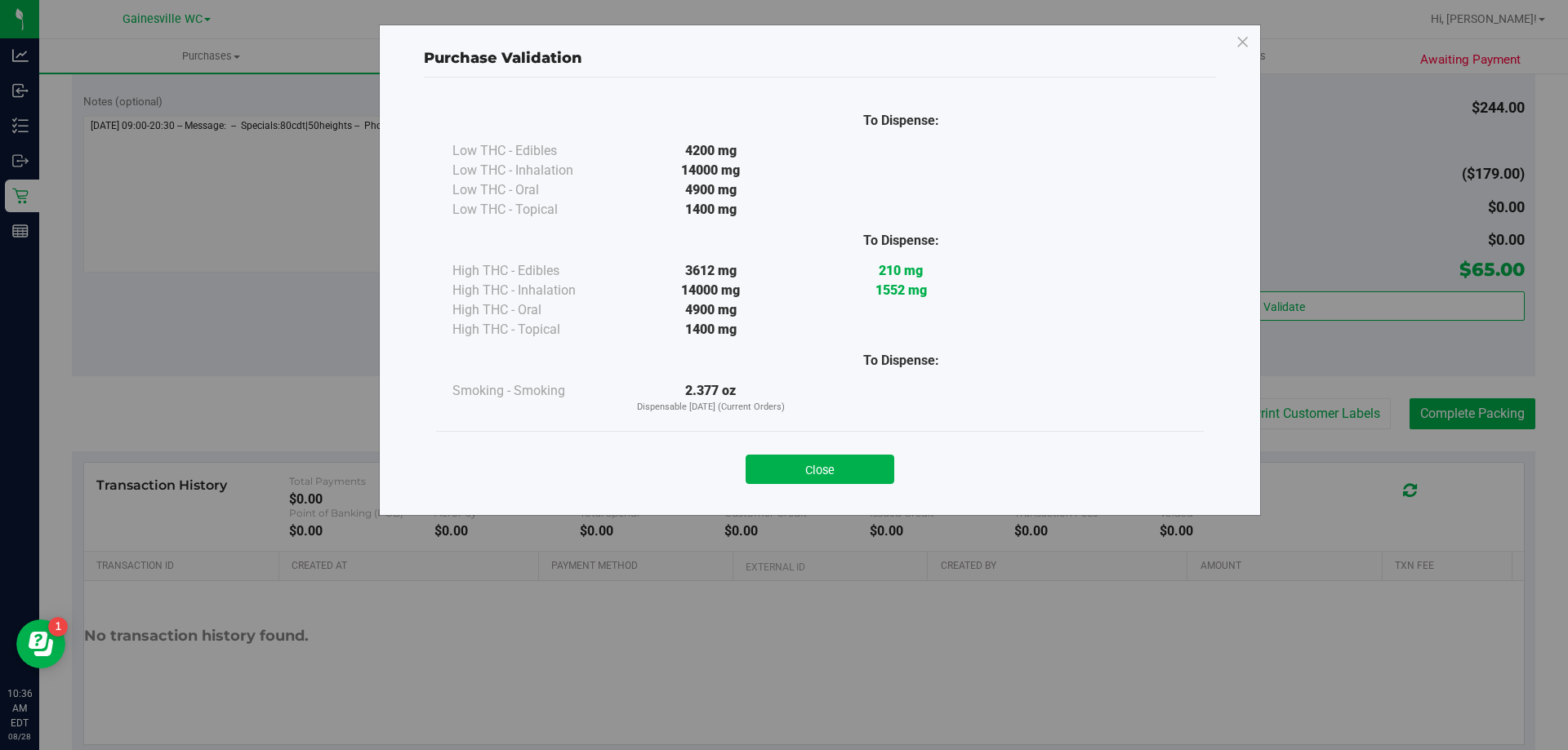
drag, startPoint x: 841, startPoint y: 475, endPoint x: 1003, endPoint y: 451, distance: 163.8
click at [847, 473] on button "Close" at bounding box center [820, 469] width 149 height 29
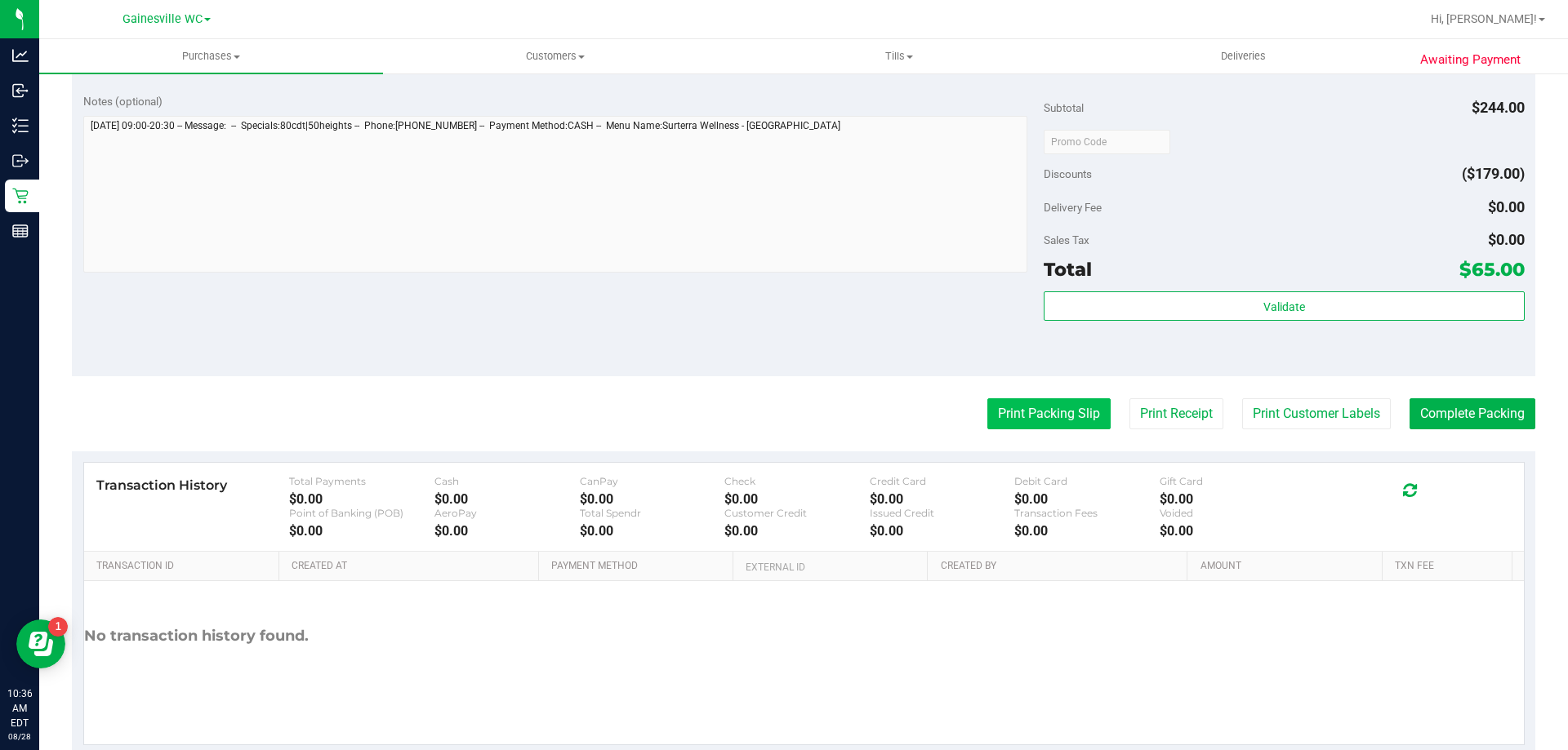
click at [1013, 425] on button "Print Packing Slip" at bounding box center [1049, 414] width 123 height 31
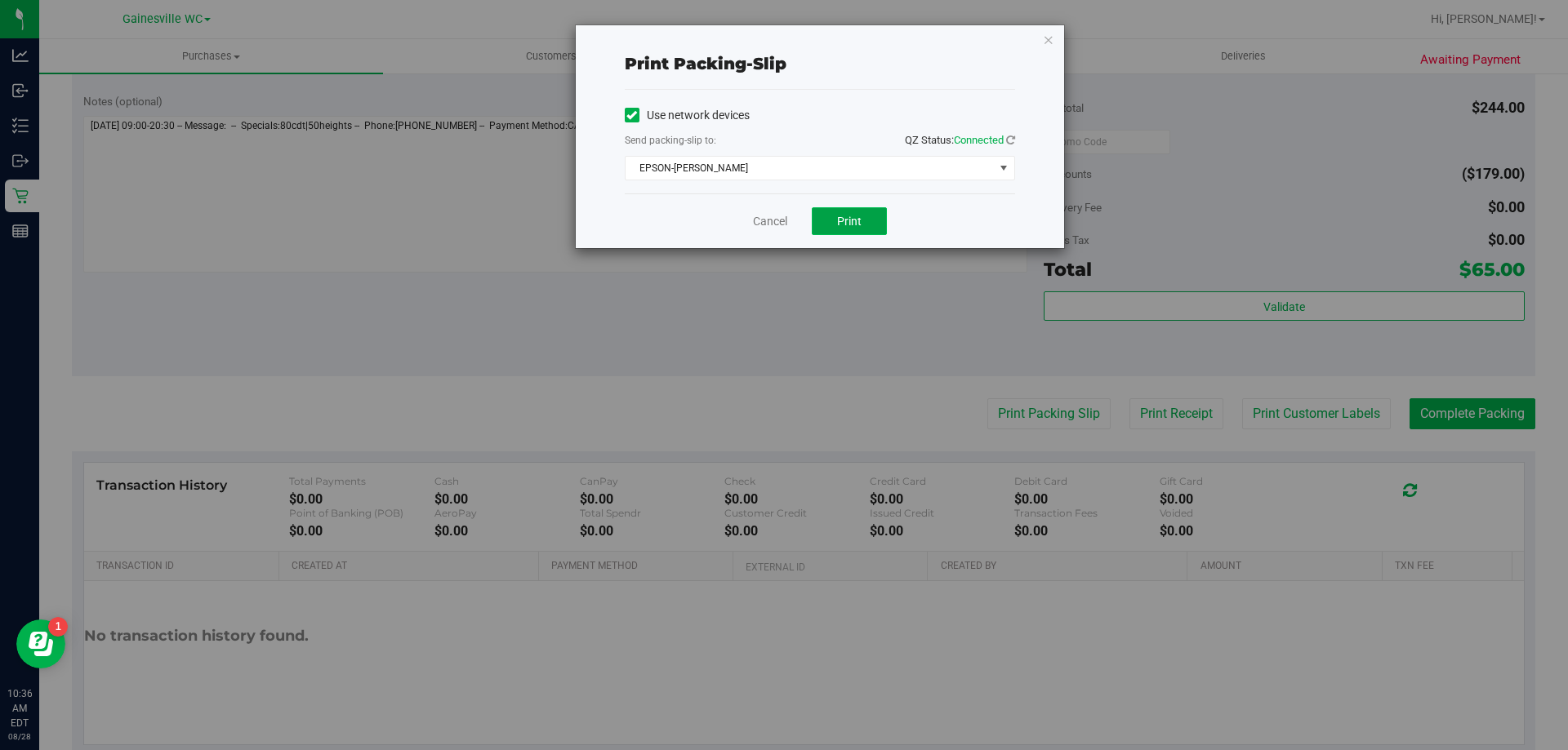
click at [844, 221] on span "Print" at bounding box center [849, 221] width 25 height 13
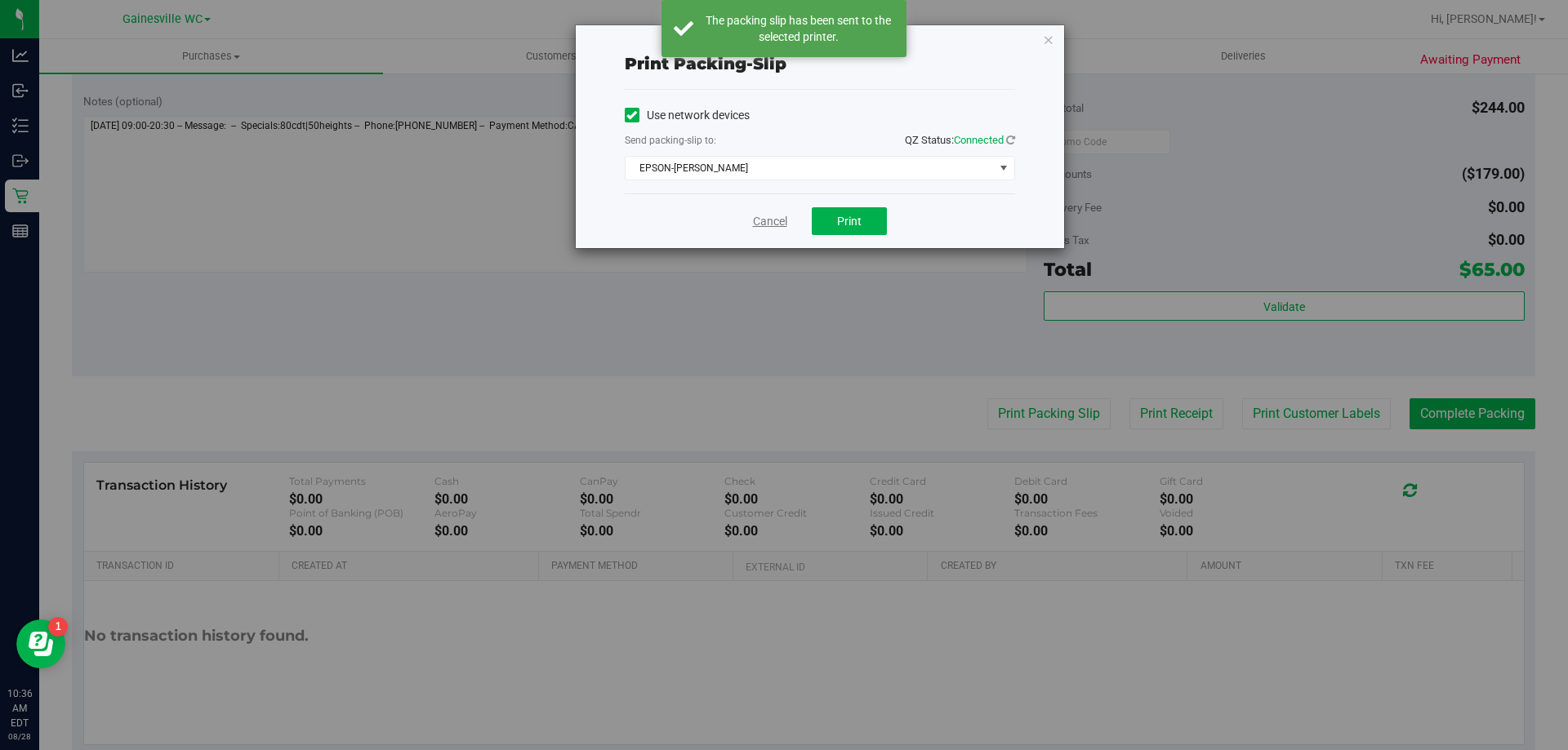
click at [781, 224] on link "Cancel" at bounding box center [770, 221] width 34 height 17
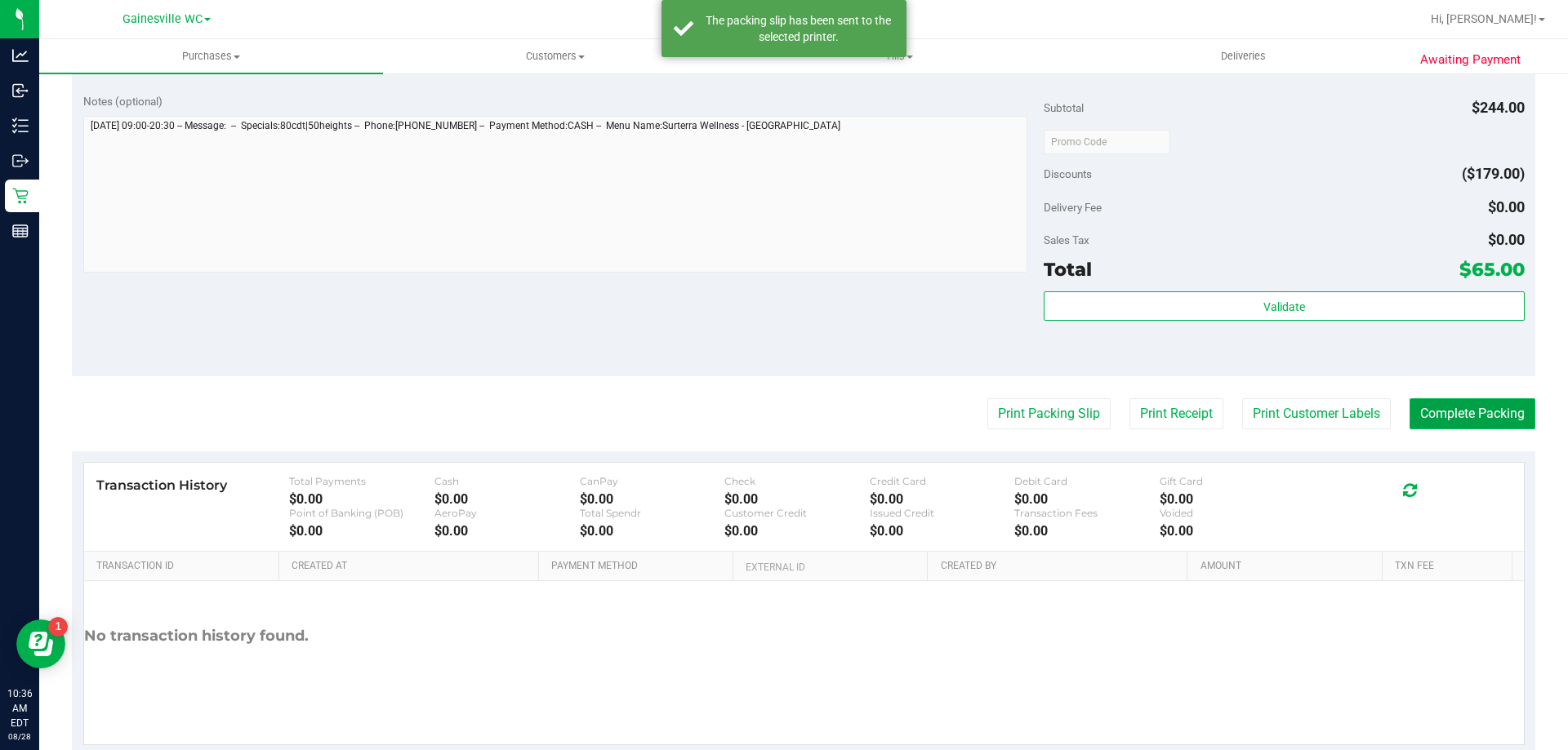
drag, startPoint x: 1483, startPoint y: 422, endPoint x: 1479, endPoint y: 410, distance: 12.6
click at [1482, 422] on button "Complete Packing" at bounding box center [1471, 414] width 126 height 31
